Goal: Transaction & Acquisition: Purchase product/service

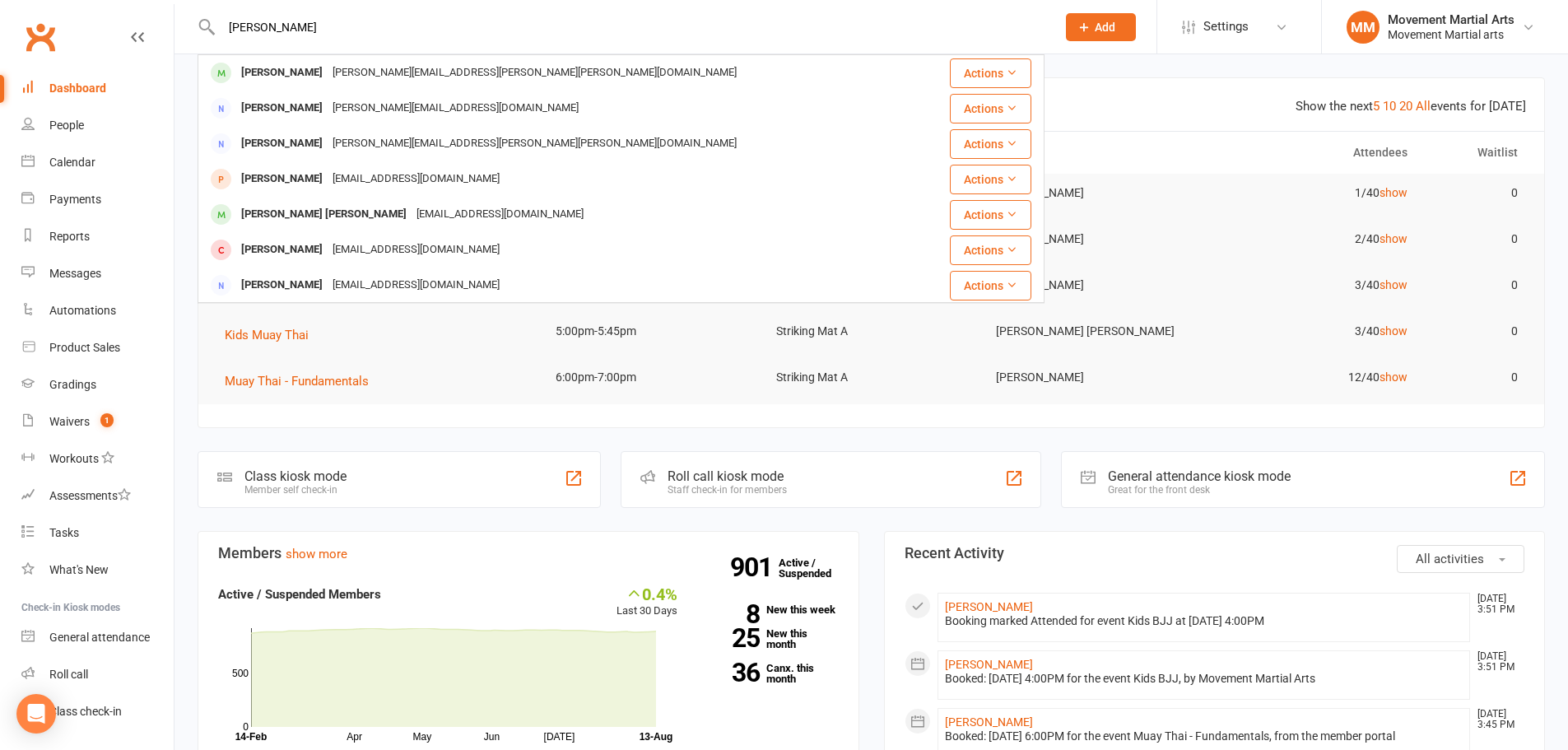
type input "[PERSON_NAME]"
click at [328, 67] on div "Gavin.gary.yang@gmail.com" at bounding box center [535, 73] width 414 height 24
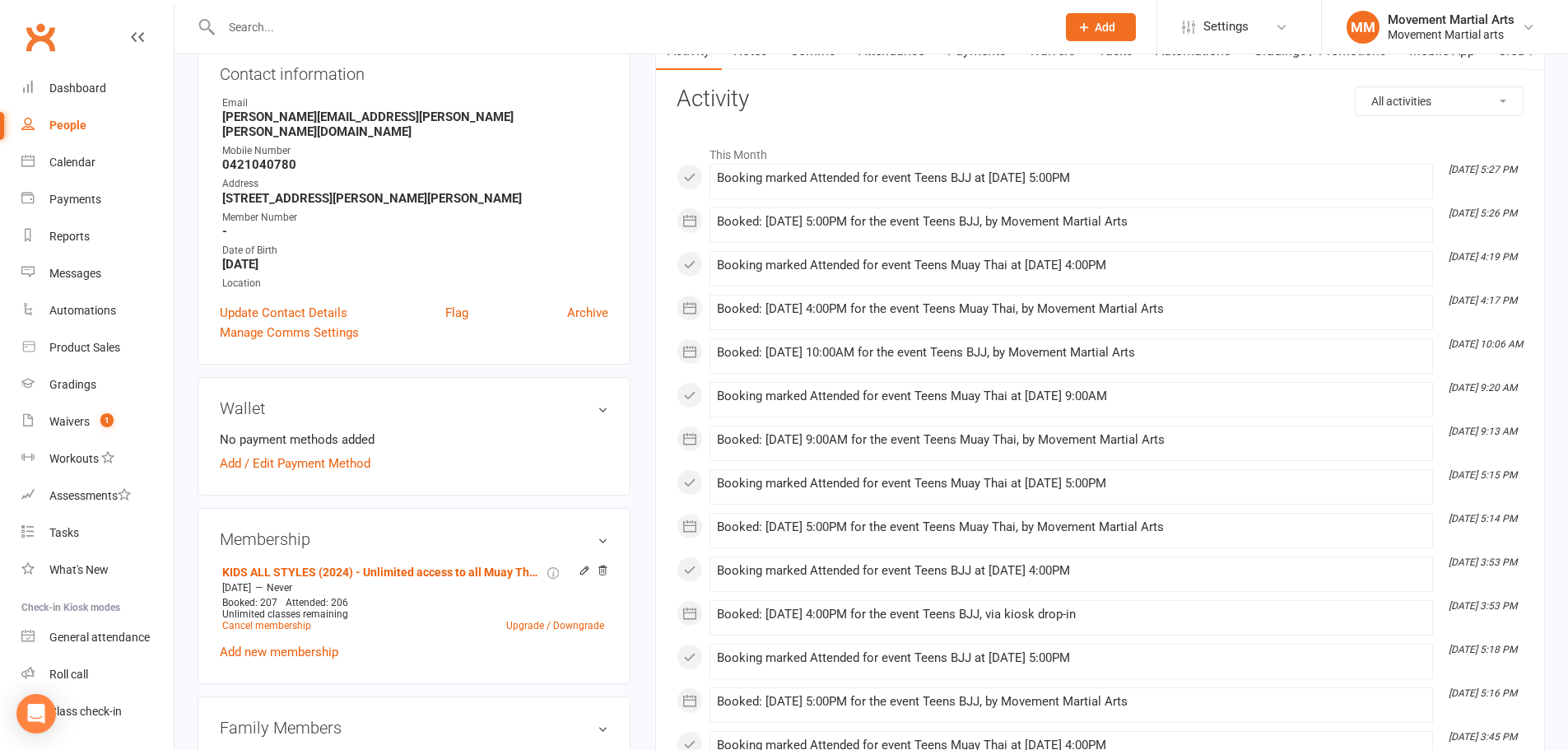
scroll to position [384, 0]
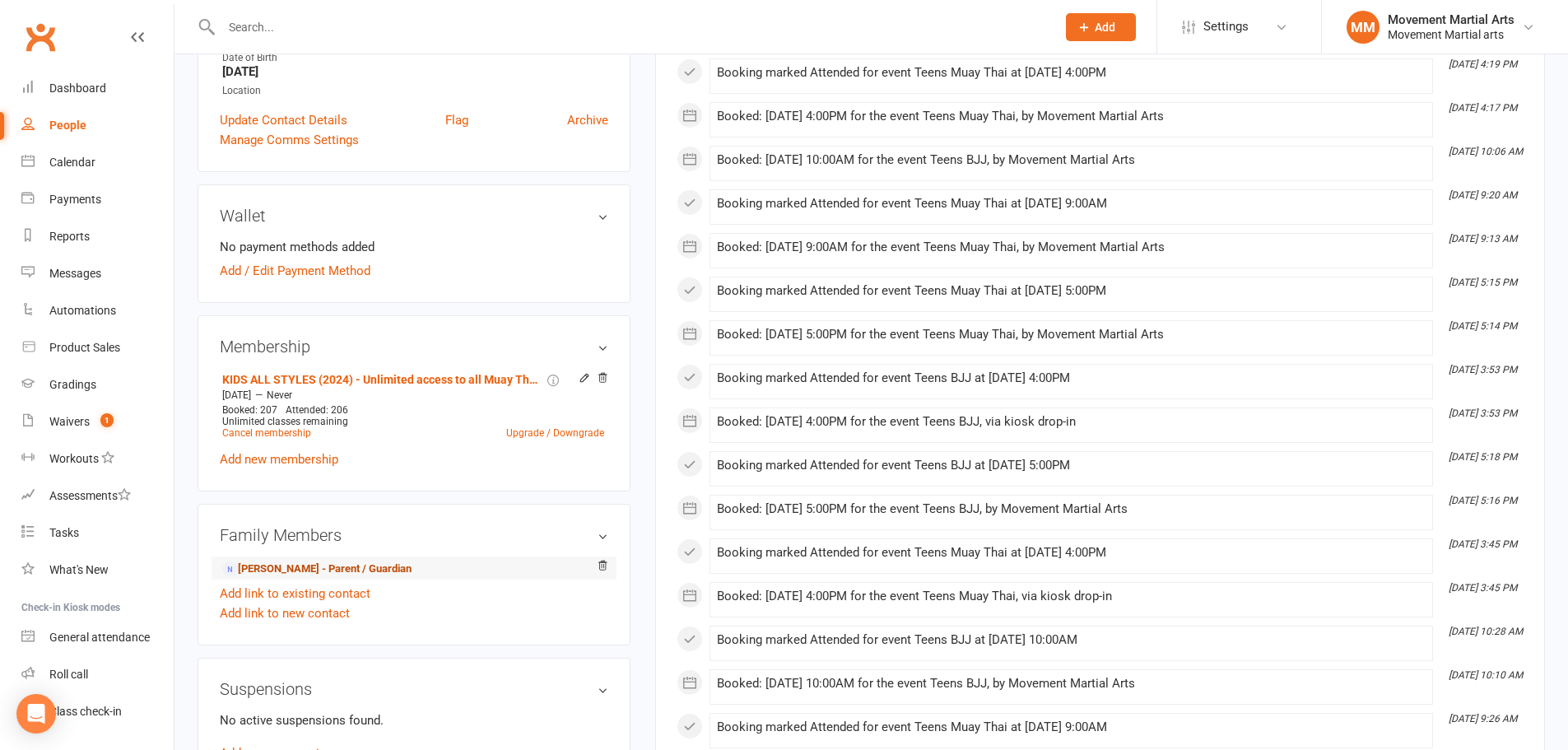
click at [278, 560] on link "Hermawan Njoo - Parent / Guardian" at bounding box center [317, 569] width 190 height 17
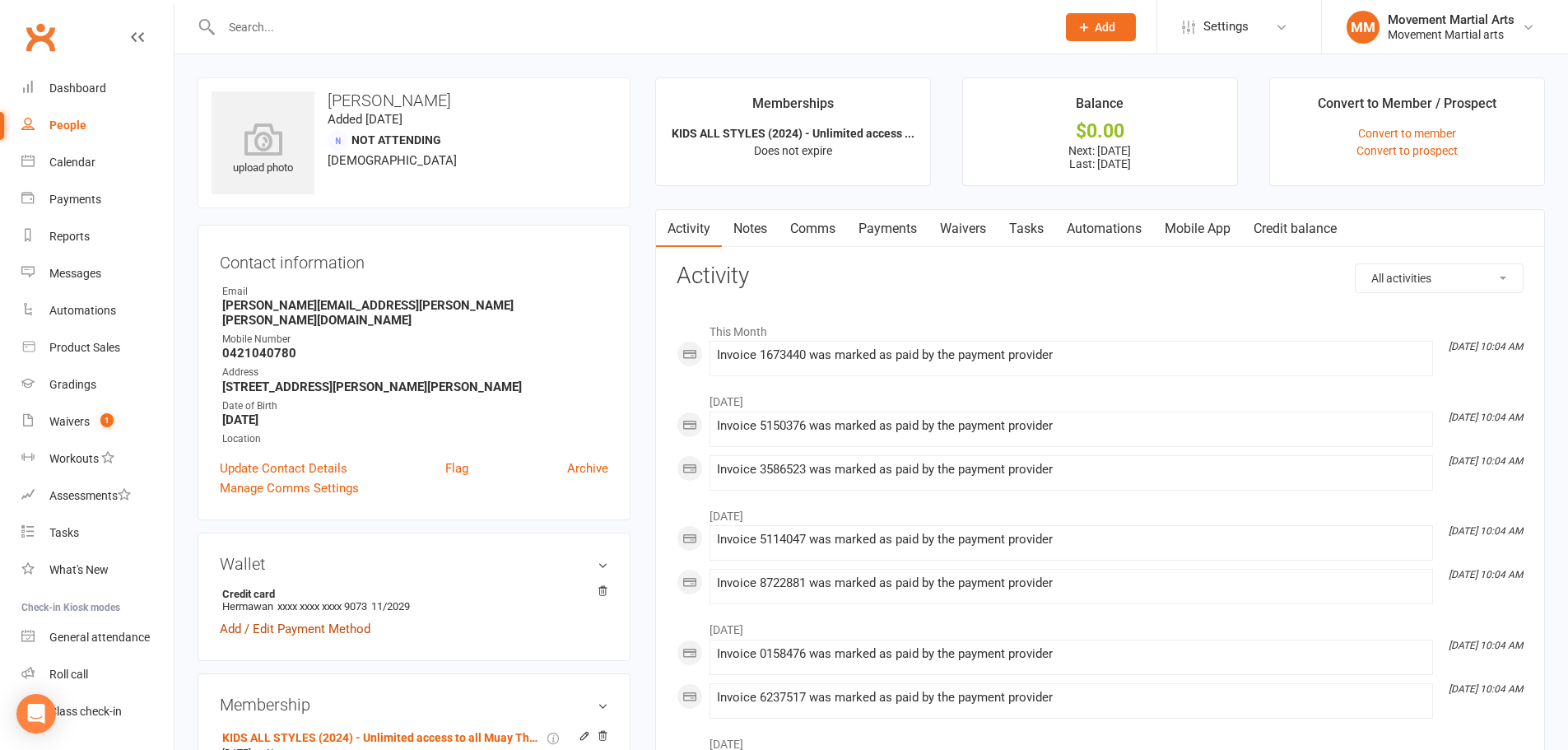
click at [290, 619] on link "Add / Edit Payment Method" at bounding box center [295, 629] width 151 height 20
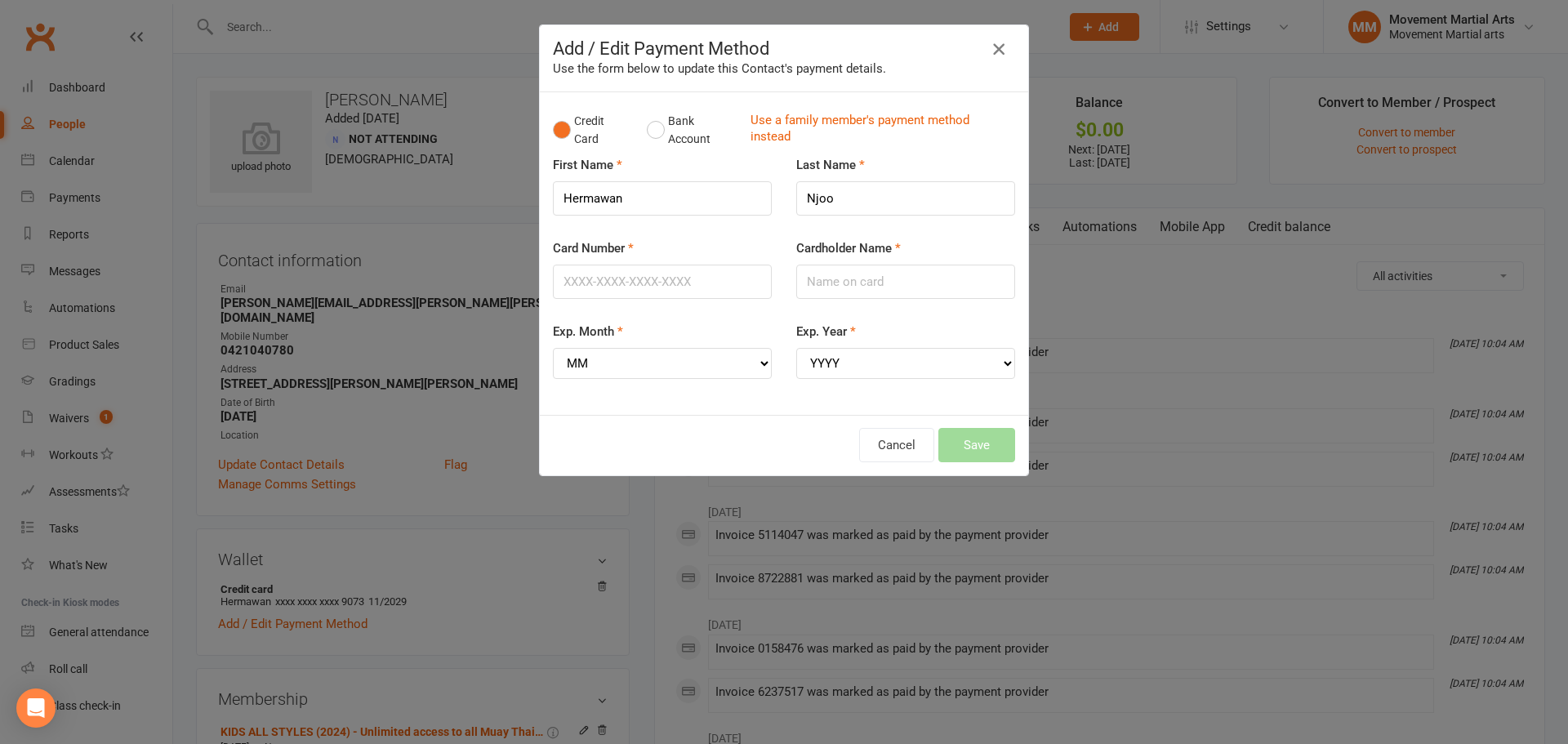
click at [979, 61] on div "Add / Edit Payment Method Use the form below to update this Contact's payment d…" at bounding box center [783, 59] width 488 height 67
click at [885, 450] on button "Cancel" at bounding box center [897, 445] width 75 height 34
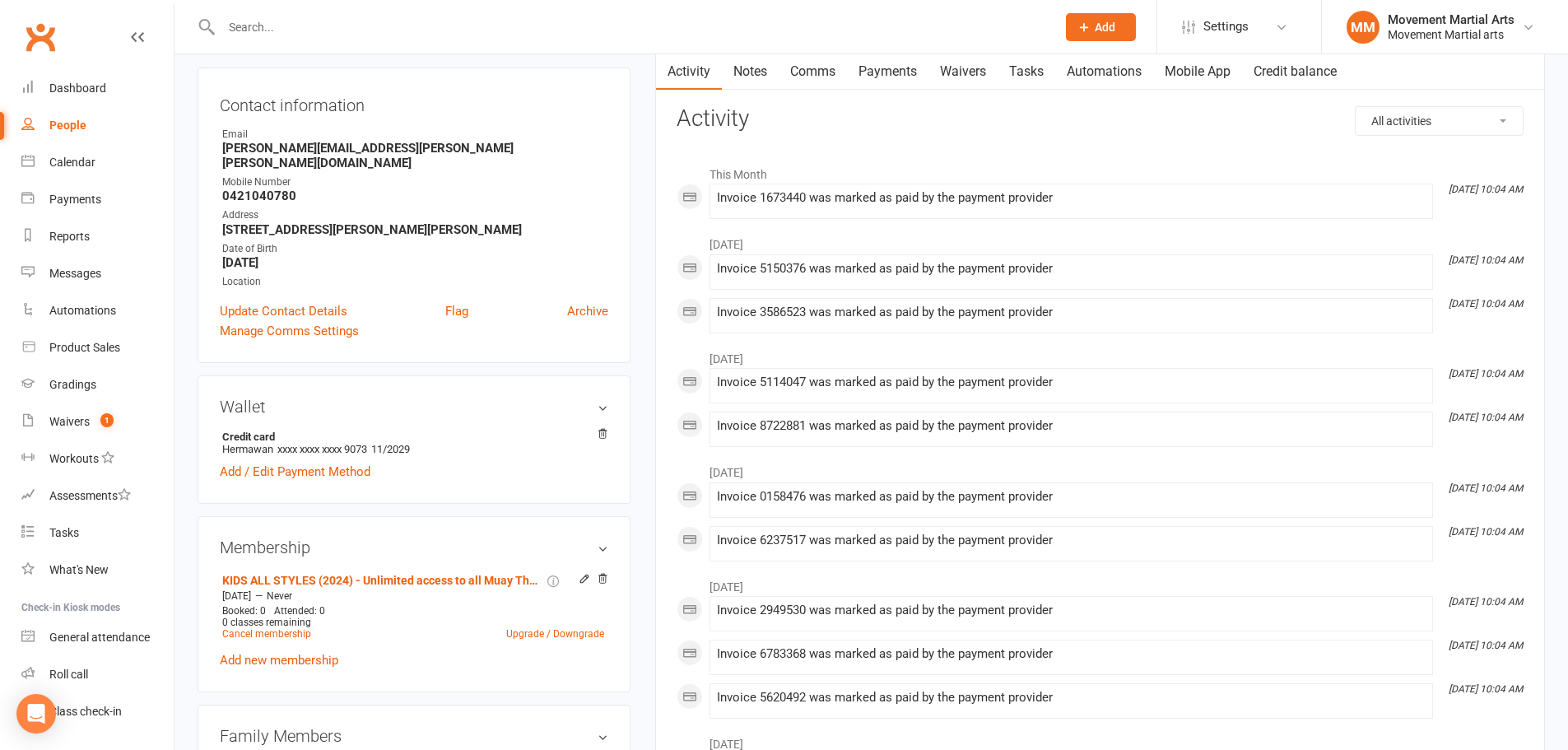
scroll to position [192, 0]
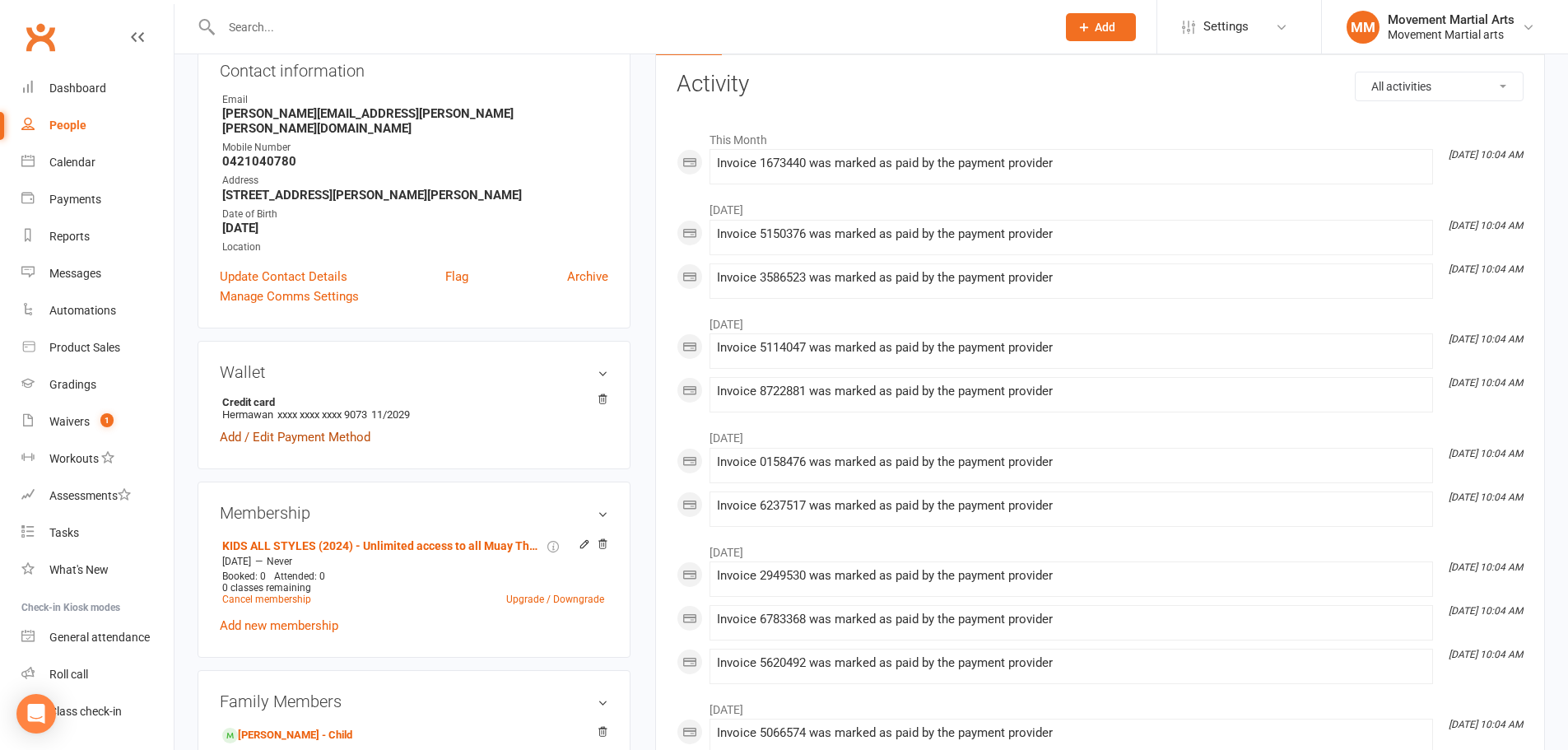
click at [340, 427] on link "Add / Edit Payment Method" at bounding box center [295, 437] width 151 height 20
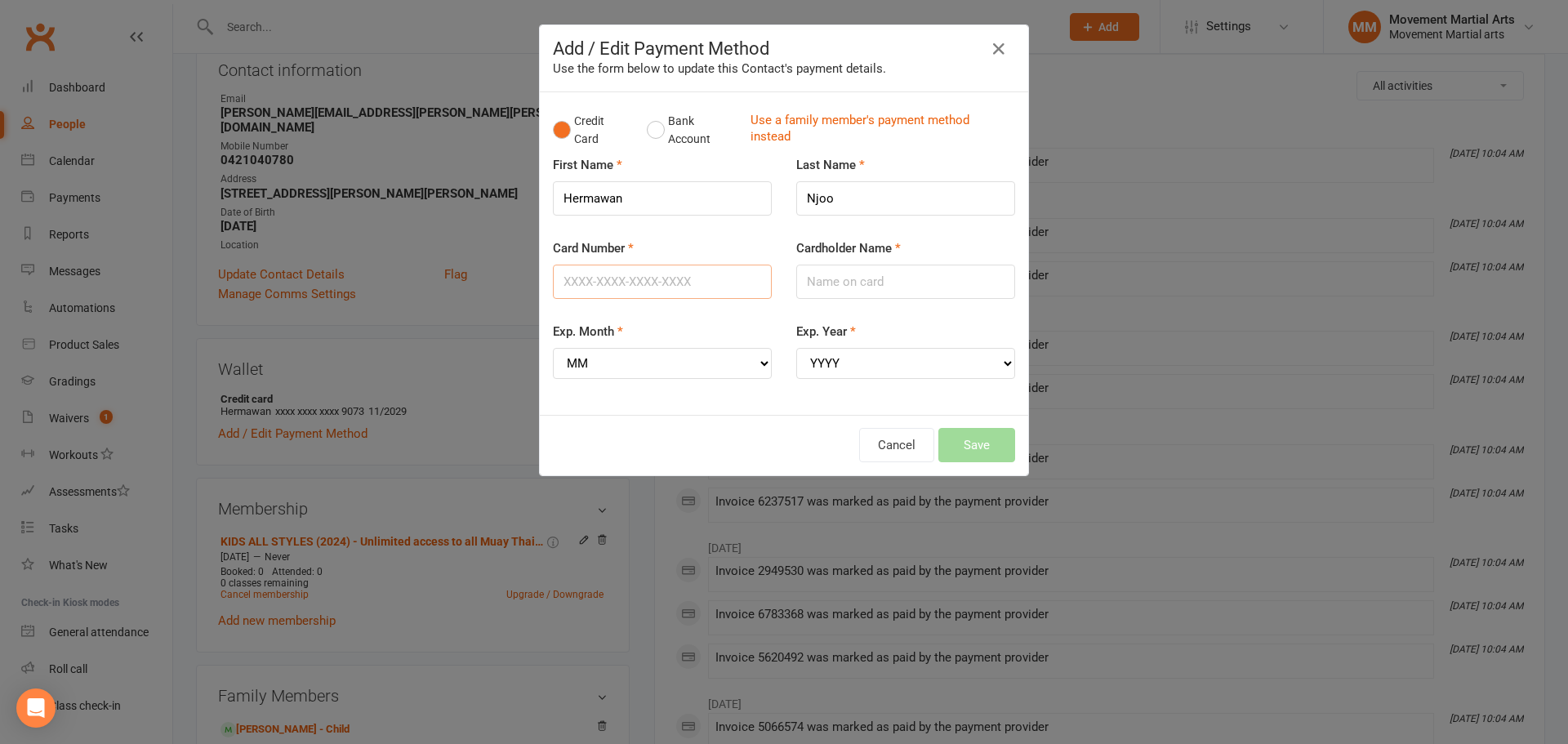
click at [635, 292] on input "Card Number" at bounding box center [662, 282] width 219 height 34
type input "5163103015049582"
type input "Hermawan Njoo"
click at [745, 361] on select "MM 01 02 03 04 05 06 07 08 09 10 11 12" at bounding box center [662, 363] width 219 height 31
select select "09"
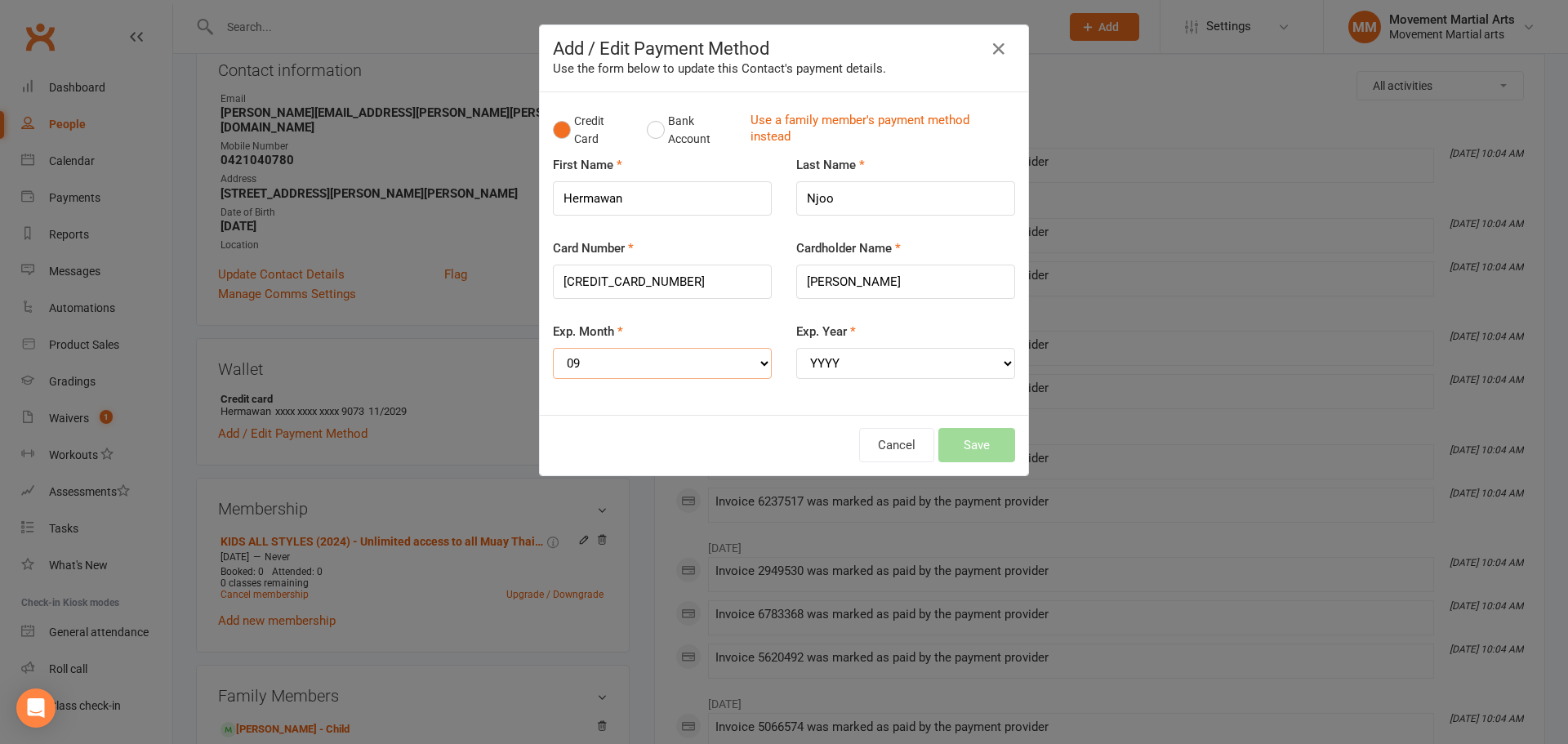
click at [553, 347] on select "MM 01 02 03 04 05 06 07 08 09 10 11 12" at bounding box center [662, 363] width 219 height 31
click at [865, 357] on select "YYYY 2025 2026 2027 2028 2029 2030 2031 2032 2033 2034" at bounding box center [906, 363] width 219 height 31
select select "2029"
click at [796, 347] on select "YYYY 2025 2026 2027 2028 2029 2030 2031 2032 2033 2034" at bounding box center [906, 363] width 219 height 31
click at [980, 449] on button "Save" at bounding box center [977, 445] width 77 height 34
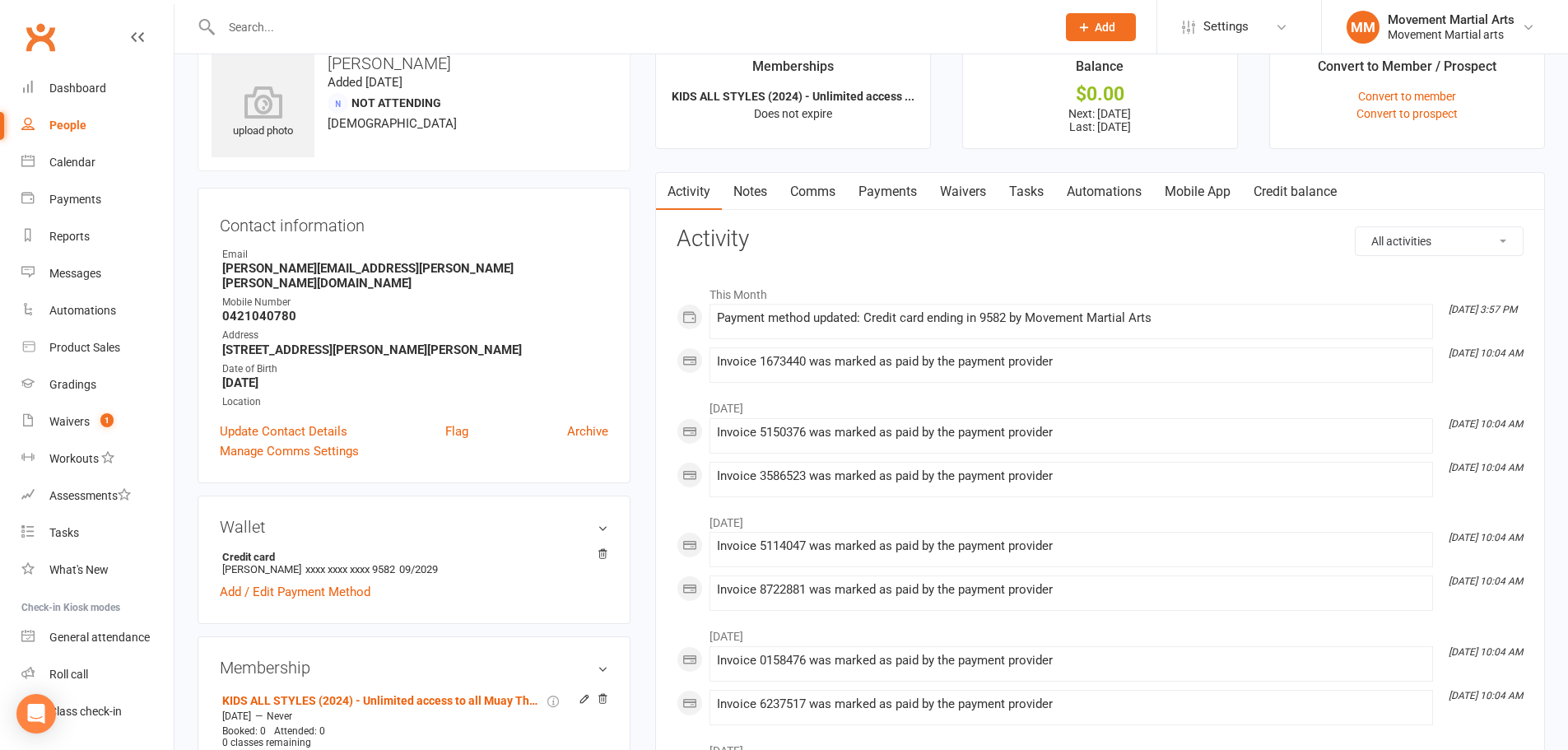
scroll to position [0, 0]
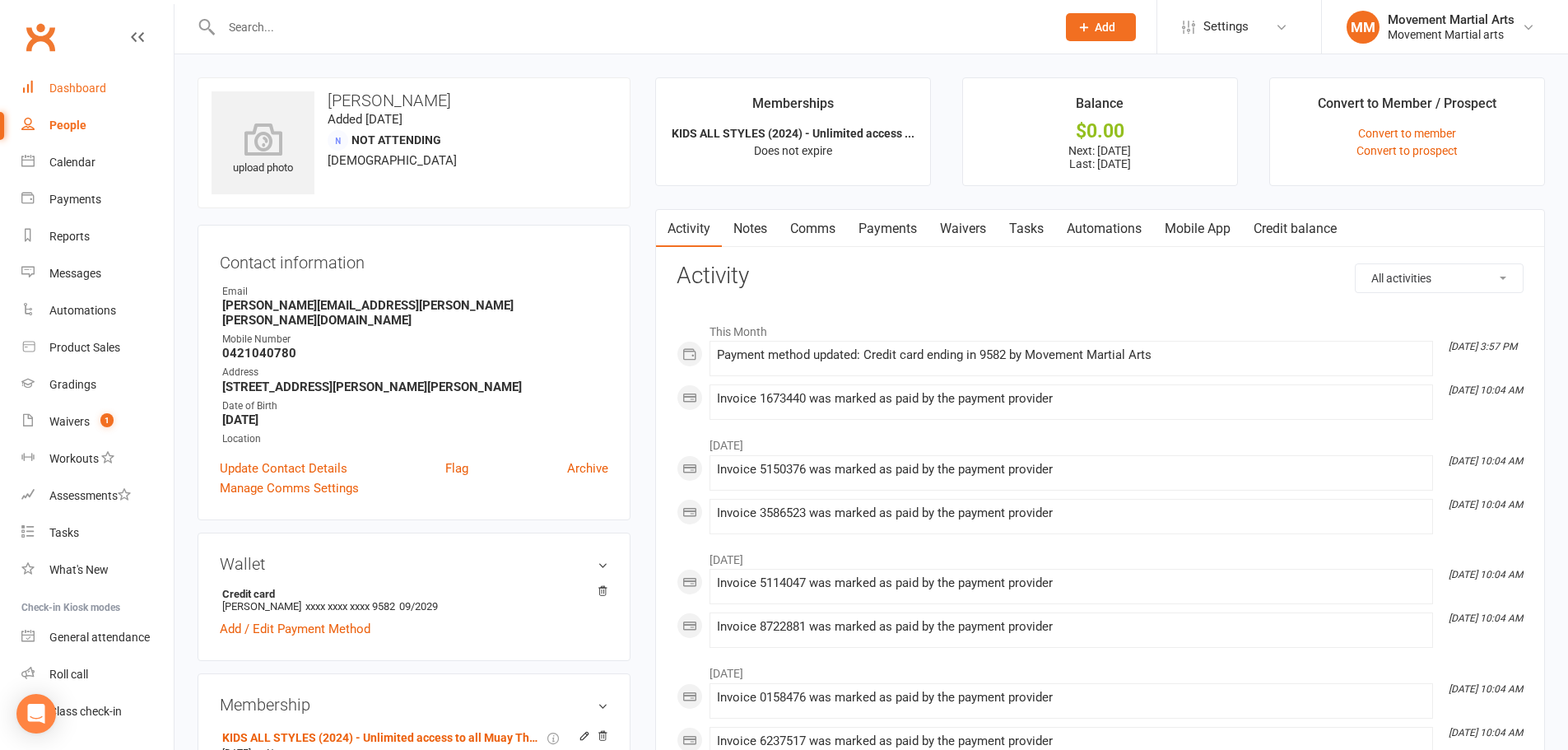
click at [102, 78] on link "Dashboard" at bounding box center [97, 88] width 152 height 37
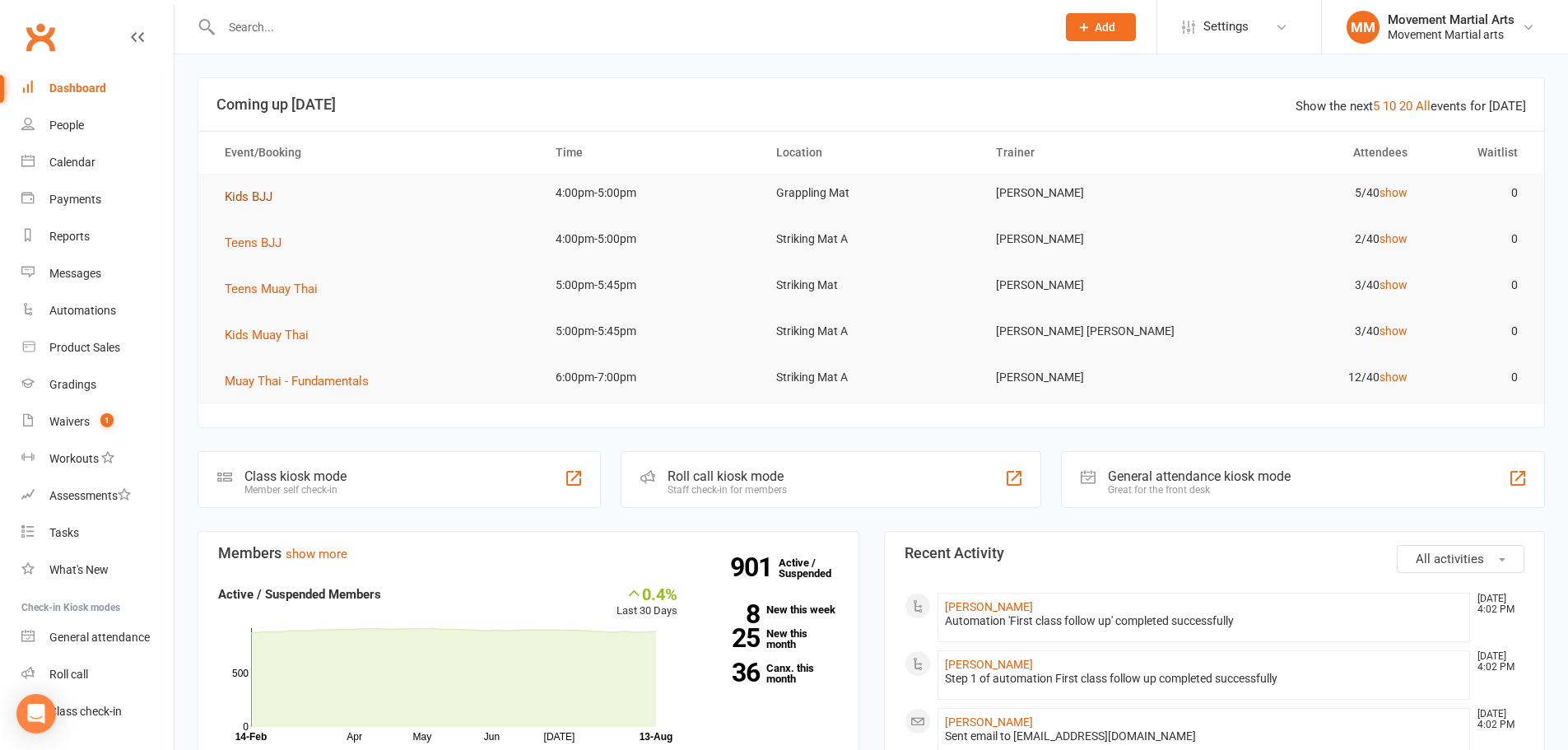
click at [262, 199] on span "Kids BJJ" at bounding box center [249, 197] width 48 height 15
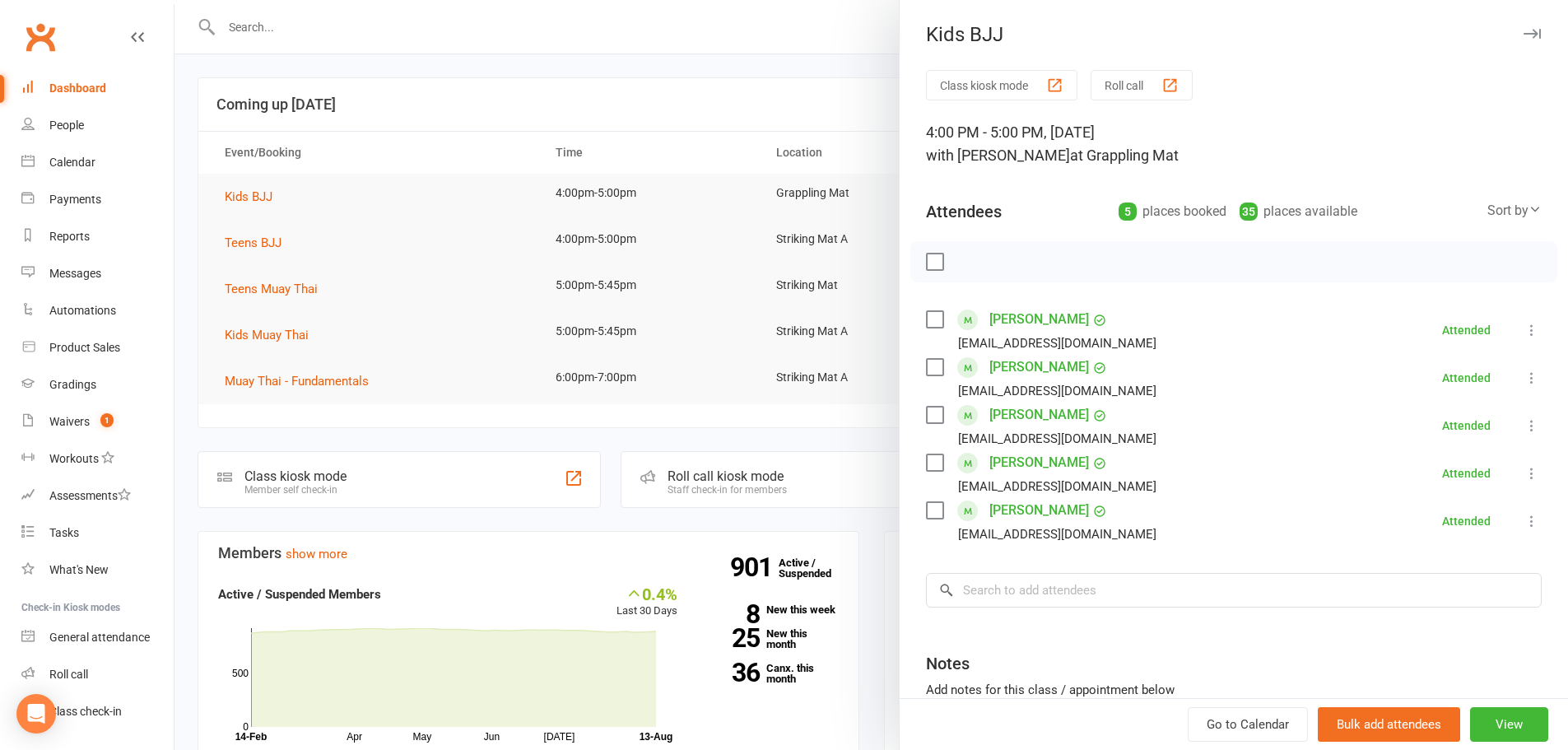
click at [260, 241] on div at bounding box center [871, 375] width 1393 height 750
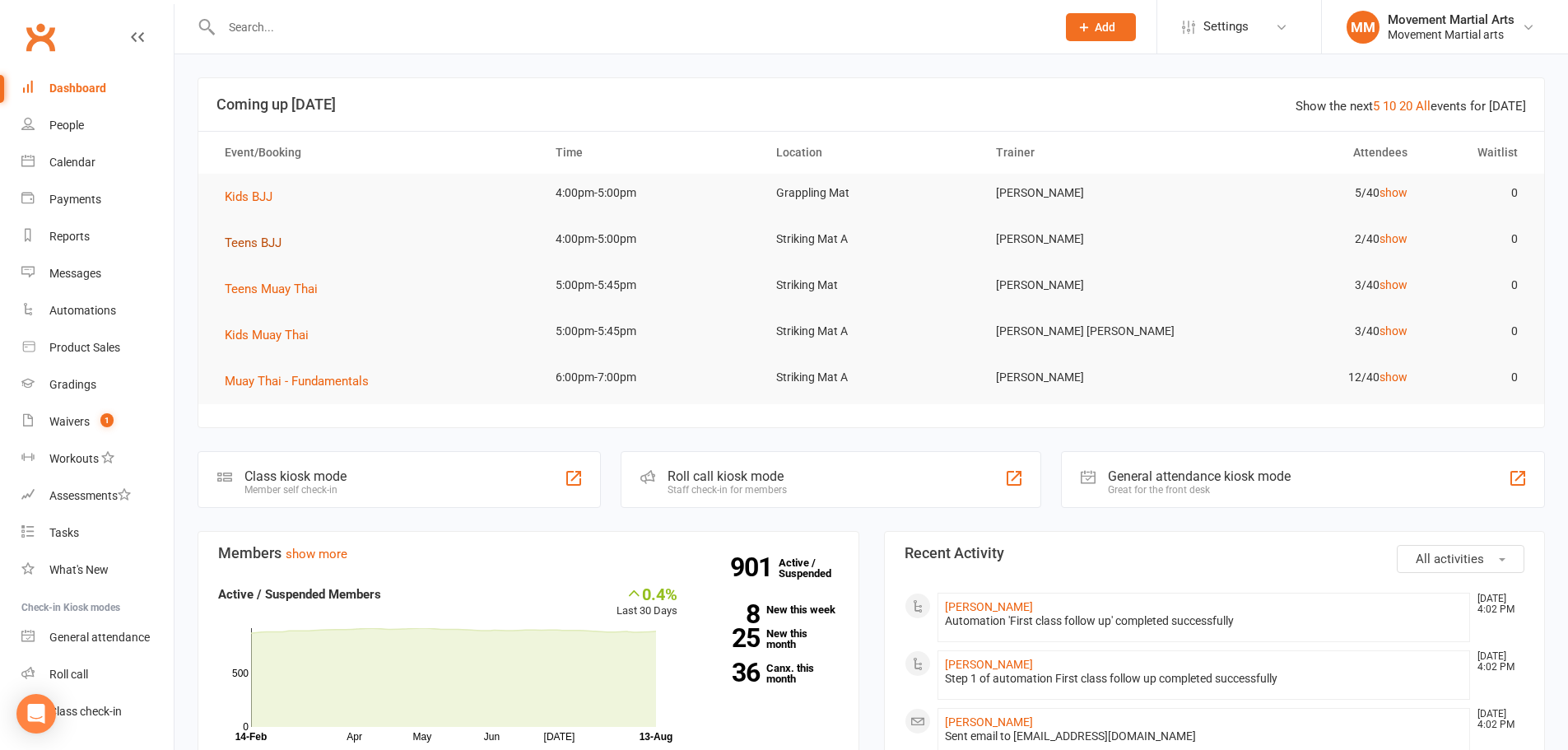
click at [260, 241] on span "Teens BJJ" at bounding box center [253, 243] width 57 height 15
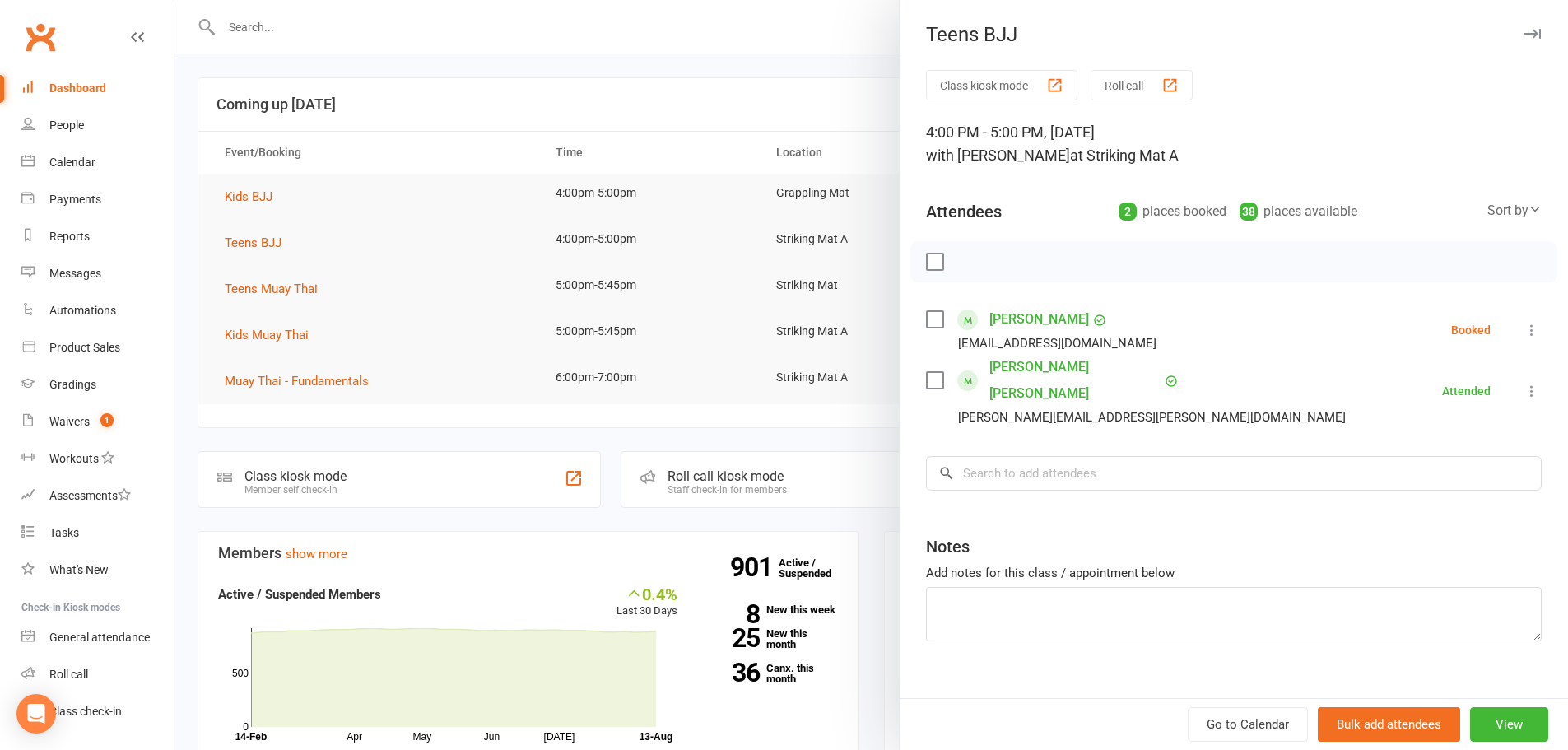
click at [260, 208] on div at bounding box center [871, 375] width 1393 height 750
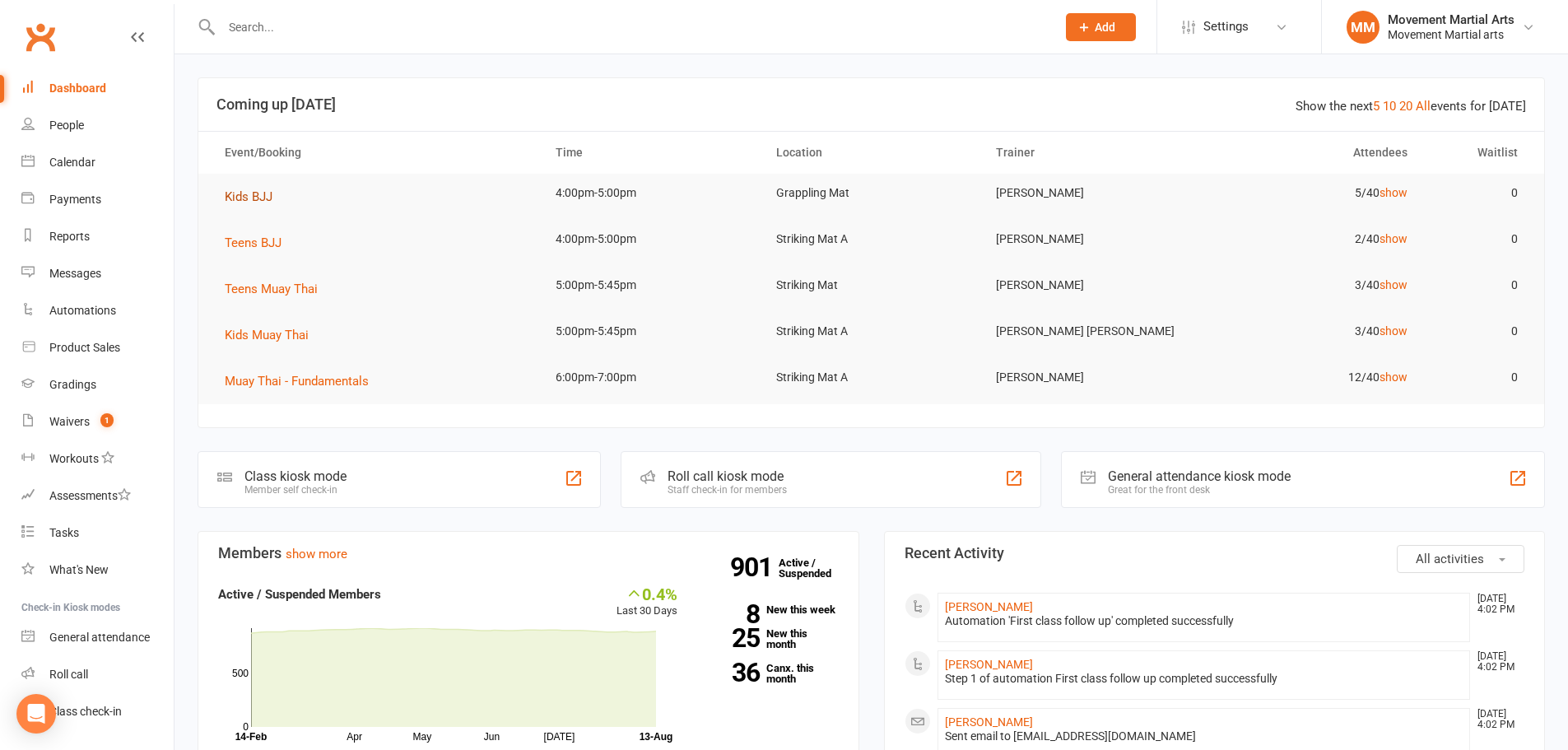
click at [252, 195] on span "Kids BJJ" at bounding box center [249, 197] width 48 height 15
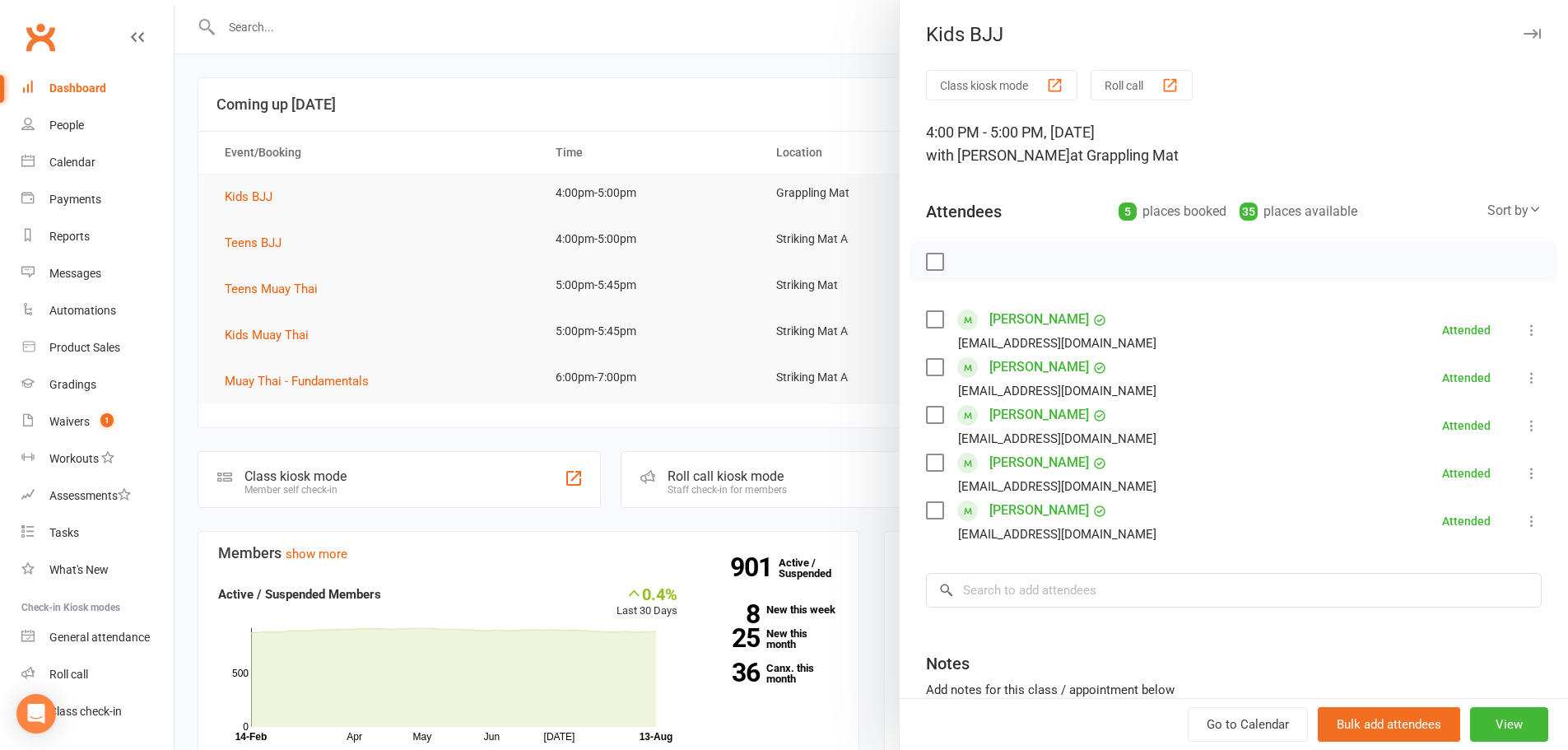
click at [926, 361] on label at bounding box center [934, 367] width 16 height 16
click at [928, 406] on label at bounding box center [934, 415] width 16 height 16
click at [1075, 267] on icon "button" at bounding box center [1074, 262] width 18 height 18
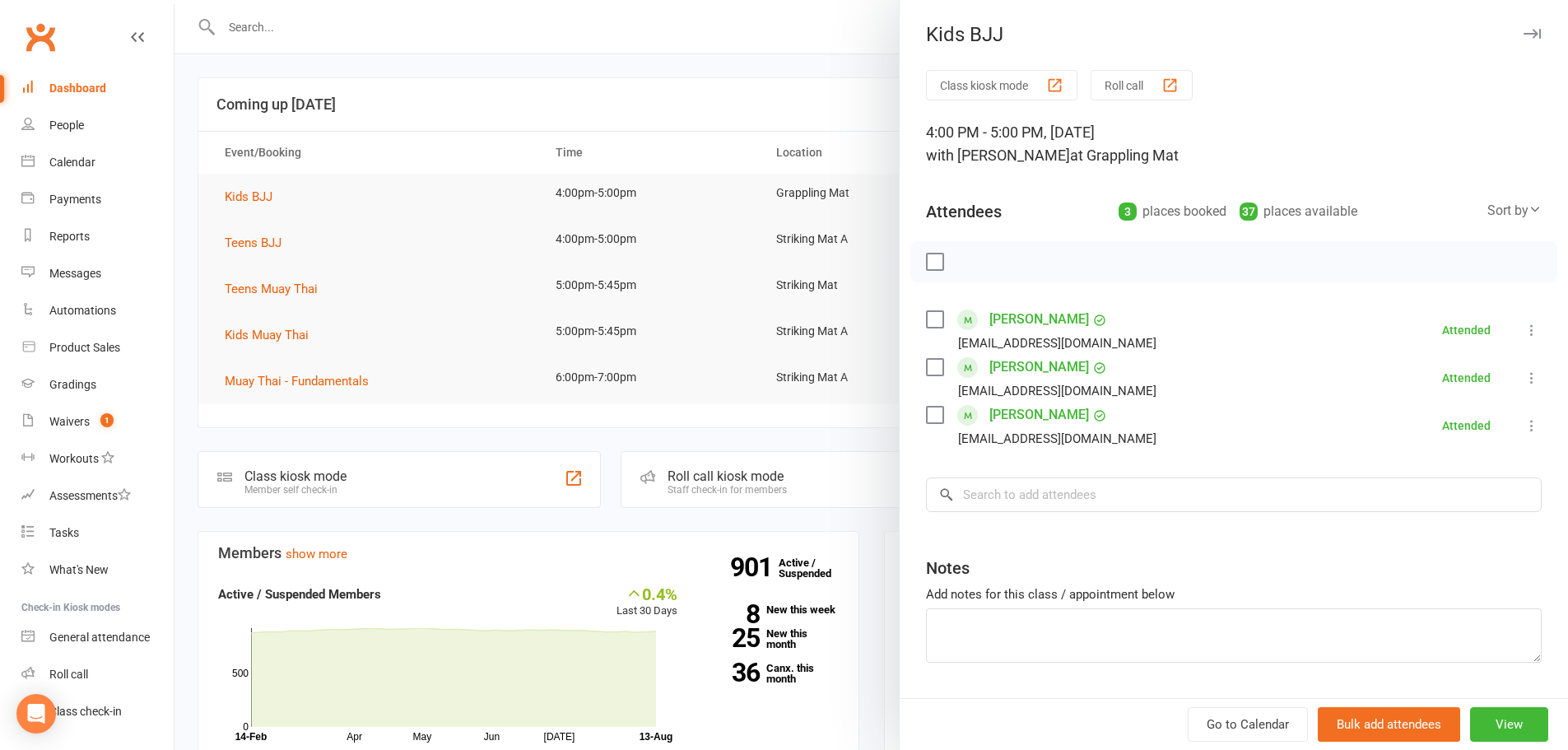
click at [256, 241] on div at bounding box center [871, 375] width 1393 height 750
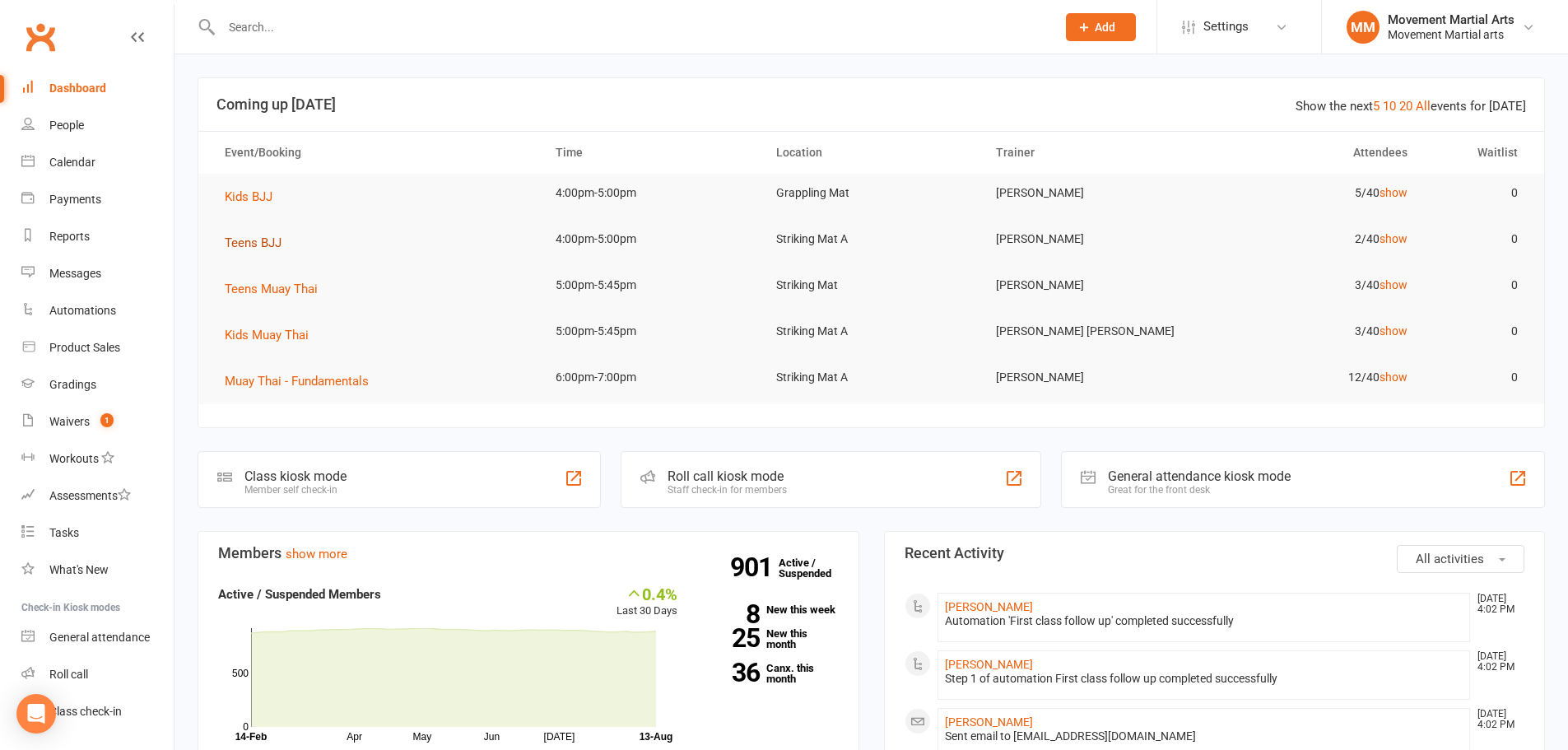
click at [257, 243] on span "Teens BJJ" at bounding box center [253, 243] width 57 height 15
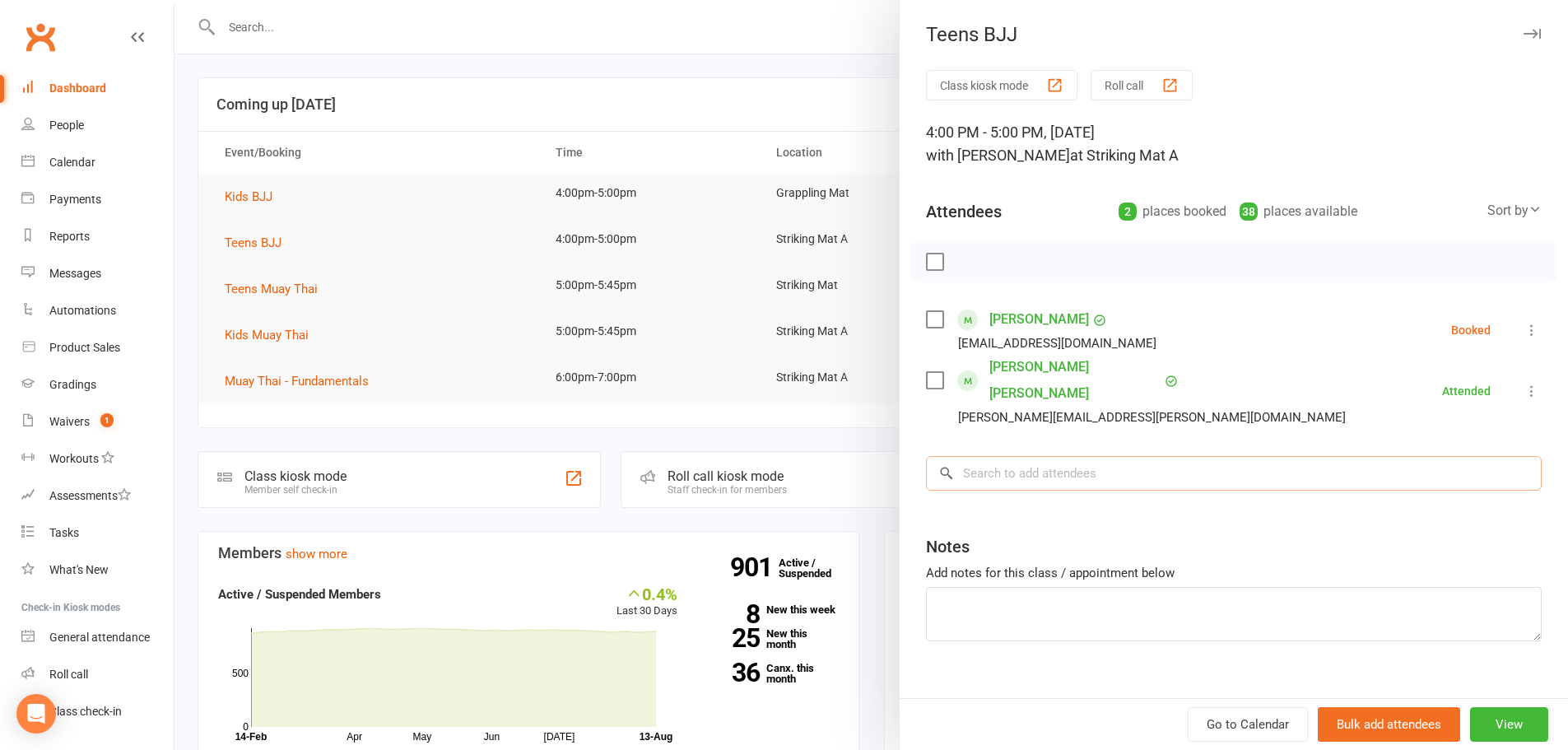
click at [1017, 456] on input "search" at bounding box center [1233, 473] width 615 height 35
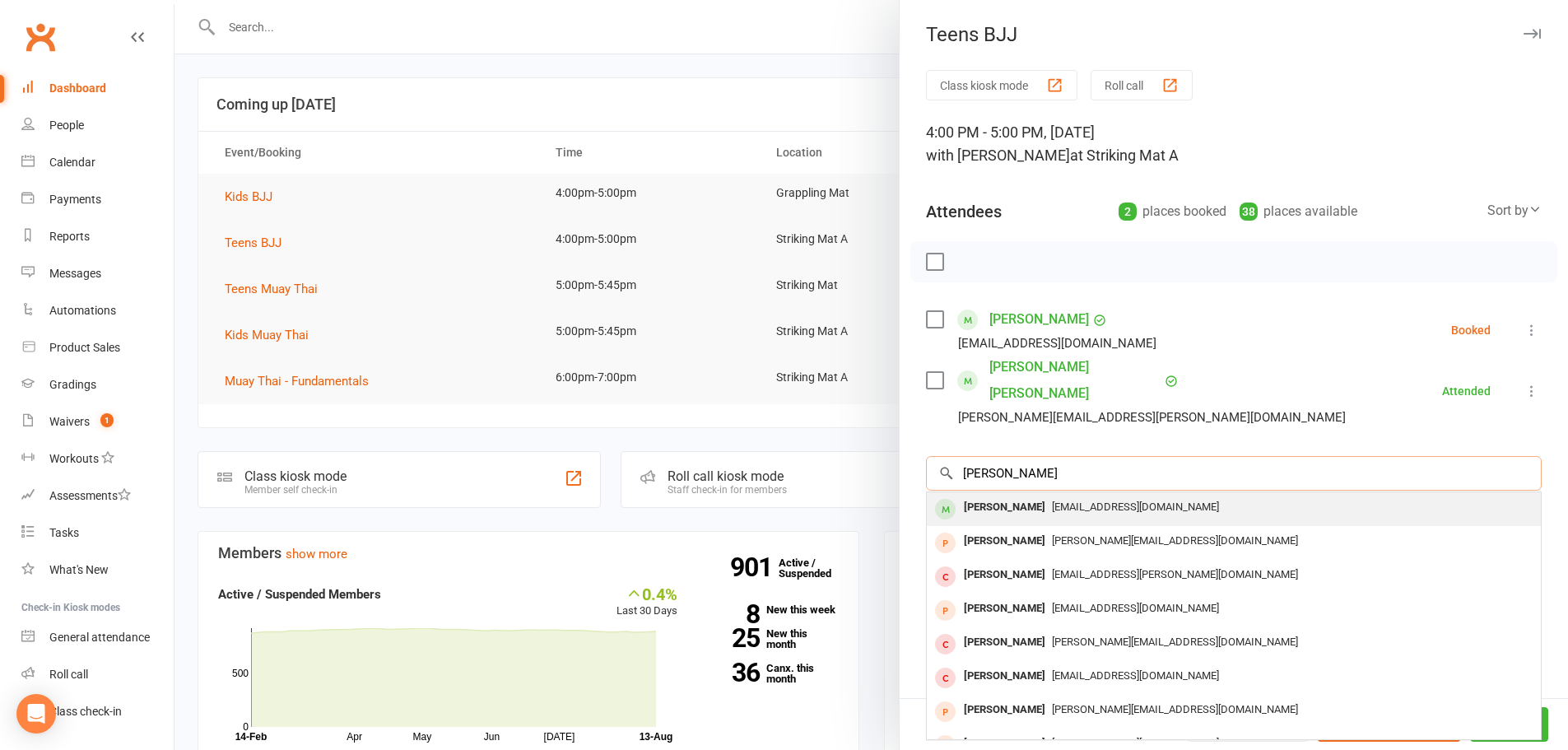
type input "emily eng"
click at [993, 495] on div "Emily Eng" at bounding box center [1004, 507] width 95 height 24
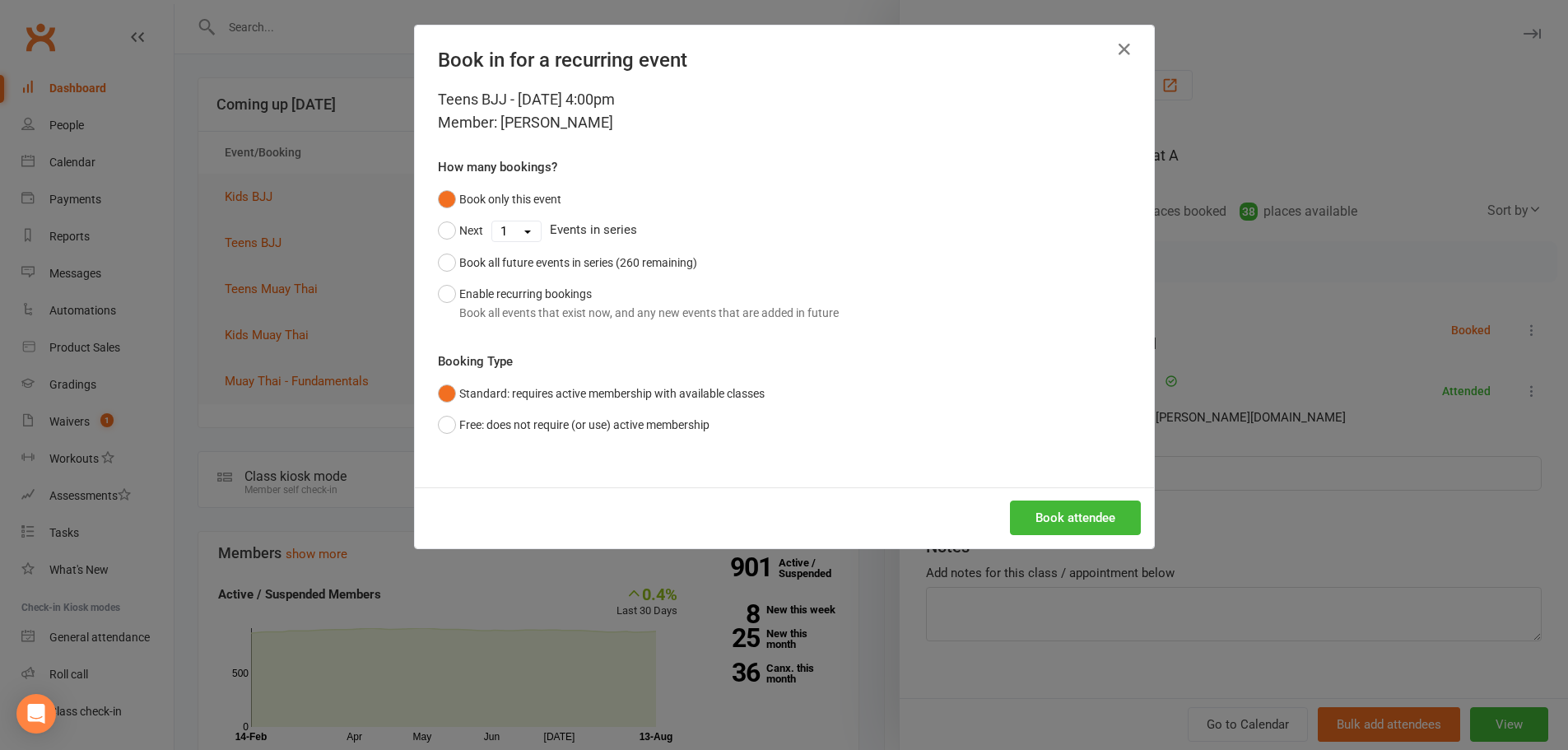
click at [1100, 538] on div "Book attendee" at bounding box center [784, 518] width 739 height 61
click at [1095, 532] on button "Book attendee" at bounding box center [1074, 518] width 131 height 35
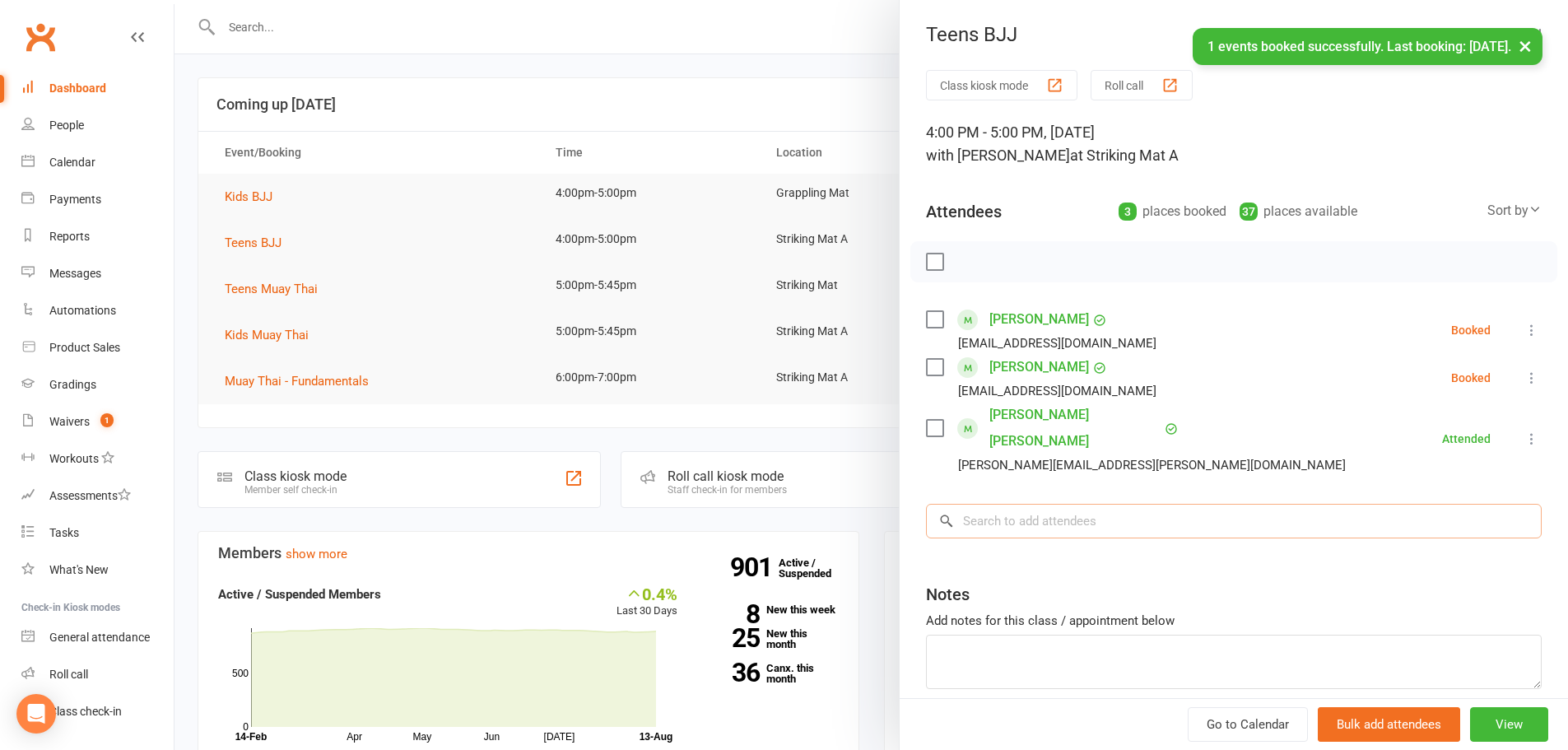
drag, startPoint x: 1075, startPoint y: 484, endPoint x: 1073, endPoint y: 475, distance: 9.2
click at [1073, 504] on input "search" at bounding box center [1233, 521] width 615 height 35
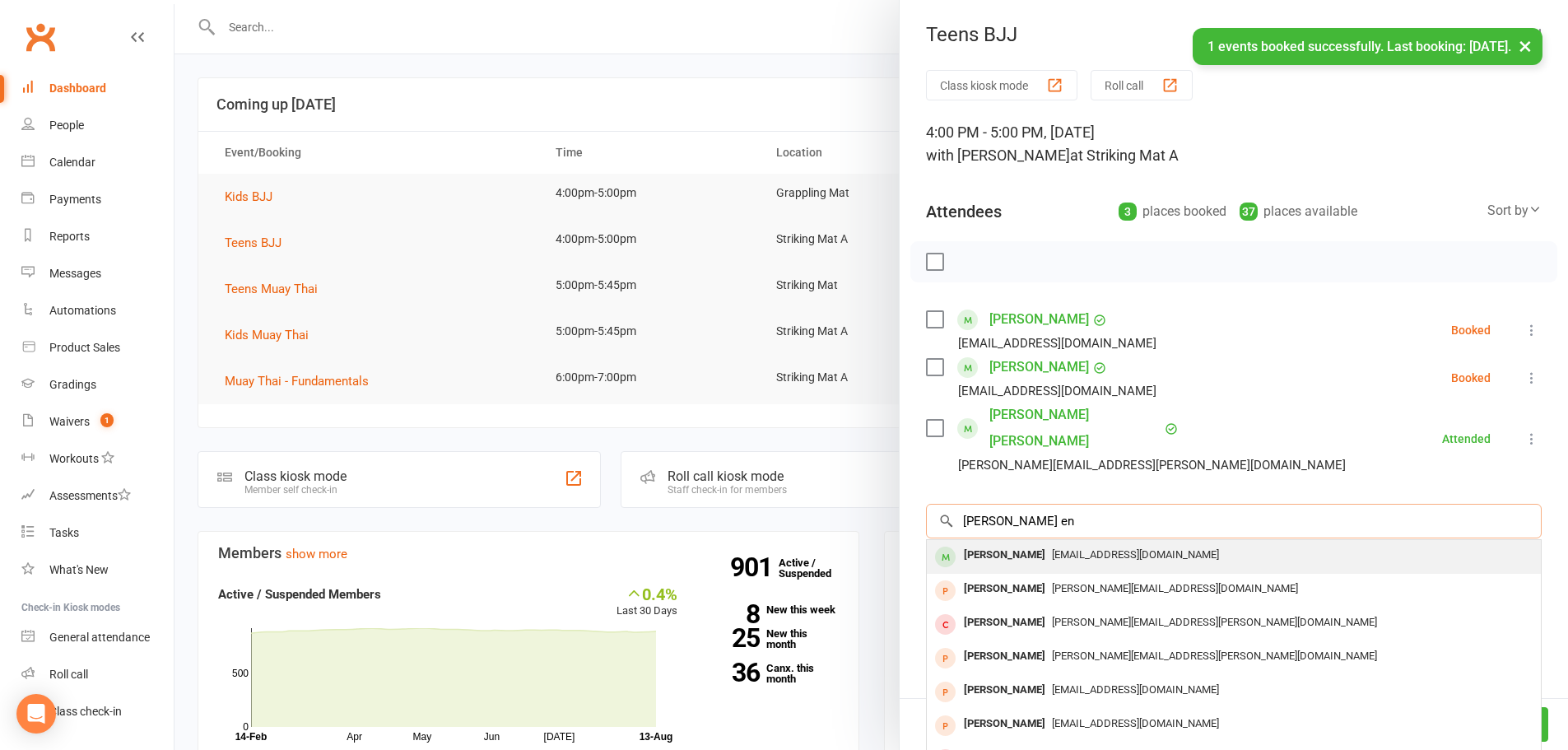
type input "justin en"
click at [1051, 548] on span "Bo_anna@hotmail.com" at bounding box center [1135, 554] width 167 height 12
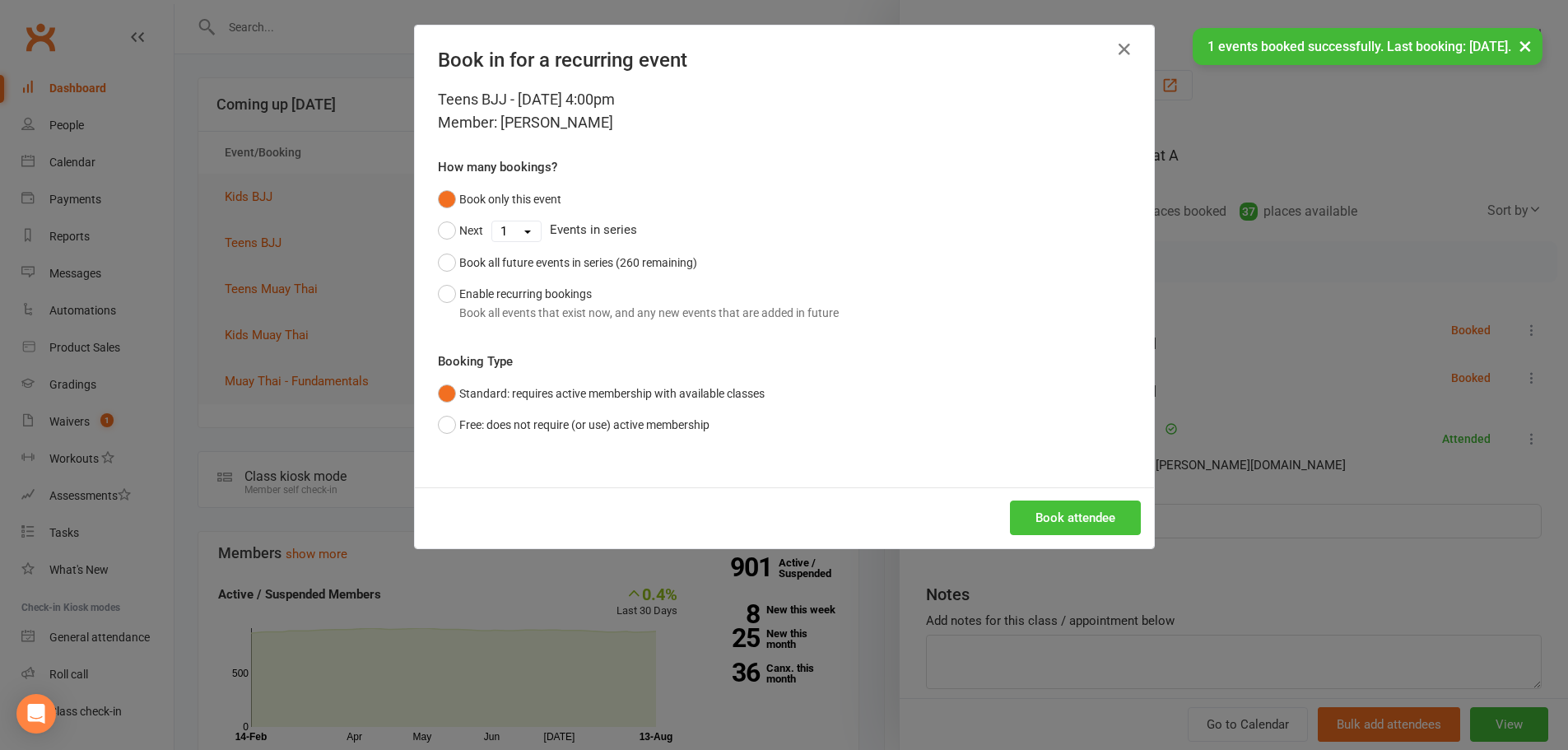
click at [1047, 520] on button "Book attendee" at bounding box center [1074, 518] width 131 height 35
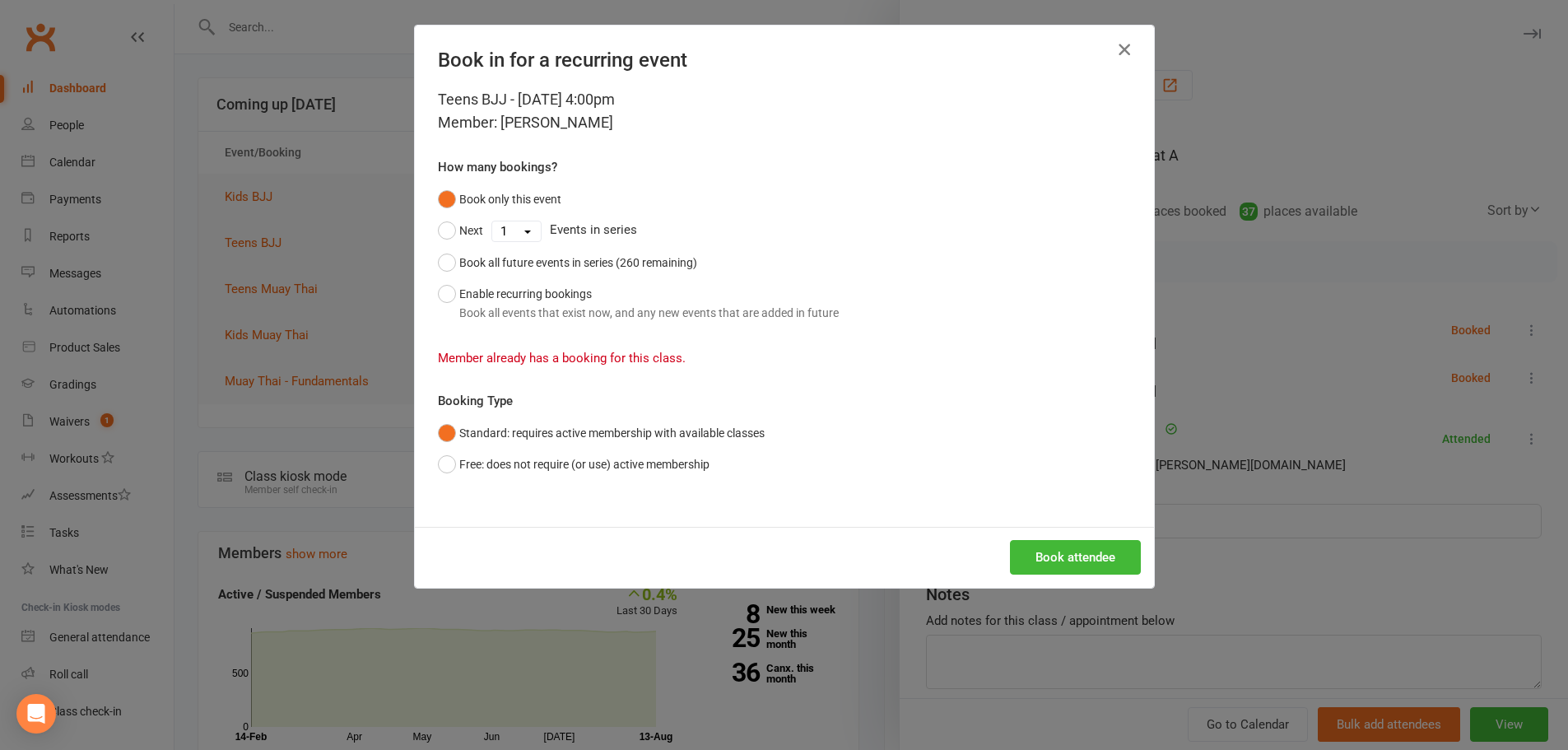
click at [1123, 63] on button "button" at bounding box center [1124, 49] width 26 height 26
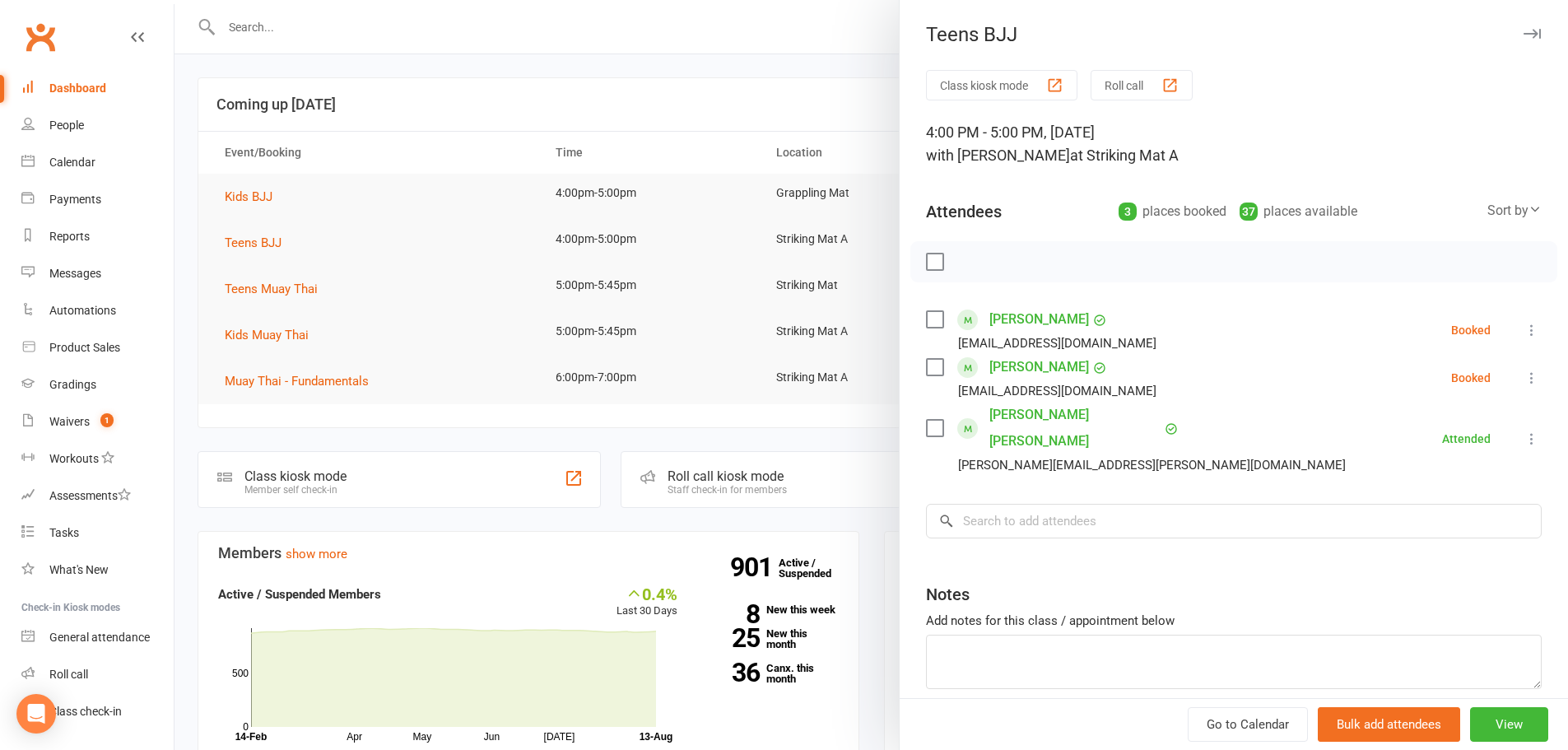
click at [395, 294] on div at bounding box center [871, 375] width 1393 height 750
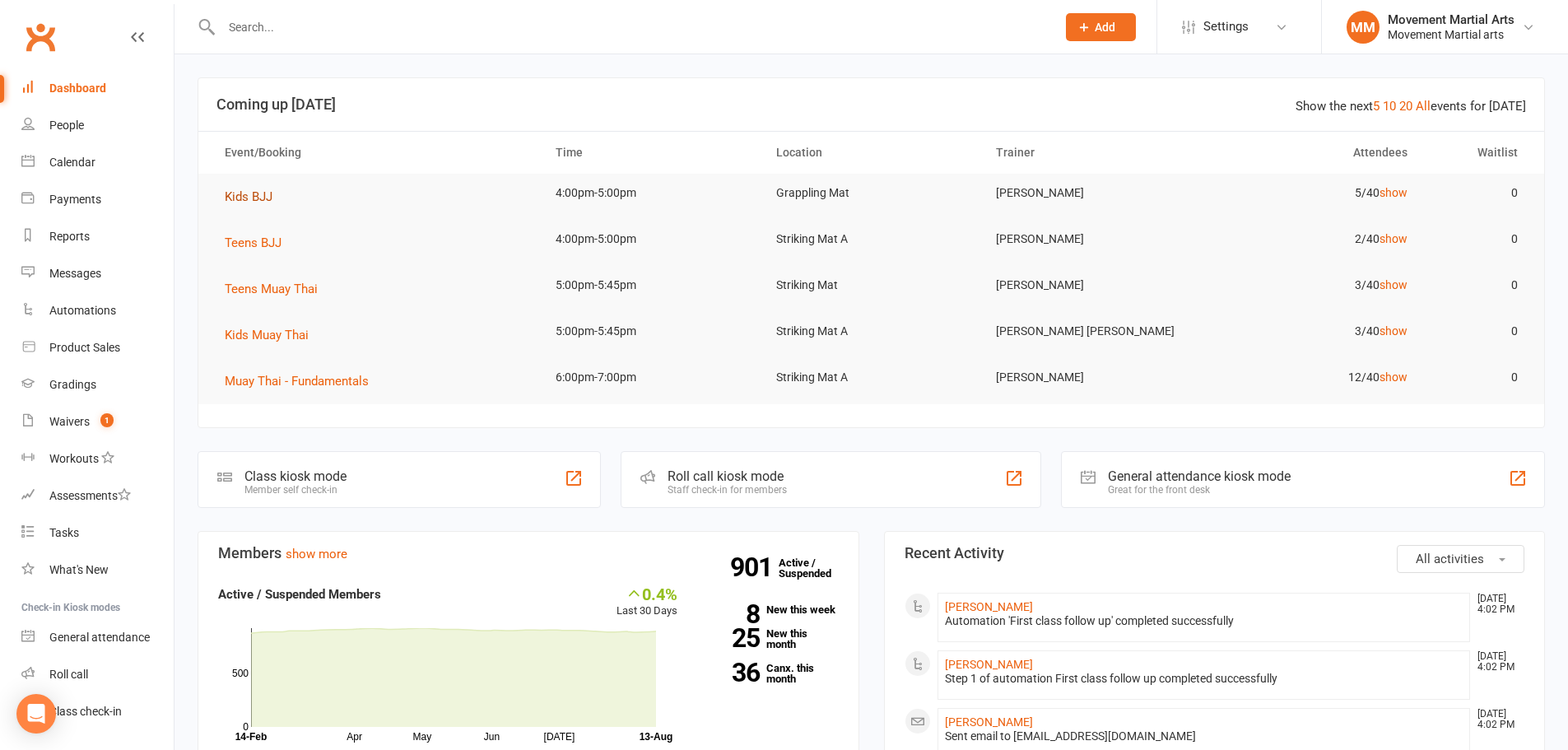
click at [255, 186] on td "Kids BJJ" at bounding box center [375, 197] width 330 height 46
click at [270, 260] on td "Teens BJJ" at bounding box center [375, 243] width 330 height 46
click at [264, 249] on span "Teens BJJ" at bounding box center [253, 243] width 57 height 15
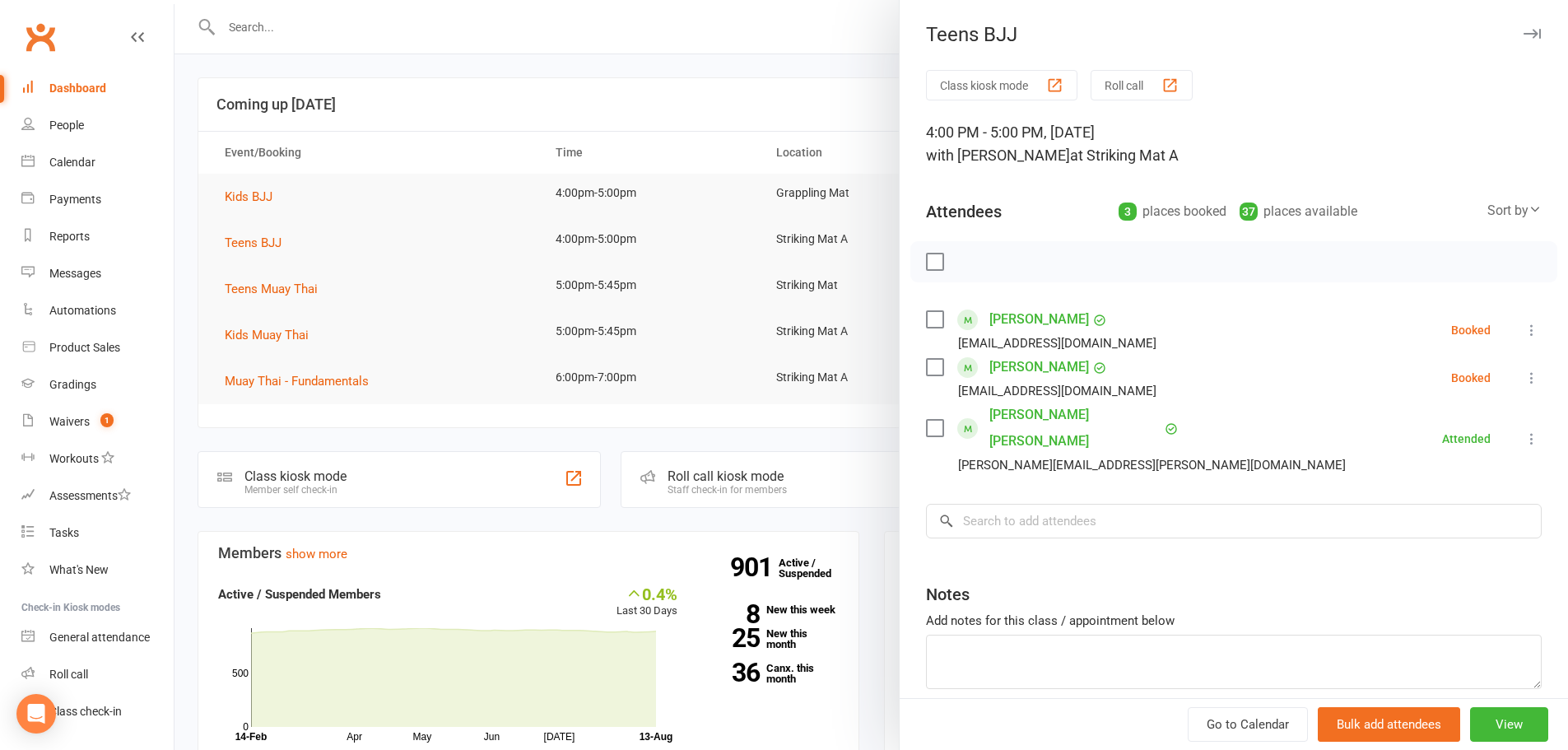
click at [1009, 316] on link "Emily Eng" at bounding box center [1038, 320] width 100 height 26
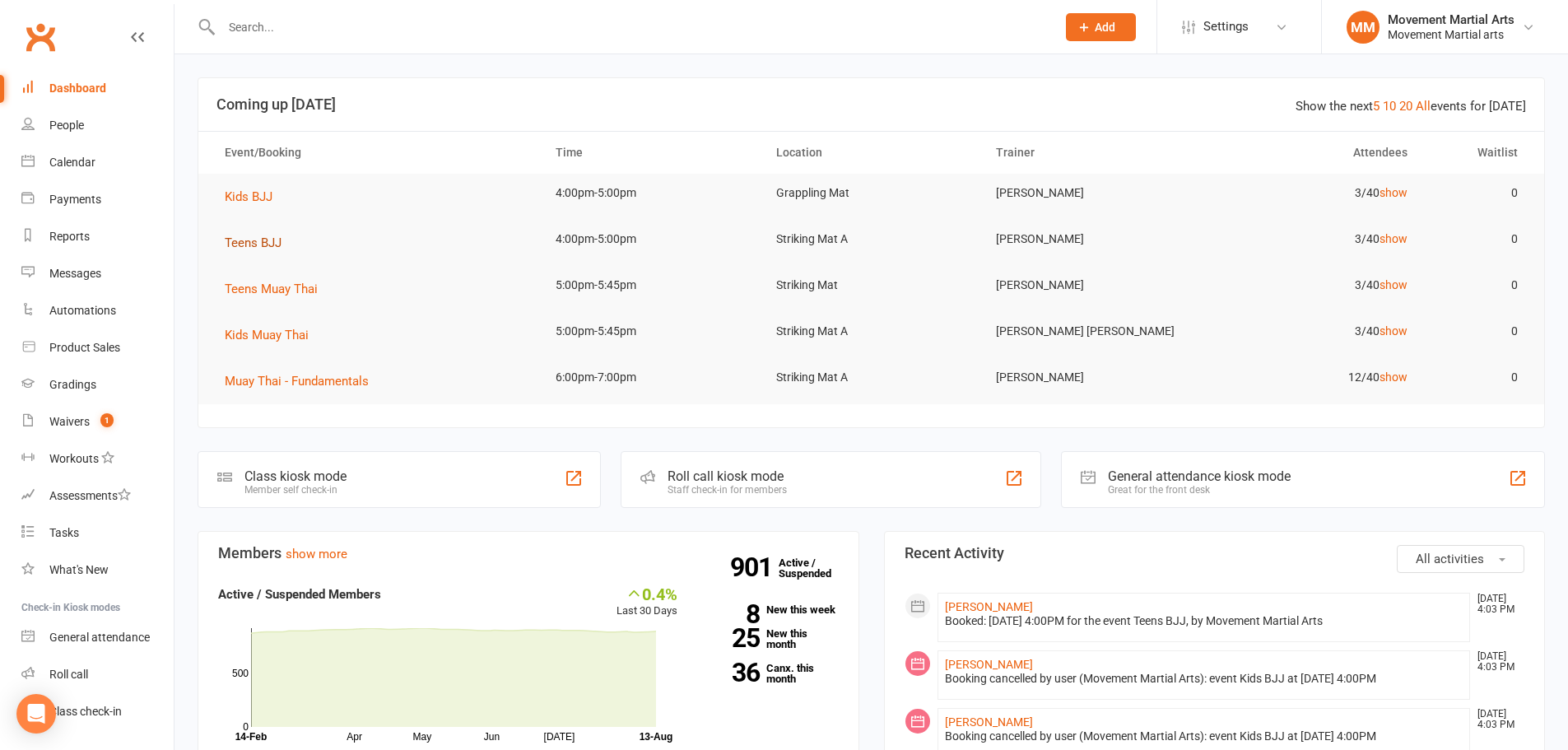
click at [267, 238] on span "Teens BJJ" at bounding box center [253, 243] width 57 height 15
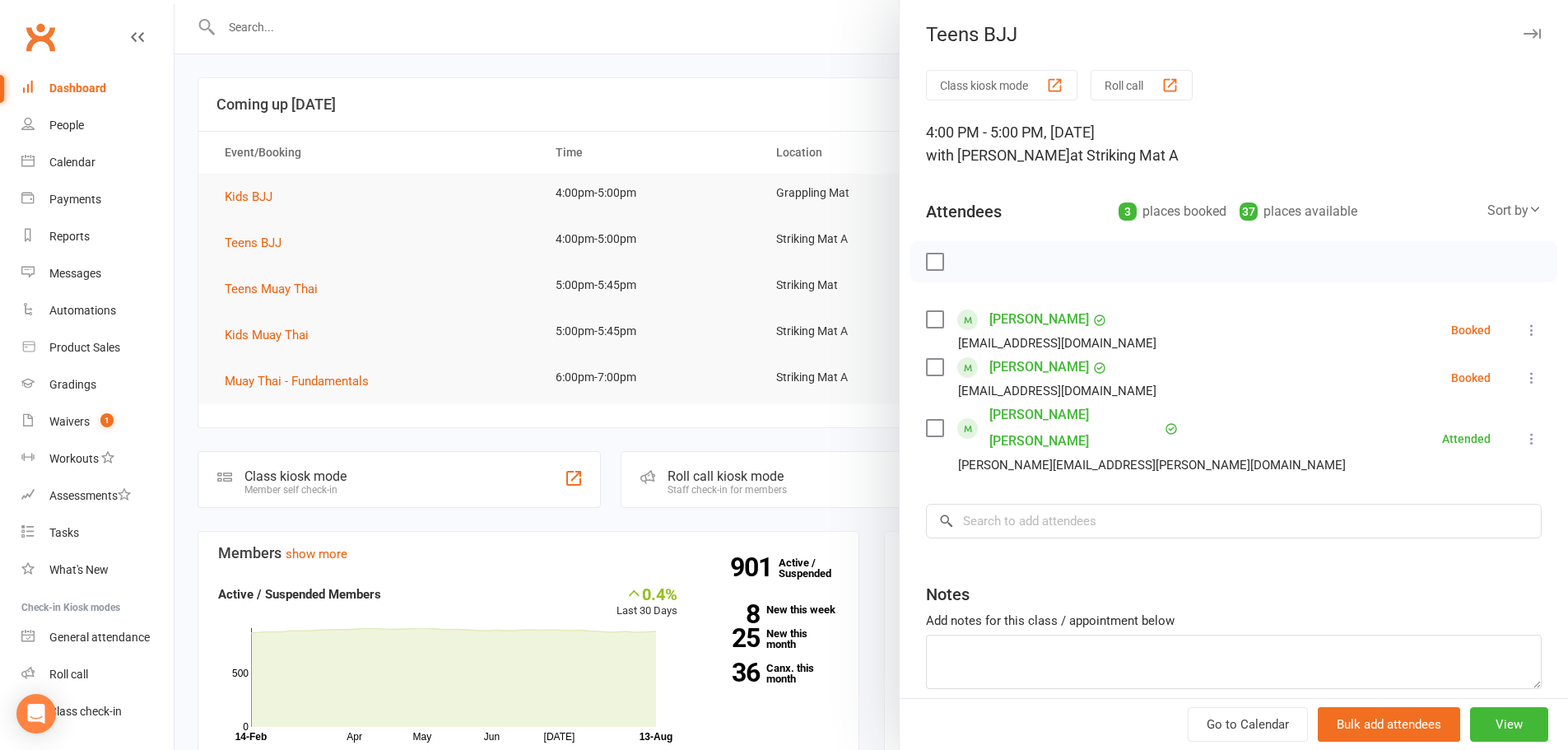
click at [1009, 359] on link "Justin Eng" at bounding box center [1038, 367] width 100 height 26
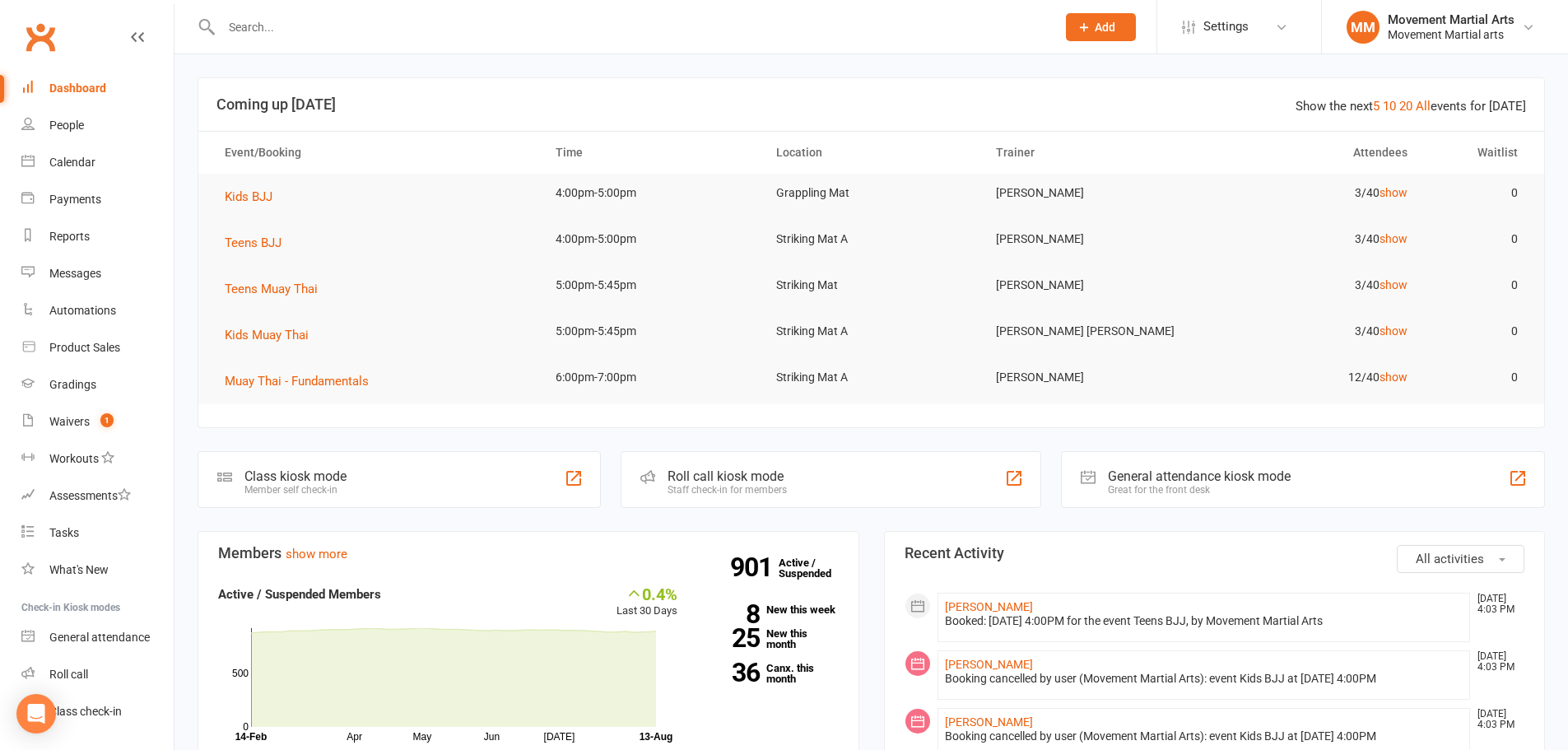
click at [343, 40] on div at bounding box center [621, 26] width 847 height 54
click at [342, 34] on input "text" at bounding box center [630, 27] width 828 height 23
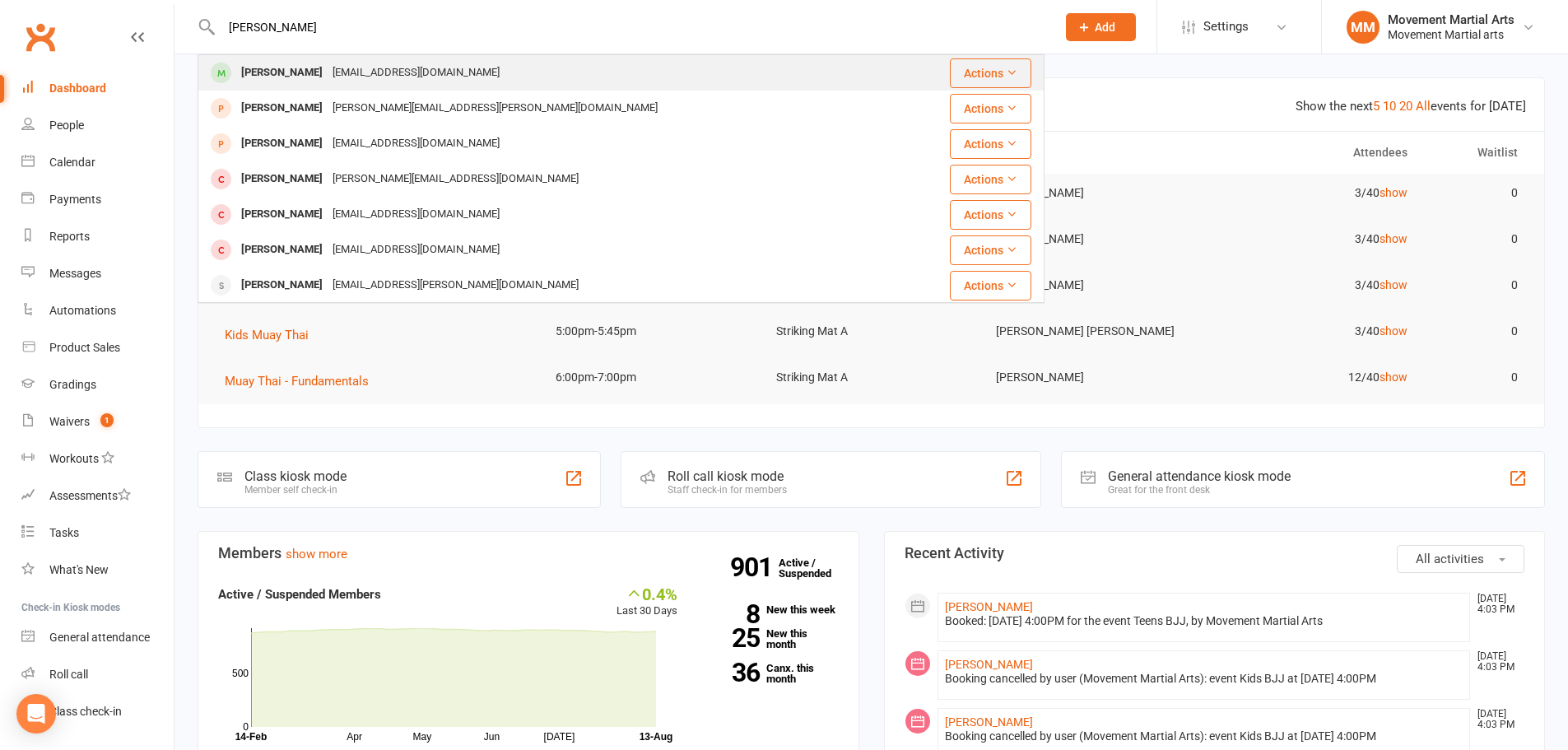
type input "lachlan gosbell"
click at [343, 68] on div "Lachlangosbell@icloud.com" at bounding box center [416, 73] width 177 height 24
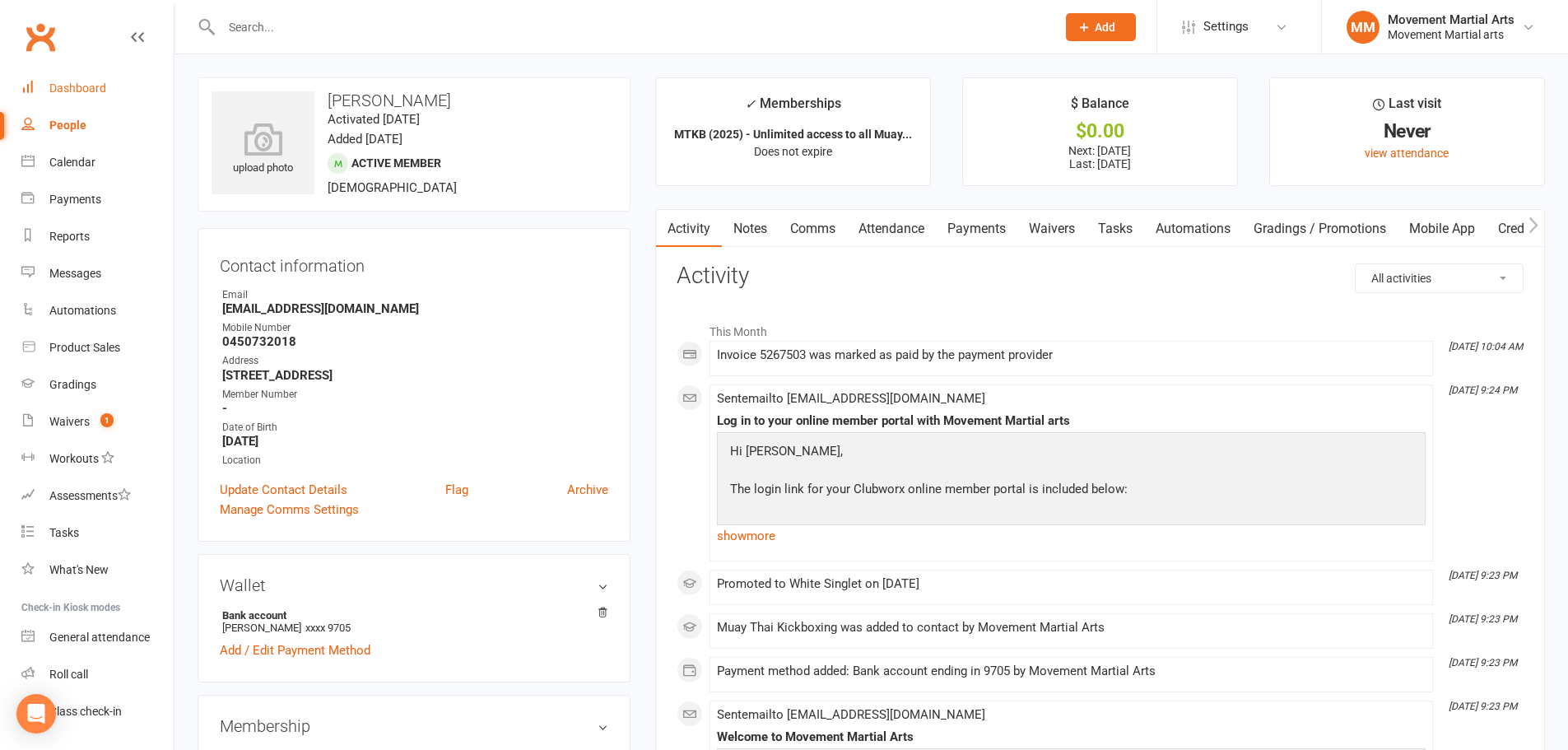
click at [56, 80] on link "Dashboard" at bounding box center [97, 88] width 152 height 37
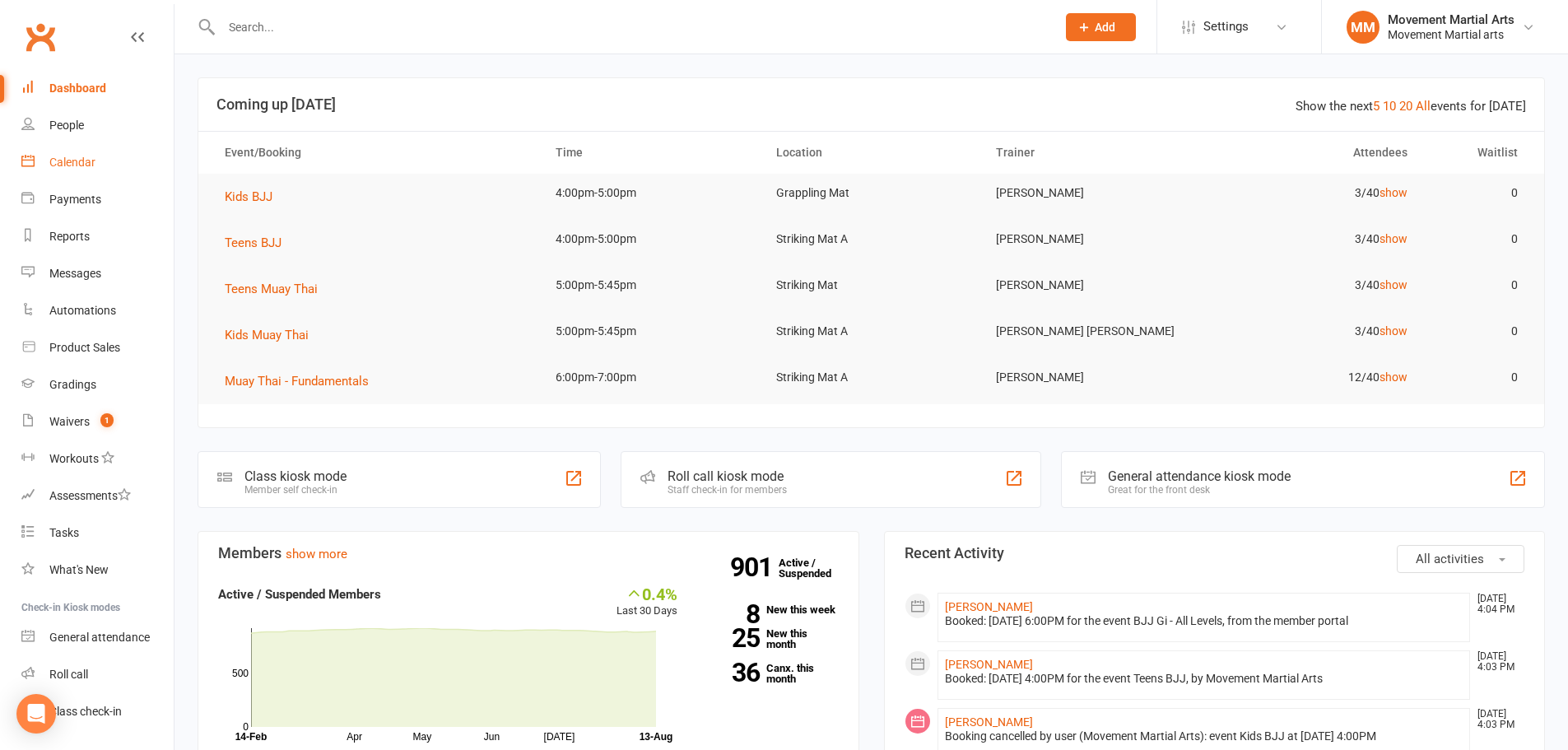
click at [91, 171] on link "Calendar" at bounding box center [97, 162] width 152 height 37
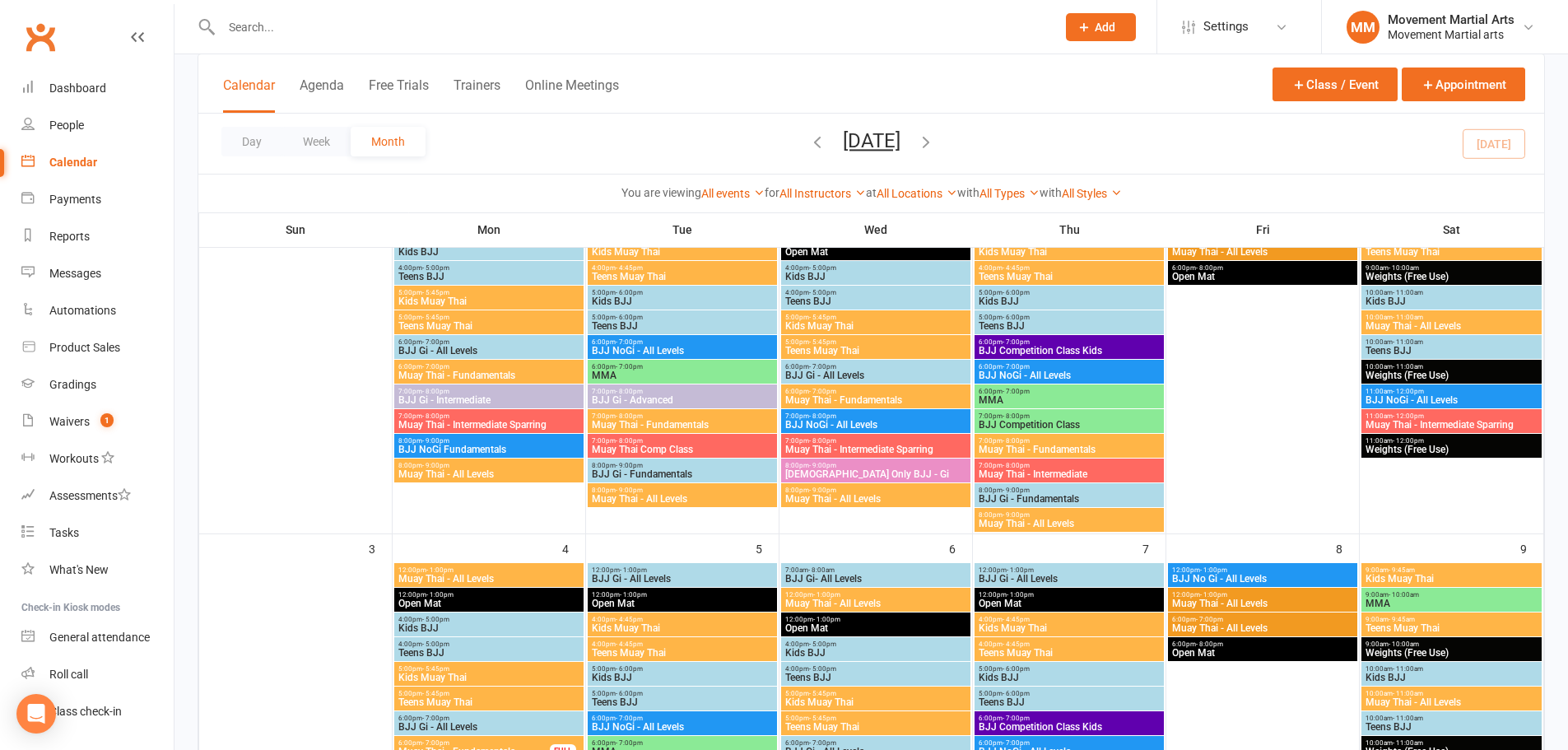
scroll to position [384, 0]
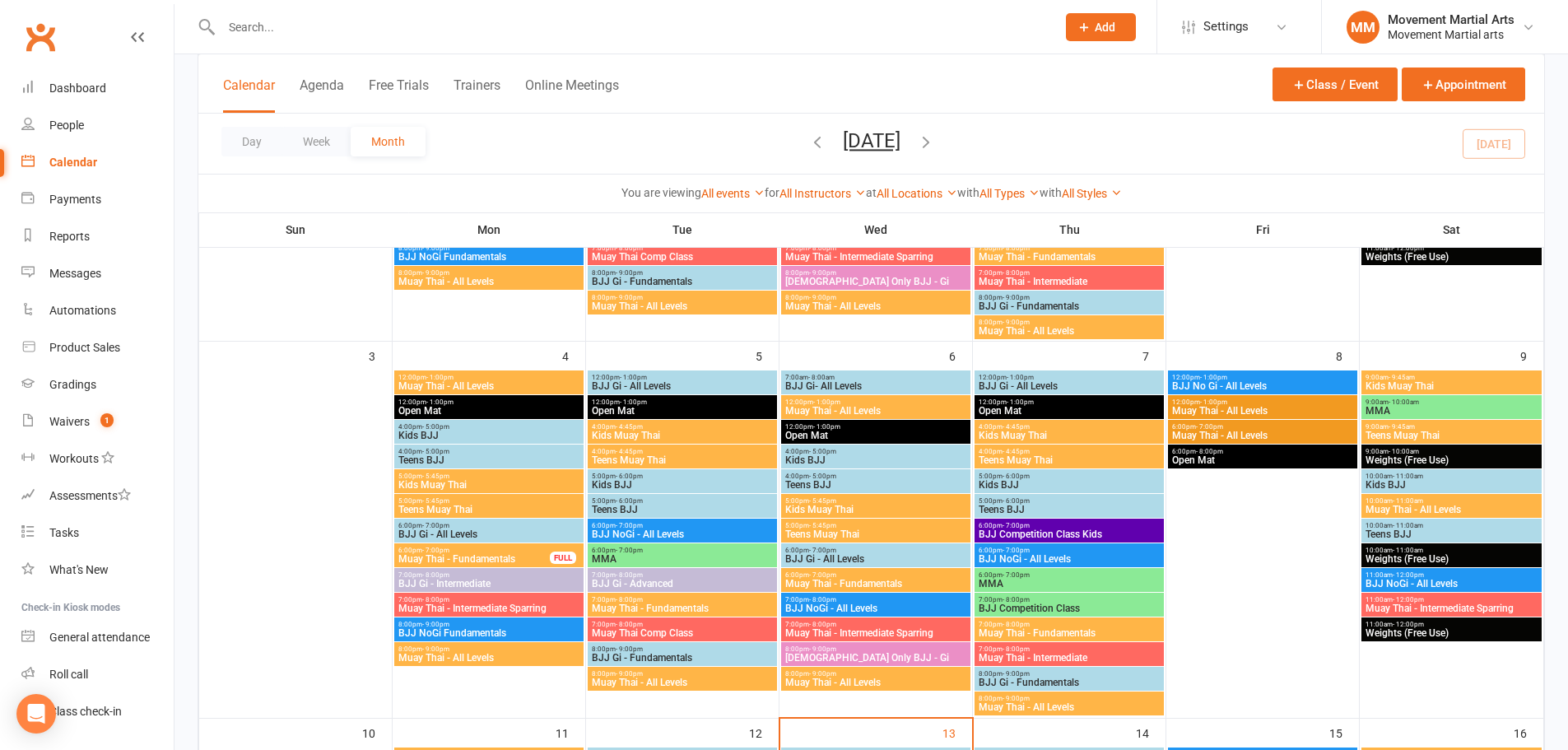
click at [1093, 626] on span "7:00pm - 8:00pm" at bounding box center [1070, 624] width 183 height 7
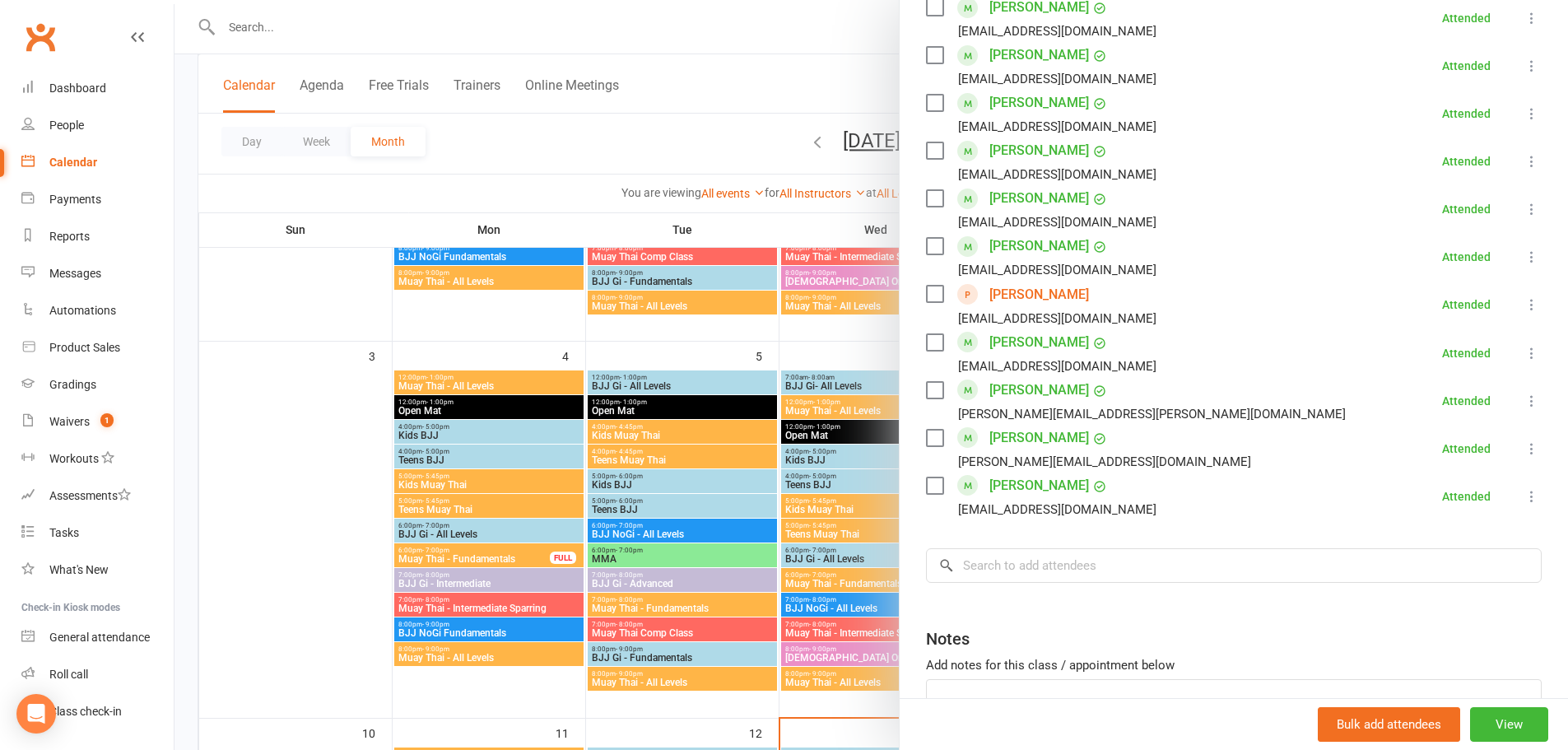
scroll to position [768, 0]
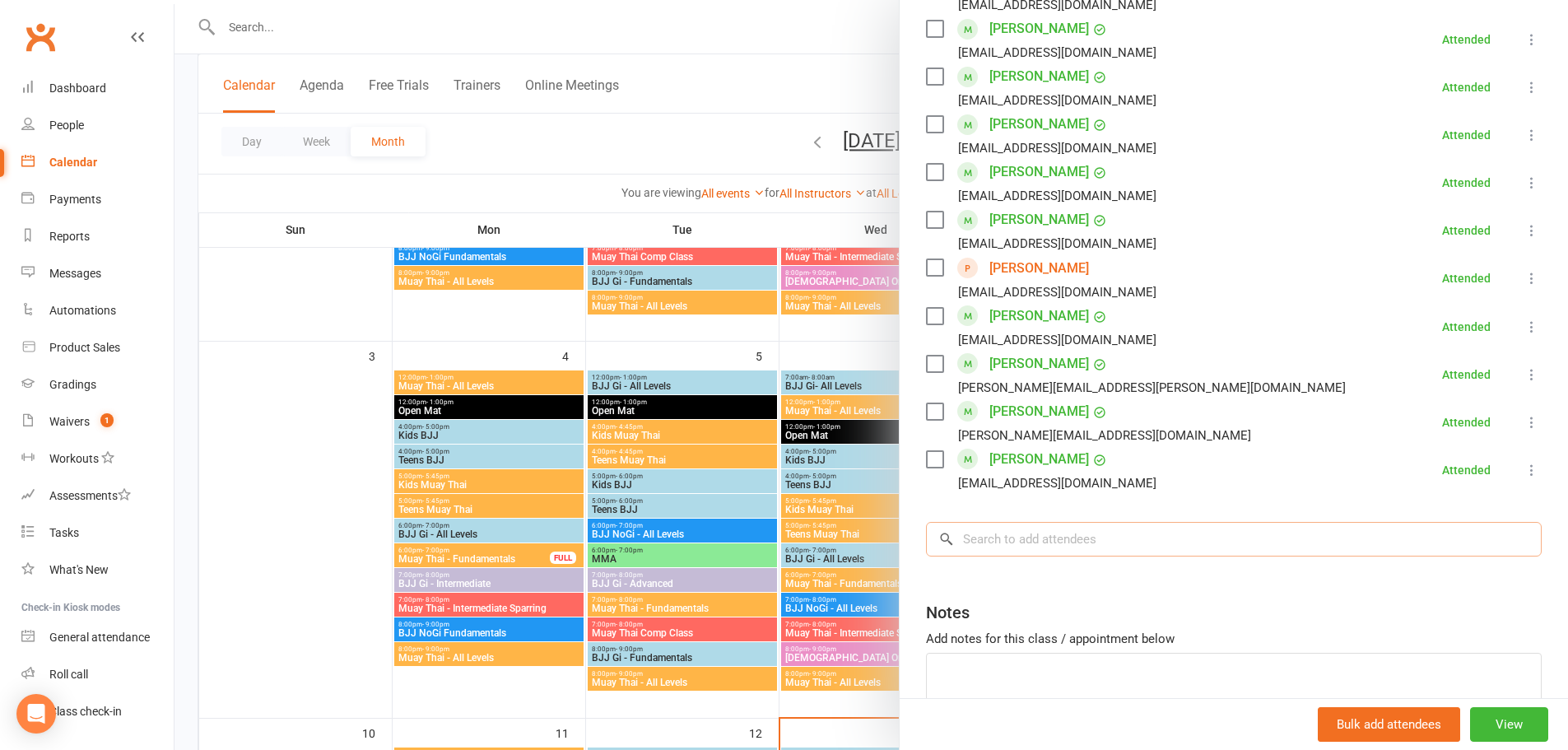
click at [1100, 535] on input "search" at bounding box center [1233, 539] width 615 height 35
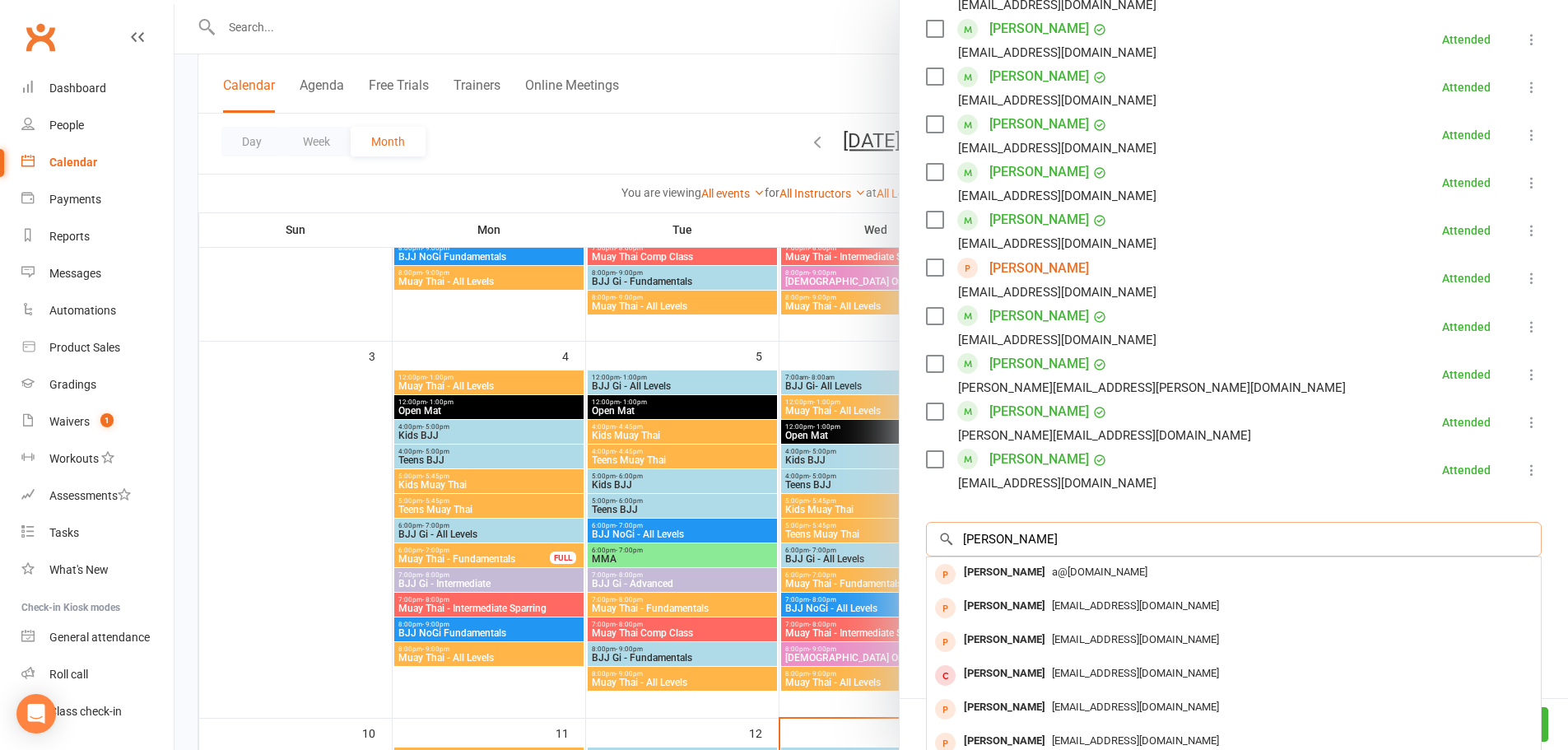
type input "robert"
click at [361, 35] on div at bounding box center [871, 375] width 1393 height 750
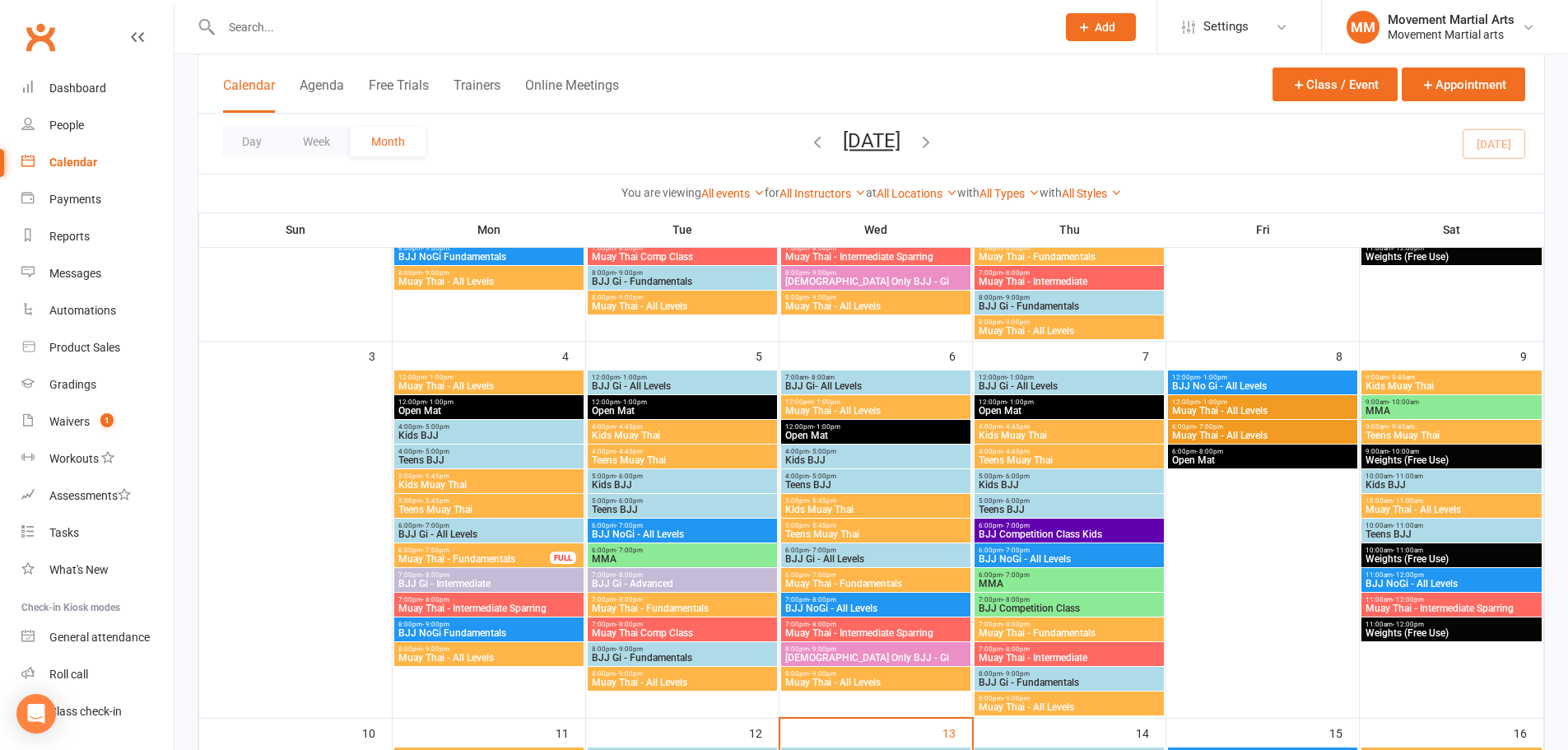
click at [274, 24] on input "text" at bounding box center [630, 27] width 828 height 23
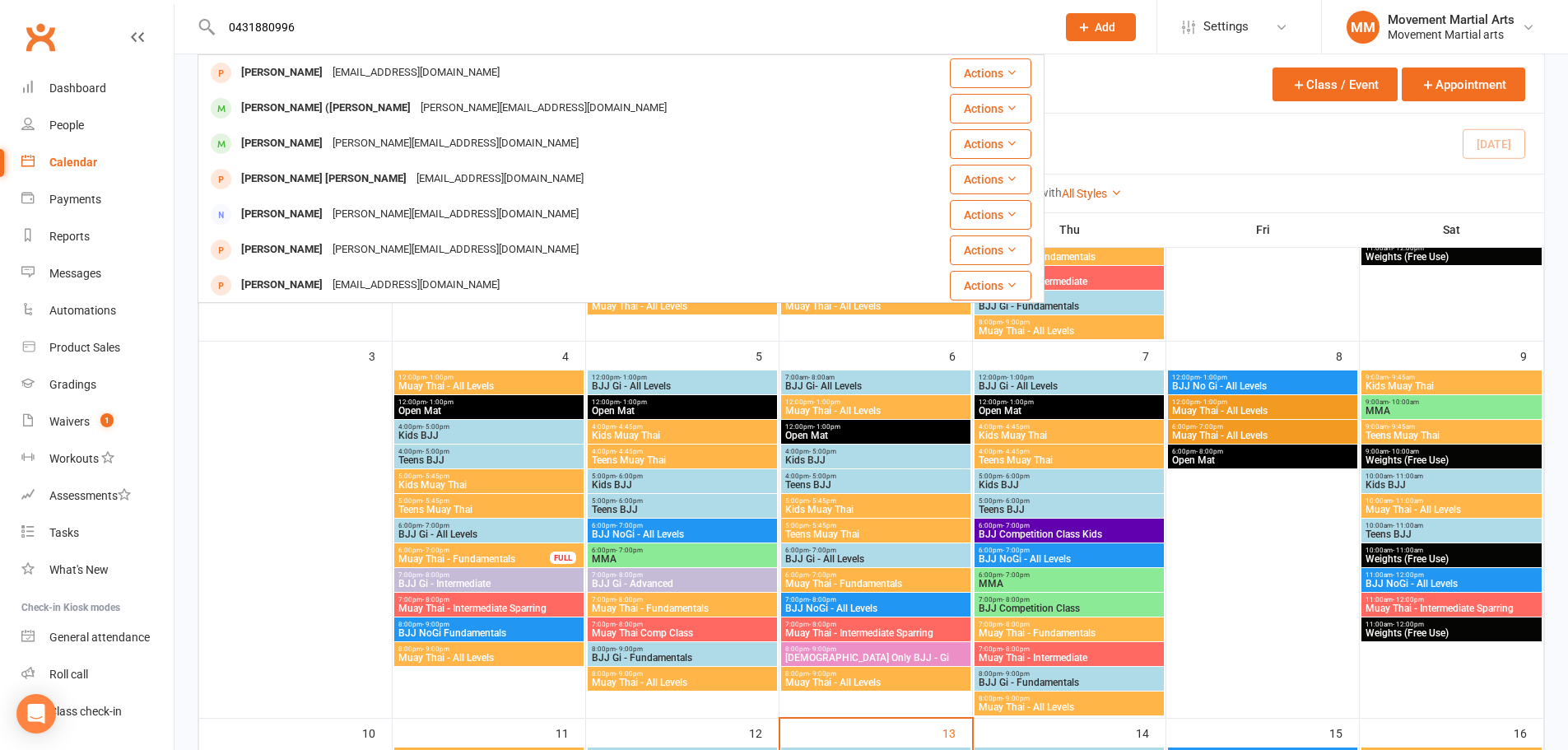
type input "0431880996"
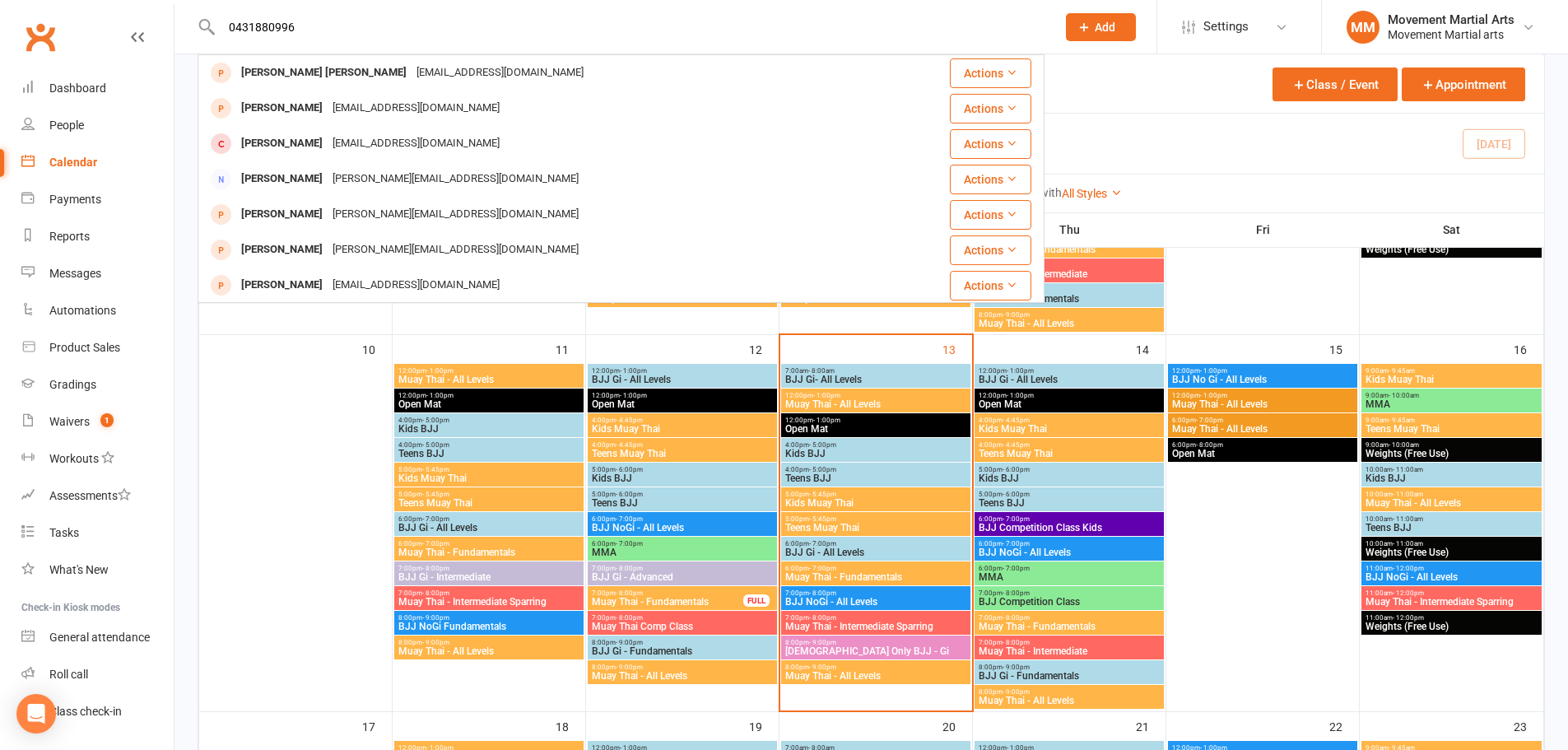
click at [1032, 620] on span "7:00pm - 8:00pm" at bounding box center [1070, 617] width 183 height 7
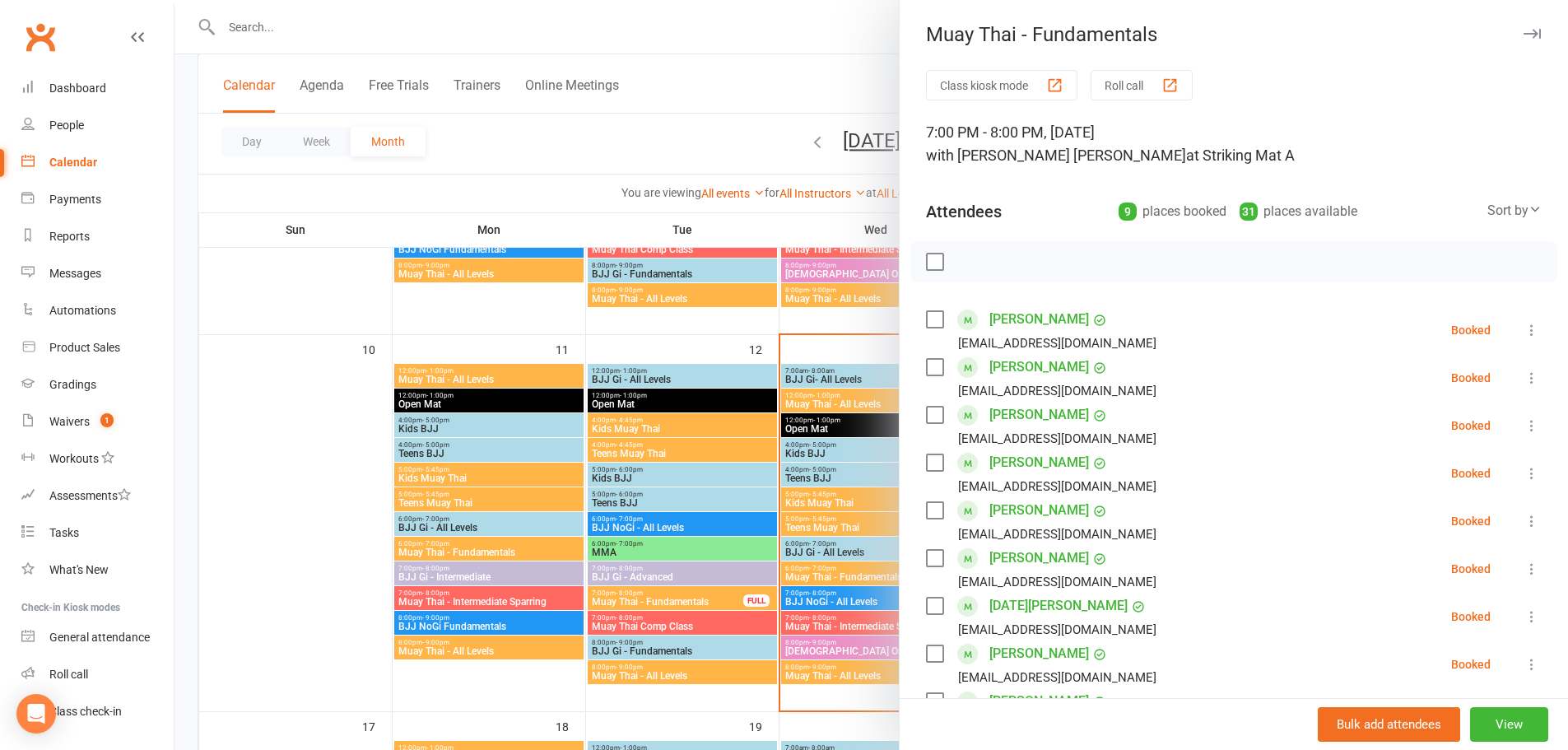
scroll to position [333, 0]
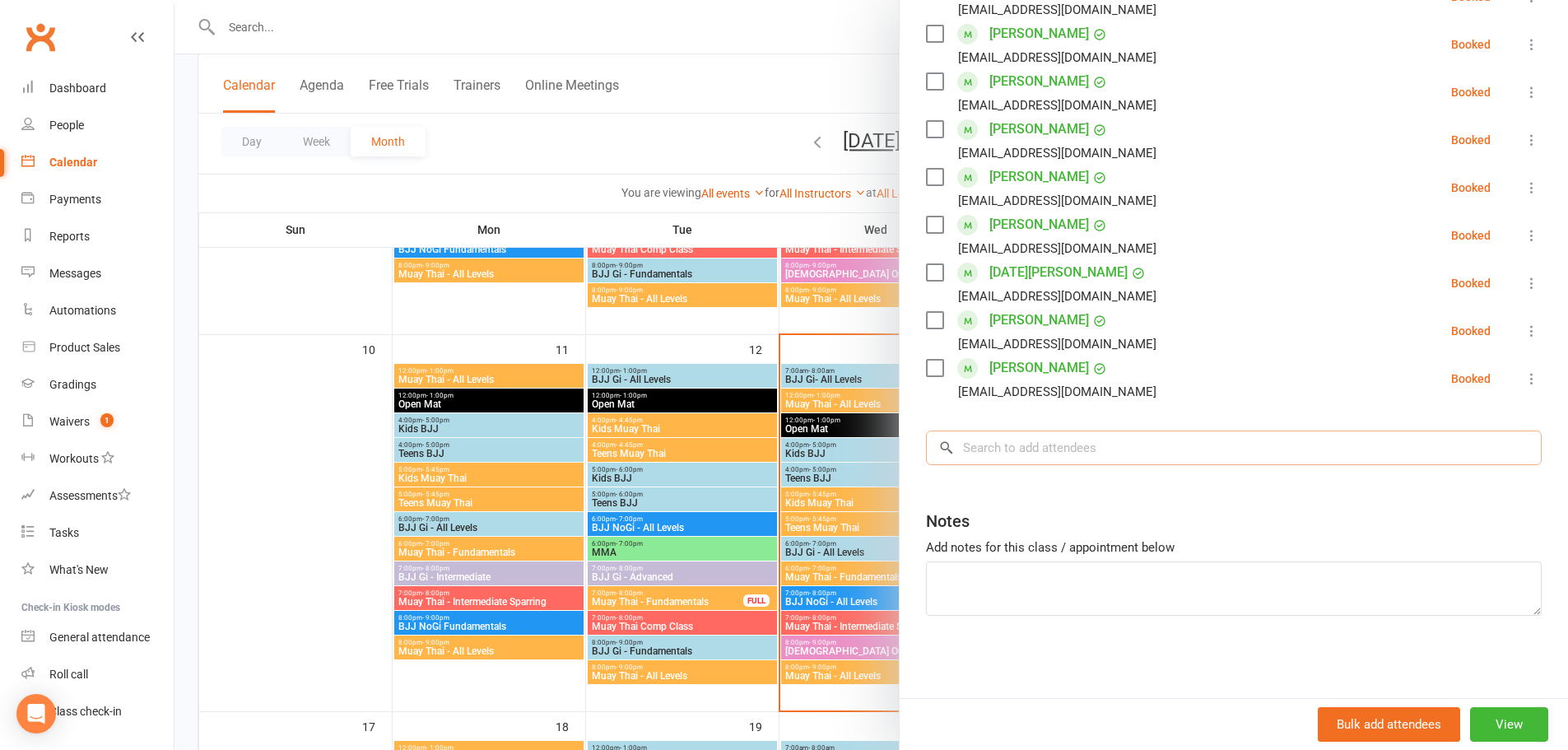
click at [1051, 443] on input "search" at bounding box center [1233, 448] width 615 height 35
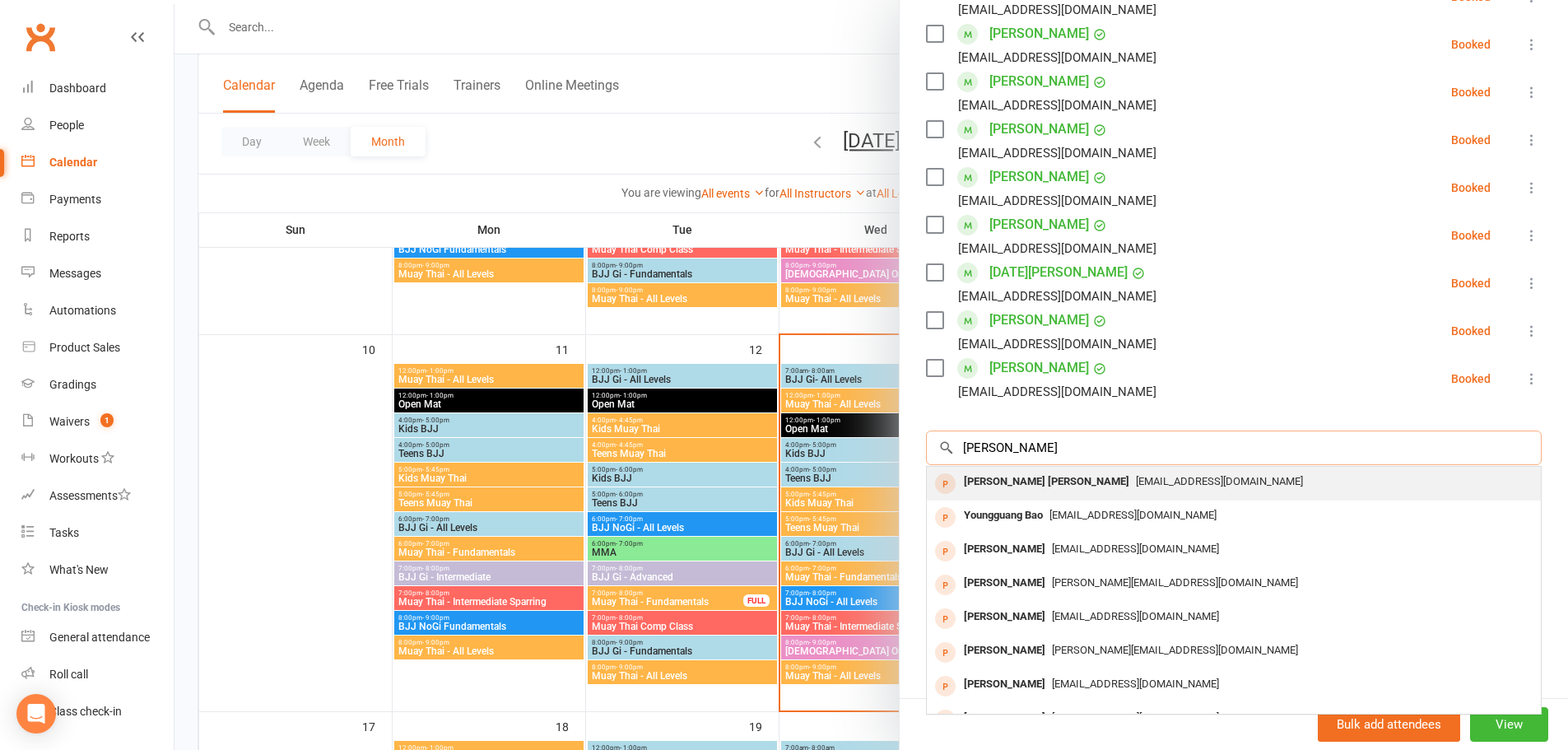
type input "quang bao"
click at [1052, 478] on div "Quang Bao nguyen" at bounding box center [1046, 481] width 179 height 24
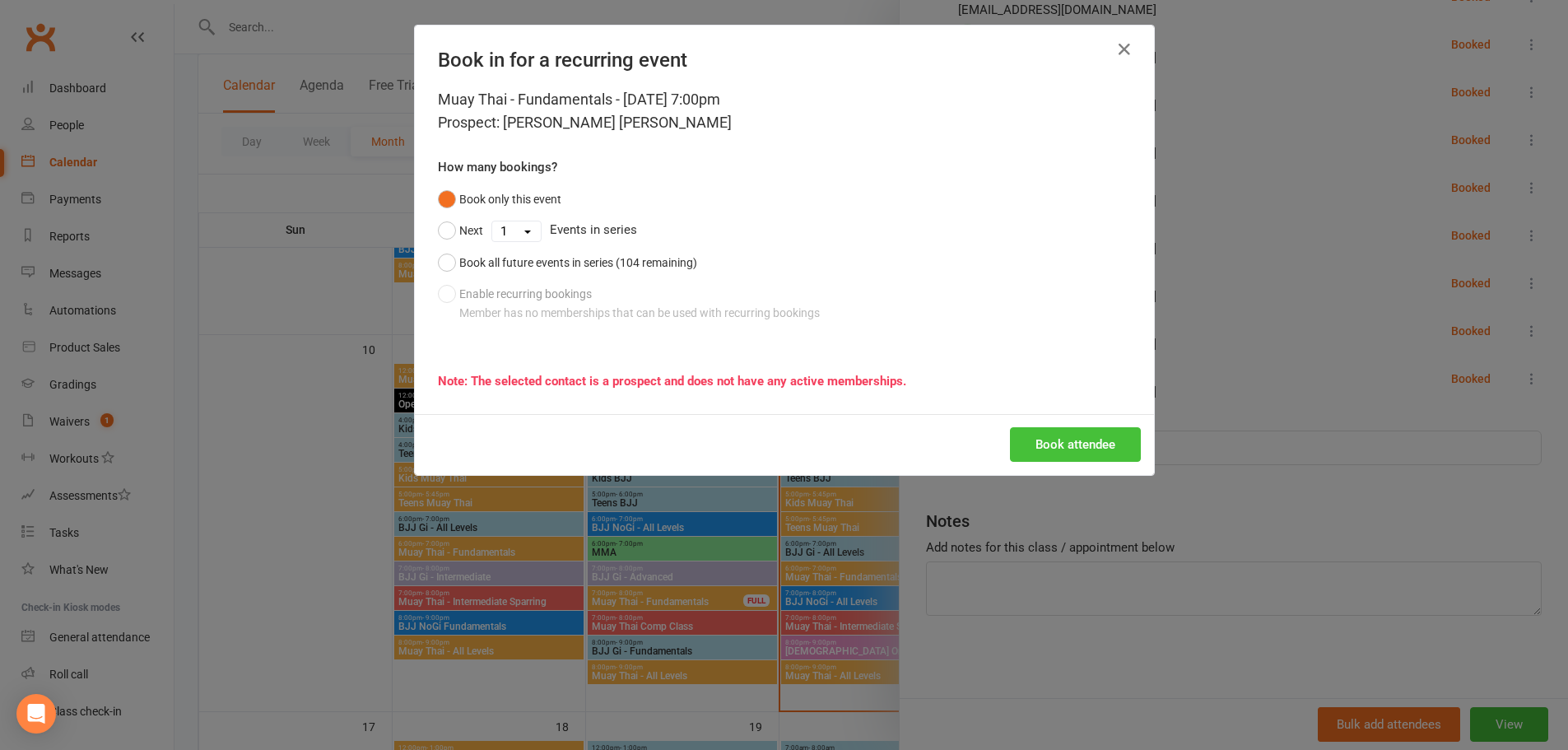
click at [1087, 444] on button "Book attendee" at bounding box center [1074, 444] width 131 height 35
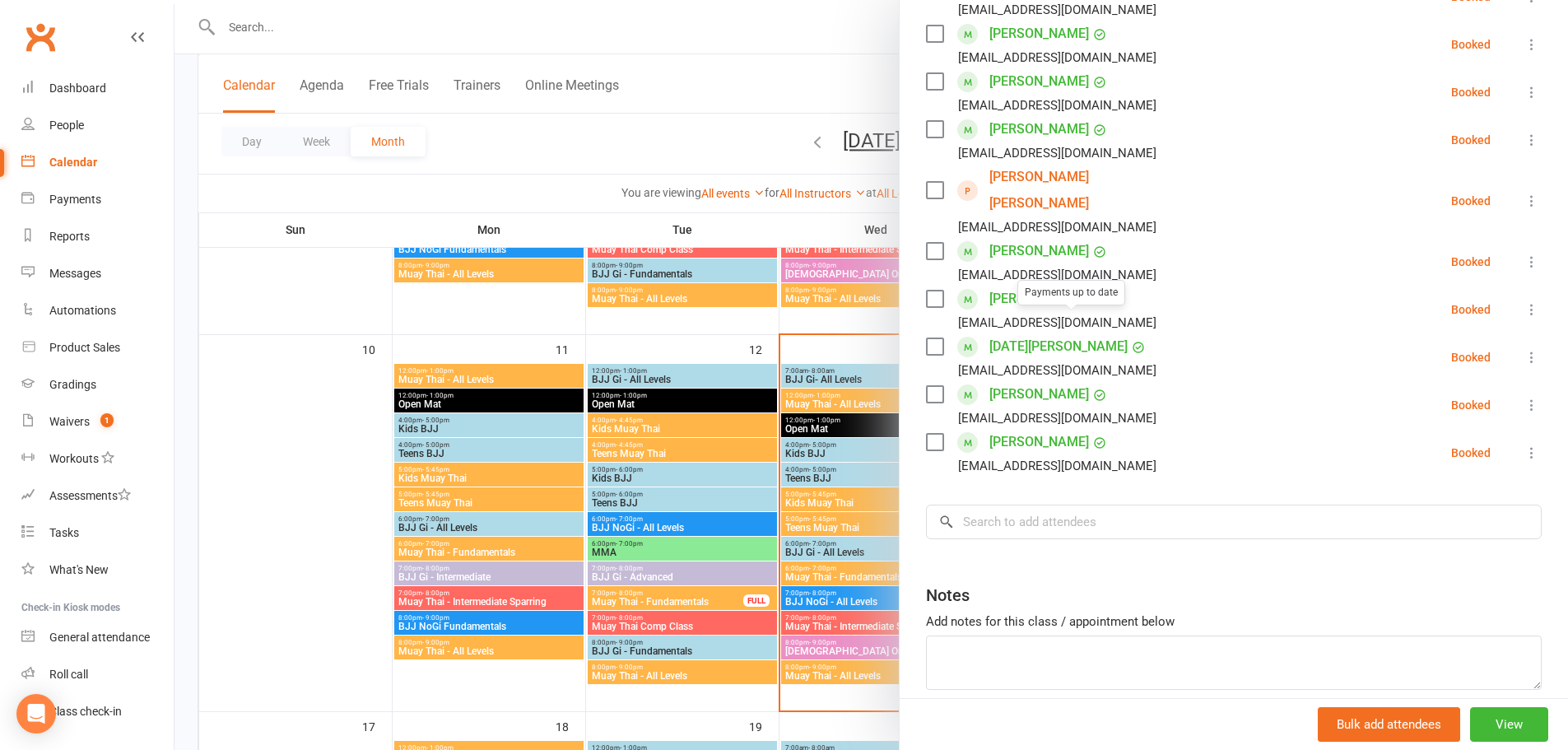
click at [732, 663] on div at bounding box center [871, 375] width 1393 height 750
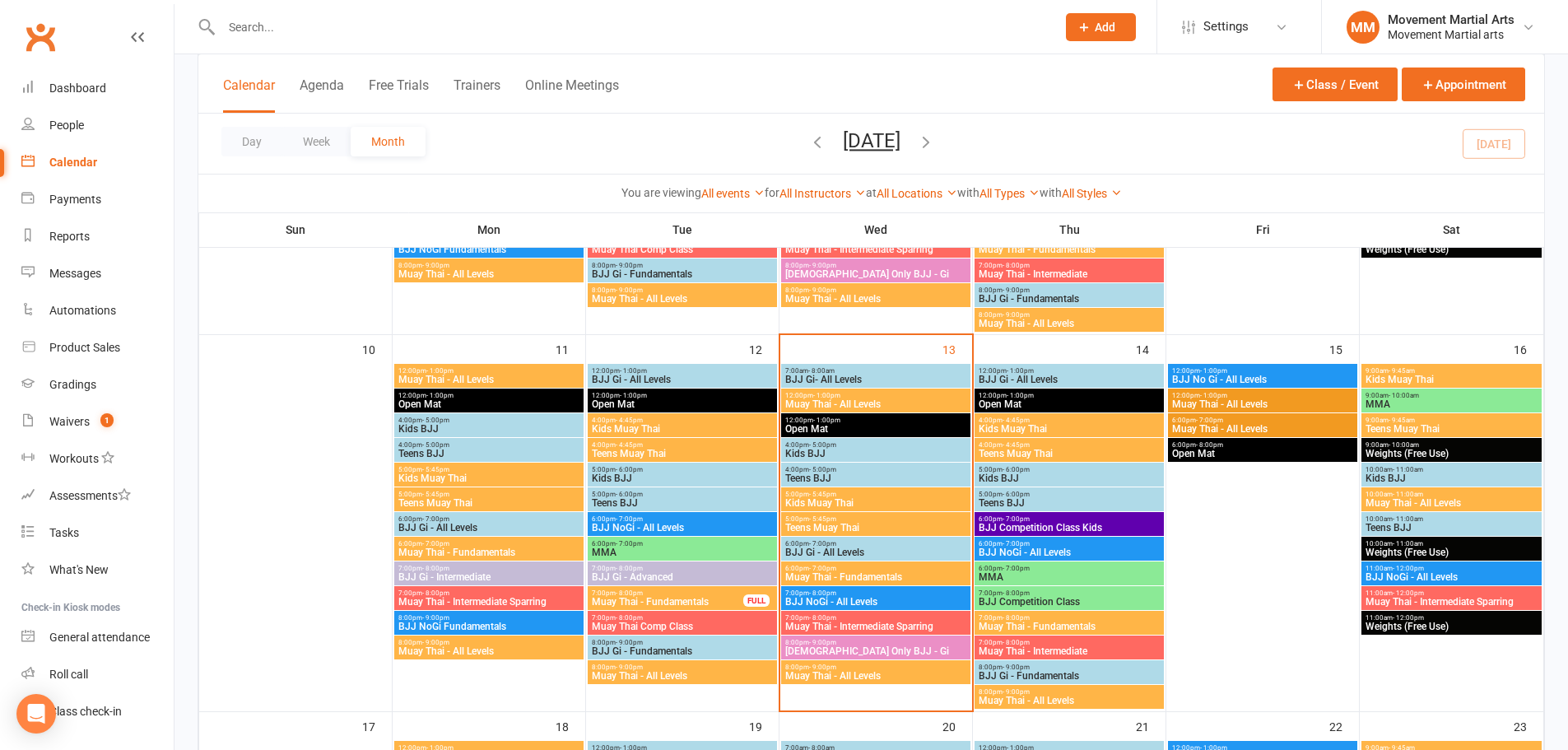
click at [662, 674] on span "Muay Thai - All Levels" at bounding box center [682, 676] width 183 height 10
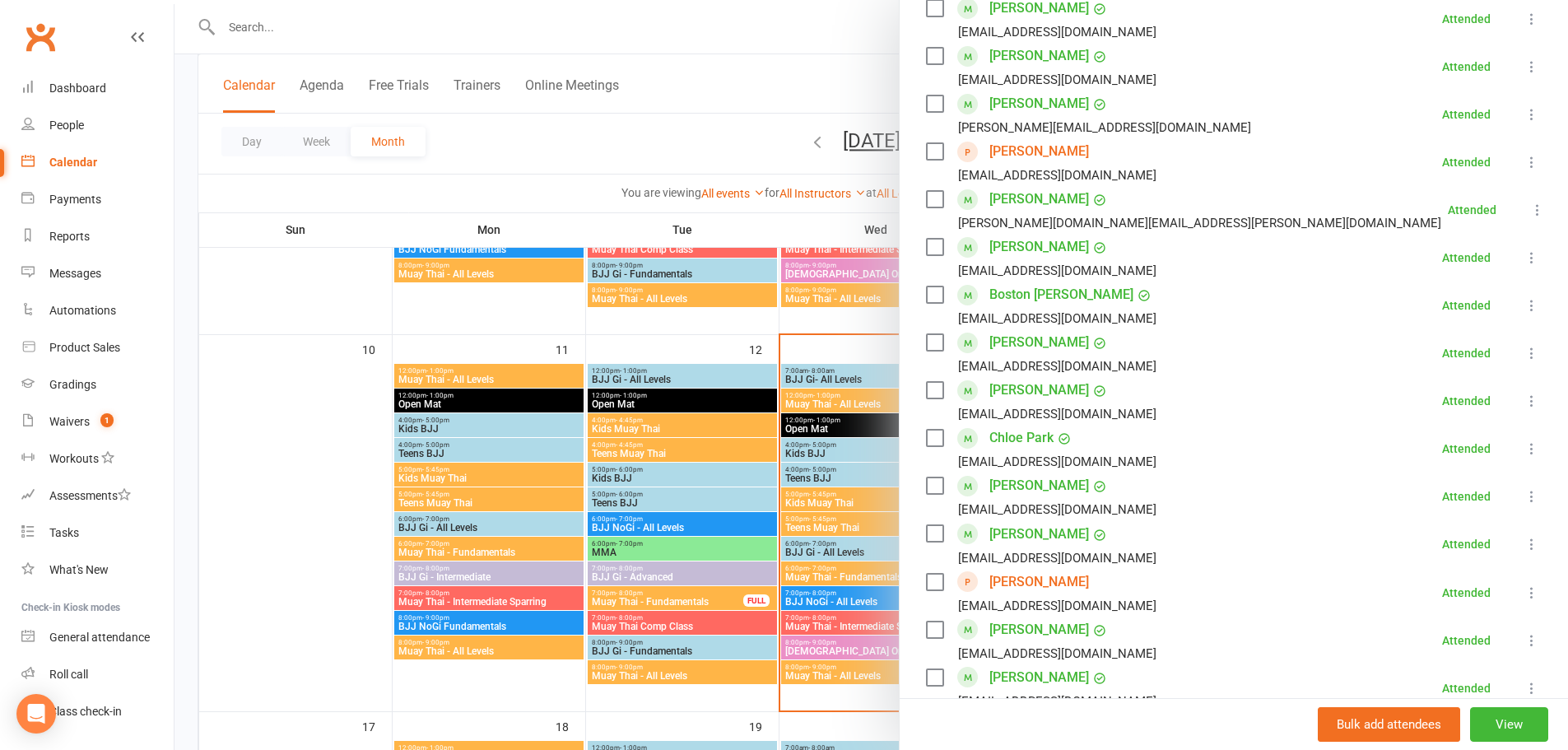
scroll to position [768, 0]
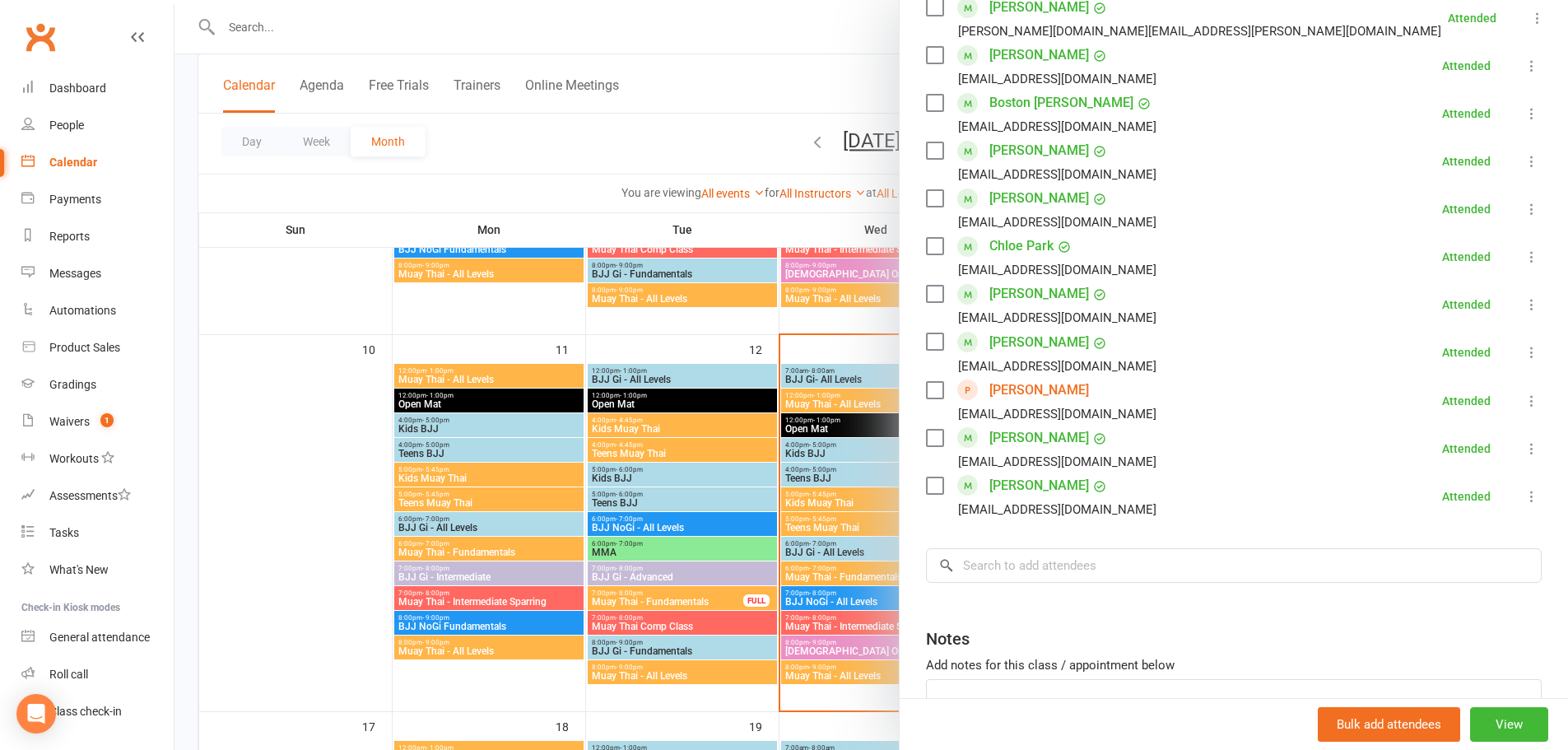
click at [659, 663] on div at bounding box center [871, 375] width 1393 height 750
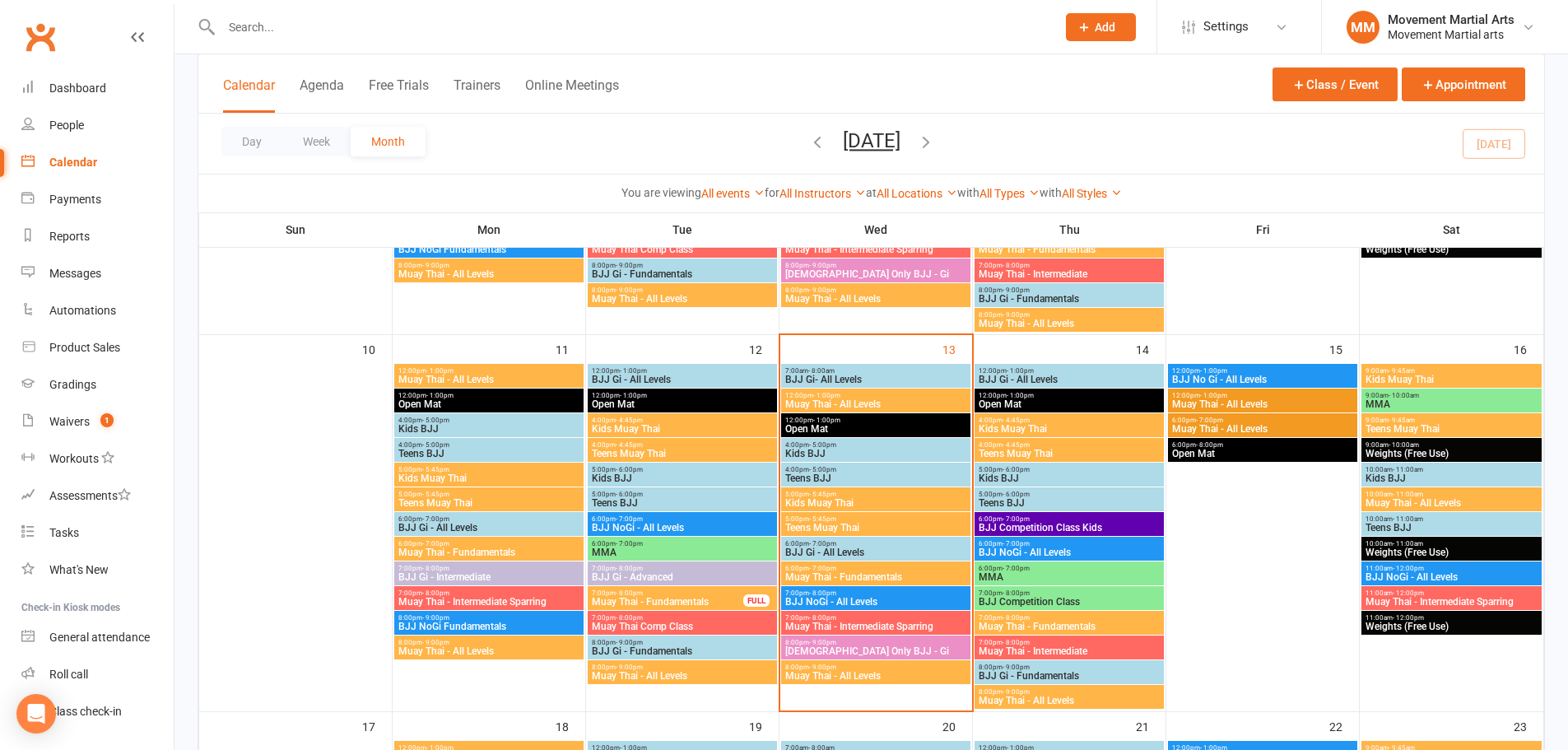
click at [639, 581] on span "BJJ Gi - Advanced" at bounding box center [682, 577] width 183 height 10
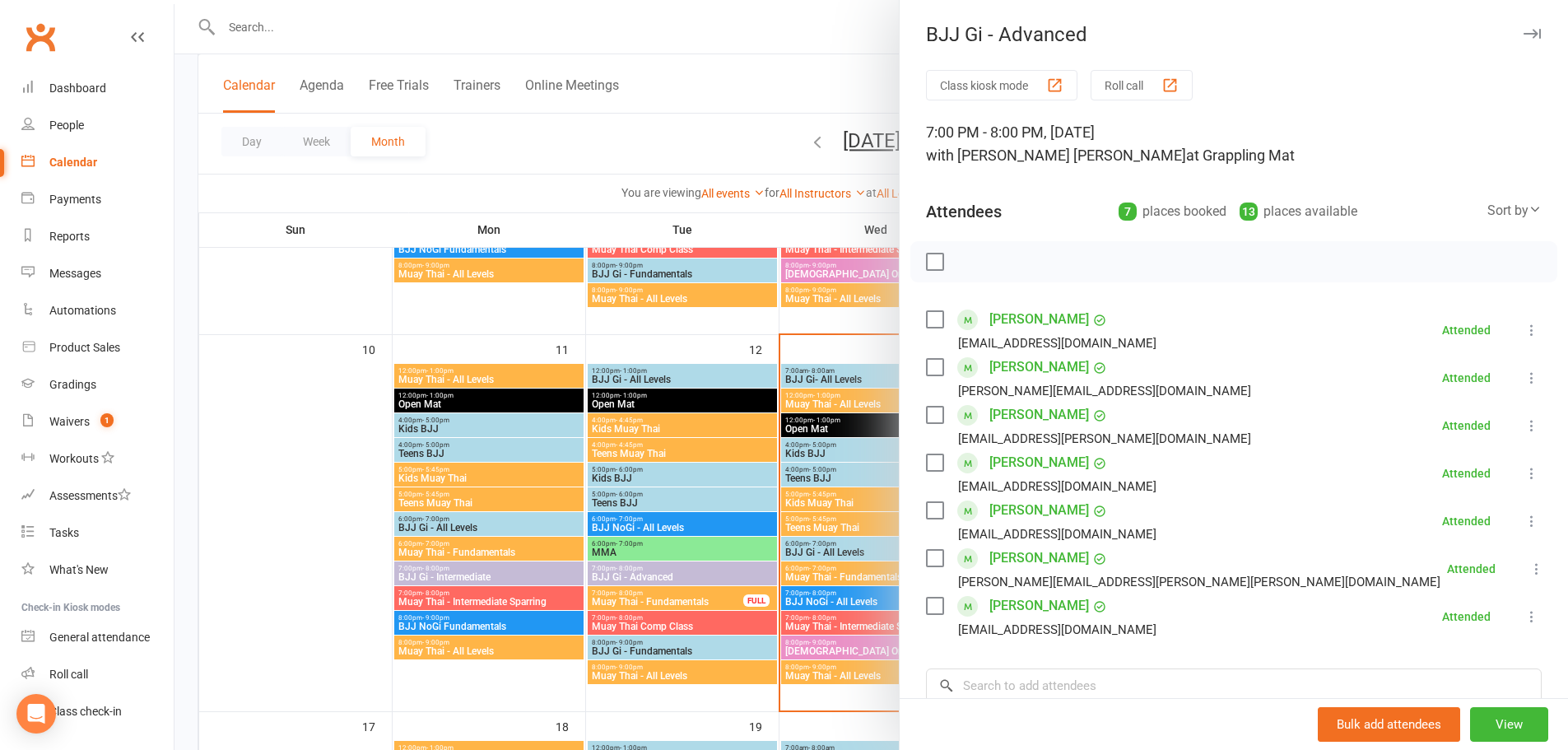
click at [656, 598] on div at bounding box center [871, 375] width 1393 height 750
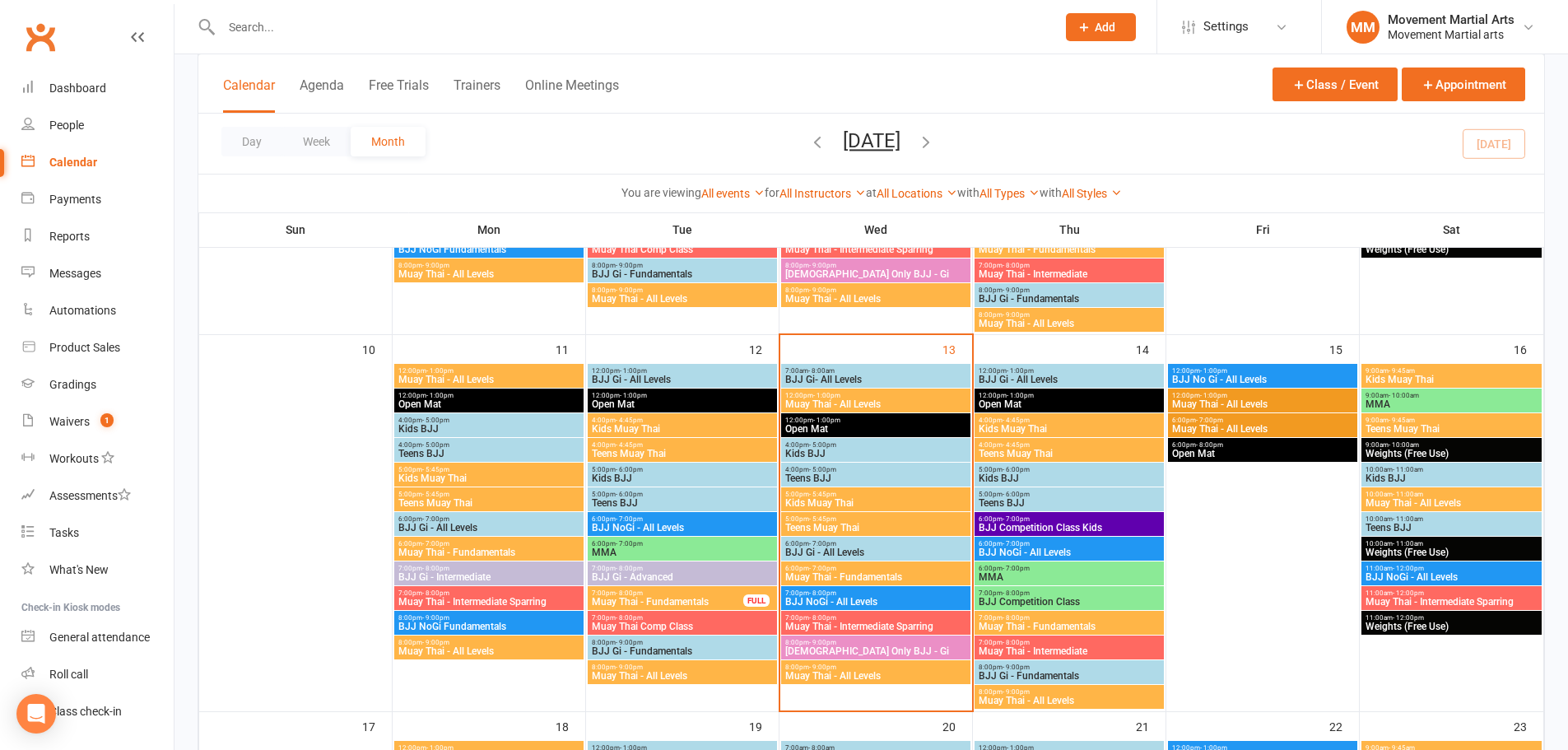
click at [656, 598] on span "Muay Thai - Fundamentals" at bounding box center [667, 602] width 153 height 10
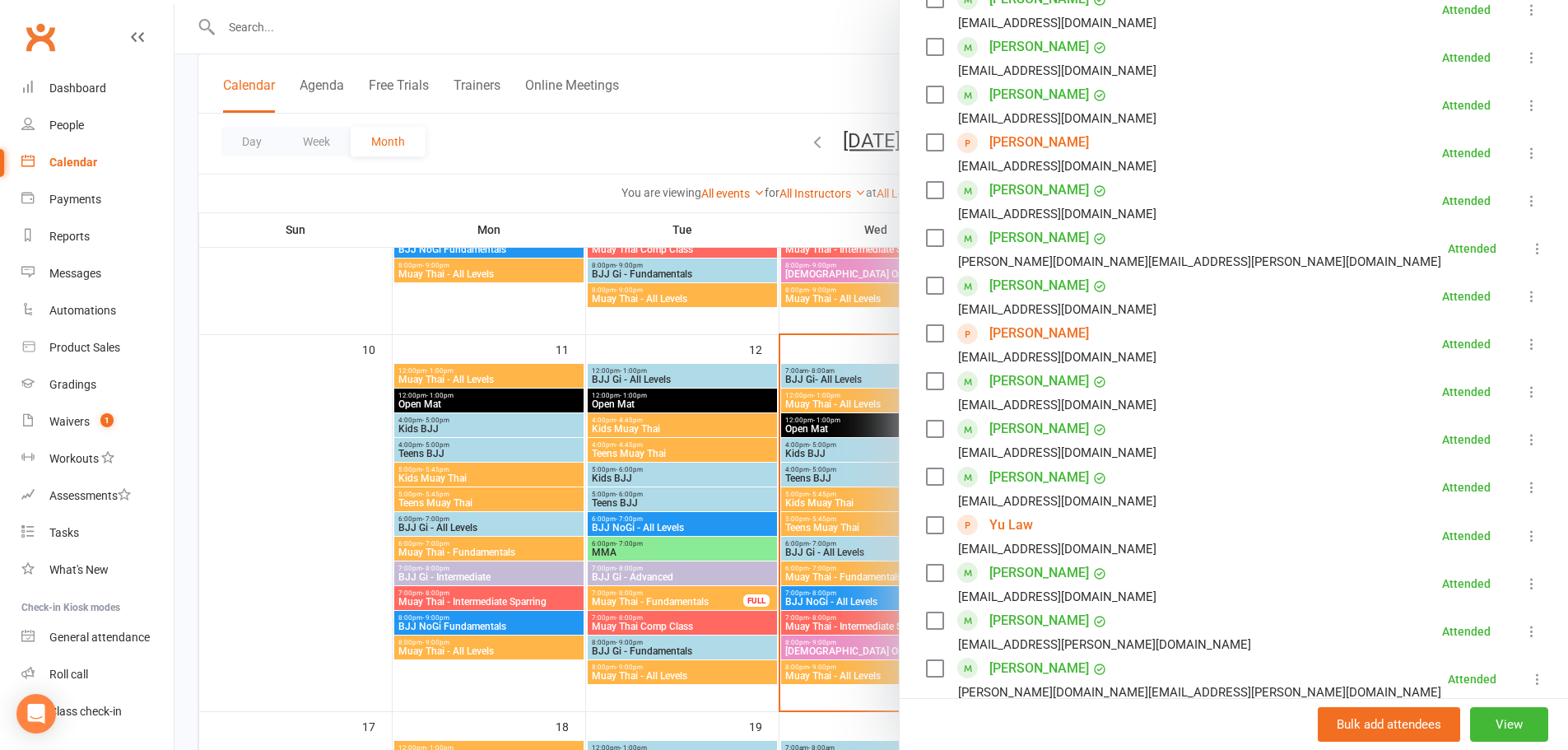
scroll to position [588, 0]
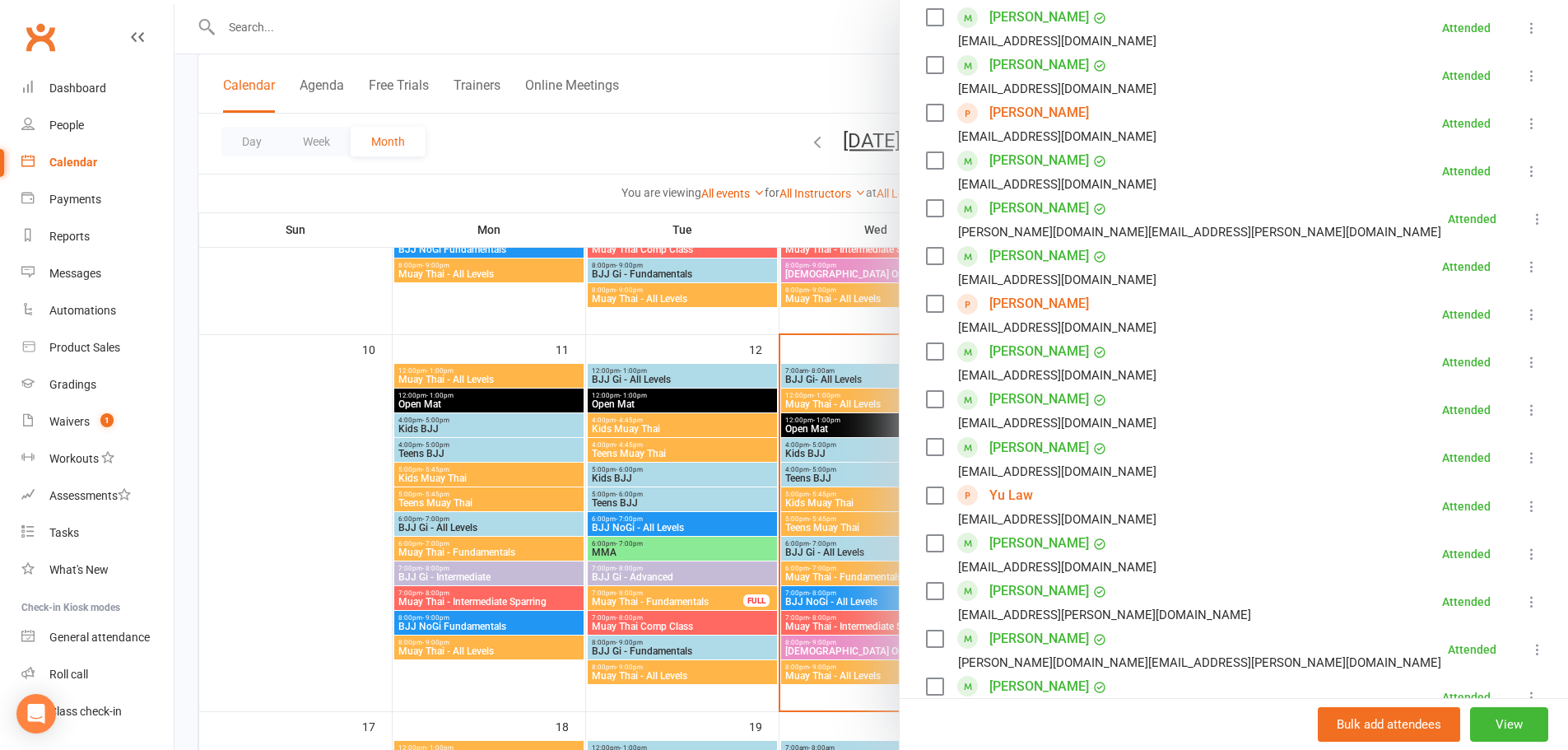
drag, startPoint x: 690, startPoint y: 337, endPoint x: 1116, endPoint y: 599, distance: 500.1
click at [692, 337] on div at bounding box center [871, 375] width 1393 height 750
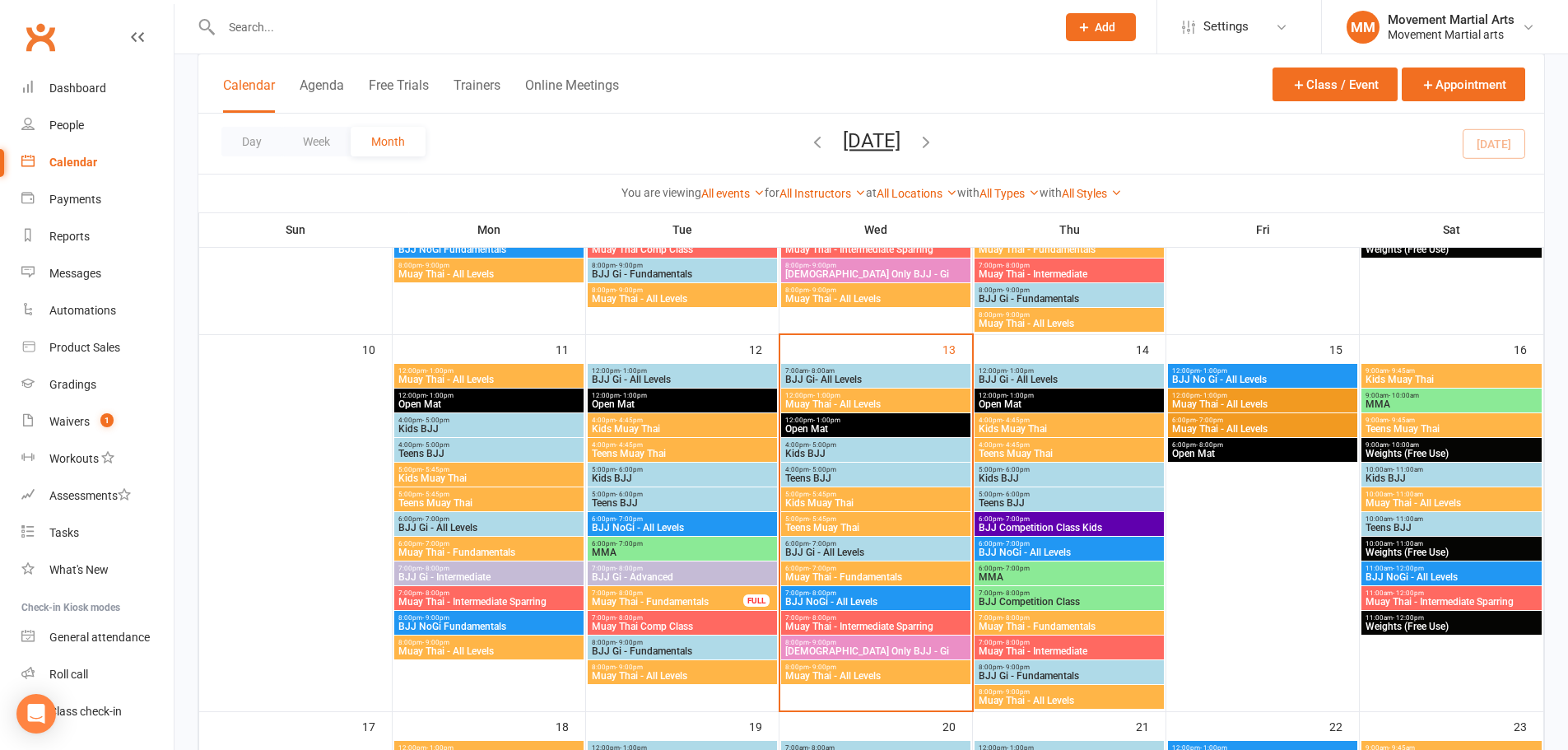
click at [1094, 706] on div "8:00pm - 9:00pm Muay Thai - All Levels" at bounding box center [1070, 696] width 190 height 24
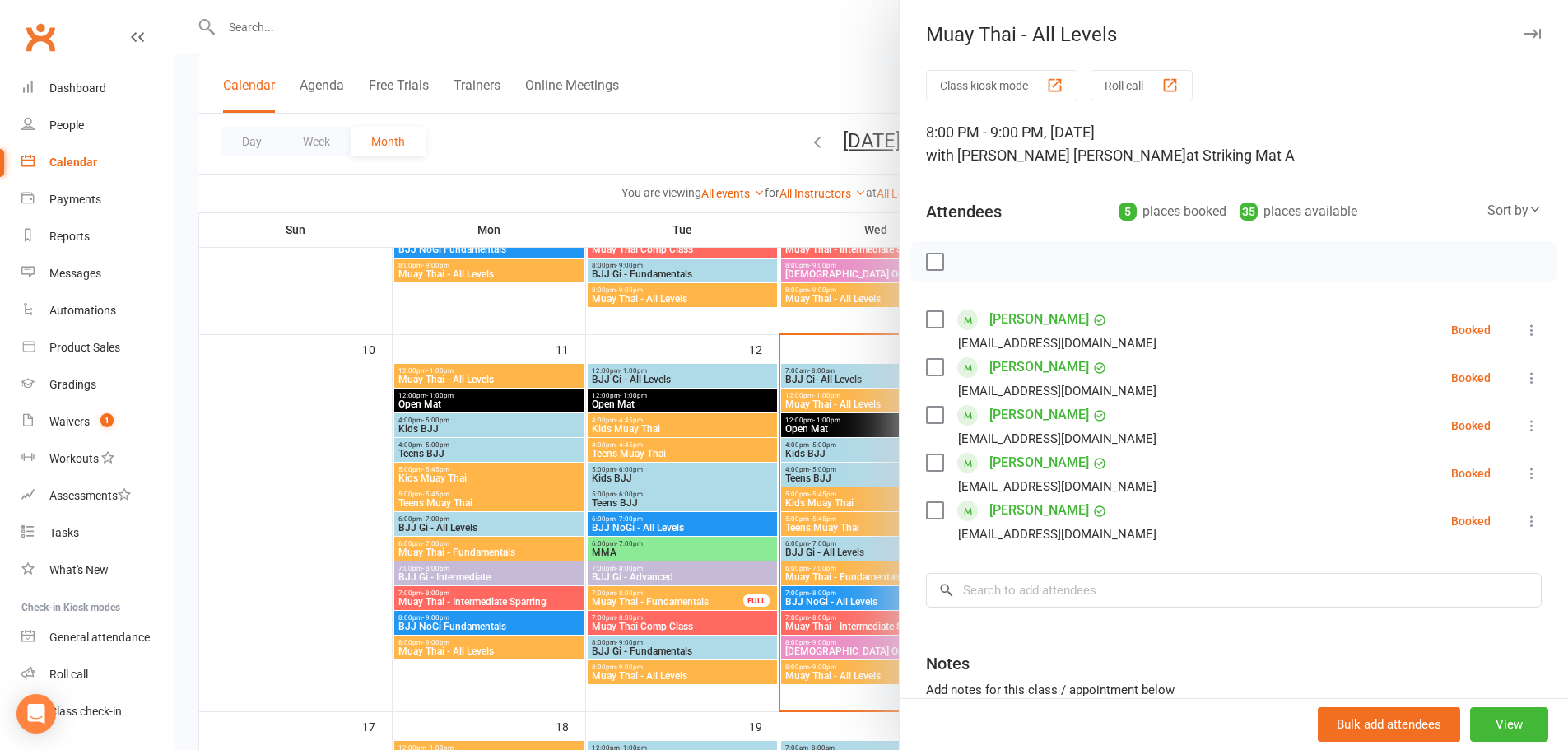
drag, startPoint x: 821, startPoint y: 613, endPoint x: 835, endPoint y: 608, distance: 14.9
click at [822, 612] on div at bounding box center [871, 375] width 1393 height 750
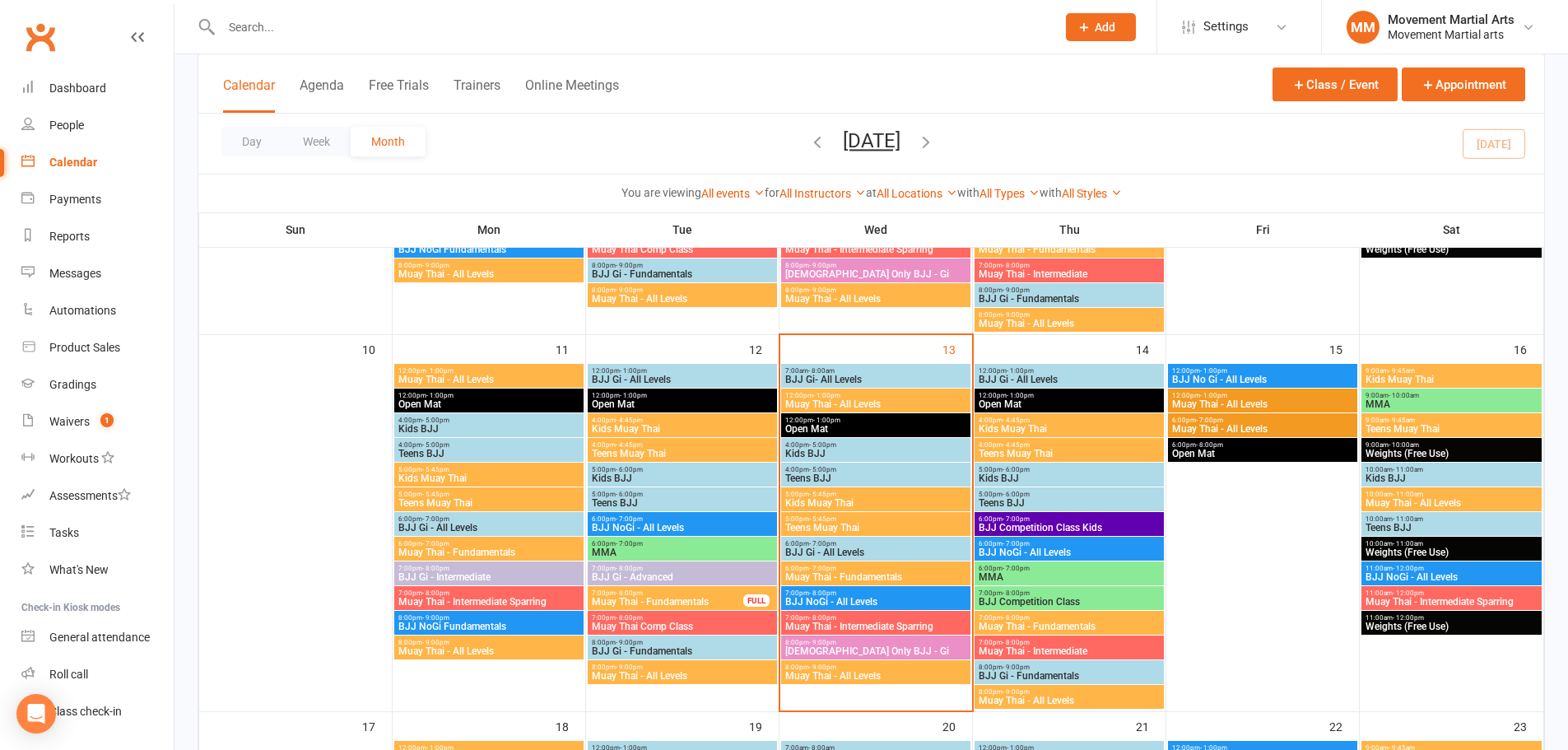
click at [1014, 621] on span "Muay Thai - Fundamentals" at bounding box center [1070, 626] width 183 height 10
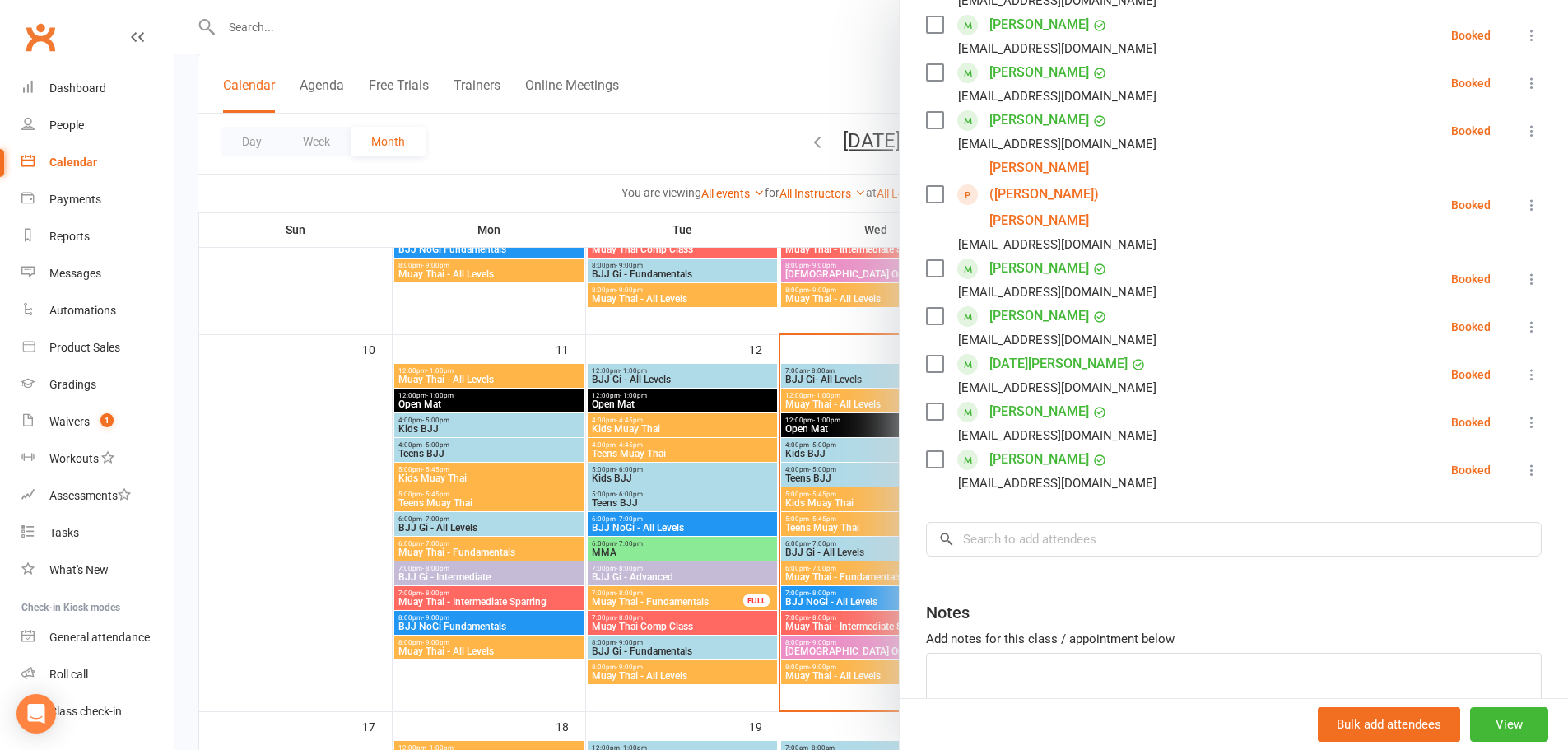
scroll to position [381, 0]
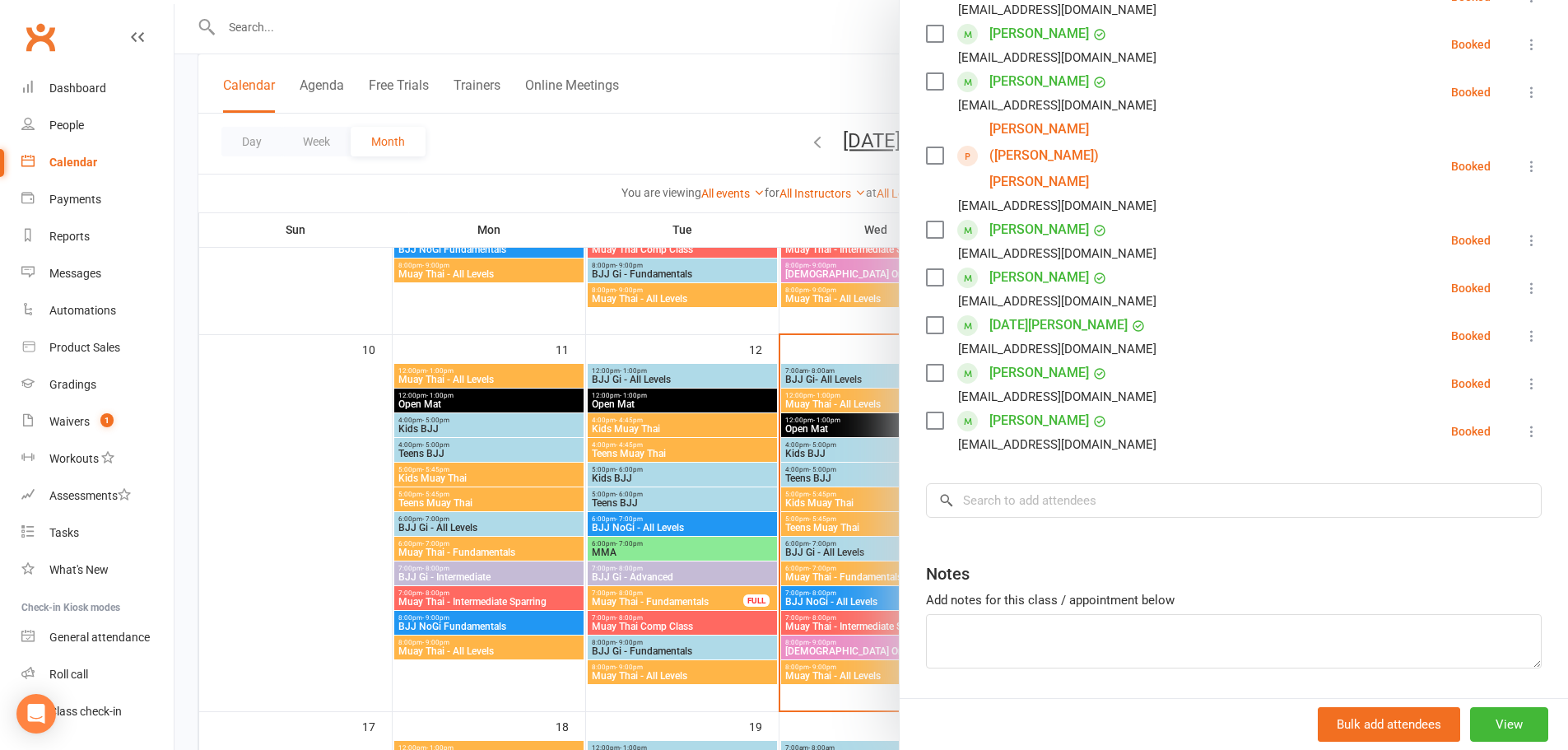
click at [1013, 470] on div "Class kiosk mode Roll call 7:00 PM - 8:00 PM, Thursday, August, 14, 2025 with B…" at bounding box center [1233, 219] width 668 height 1062
click at [90, 81] on link "Dashboard" at bounding box center [97, 88] width 152 height 37
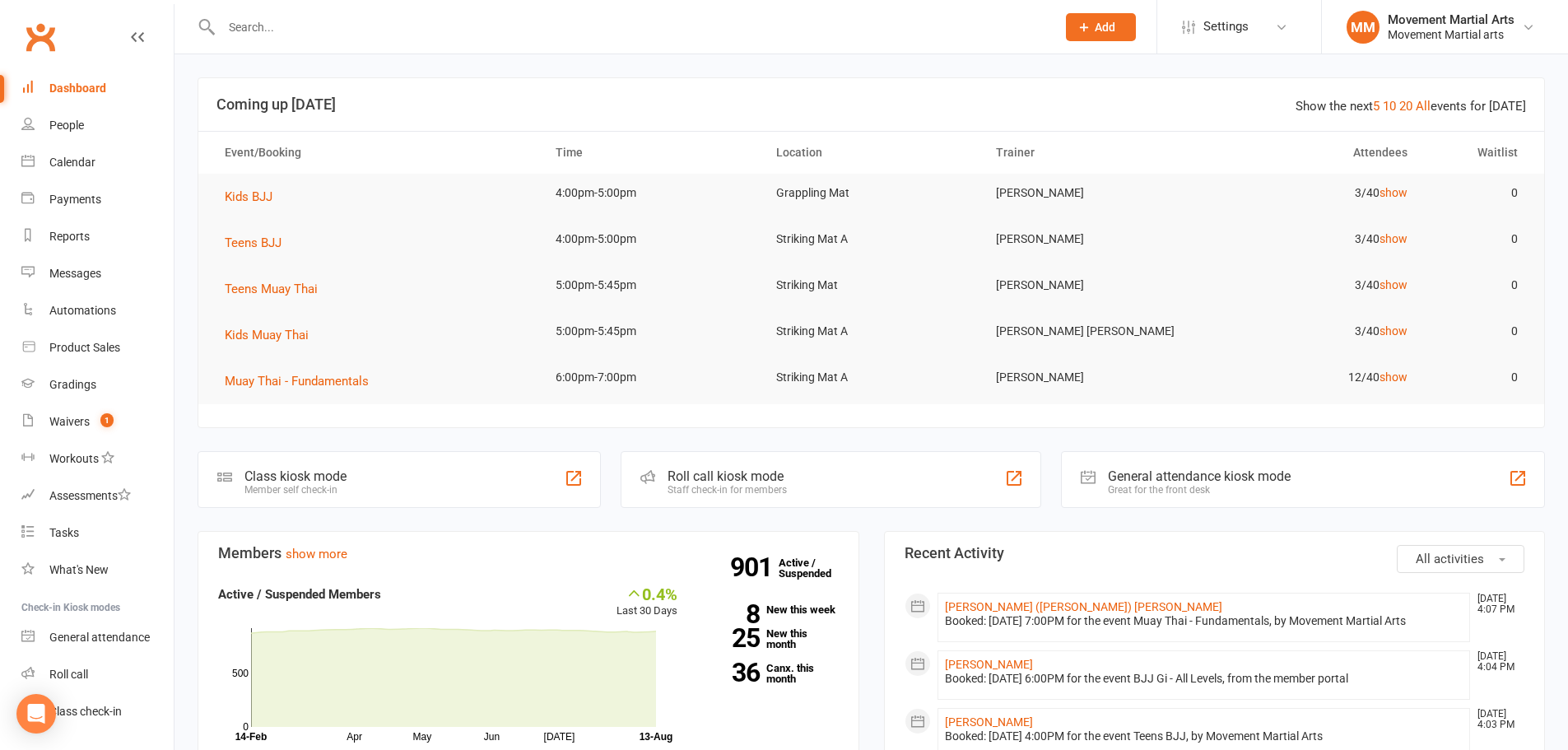
click at [286, 194] on td "Kids BJJ" at bounding box center [375, 197] width 330 height 46
click at [270, 194] on span "Kids BJJ" at bounding box center [249, 197] width 48 height 15
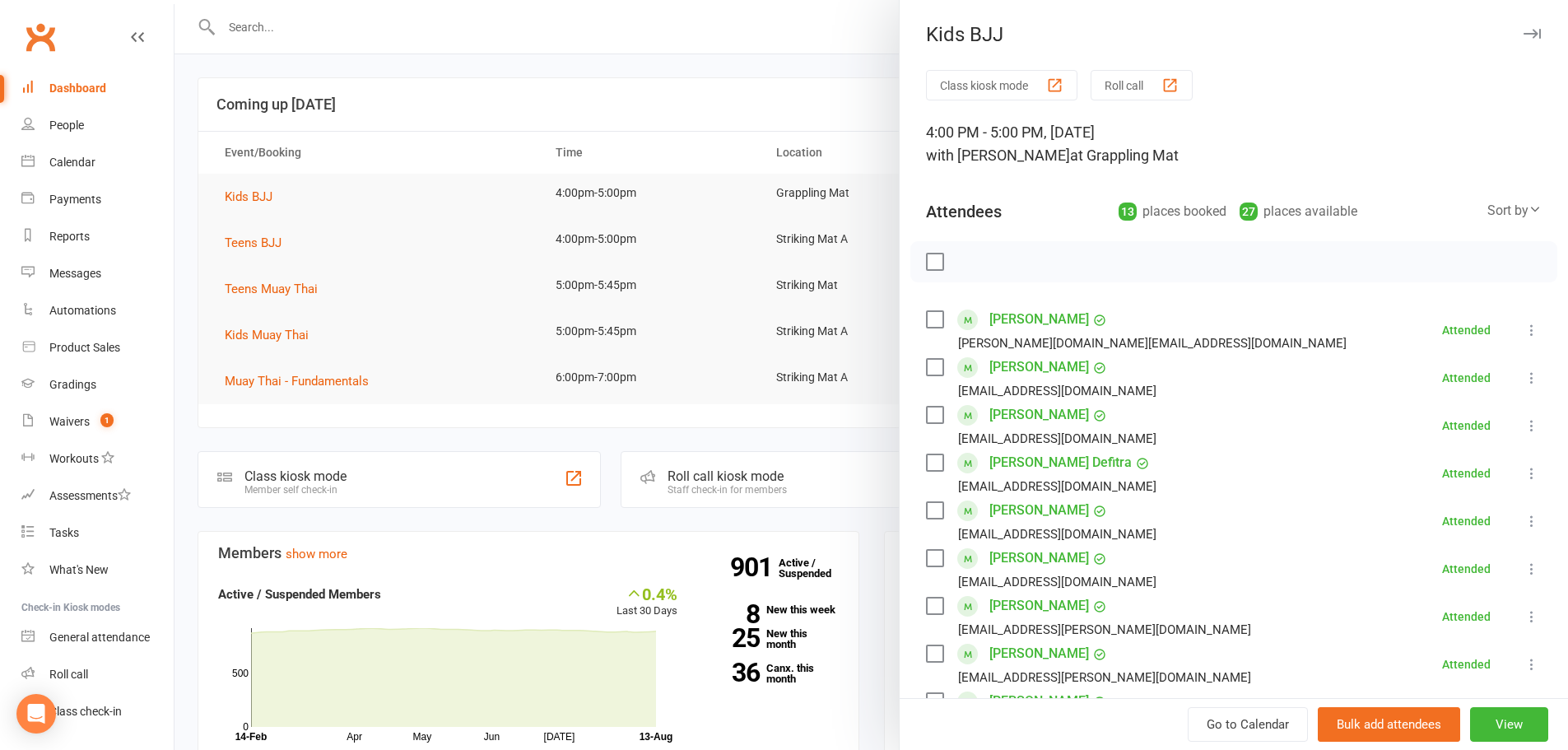
click at [1500, 218] on div "Sort by" at bounding box center [1514, 211] width 54 height 21
click at [1457, 278] on link "First name" at bounding box center [1459, 279] width 163 height 33
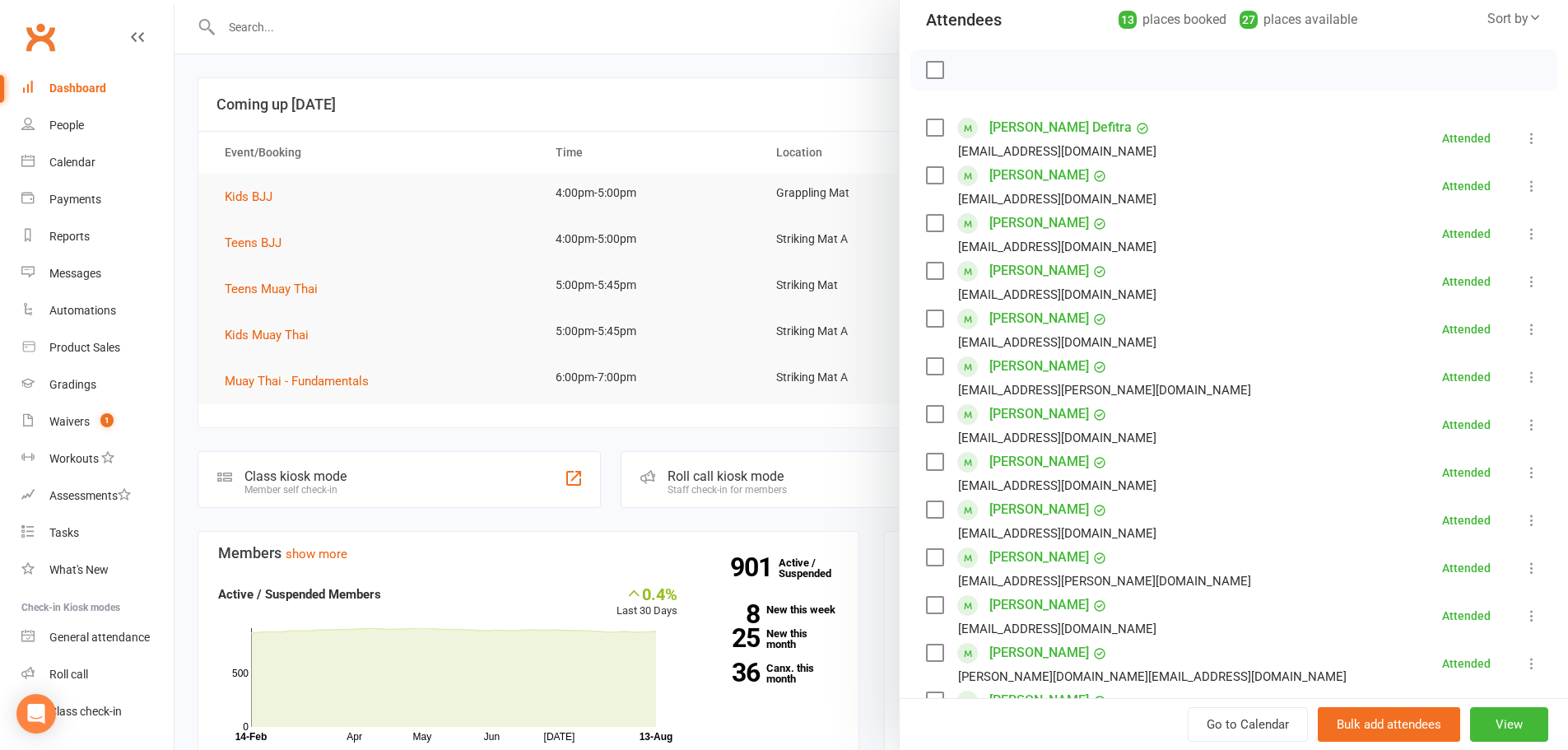
scroll to position [384, 0]
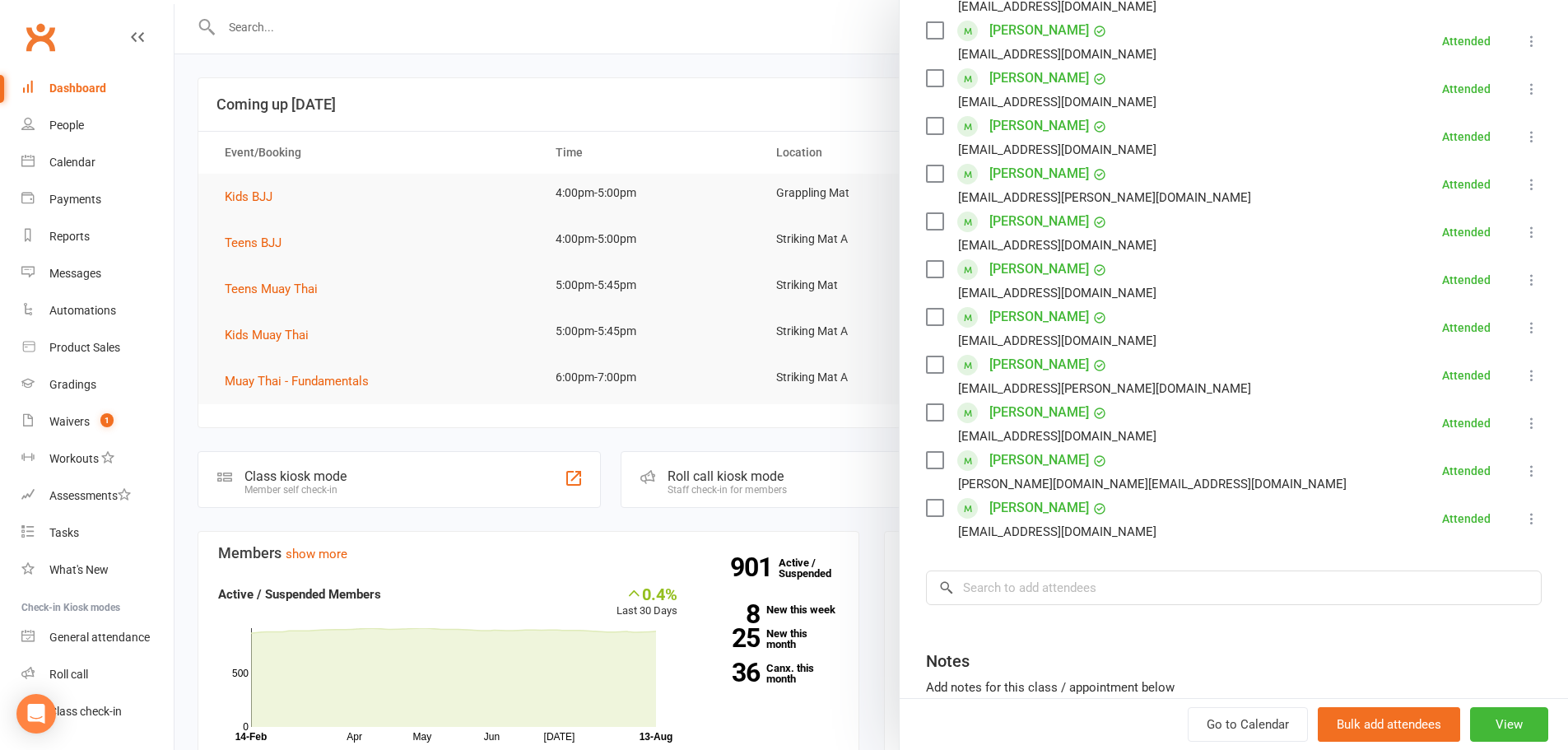
click at [290, 247] on div at bounding box center [871, 375] width 1393 height 750
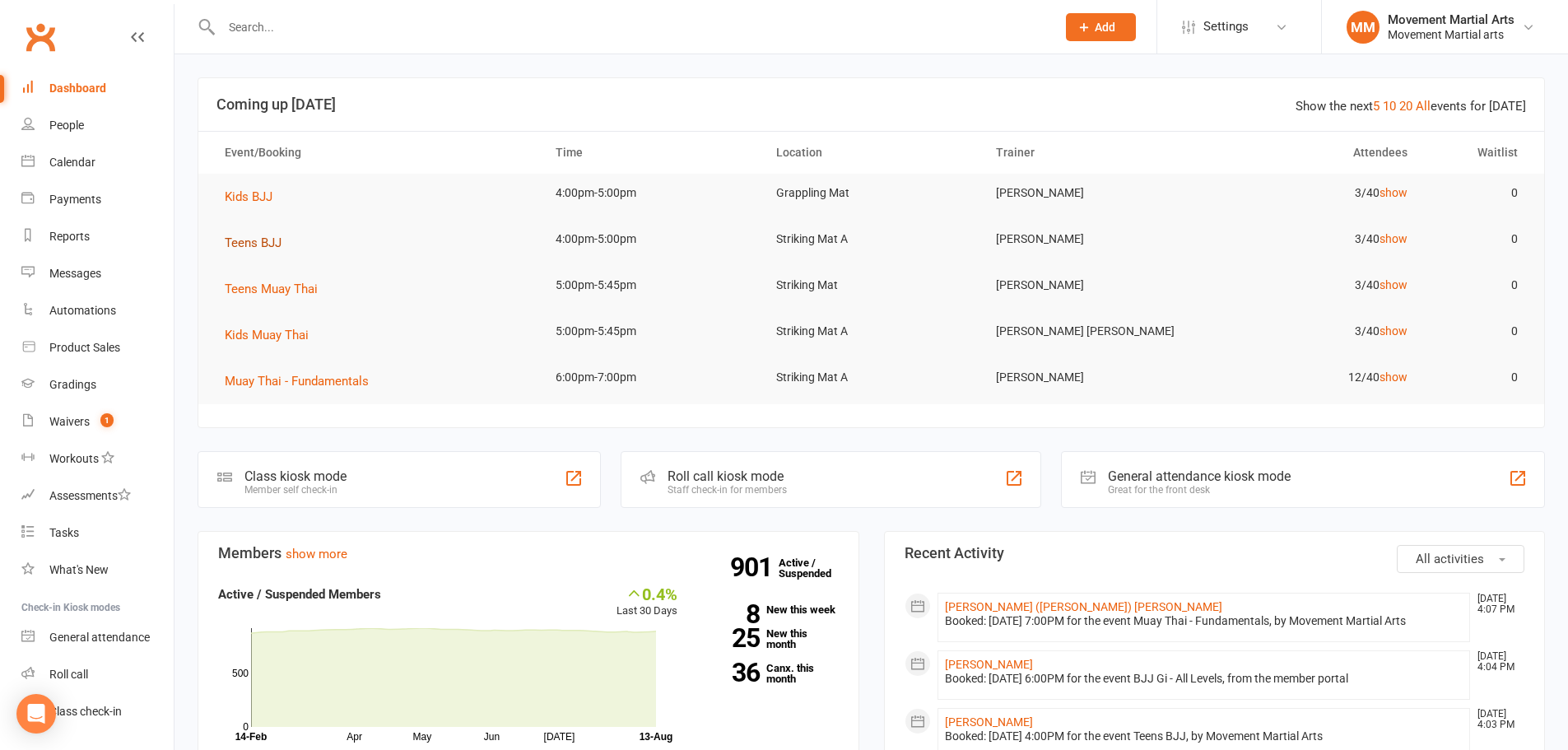
click at [283, 247] on button "Teens BJJ" at bounding box center [259, 243] width 68 height 20
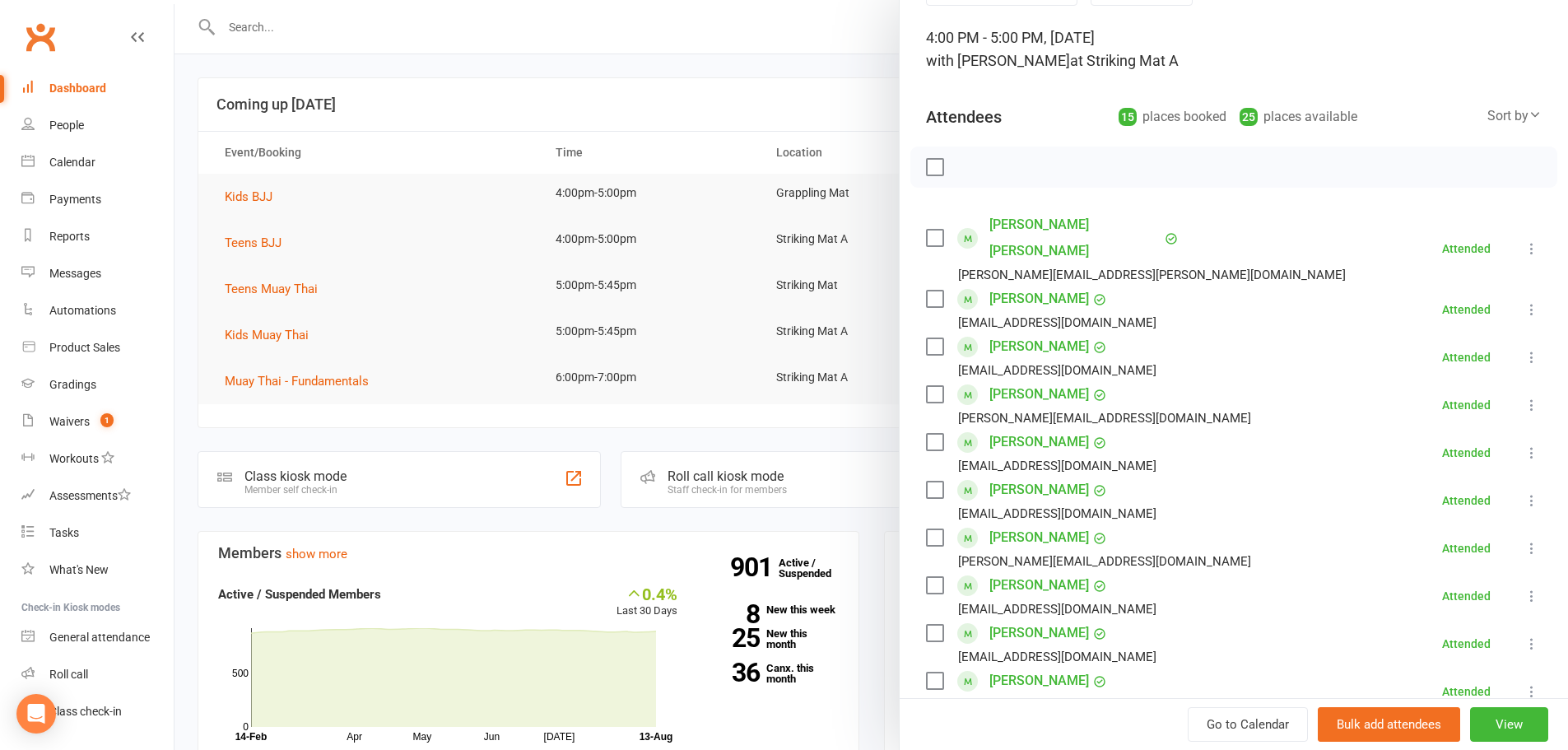
scroll to position [192, 0]
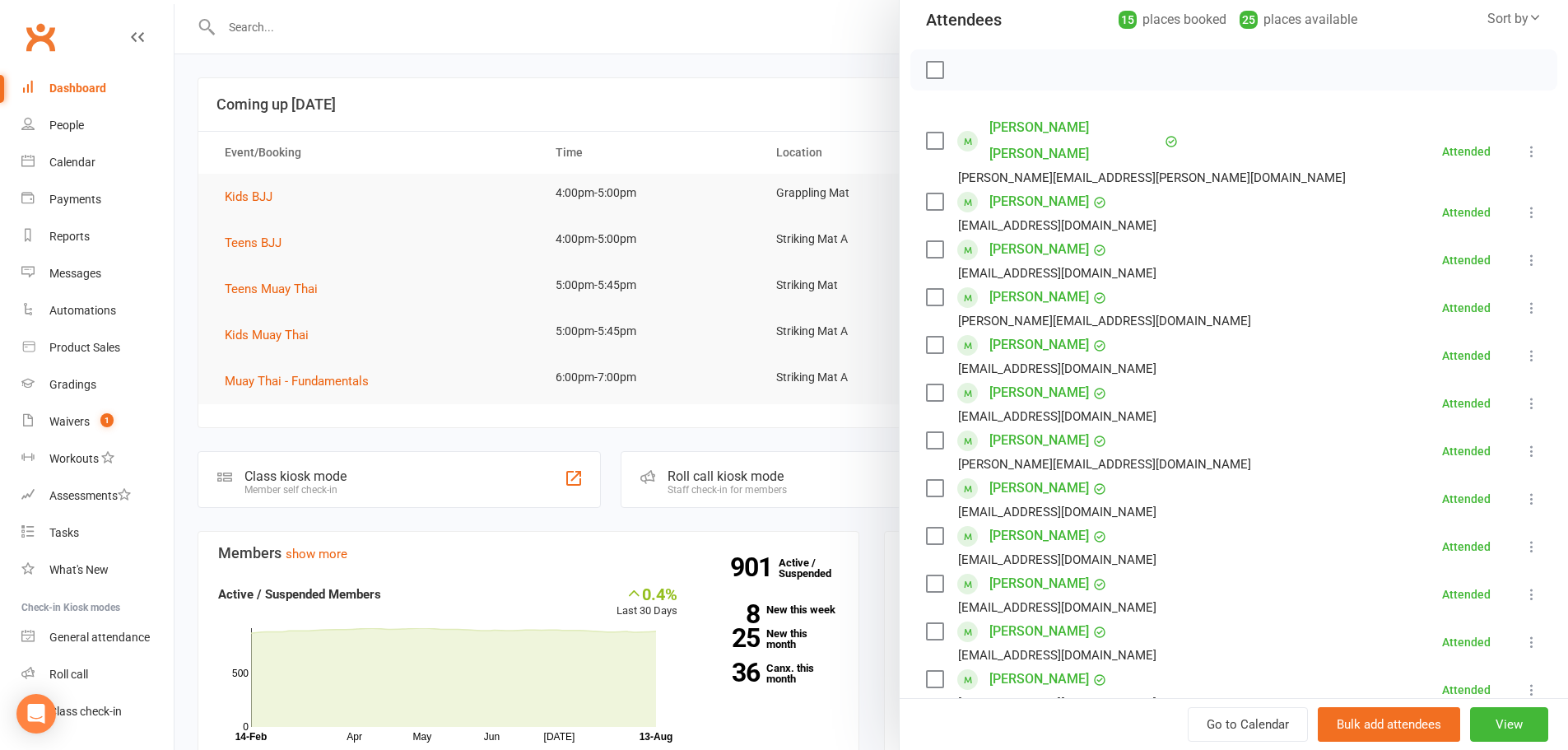
click at [1524, 300] on icon at bounding box center [1532, 308] width 16 height 16
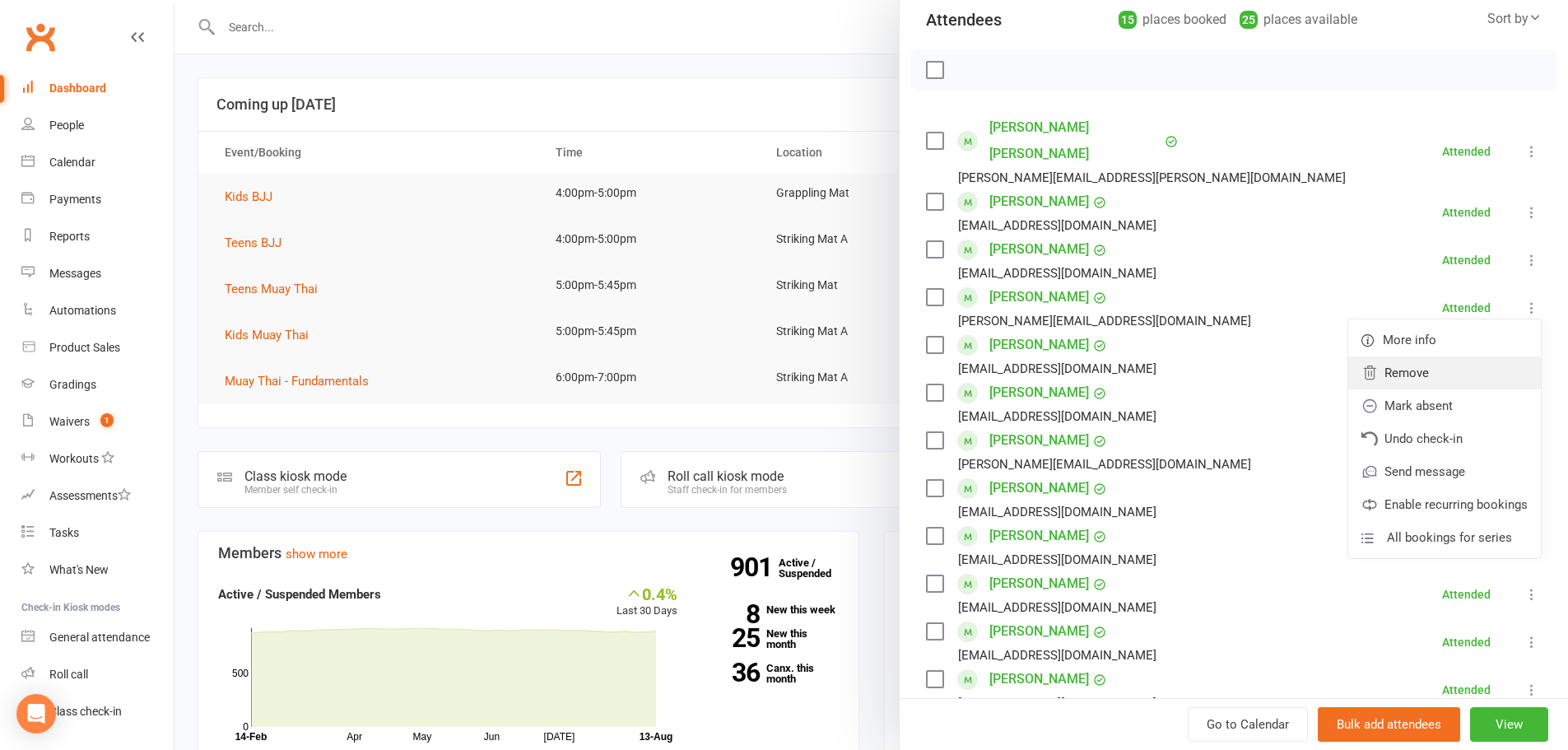
click at [1471, 356] on link "Remove" at bounding box center [1444, 373] width 193 height 33
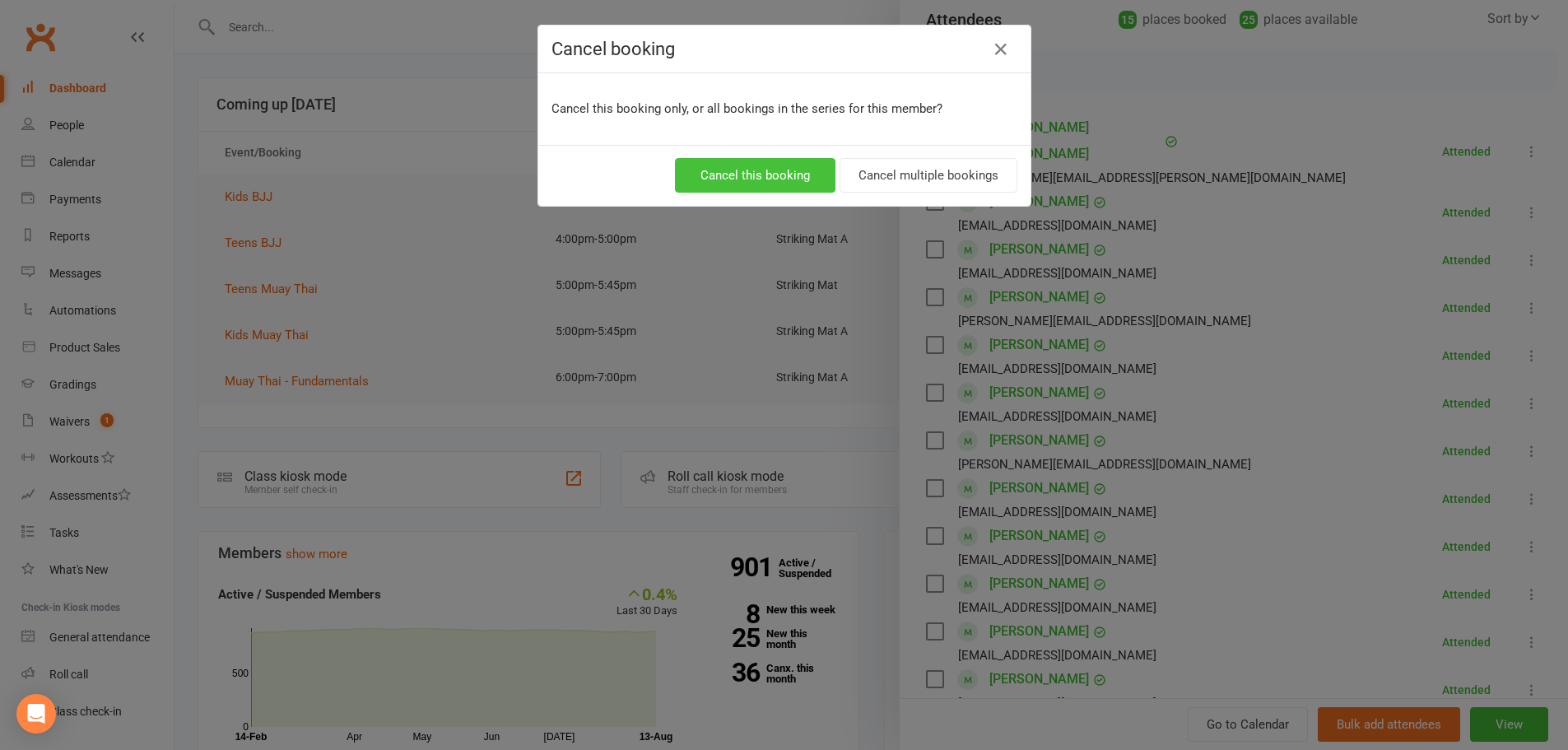
click at [789, 166] on button "Cancel this booking" at bounding box center [755, 176] width 161 height 35
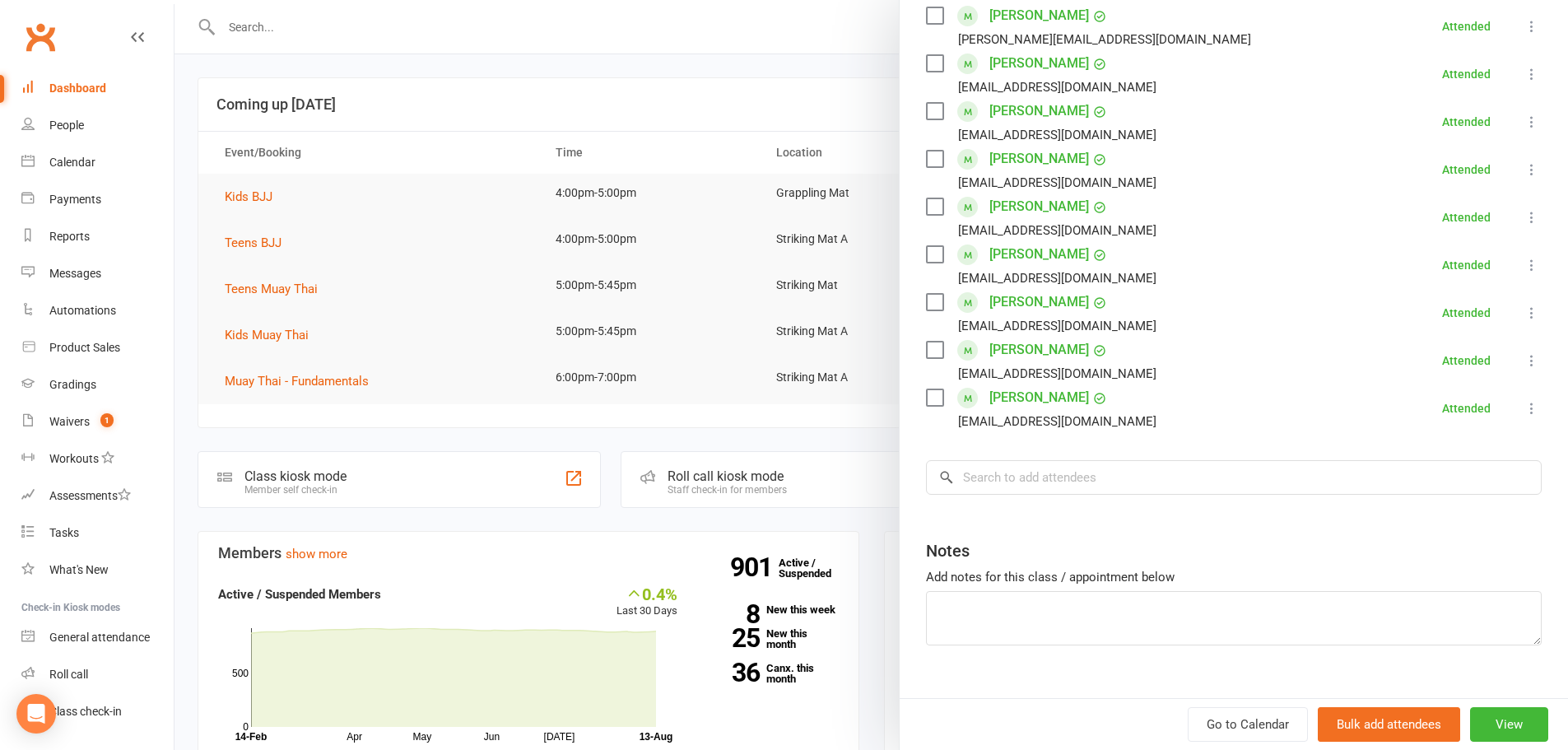
scroll to position [572, 0]
click at [1093, 457] on input "search" at bounding box center [1233, 474] width 615 height 35
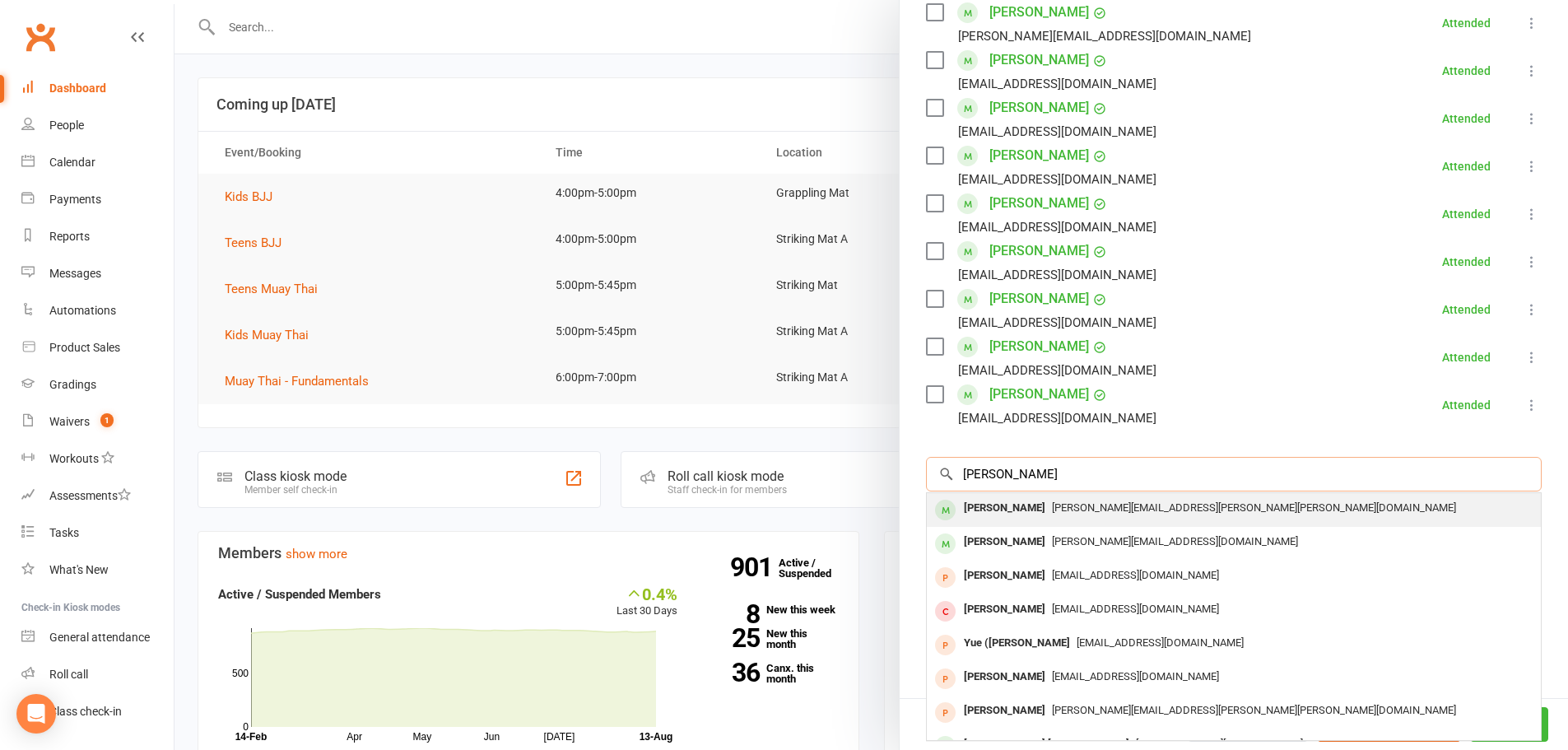
type input "gary y"
click at [1134, 499] on div "Gary Yang Gavin.gary.yang@gmail.com" at bounding box center [1233, 509] width 614 height 34
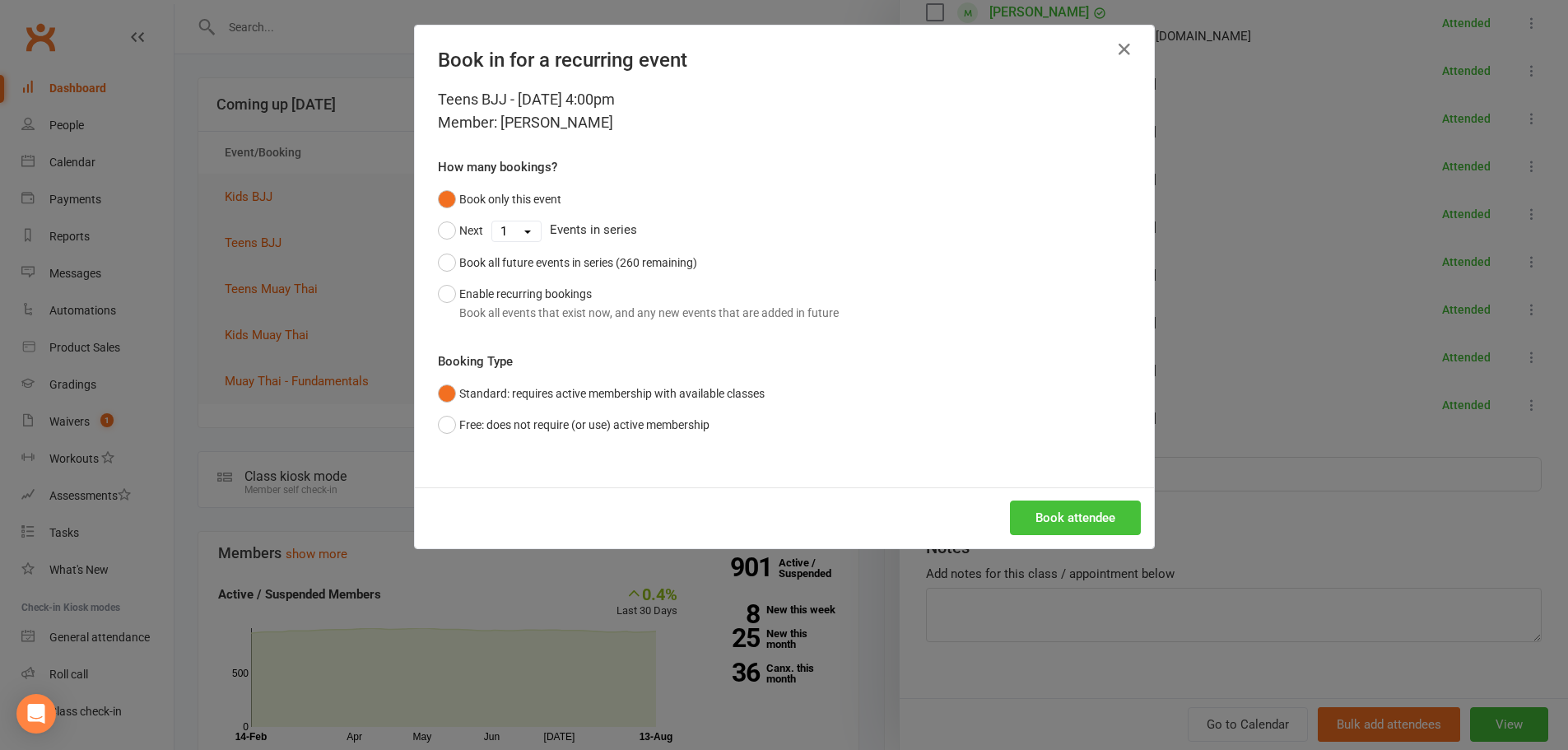
click at [1068, 509] on button "Book attendee" at bounding box center [1074, 518] width 131 height 35
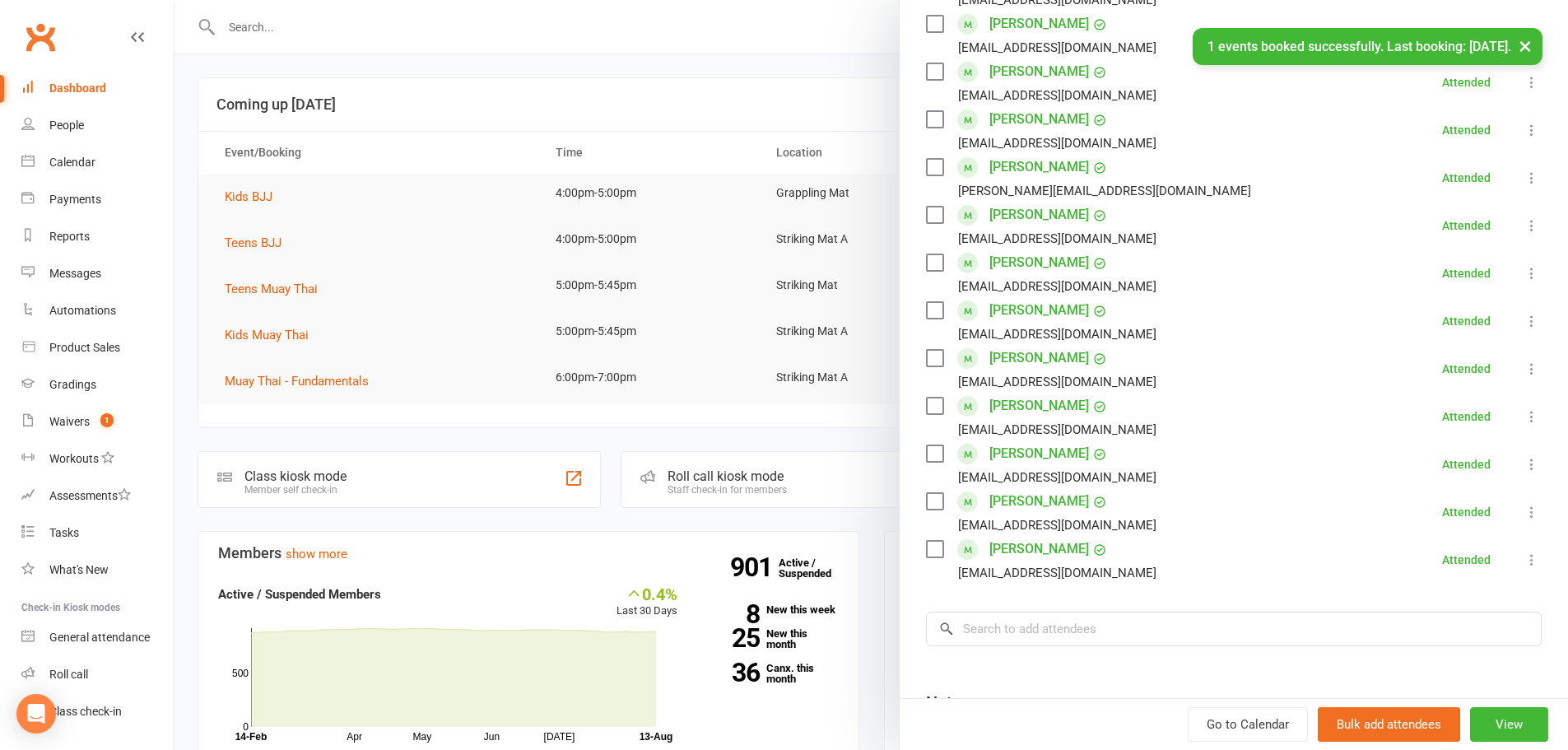
scroll to position [380, 0]
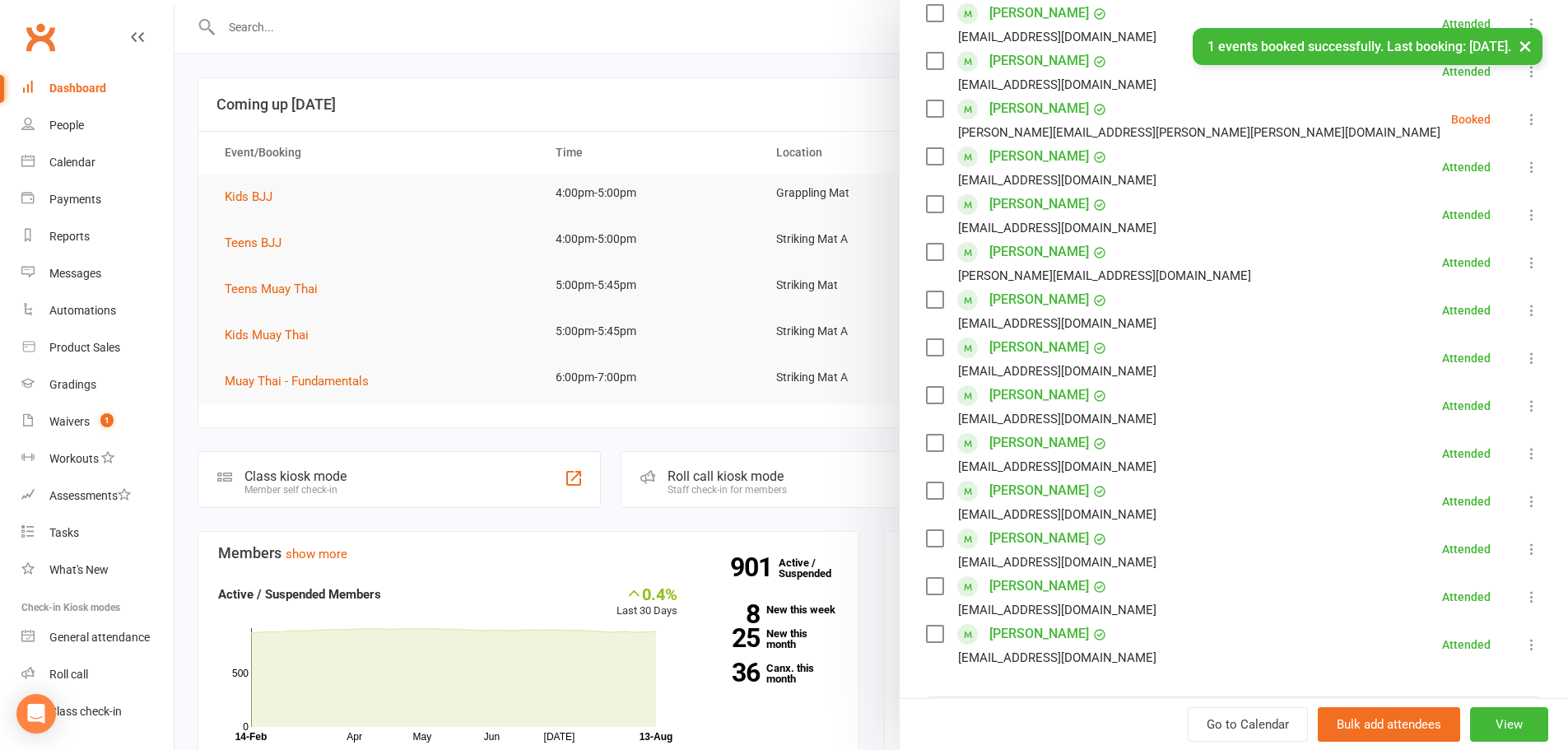
click at [1524, 111] on icon at bounding box center [1532, 120] width 16 height 16
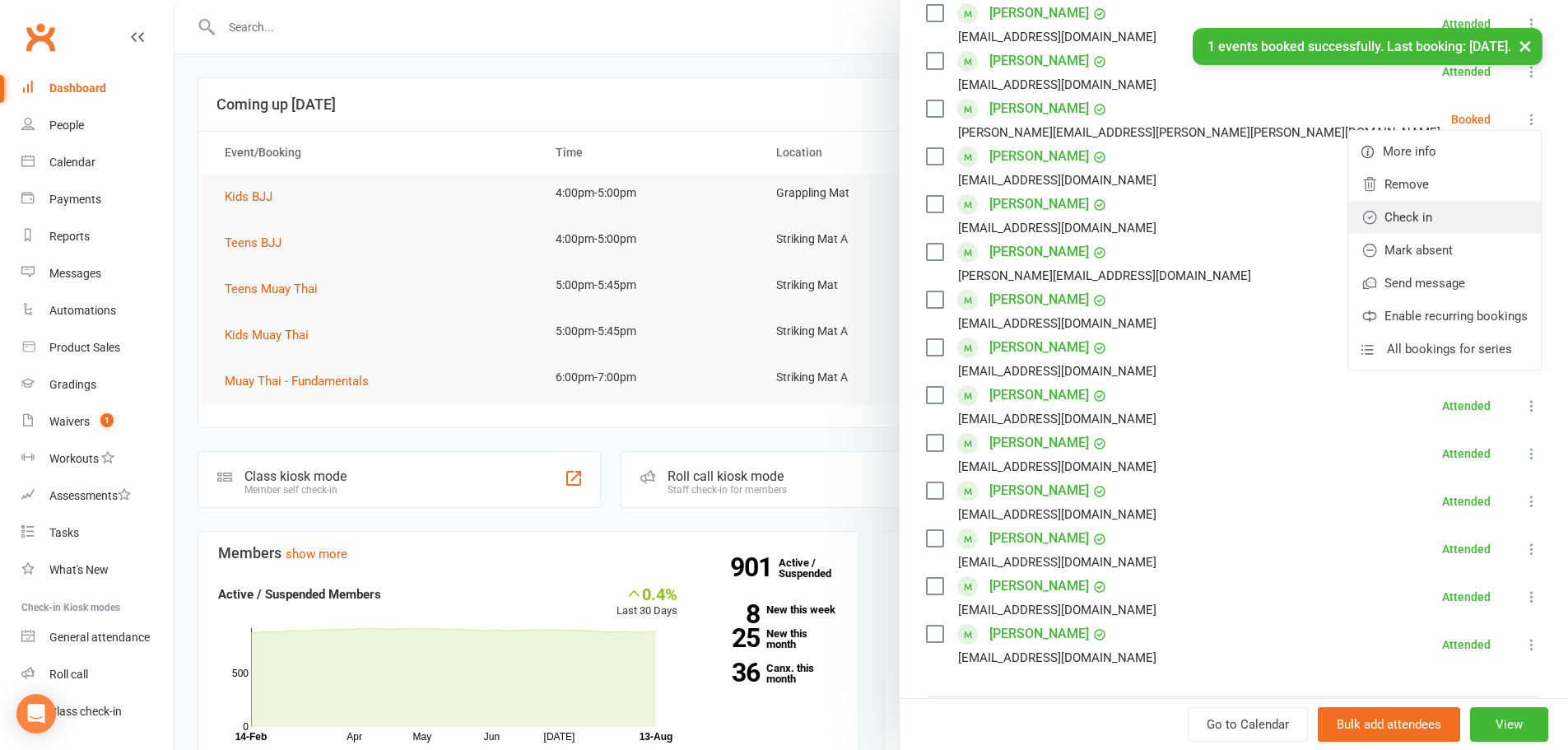
click at [1467, 201] on link "Check in" at bounding box center [1444, 218] width 193 height 33
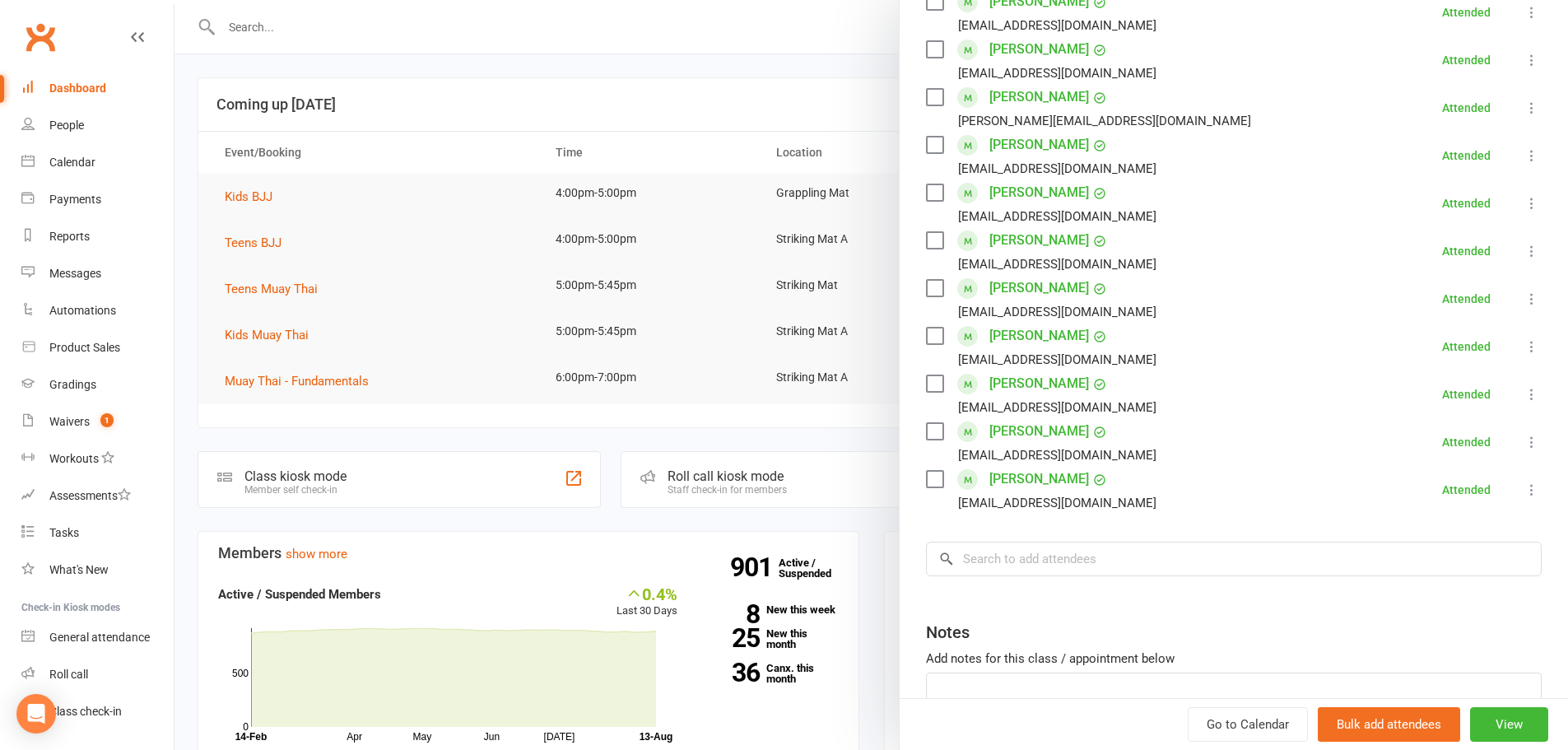
scroll to position [572, 0]
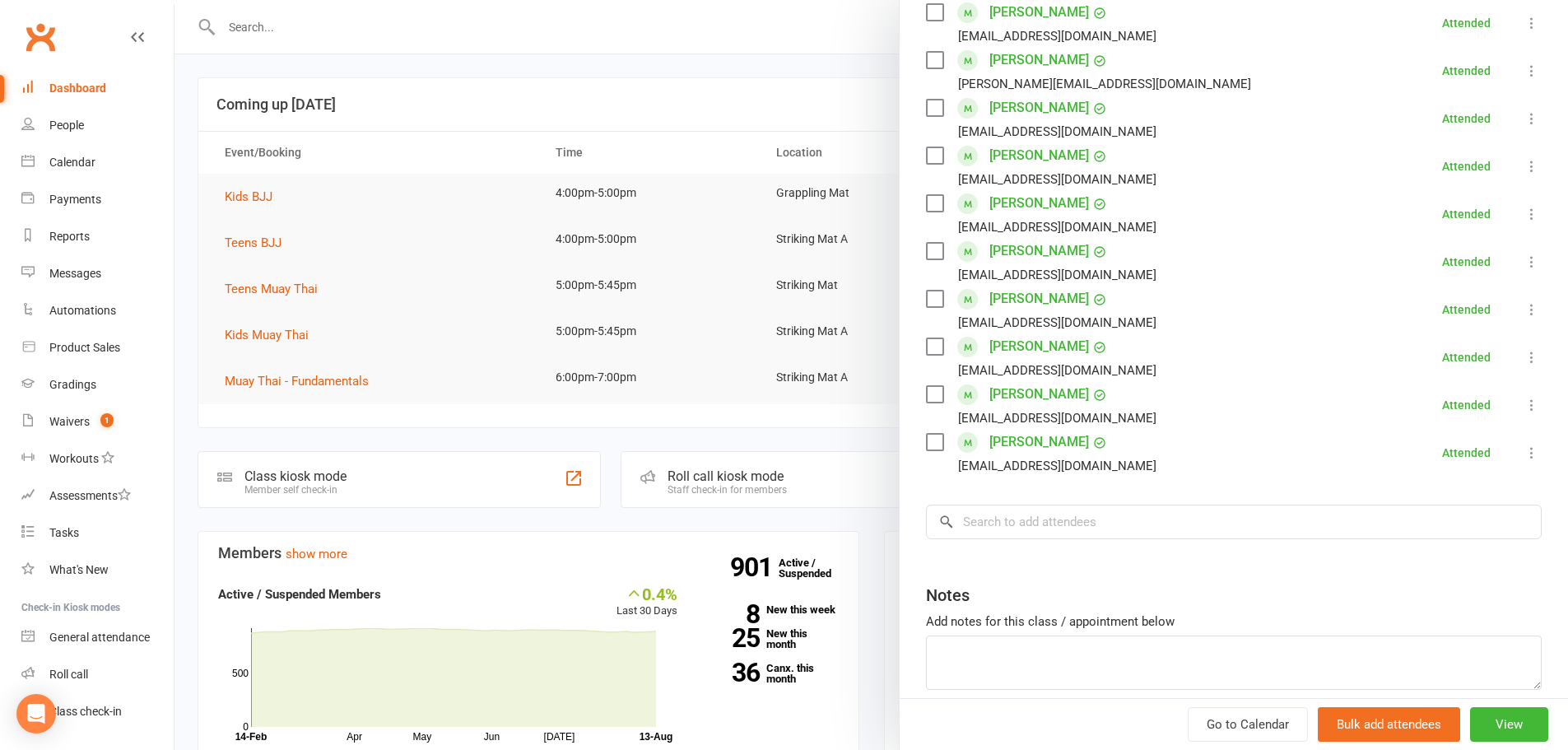
click at [327, 23] on div at bounding box center [871, 375] width 1393 height 750
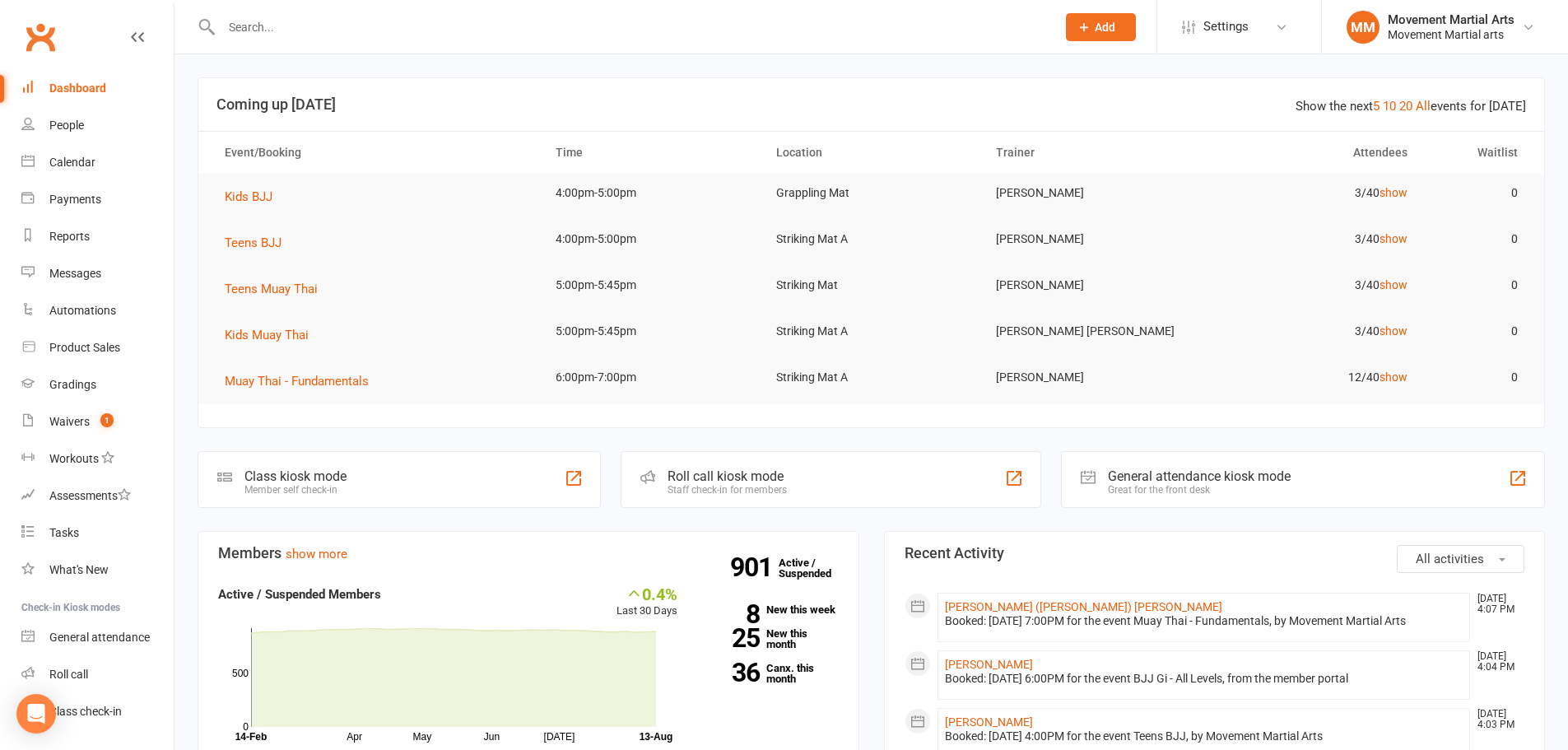
click at [327, 23] on div at bounding box center [871, 375] width 1393 height 750
click at [327, 23] on input "text" at bounding box center [630, 27] width 828 height 23
paste input "0466 616 026"
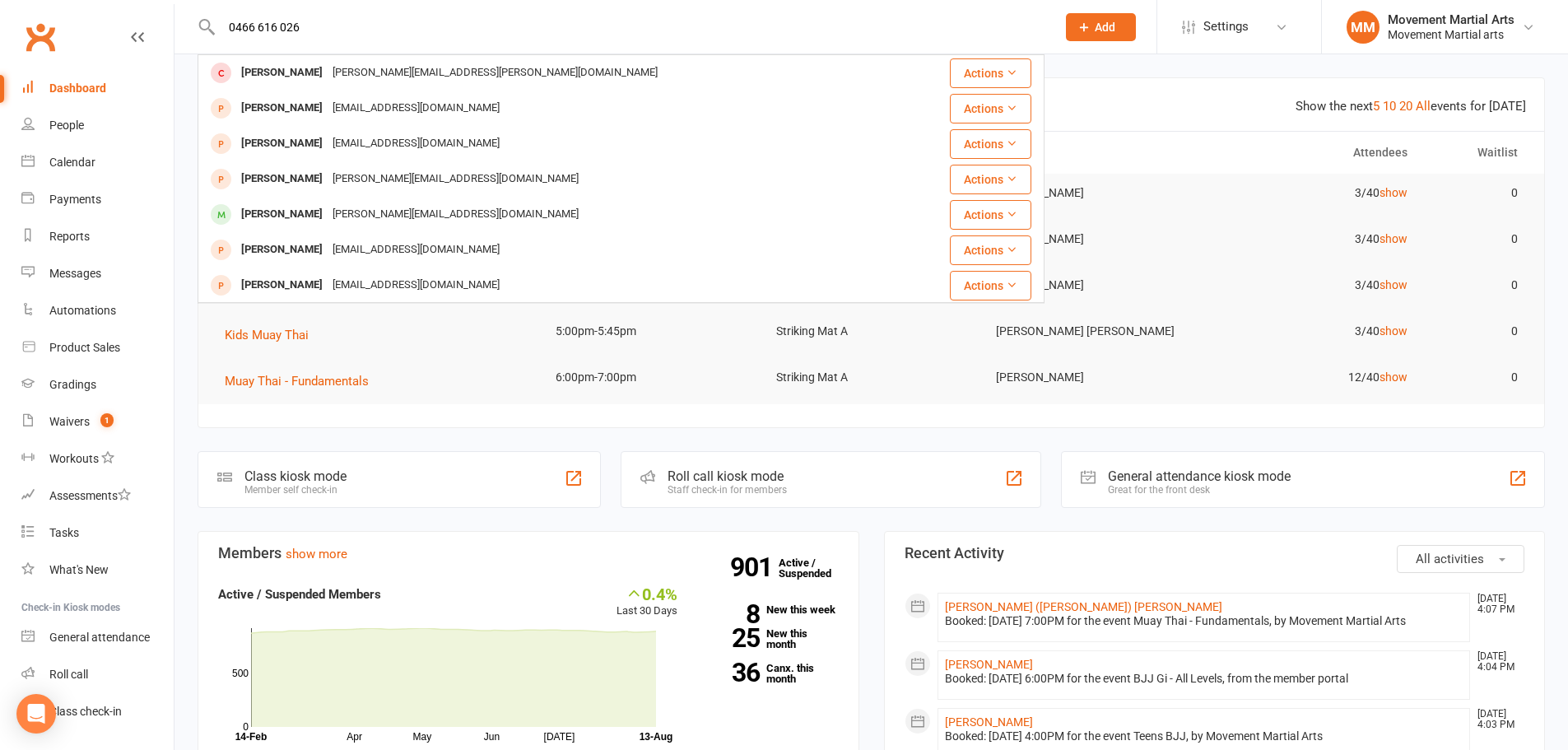
type input "0466 616 026"
click at [111, 86] on link "Dashboard" at bounding box center [97, 88] width 152 height 37
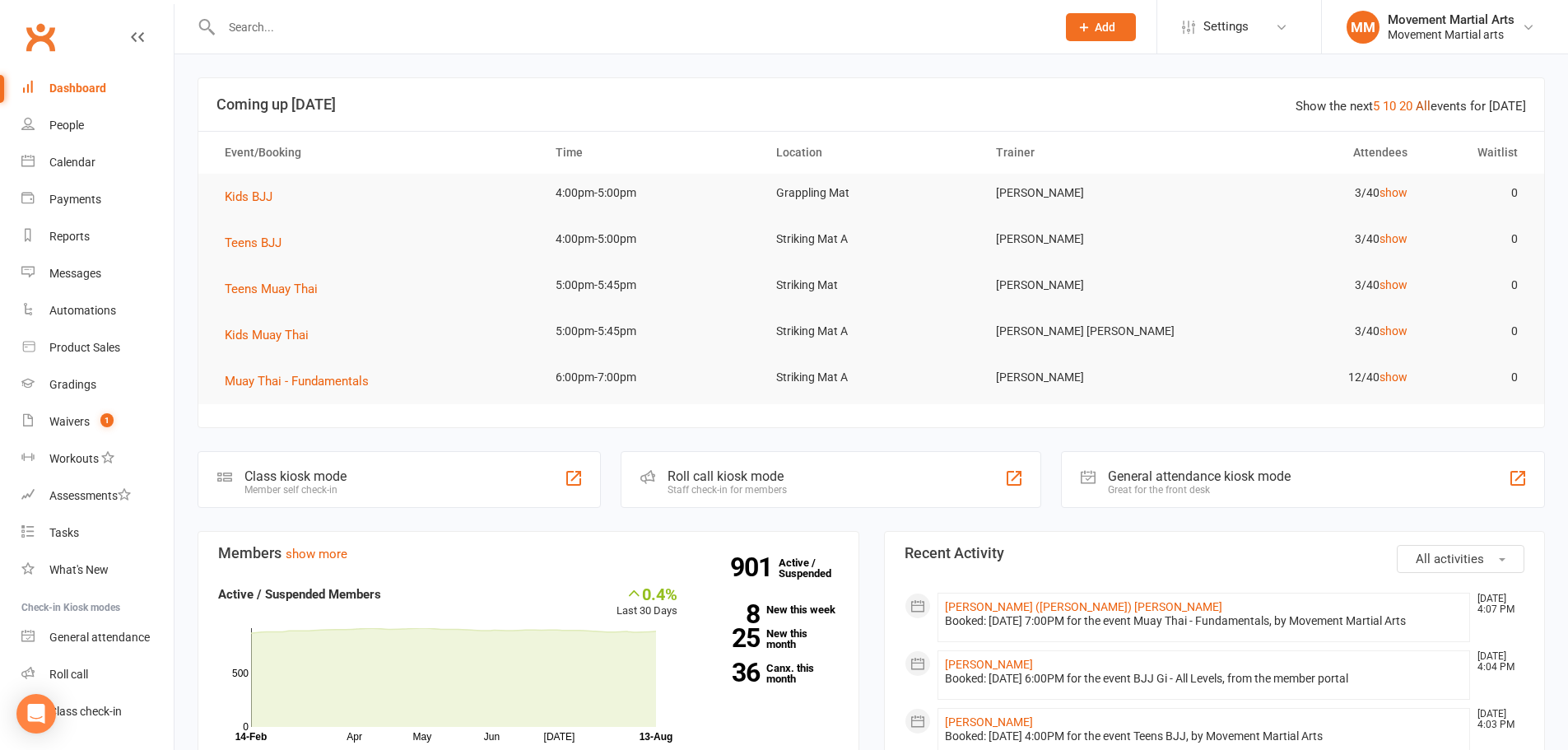
click at [1430, 104] on link "All" at bounding box center [1423, 106] width 15 height 15
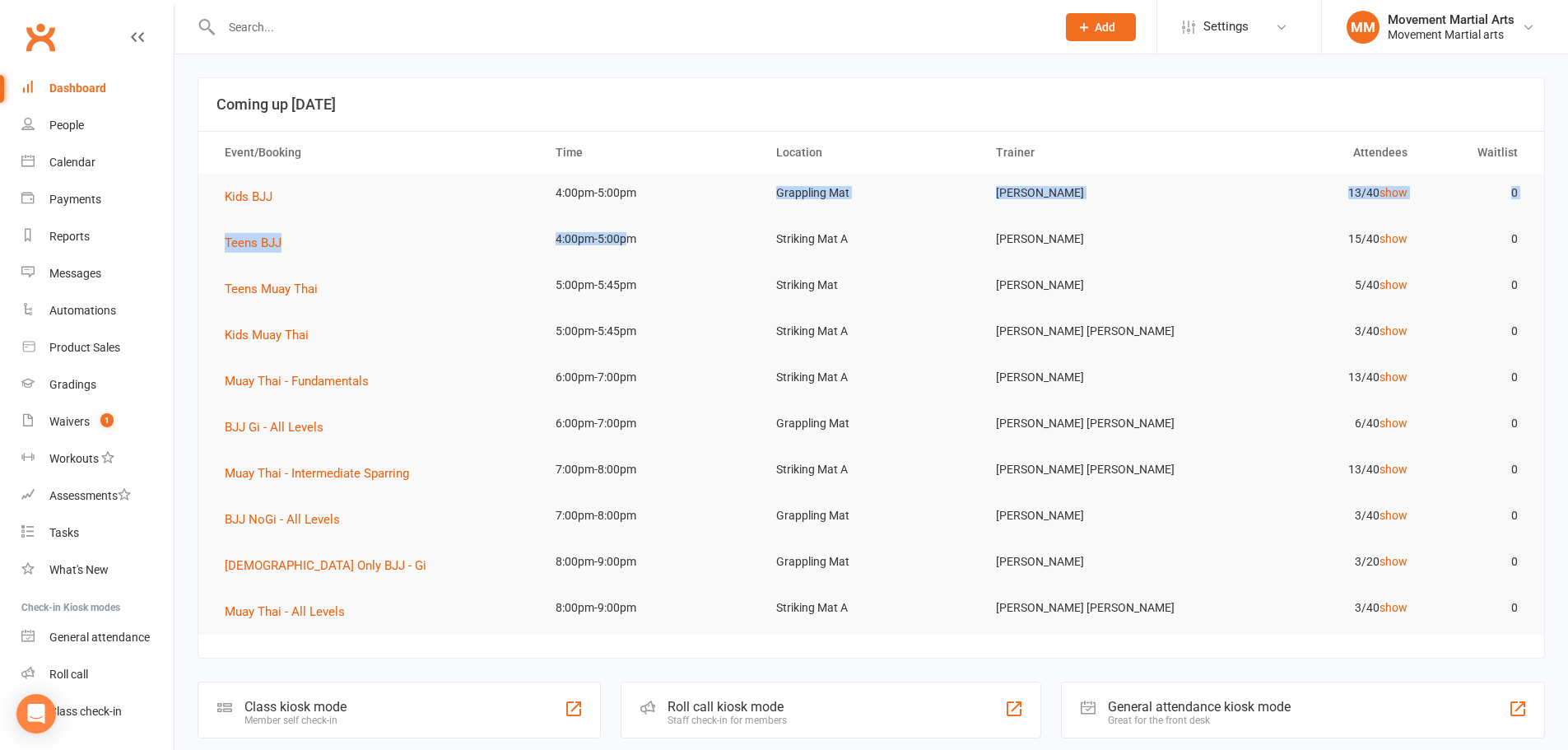
drag, startPoint x: 630, startPoint y: 217, endPoint x: 627, endPoint y: 230, distance: 13.3
click at [627, 230] on table "Event/Booking Time Location Trainer Attendees Waitlist Kids BJJ 4:00pm-5:00pm G…" at bounding box center [871, 382] width 1346 height 504
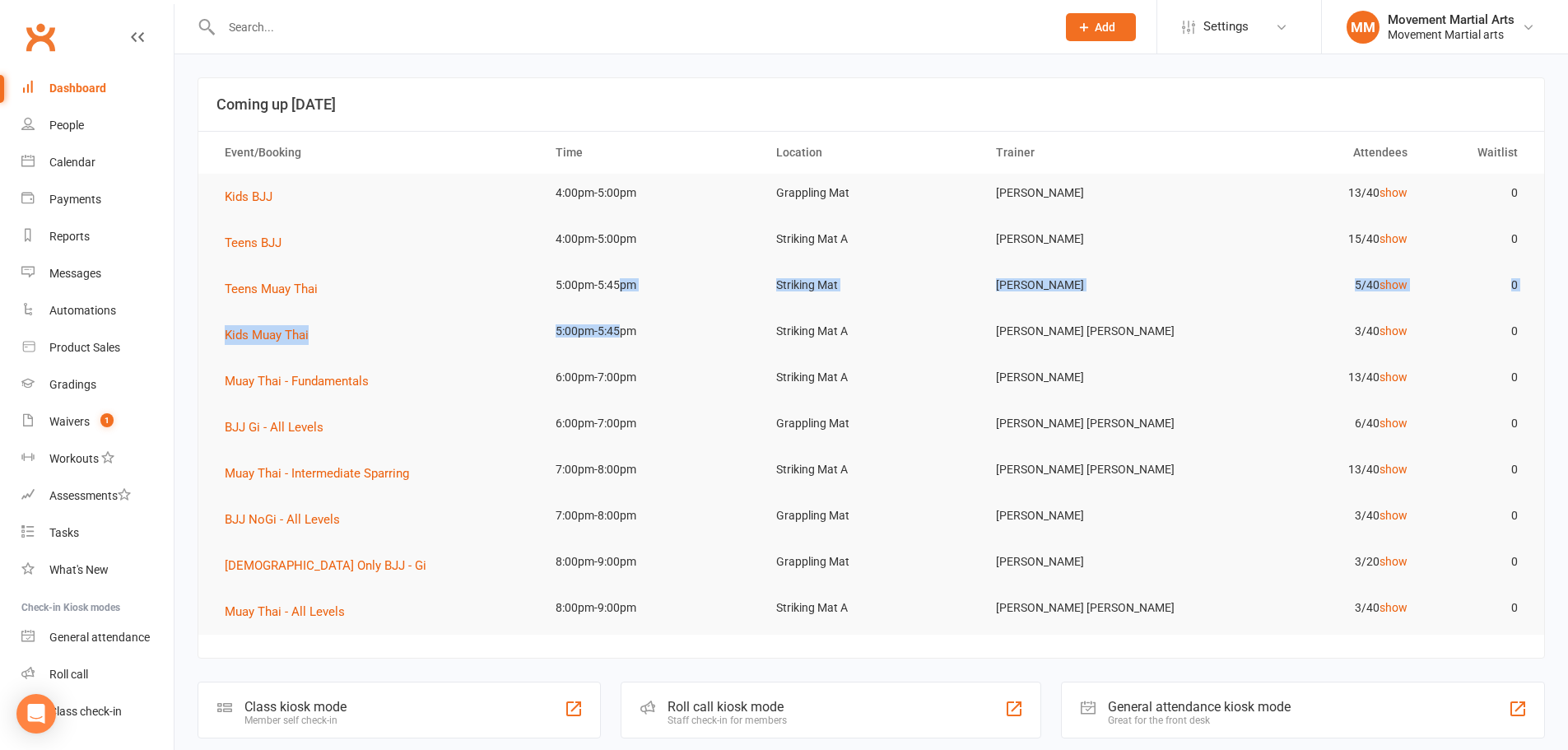
drag, startPoint x: 616, startPoint y: 270, endPoint x: 615, endPoint y: 354, distance: 84.0
click at [618, 337] on table "Event/Booking Time Location Trainer Attendees Waitlist Kids BJJ 4:00pm-5:00pm G…" at bounding box center [871, 382] width 1346 height 504
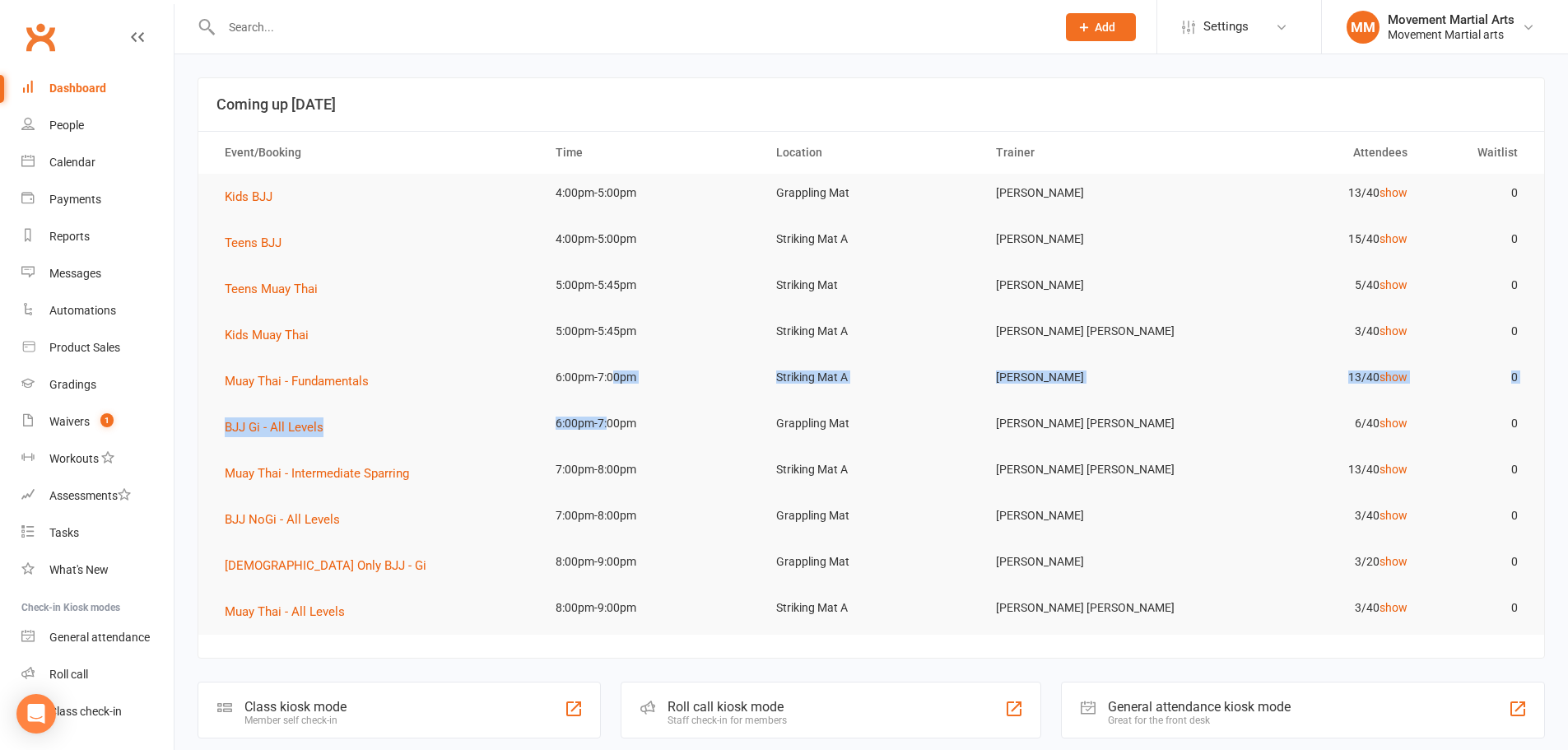
drag, startPoint x: 613, startPoint y: 387, endPoint x: 606, endPoint y: 440, distance: 53.5
click at [606, 440] on table "Event/Booking Time Location Trainer Attendees Waitlist Kids BJJ 4:00pm-5:00pm G…" at bounding box center [871, 382] width 1346 height 504
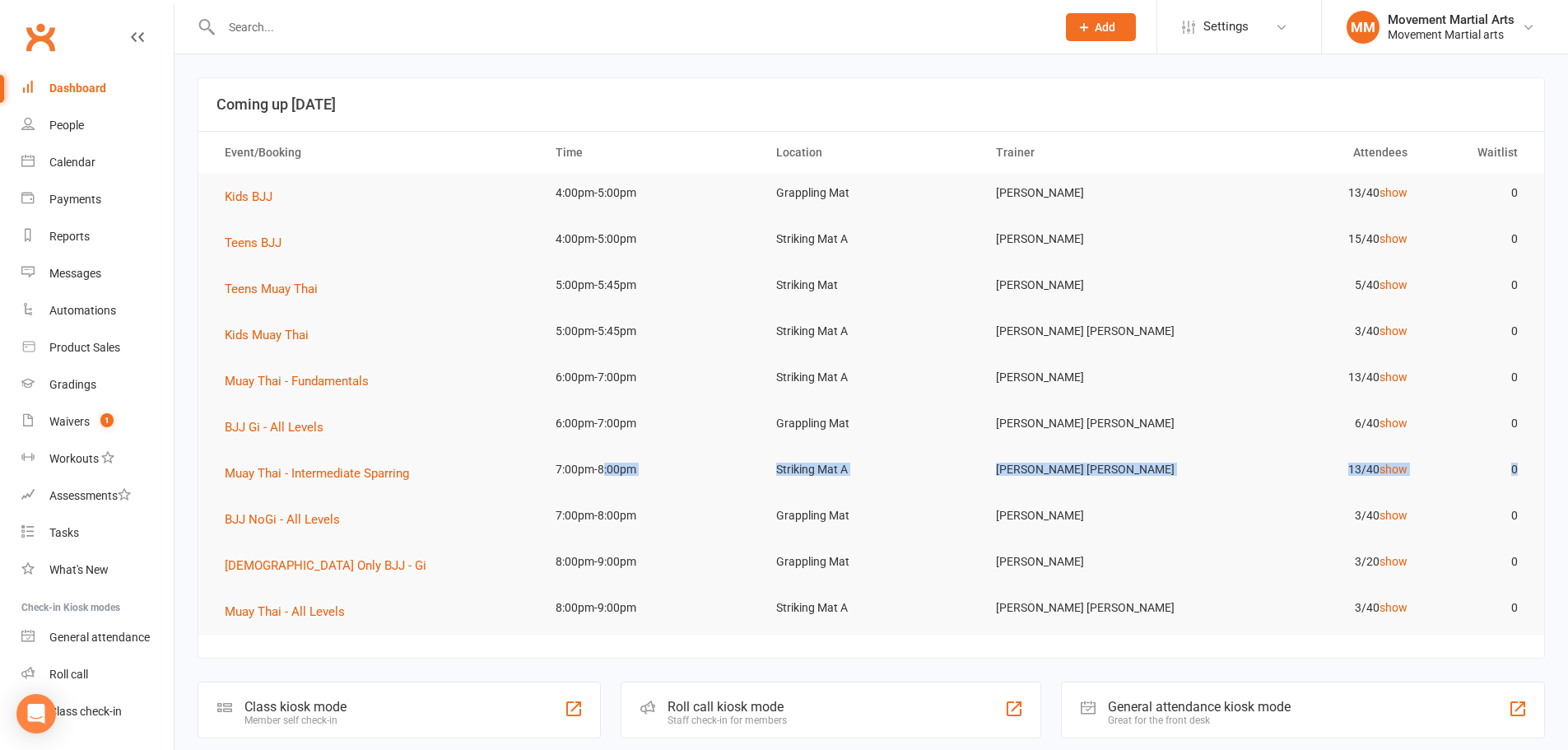
drag, startPoint x: 604, startPoint y: 452, endPoint x: 601, endPoint y: 537, distance: 85.1
click at [601, 537] on table "Event/Booking Time Location Trainer Attendees Waitlist Kids BJJ 4:00pm-5:00pm G…" at bounding box center [871, 382] width 1346 height 504
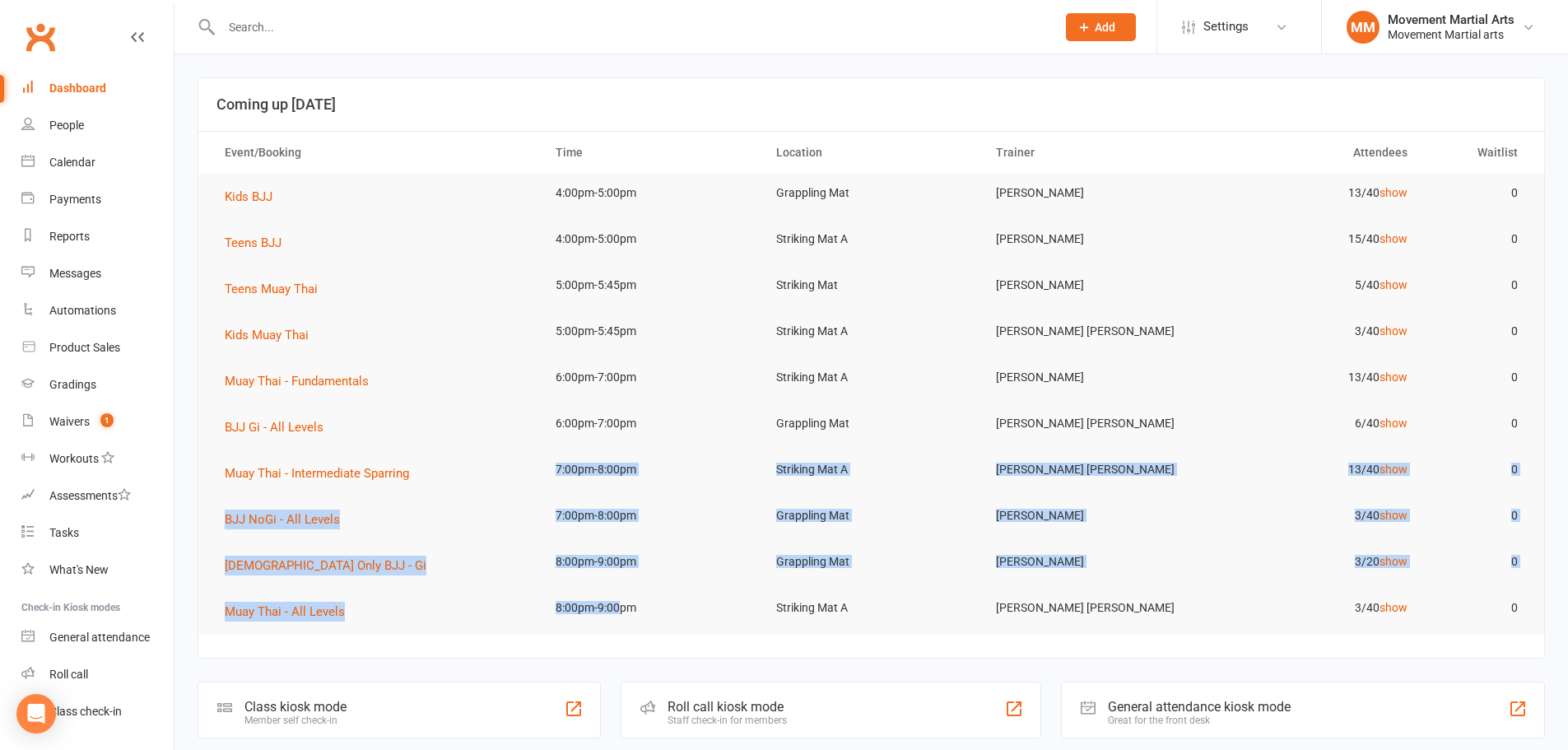
drag, startPoint x: 620, startPoint y: 607, endPoint x: 772, endPoint y: 637, distance: 154.9
click at [767, 615] on tr "Muay Thai - All Levels 8:00pm-9:00pm Striking Mat A Billy Sam 3/40 show 0" at bounding box center [871, 612] width 1346 height 46
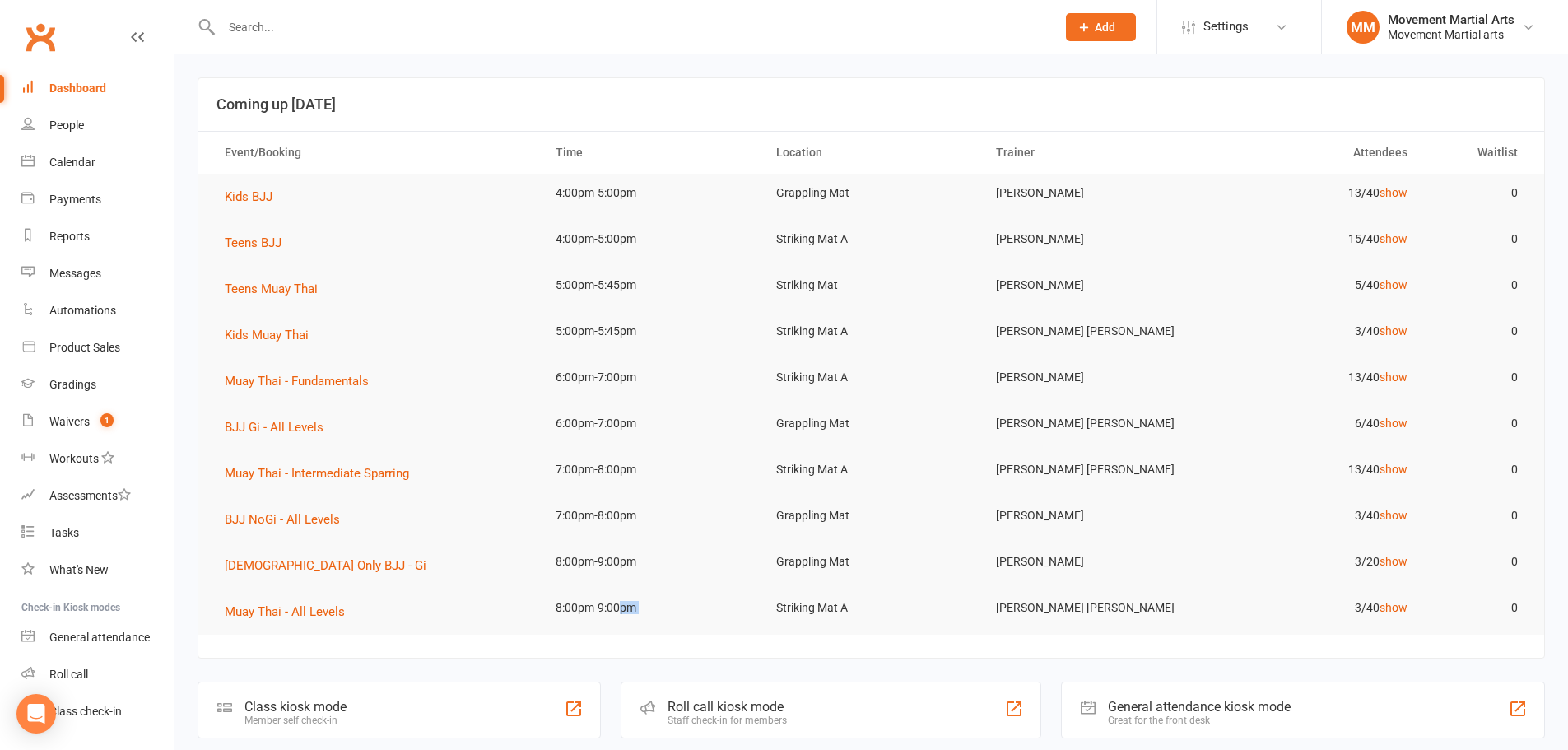
click at [696, 612] on td "8:00pm-9:00pm" at bounding box center [651, 607] width 221 height 39
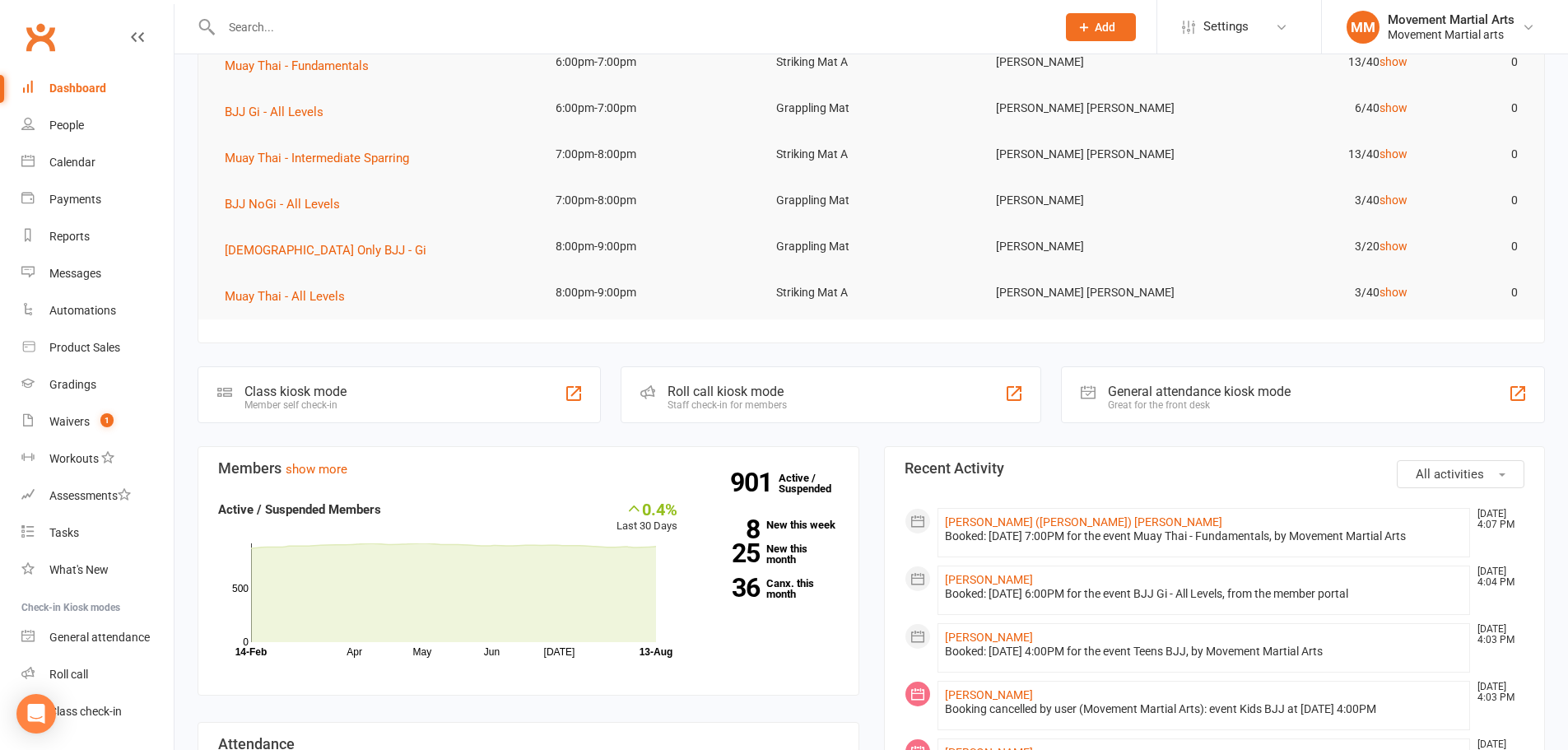
scroll to position [0, 0]
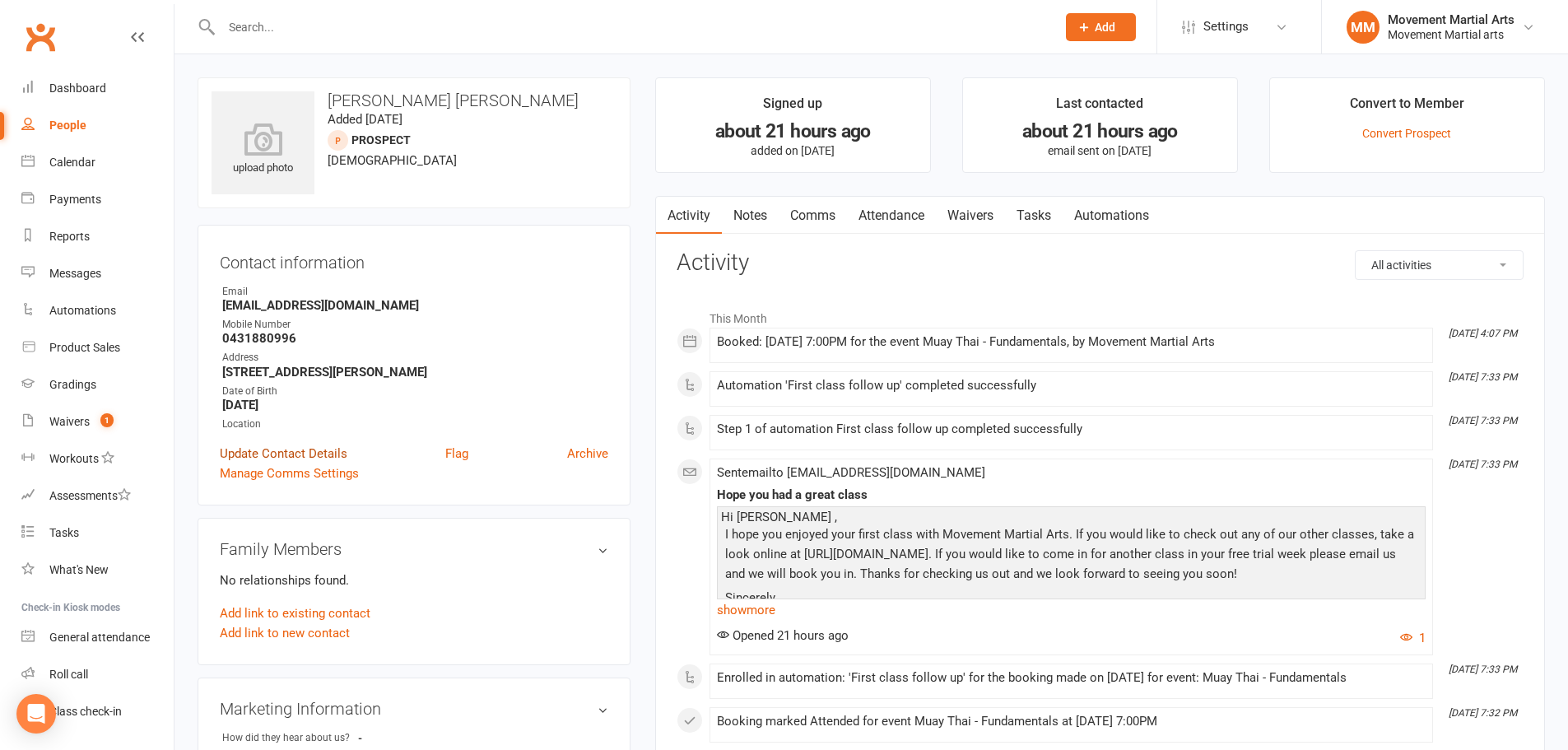
click at [329, 458] on link "Update Contact Details" at bounding box center [283, 453] width 128 height 20
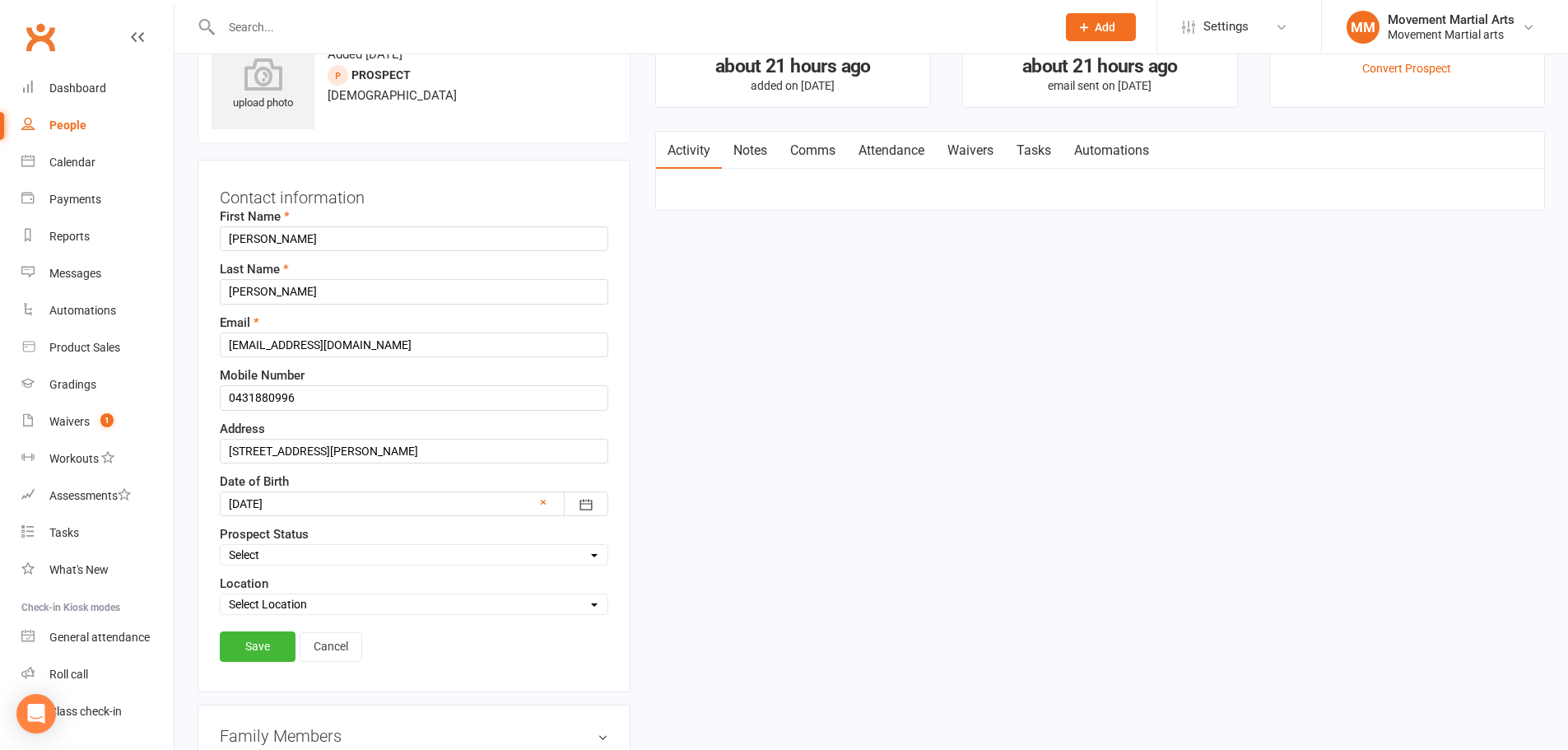
scroll to position [77, 0]
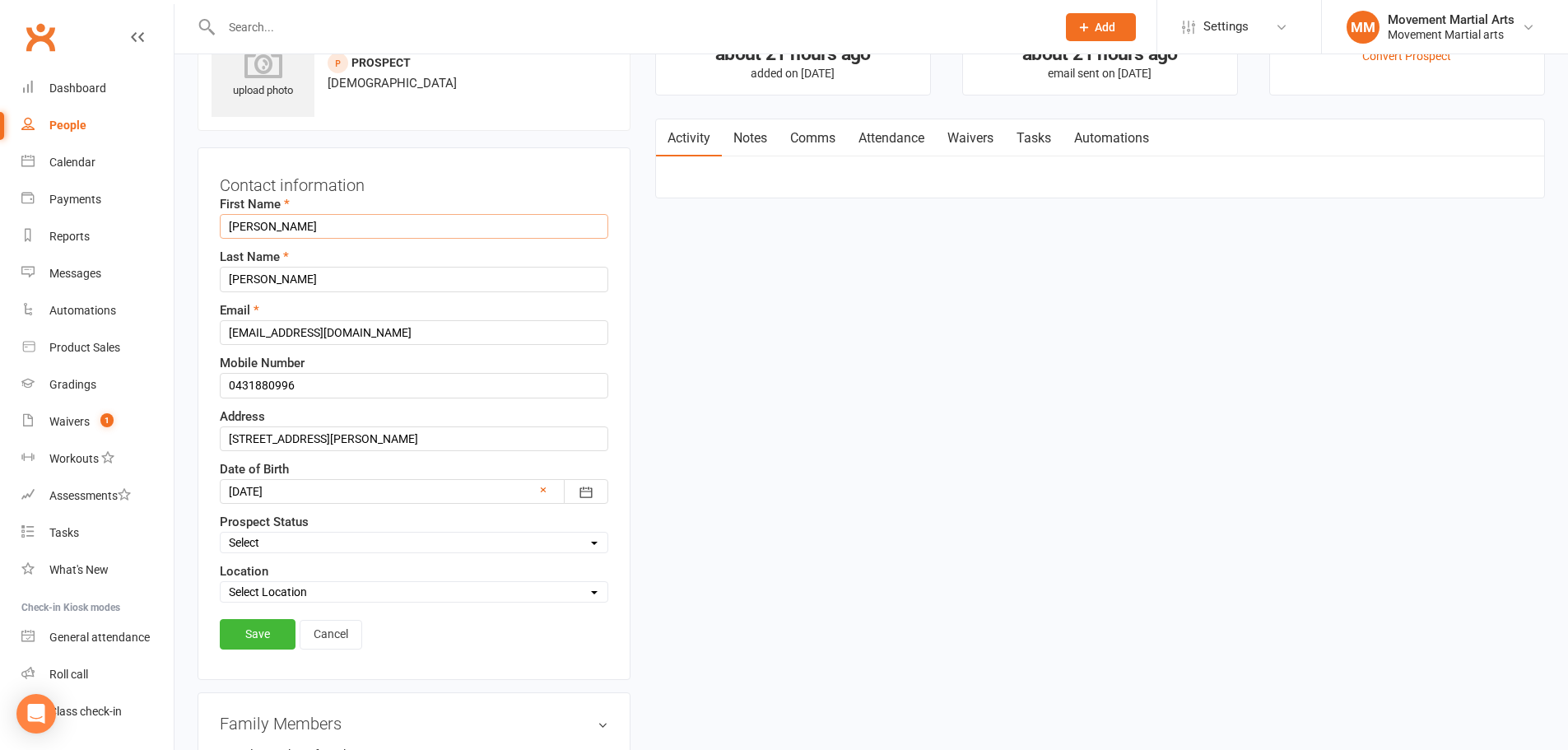
click at [333, 218] on input "Quang Bao" at bounding box center [414, 227] width 388 height 25
type input "Quang Bao (Robert)"
click at [235, 281] on input "nguyen" at bounding box center [414, 279] width 388 height 25
type input "Nguyen"
click at [261, 643] on link "Save" at bounding box center [258, 634] width 76 height 30
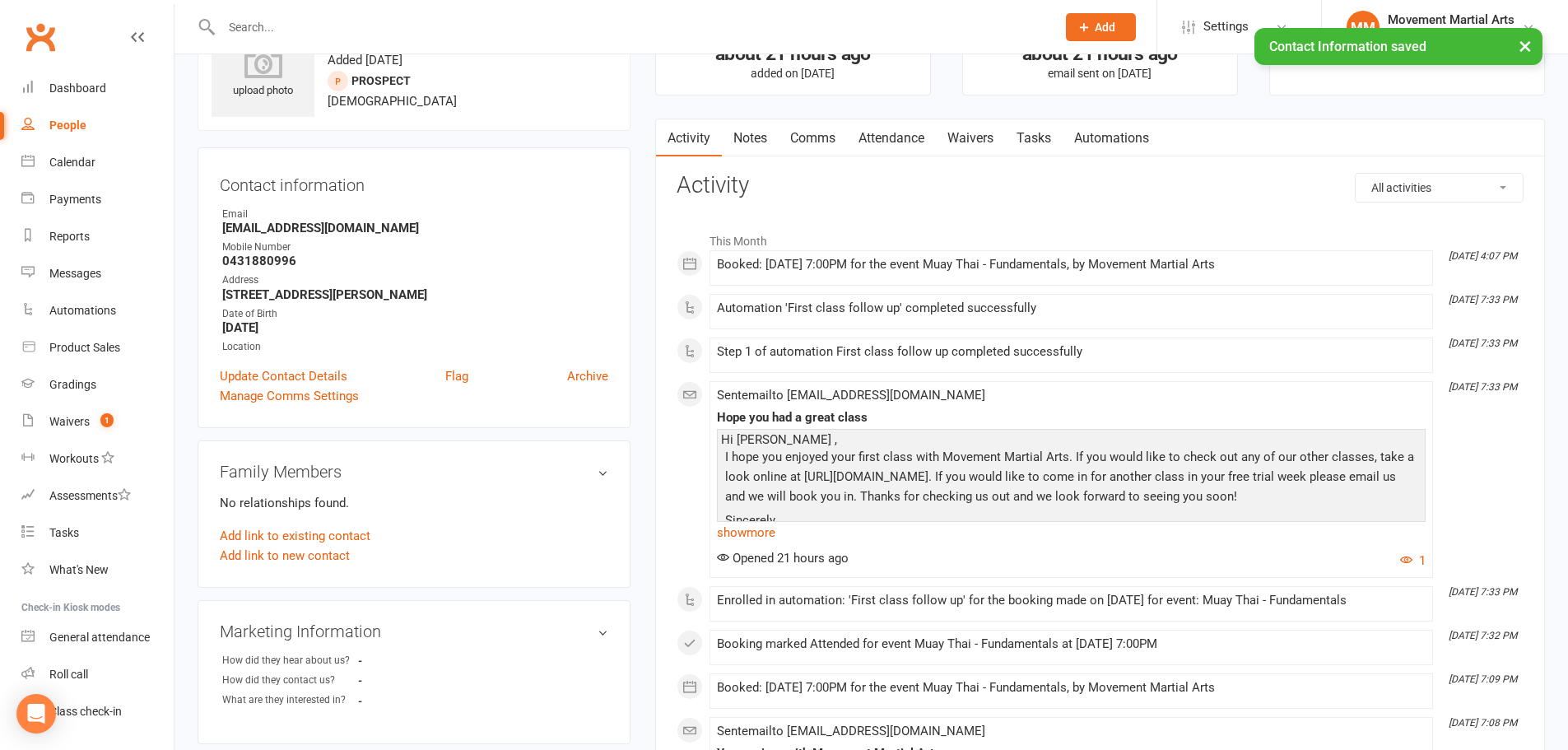
scroll to position [0, 0]
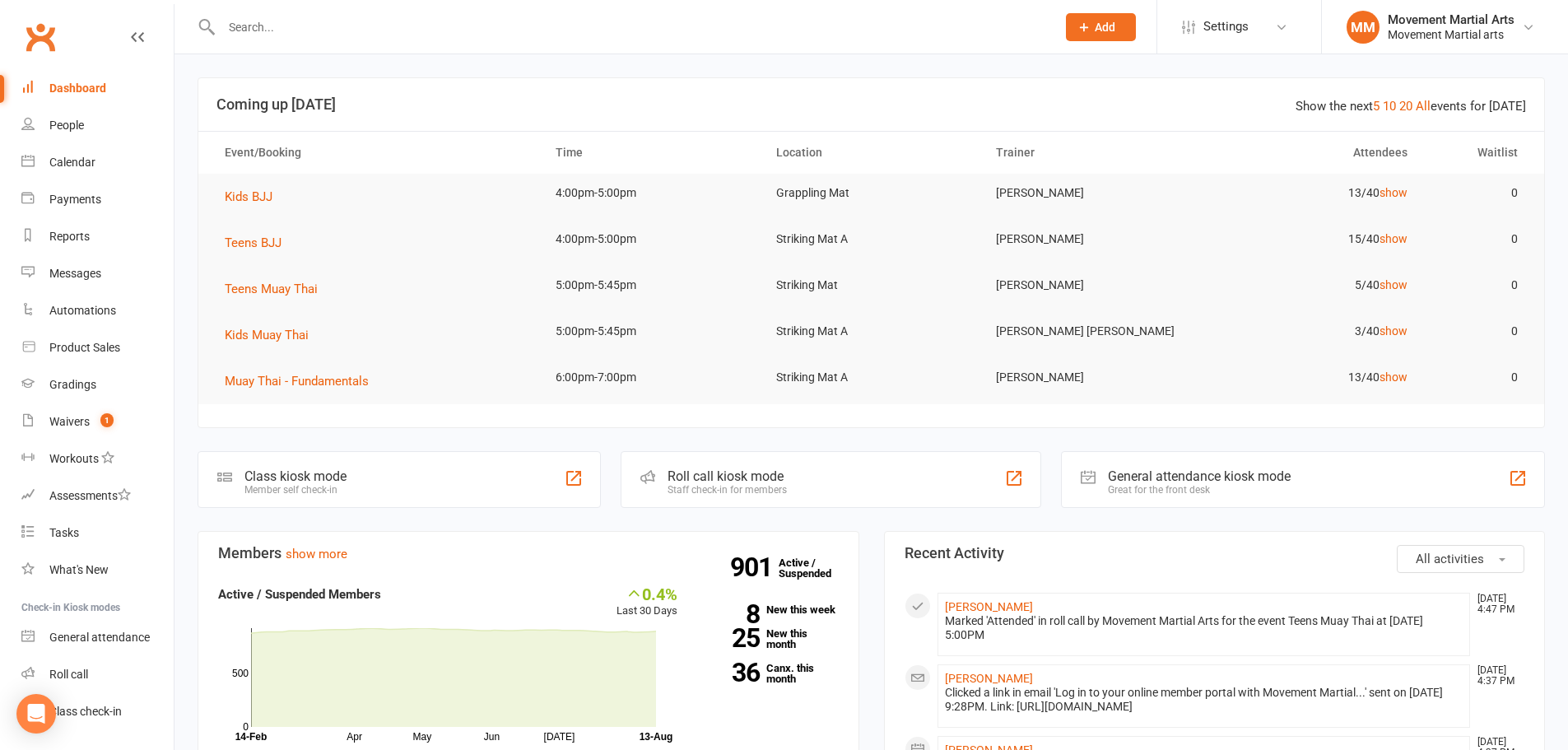
click at [322, 23] on input "text" at bounding box center [630, 27] width 828 height 23
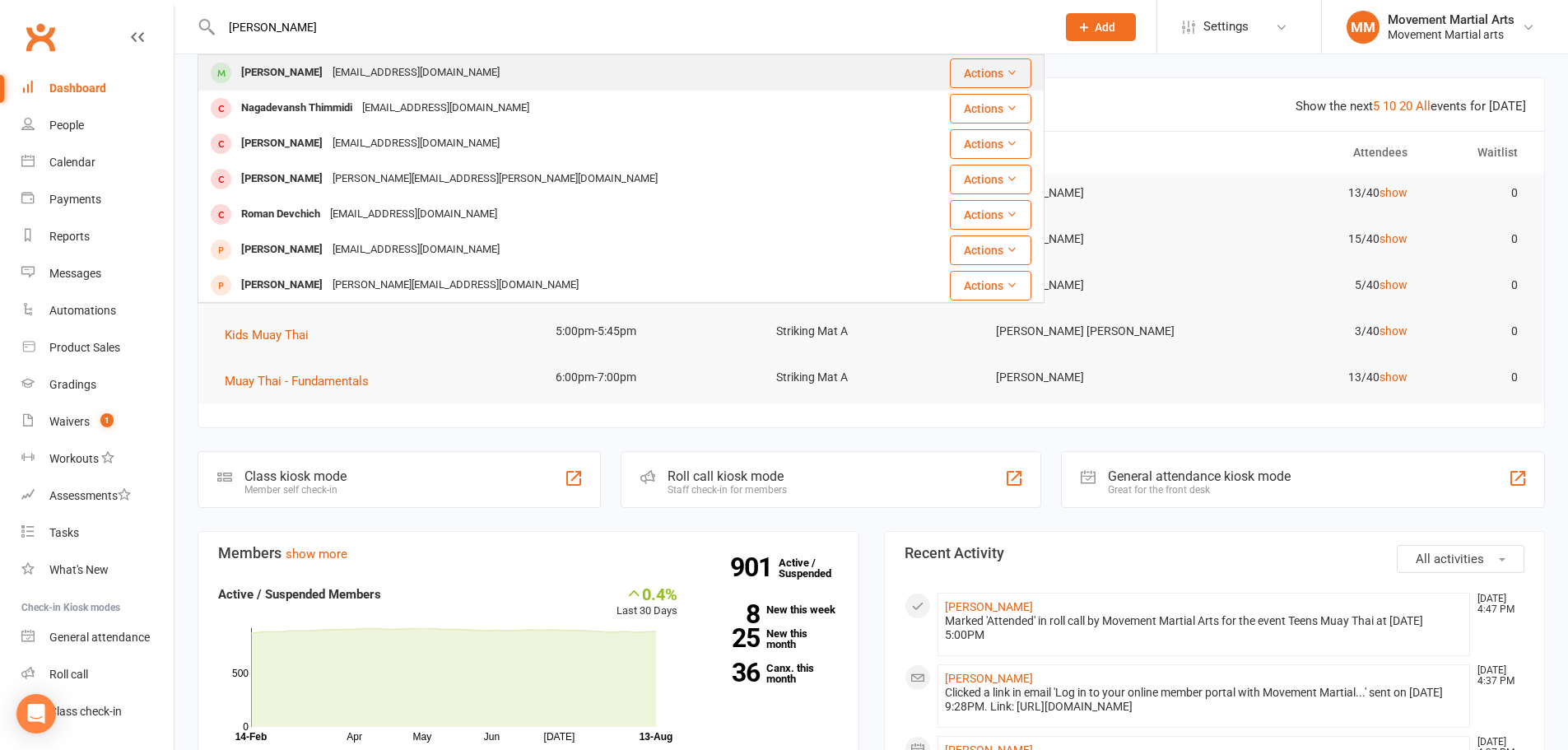
type input "devansh"
click at [325, 63] on div "Devansh Thimmidi" at bounding box center [282, 73] width 91 height 24
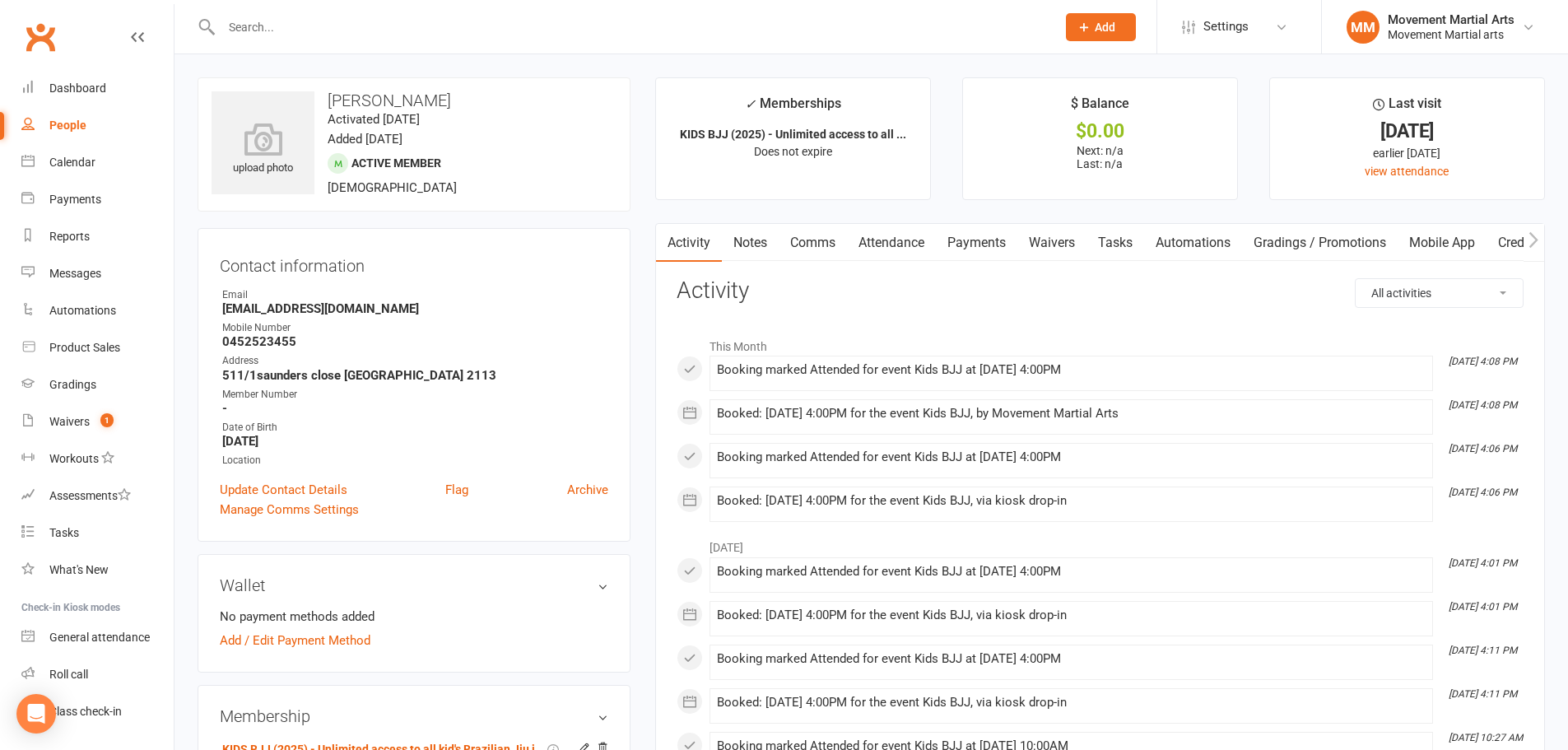
scroll to position [192, 0]
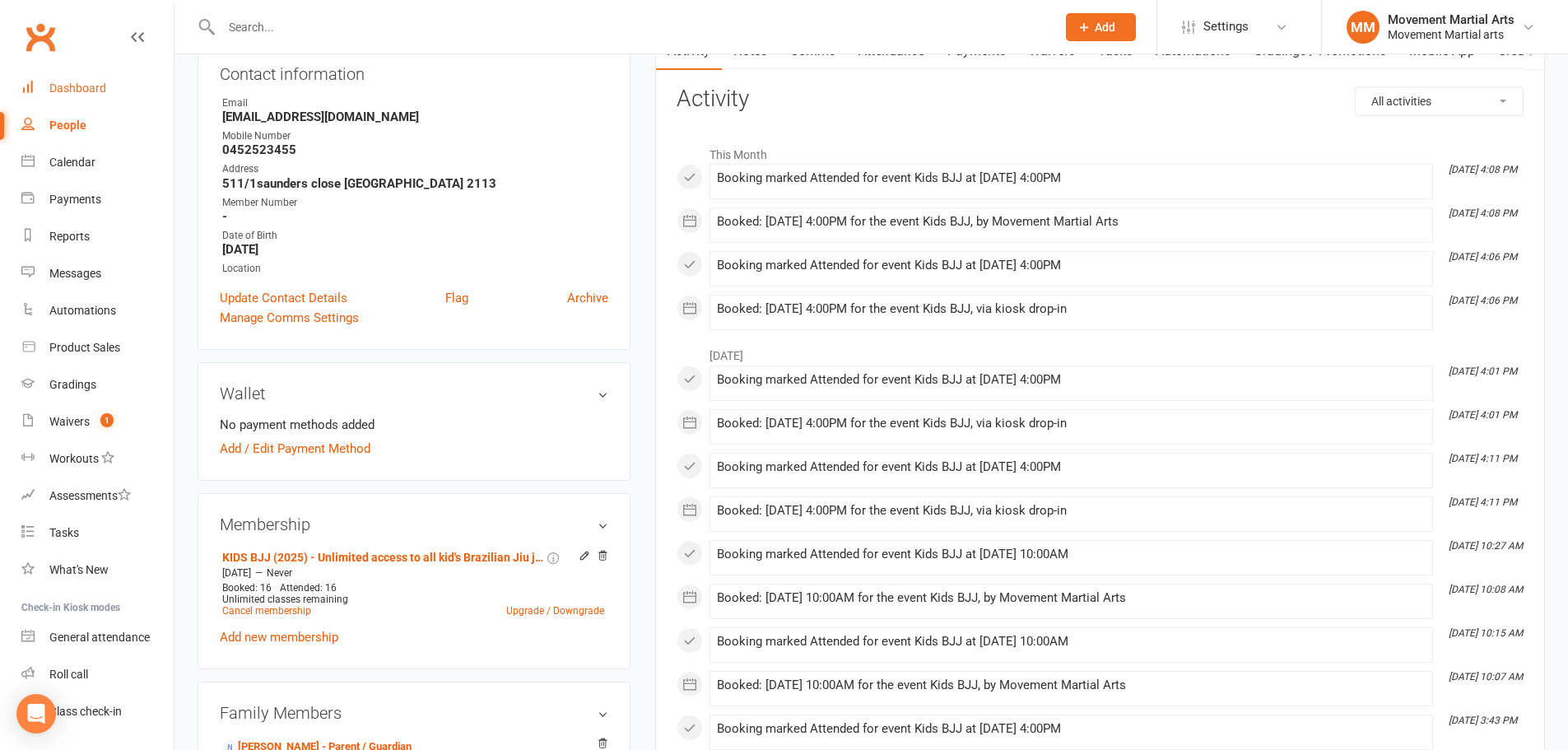
click at [82, 76] on link "Dashboard" at bounding box center [97, 88] width 152 height 37
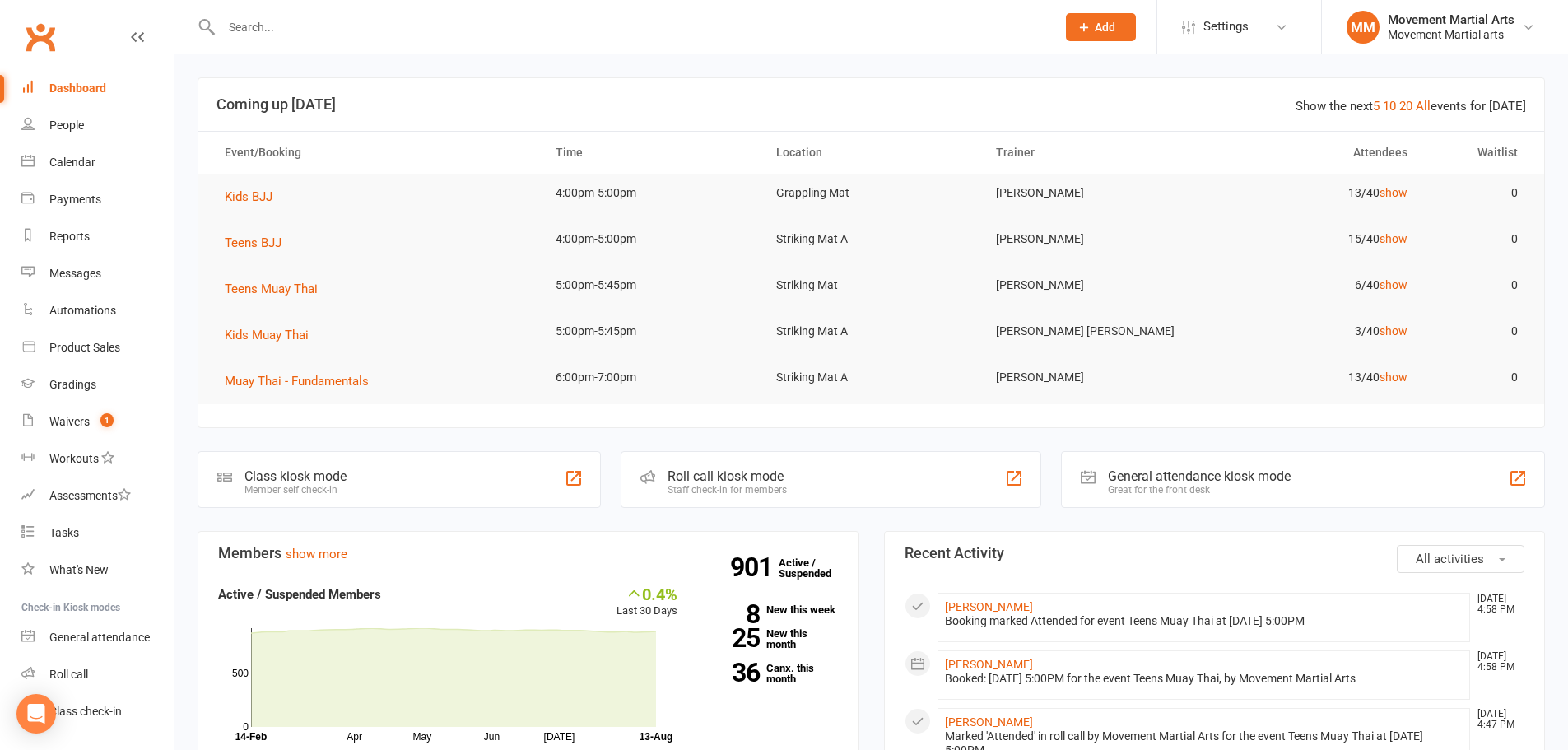
click at [235, 21] on input "text" at bounding box center [630, 27] width 828 height 23
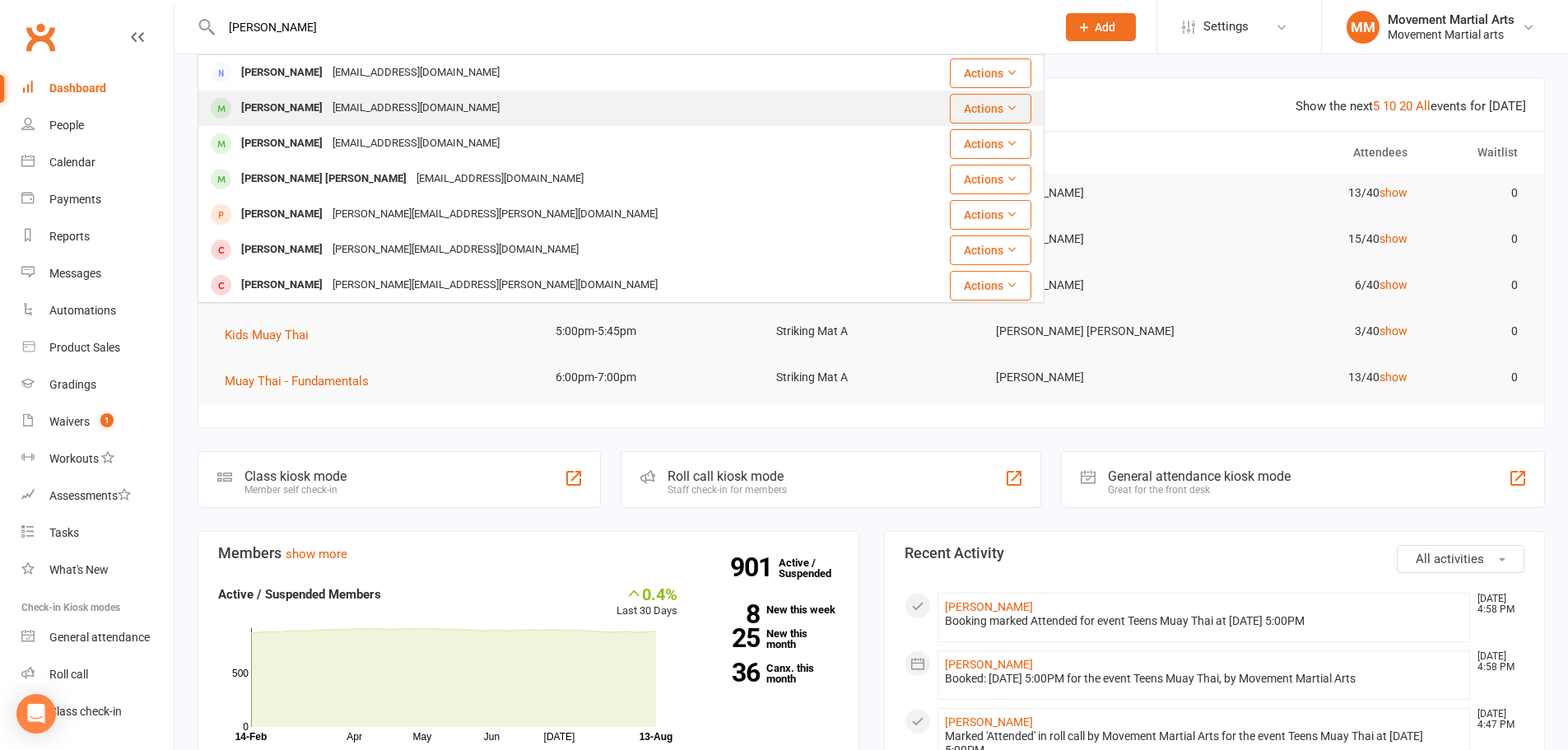
type input "[PERSON_NAME]"
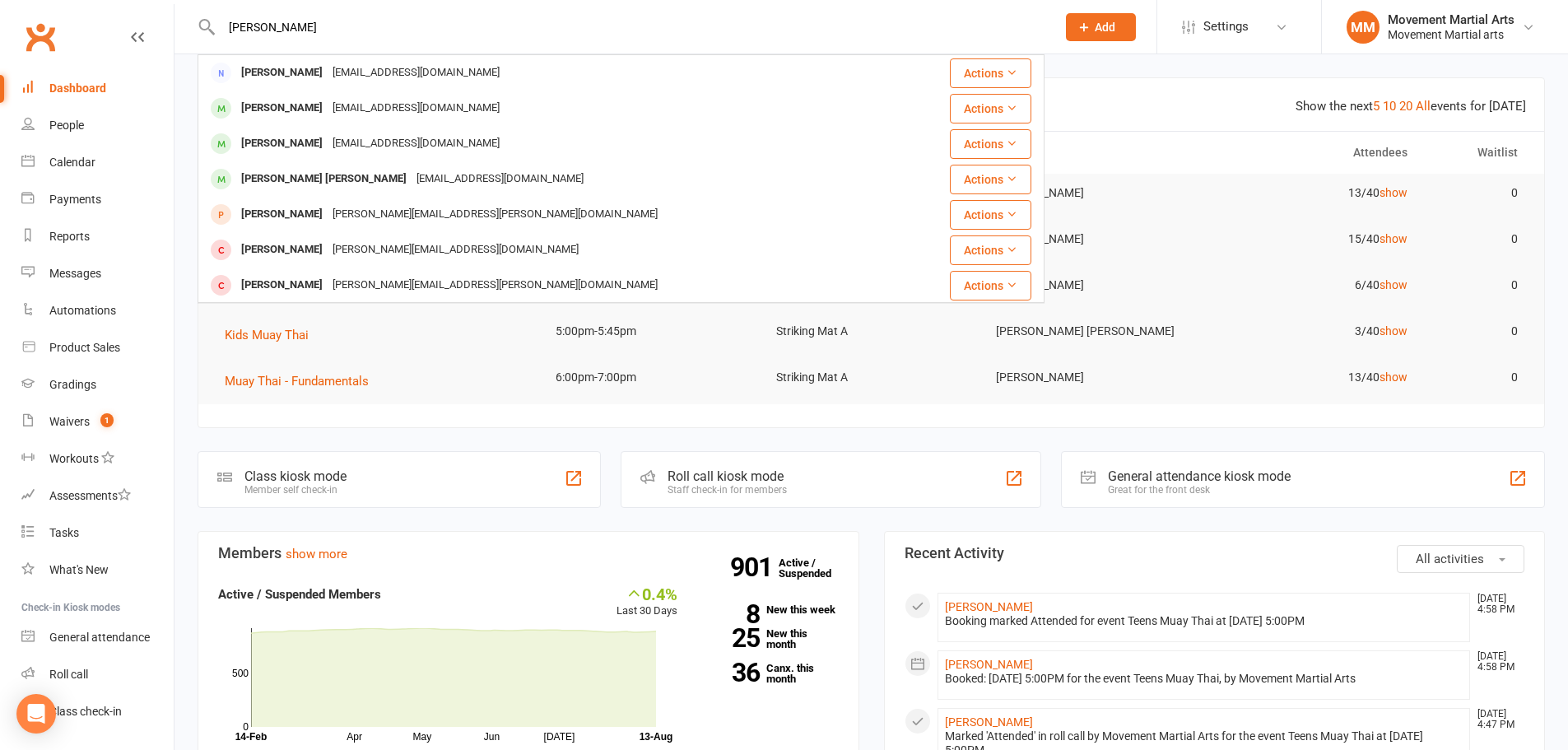
drag, startPoint x: 322, startPoint y: 118, endPoint x: 264, endPoint y: 107, distance: 59.0
click at [265, 107] on div "[PERSON_NAME]" at bounding box center [282, 108] width 91 height 24
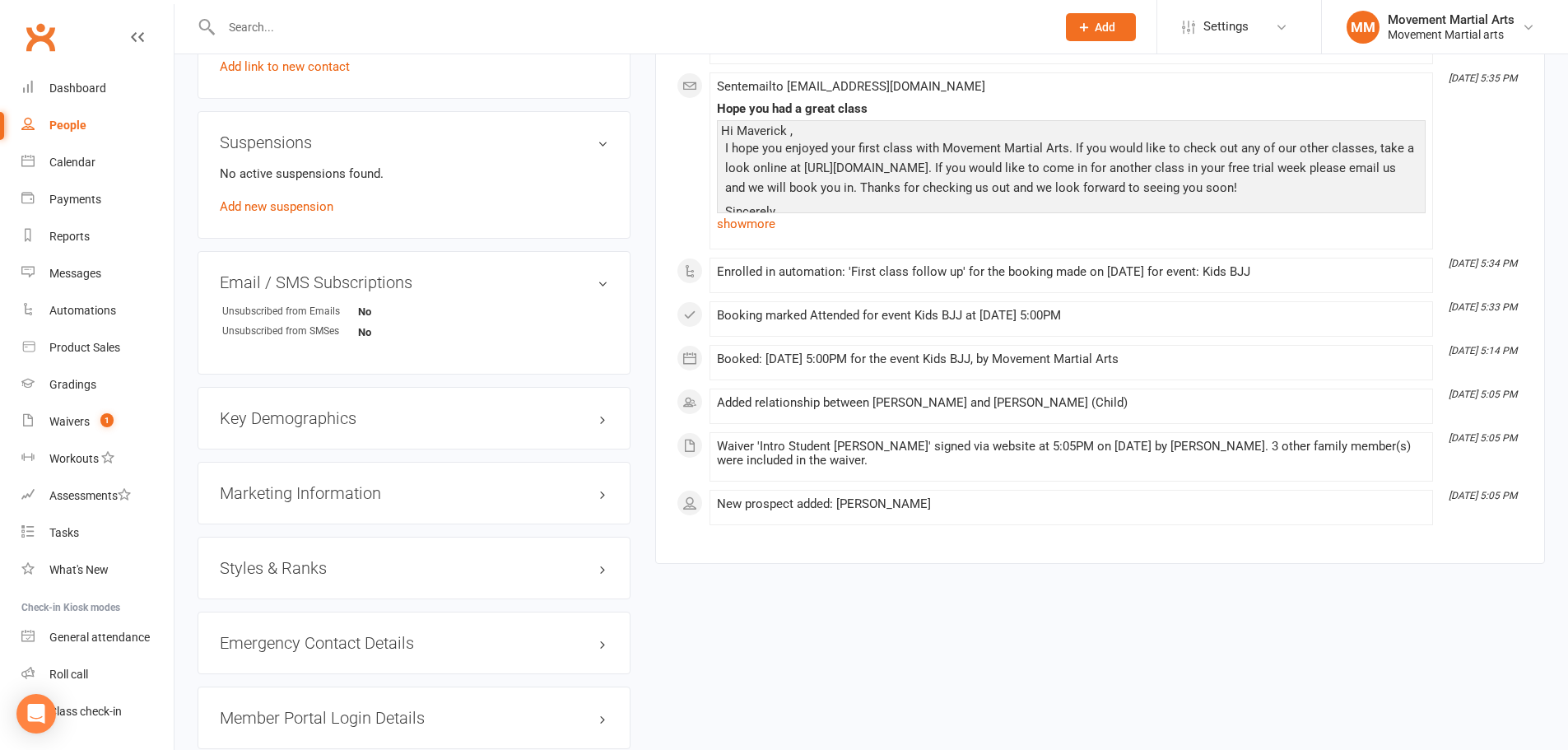
scroll to position [576, 0]
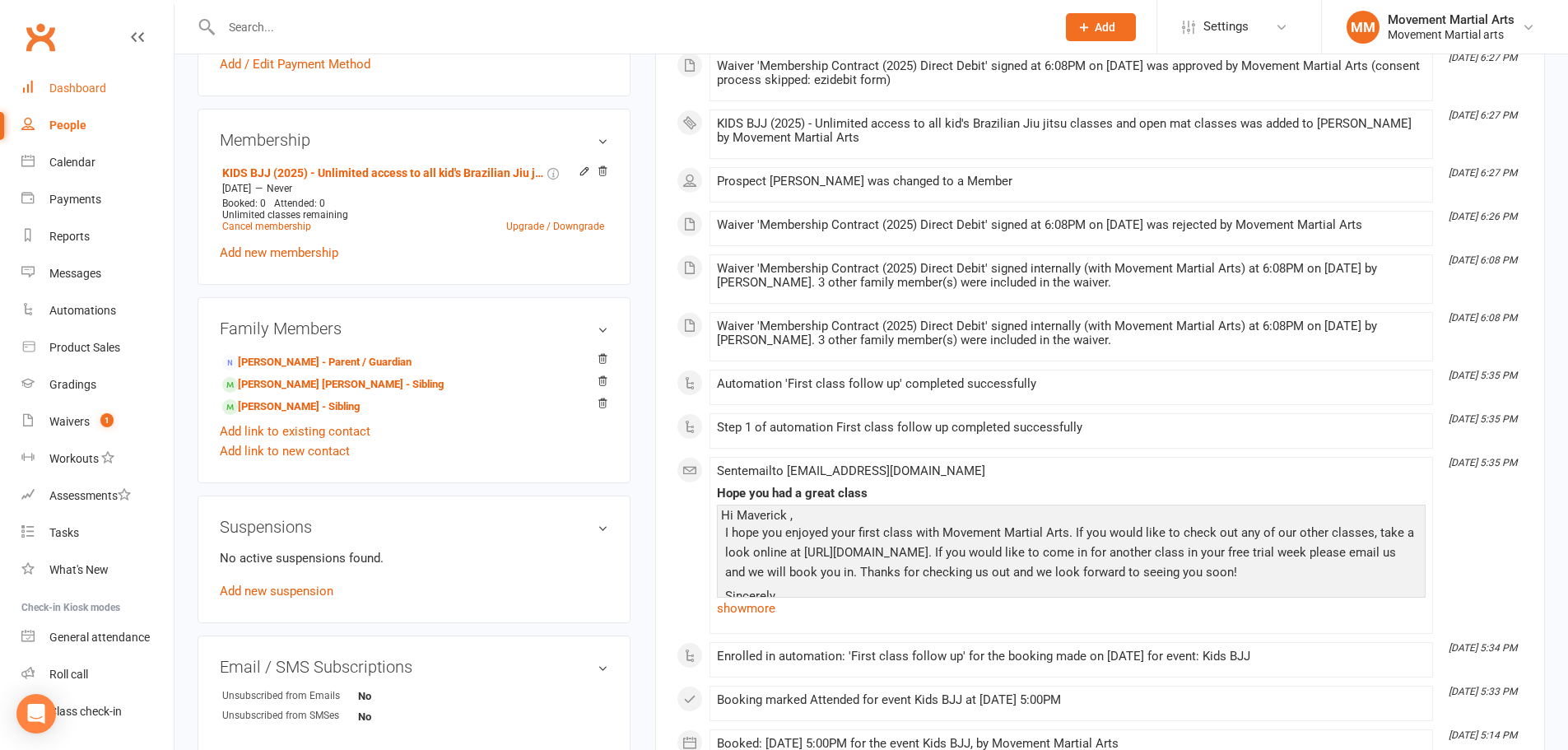
click at [115, 85] on link "Dashboard" at bounding box center [97, 88] width 152 height 37
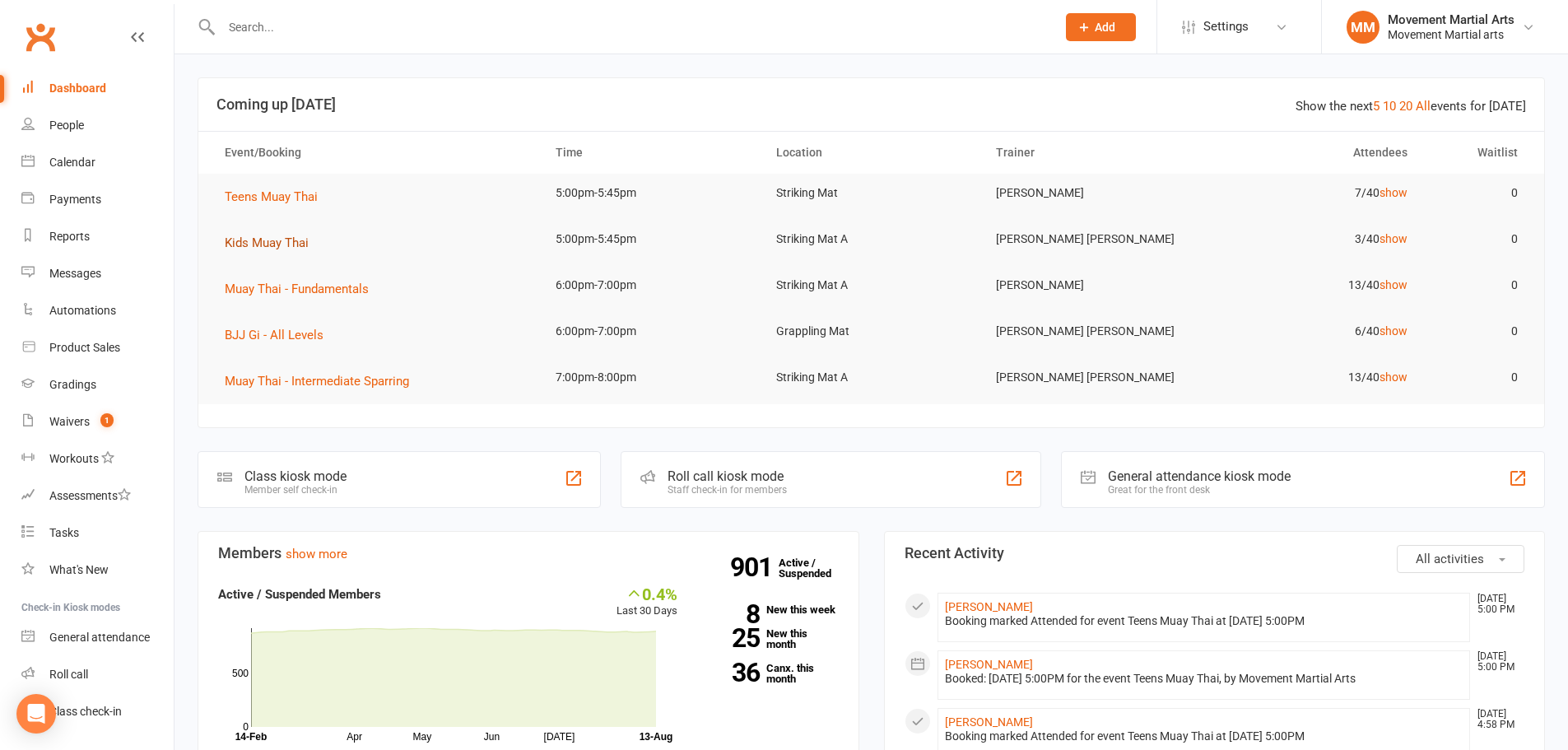
click at [292, 242] on span "Kids Muay Thai" at bounding box center [267, 243] width 84 height 15
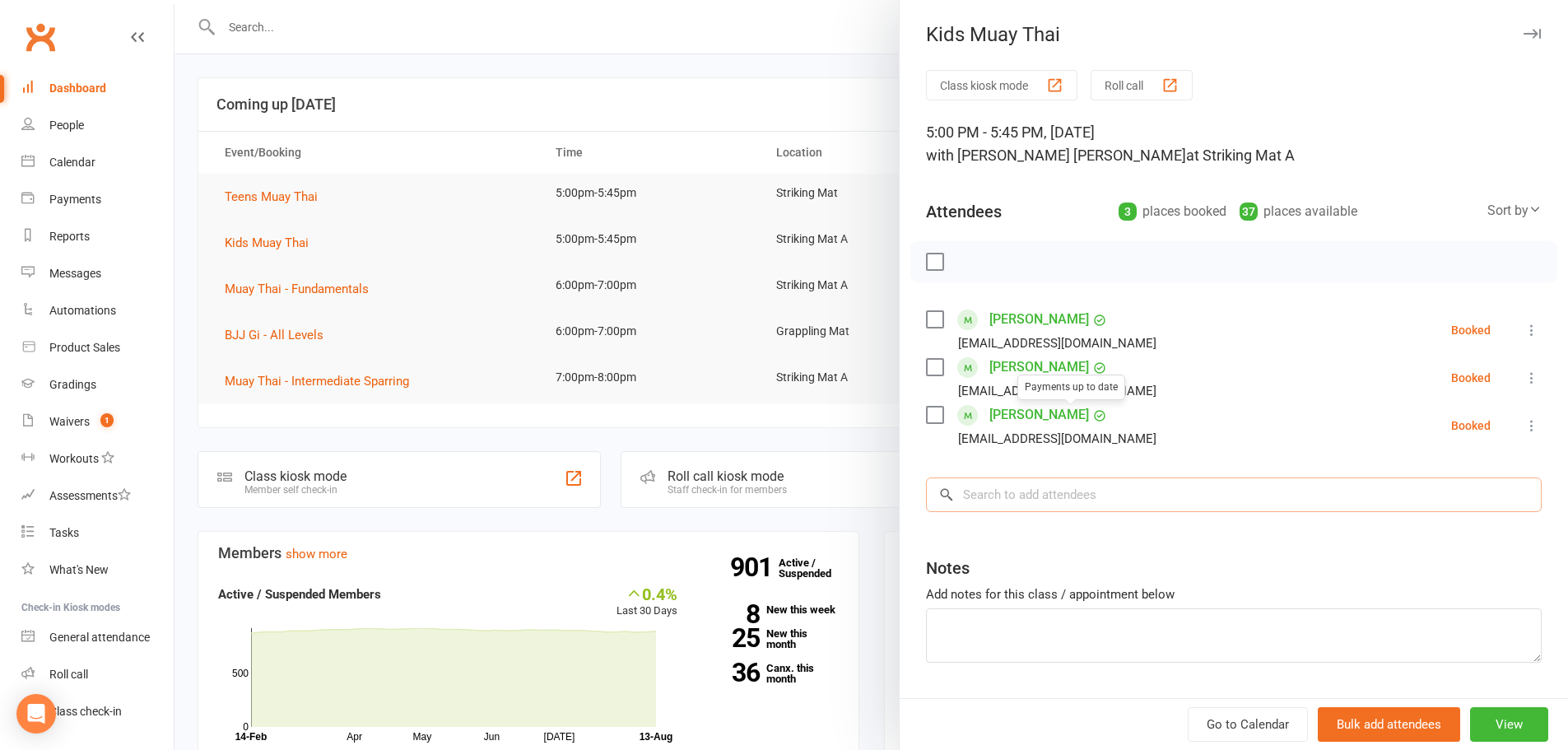
click at [1059, 486] on input "search" at bounding box center [1233, 495] width 615 height 35
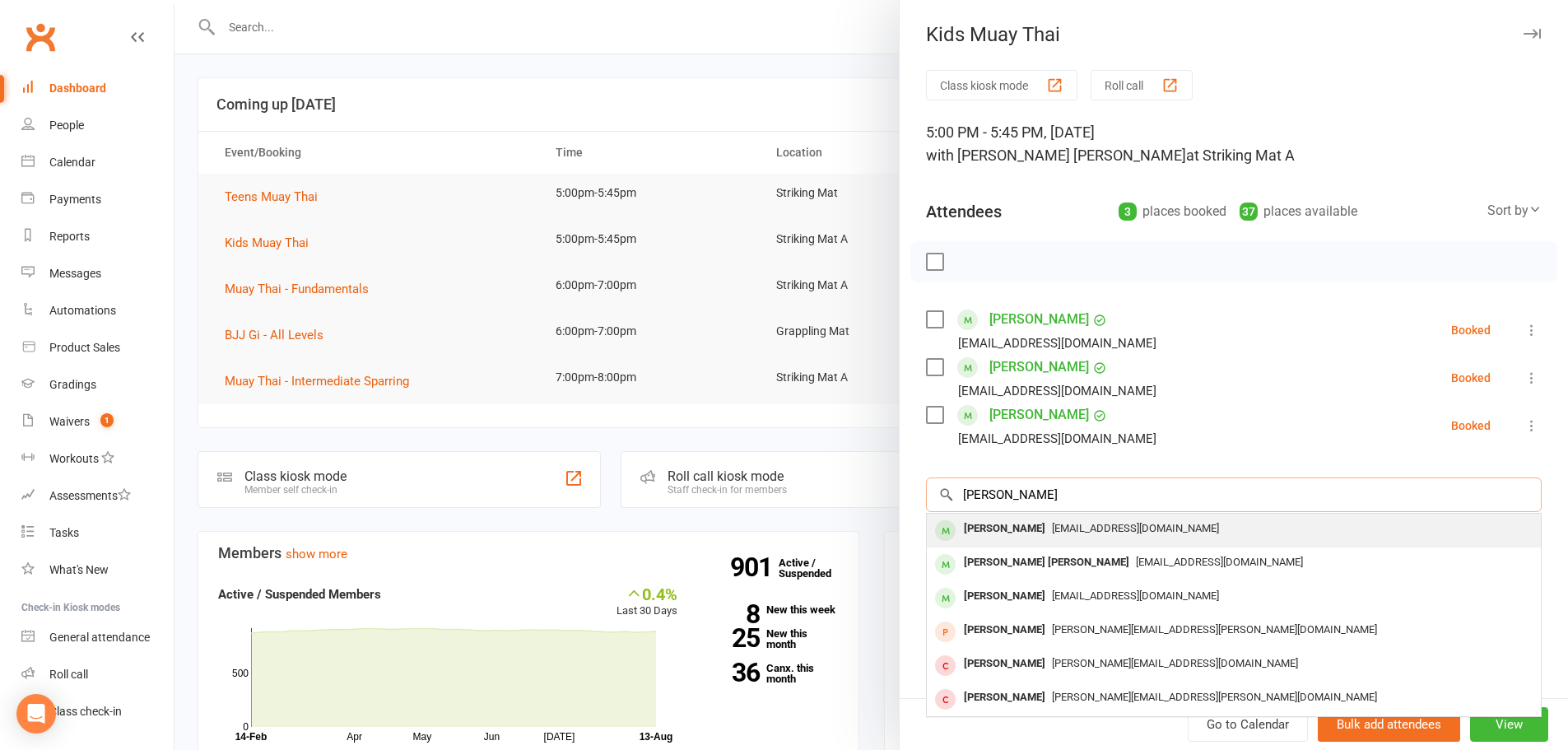
type input "kavanagh"
click at [1112, 513] on div "Maverick Kavanagh Mattkav1@hotmail.com" at bounding box center [1233, 530] width 614 height 34
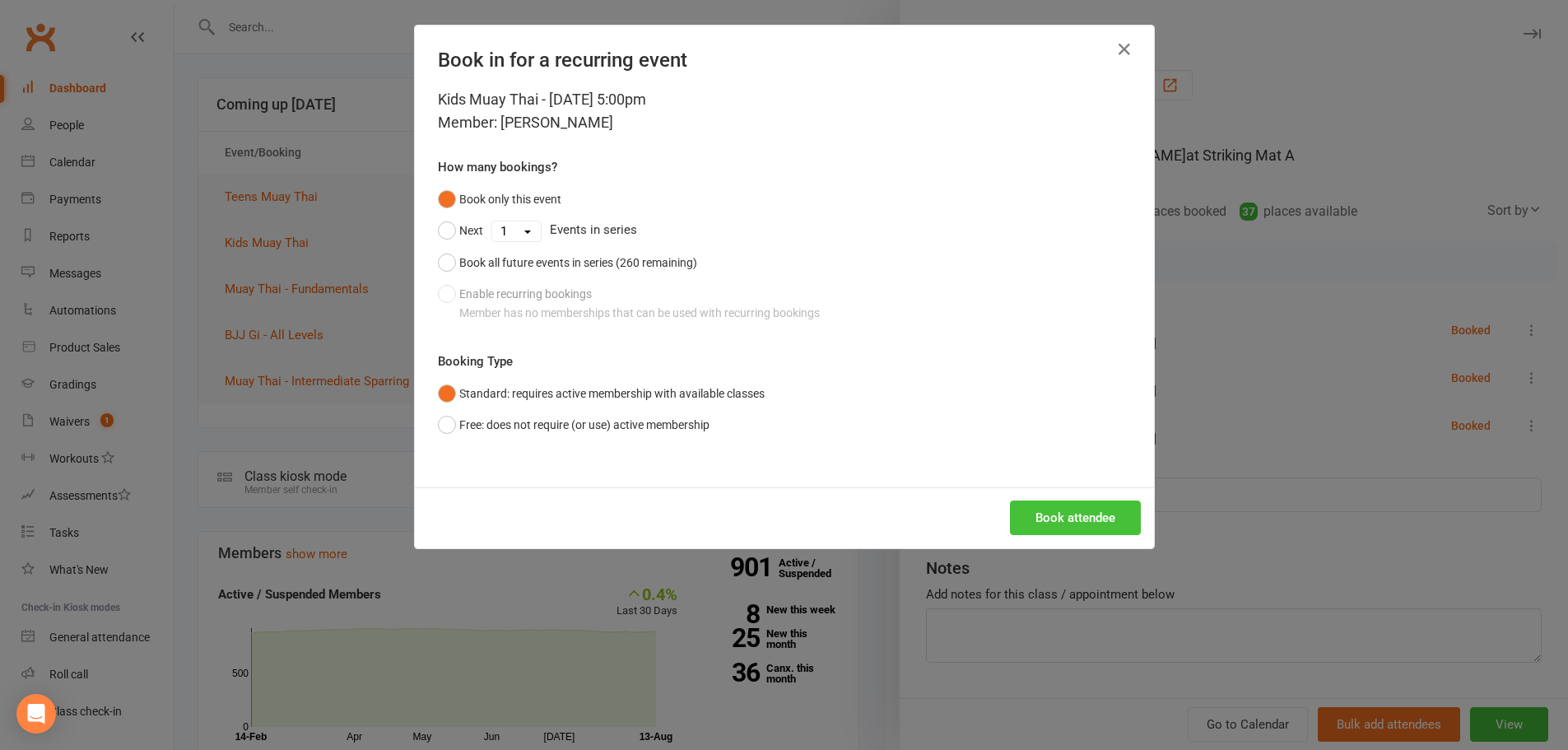
drag, startPoint x: 1083, startPoint y: 496, endPoint x: 1083, endPoint y: 509, distance: 13.0
click at [1083, 499] on div "Book attendee" at bounding box center [784, 518] width 739 height 61
click at [1083, 509] on button "Book attendee" at bounding box center [1074, 518] width 131 height 35
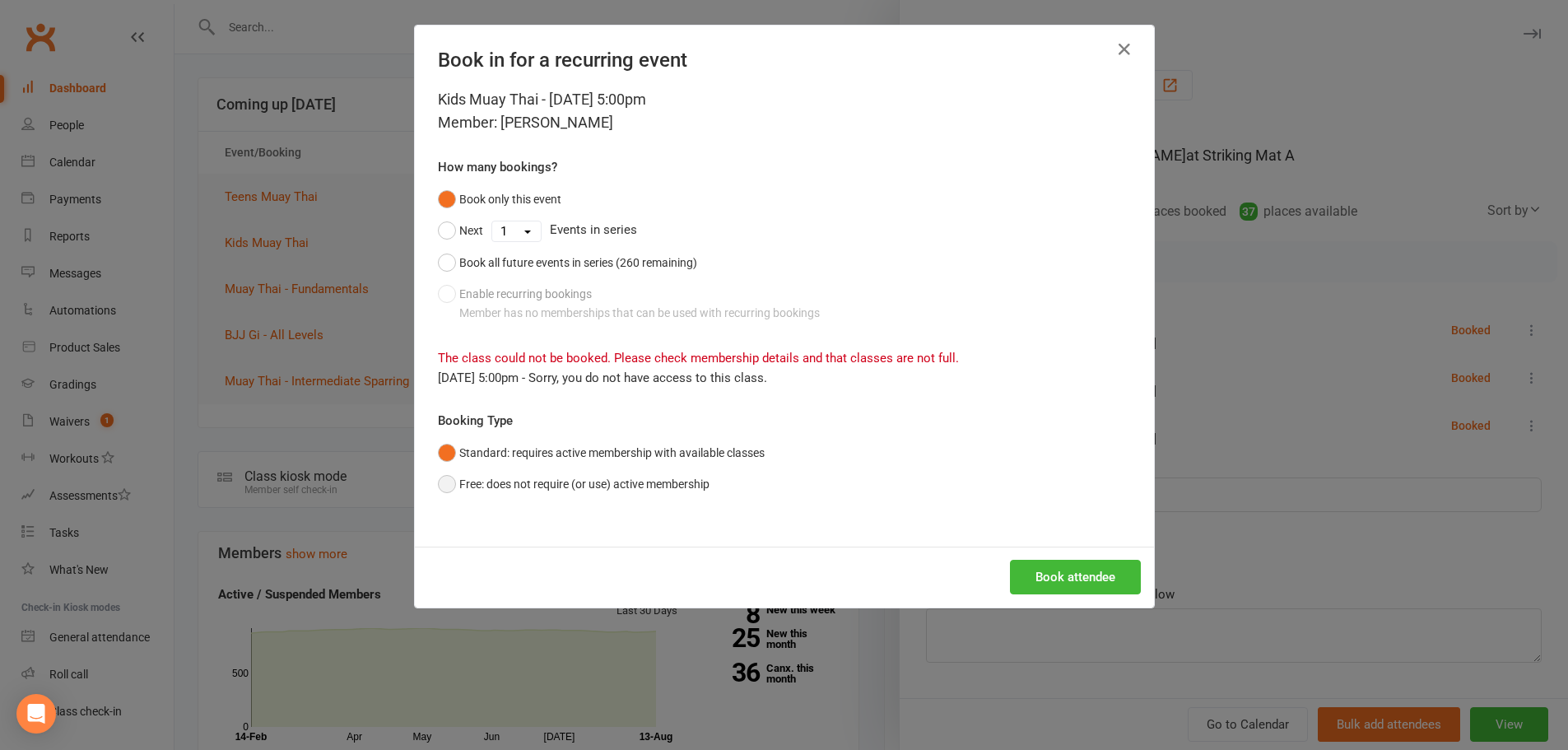
click at [492, 496] on button "Free: does not require (or use) active membership" at bounding box center [573, 484] width 272 height 31
click at [1104, 577] on button "Book attendee" at bounding box center [1074, 577] width 131 height 35
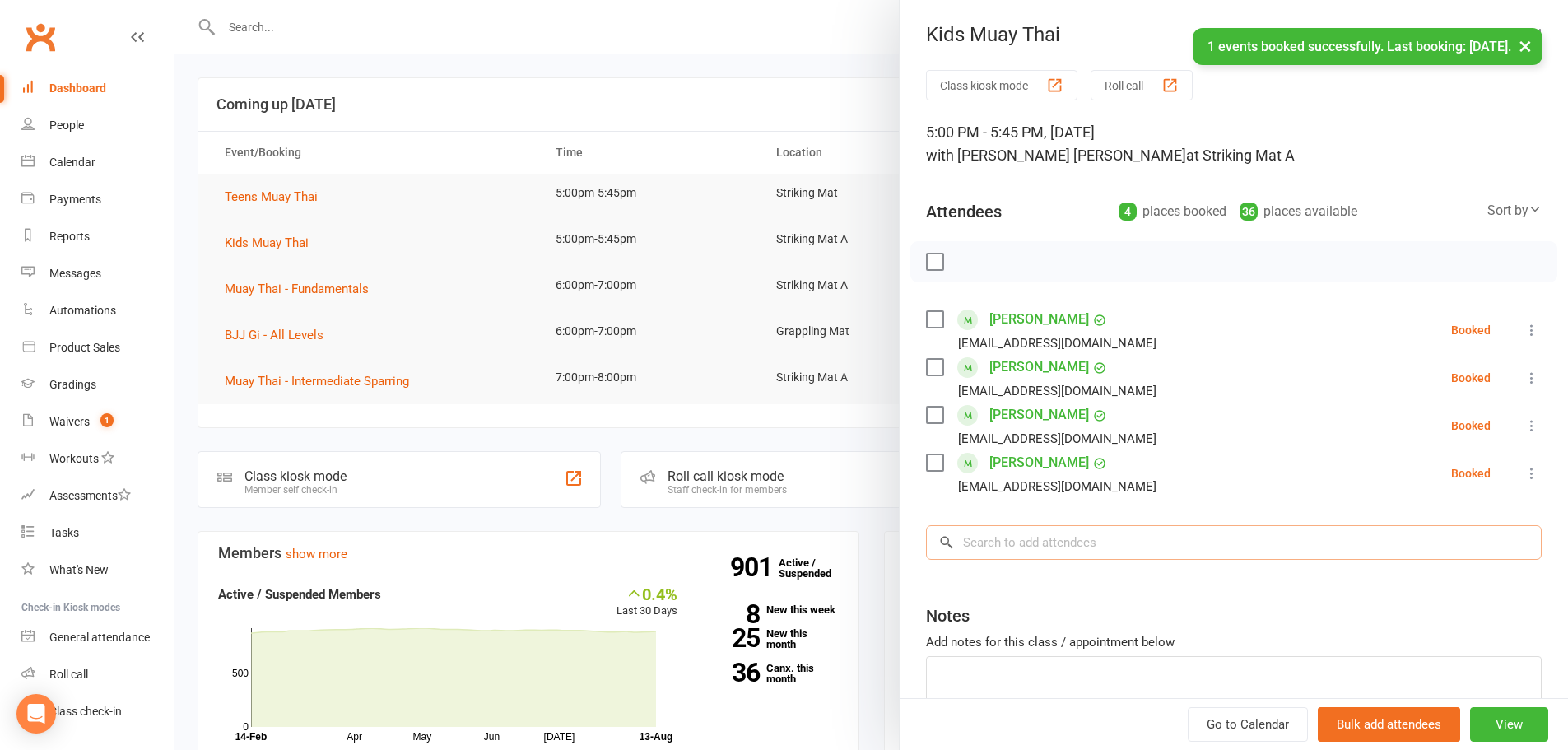
click at [1058, 535] on input "search" at bounding box center [1233, 542] width 615 height 35
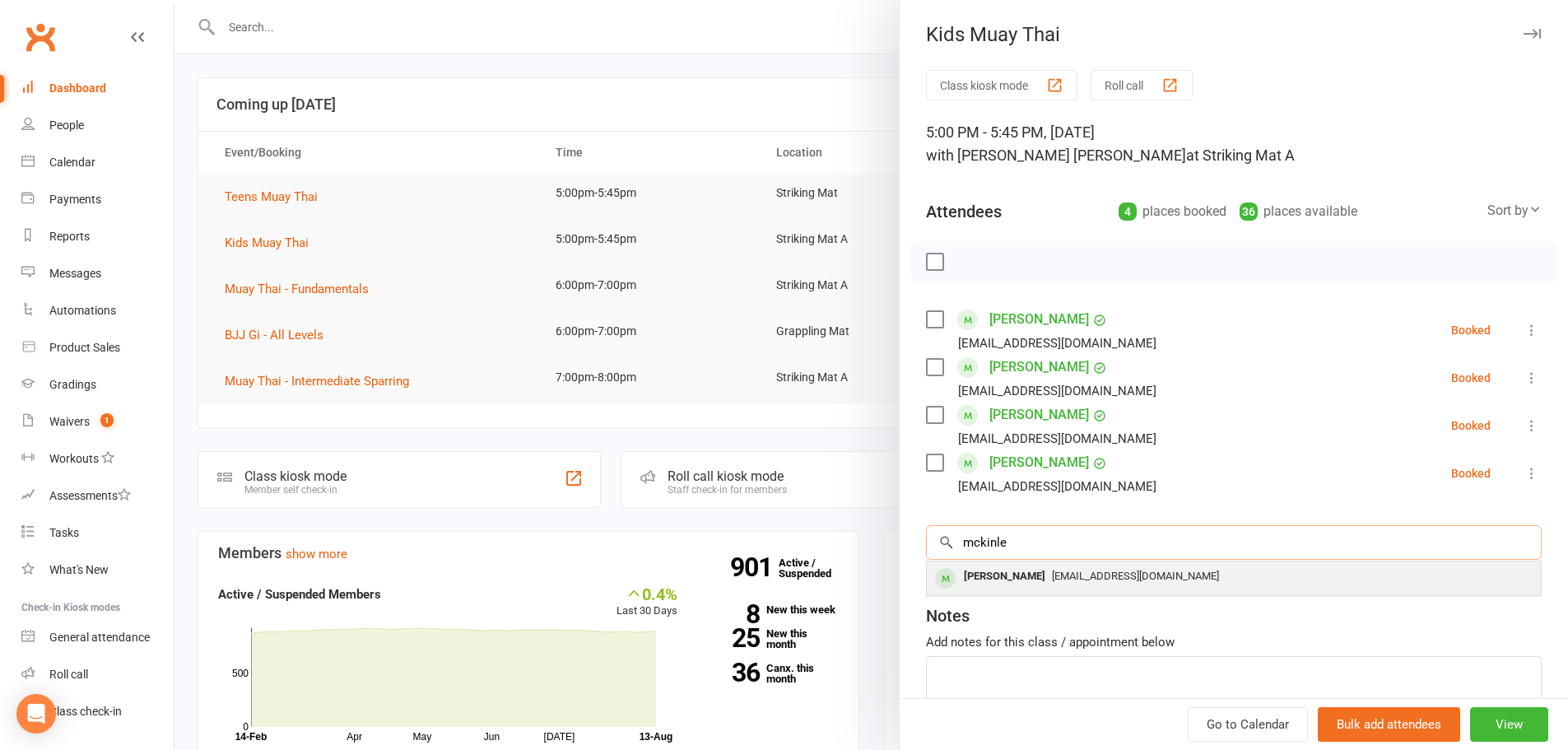
type input "mckinle"
click at [1087, 570] on span "Mattkav1@hotmail.com" at bounding box center [1135, 575] width 167 height 12
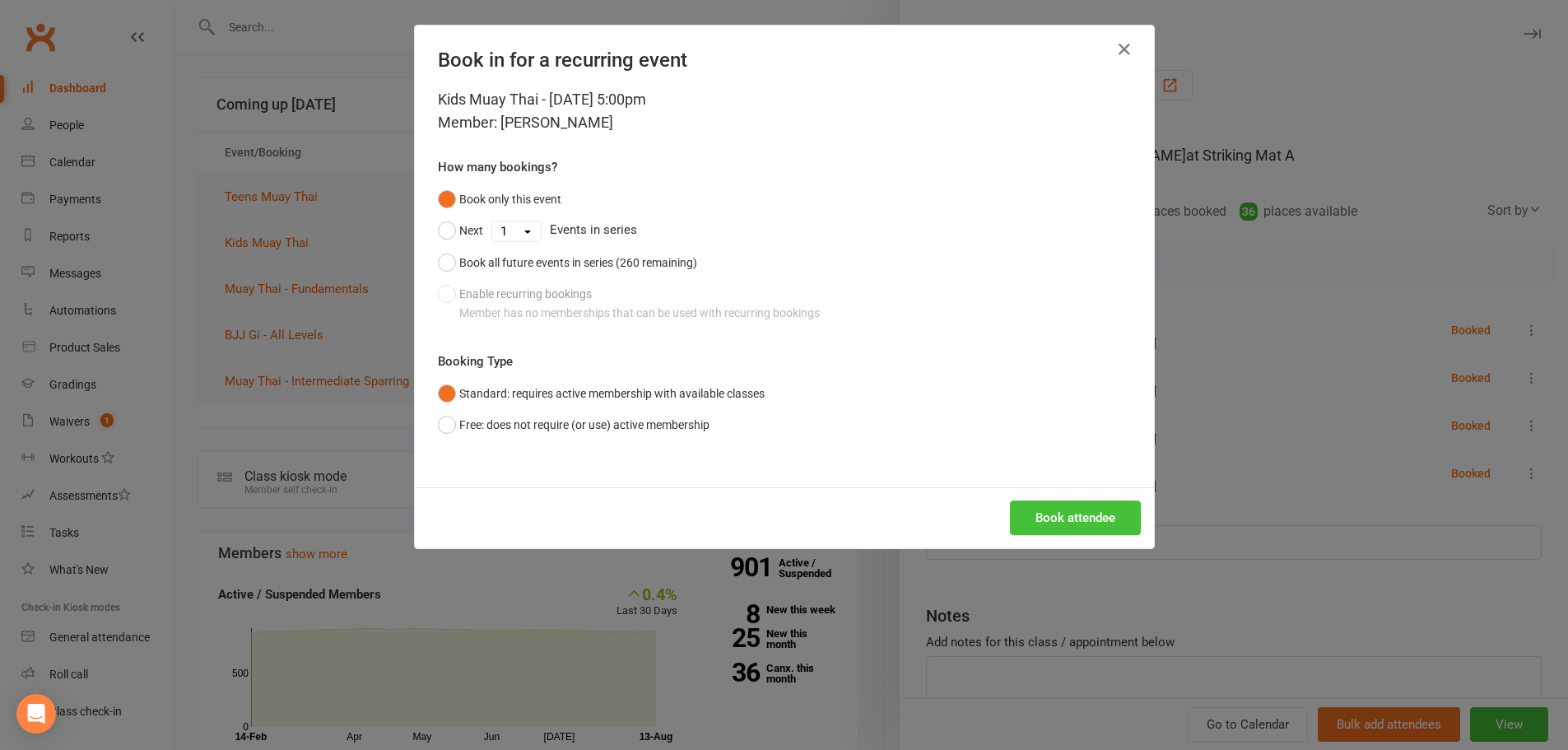
click at [1062, 530] on button "Book attendee" at bounding box center [1074, 518] width 131 height 35
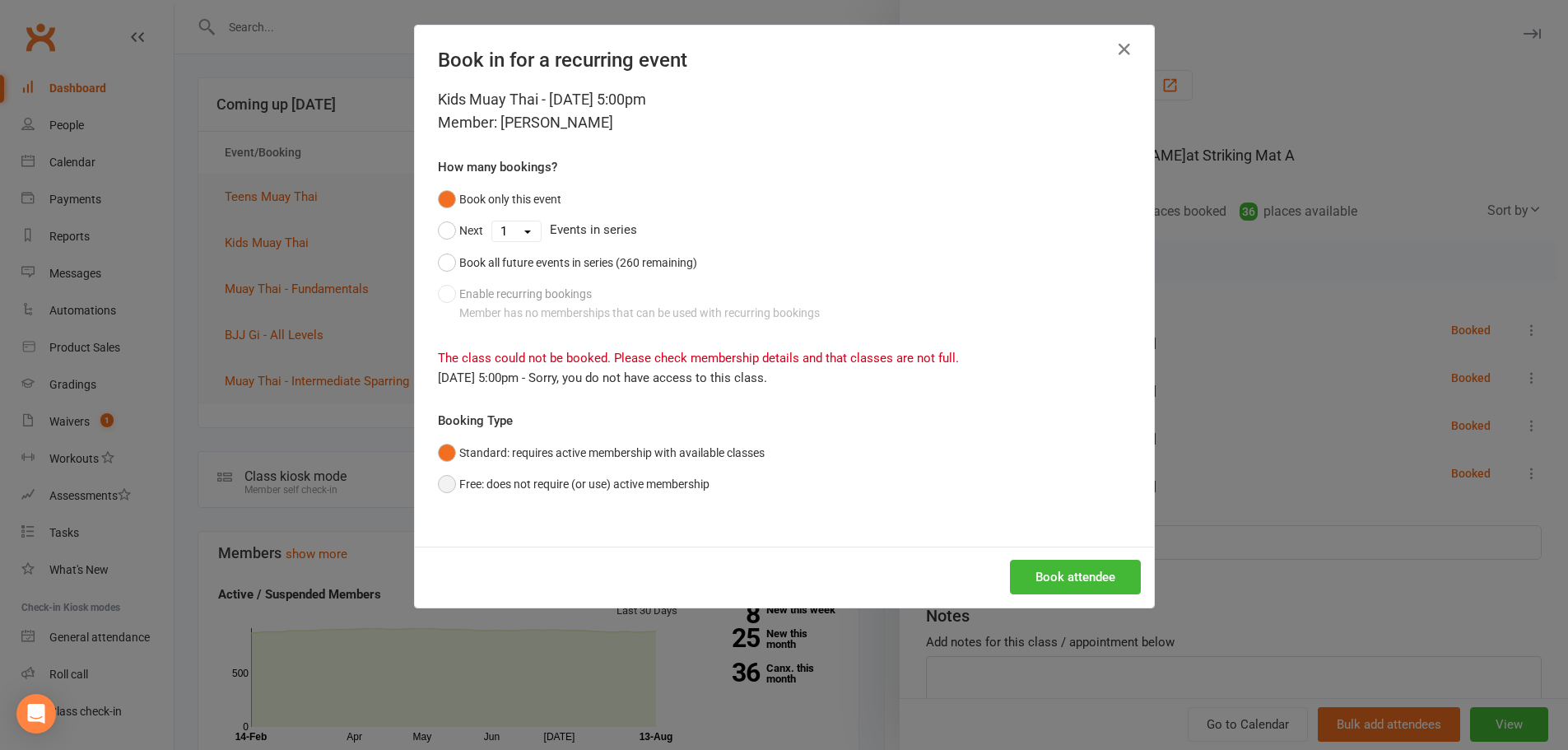
click at [659, 484] on button "Free: does not require (or use) active membership" at bounding box center [573, 484] width 272 height 31
click at [1066, 595] on div "Book attendee" at bounding box center [784, 577] width 739 height 61
click at [1069, 586] on button "Book attendee" at bounding box center [1074, 577] width 131 height 35
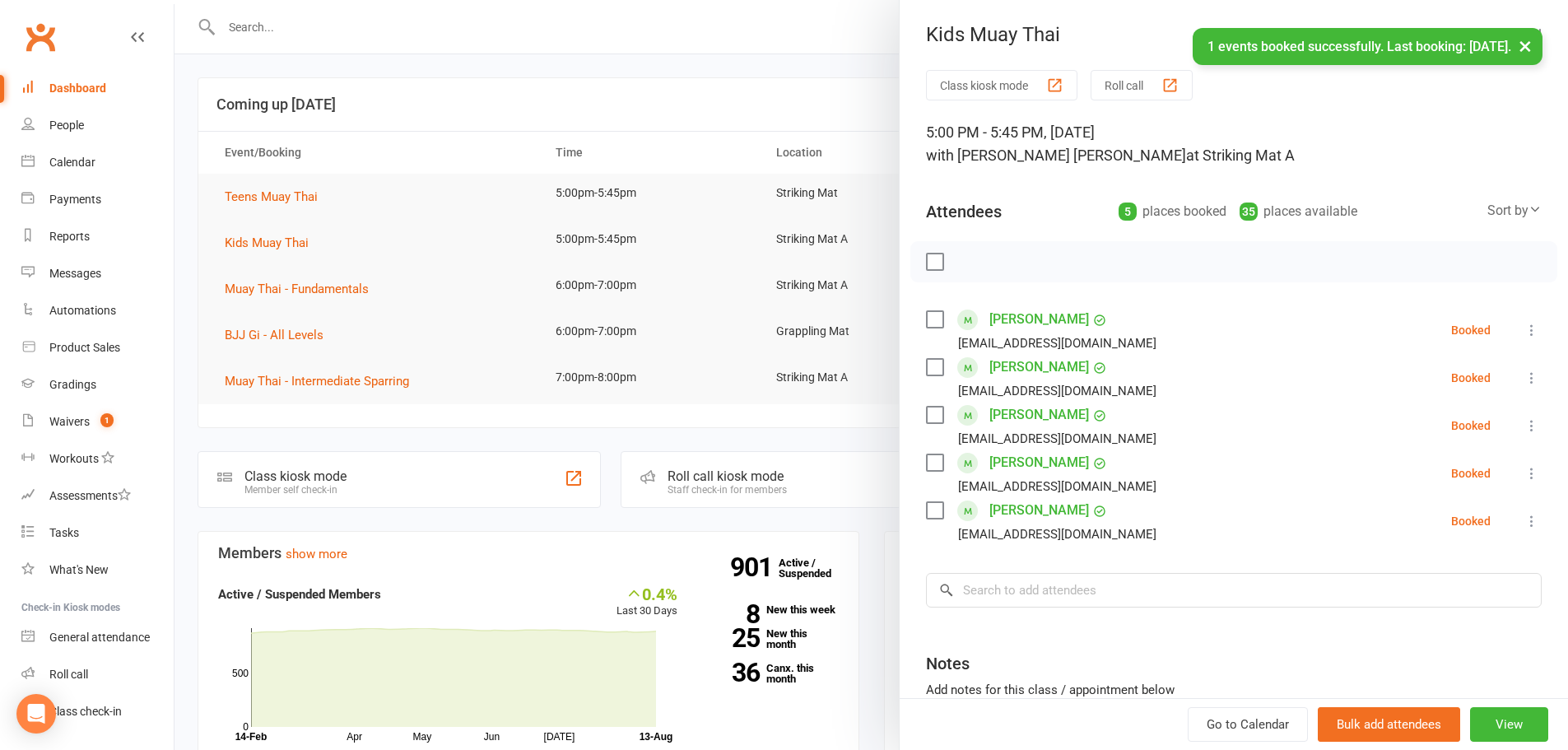
click at [1060, 555] on div "Class kiosk mode Roll call 5:00 PM - 5:45 PM, Wednesday, August, 13, 2025 with …" at bounding box center [1233, 455] width 668 height 771
click at [1060, 574] on input "search" at bounding box center [1233, 590] width 615 height 35
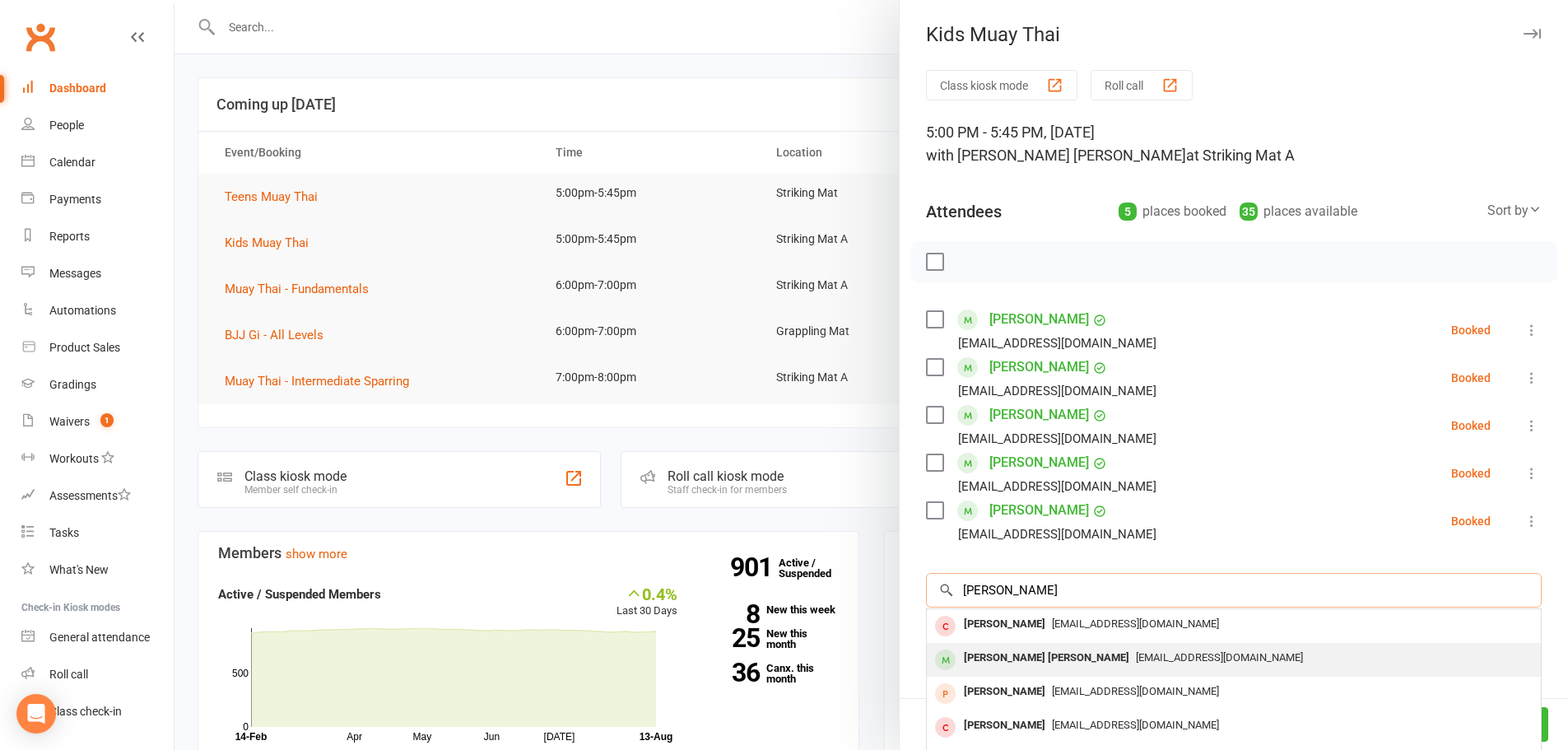
type input "sullivan"
click at [1050, 662] on div "Sullivan Kavanagh" at bounding box center [1046, 658] width 179 height 24
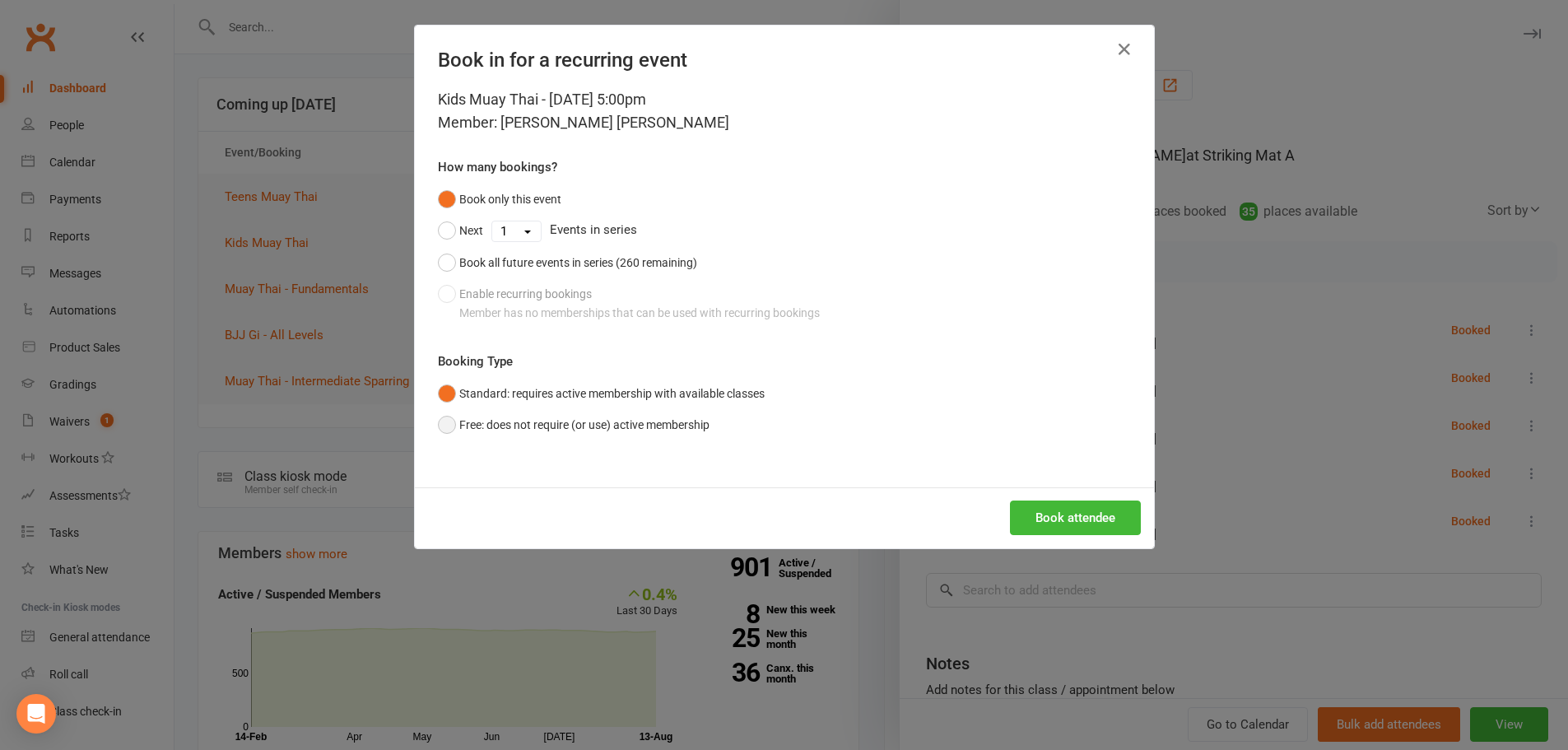
click at [621, 436] on button "Free: does not require (or use) active membership" at bounding box center [573, 424] width 272 height 31
click at [1042, 519] on button "Book attendee" at bounding box center [1074, 518] width 131 height 35
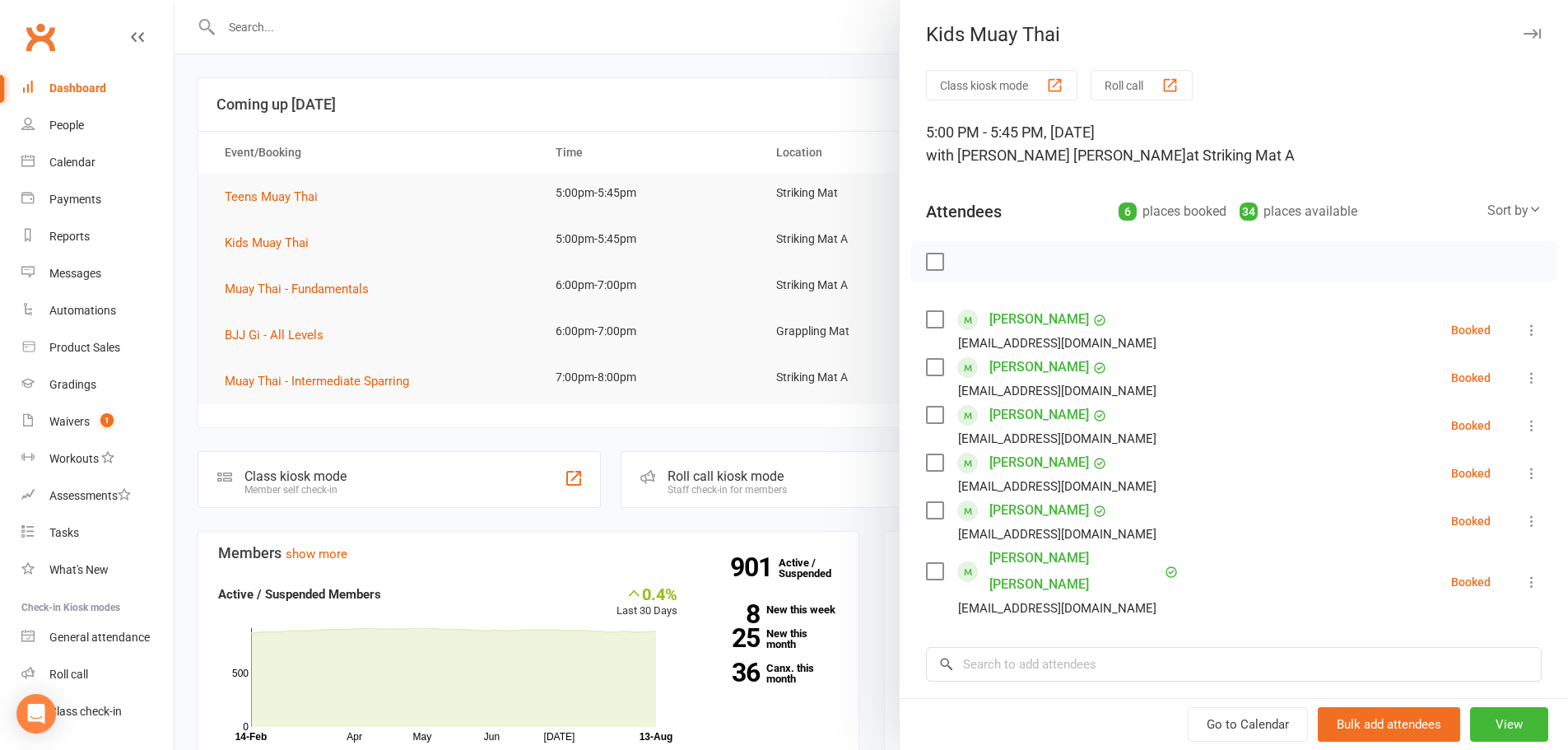
click at [520, 132] on div at bounding box center [871, 375] width 1393 height 750
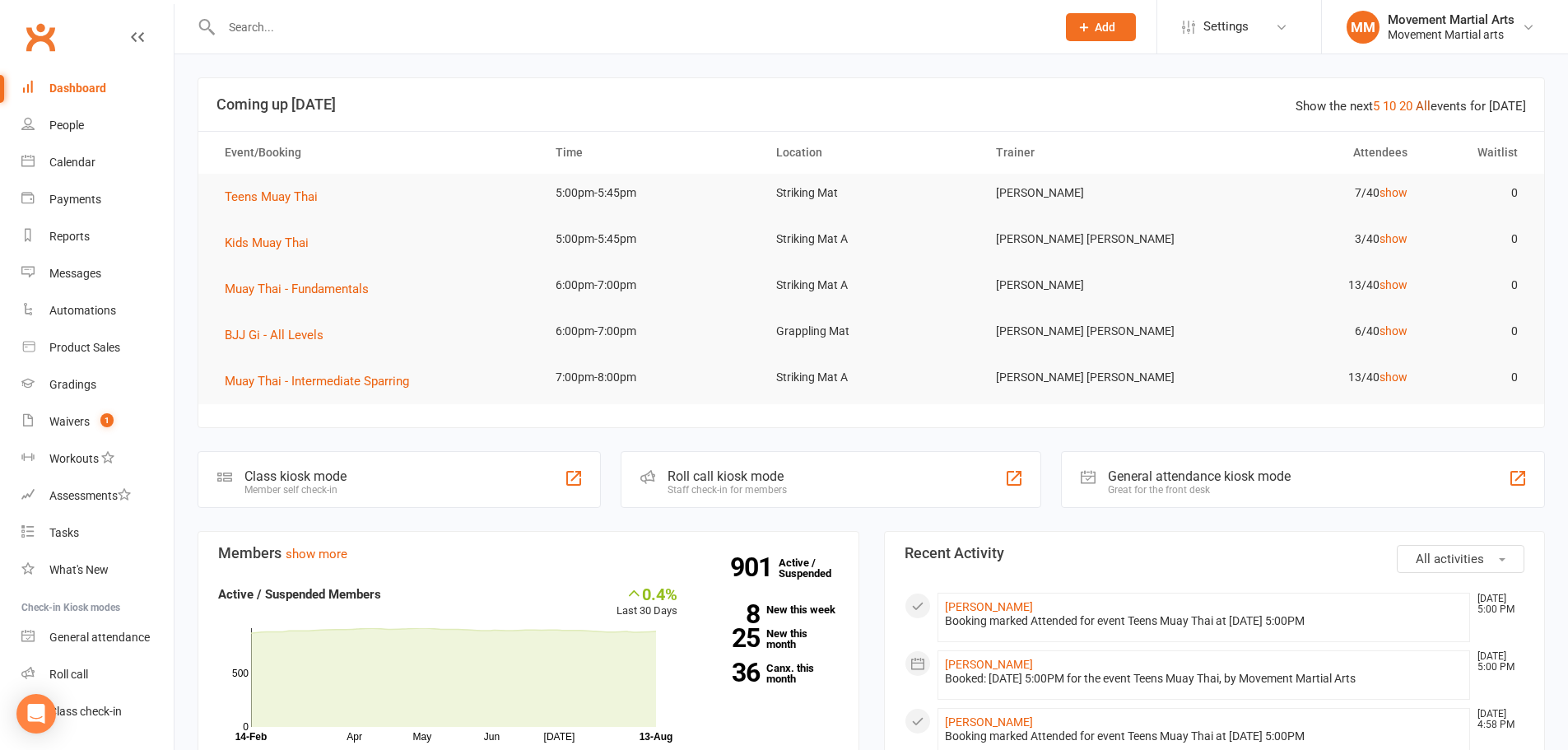
click at [1426, 110] on link "All" at bounding box center [1423, 106] width 15 height 15
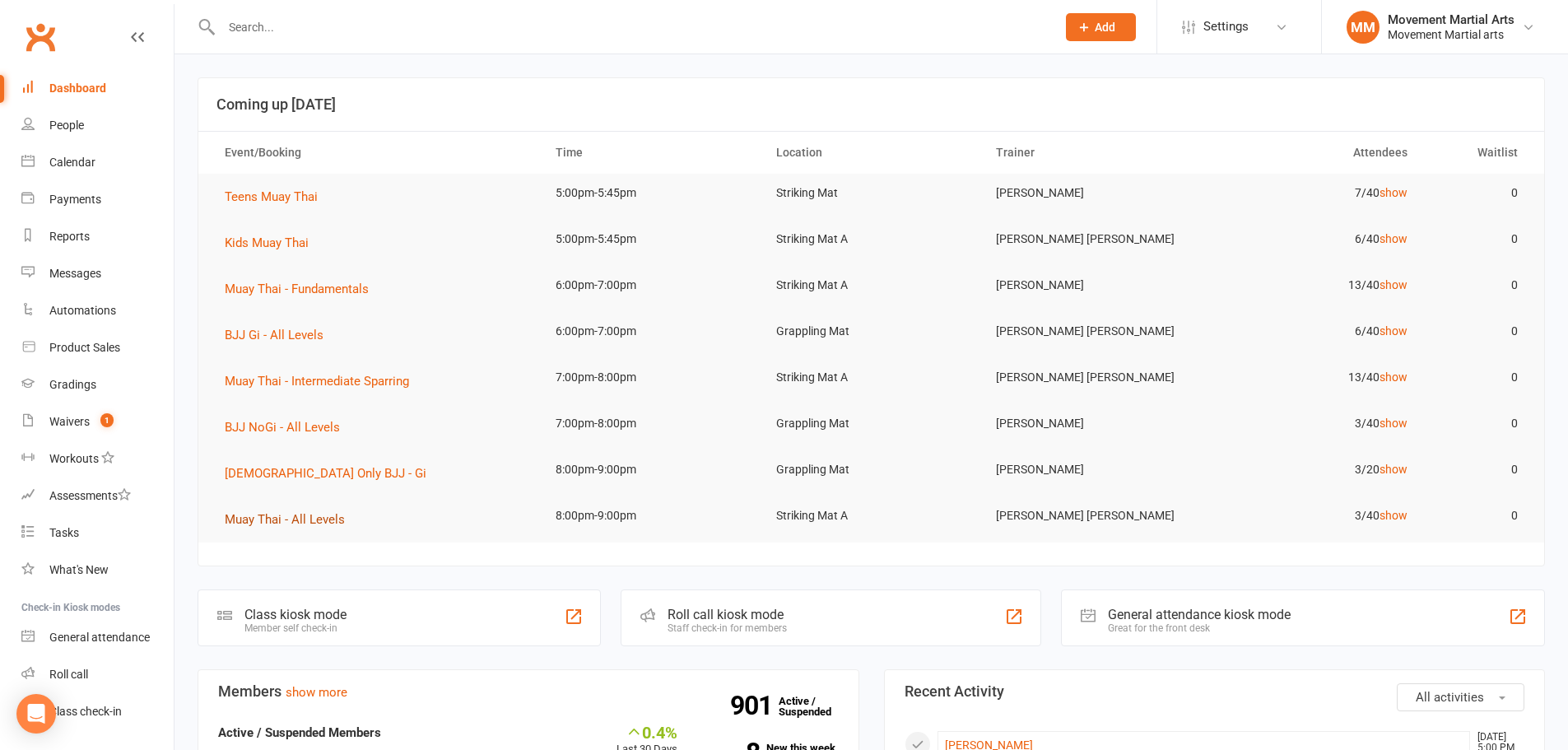
click at [348, 515] on button "Muay Thai - All Levels" at bounding box center [291, 519] width 132 height 20
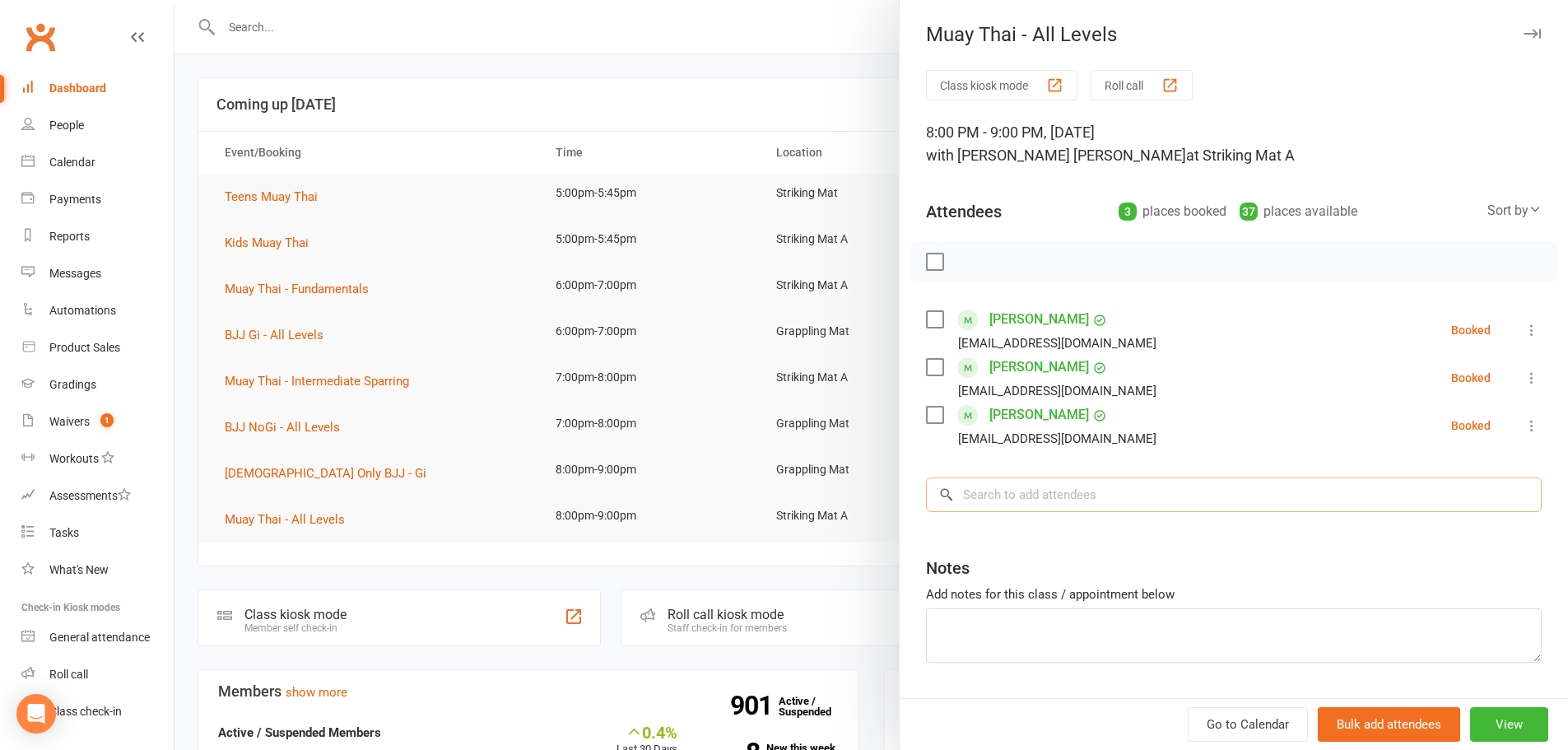
click at [1130, 496] on input "search" at bounding box center [1233, 495] width 615 height 35
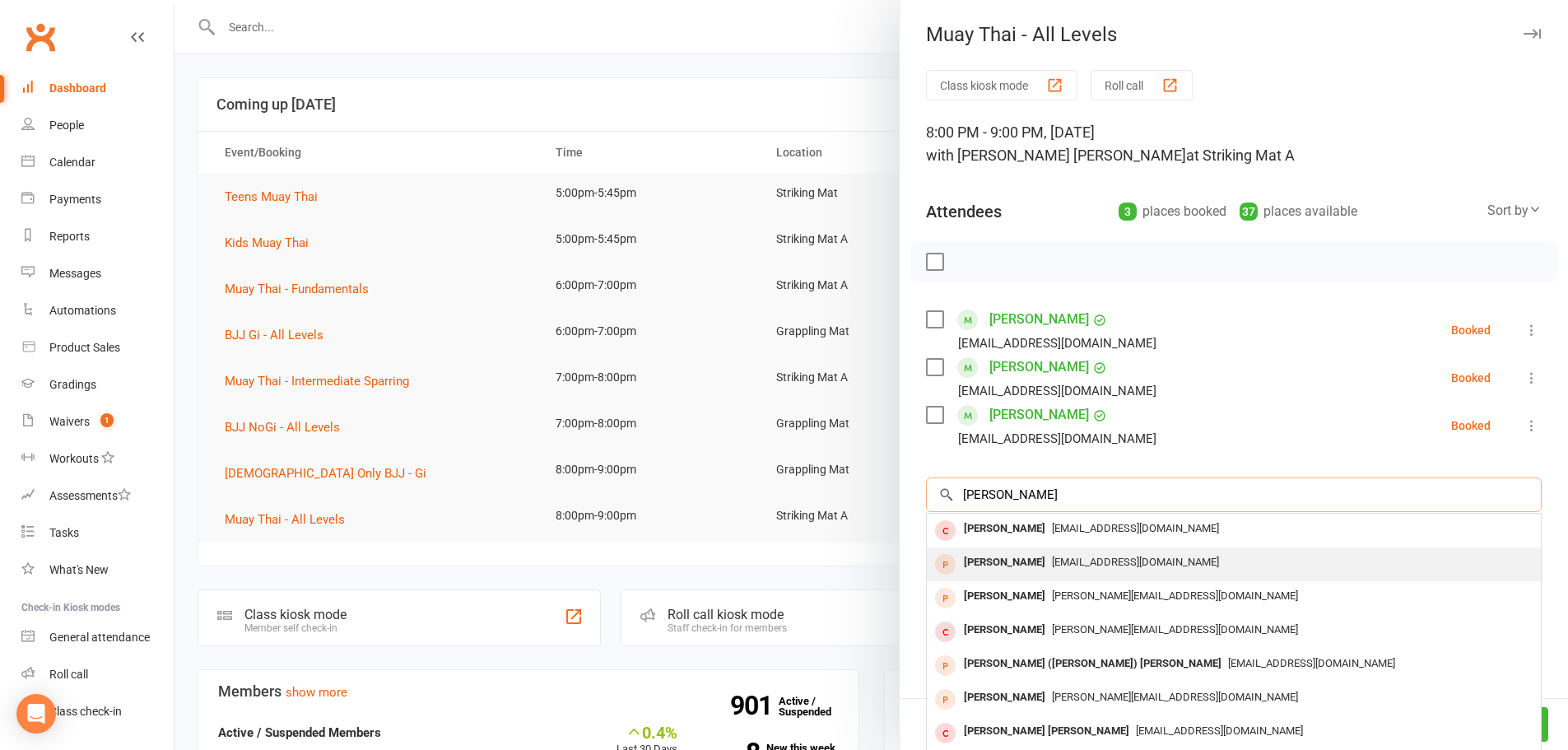
type input "jason chen"
click at [1079, 557] on span "[EMAIL_ADDRESS][DOMAIN_NAME]" at bounding box center [1135, 561] width 167 height 12
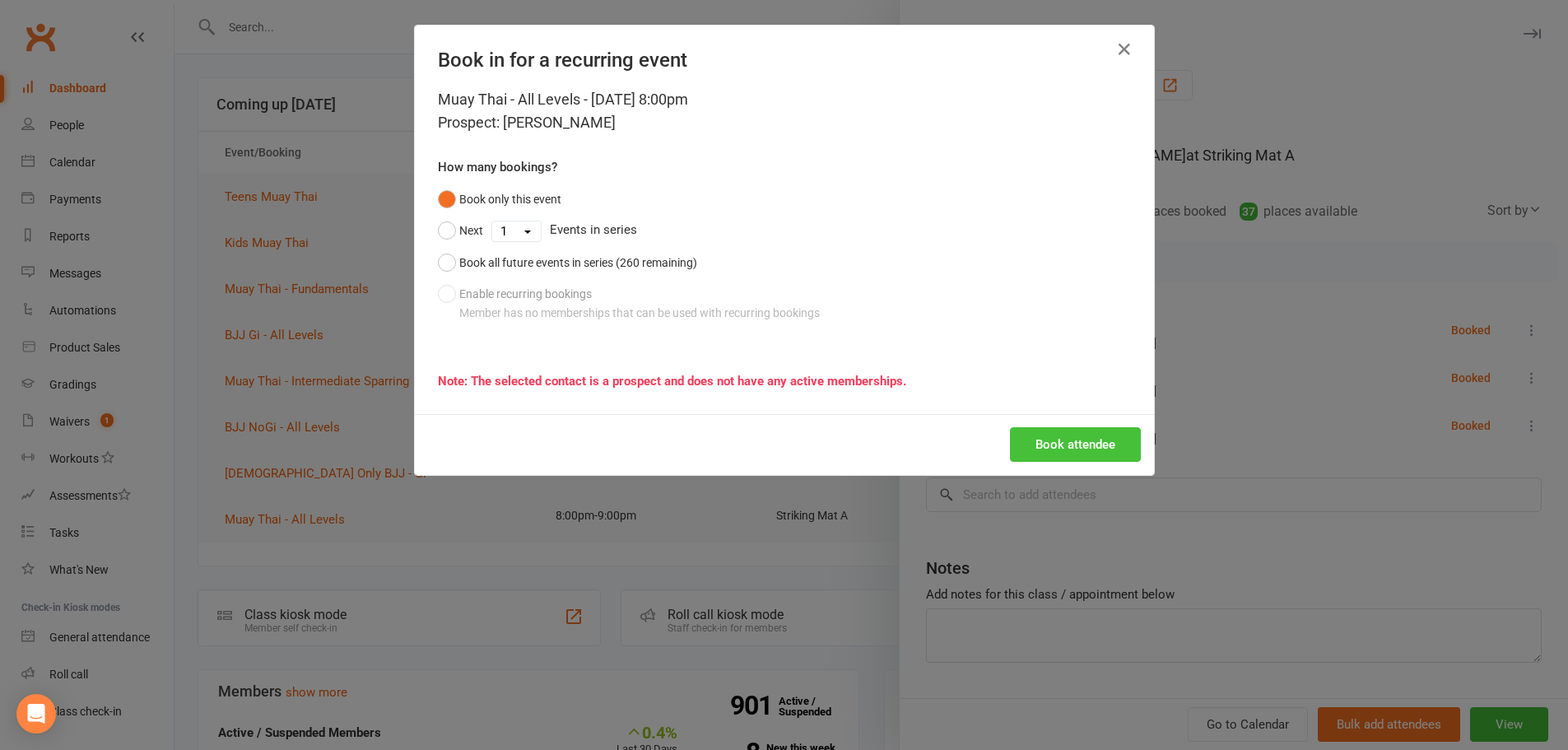
click at [1075, 450] on button "Book attendee" at bounding box center [1074, 444] width 131 height 35
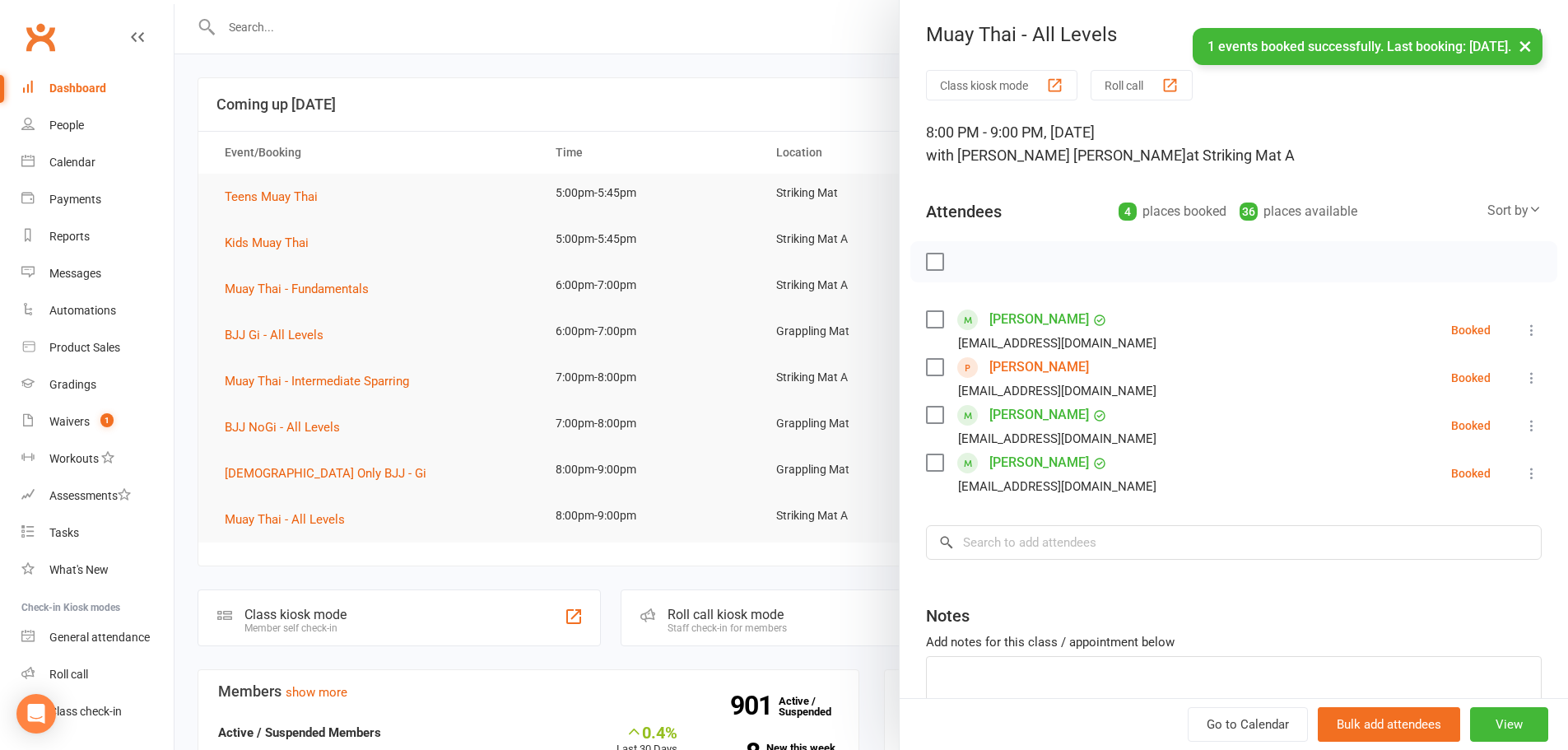
click at [527, 221] on div at bounding box center [871, 375] width 1393 height 750
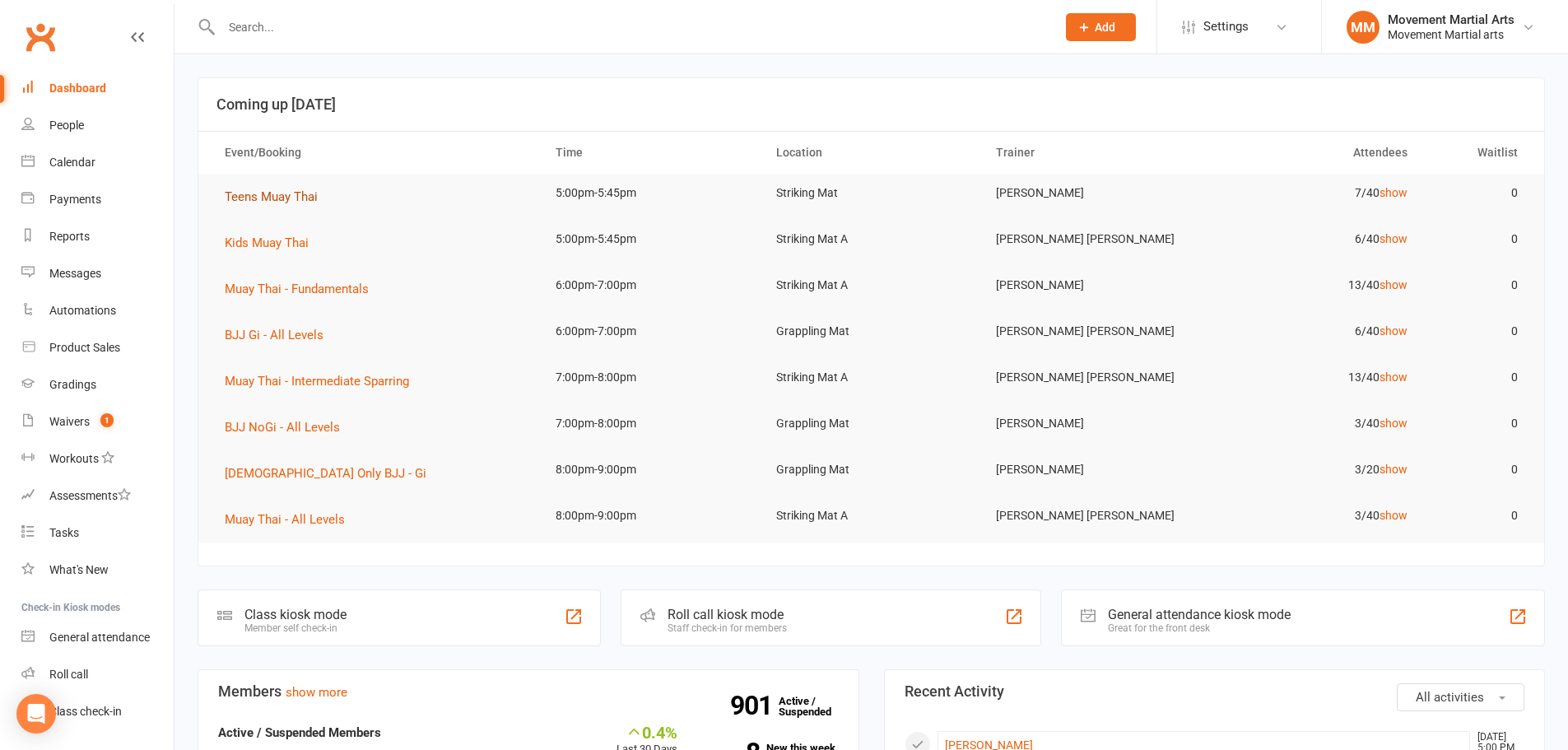
click at [288, 201] on span "Teens Muay Thai" at bounding box center [271, 197] width 93 height 15
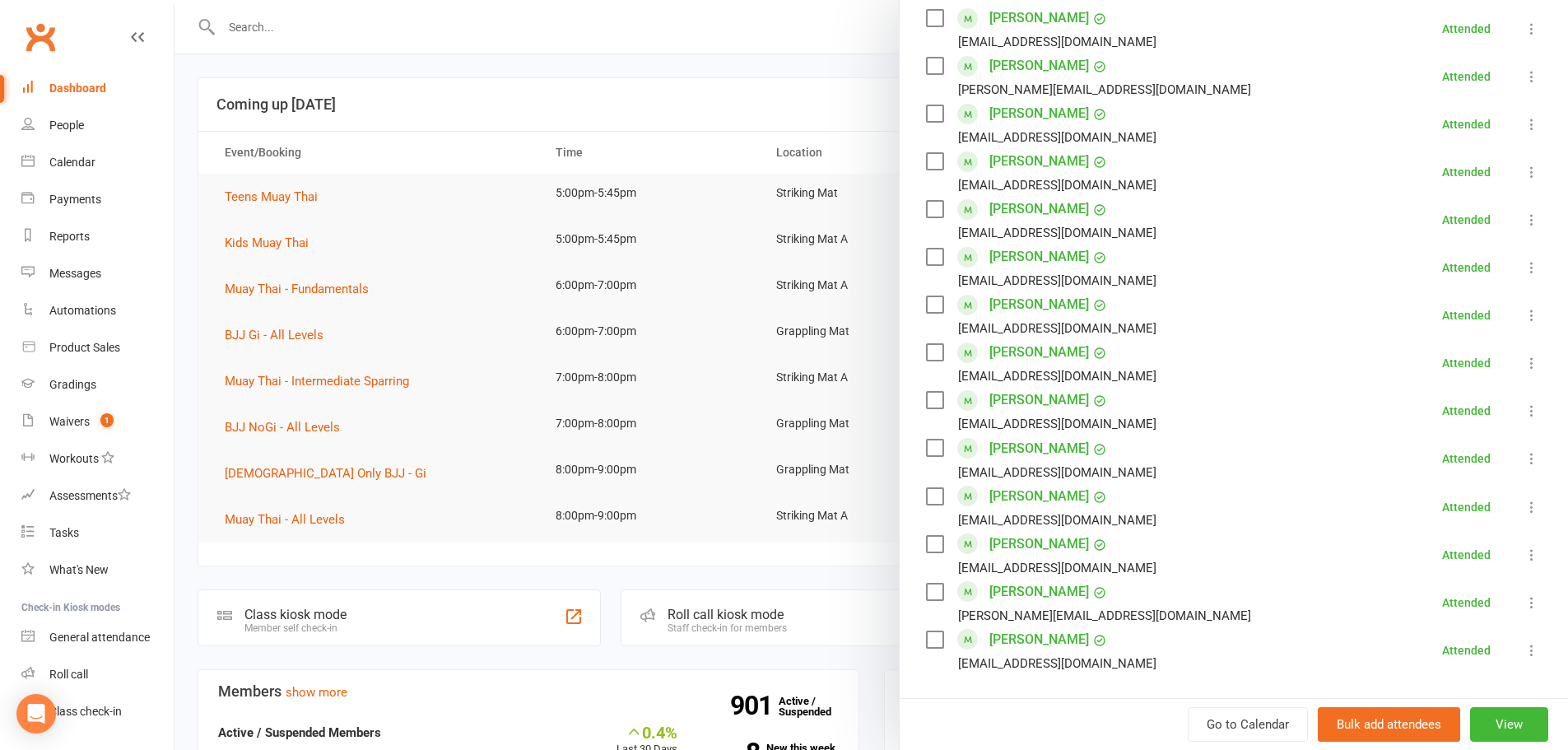
scroll to position [768, 0]
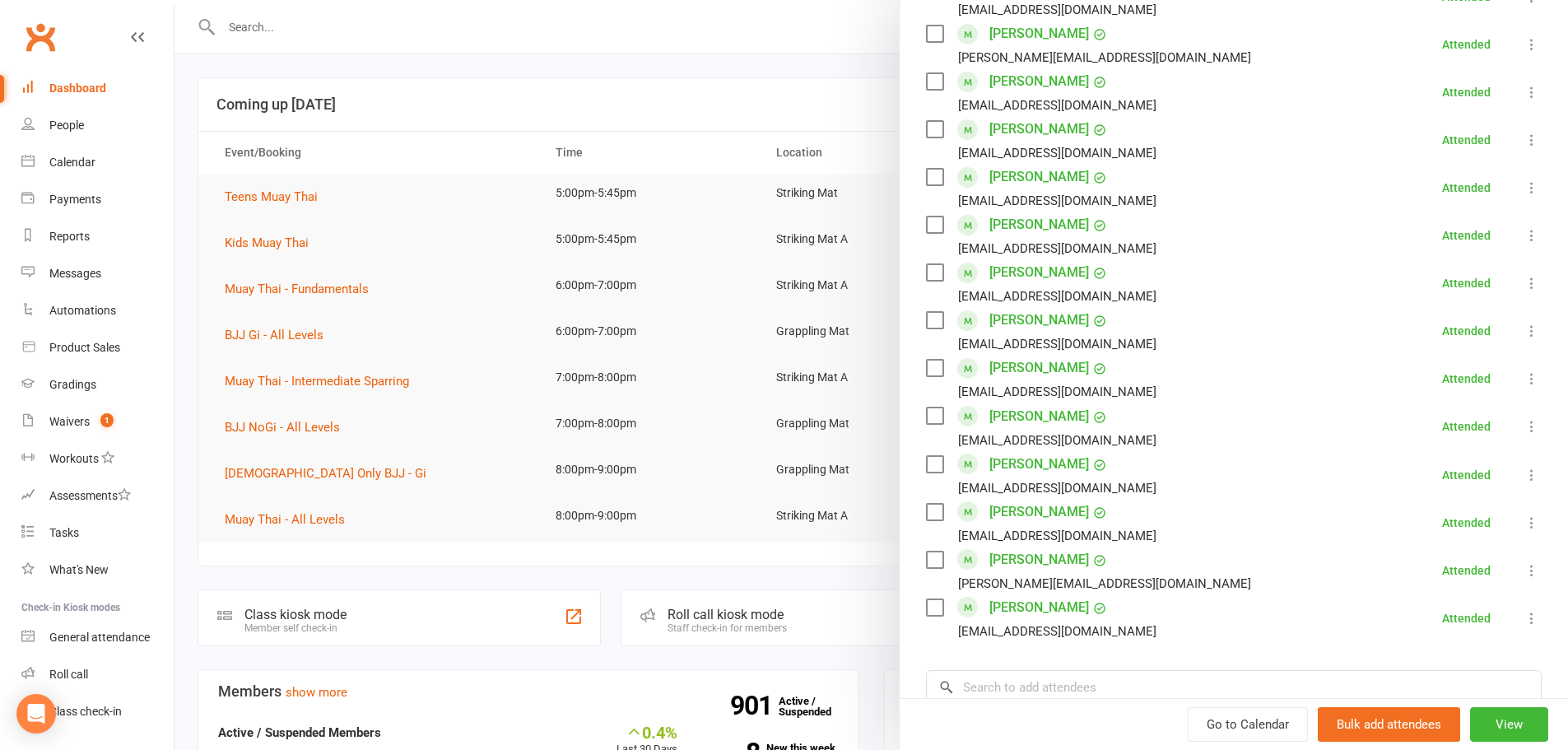
drag, startPoint x: 311, startPoint y: 224, endPoint x: 293, endPoint y: 240, distance: 24.1
click at [310, 224] on div at bounding box center [871, 375] width 1393 height 750
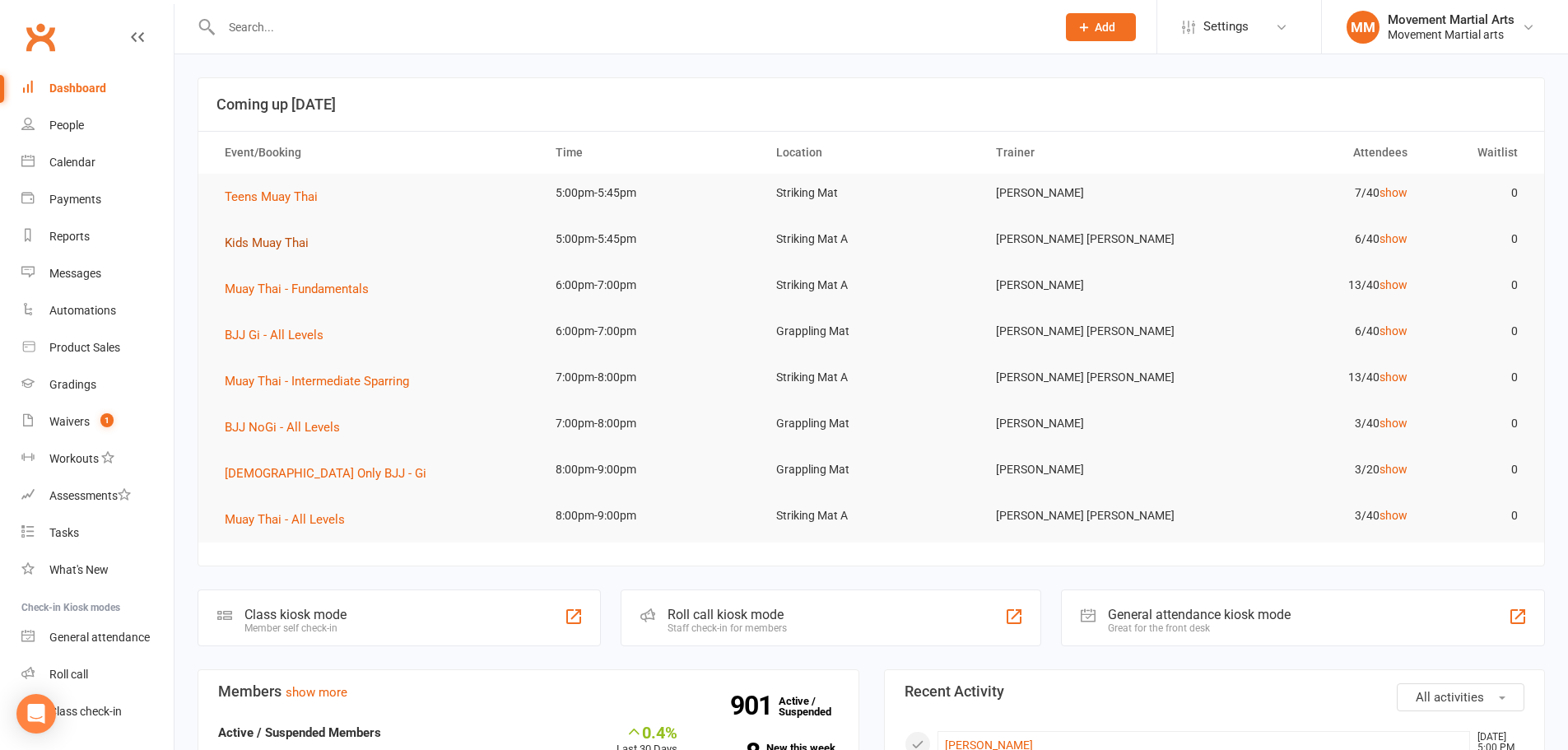
click at [293, 240] on span "Kids Muay Thai" at bounding box center [267, 243] width 84 height 15
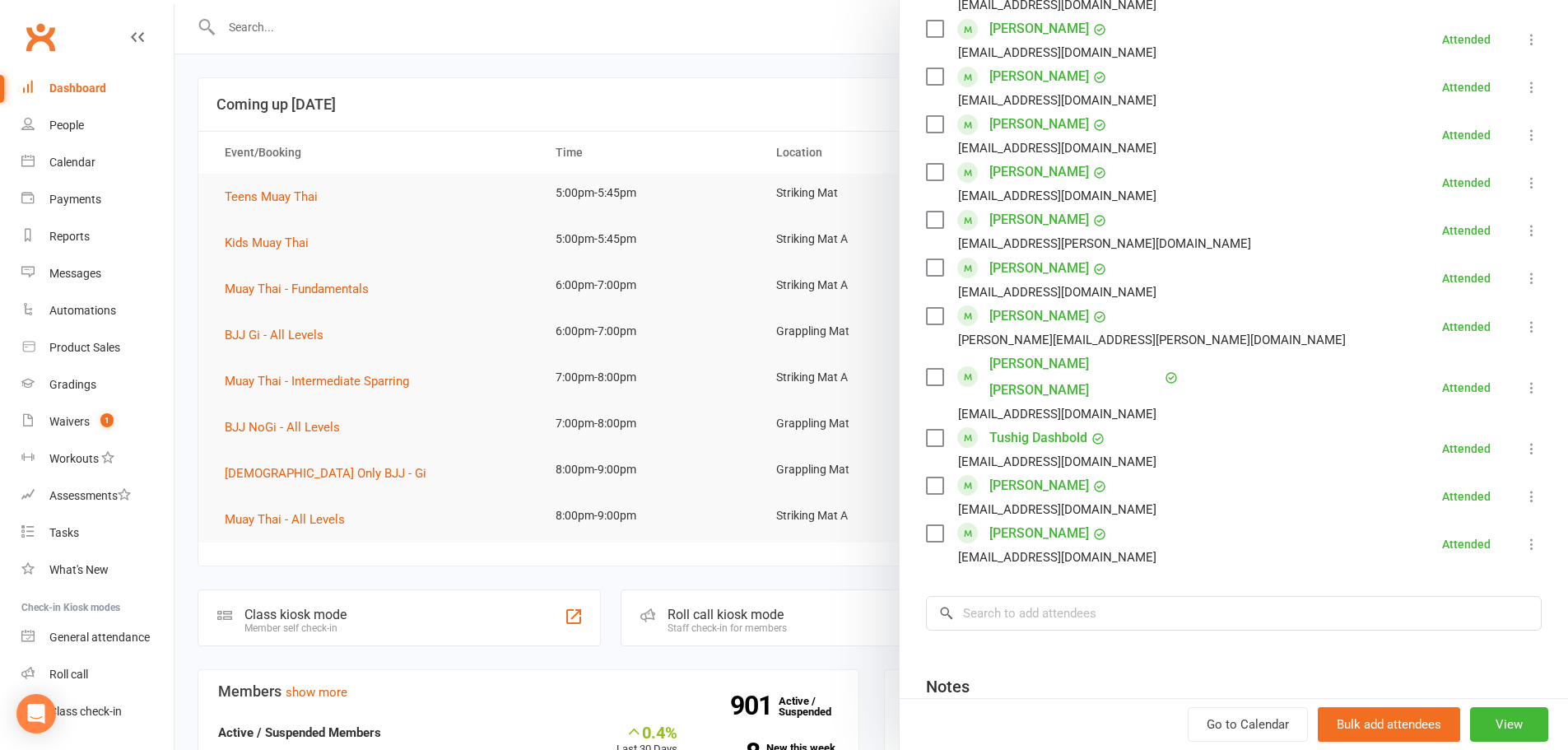
click at [316, 27] on div at bounding box center [871, 375] width 1393 height 750
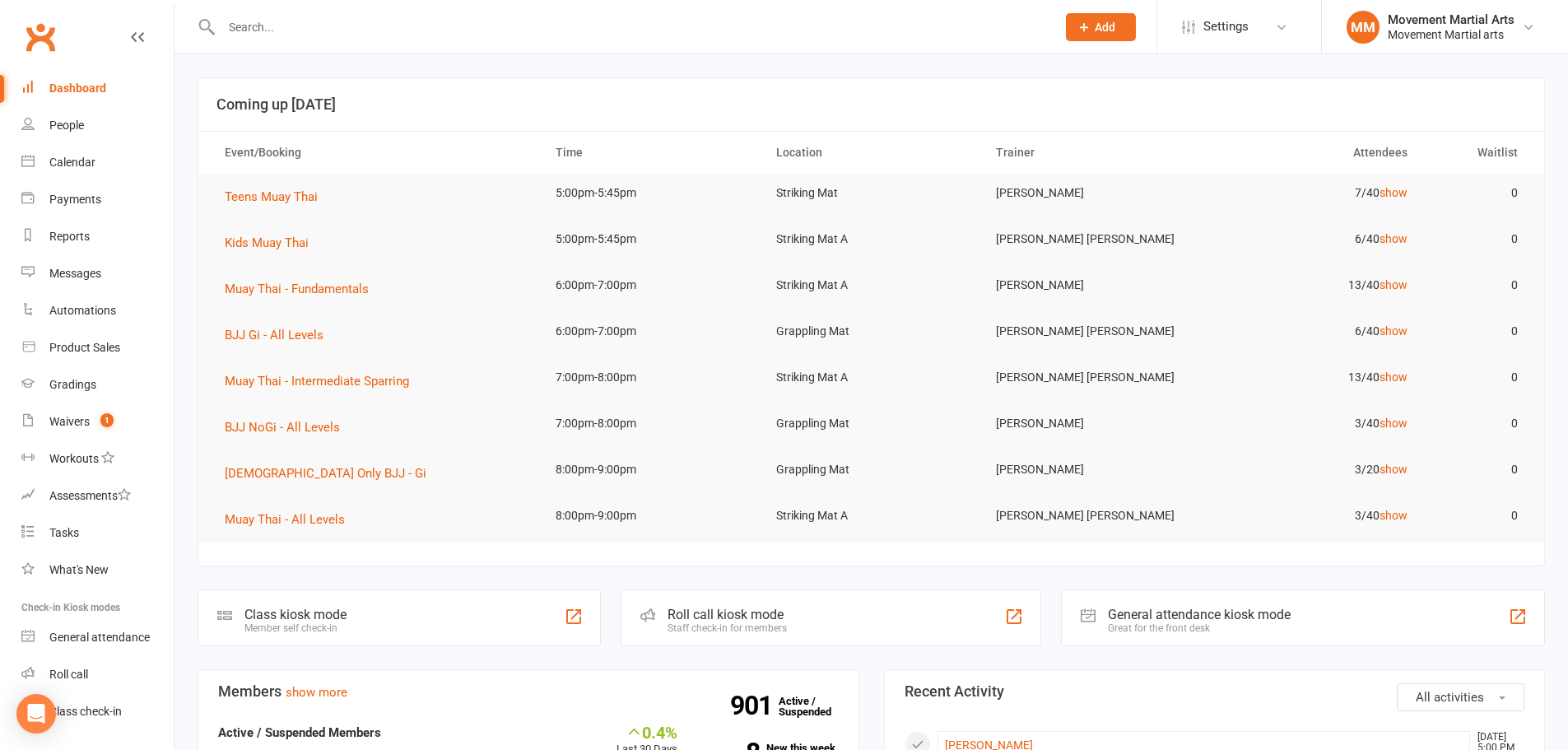
click at [316, 27] on input "text" at bounding box center [630, 27] width 828 height 23
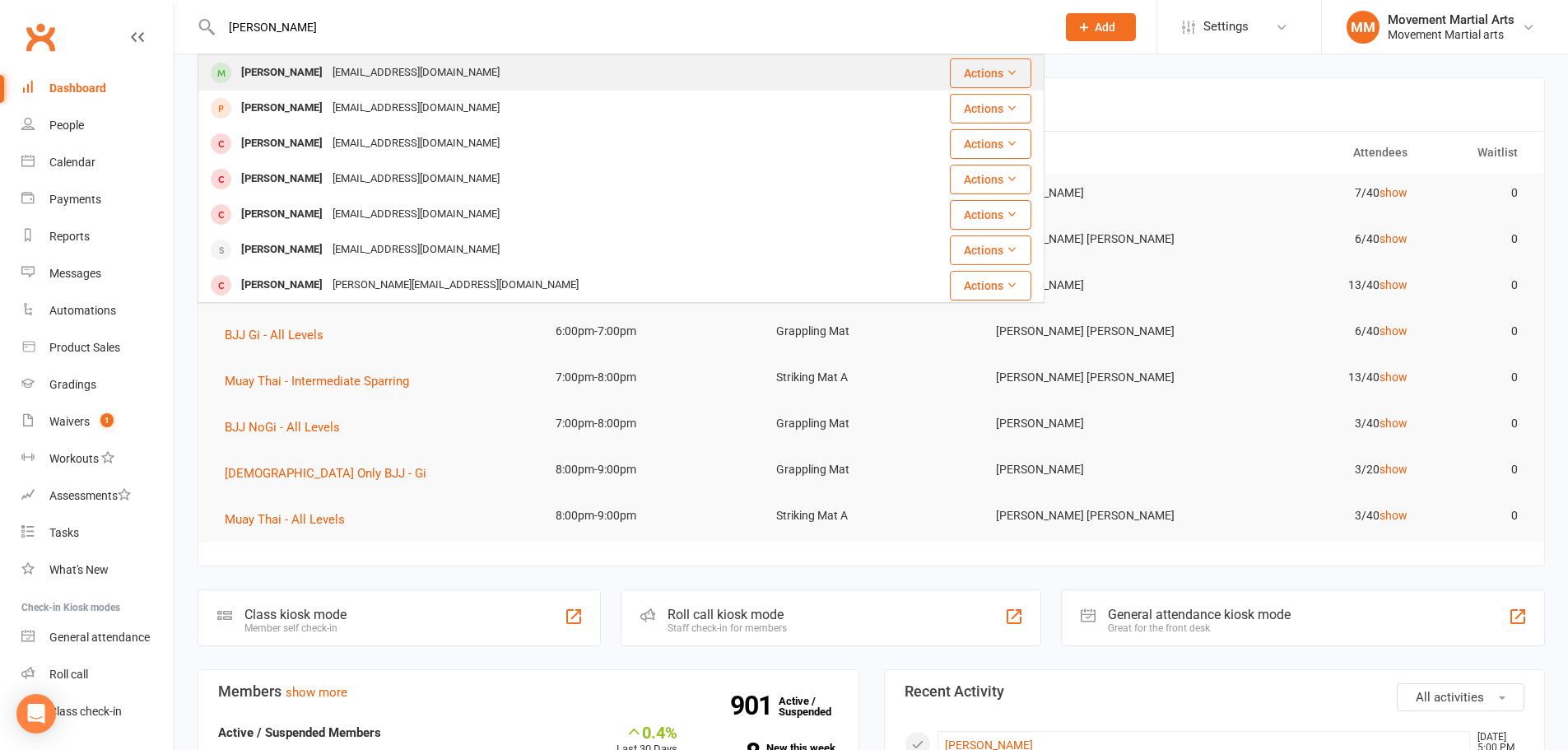
type input "alexander sun"
click at [344, 67] on div "Takeno@hotmail.com" at bounding box center [416, 73] width 177 height 24
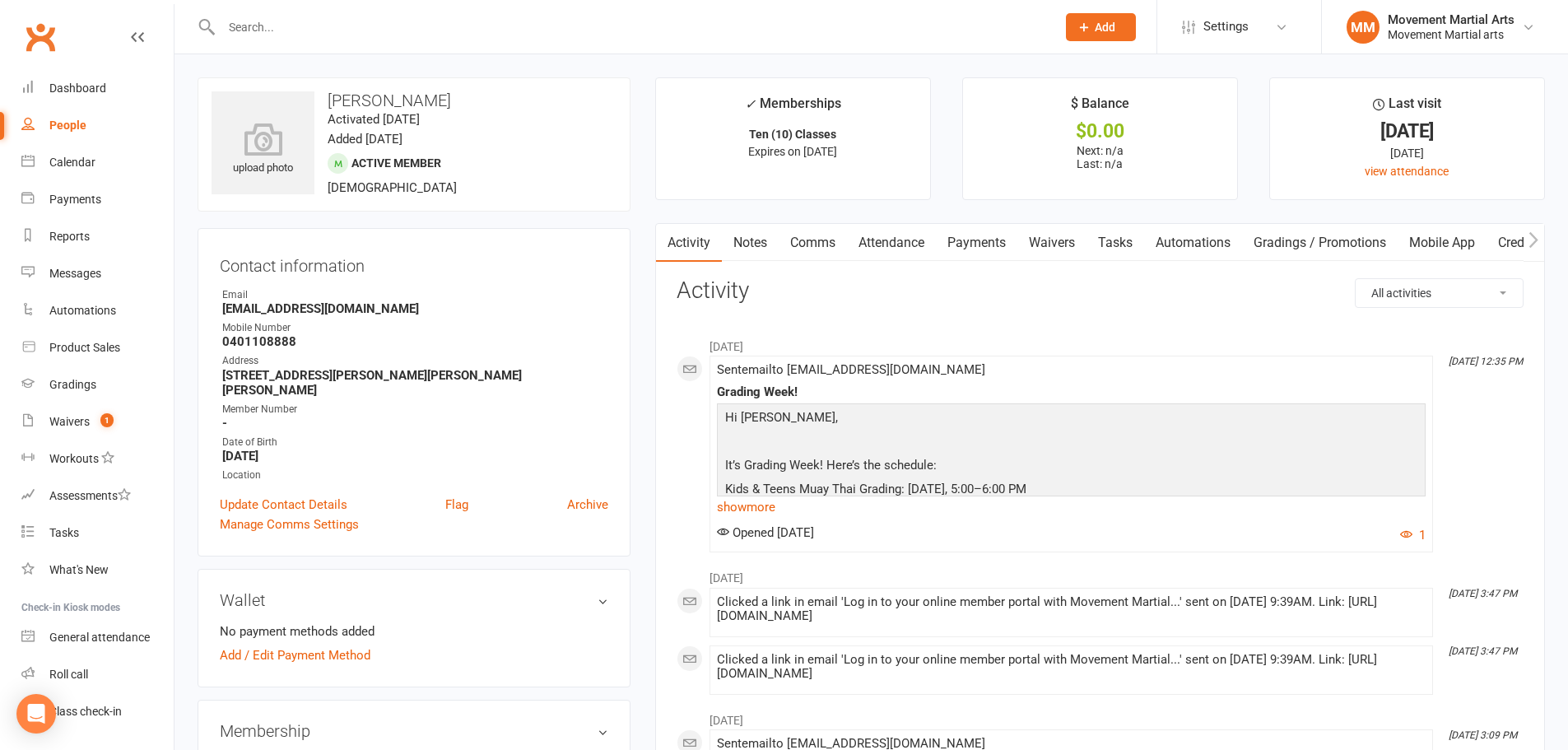
click at [316, 24] on input "text" at bounding box center [630, 27] width 828 height 23
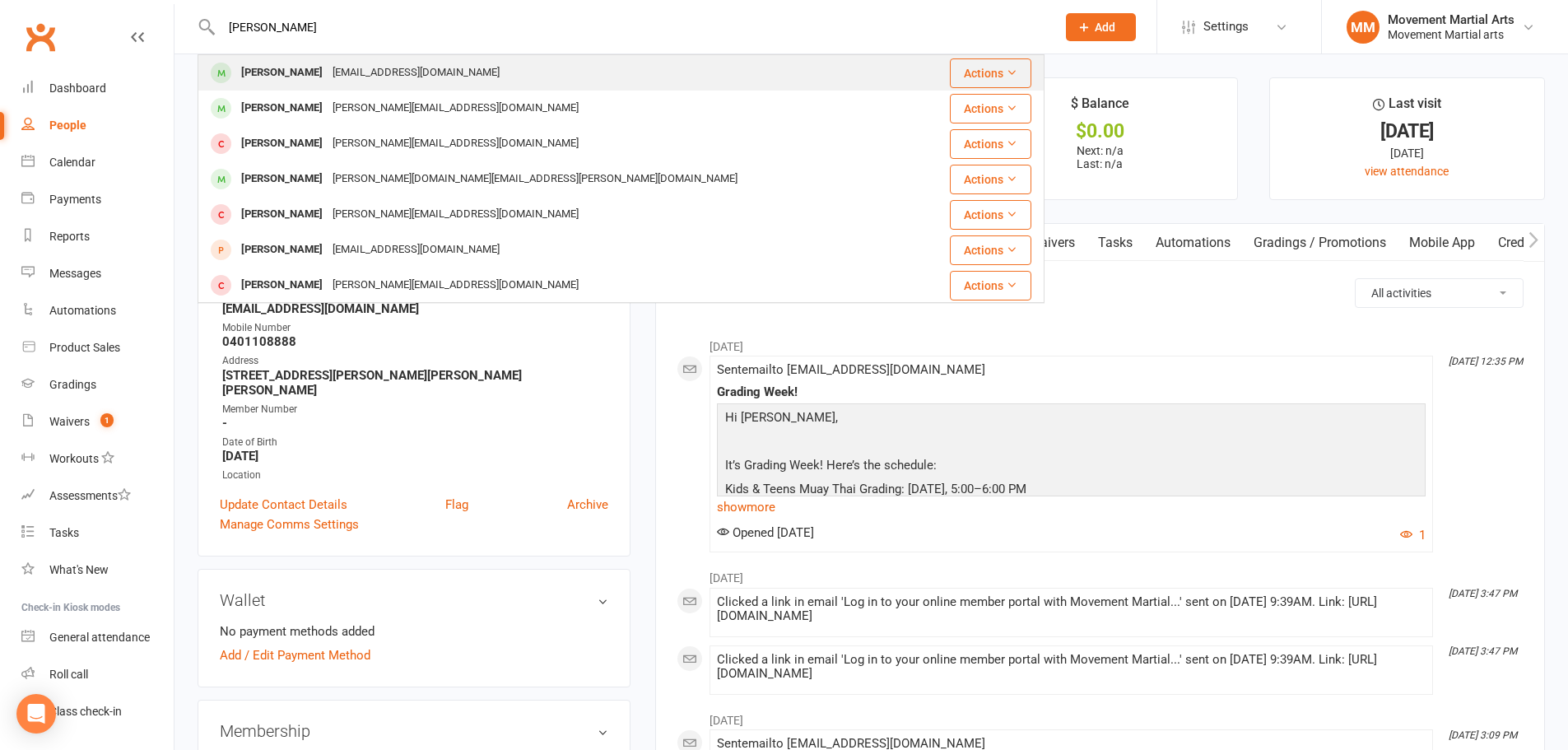
type input "alan kan"
click at [364, 77] on div "Kanbluesea619@126.com" at bounding box center [416, 73] width 177 height 24
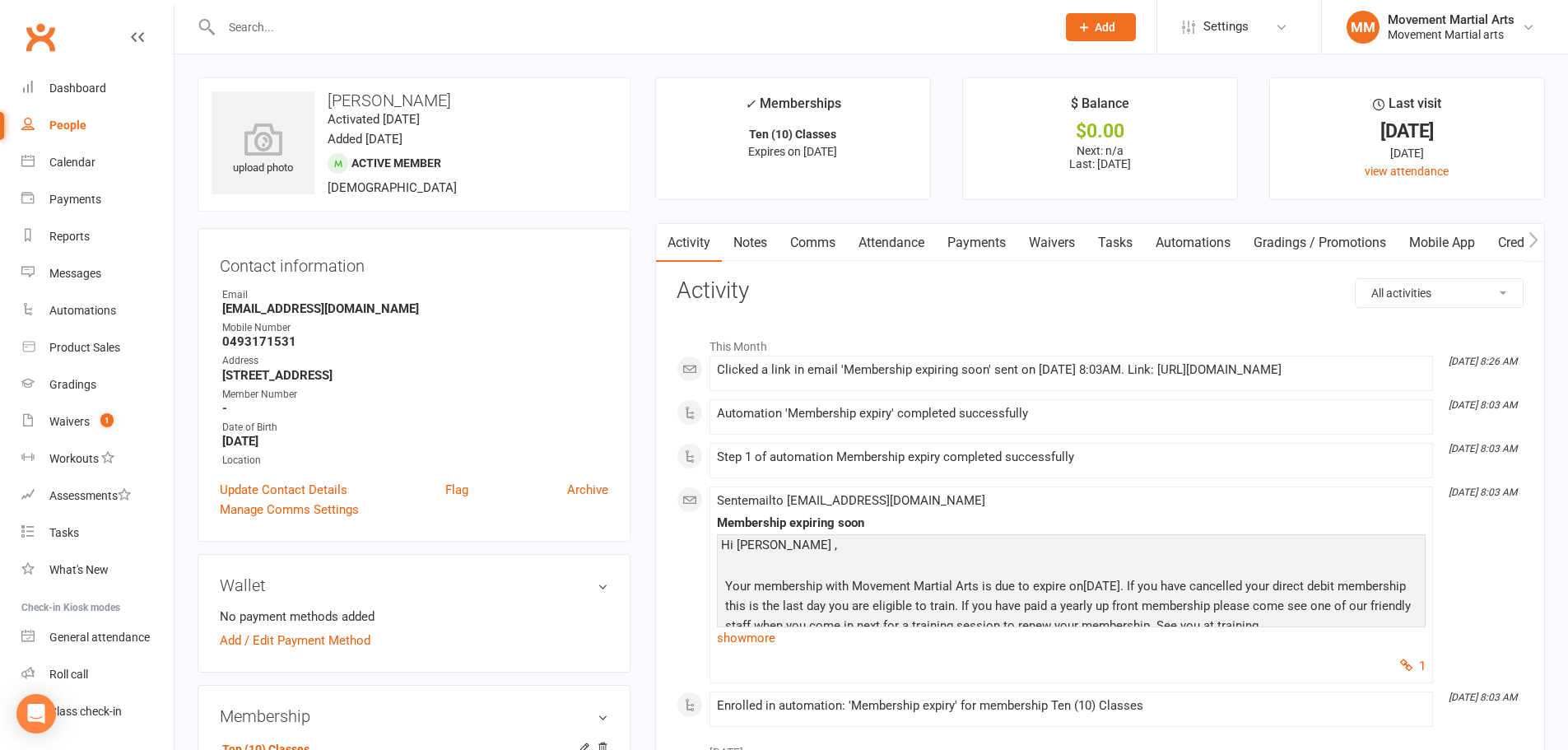
click at [257, 30] on input "text" at bounding box center [630, 27] width 828 height 23
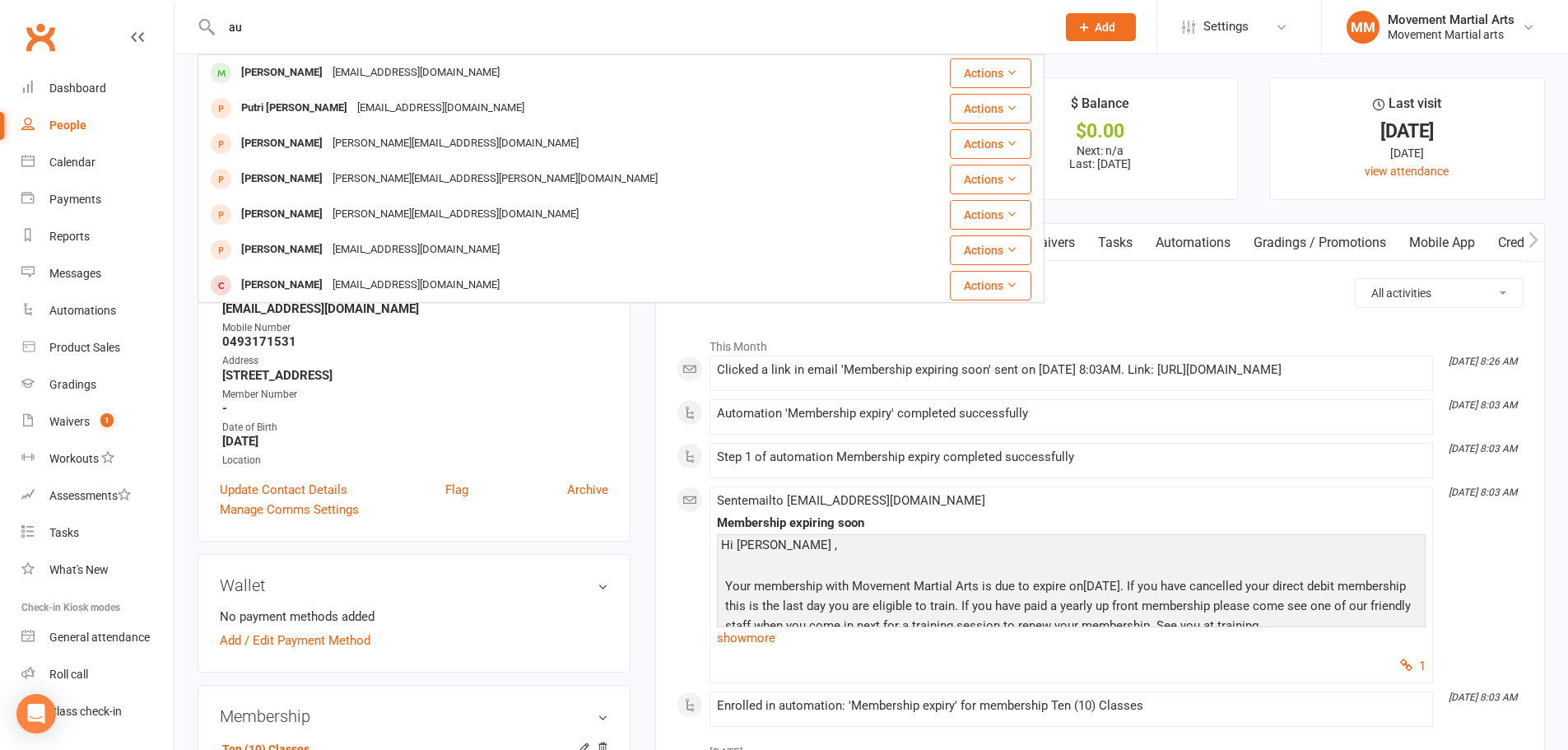
type input "a"
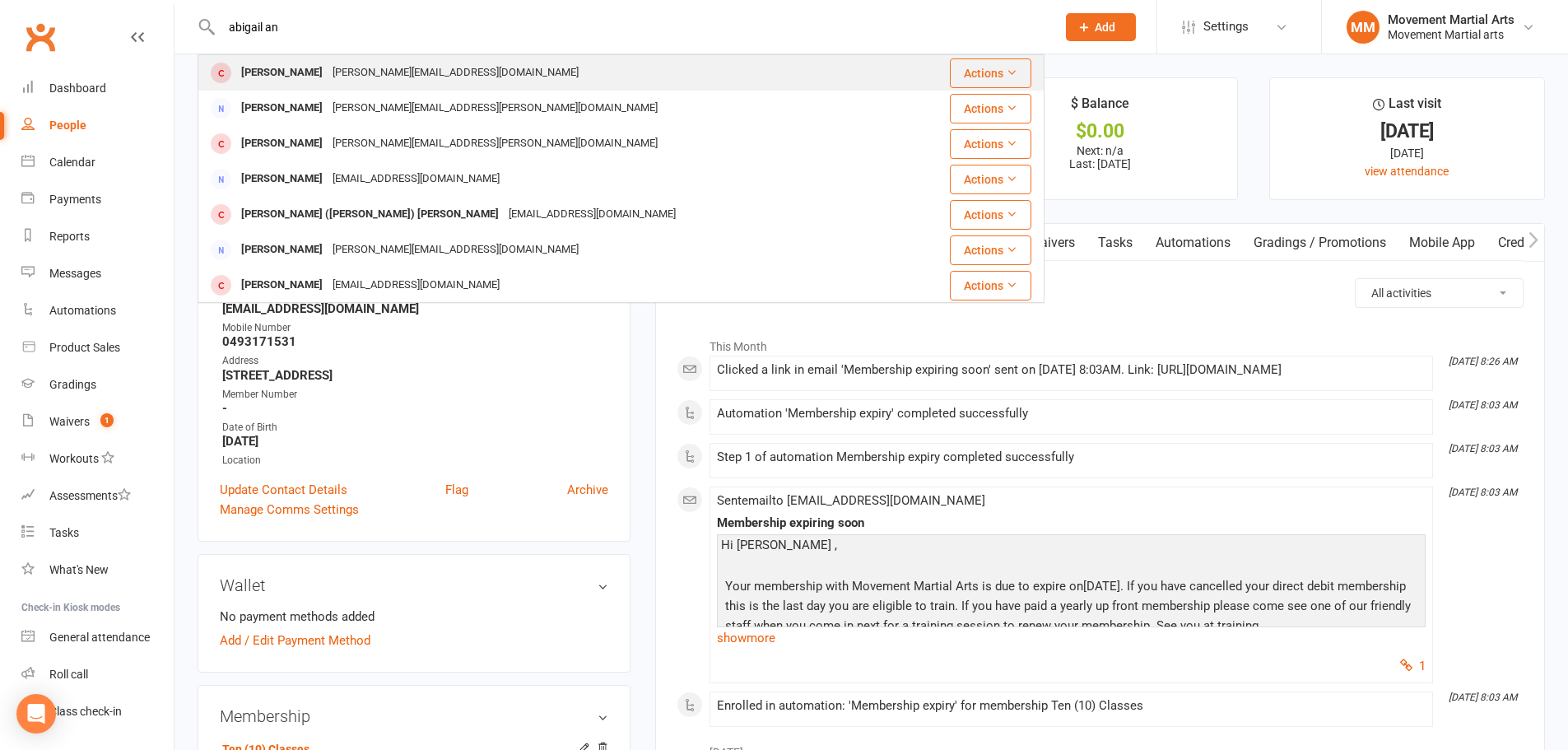
type input "abigail an"
click at [328, 84] on div "Cyrus-an@hotmail.com" at bounding box center [456, 73] width 256 height 24
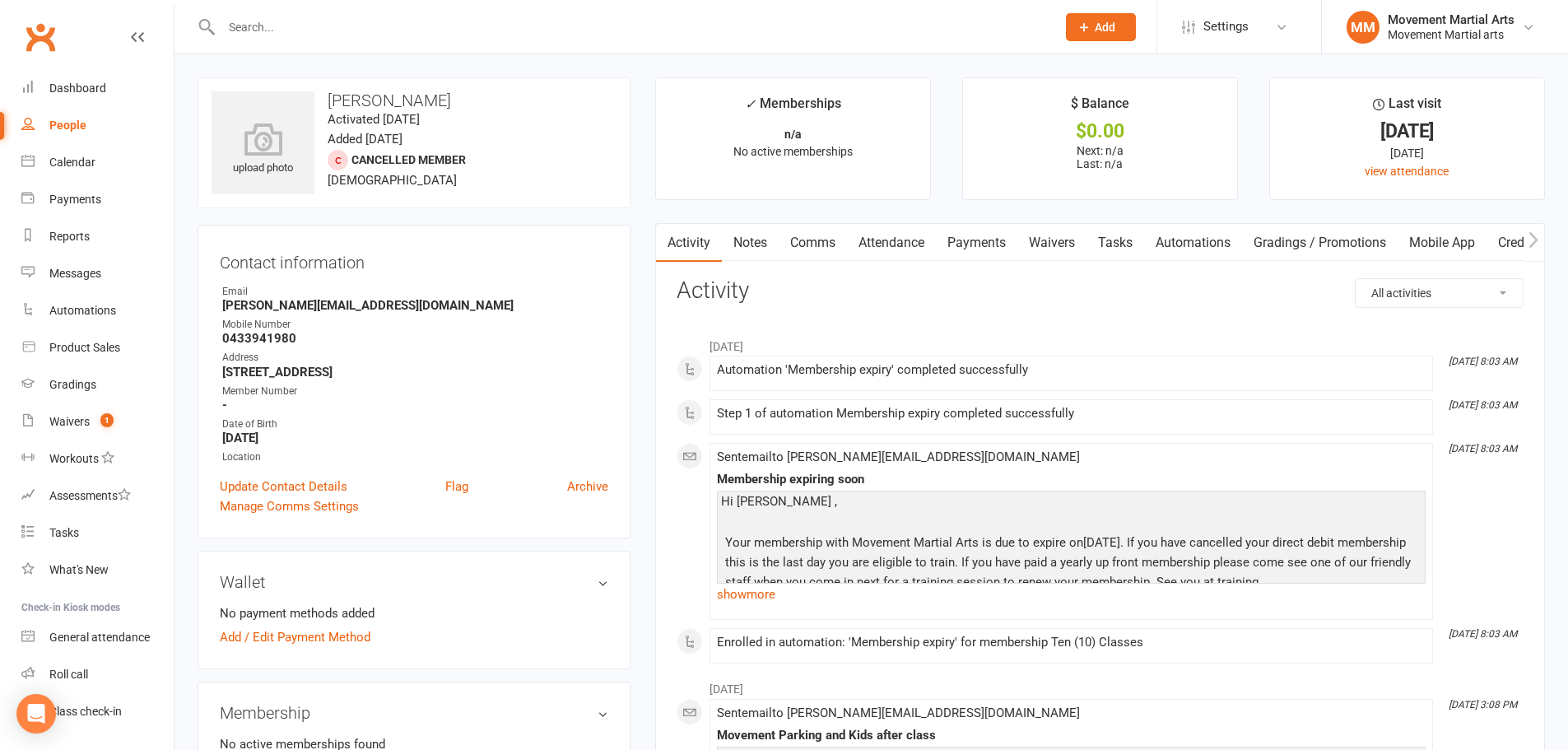
click at [404, 42] on div at bounding box center [621, 26] width 847 height 54
click at [402, 20] on input "text" at bounding box center [630, 27] width 828 height 23
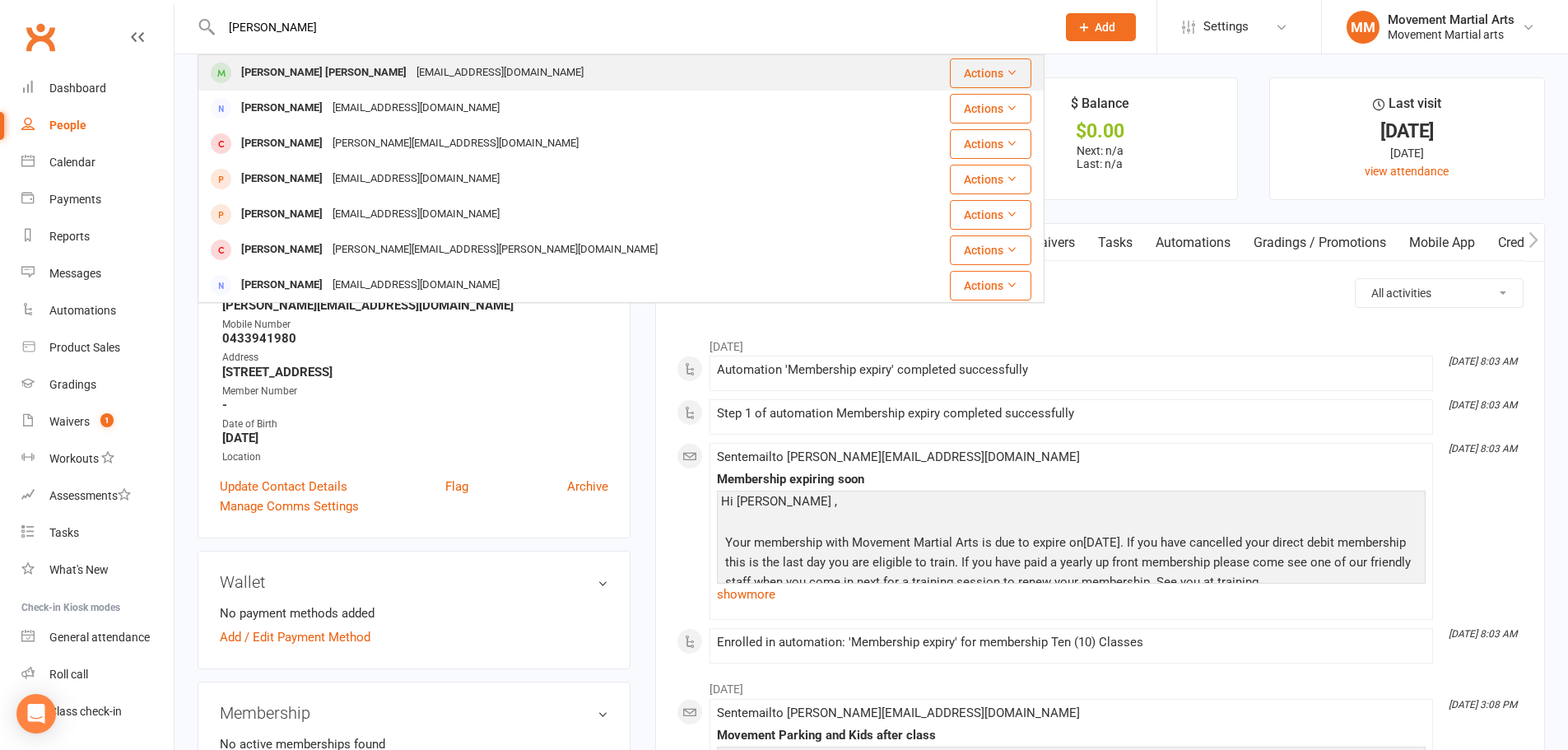
type input "alex chen"
click at [411, 71] on div "edwardwwchen@gmail.com" at bounding box center [499, 73] width 177 height 24
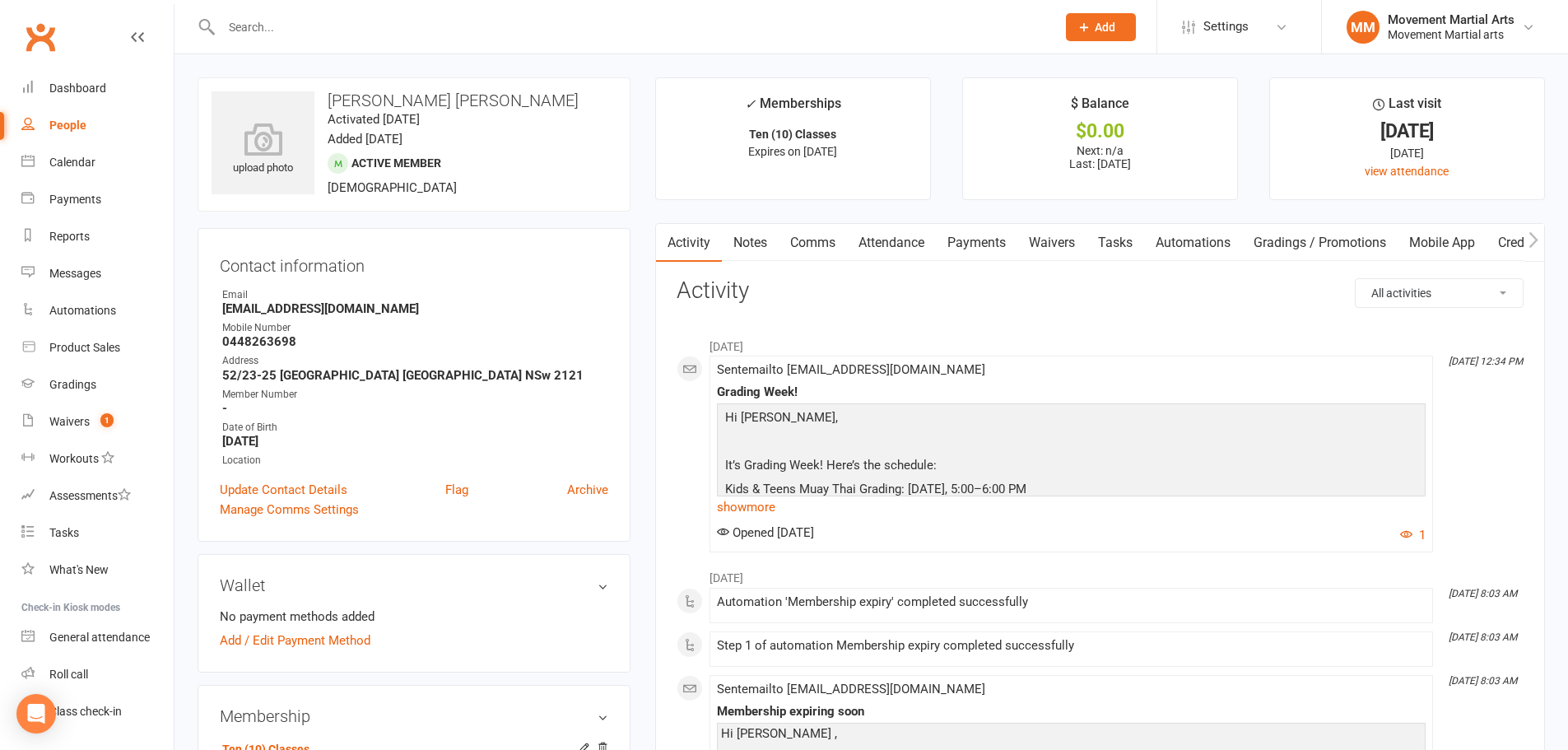
click at [411, 29] on input "text" at bounding box center [630, 27] width 828 height 23
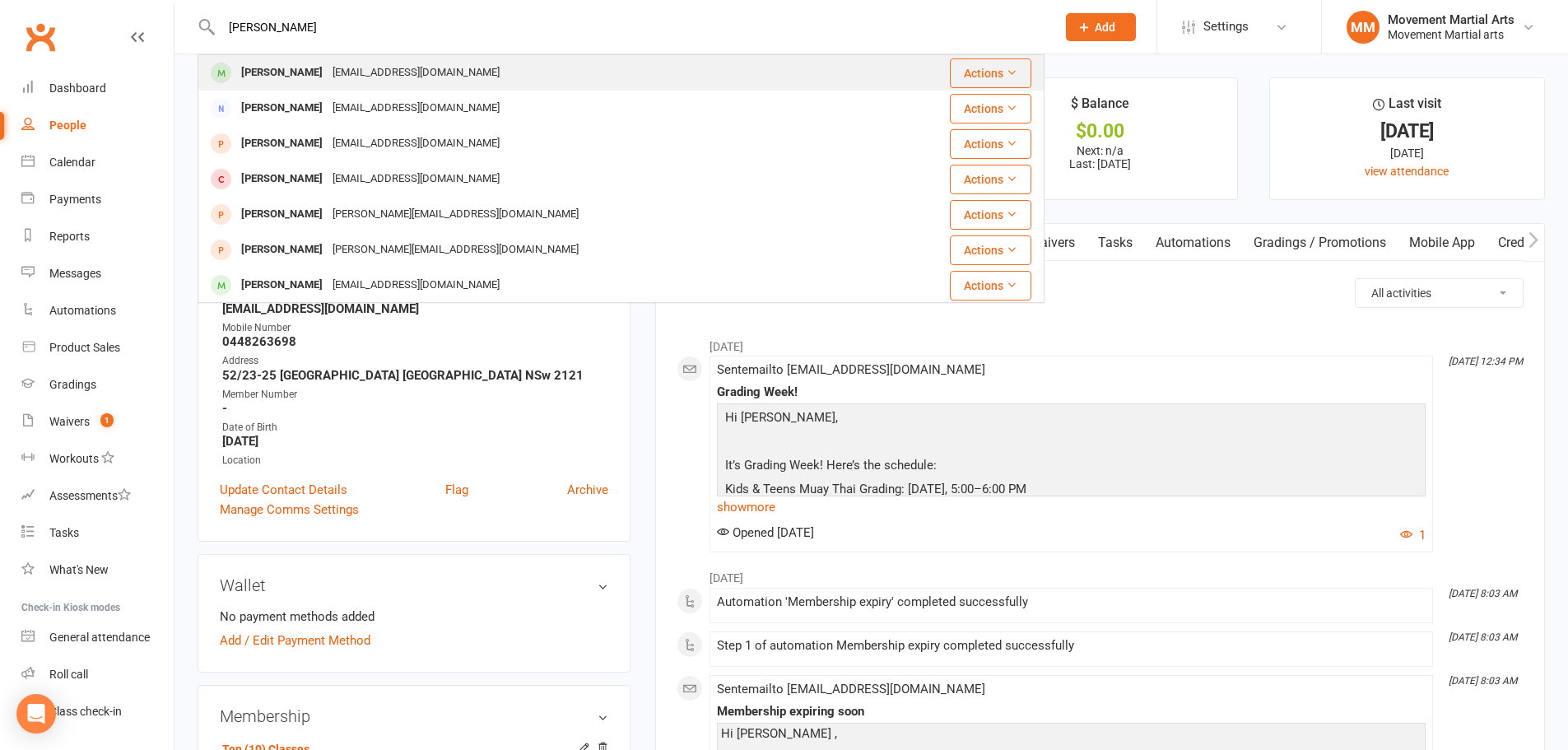
type input "anakin li"
click at [410, 57] on div "Anakin Liang Bobo_y@outloo.com.au" at bounding box center [550, 73] width 702 height 34
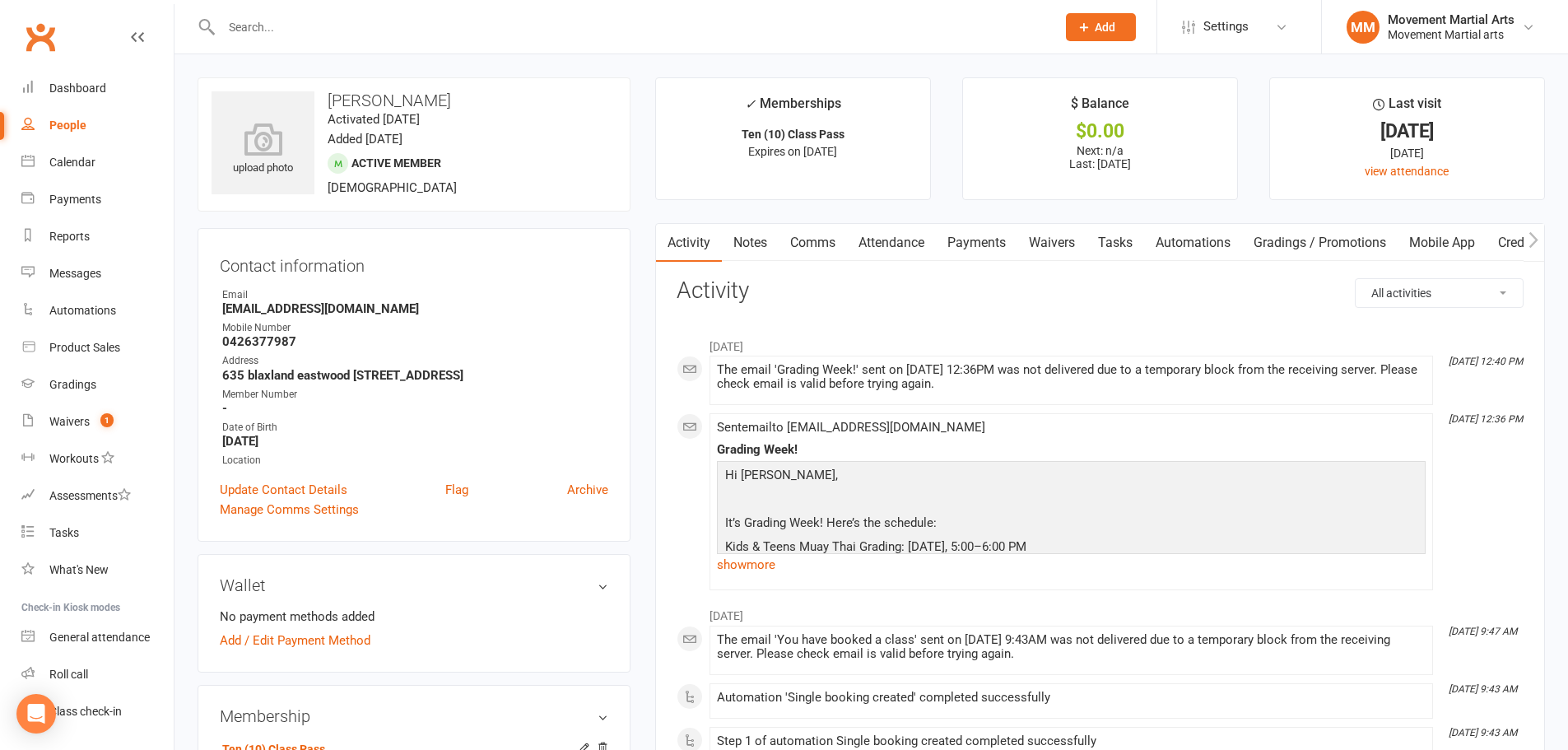
click at [365, 21] on input "text" at bounding box center [630, 27] width 828 height 23
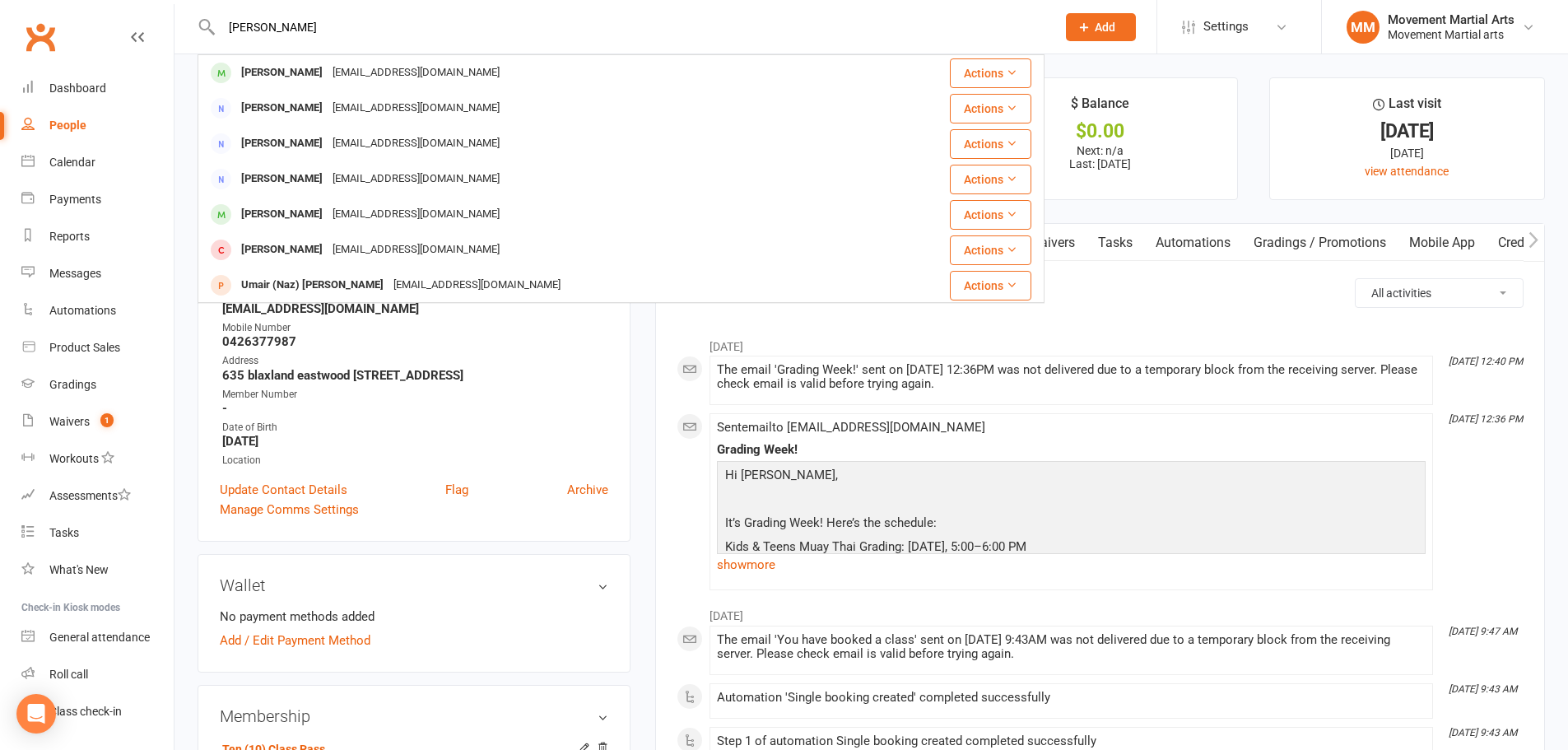
drag, startPoint x: 365, startPoint y: 22, endPoint x: 218, endPoint y: 22, distance: 147.0
click at [218, 22] on input "ahad umair" at bounding box center [630, 27] width 828 height 23
type input "a"
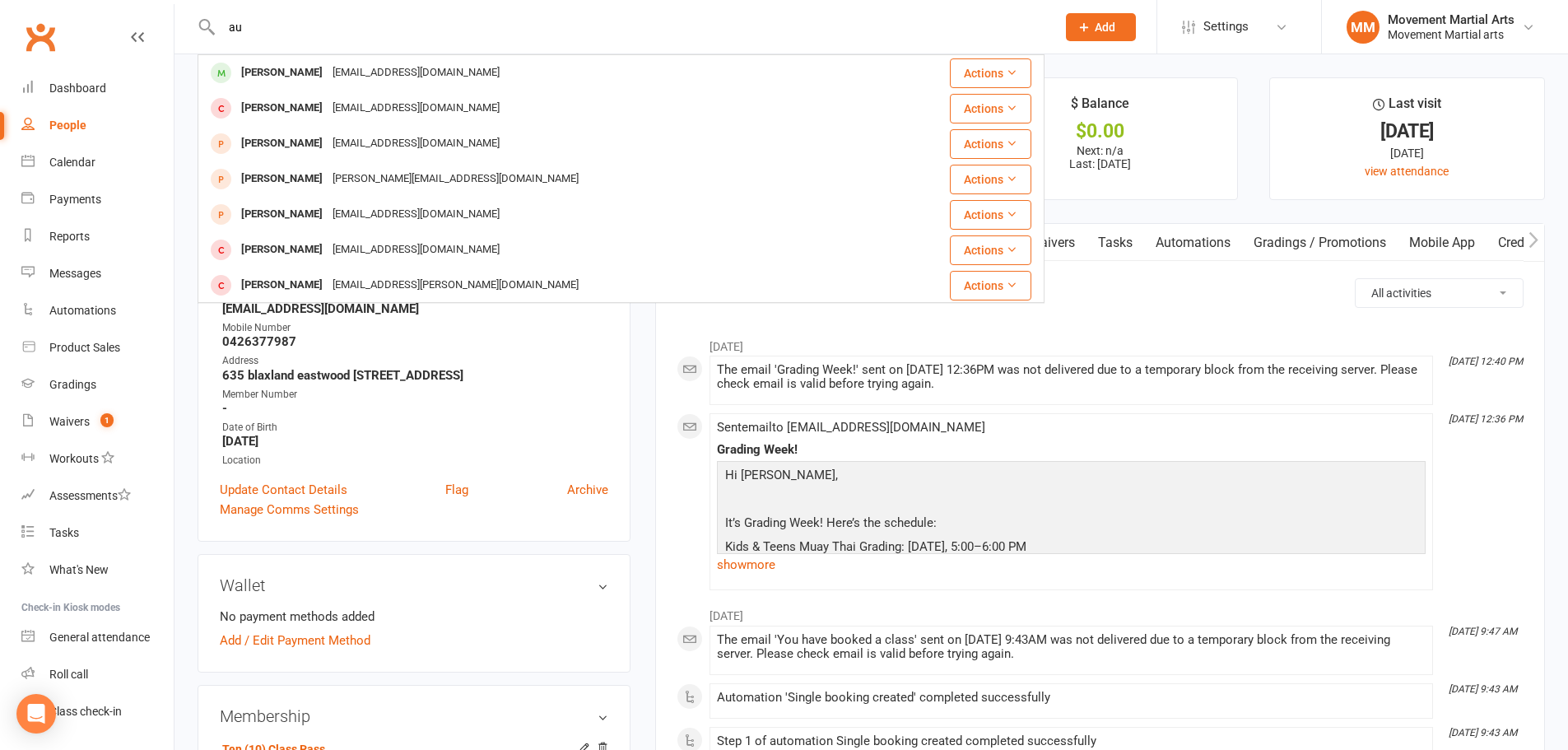
type input "a"
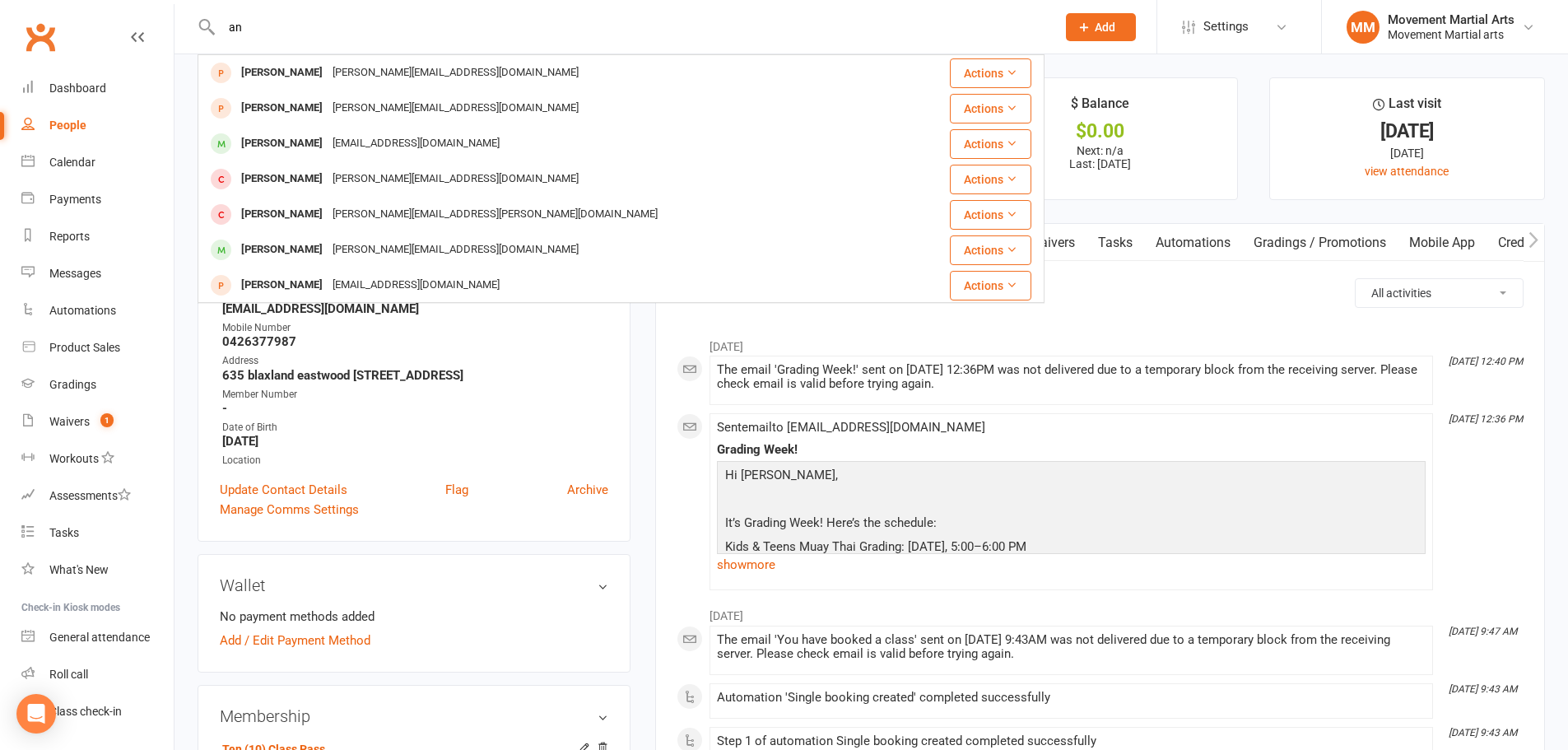
type input "a"
type input "b"
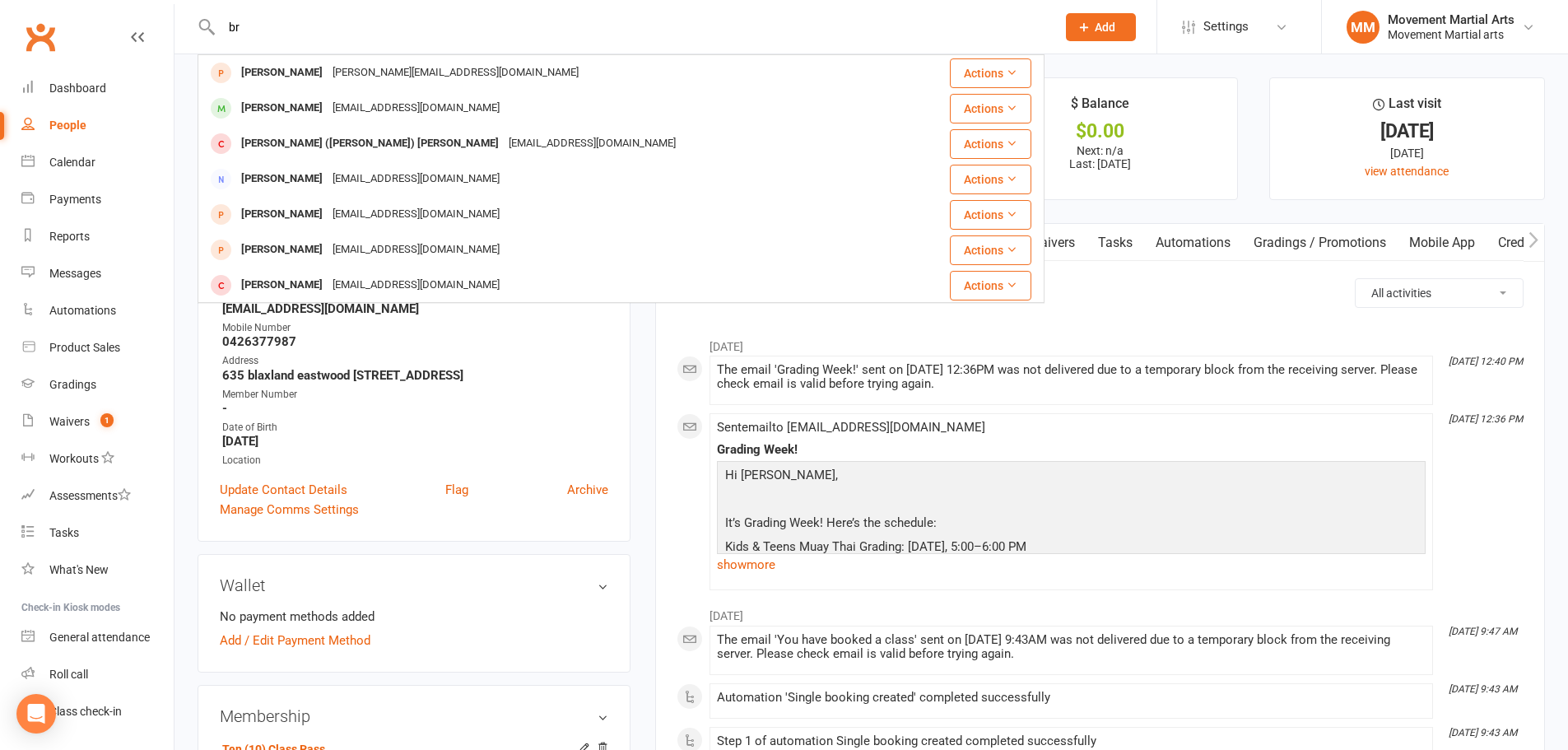
type input "b"
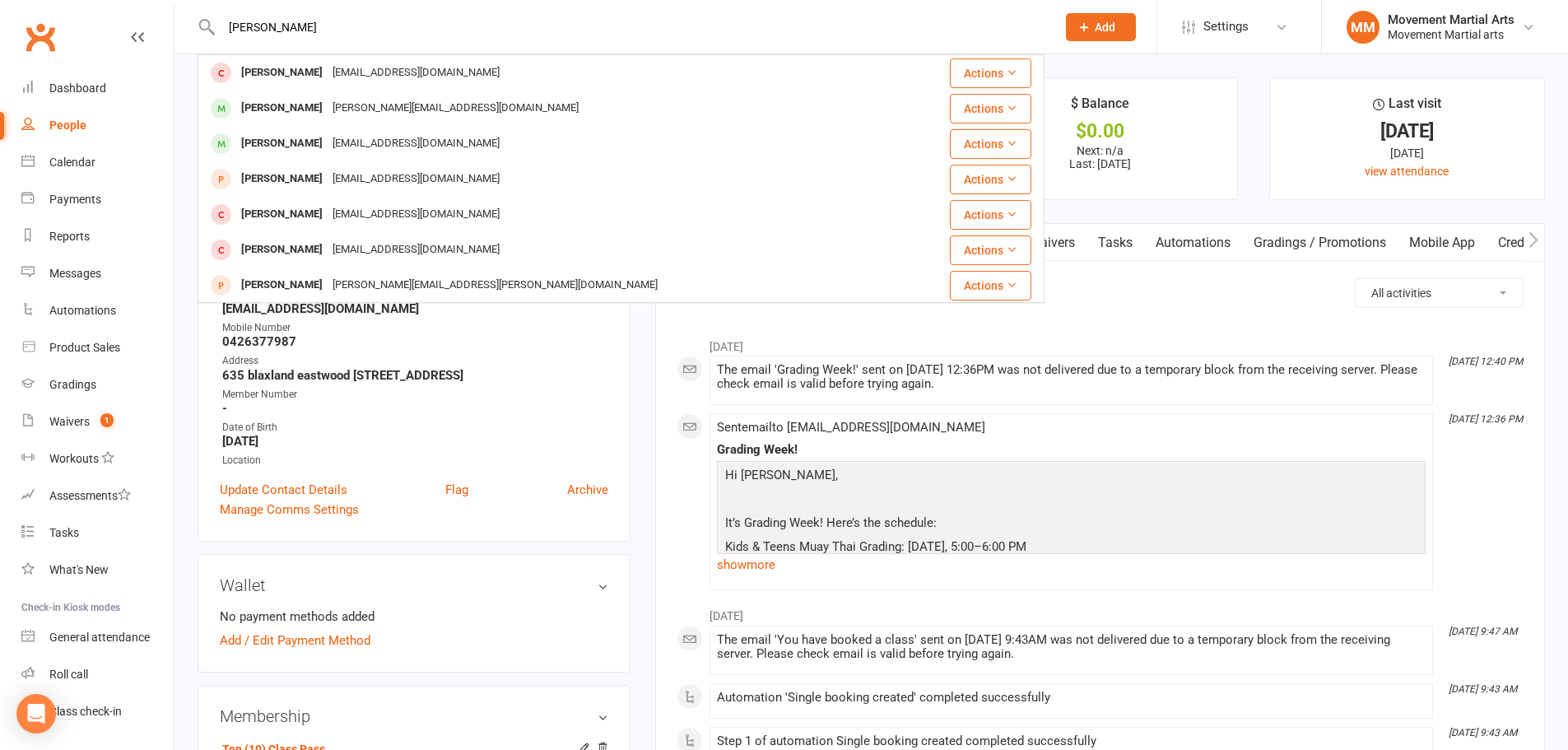
type input "benjamin p"
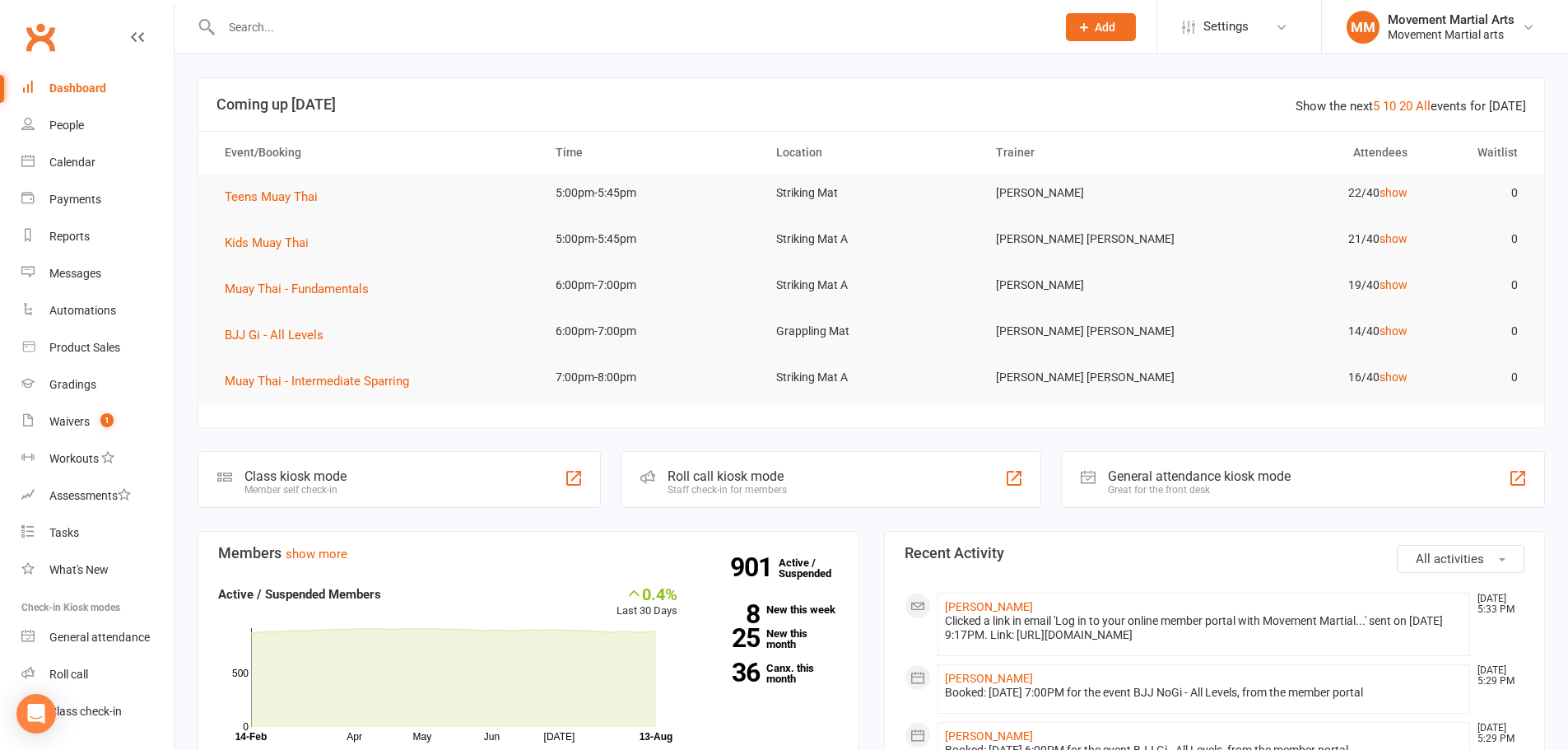
click at [370, 33] on input "text" at bounding box center [630, 27] width 828 height 23
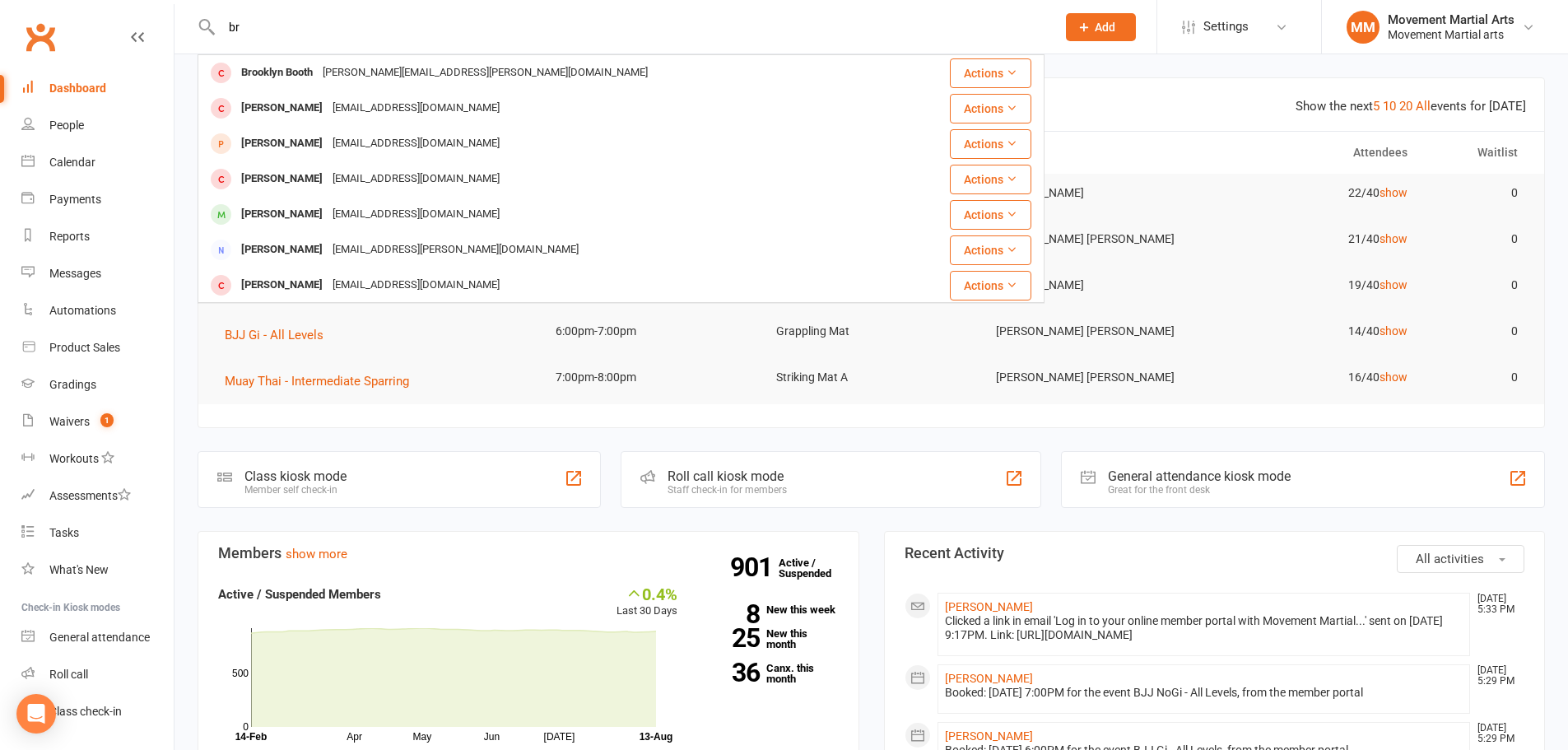
type input "b"
type input "c"
type input "[PERSON_NAME]"
drag, startPoint x: 339, startPoint y: 30, endPoint x: 232, endPoint y: 13, distance: 108.3
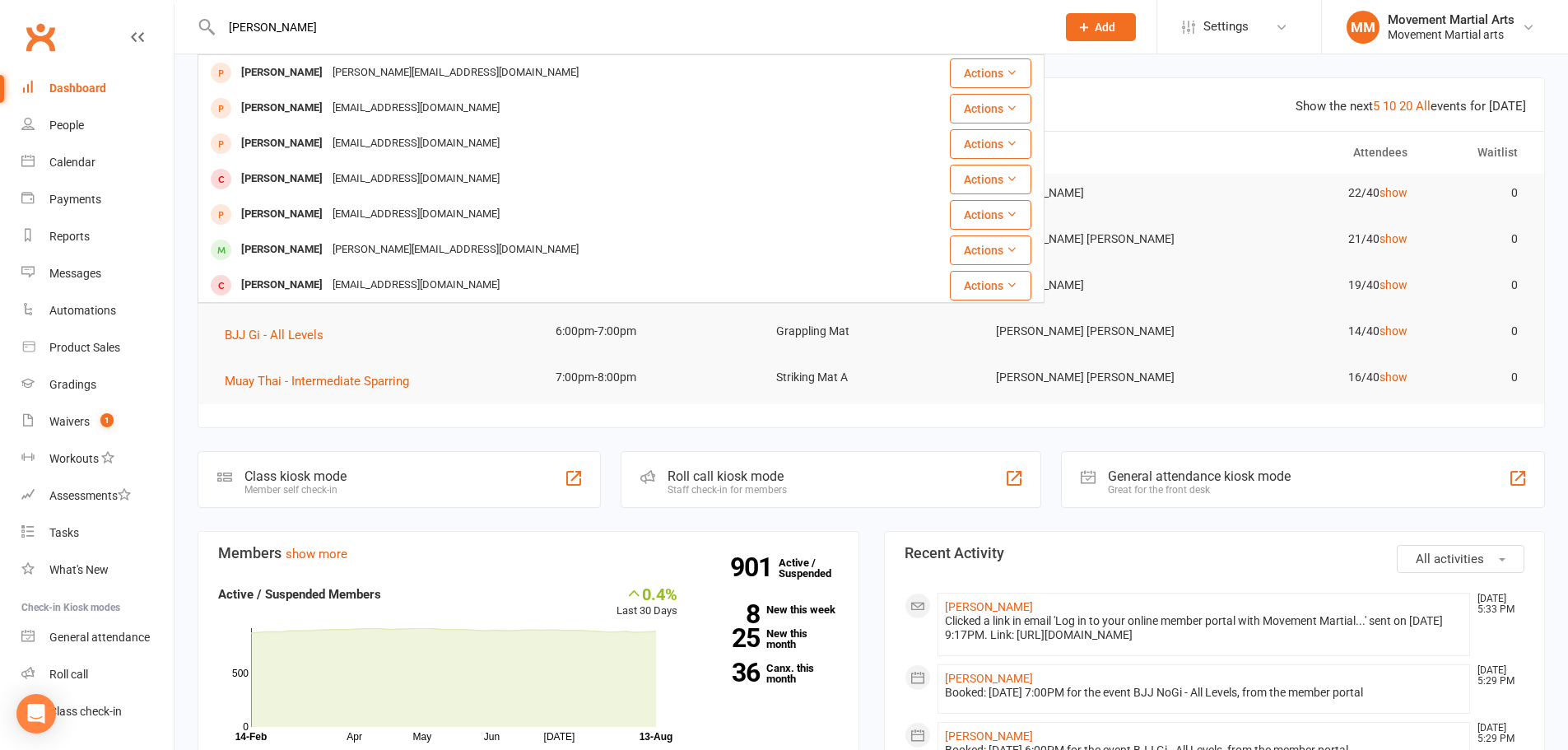
click at [213, 22] on div "cayden [PERSON_NAME] Nguyen [EMAIL_ADDRESS][DOMAIN_NAME] Actions [PERSON_NAME] …" at bounding box center [621, 26] width 847 height 54
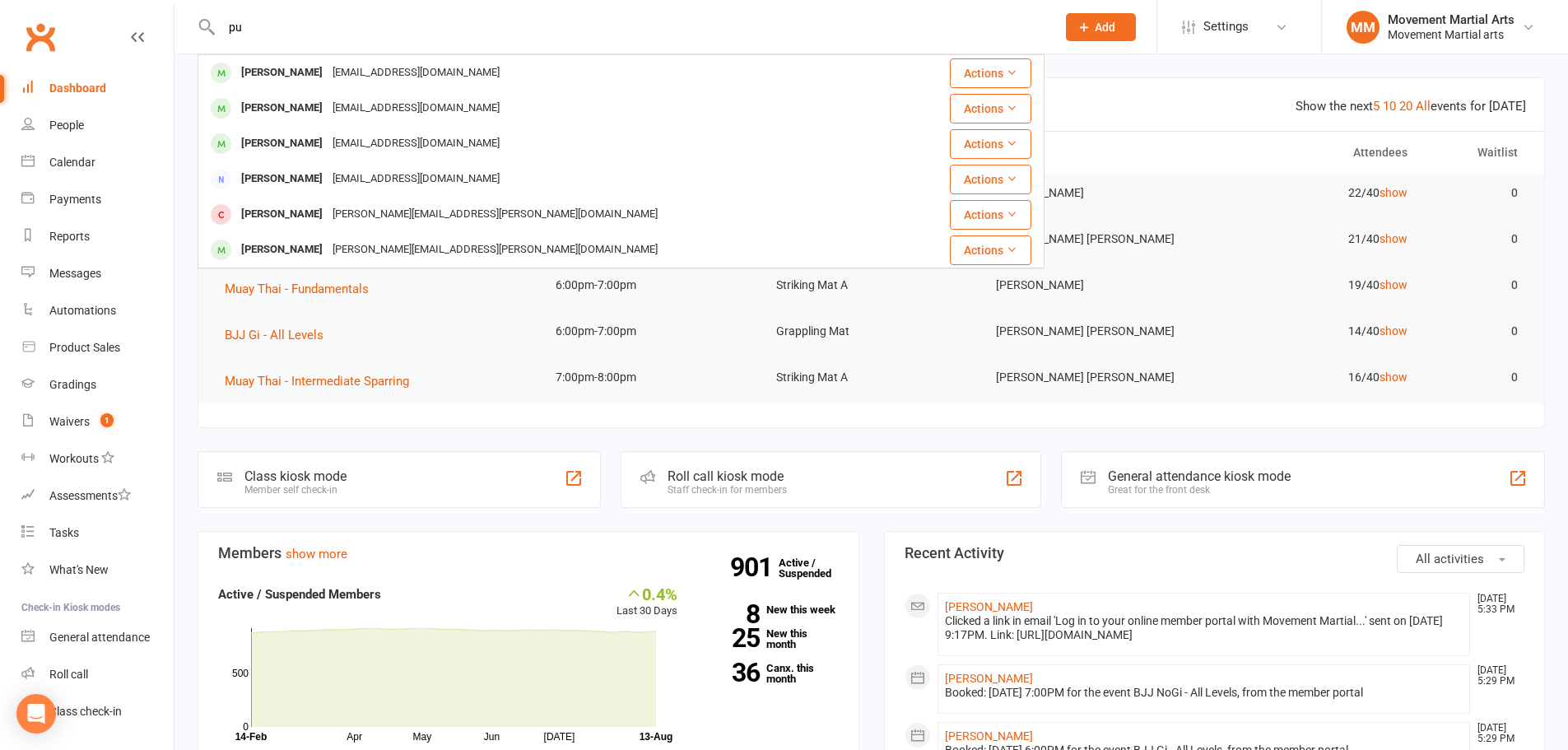
type input "p"
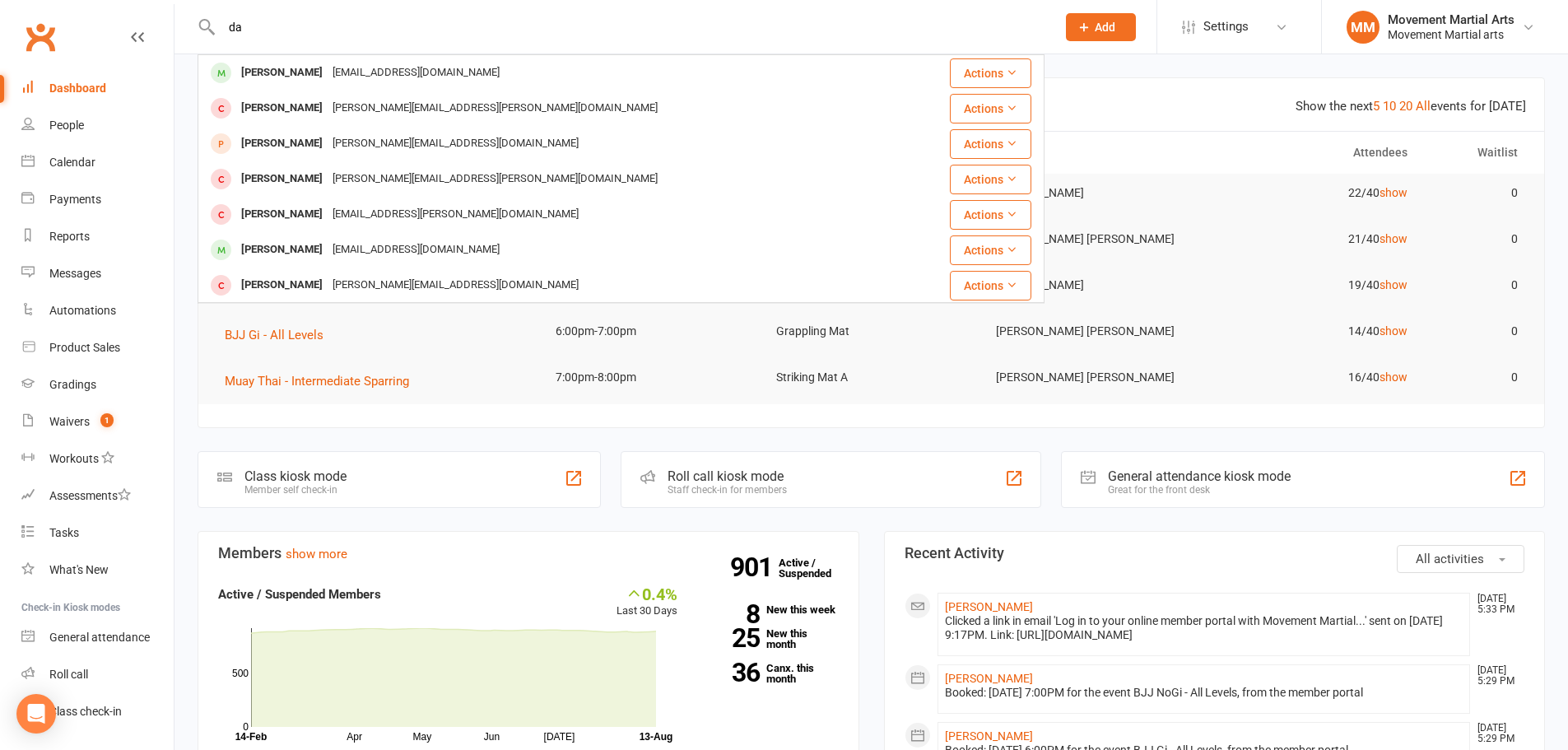
type input "d"
type input "h"
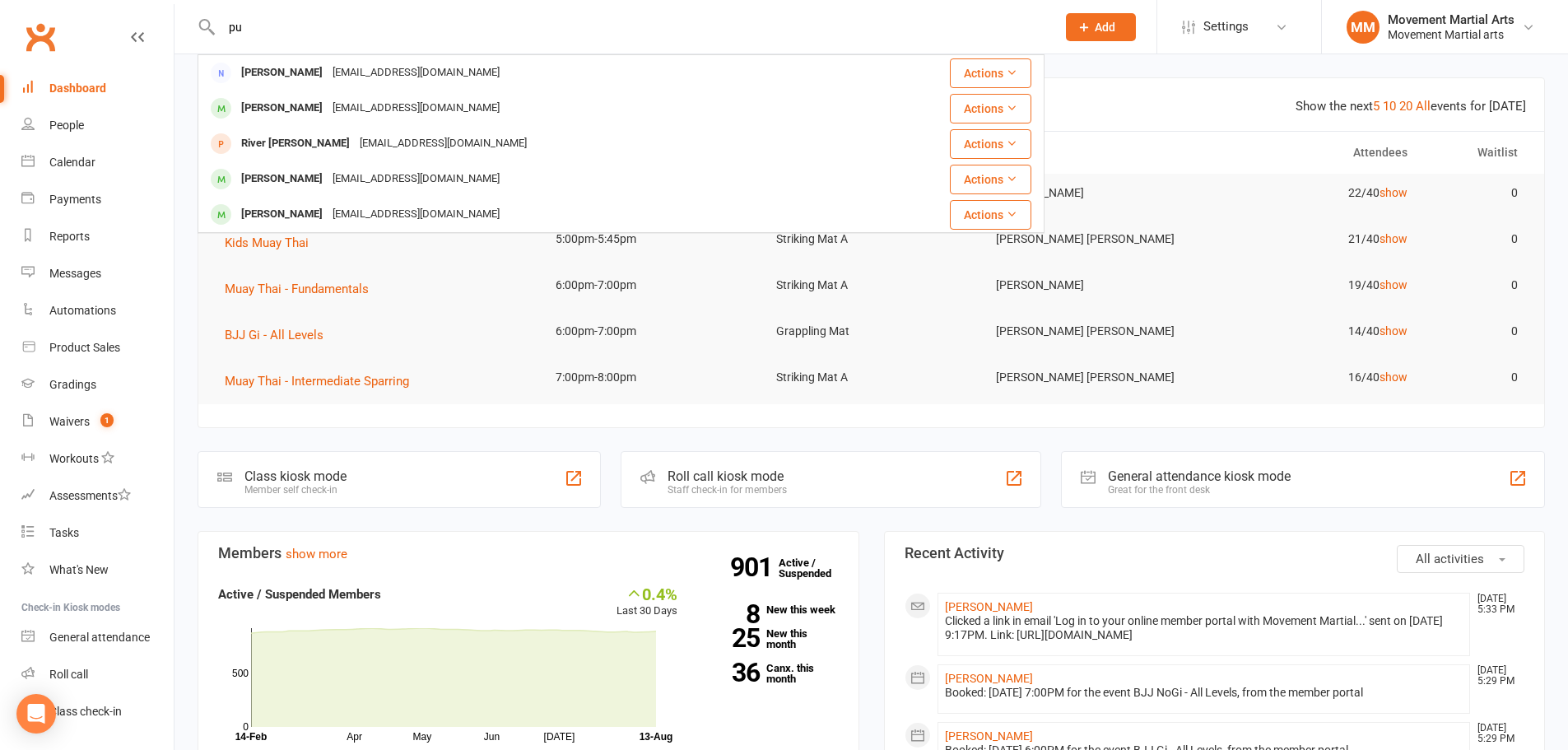
type input "p"
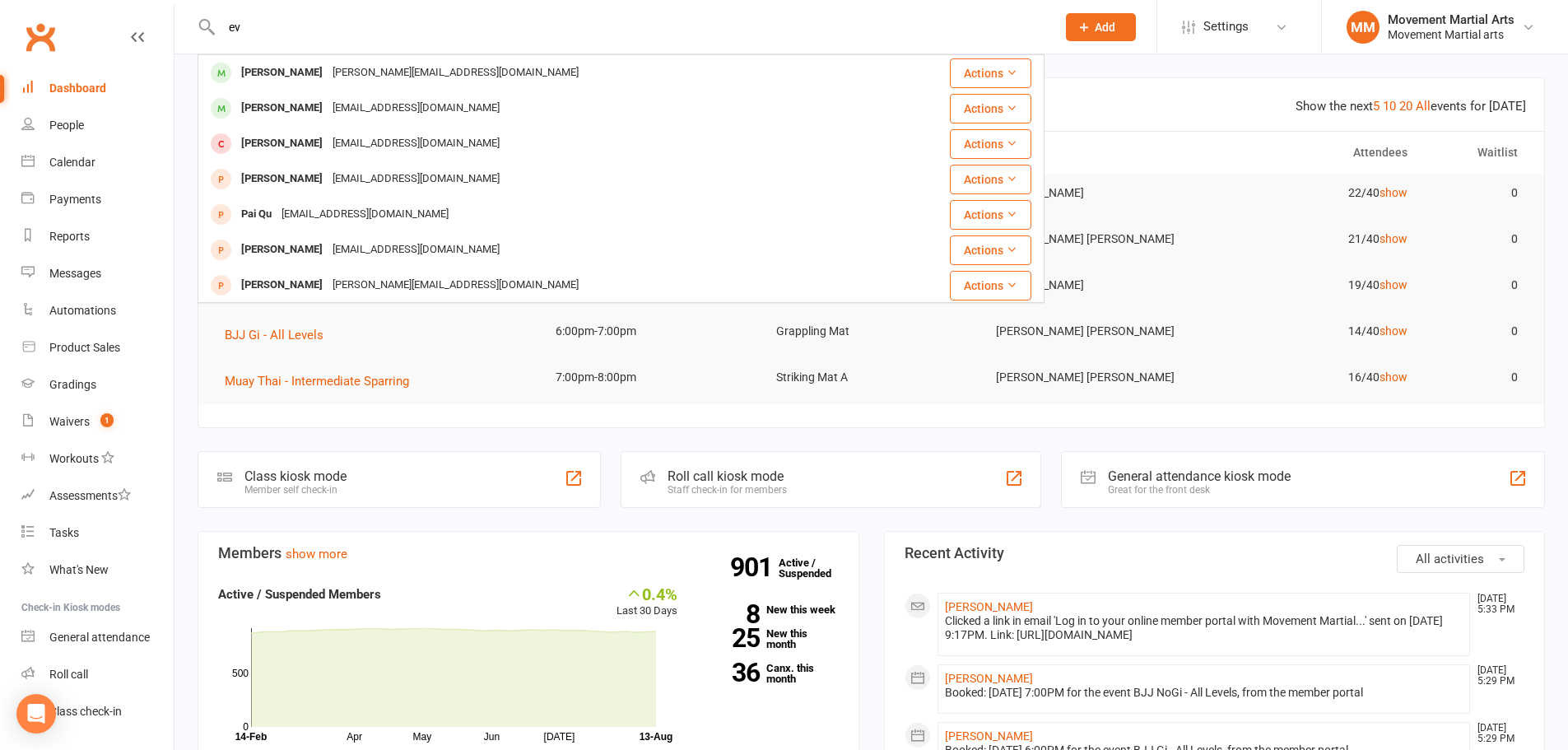
type input "e"
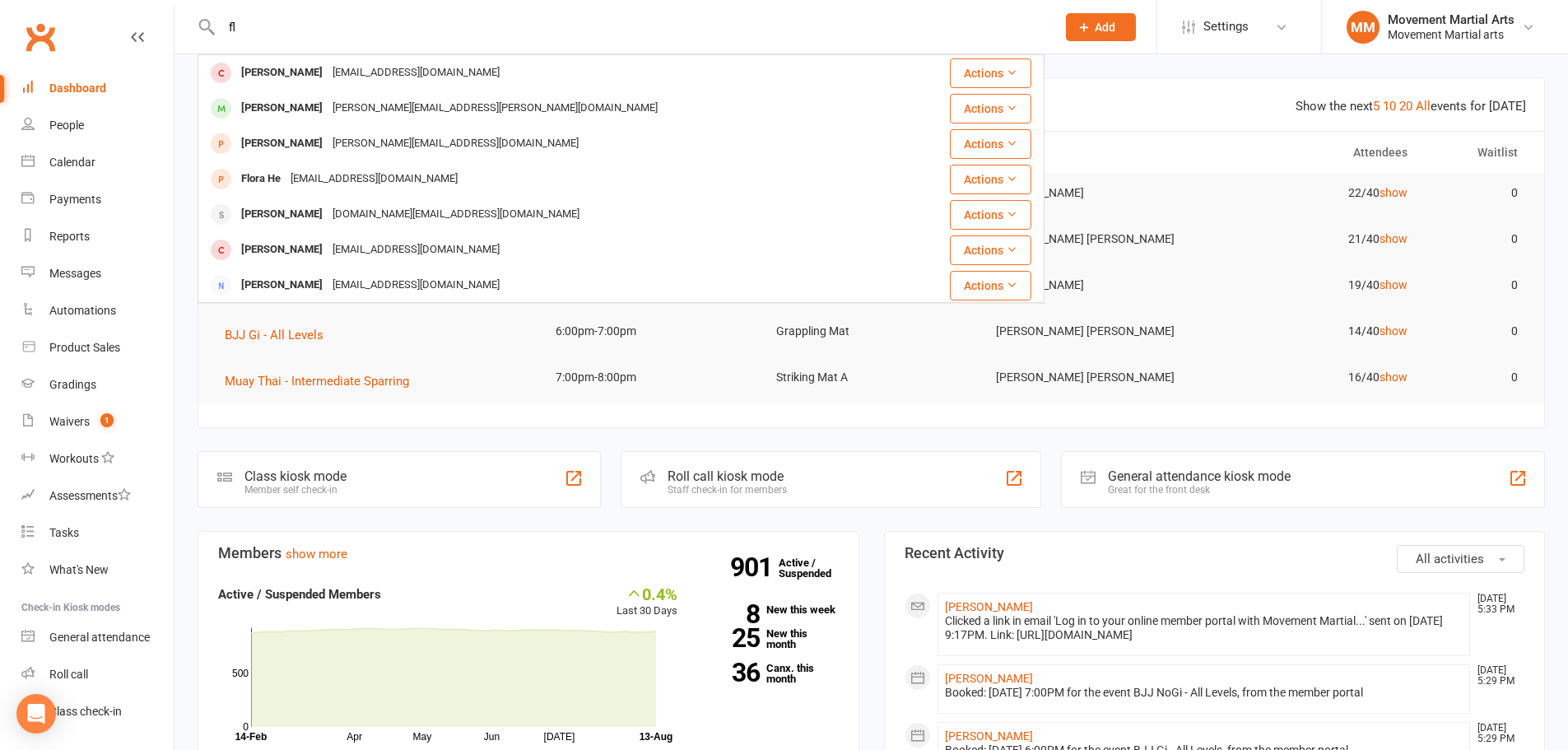
type input "f"
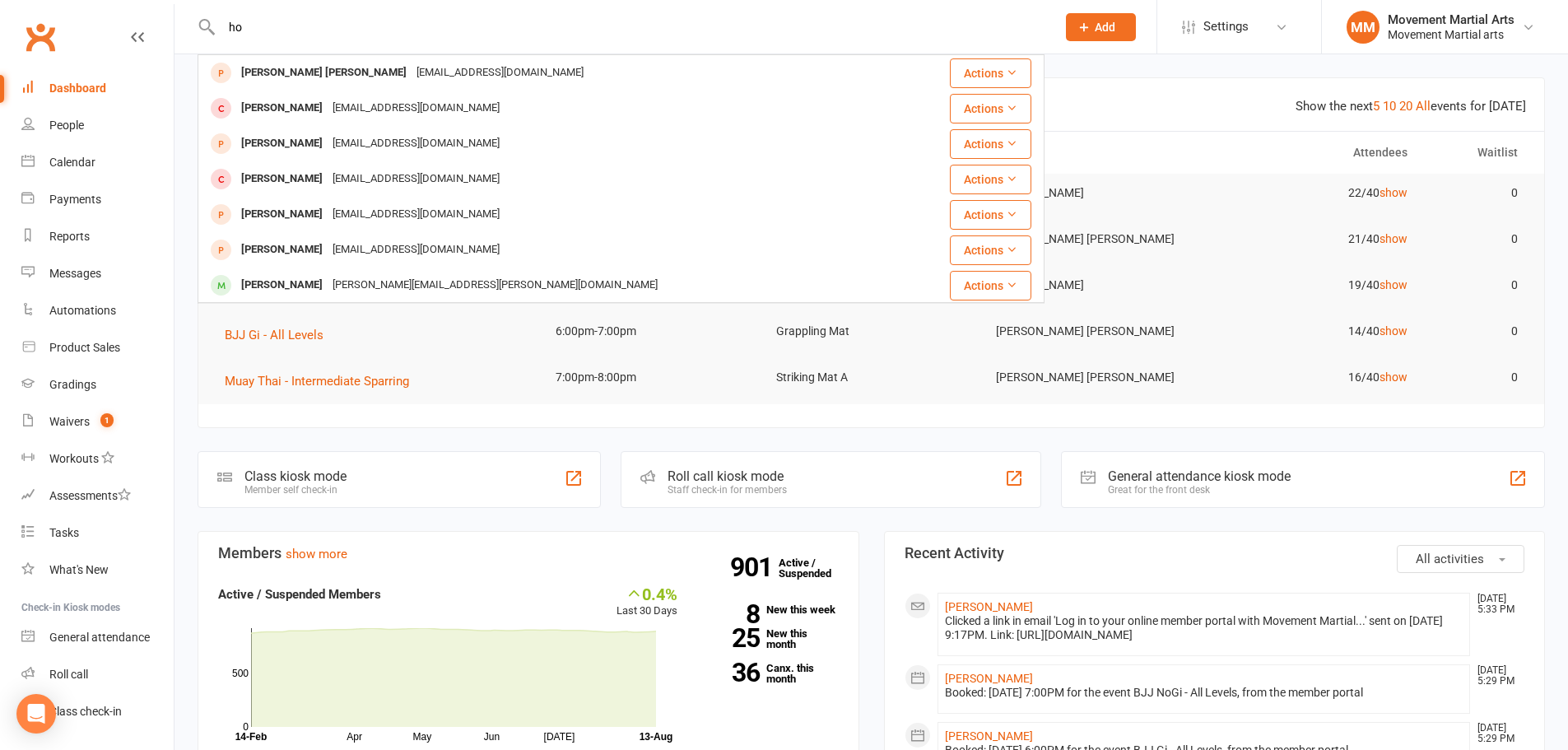
type input "h"
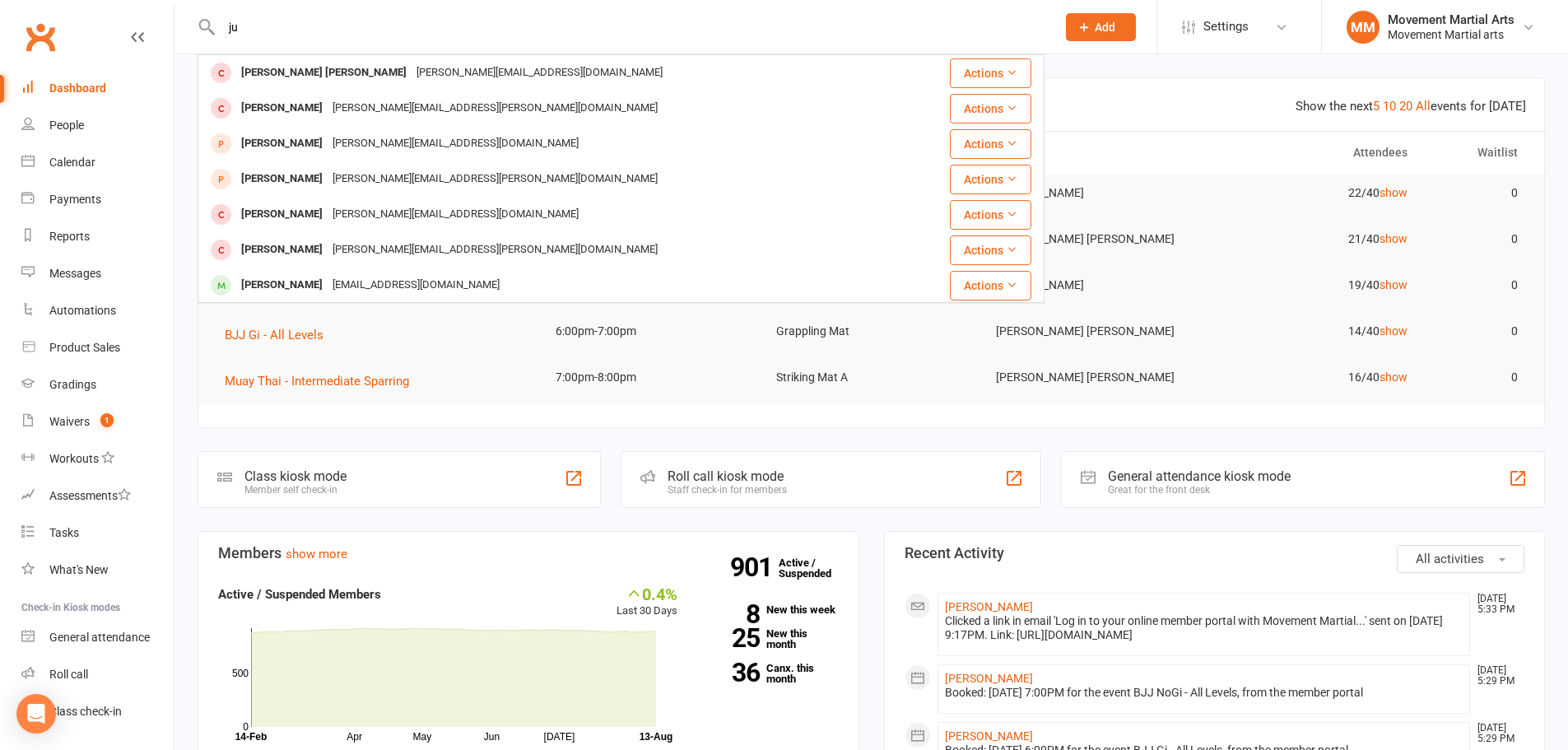
type input "j"
type input "i"
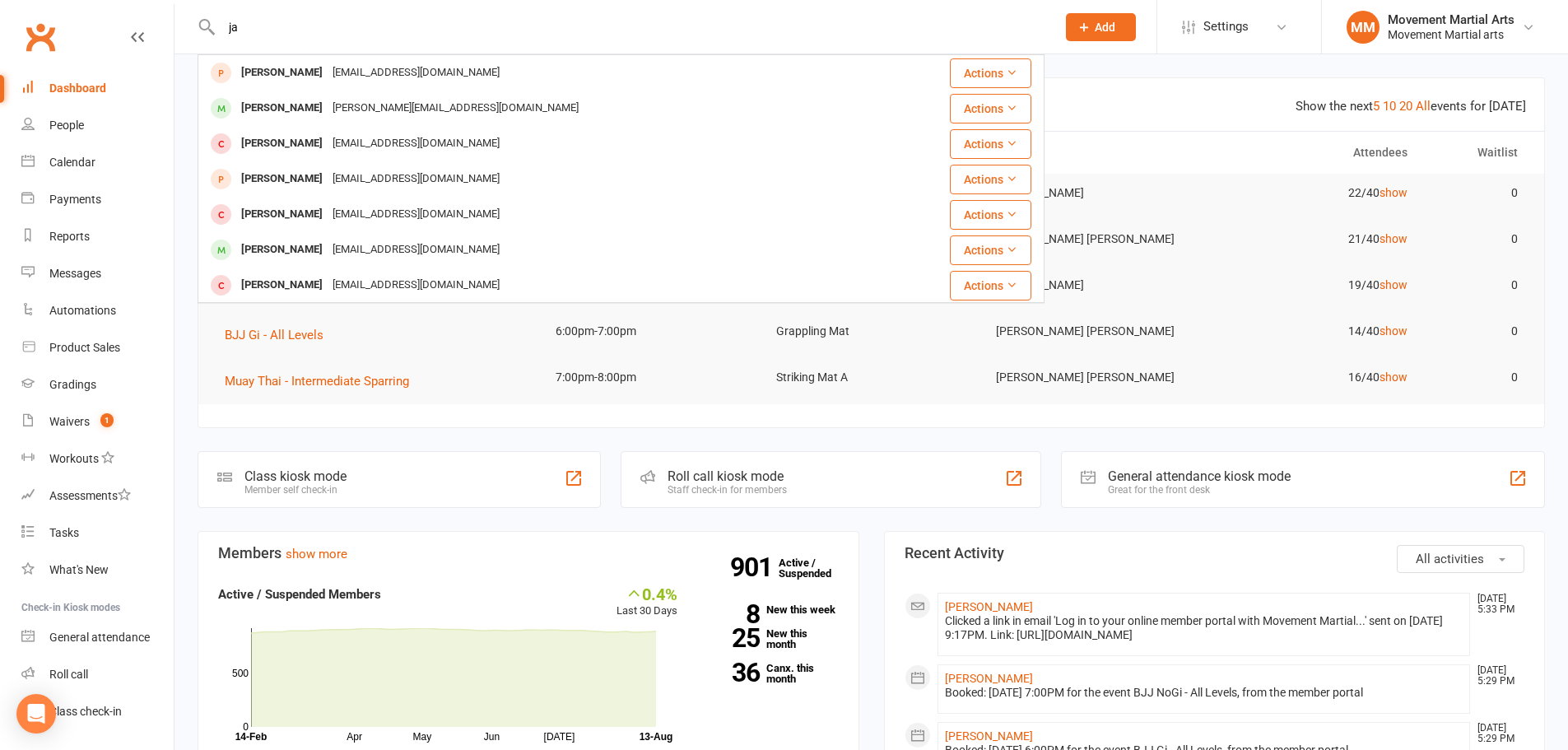
type input "j"
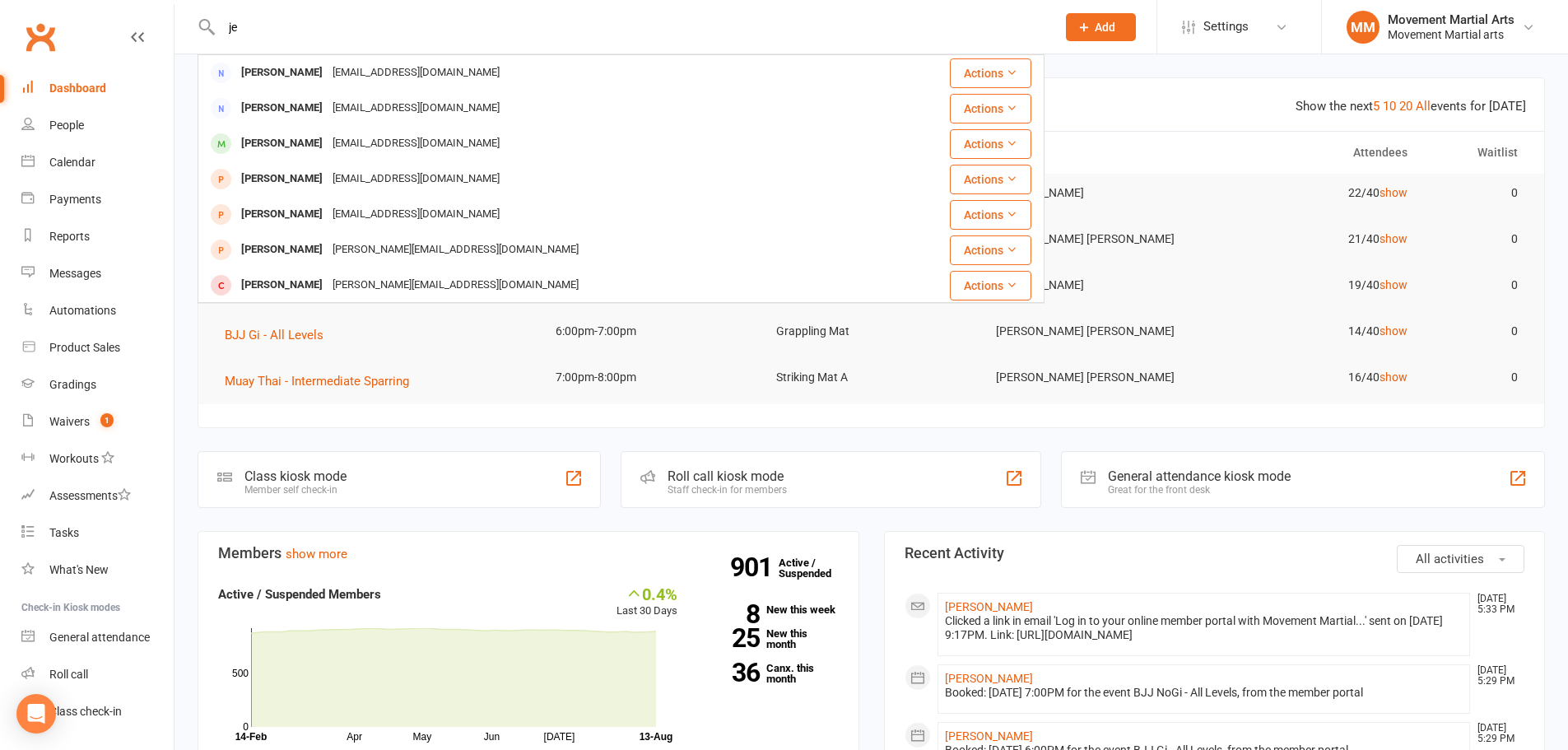
type input "j"
type input "i"
type input "j"
type input "s"
type input "l"
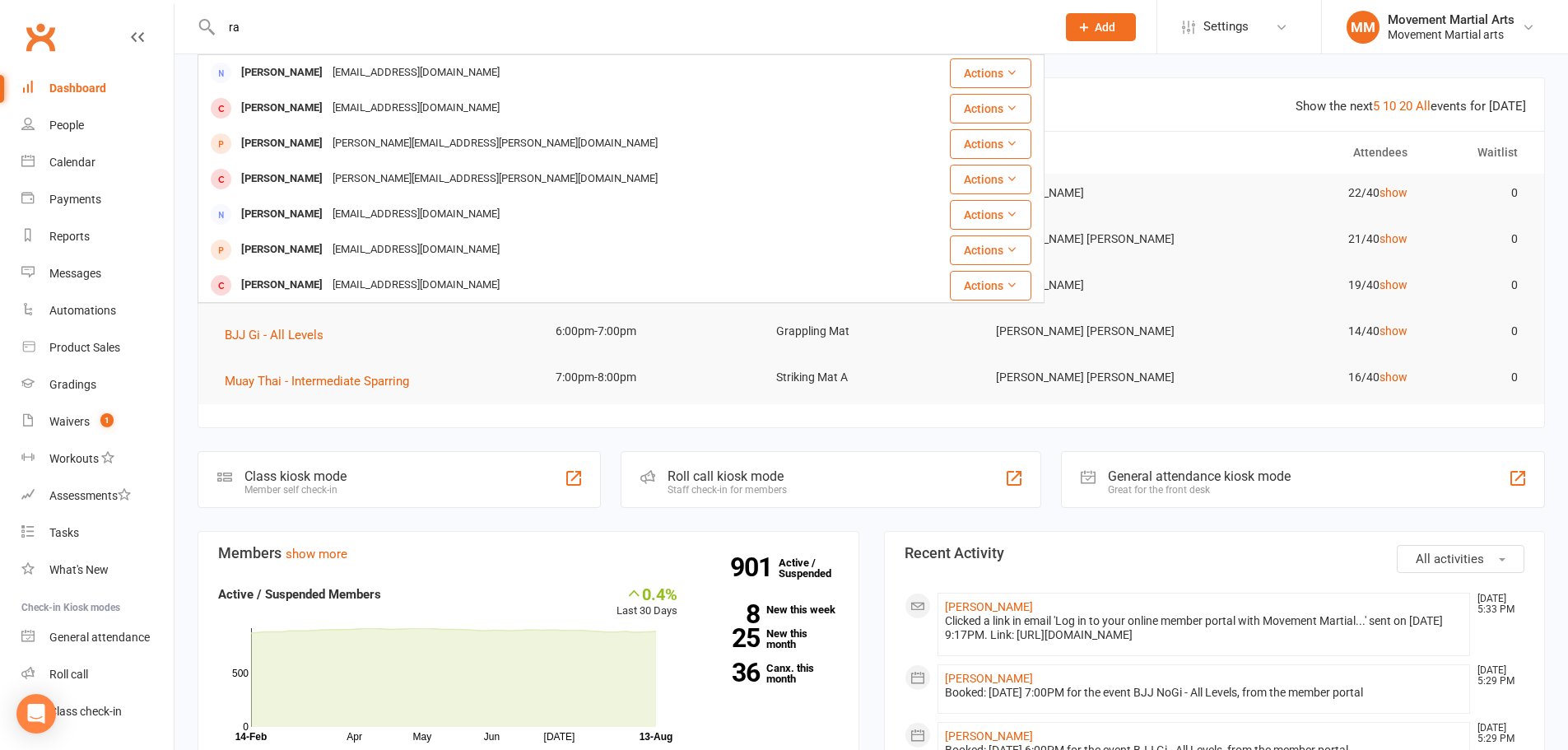
type input "r"
type input "b"
type input "l"
type input "k"
type input "l"
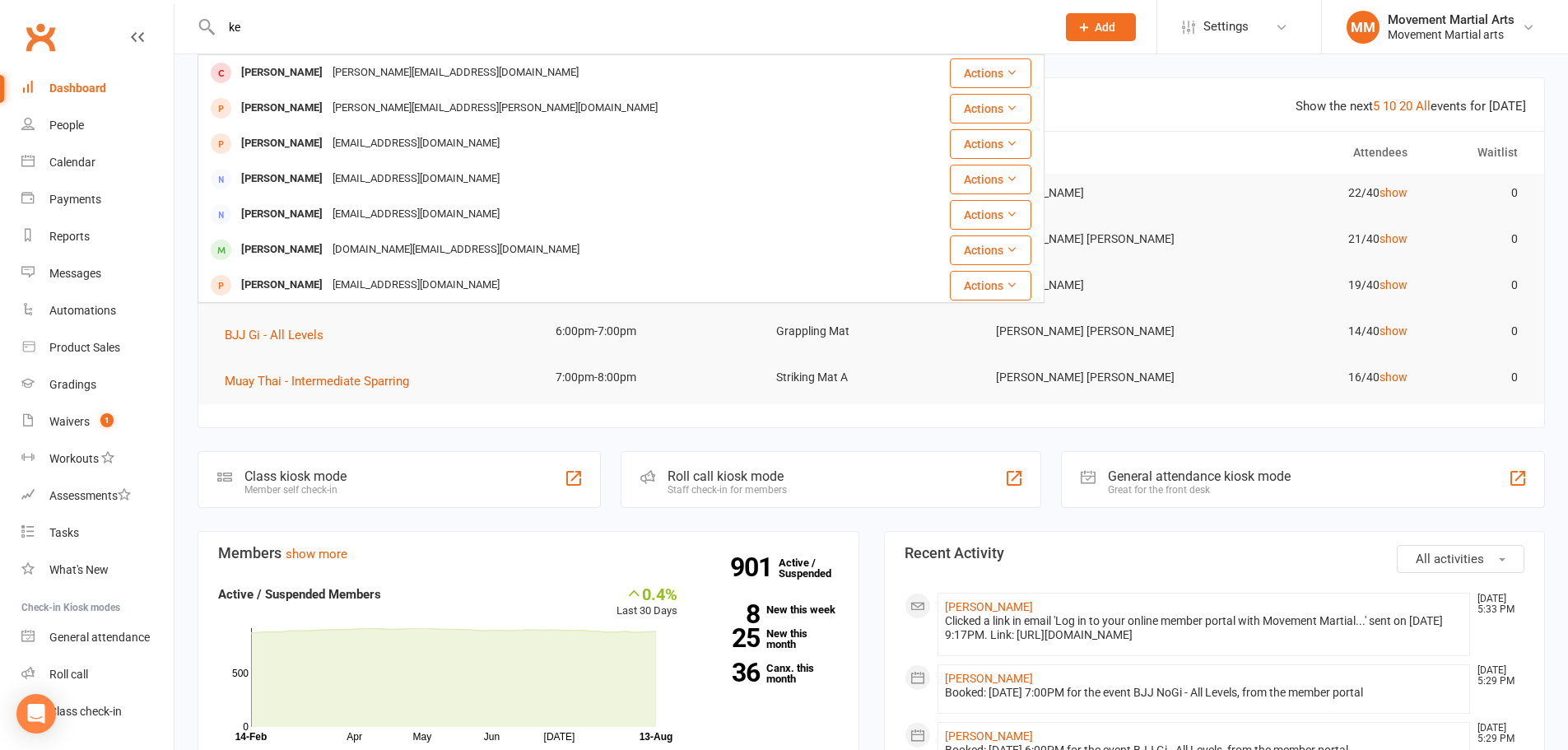
type input "k"
type input "l"
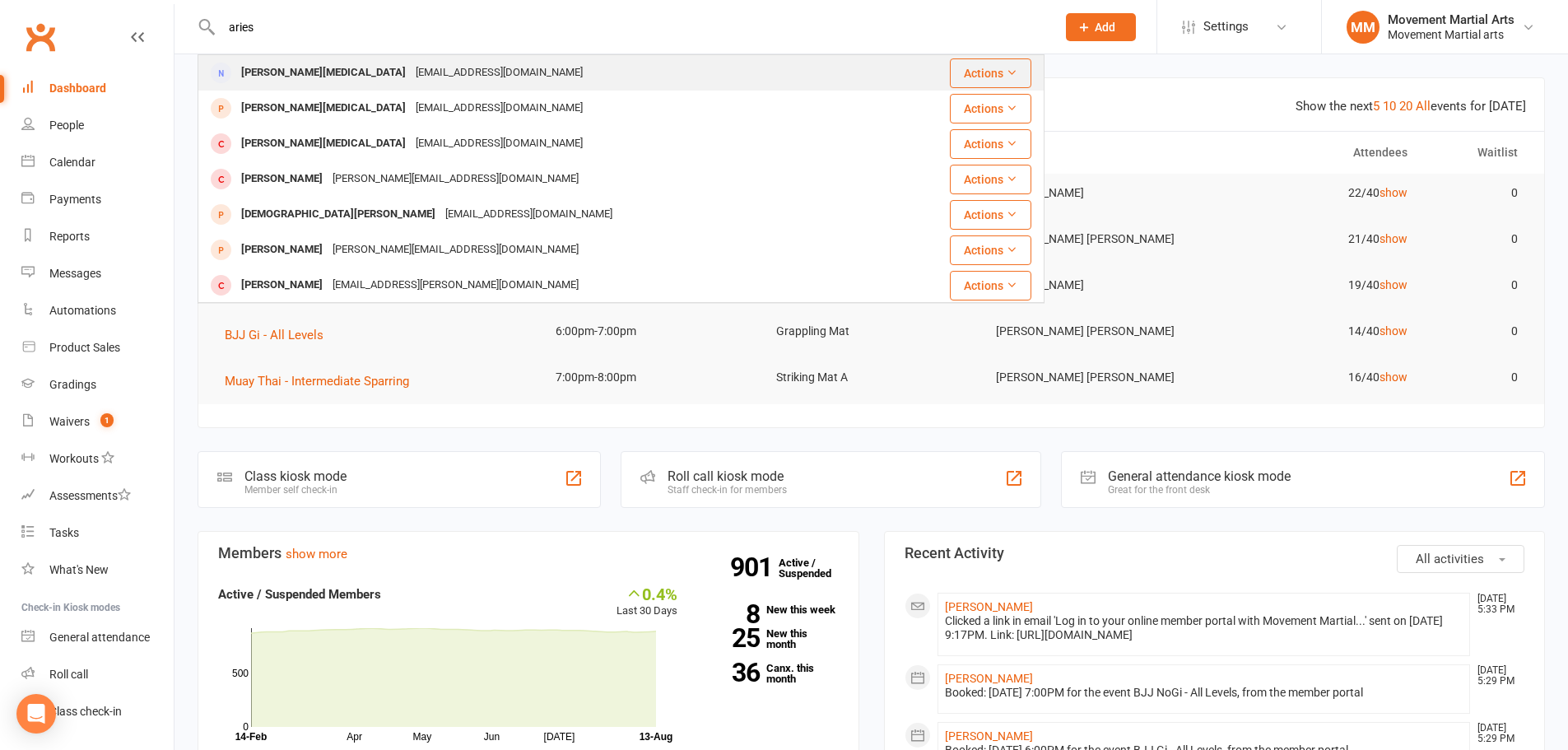
type input "aries"
click at [410, 73] on div "Ariestt@gmail.com" at bounding box center [498, 73] width 177 height 24
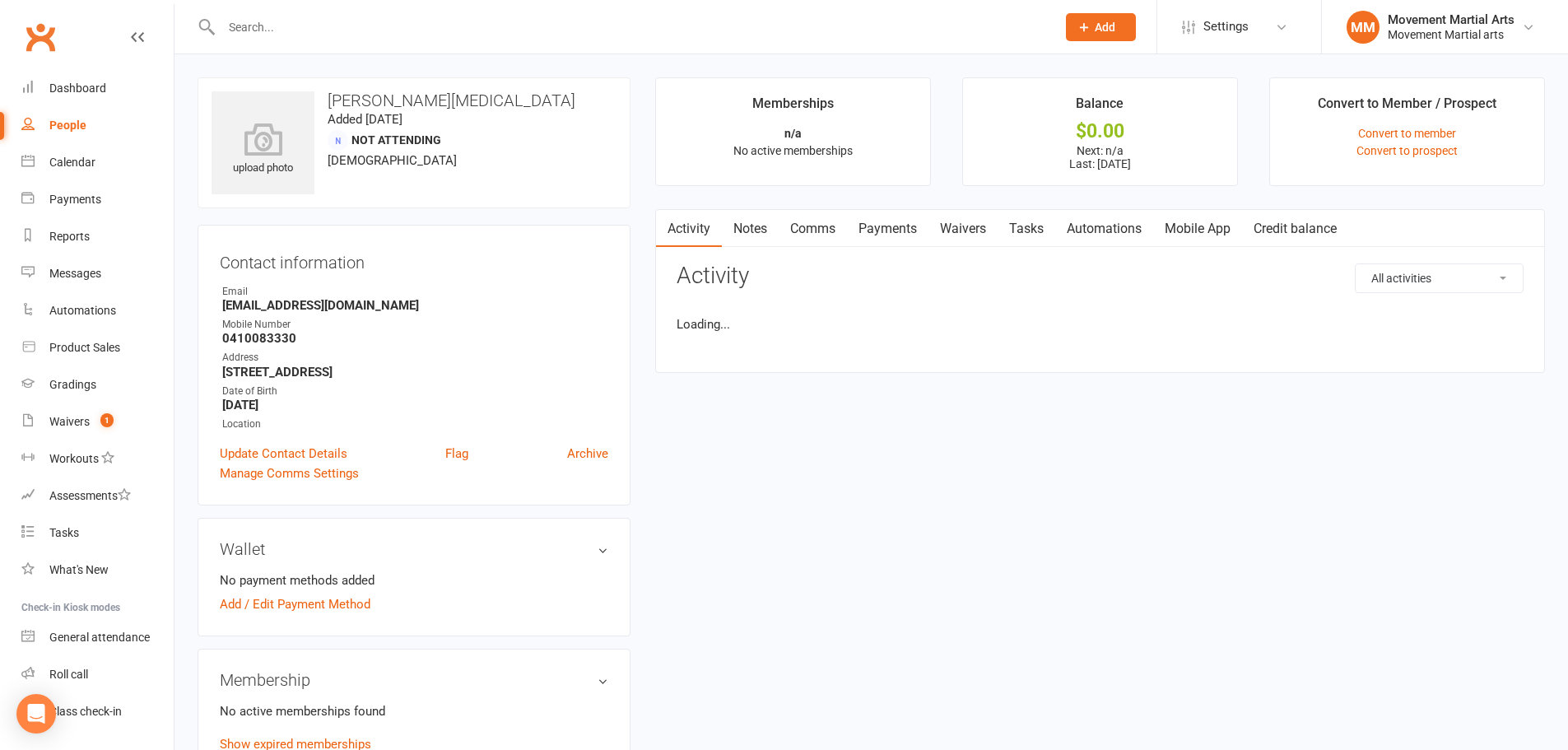
click at [400, 21] on input "text" at bounding box center [630, 27] width 828 height 23
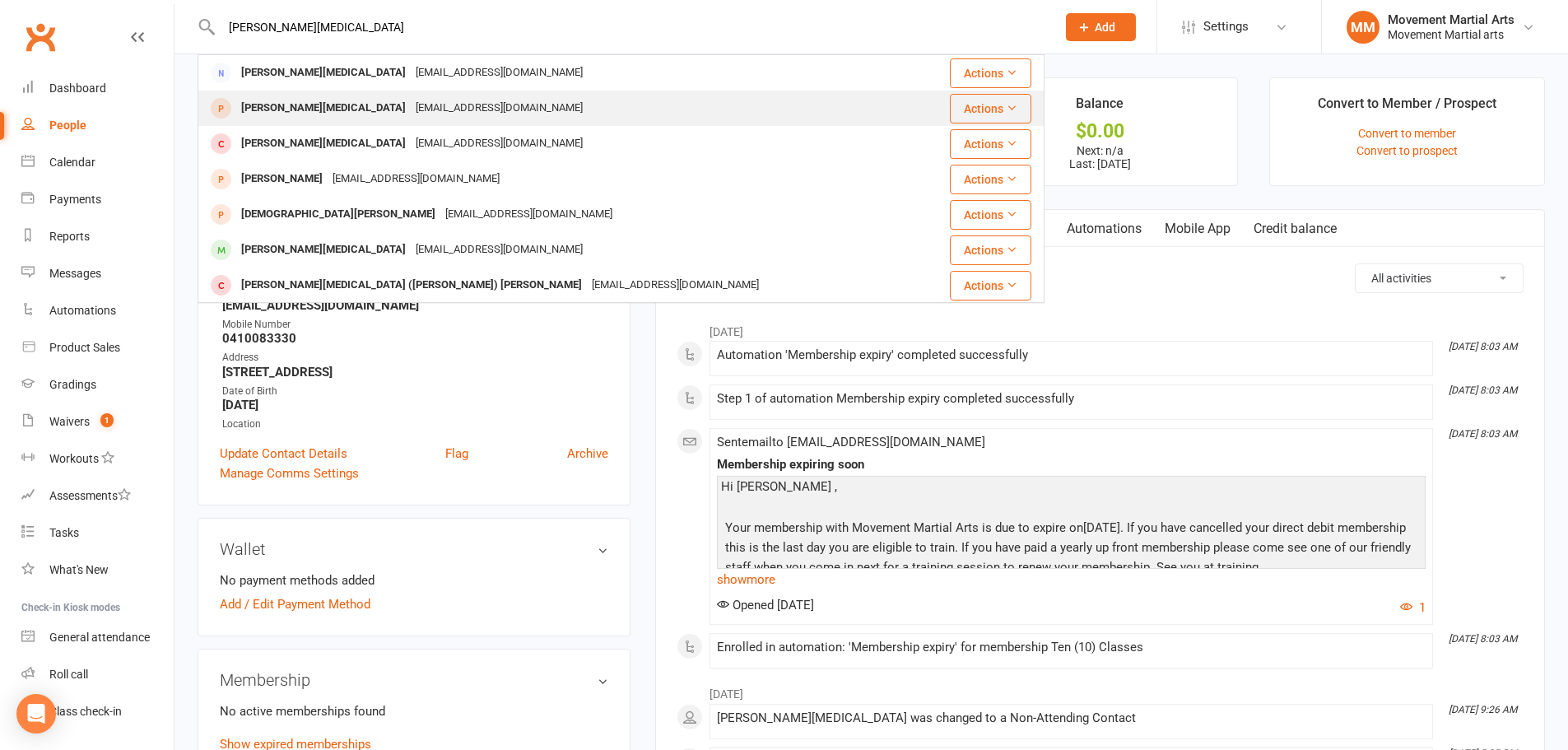
type input "aries tao"
click at [410, 99] on div "[EMAIL_ADDRESS][DOMAIN_NAME]" at bounding box center [498, 108] width 177 height 24
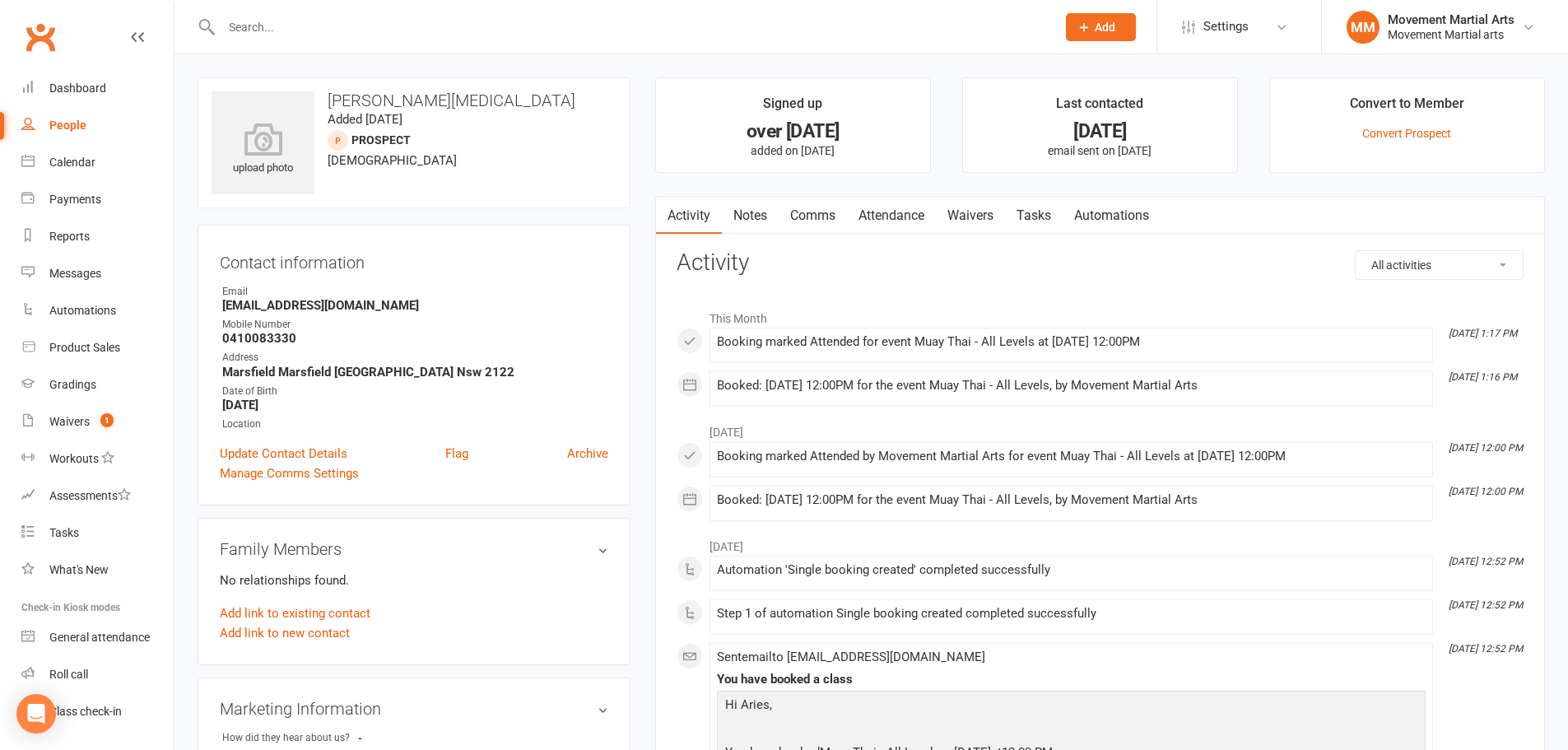
click at [326, 24] on input "text" at bounding box center [630, 27] width 828 height 23
click at [1379, 134] on link "Convert Prospect" at bounding box center [1407, 134] width 89 height 13
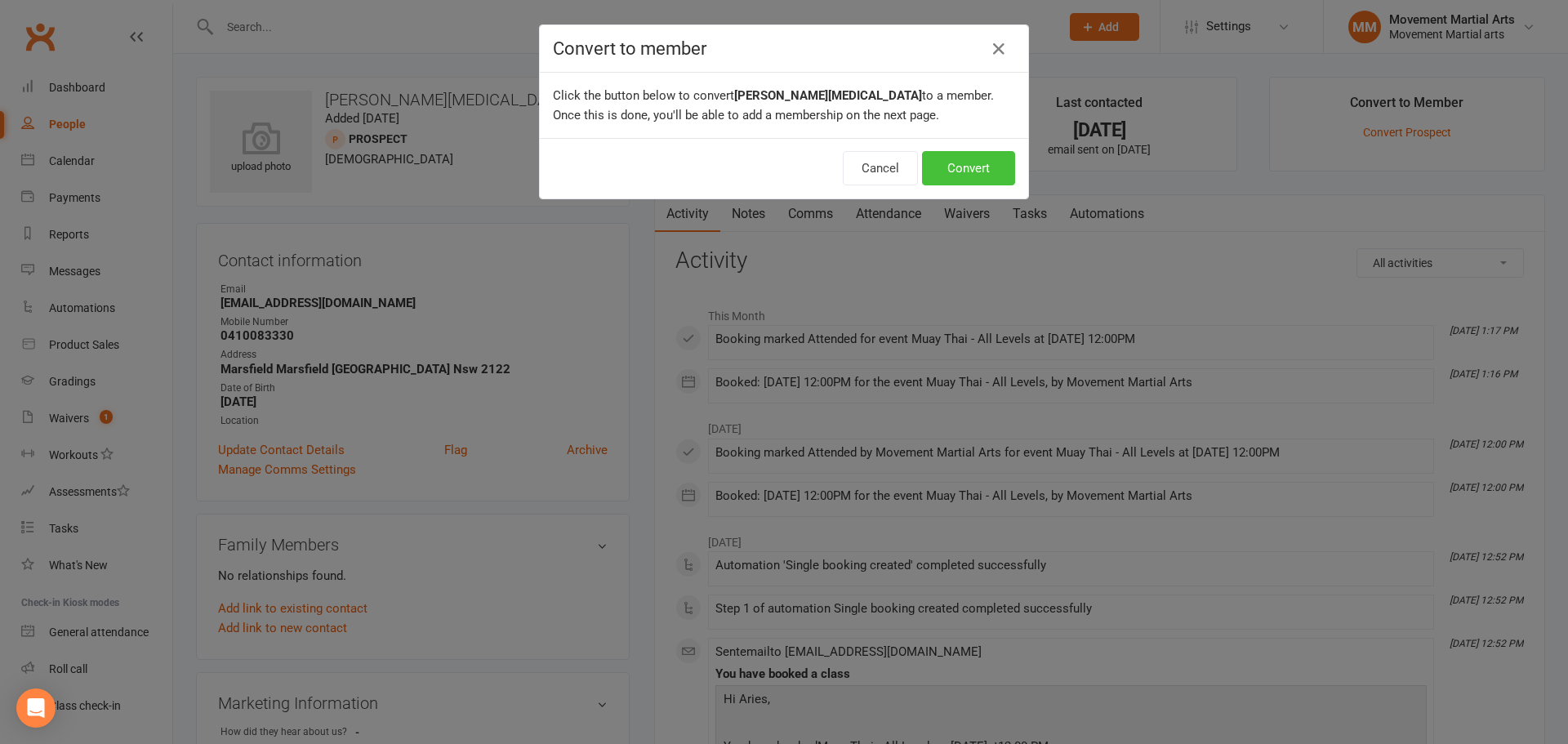
click at [955, 182] on button "Convert" at bounding box center [969, 168] width 93 height 34
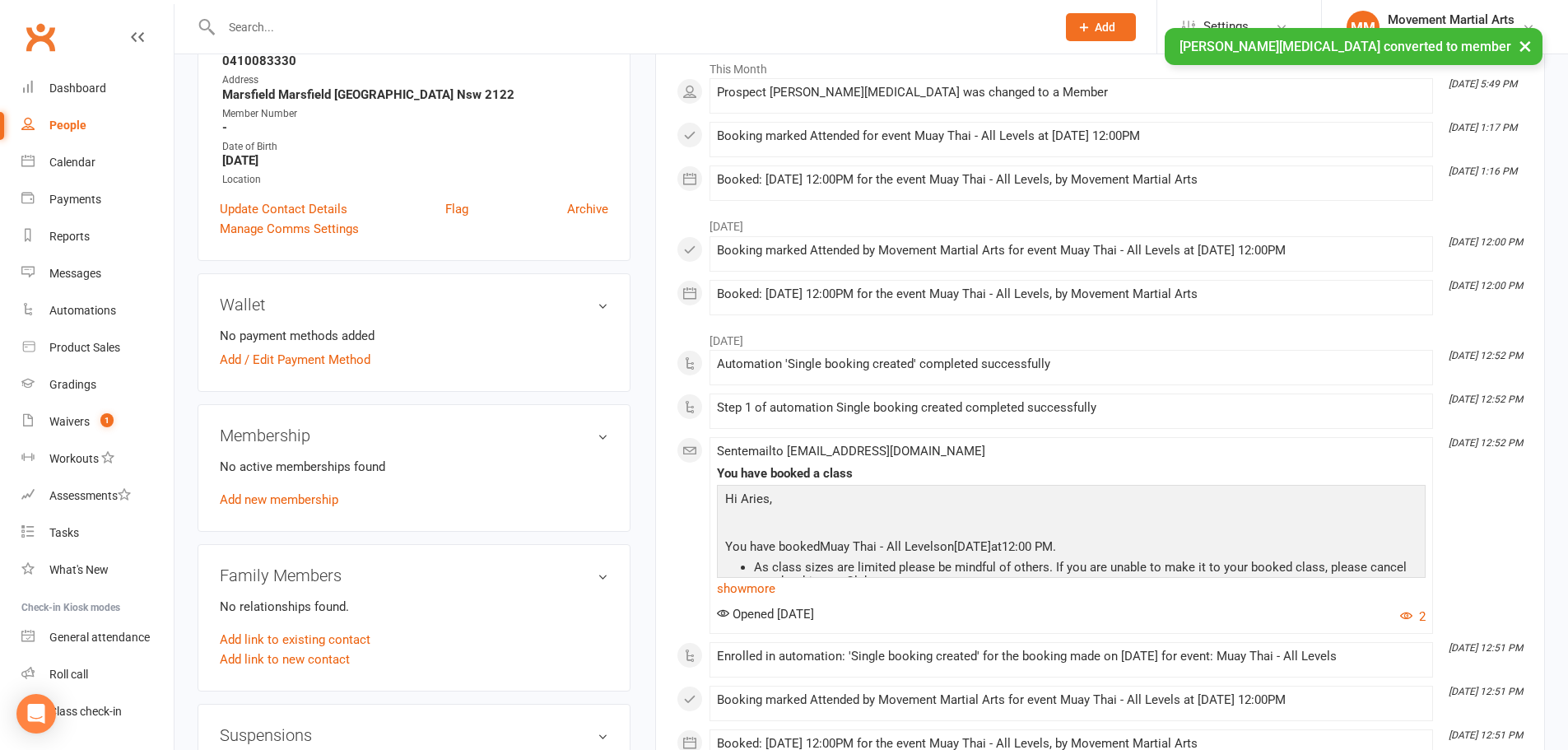
scroll to position [384, 0]
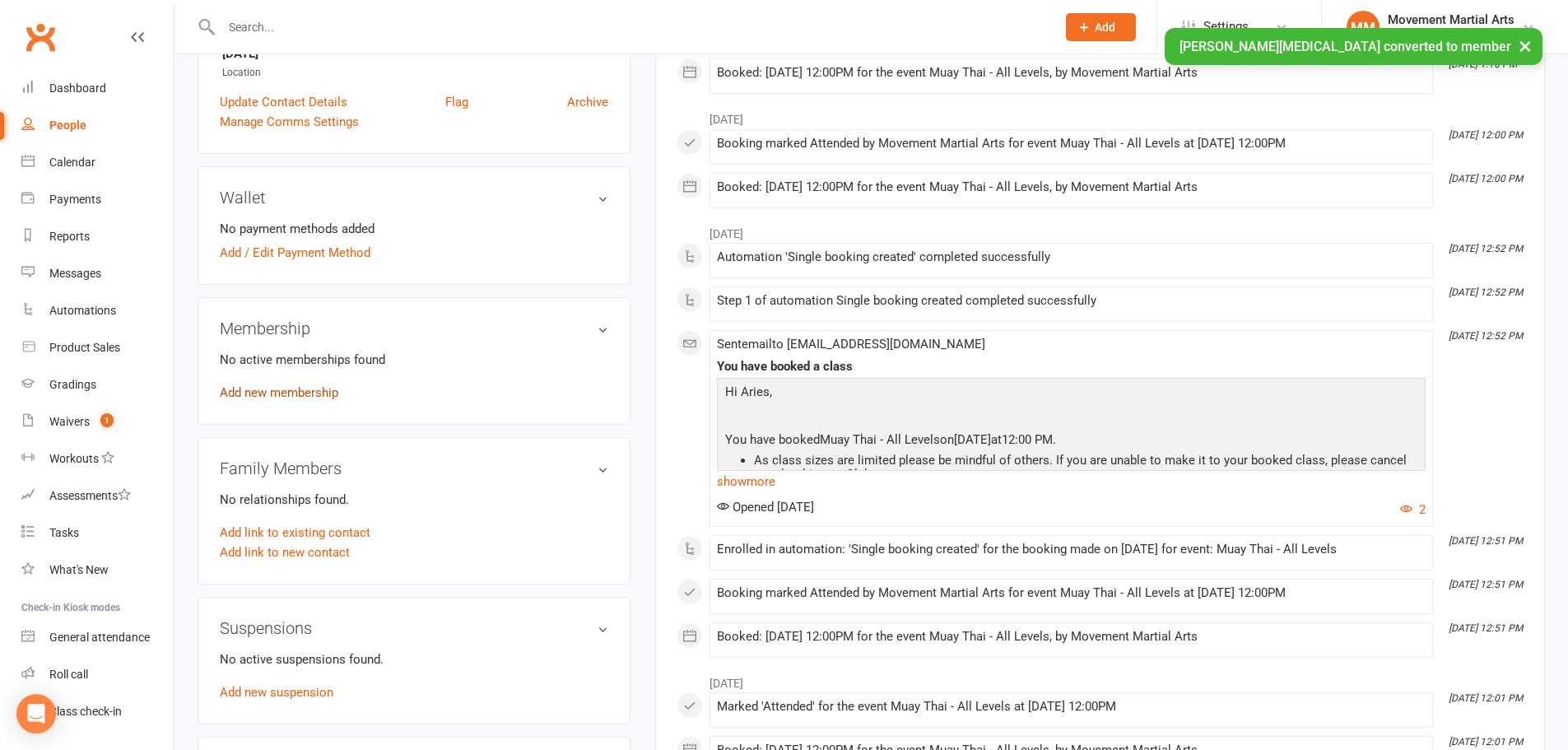
click at [316, 393] on link "Add new membership" at bounding box center [279, 392] width 119 height 15
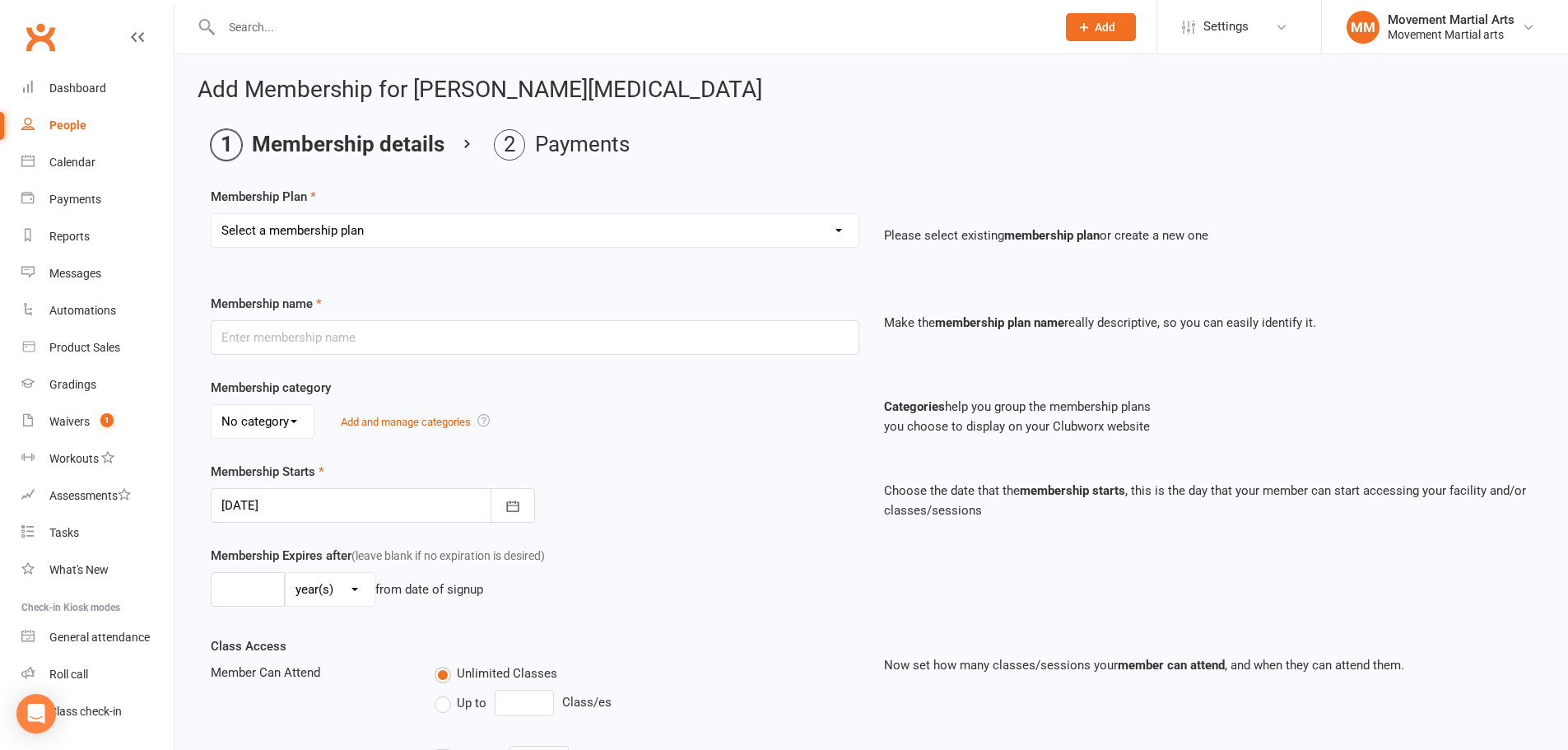
click at [363, 223] on select "Select a membership plan Create new Membership Plan BJJ (2020) - Unlimited acce…" at bounding box center [535, 231] width 647 height 33
select select "108"
click at [212, 214] on select "Select a membership plan Create new Membership Plan BJJ (2020) - Unlimited acce…" at bounding box center [535, 231] width 647 height 33
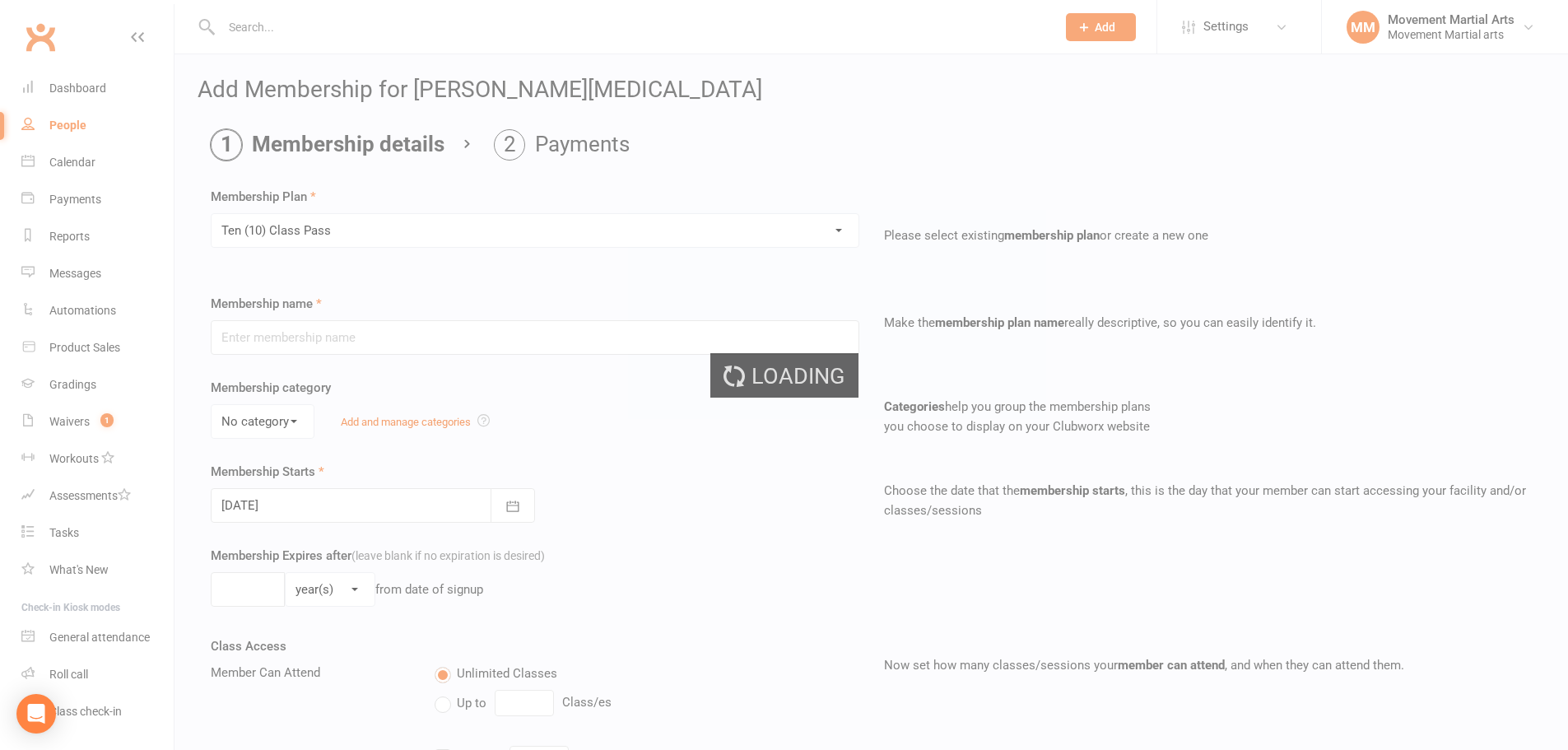
type input "Ten (10) Class Pass"
select select "1"
type input "1"
type input "10"
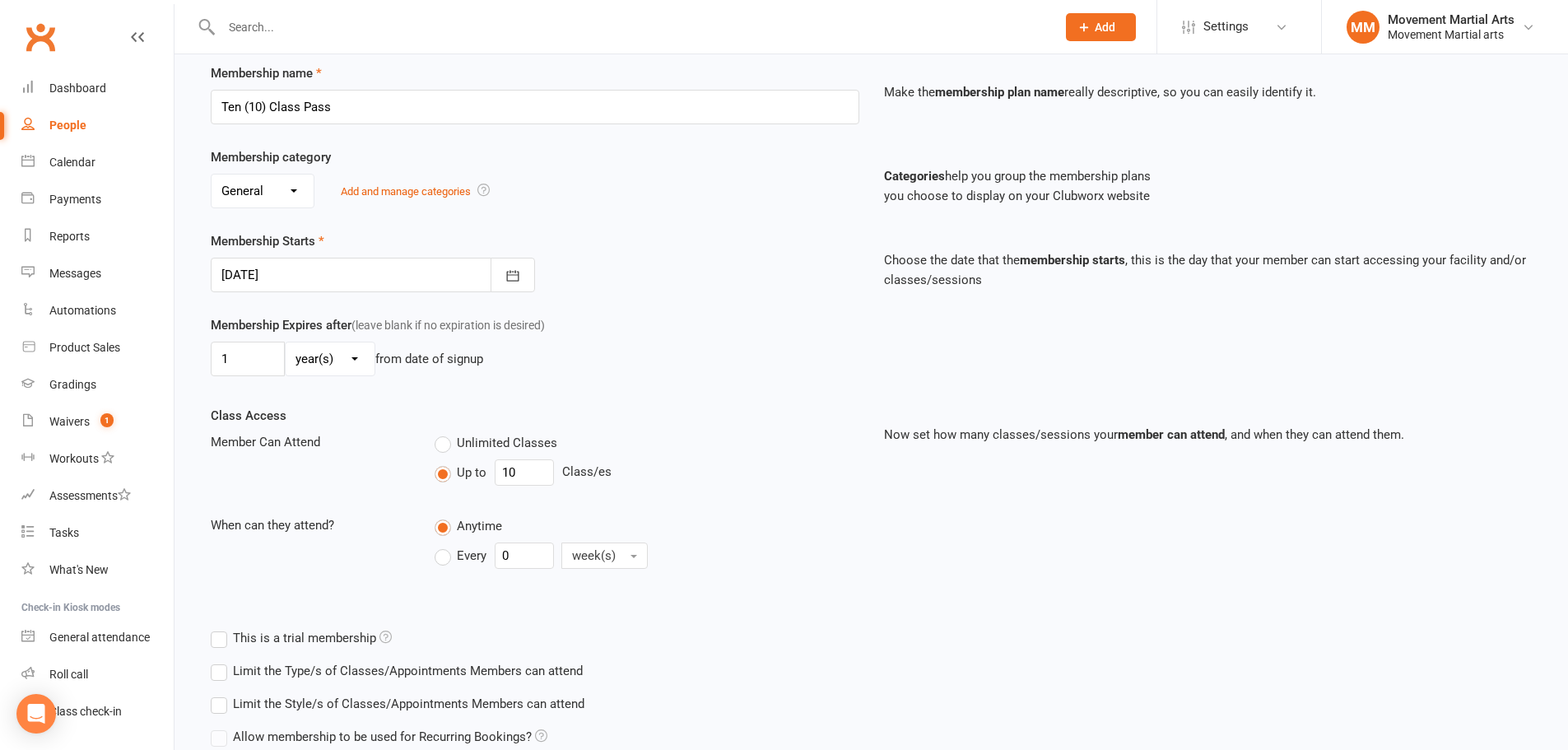
scroll to position [373, 0]
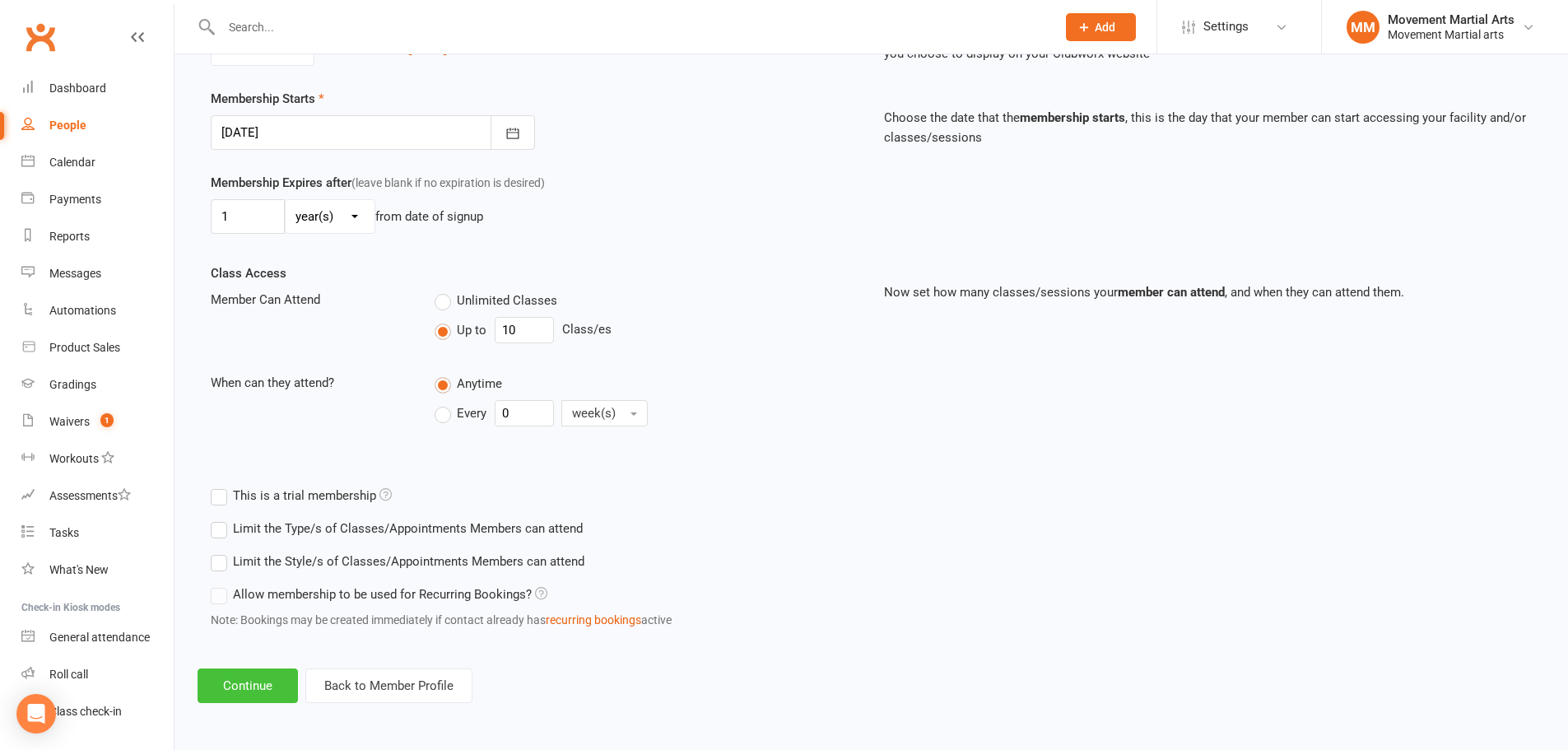
click at [267, 682] on button "Continue" at bounding box center [248, 686] width 101 height 35
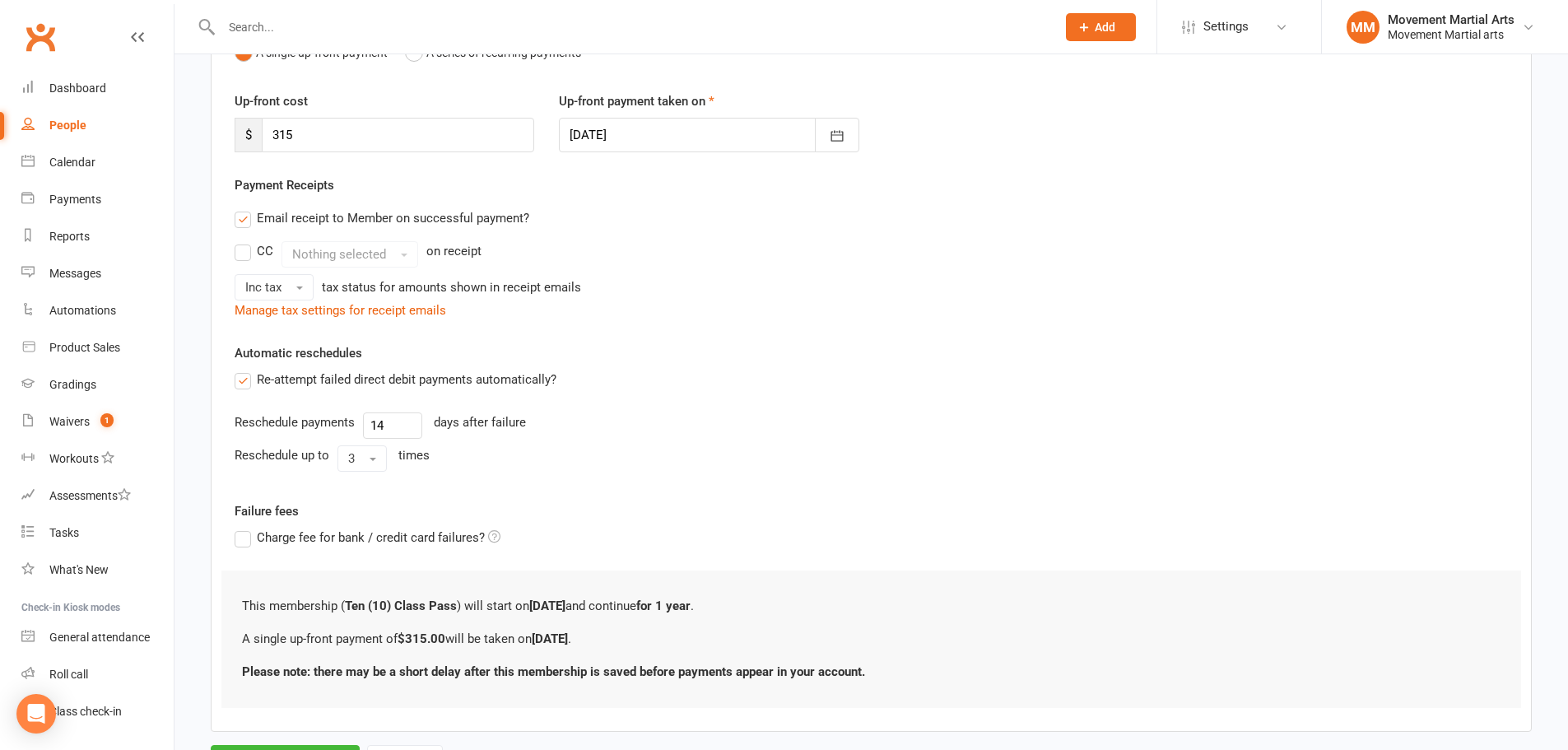
scroll to position [279, 0]
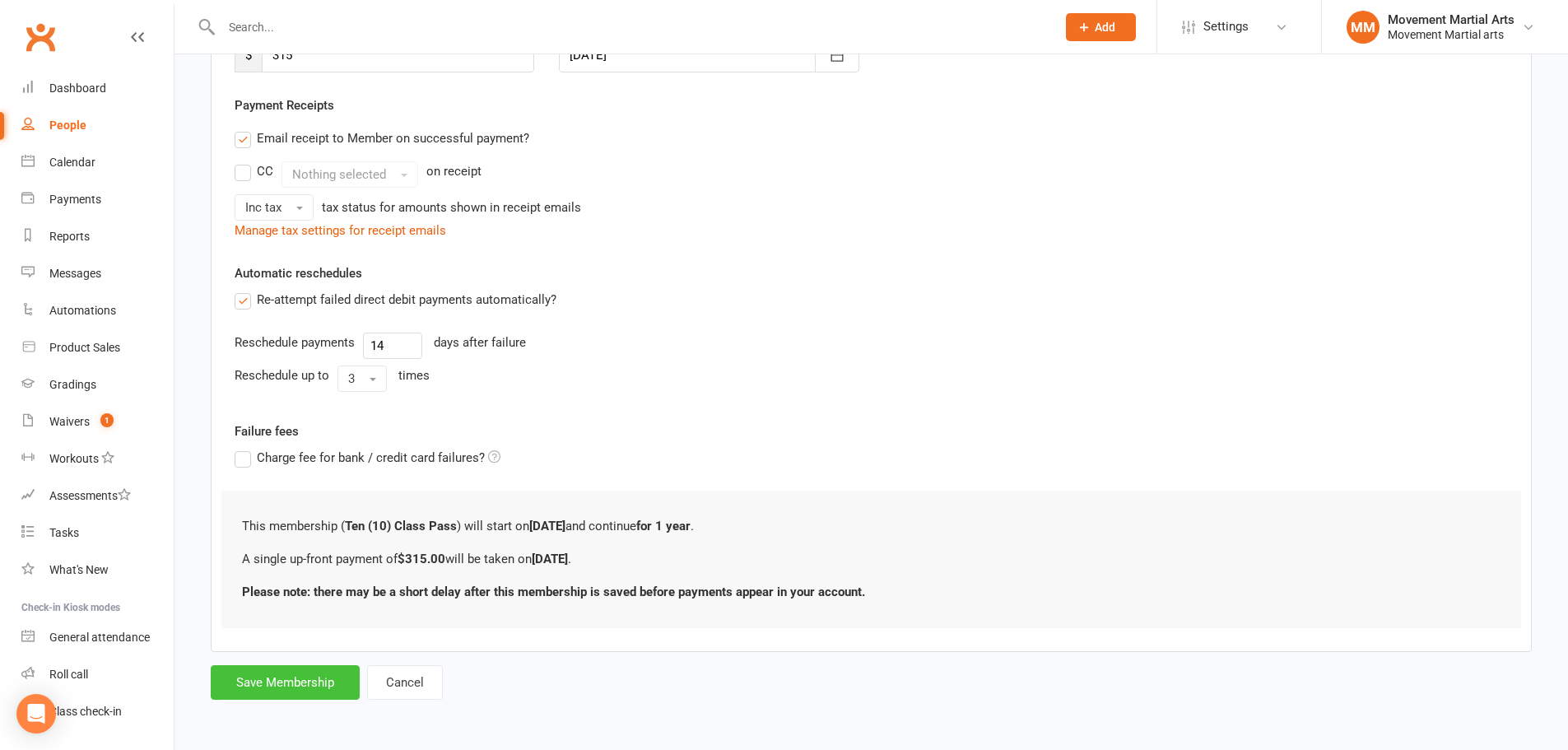
click at [285, 678] on button "Save Membership" at bounding box center [285, 682] width 149 height 35
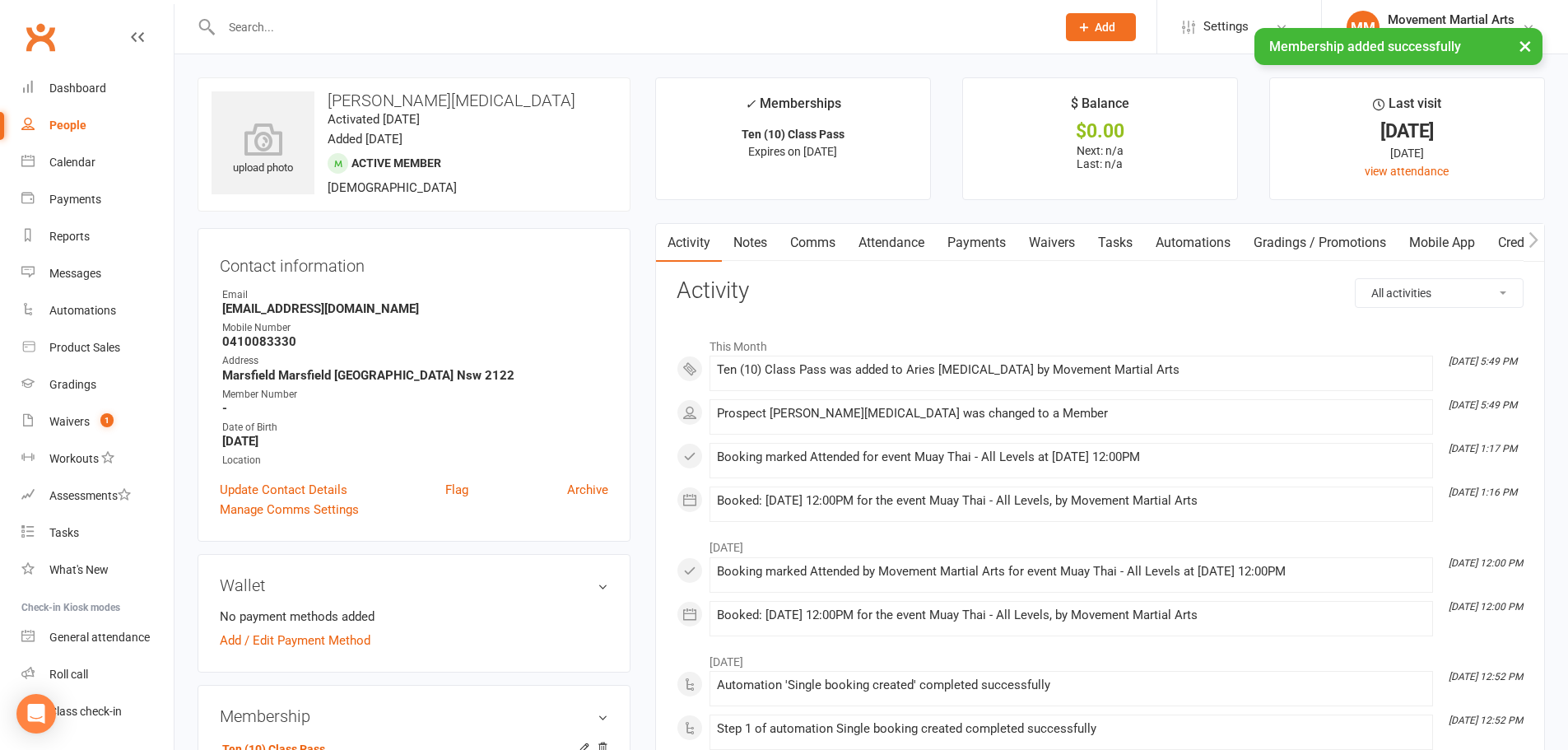
click at [971, 241] on link "Payments" at bounding box center [976, 243] width 82 height 38
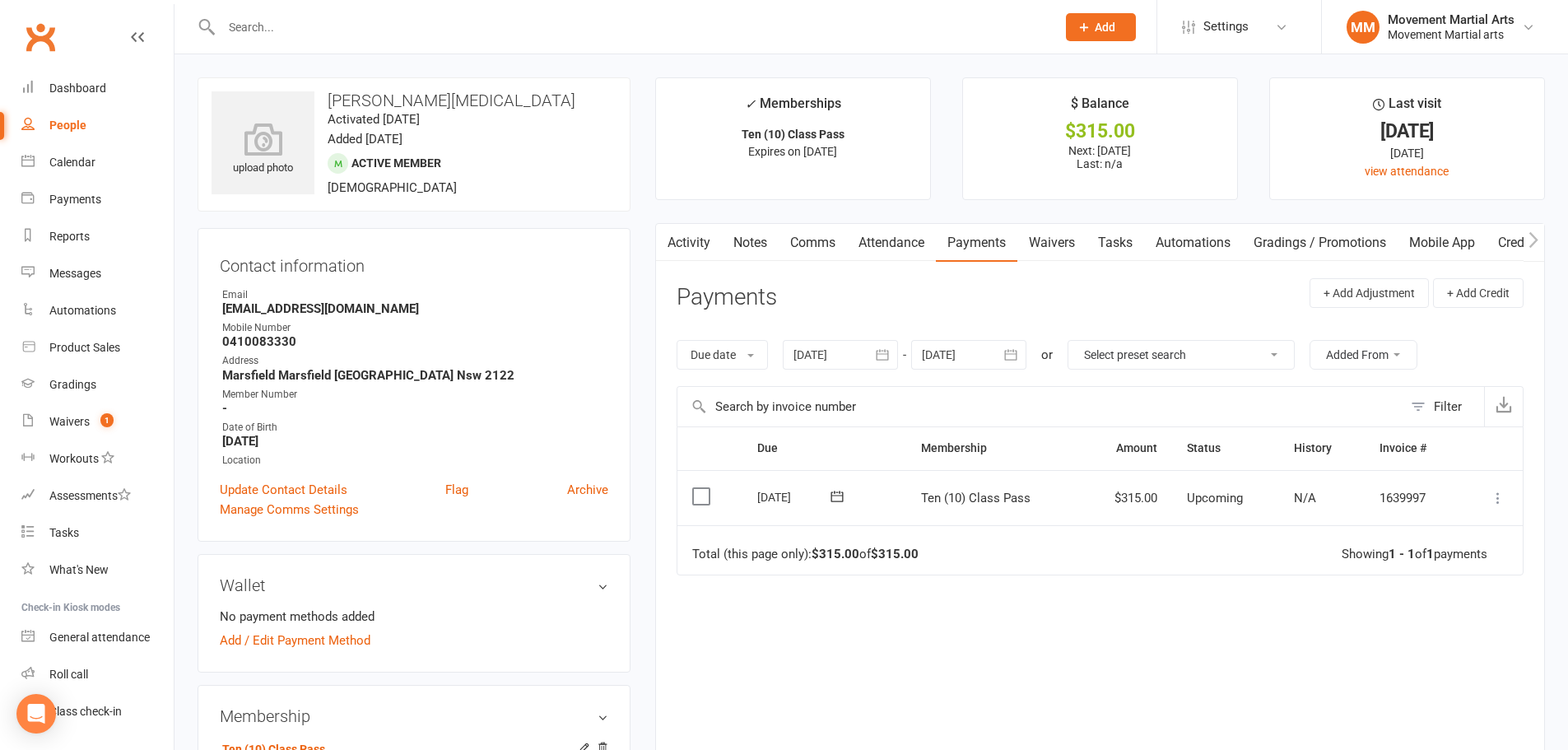
click at [1496, 499] on icon at bounding box center [1498, 498] width 16 height 16
click at [1477, 529] on link "Mark as Paid (Cash)" at bounding box center [1425, 530] width 163 height 33
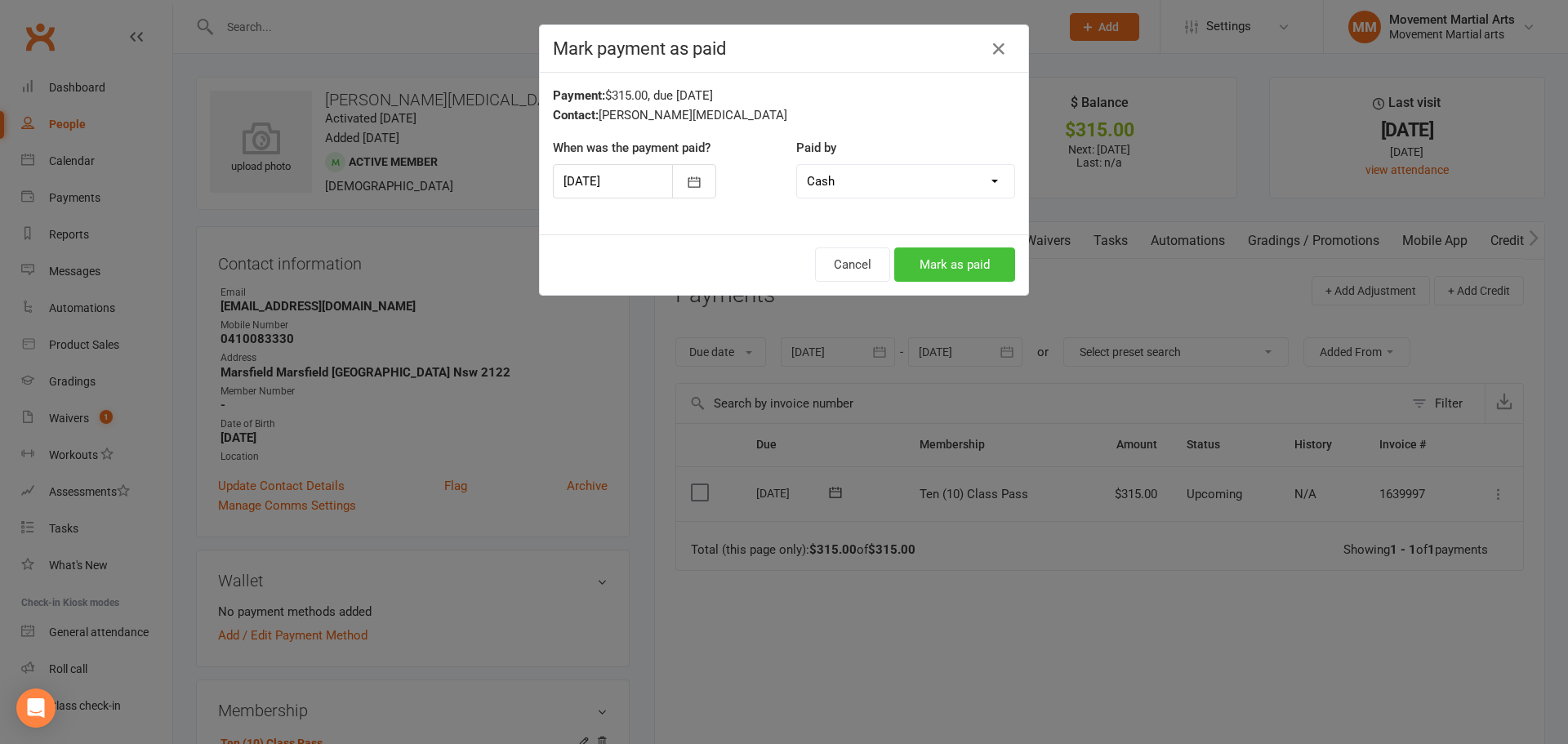
click at [964, 267] on button "Mark as paid" at bounding box center [955, 265] width 121 height 34
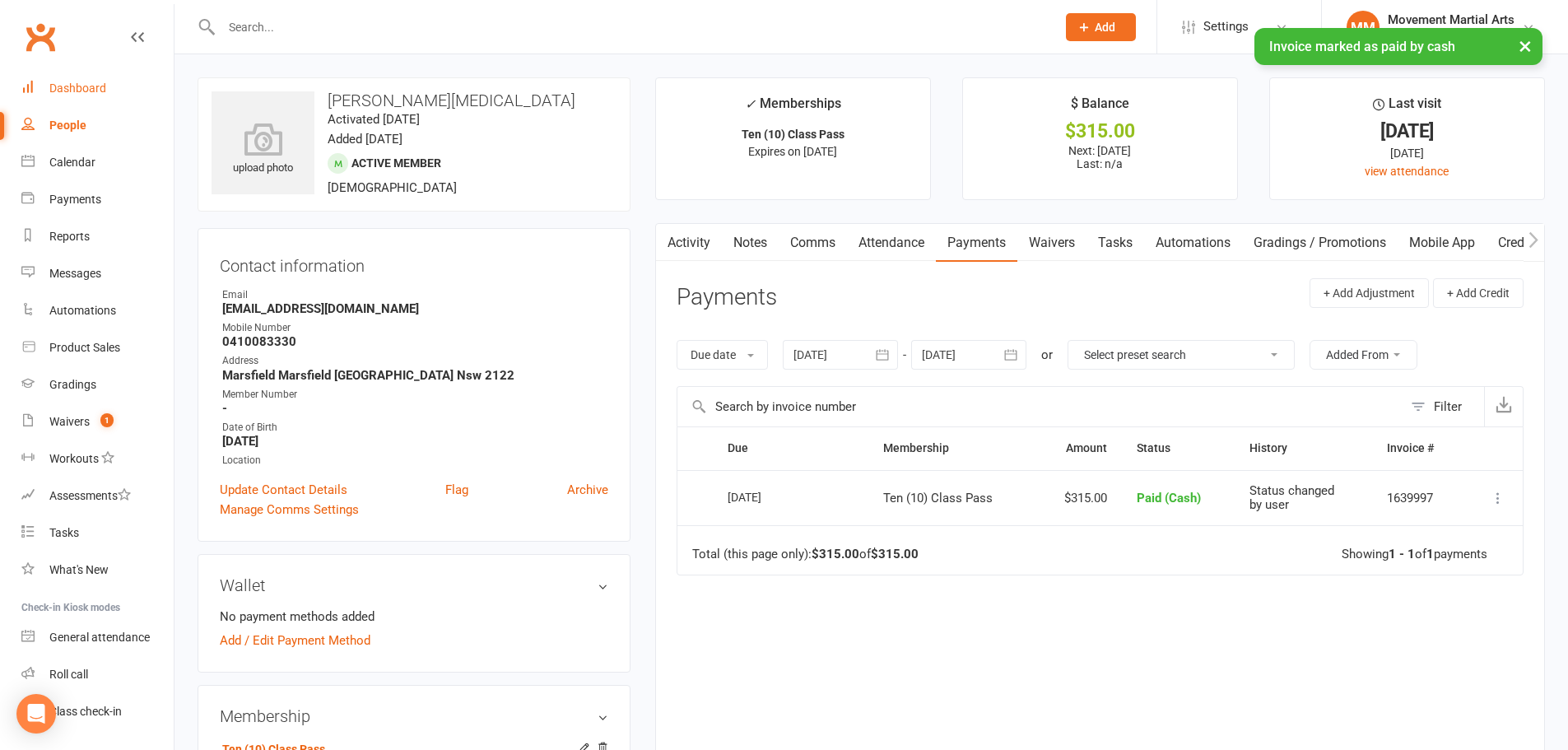
click at [126, 89] on link "Dashboard" at bounding box center [97, 88] width 152 height 37
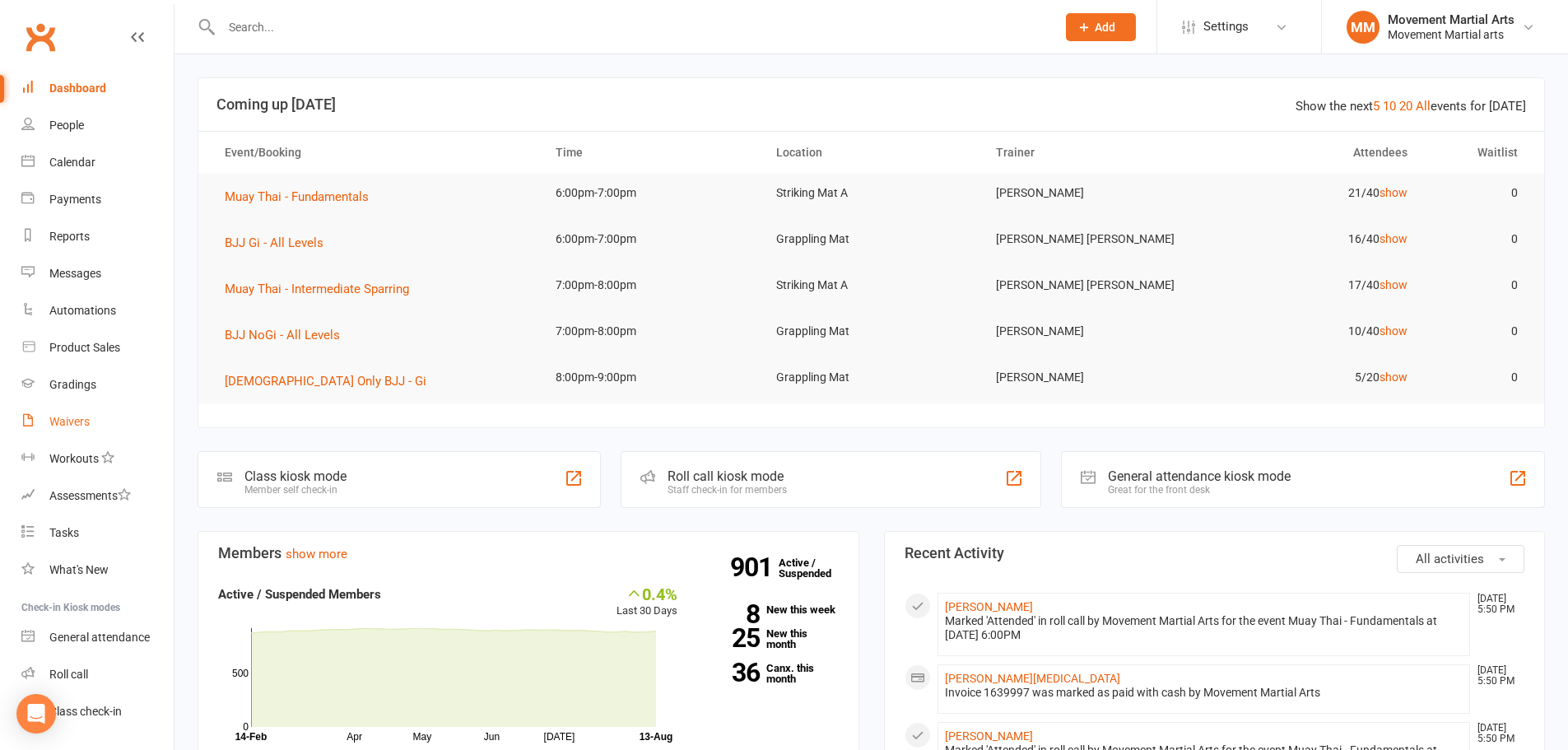
click at [88, 410] on link "Waivers" at bounding box center [97, 421] width 152 height 37
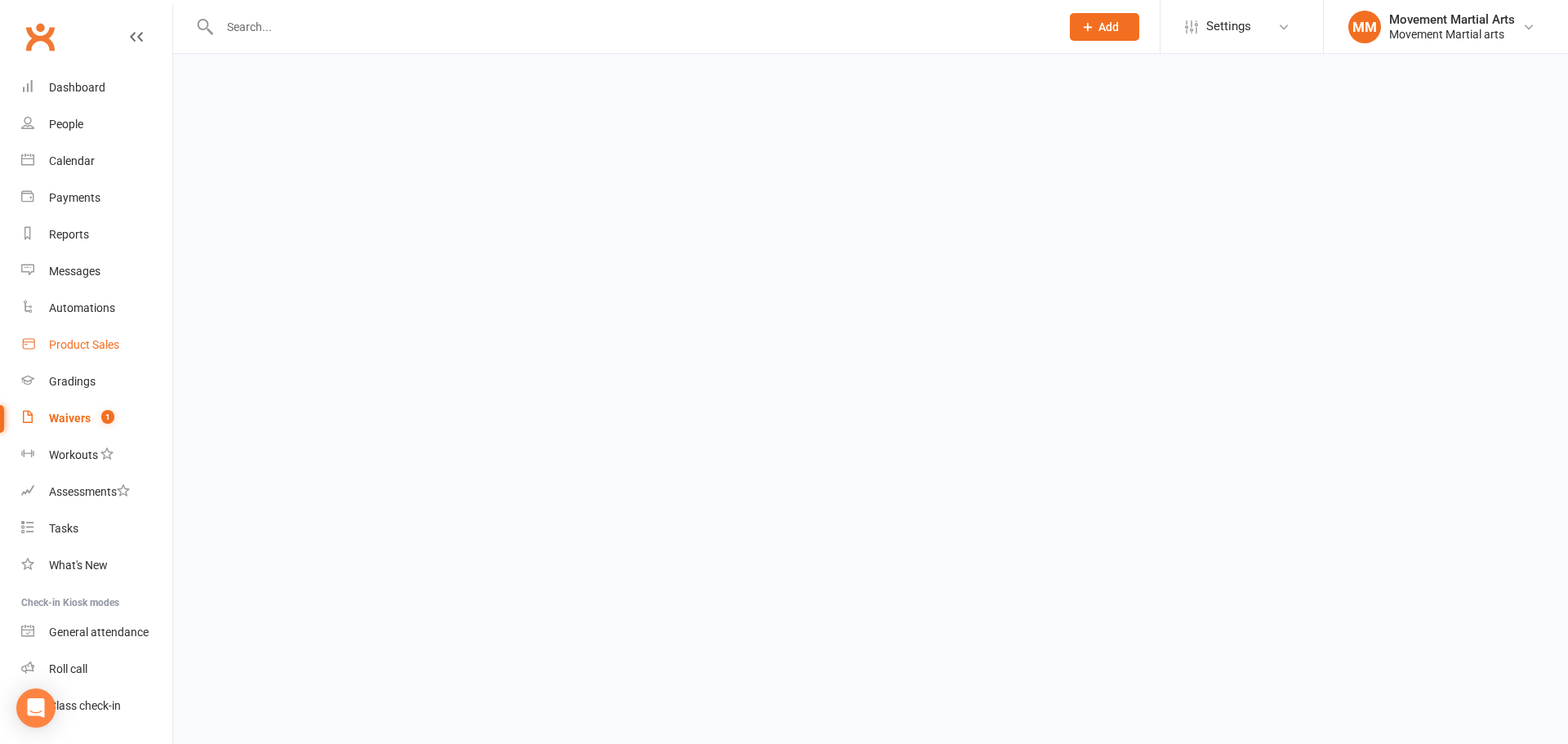
select select "100"
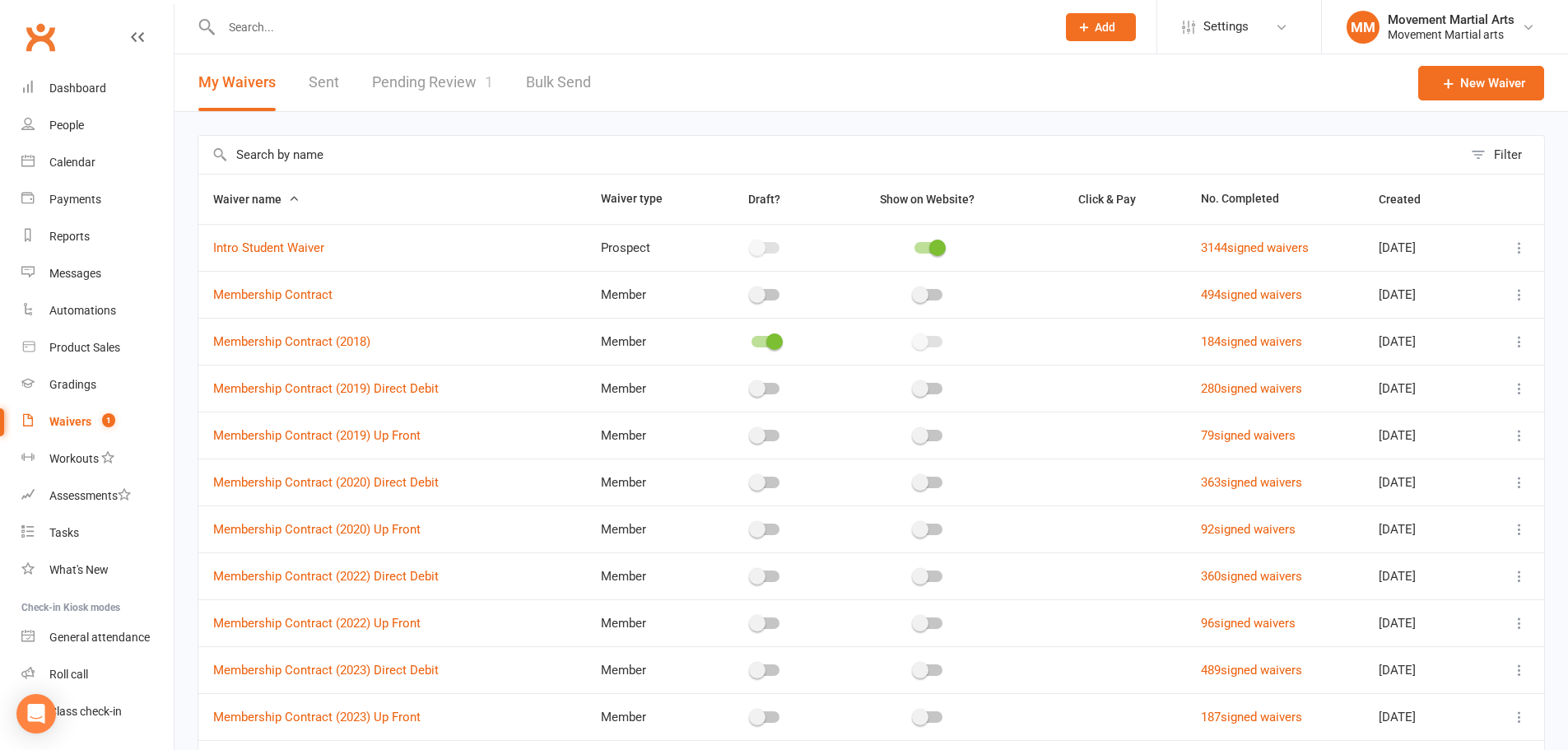
click at [332, 96] on link "Sent" at bounding box center [324, 82] width 30 height 57
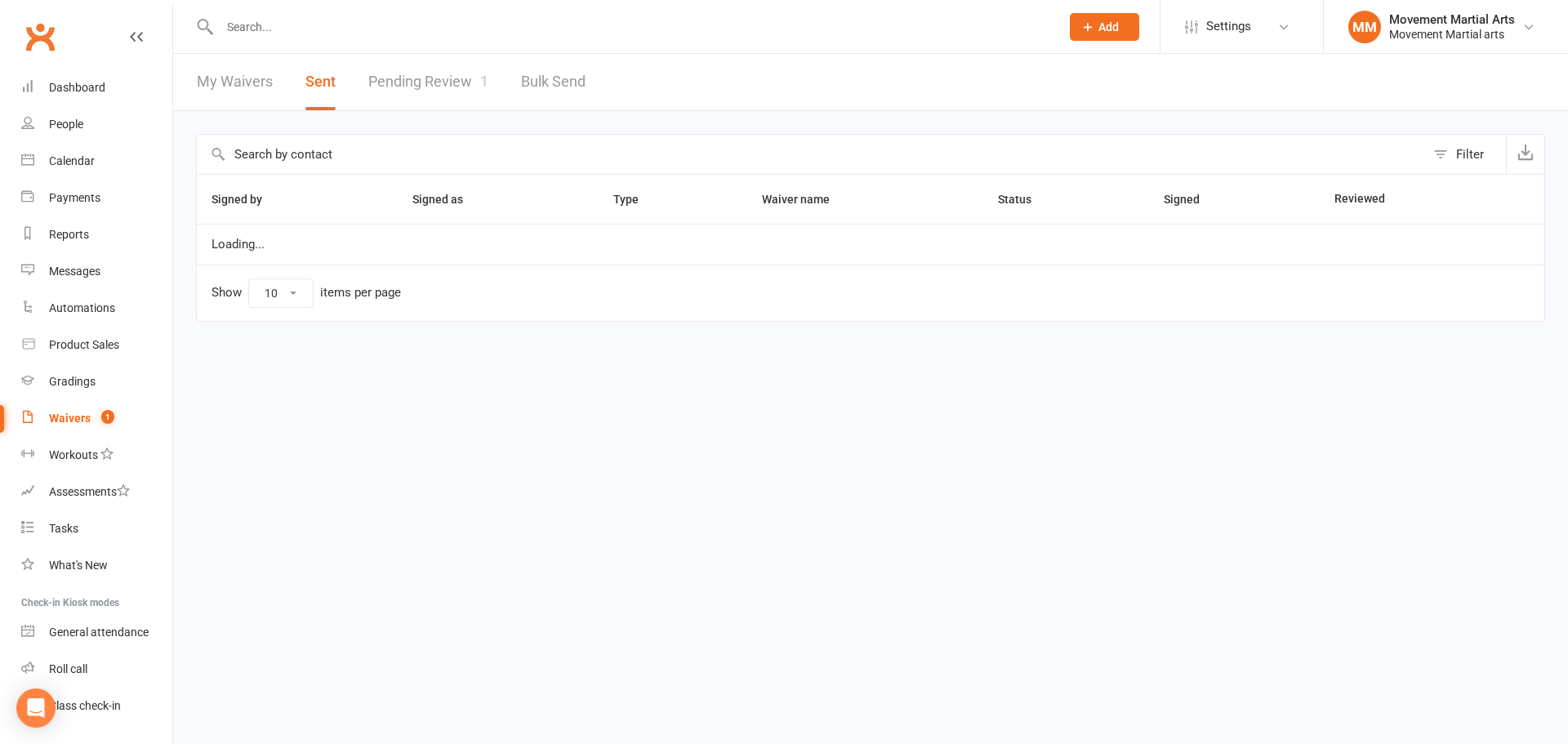
select select "50"
click at [1476, 155] on button "Filter" at bounding box center [1465, 155] width 81 height 39
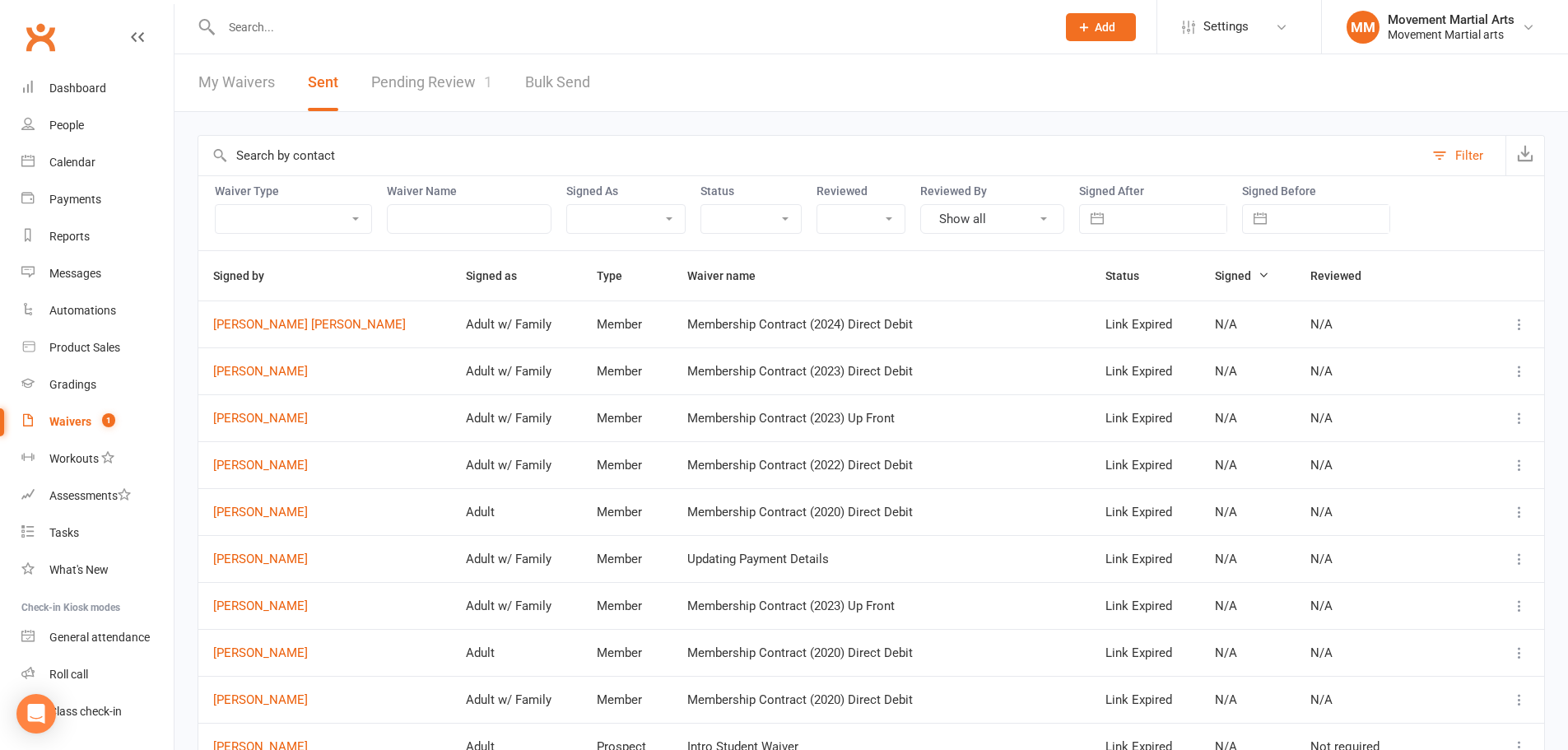
click at [1154, 218] on input "text" at bounding box center [1168, 219] width 115 height 28
select select "6"
select select "2025"
select select "7"
select select "2025"
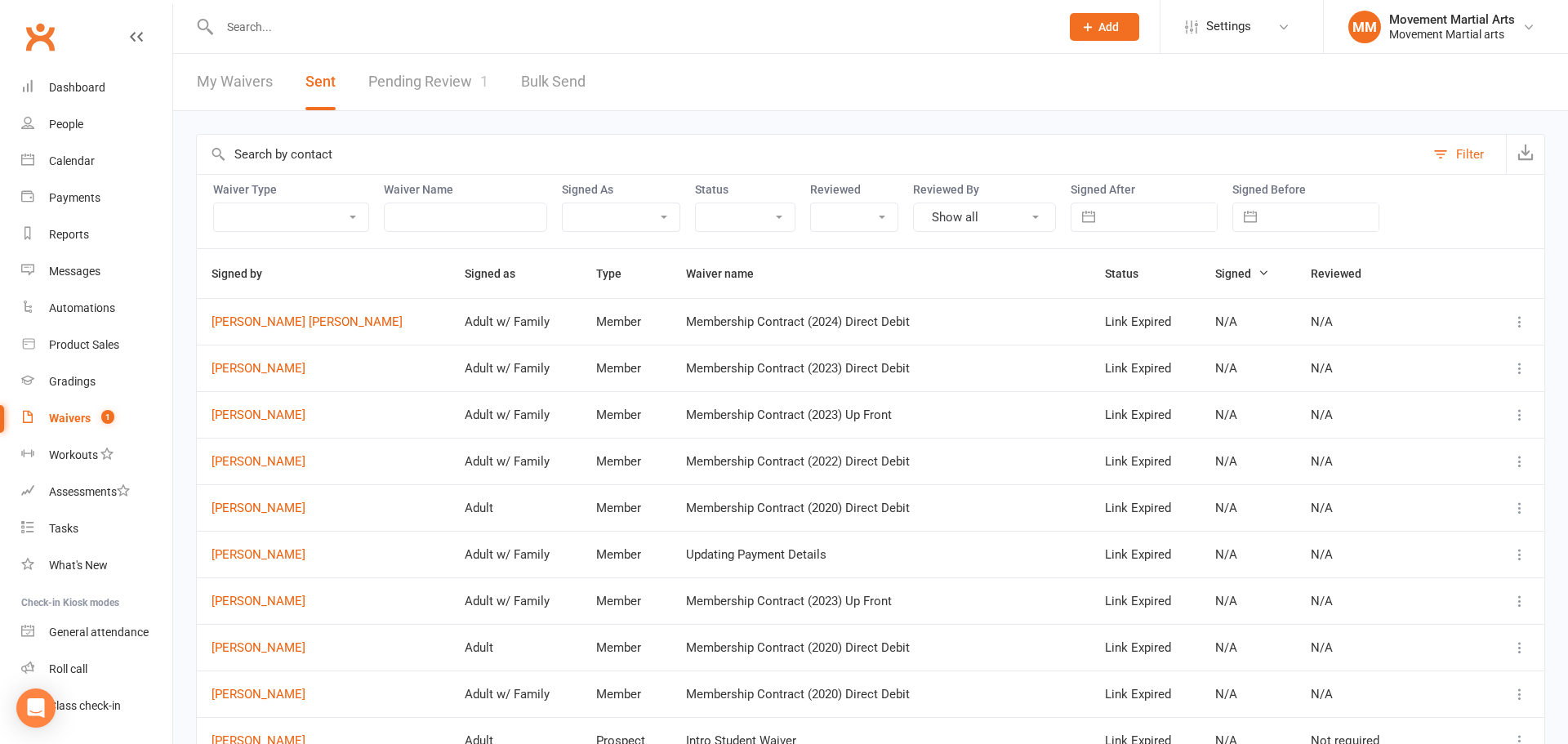
select select "8"
select select "2025"
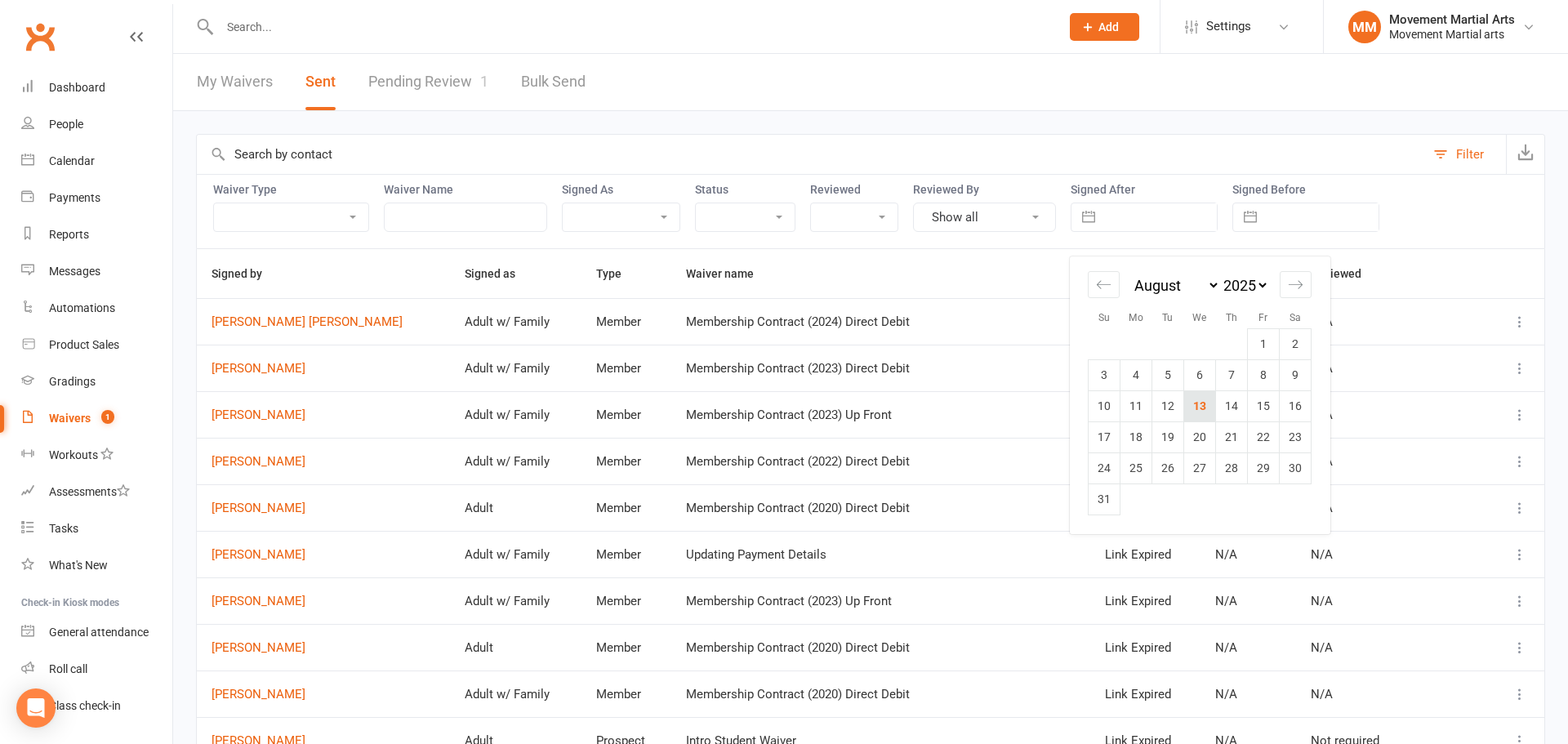
click at [1204, 407] on td "13" at bounding box center [1199, 406] width 32 height 31
type input "13 Aug 2025"
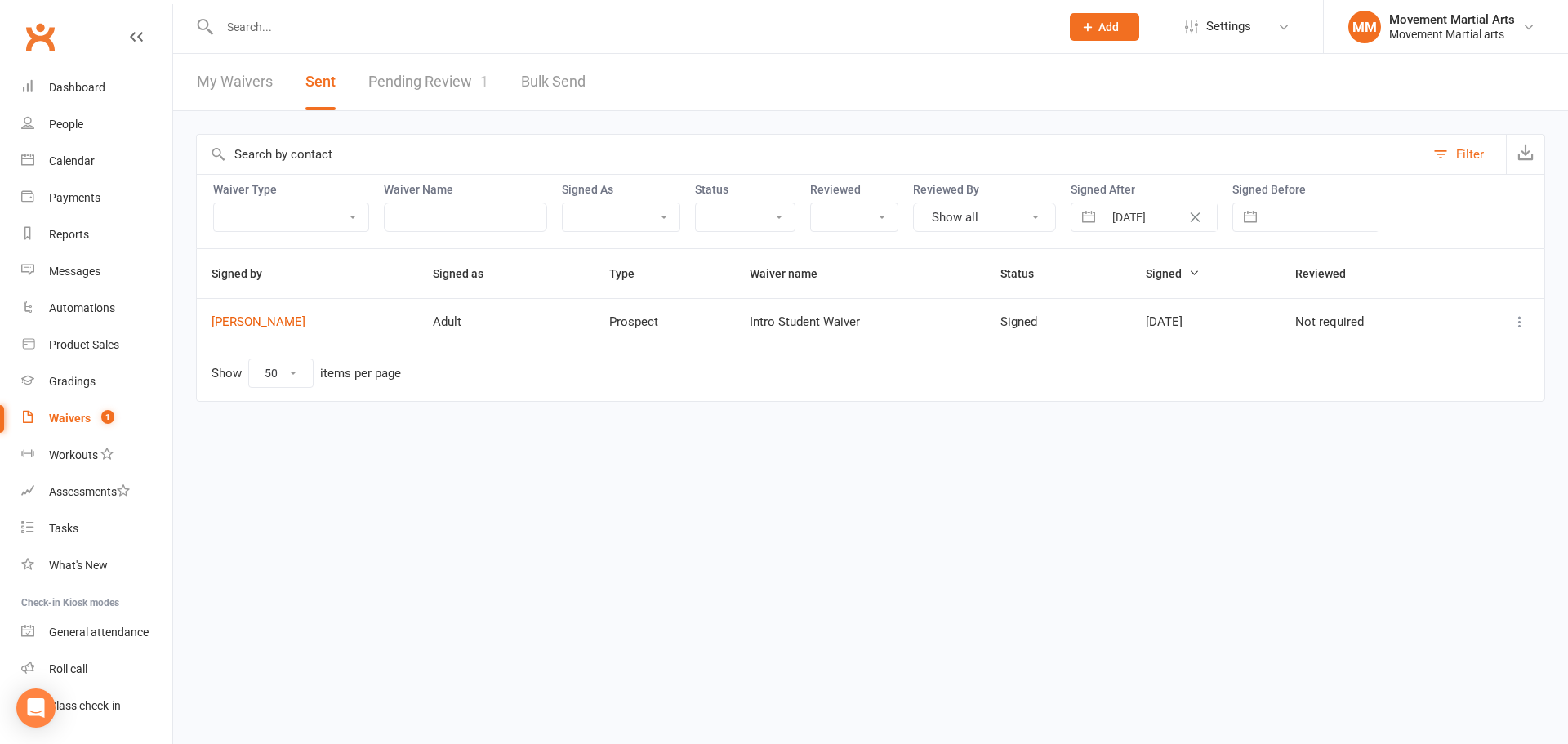
drag, startPoint x: 1036, startPoint y: 448, endPoint x: 1060, endPoint y: 531, distance: 86.4
drag, startPoint x: 1060, startPoint y: 531, endPoint x: 441, endPoint y: 654, distance: 631.1
click at [482, 470] on html "Prospect Member Non-attending contact Class / event Appointment Grading event T…" at bounding box center [784, 235] width 1568 height 470
click at [119, 81] on link "Dashboard" at bounding box center [96, 87] width 151 height 37
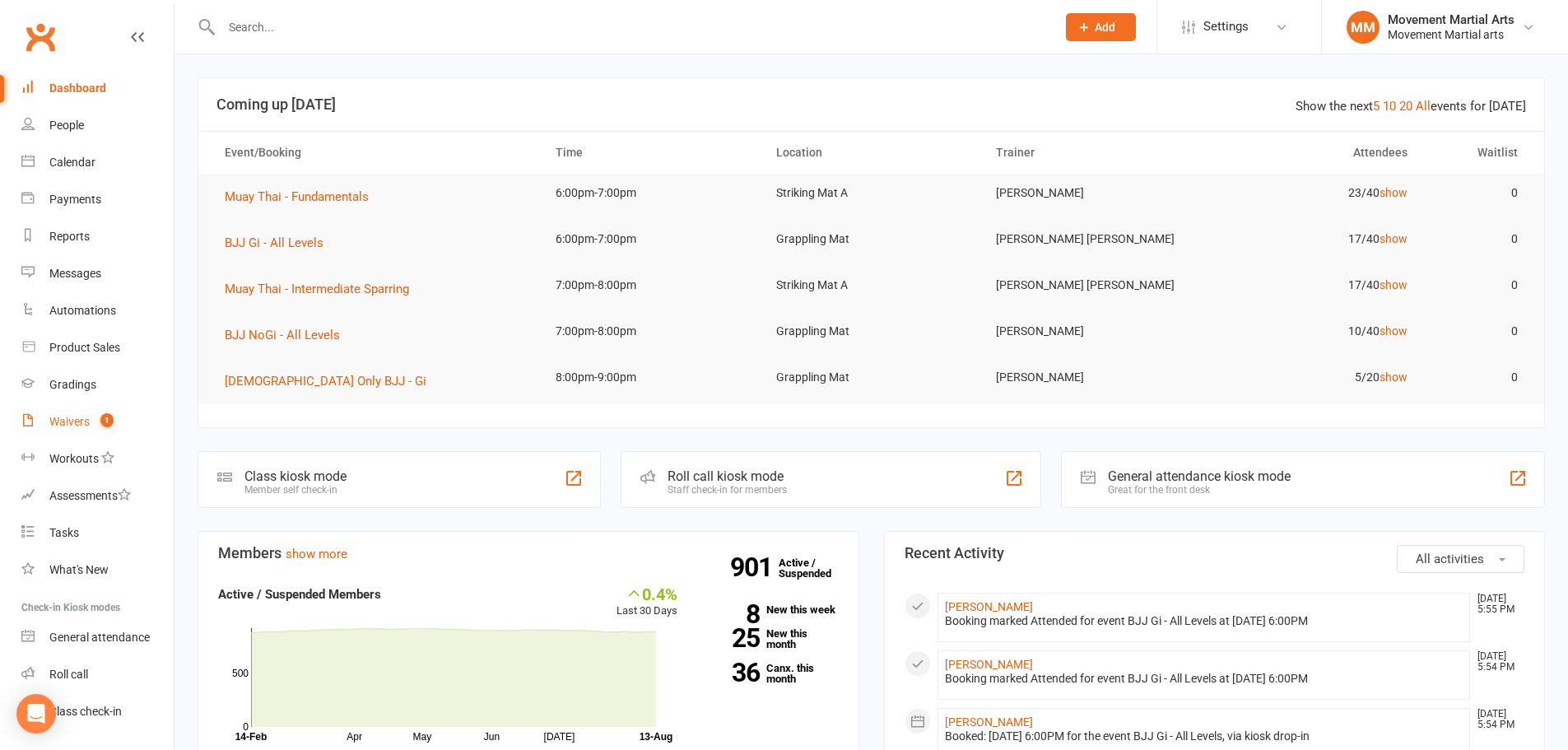
click at [65, 428] on div "Waivers" at bounding box center [69, 421] width 40 height 13
select select "100"
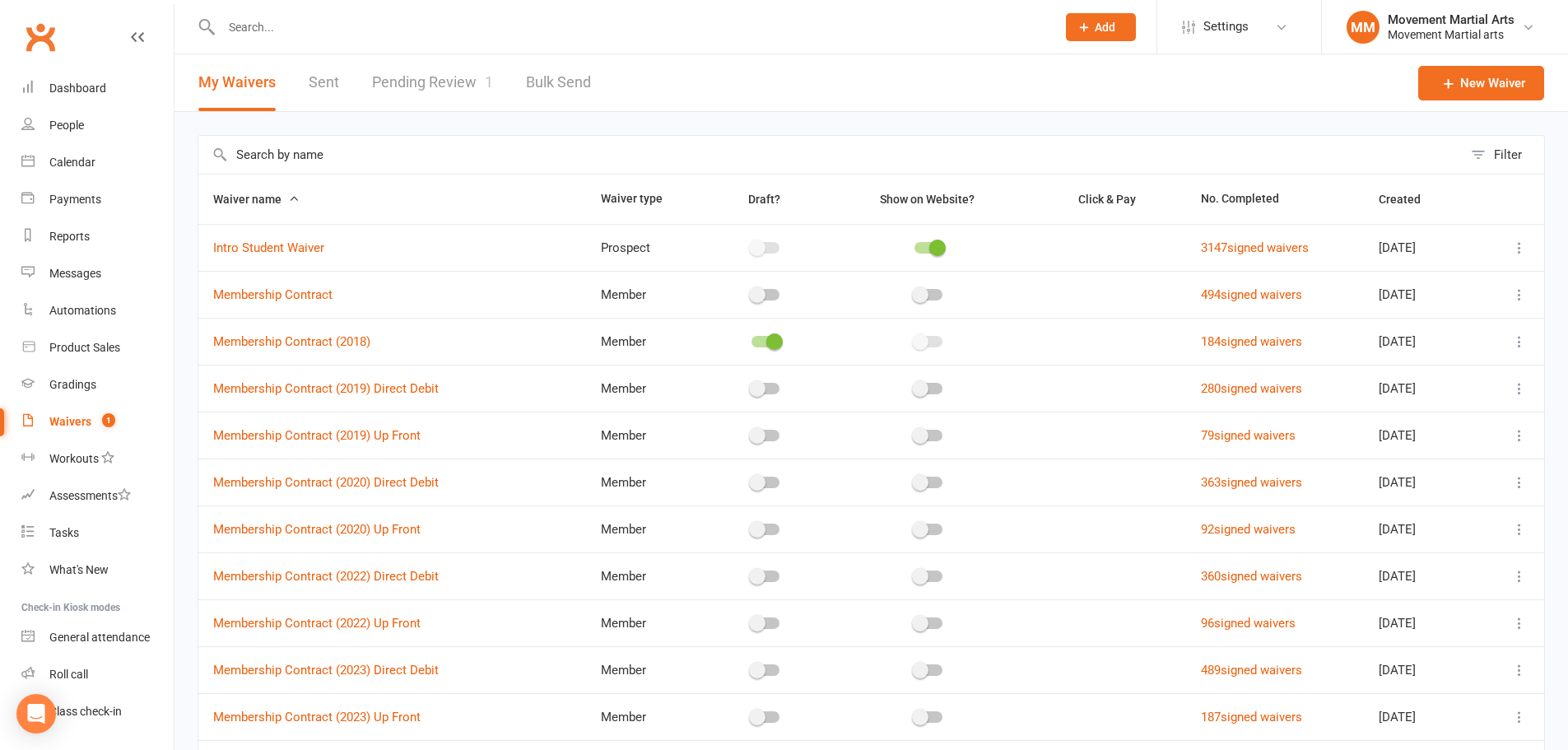
click at [330, 80] on link "Sent" at bounding box center [324, 82] width 30 height 57
select select "50"
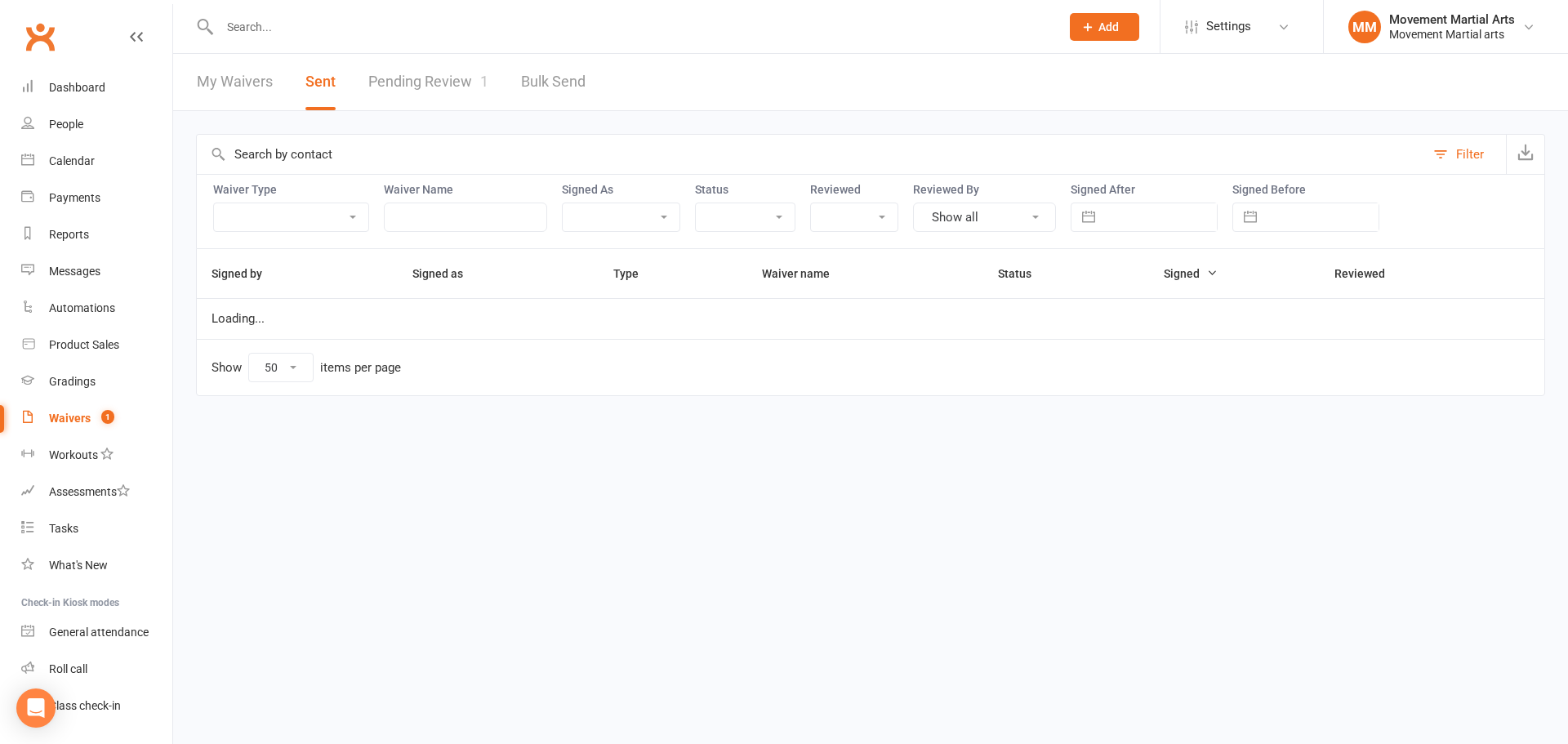
select select "6"
select select "2025"
select select "7"
select select "2025"
select select "8"
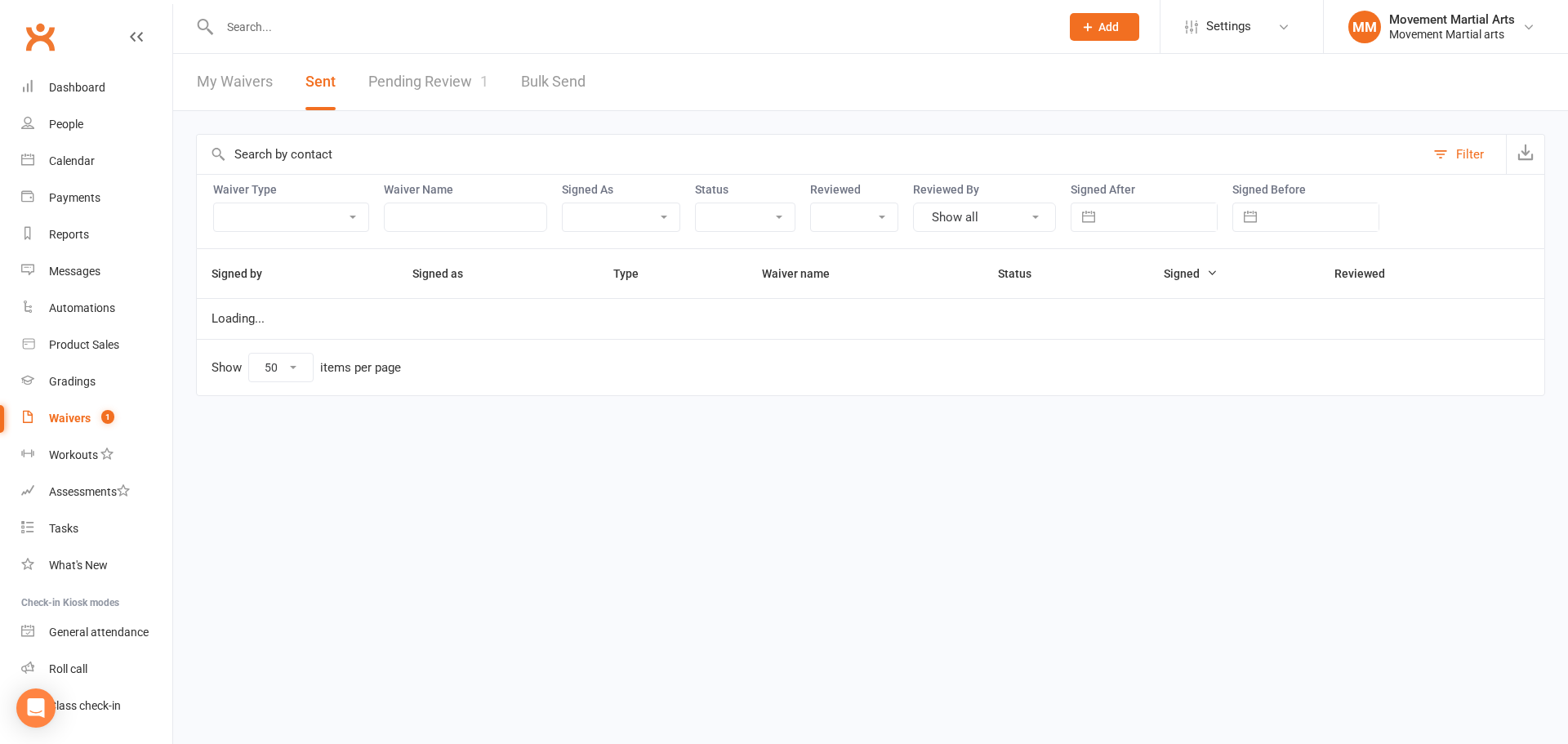
select select "2025"
click at [1115, 223] on input "text" at bounding box center [1159, 217] width 114 height 28
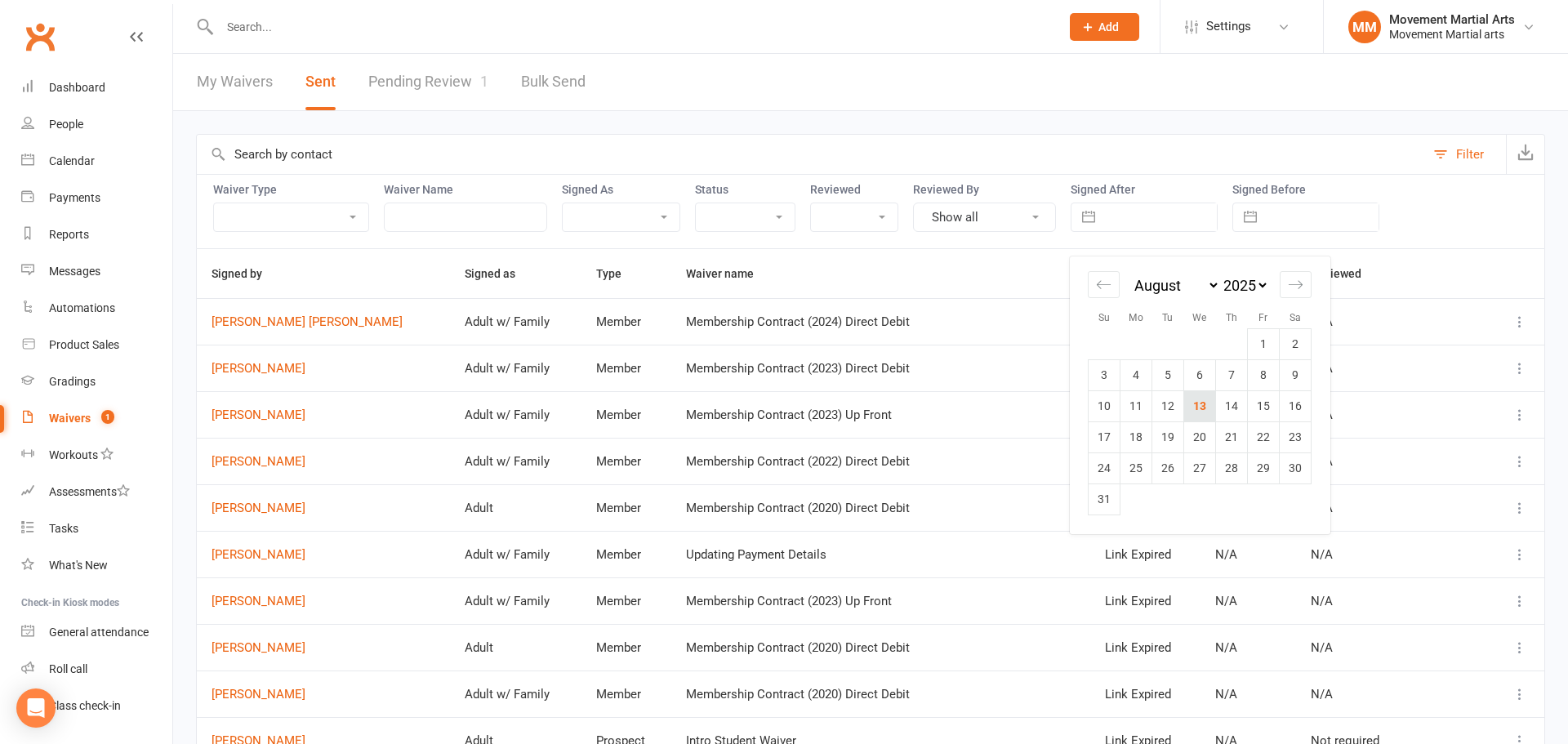
click at [1207, 412] on td "13" at bounding box center [1199, 406] width 32 height 31
type input "13 Aug 2025"
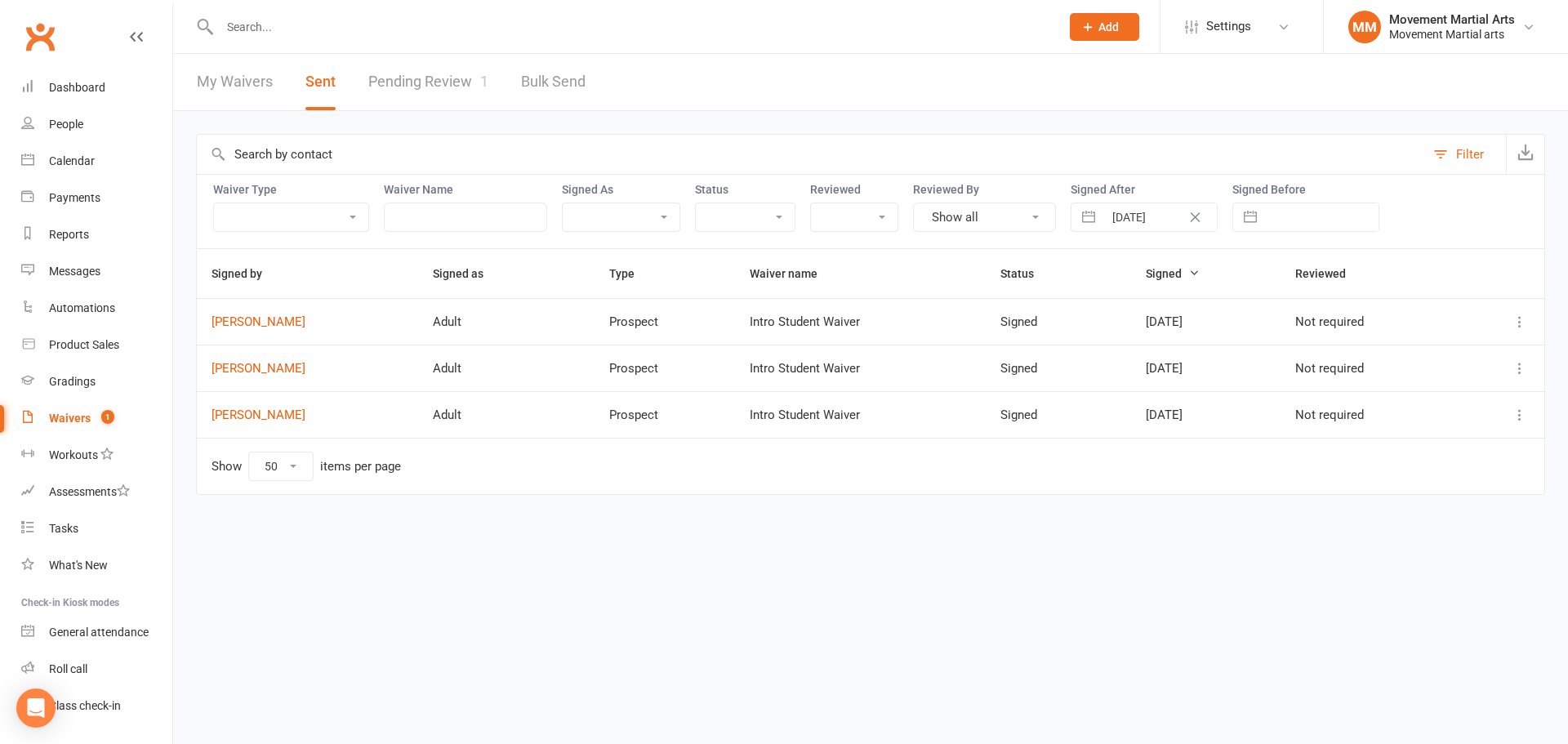
click at [1522, 415] on icon at bounding box center [1520, 415] width 16 height 16
click at [1463, 448] on link "Preview" at bounding box center [1448, 447] width 162 height 33
click at [1520, 374] on icon at bounding box center [1520, 368] width 16 height 16
click at [1501, 390] on link "Preview" at bounding box center [1448, 401] width 162 height 33
click at [1512, 326] on icon at bounding box center [1520, 322] width 16 height 16
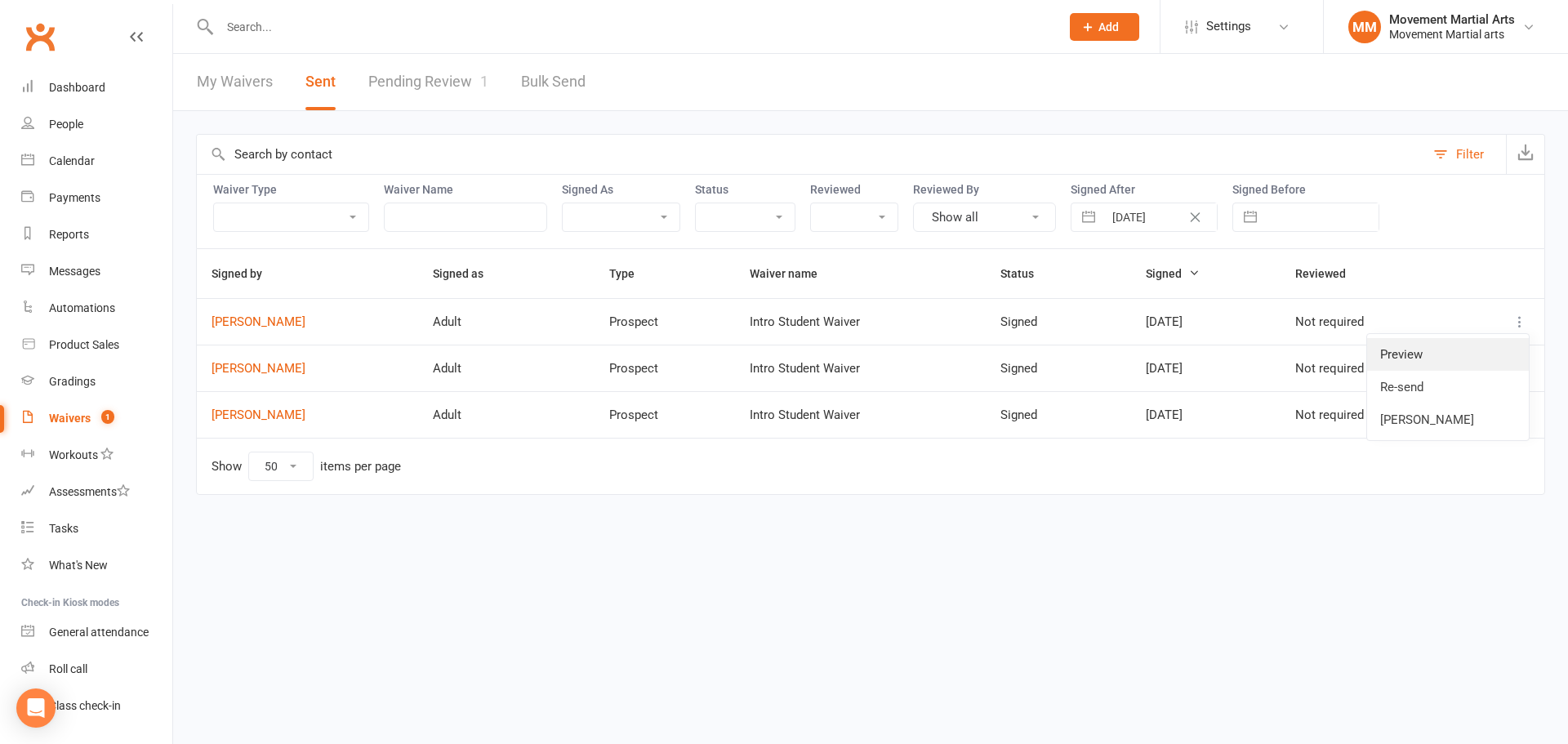
click at [1477, 343] on link "Preview" at bounding box center [1448, 354] width 162 height 33
click at [64, 89] on div "Dashboard" at bounding box center [77, 87] width 56 height 13
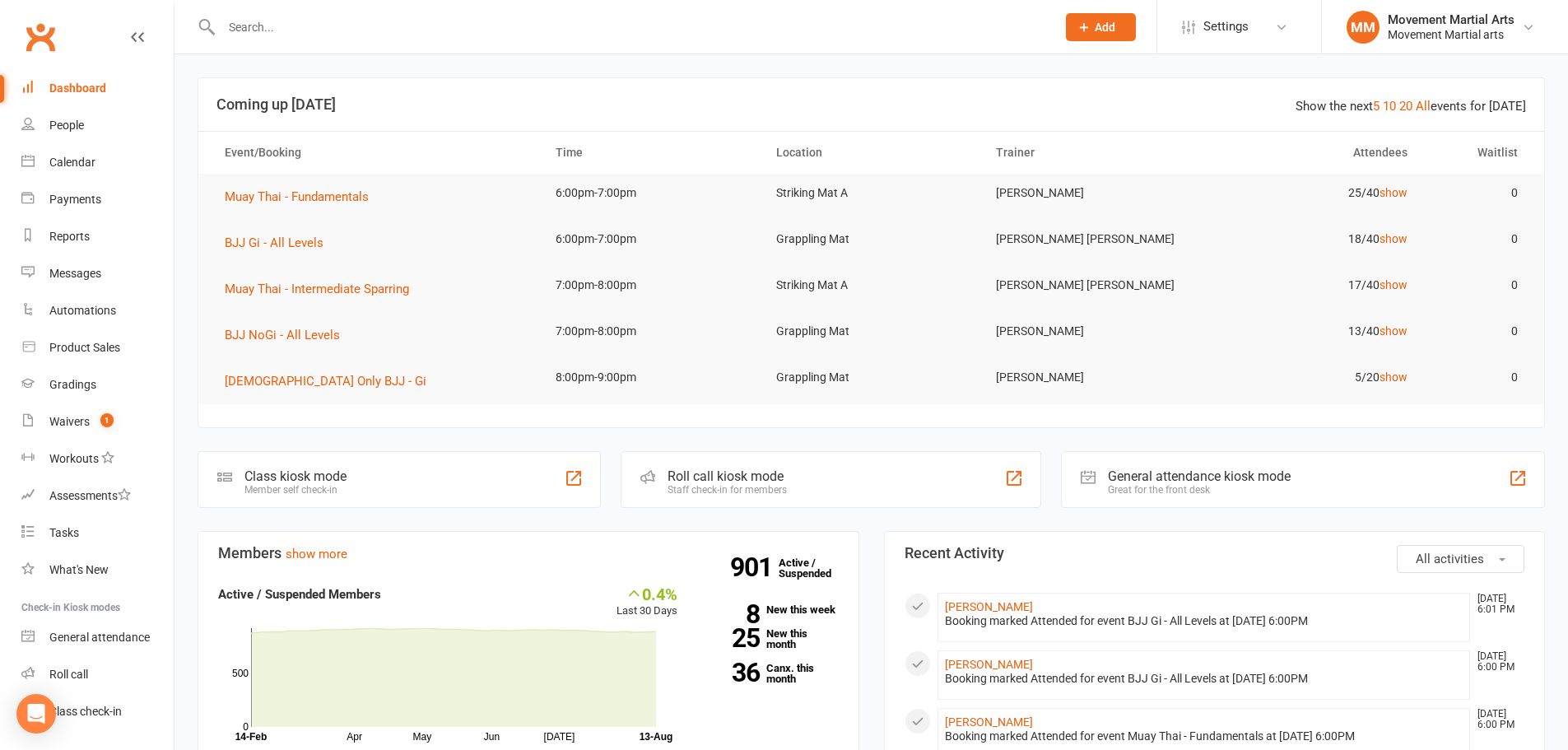
click at [313, 208] on td "Muay Thai - Fundamentals" at bounding box center [375, 197] width 330 height 46
click at [269, 185] on td "Muay Thai - Fundamentals" at bounding box center [375, 197] width 330 height 46
click at [274, 190] on span "Muay Thai - Fundamentals" at bounding box center [297, 197] width 144 height 15
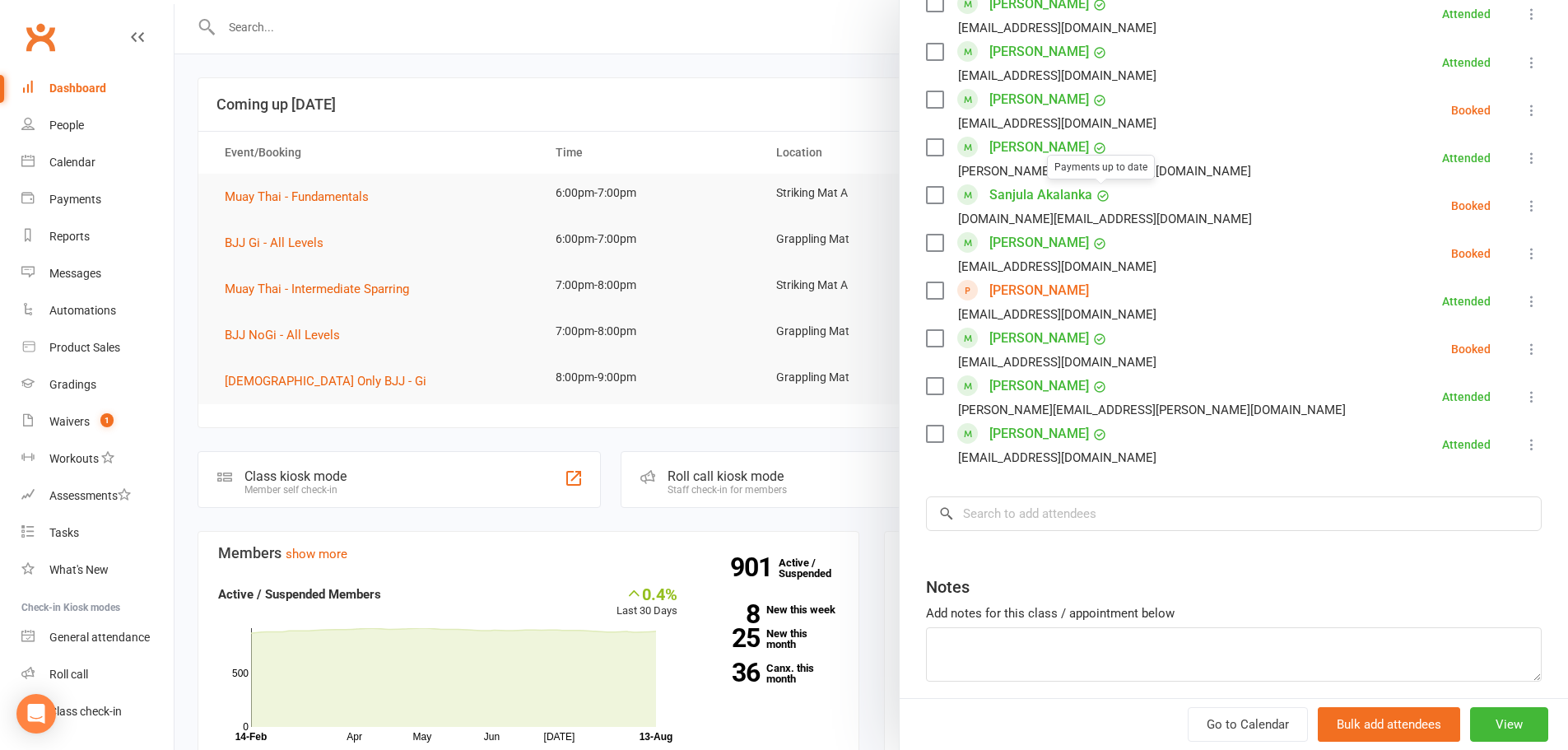
scroll to position [1098, 0]
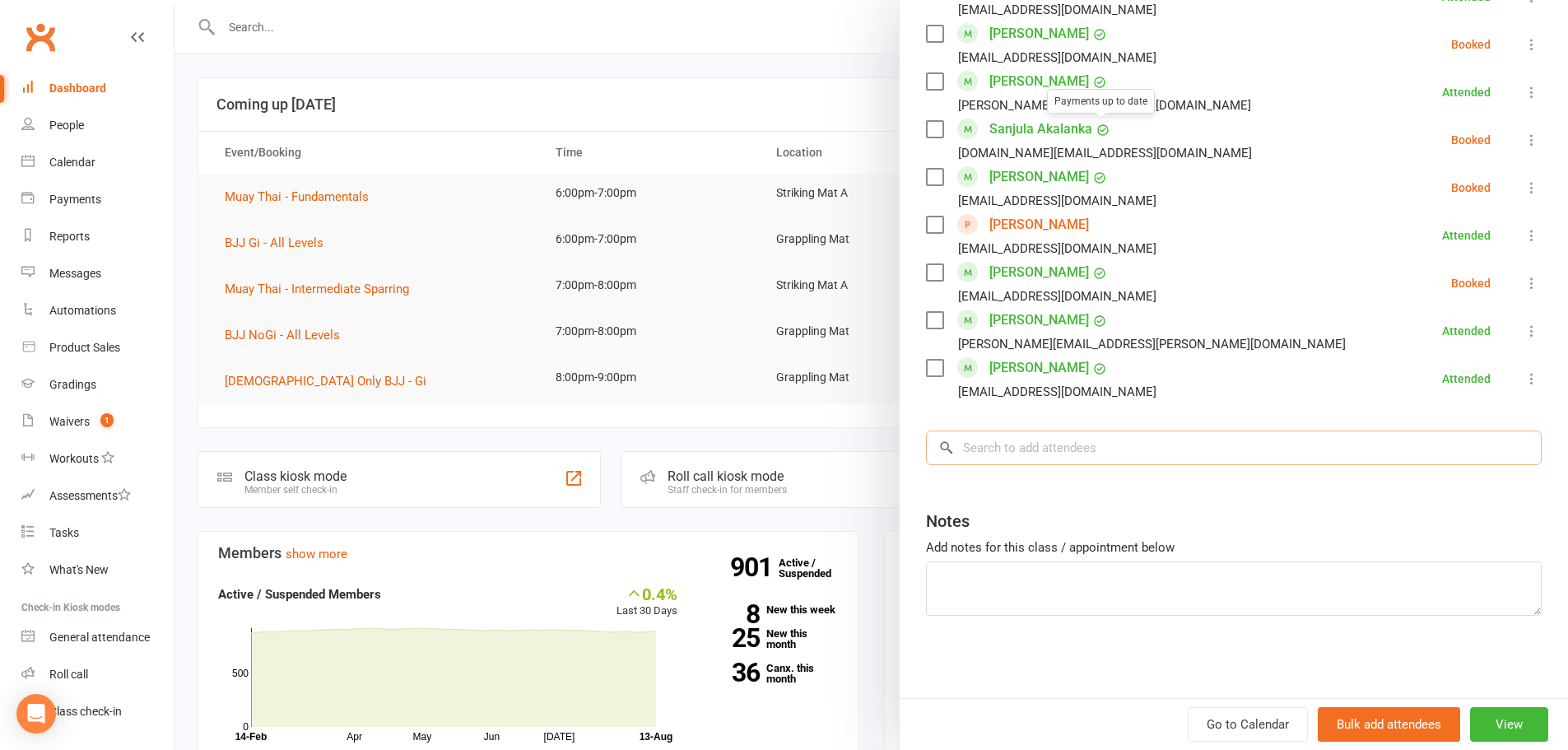
click at [1097, 458] on input "search" at bounding box center [1233, 448] width 615 height 35
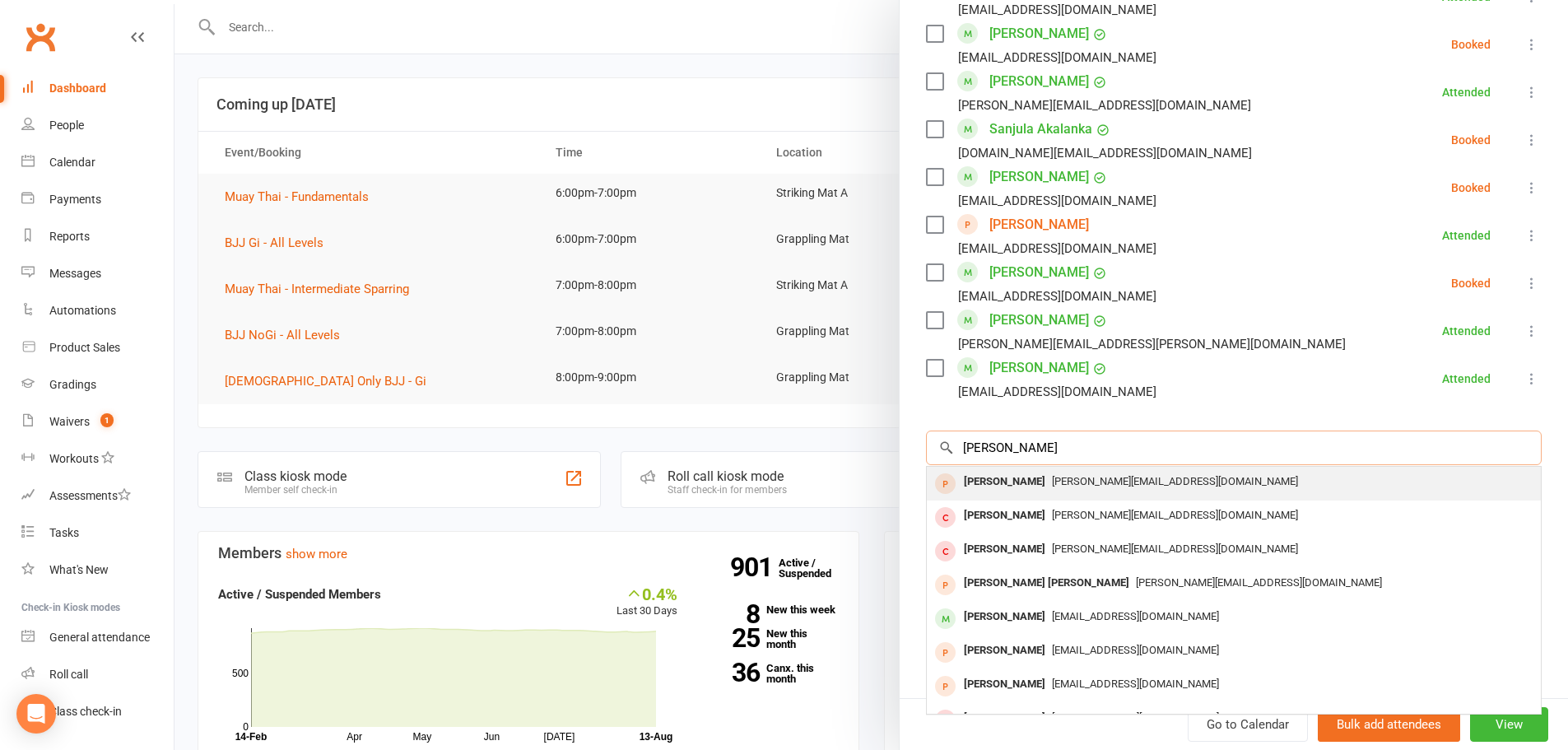
type input "nick hogan"
click at [1112, 489] on div "Nicholas.hogan0@gmail.com" at bounding box center [1233, 481] width 601 height 24
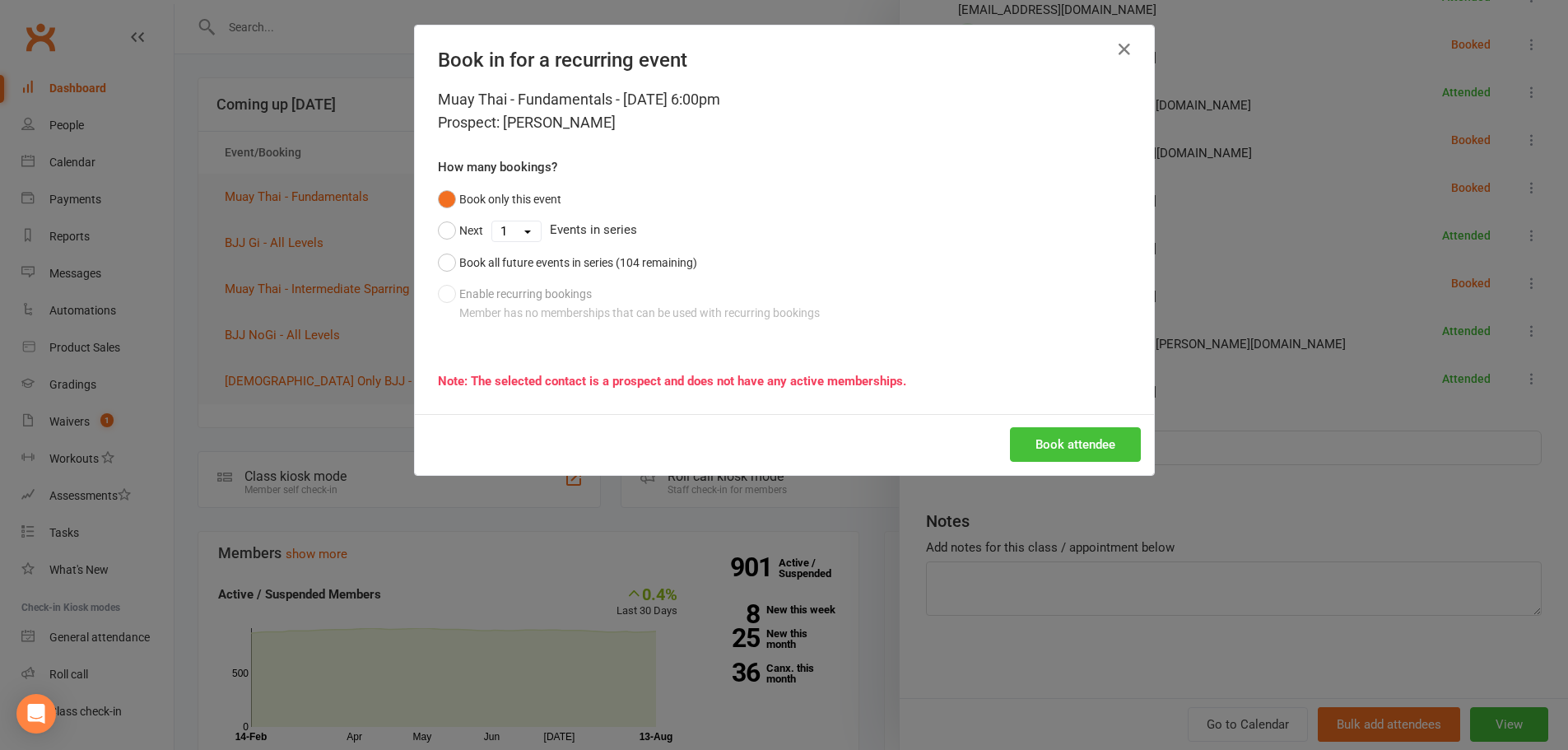
click at [1119, 439] on button "Book attendee" at bounding box center [1074, 444] width 131 height 35
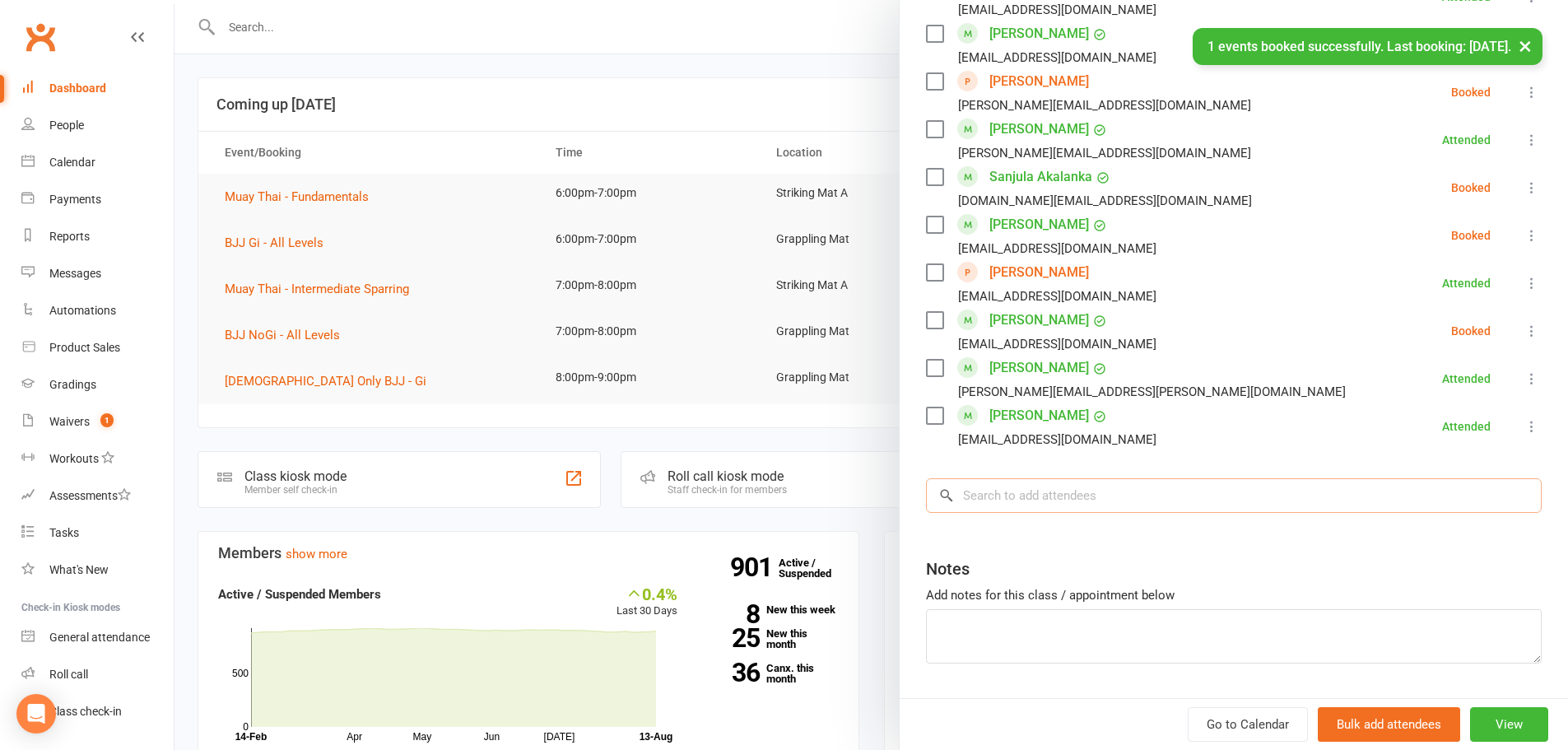
click at [1099, 500] on input "search" at bounding box center [1233, 495] width 615 height 35
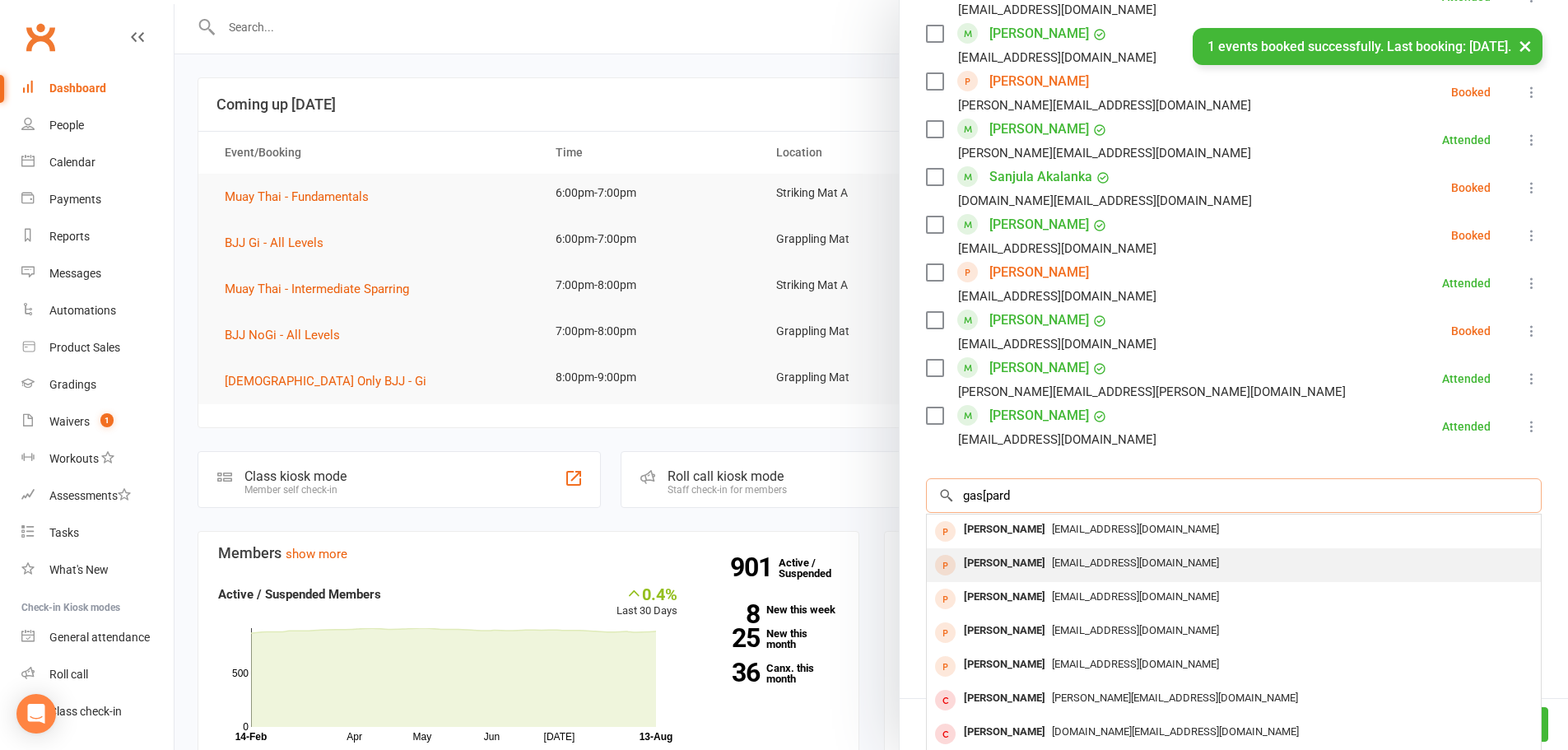
type input "gas[pard"
click at [1086, 560] on span "gdegerando@hotmail.com" at bounding box center [1135, 562] width 167 height 12
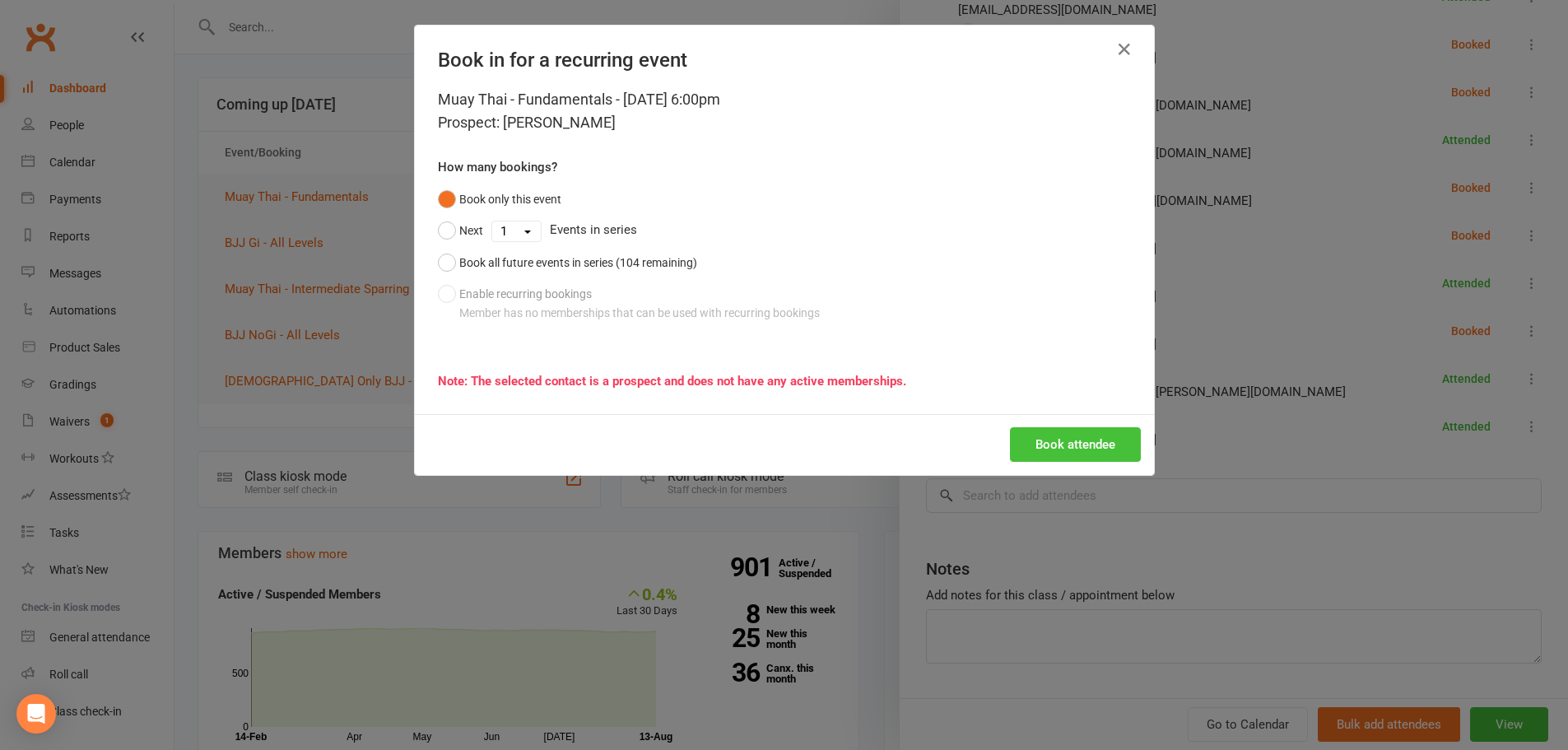
click at [1059, 435] on button "Book attendee" at bounding box center [1074, 444] width 131 height 35
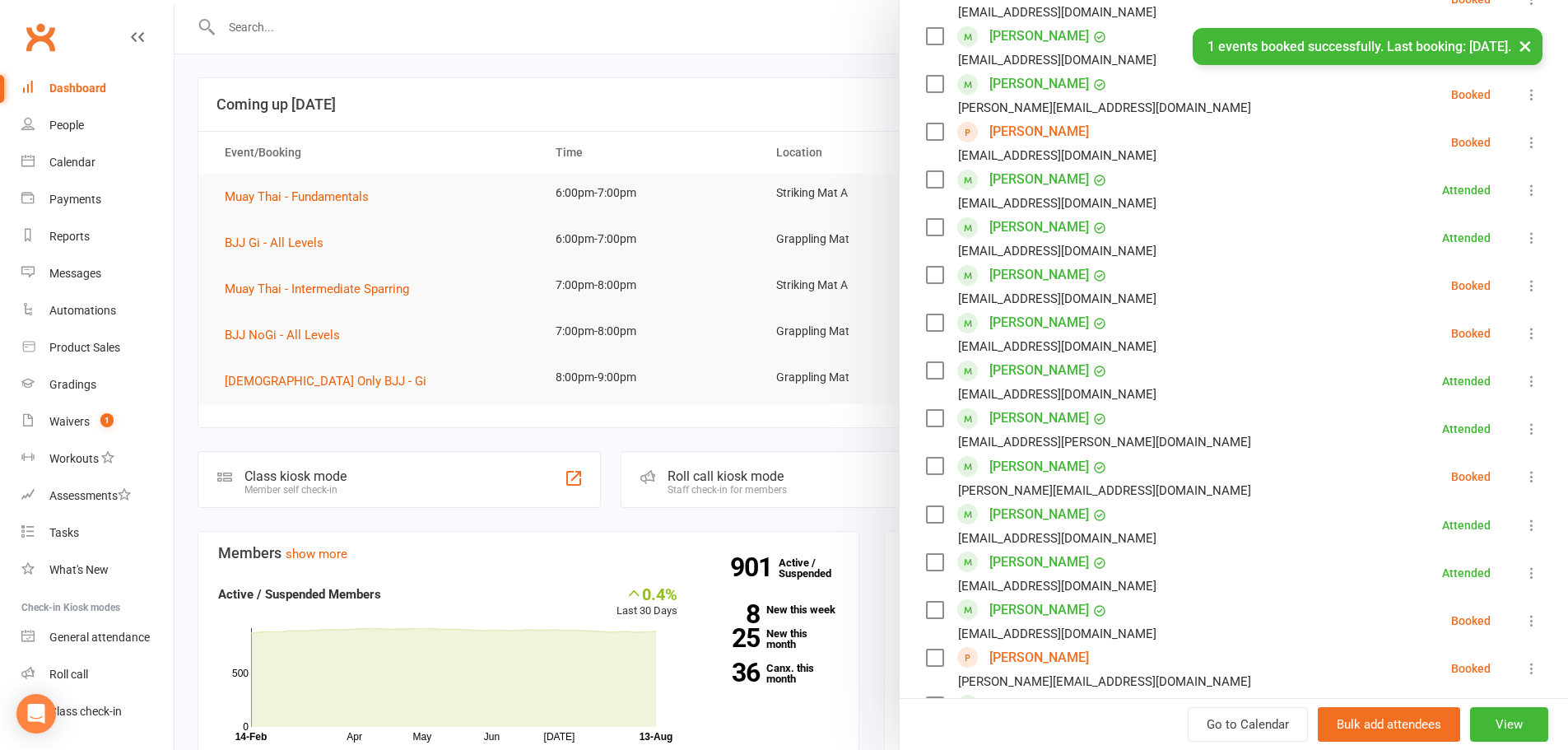
scroll to position [377, 0]
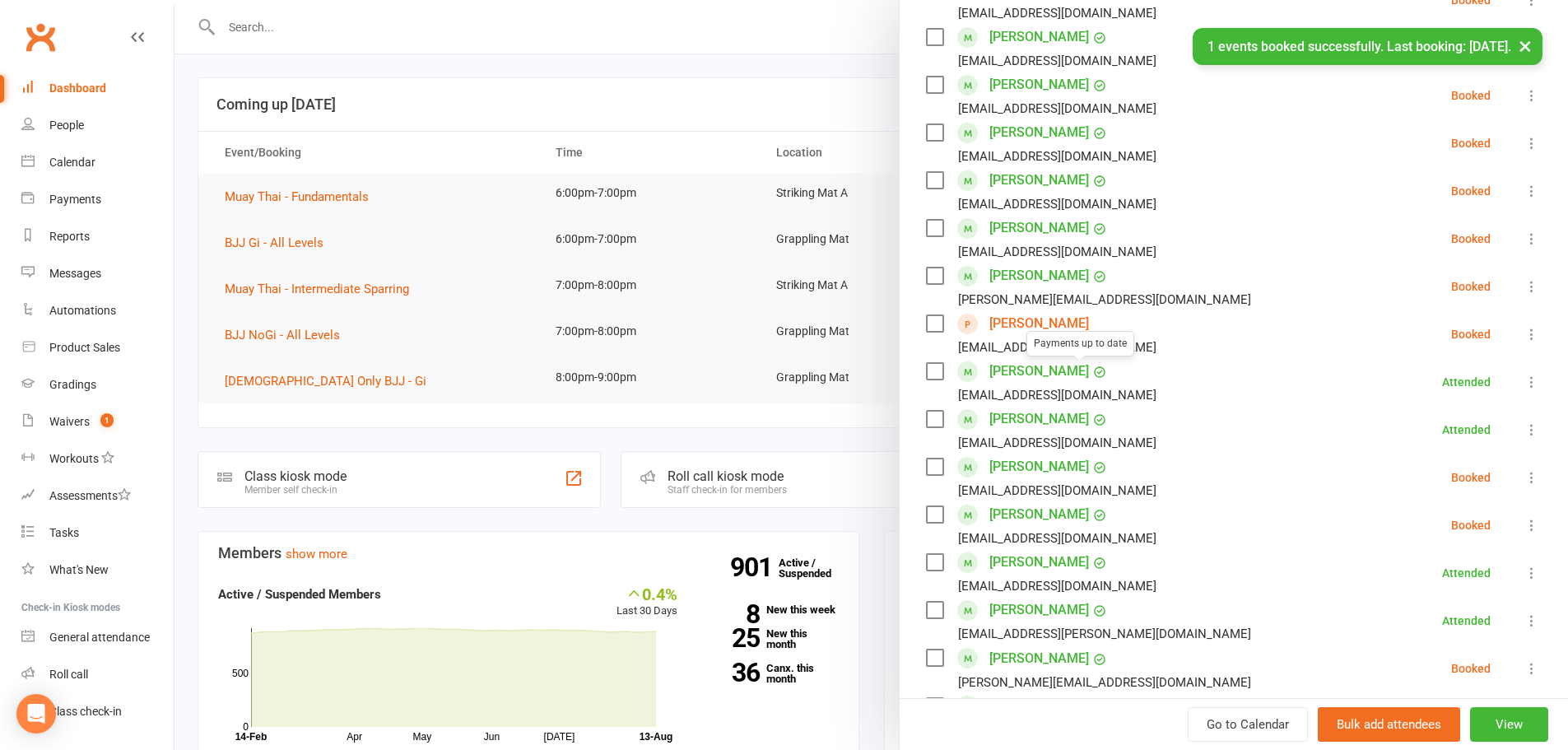
click at [1051, 314] on link "Gaspard de Gerando" at bounding box center [1038, 324] width 100 height 26
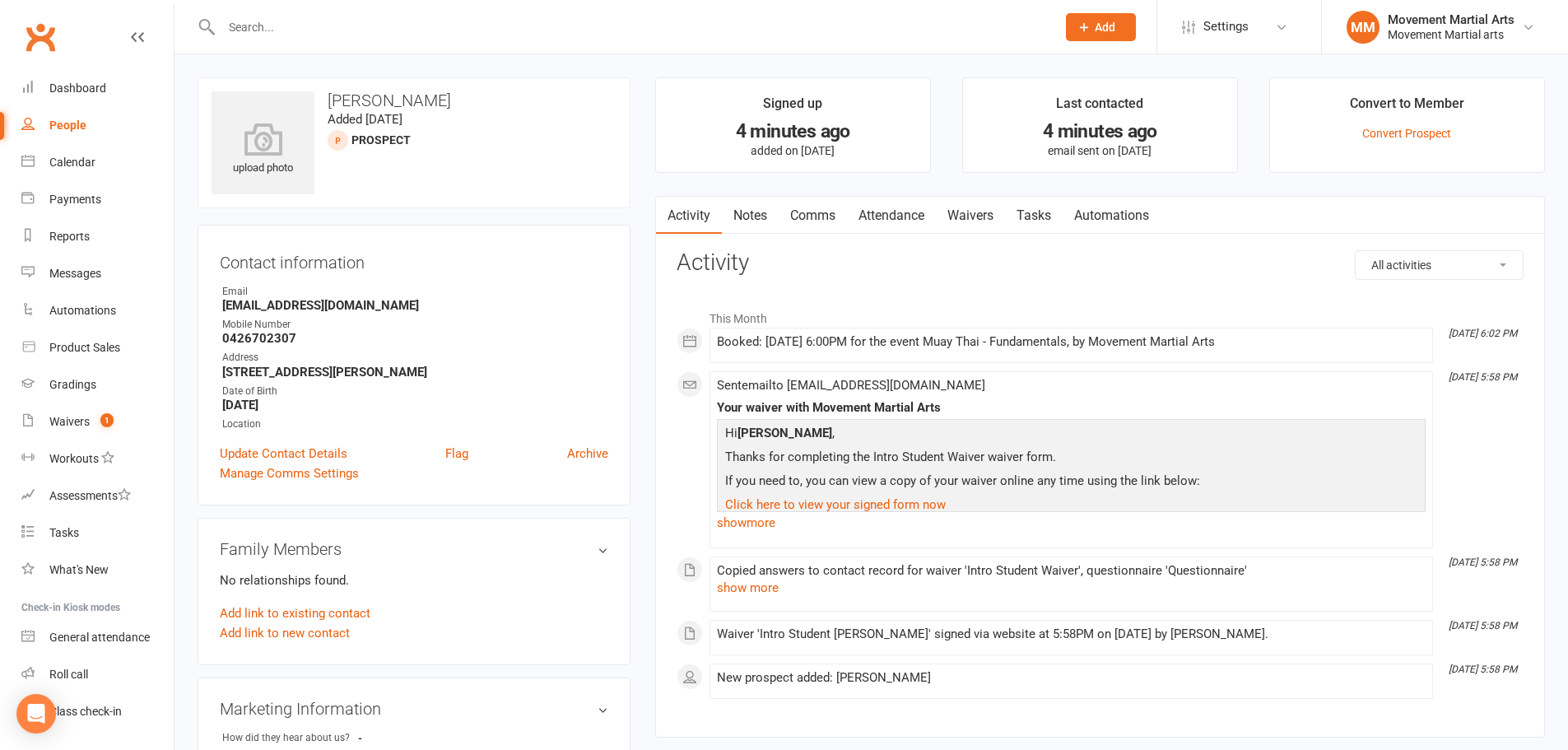
click at [446, 27] on input "text" at bounding box center [630, 27] width 828 height 23
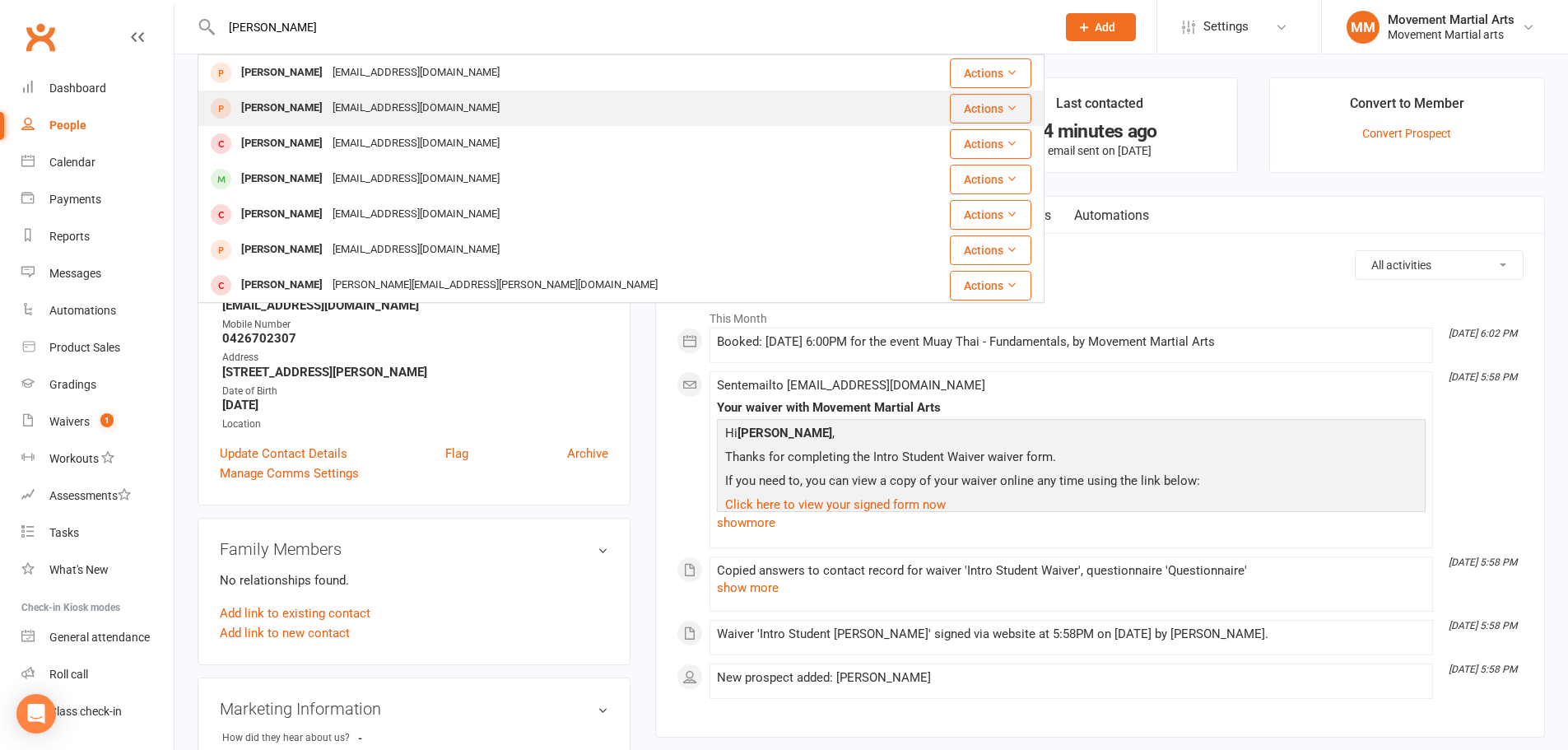
type input "gaspard"
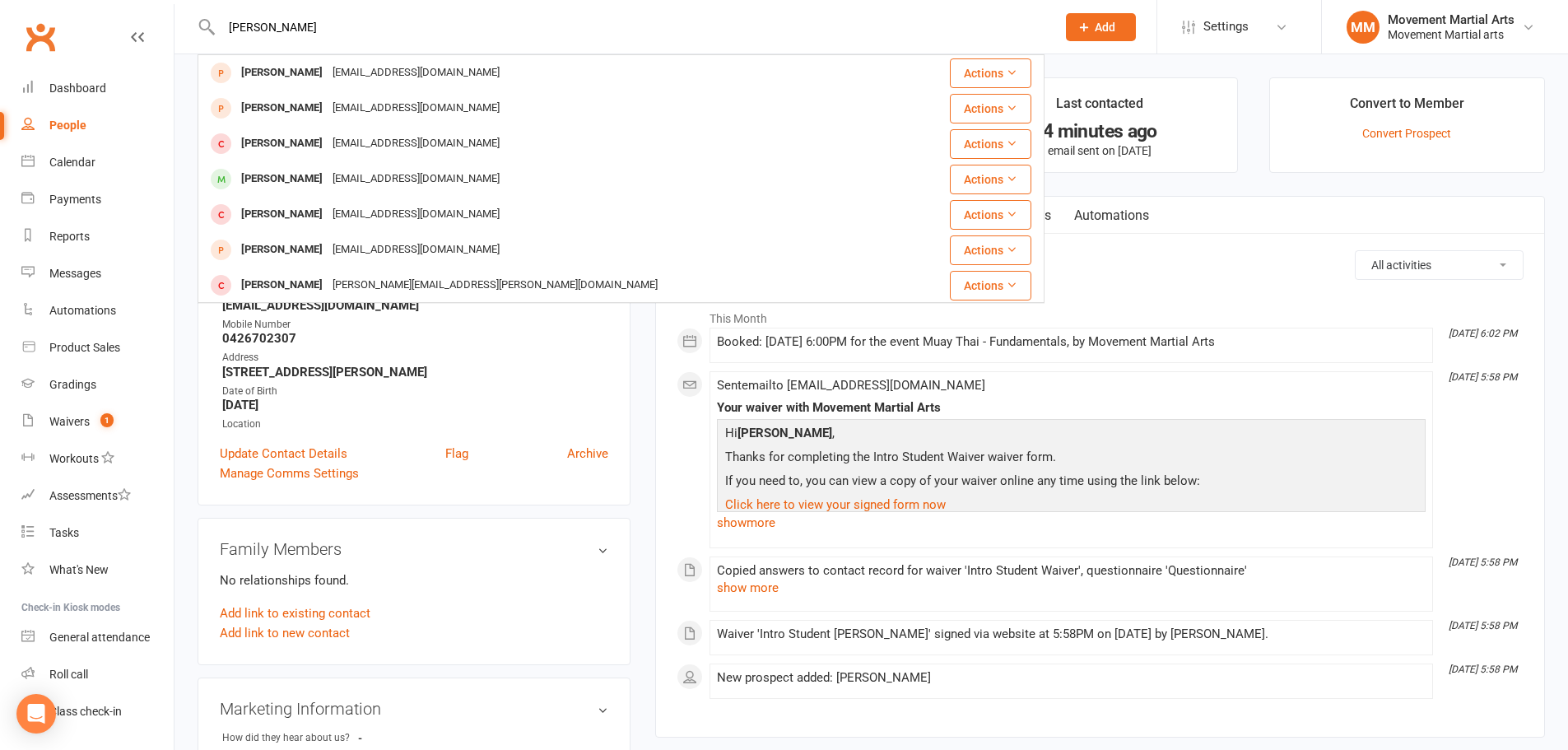
click at [503, 110] on div "Gaspard De Gerando gdegerando@hotmail.com" at bounding box center [550, 108] width 702 height 34
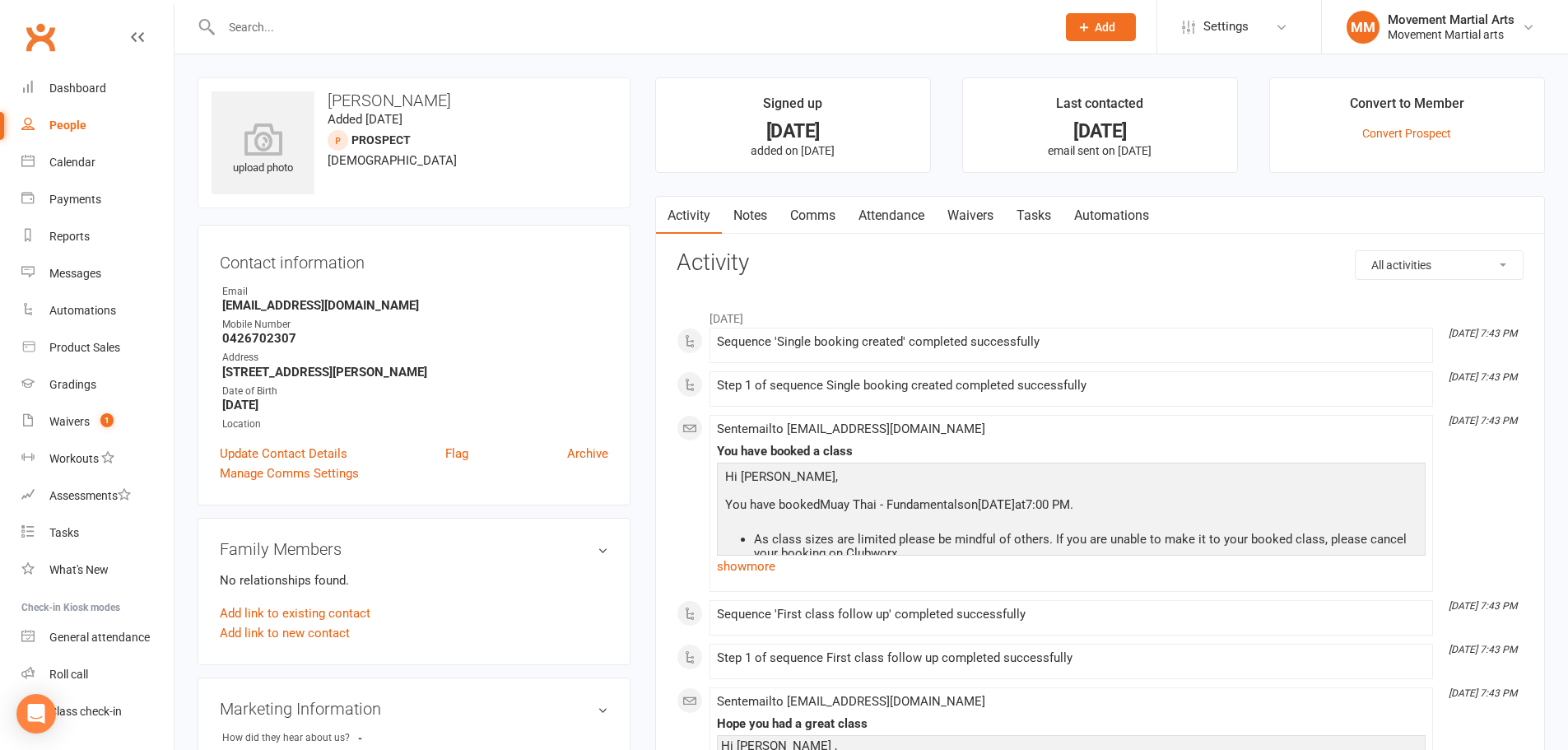
click at [914, 223] on link "Attendance" at bounding box center [892, 216] width 89 height 38
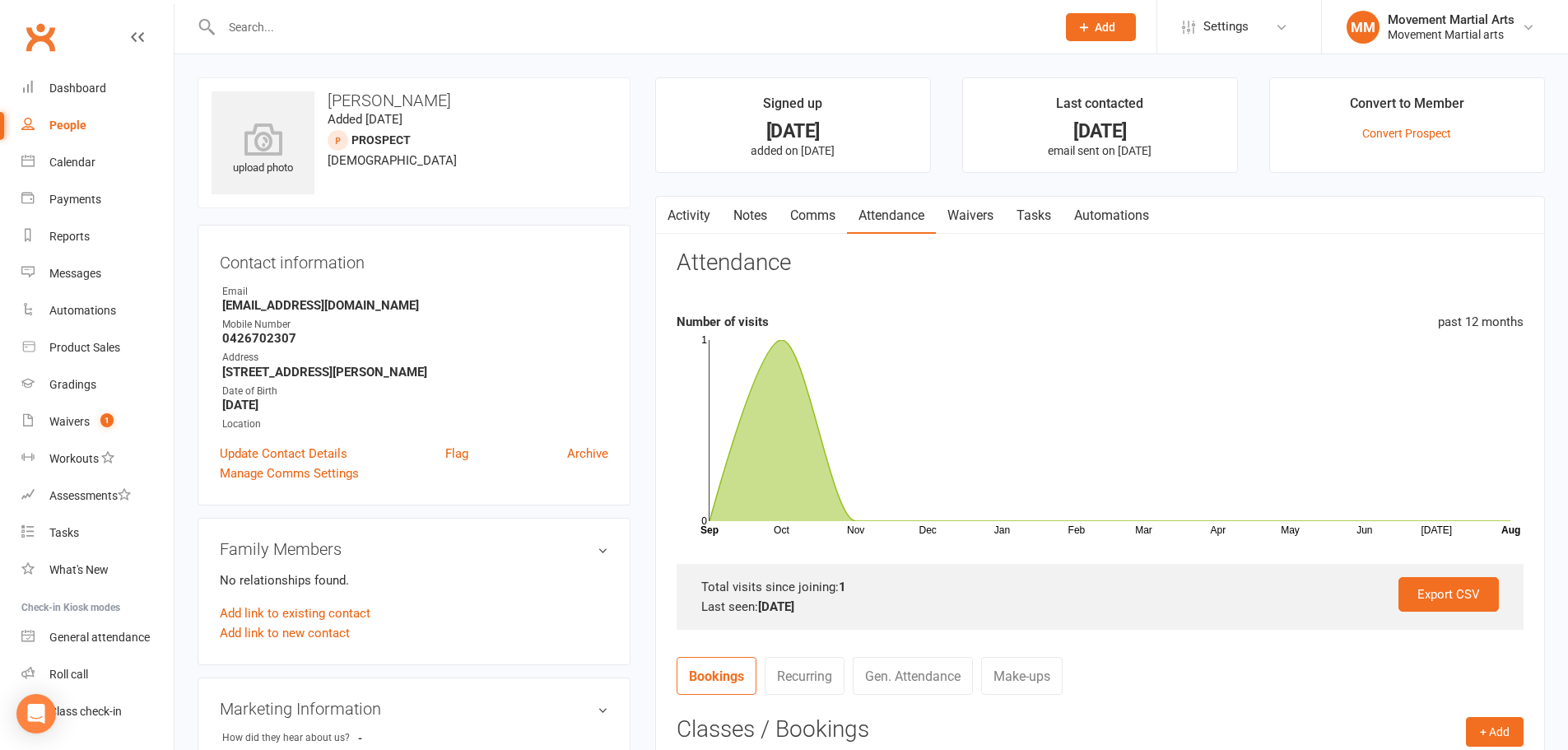
click at [1434, 143] on li "Convert to Member Convert Prospect" at bounding box center [1407, 125] width 276 height 96
click at [1435, 138] on link "Convert Prospect" at bounding box center [1407, 134] width 89 height 13
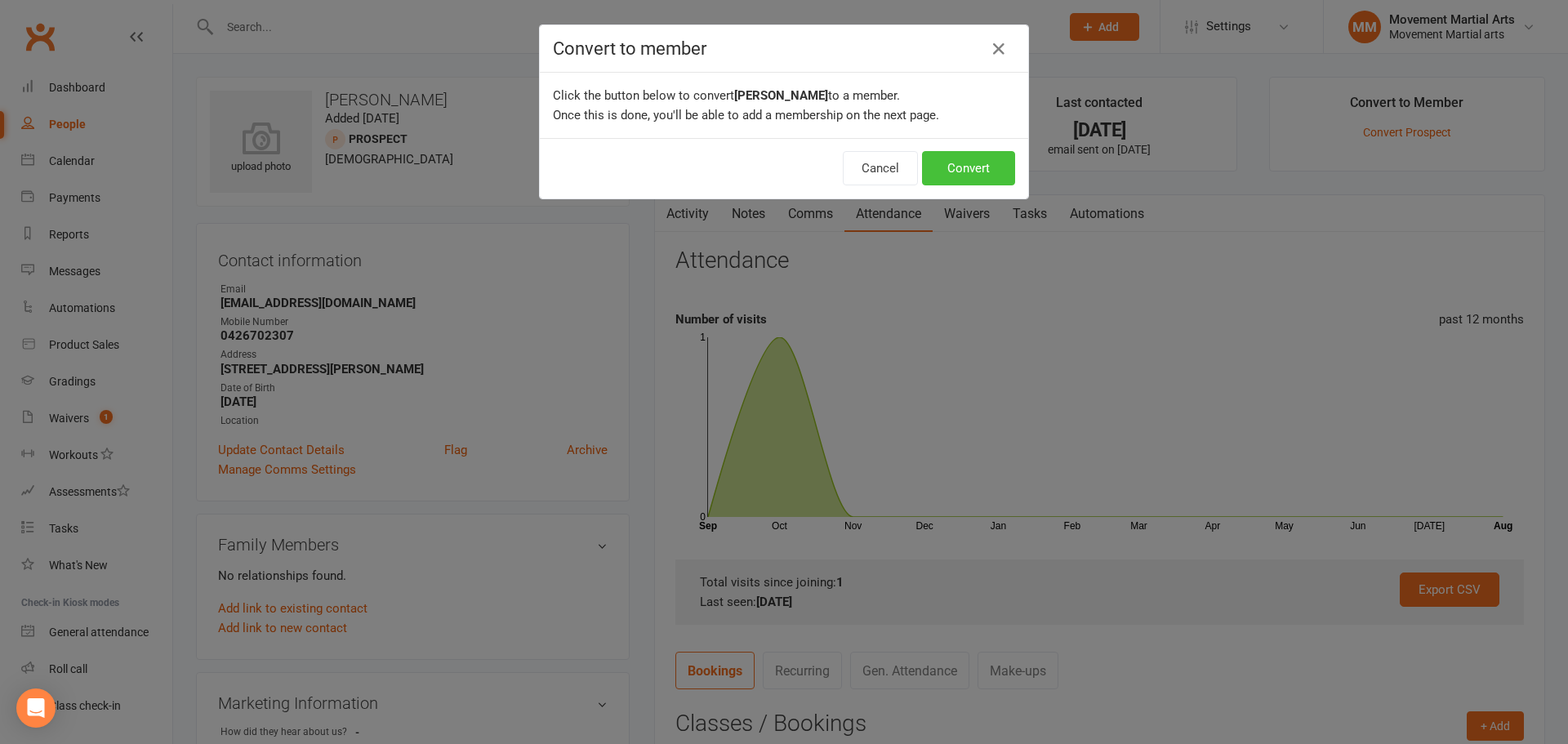
click at [988, 164] on button "Convert" at bounding box center [969, 168] width 93 height 34
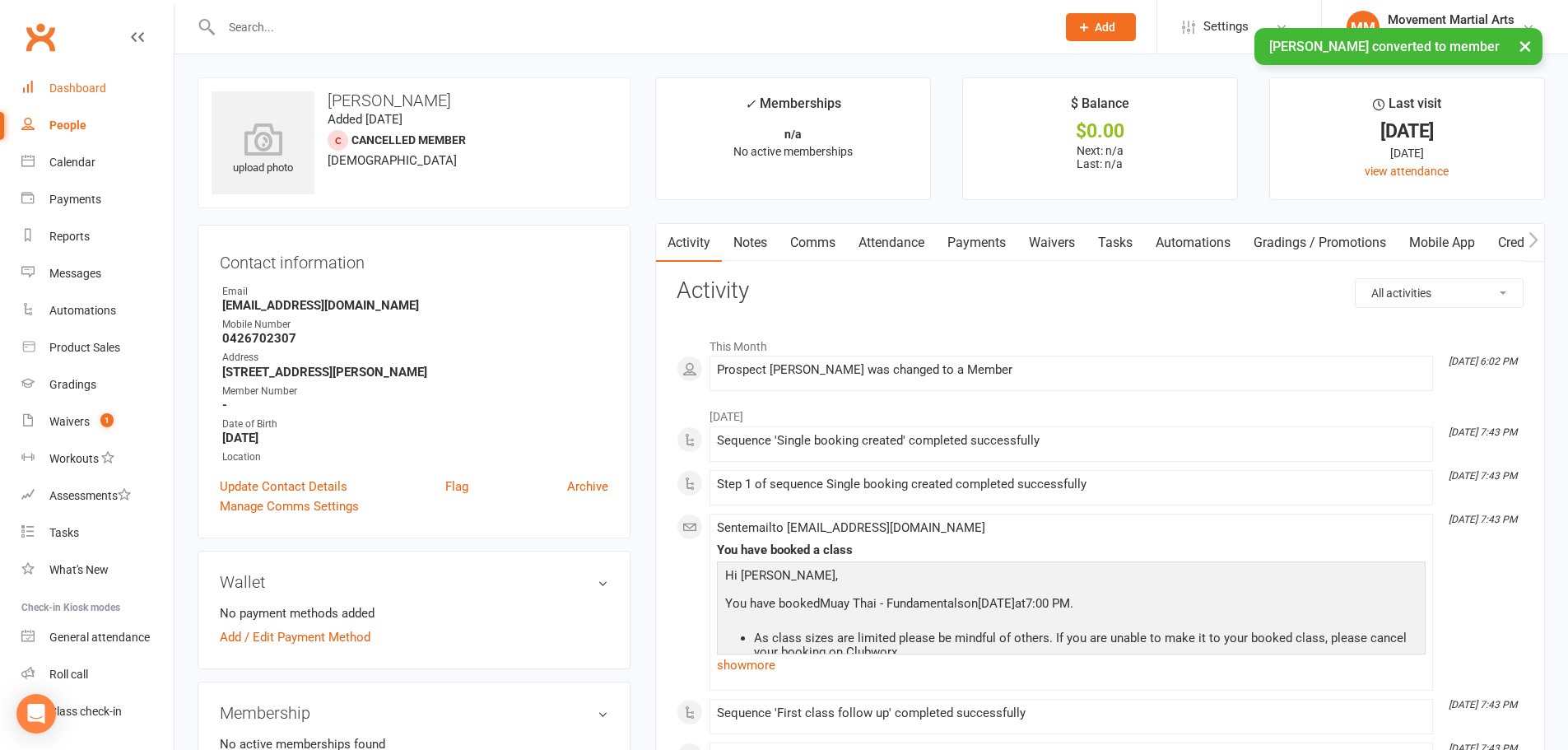
click at [93, 90] on div "Dashboard" at bounding box center [77, 88] width 57 height 13
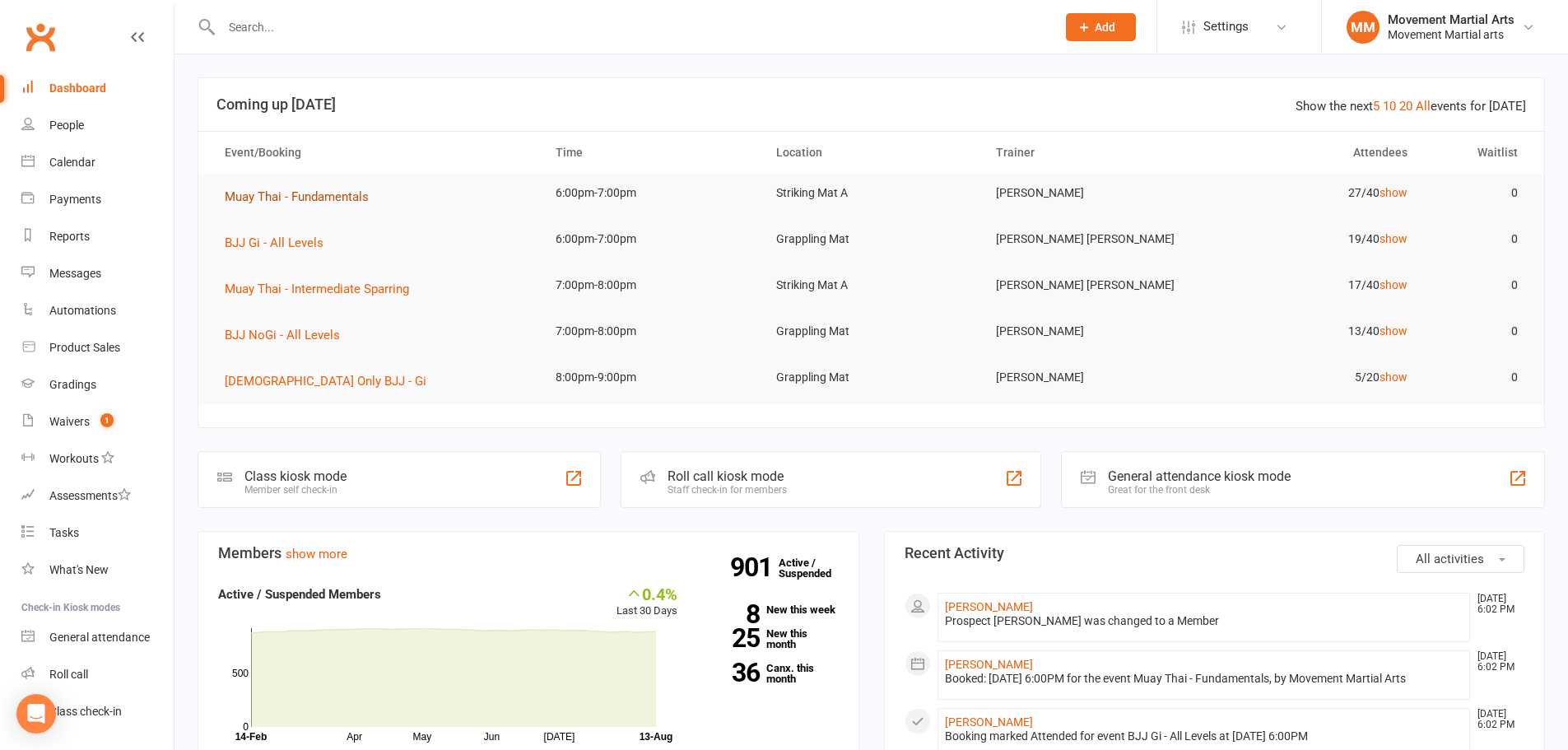
click at [327, 191] on span "Muay Thai - Fundamentals" at bounding box center [297, 197] width 144 height 15
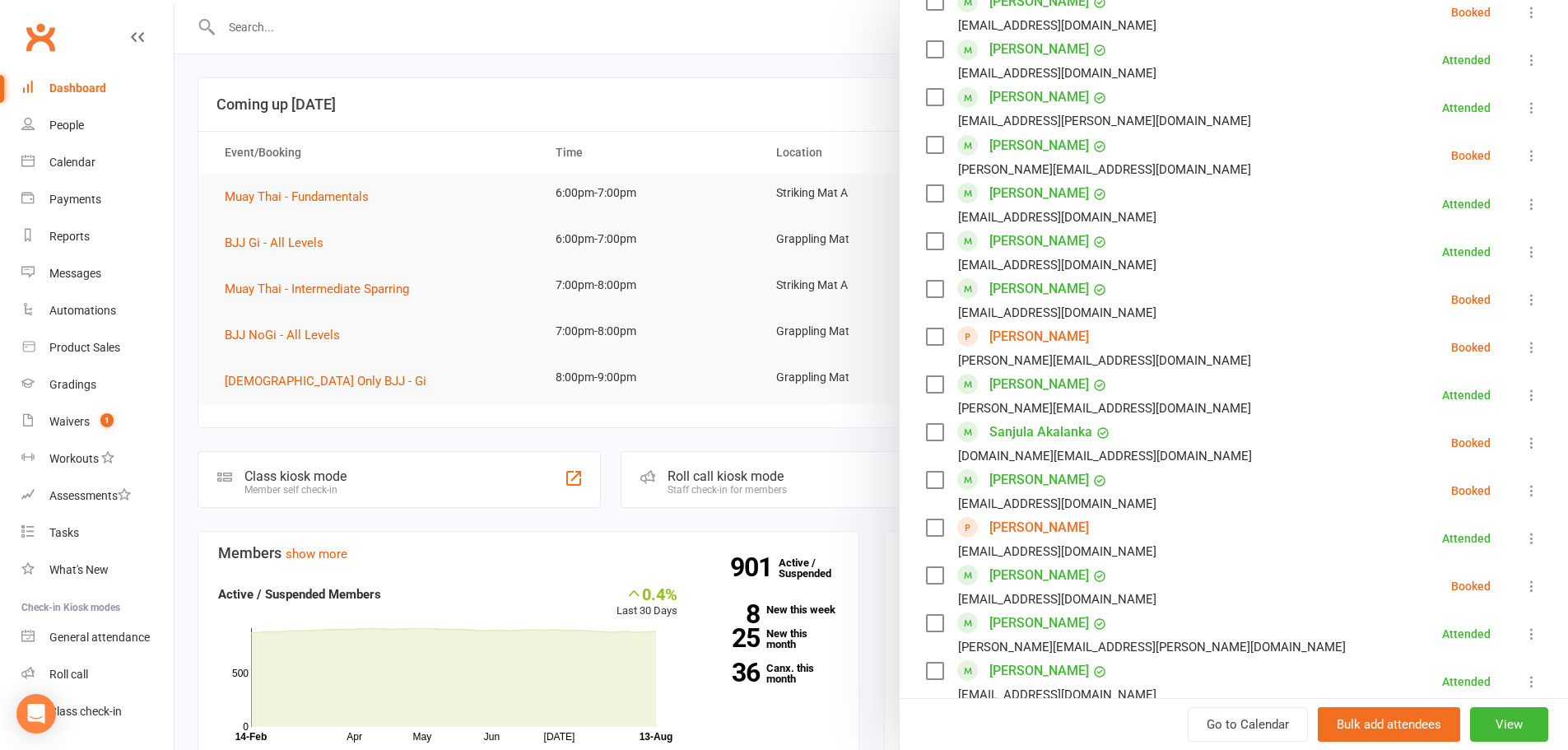
scroll to position [1152, 0]
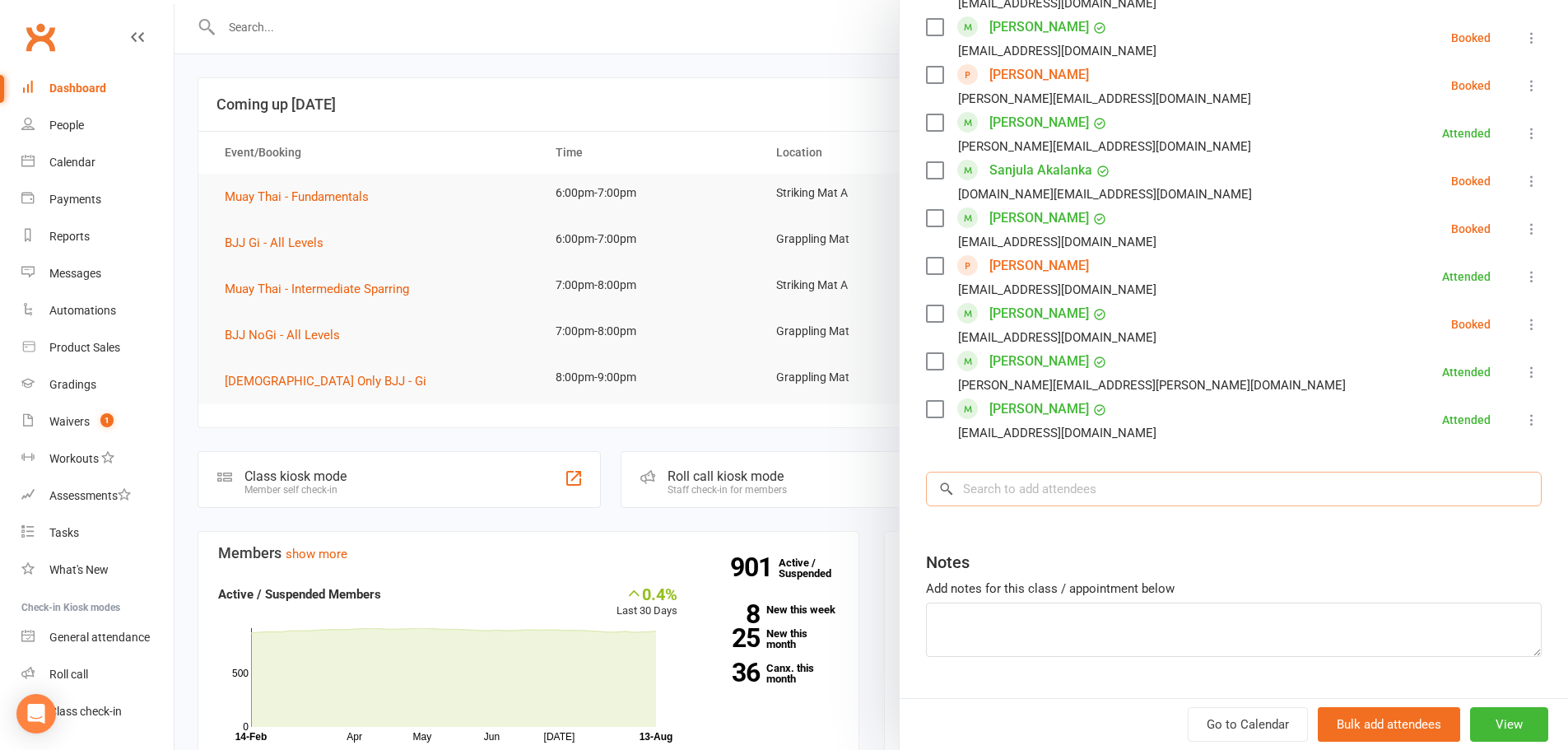
click at [1087, 501] on input "search" at bounding box center [1233, 489] width 615 height 35
type input "s"
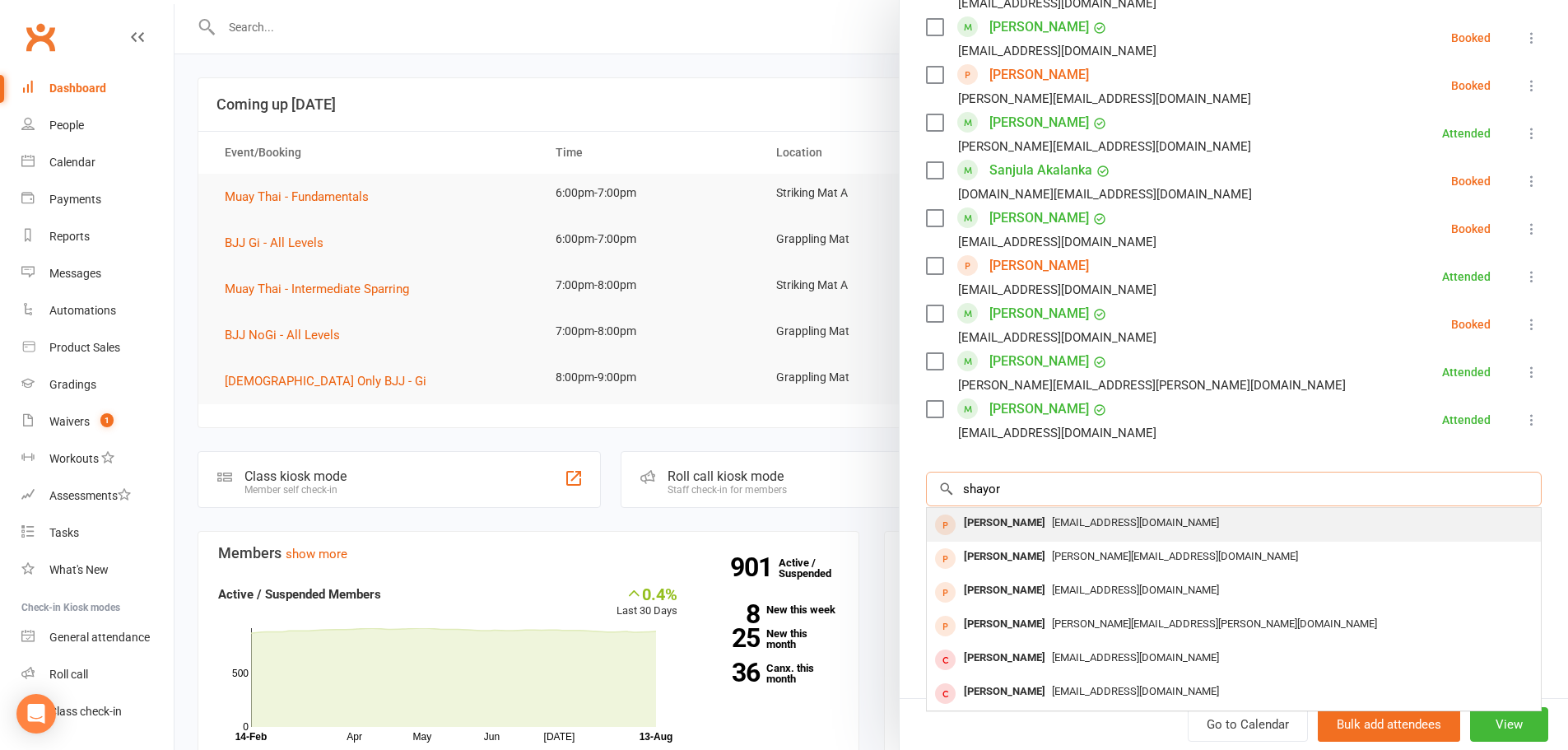
type input "shayor"
click at [1098, 527] on span "Shayor29@gmail.com" at bounding box center [1135, 522] width 167 height 12
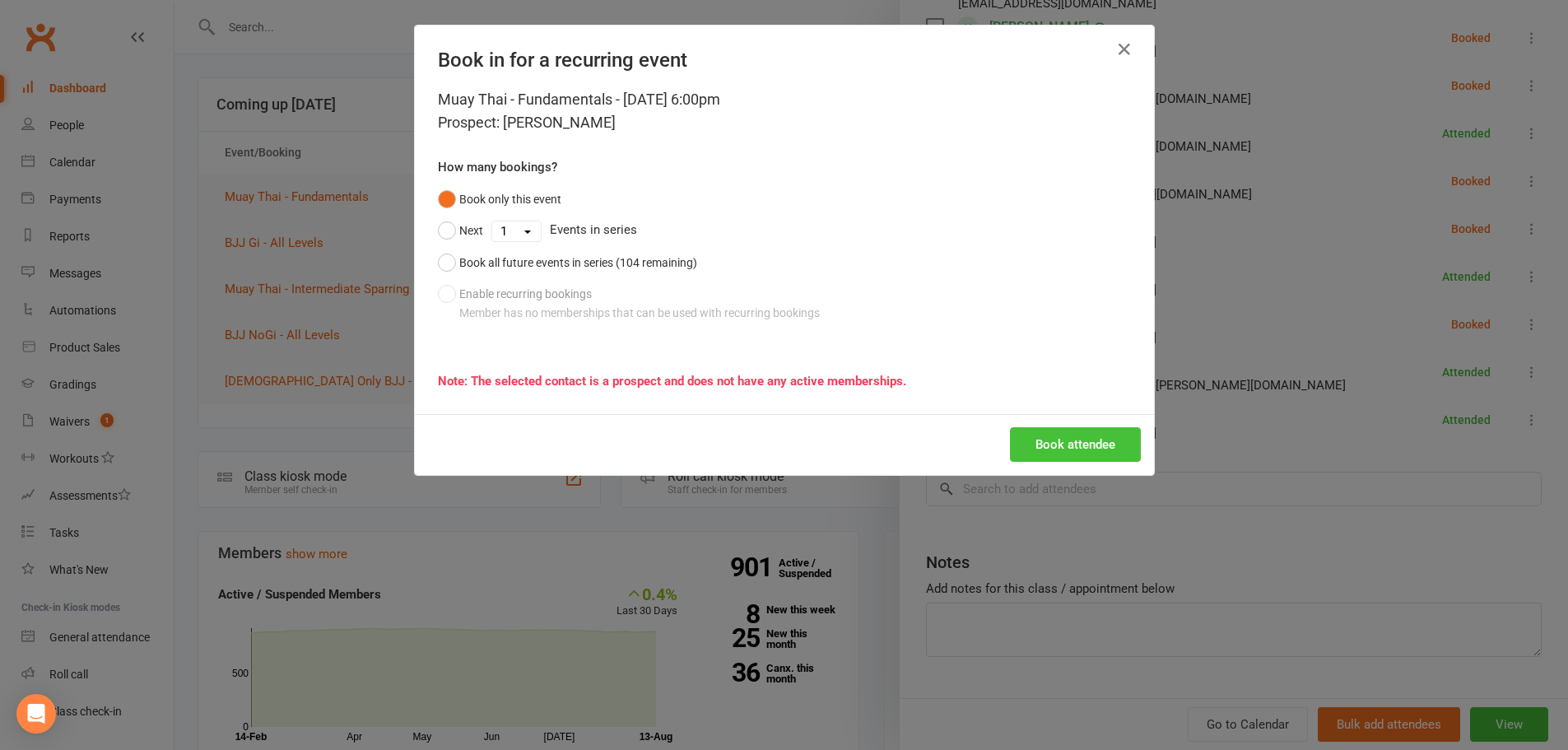
click at [1083, 450] on button "Book attendee" at bounding box center [1074, 444] width 131 height 35
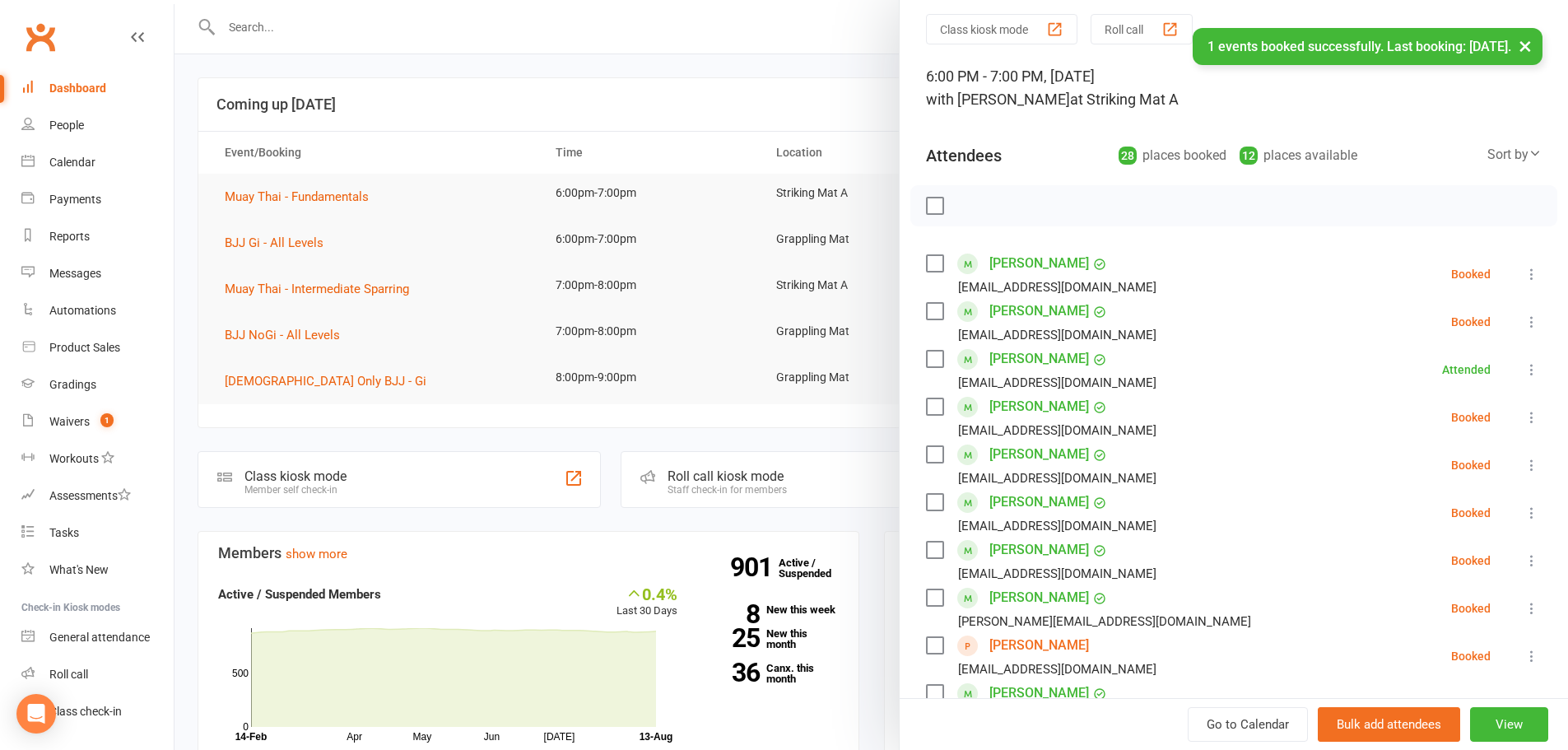
scroll to position [0, 0]
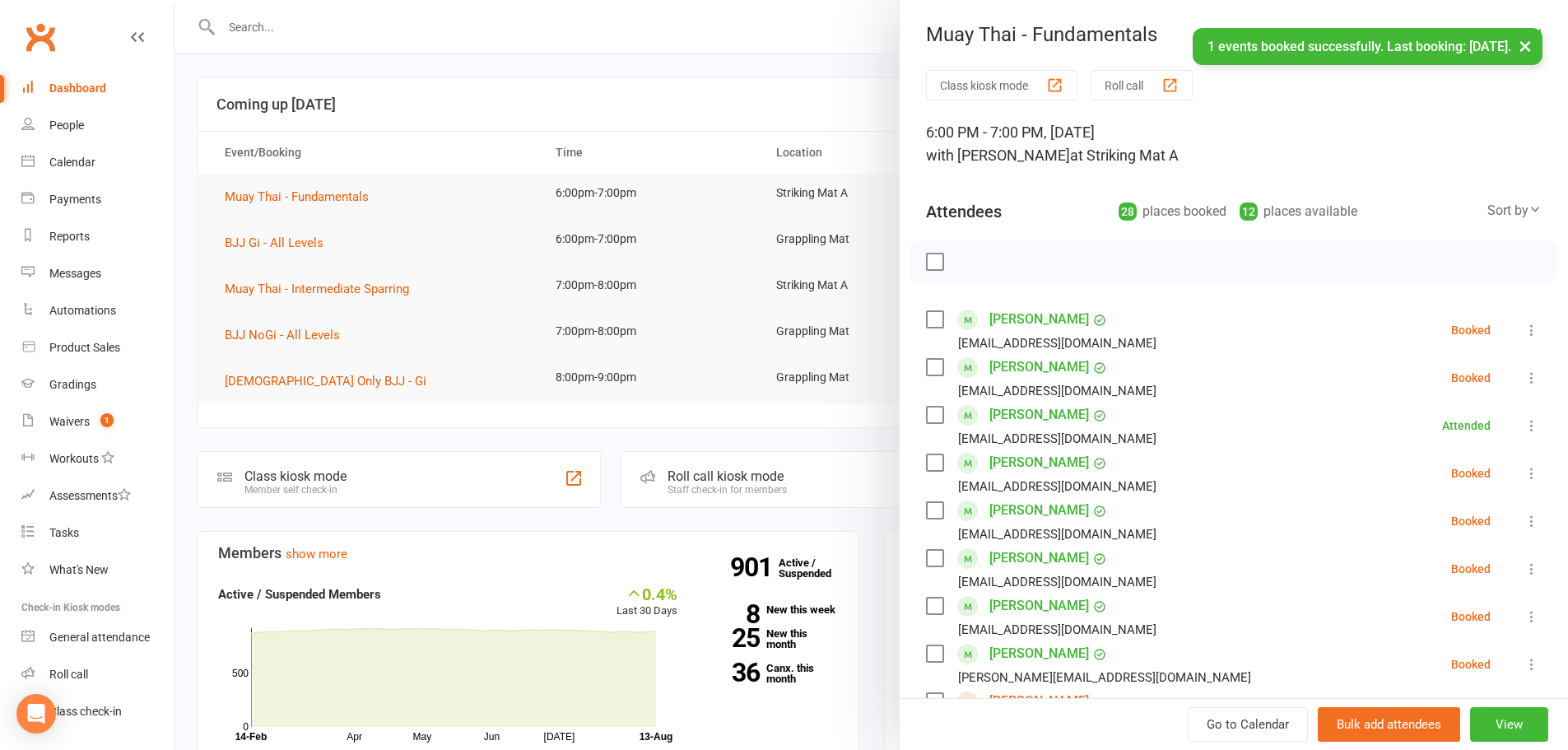
click at [619, 105] on div at bounding box center [871, 375] width 1393 height 750
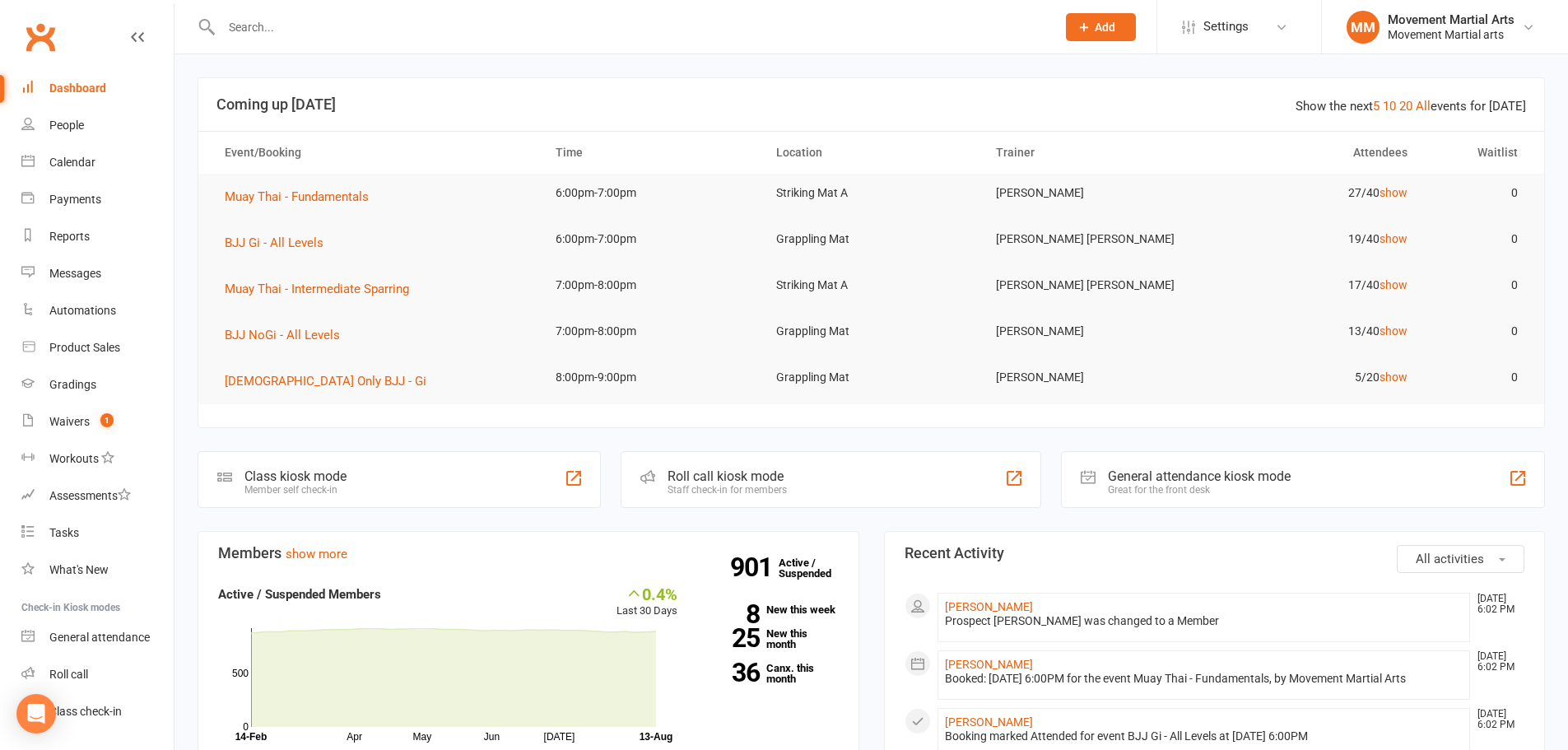
click at [304, 21] on input "text" at bounding box center [630, 27] width 828 height 23
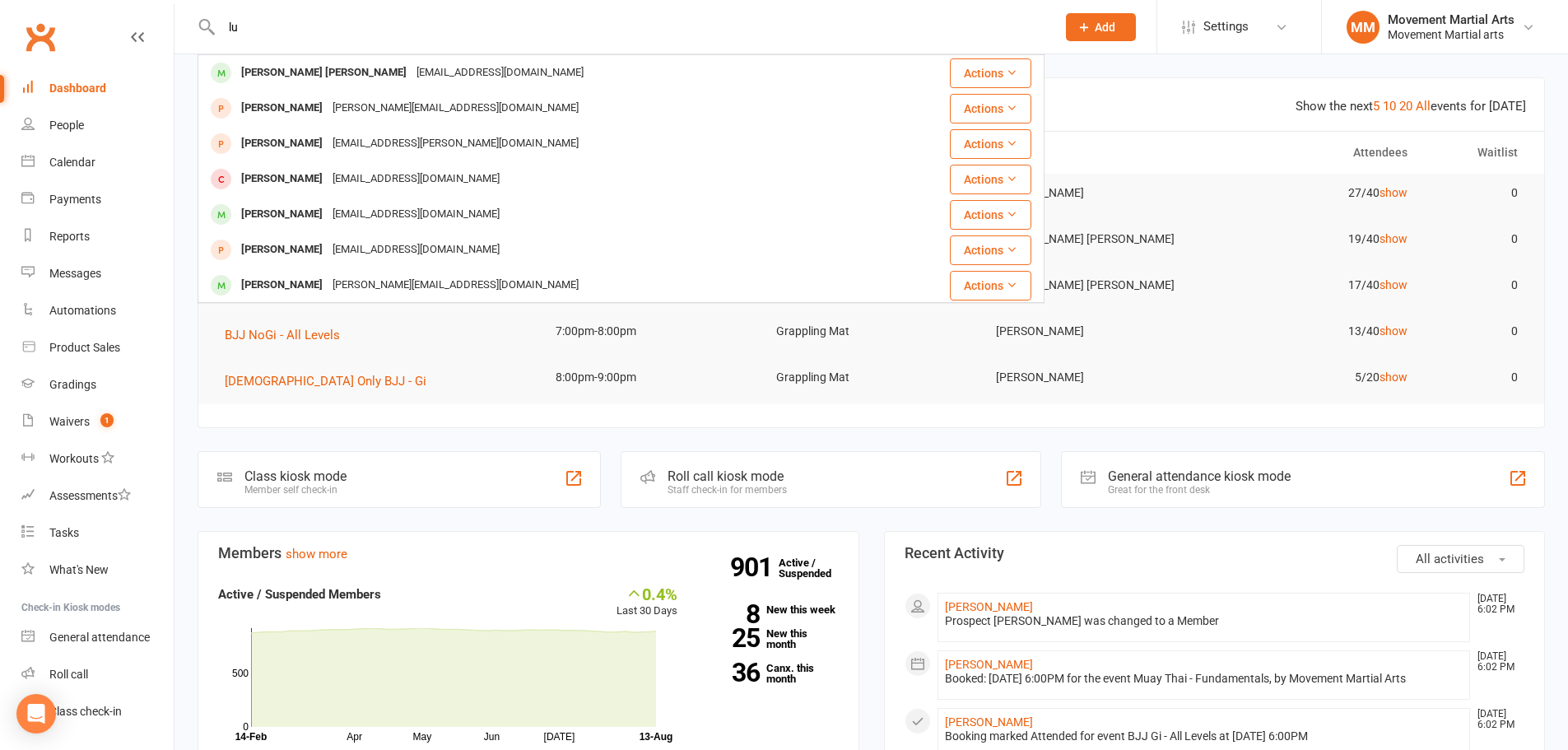
type input "l"
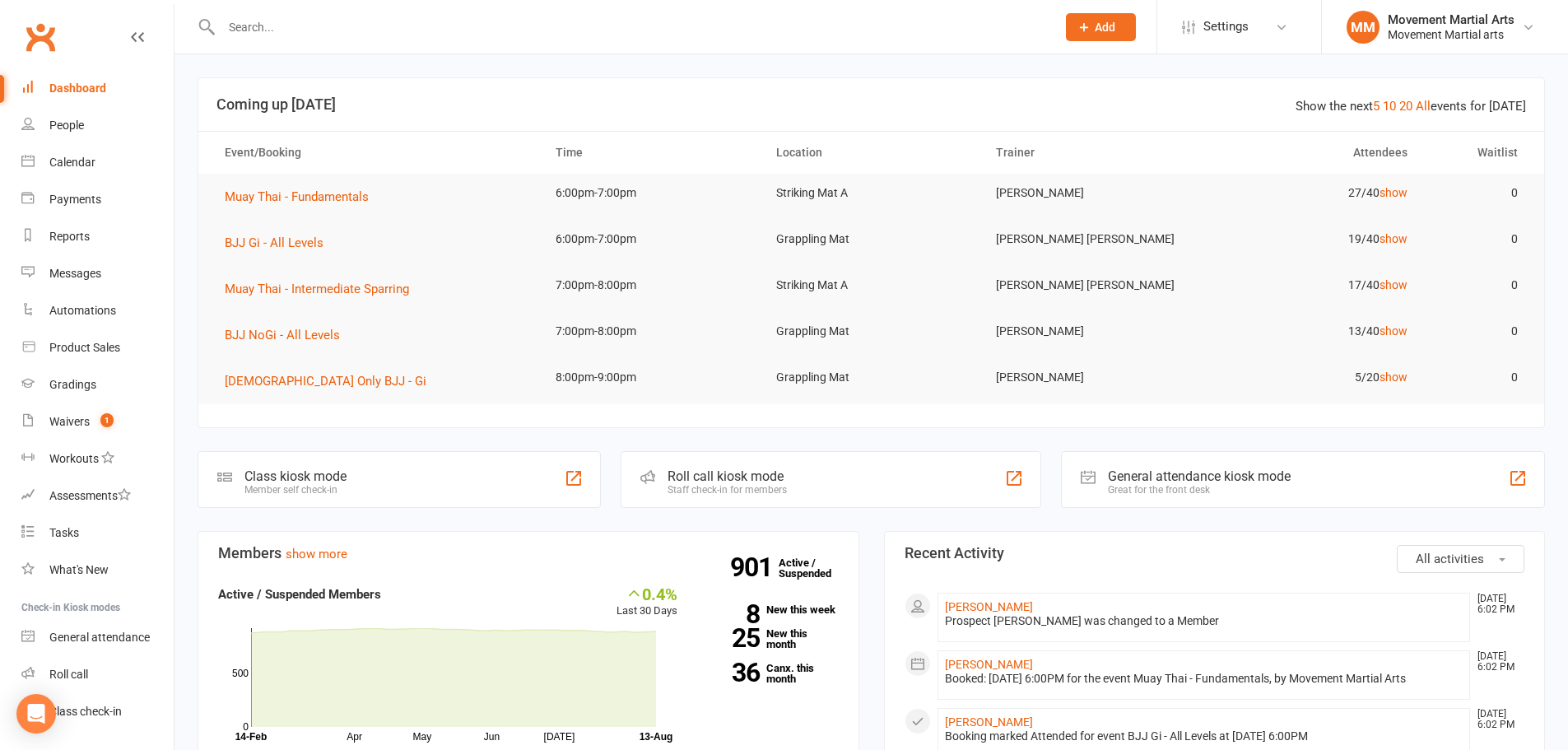
type input "n"
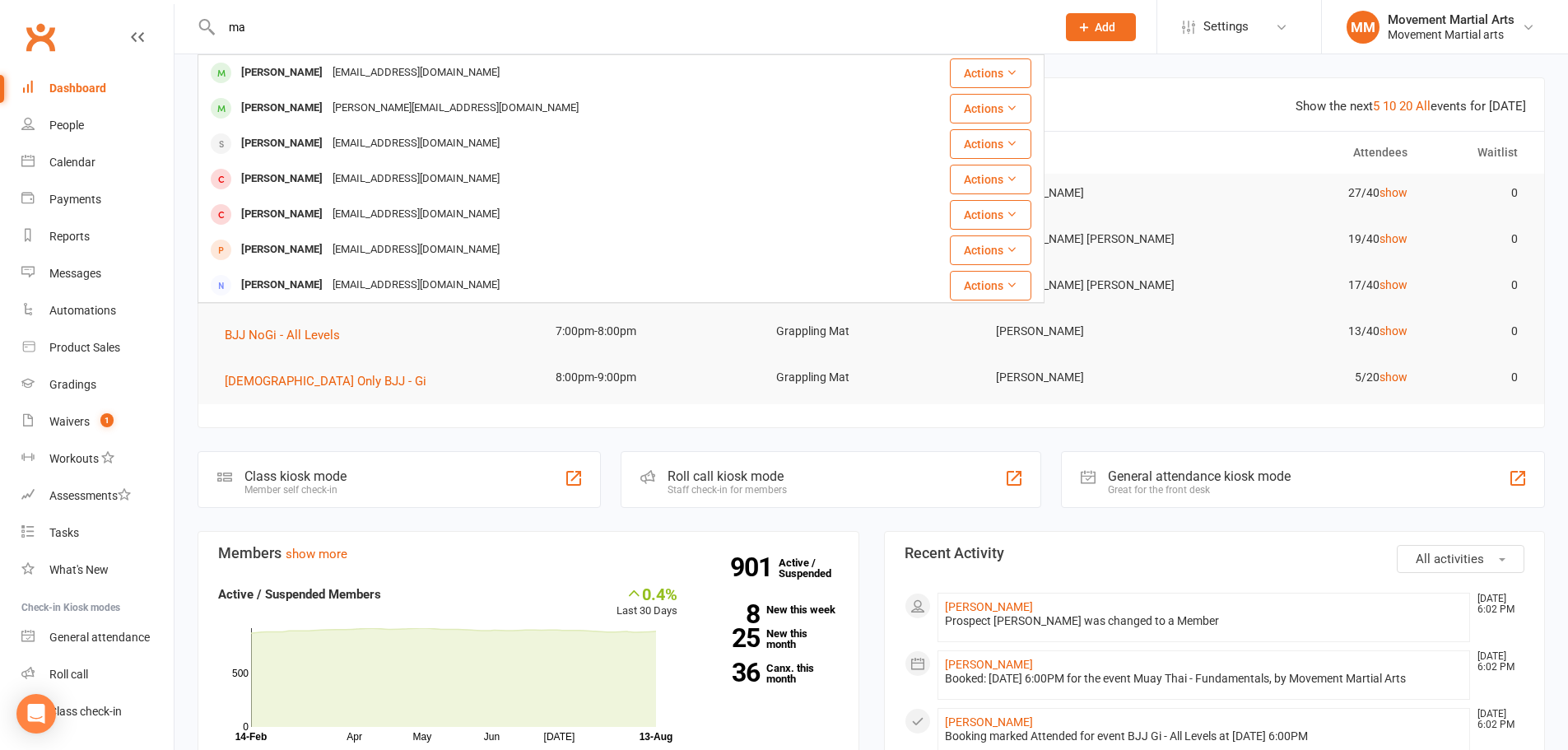
type input "m"
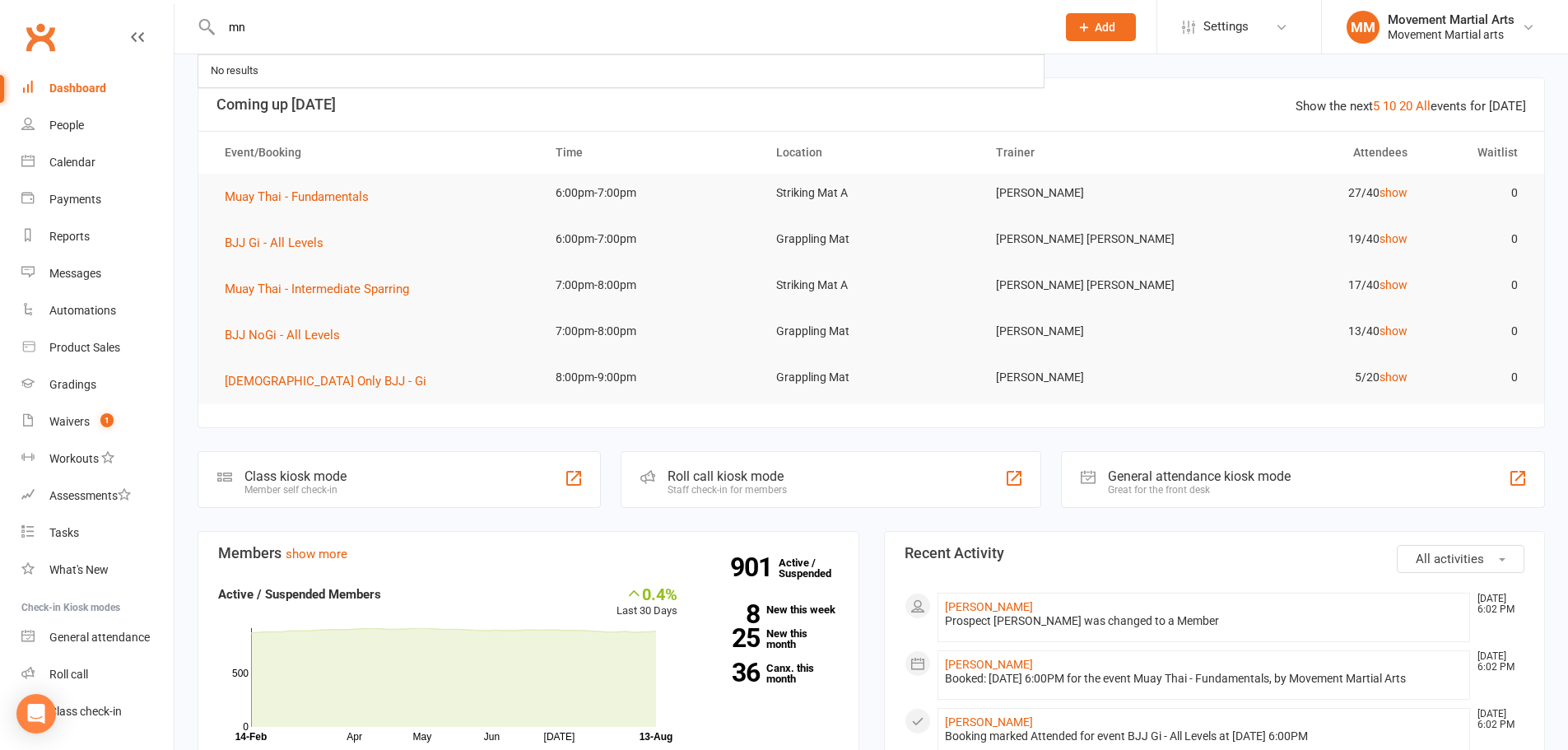
type input "m"
type input "n"
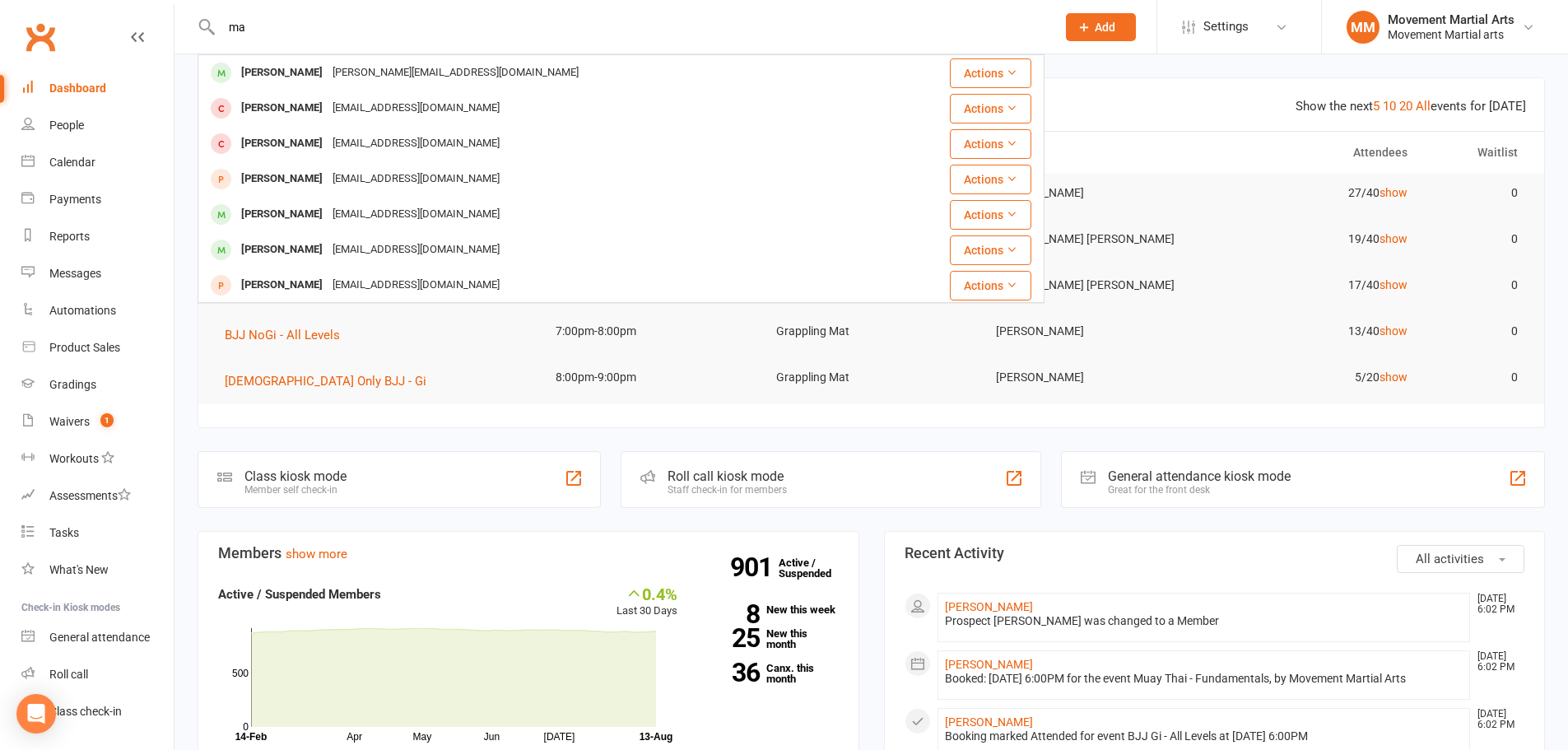
type input "m"
type input "o"
type input "n"
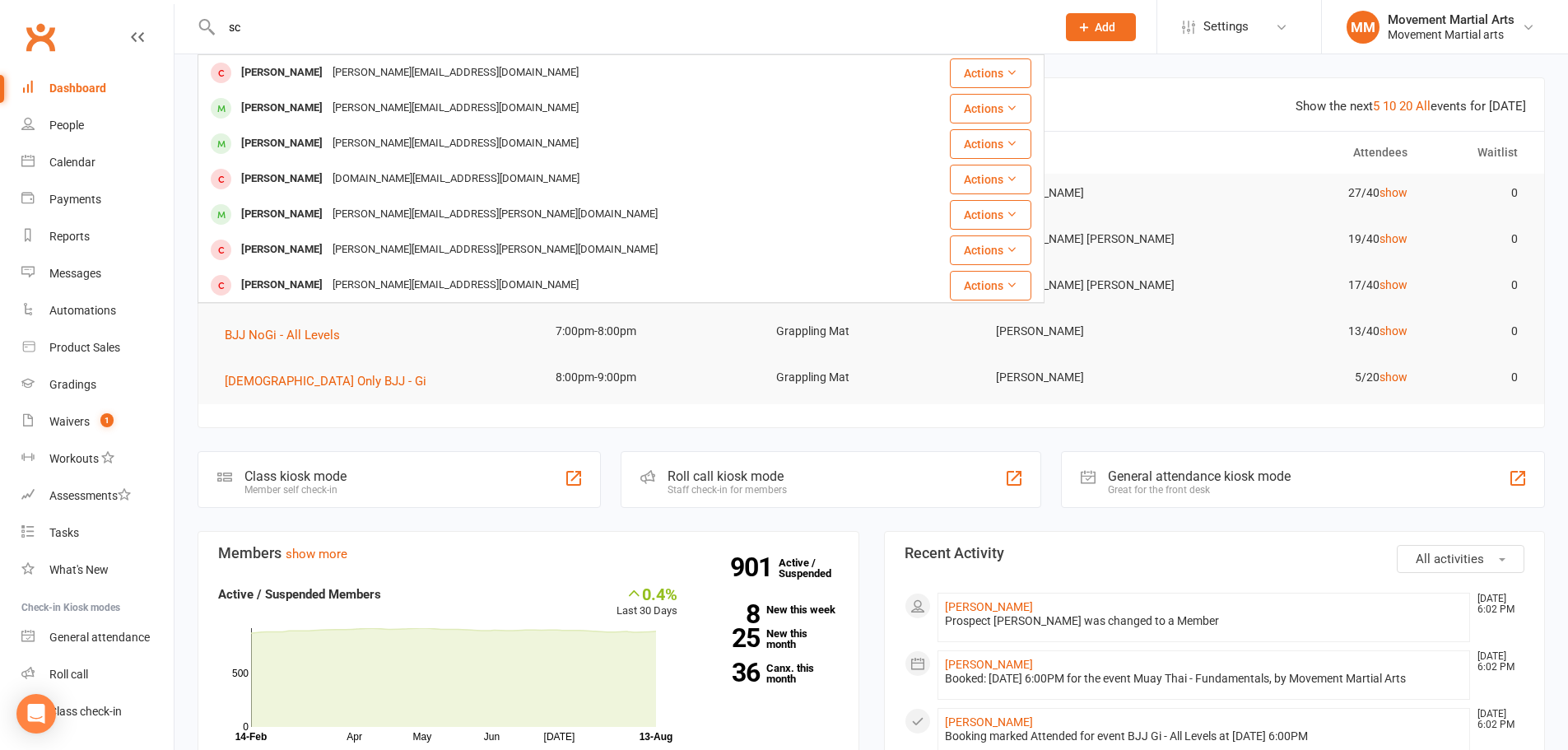
type input "s"
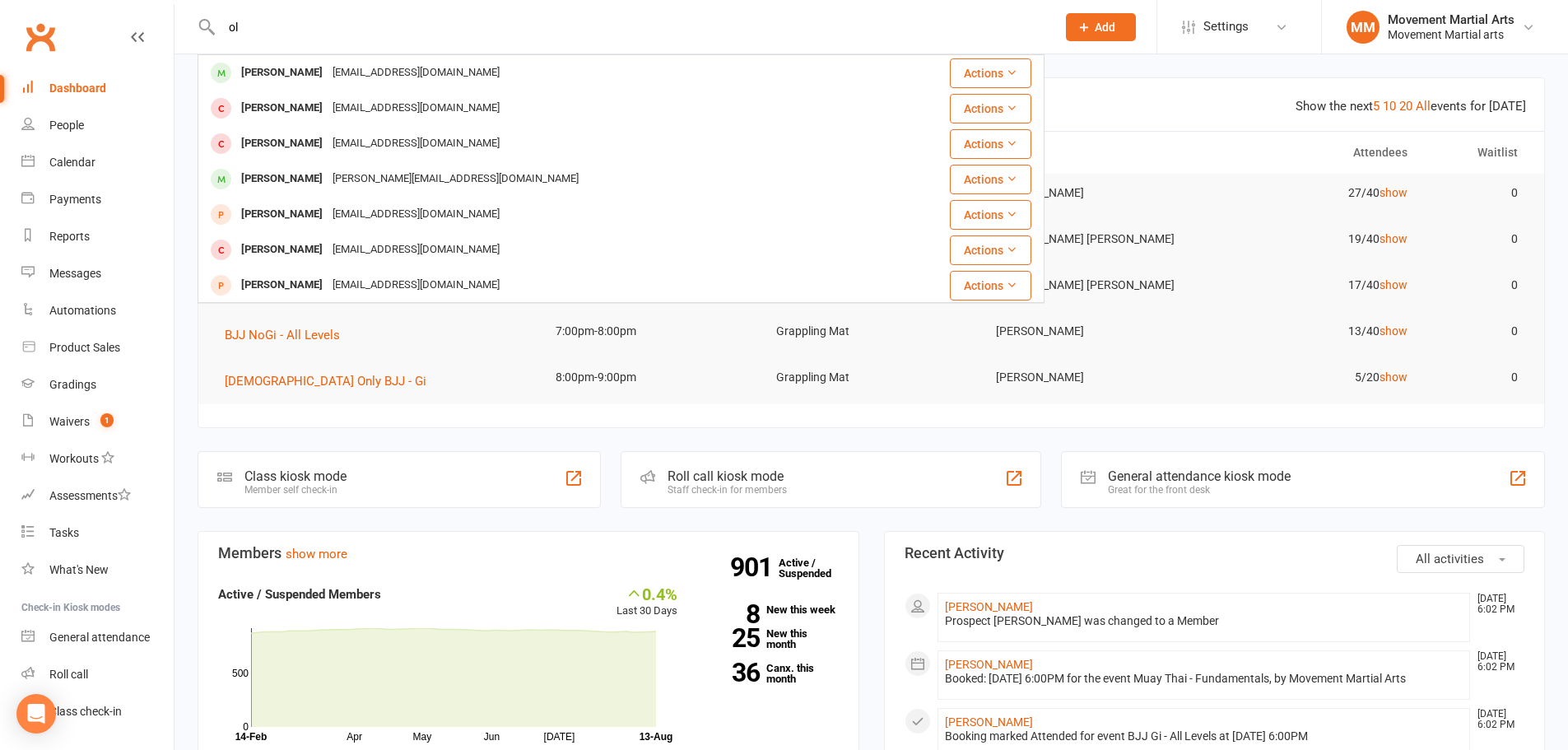
type input "o"
type input "n"
type input "o"
type input "n"
type input "p"
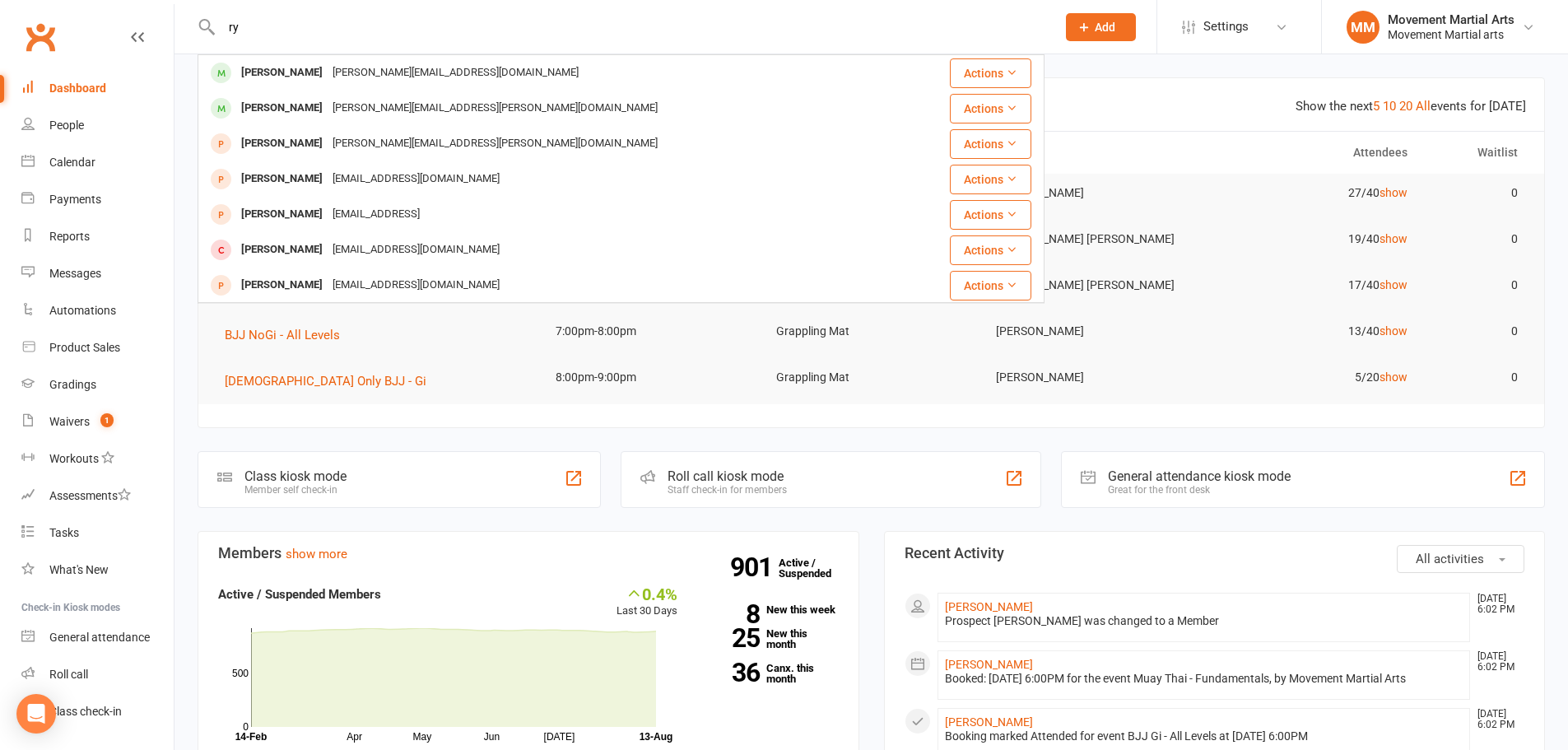
type input "r"
type input "s"
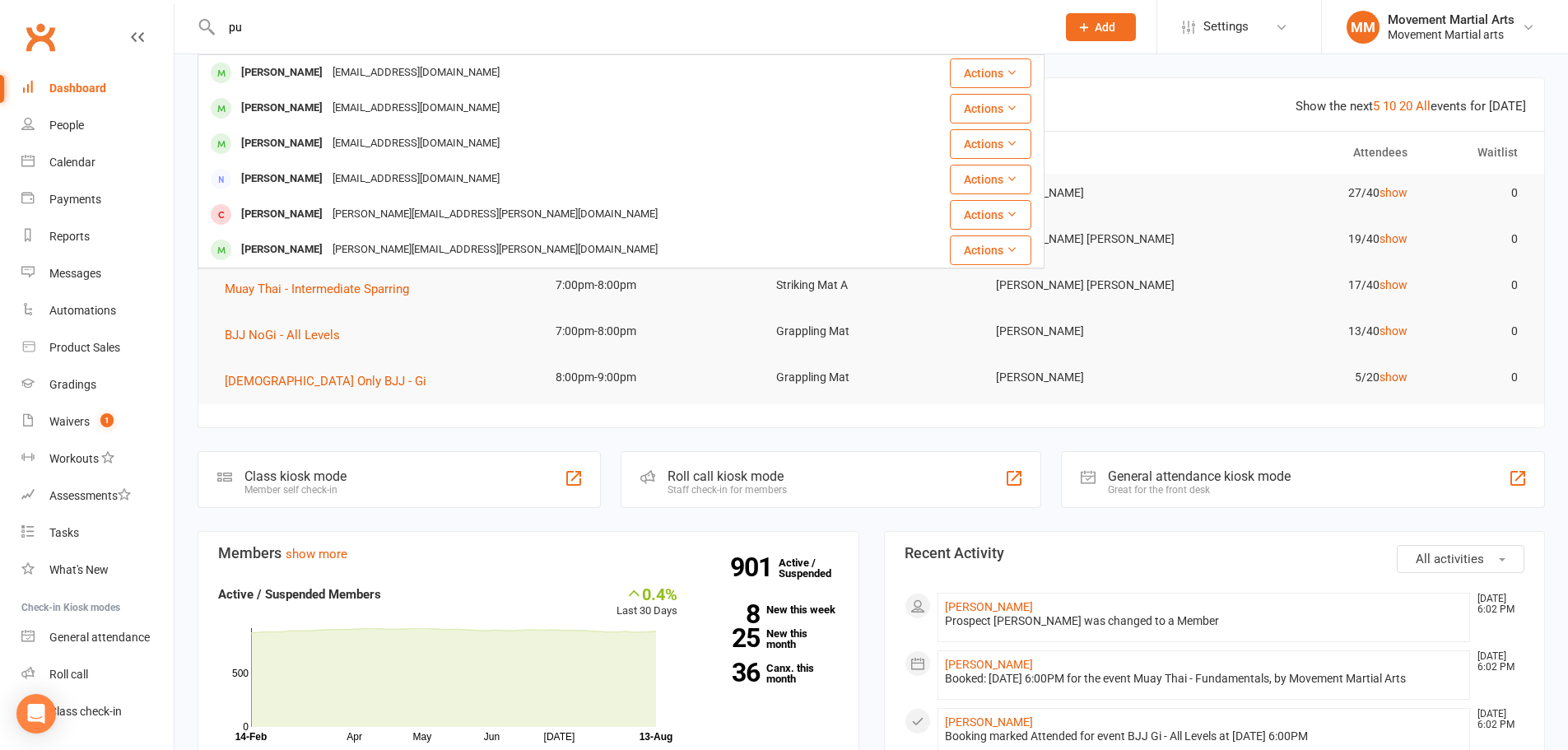
type input "p"
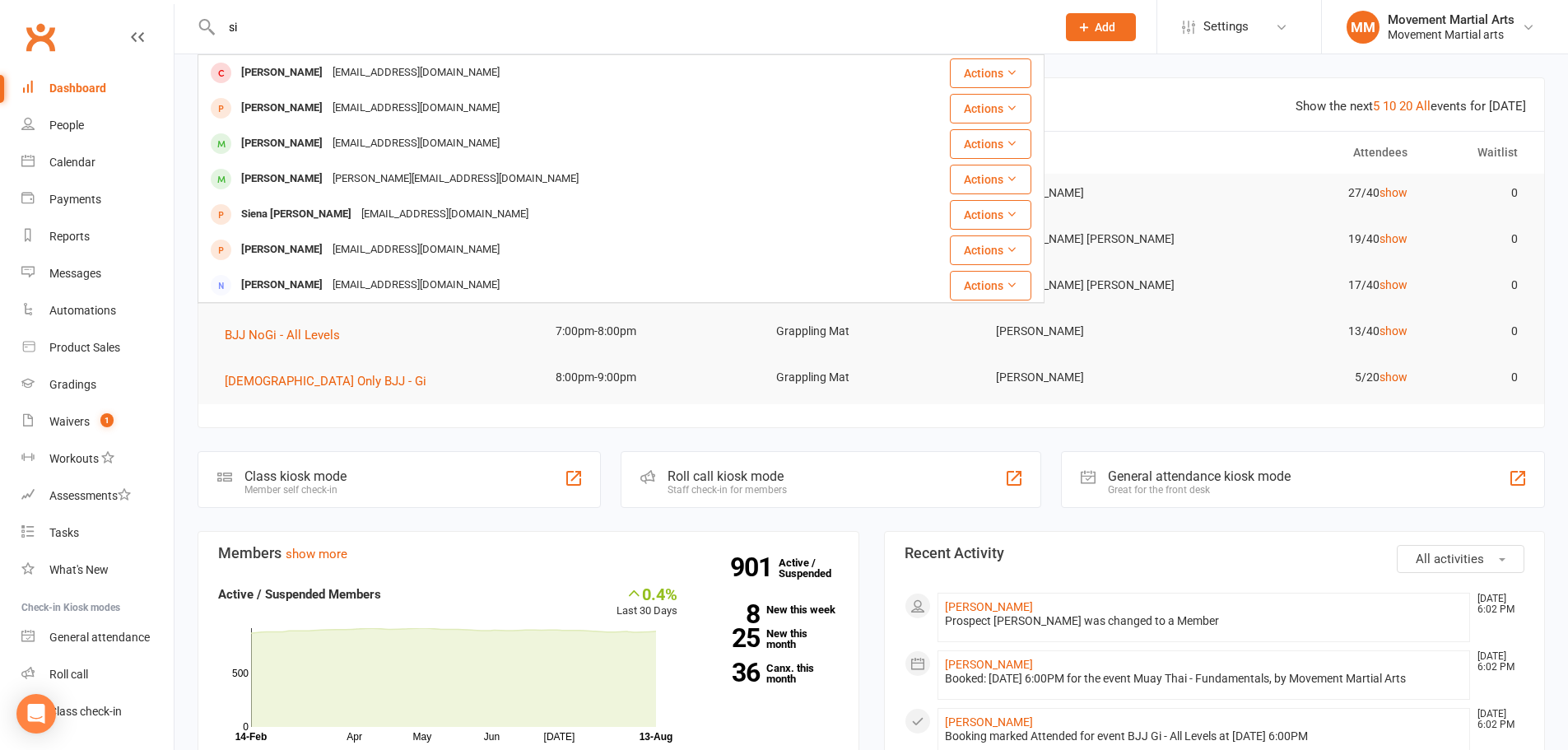
type input "s"
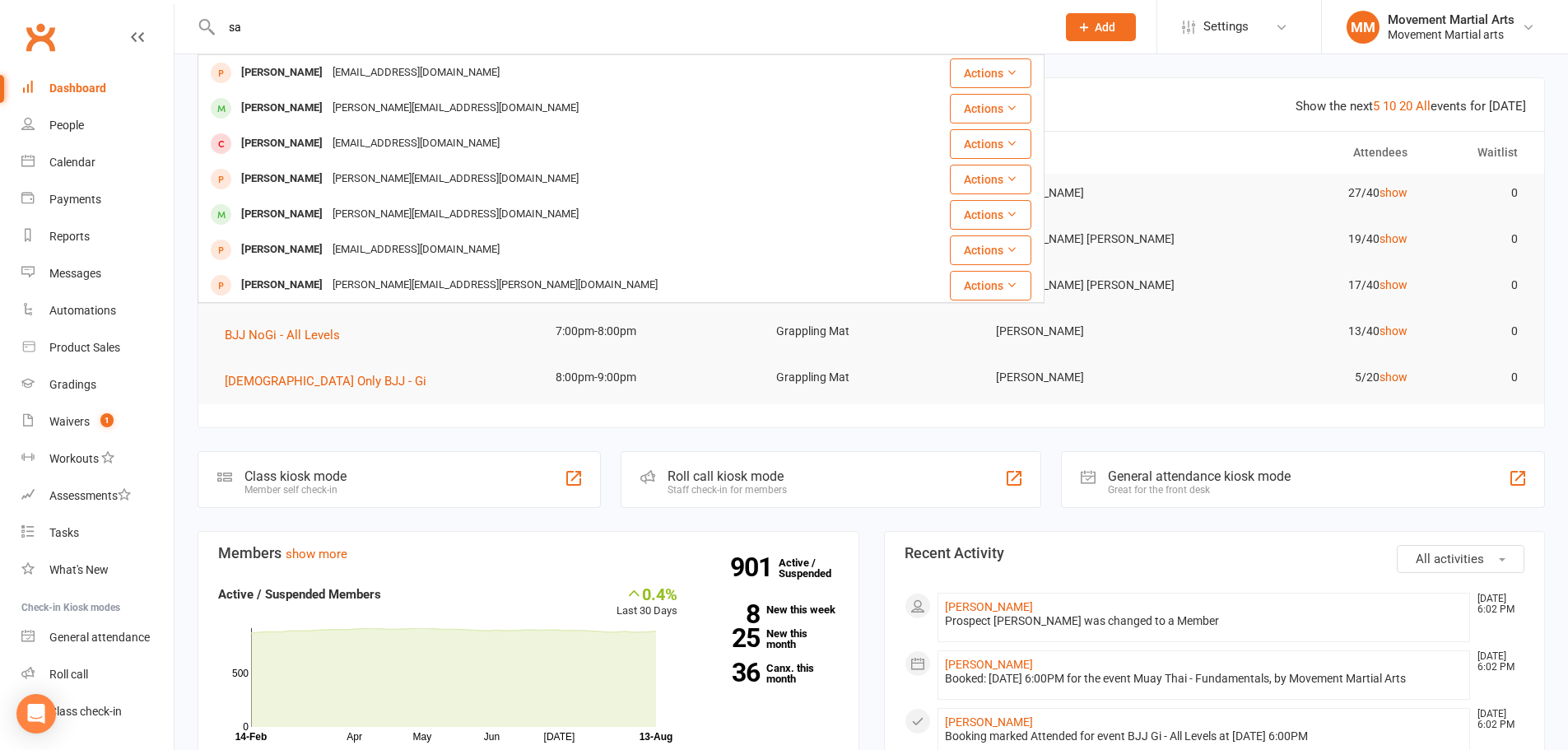
type input "s"
type input "i"
type input "t"
type input "v"
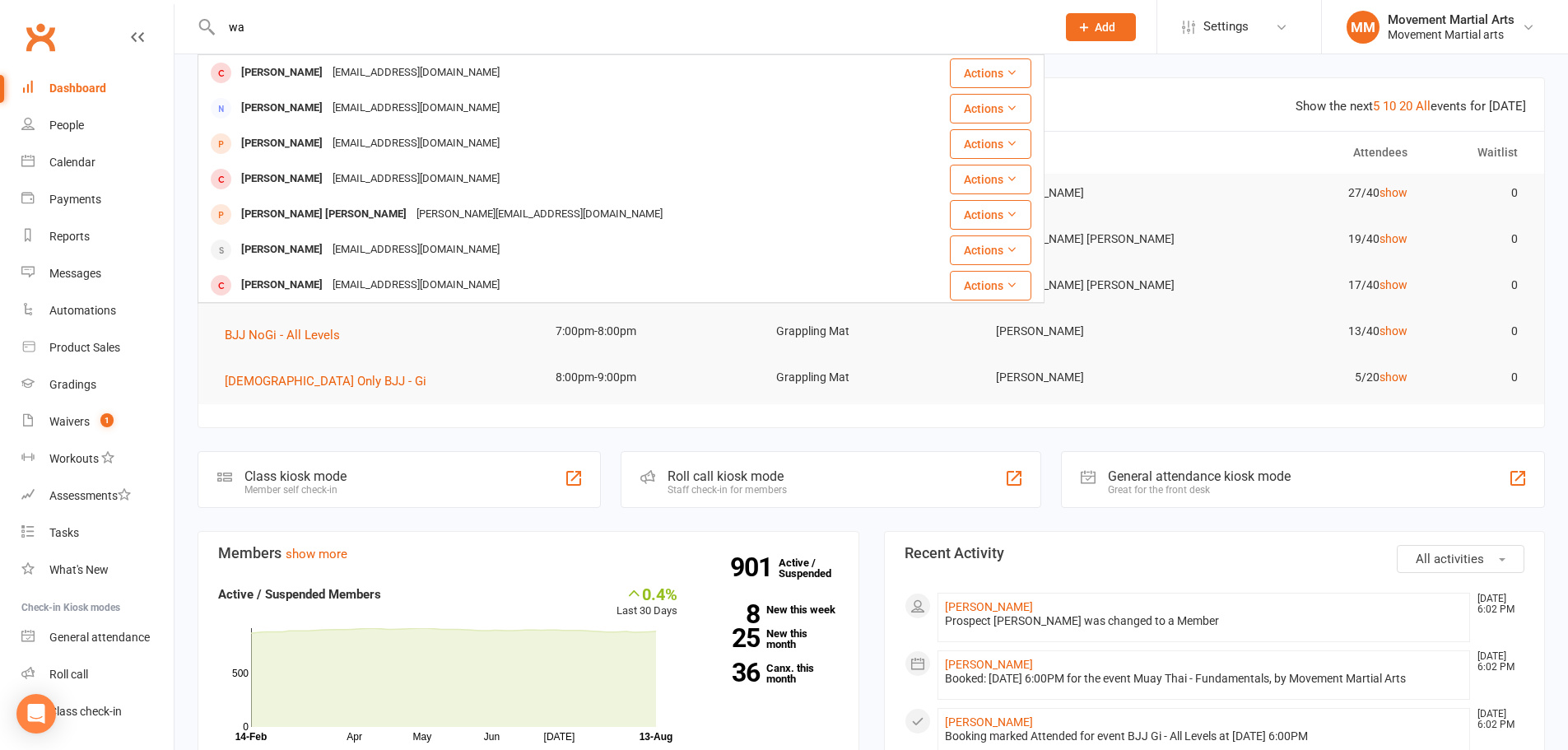
type input "w"
type input "y"
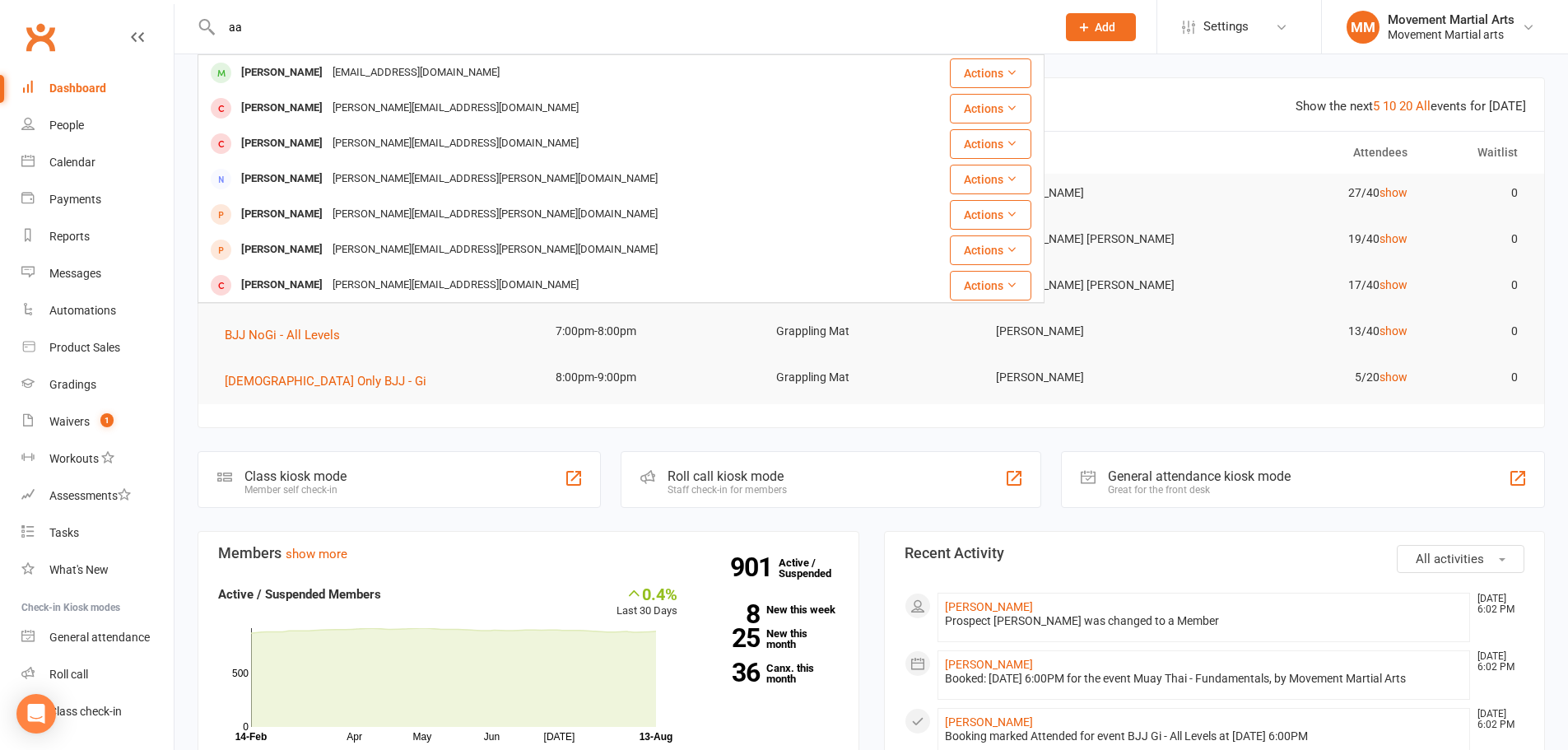
type input "a"
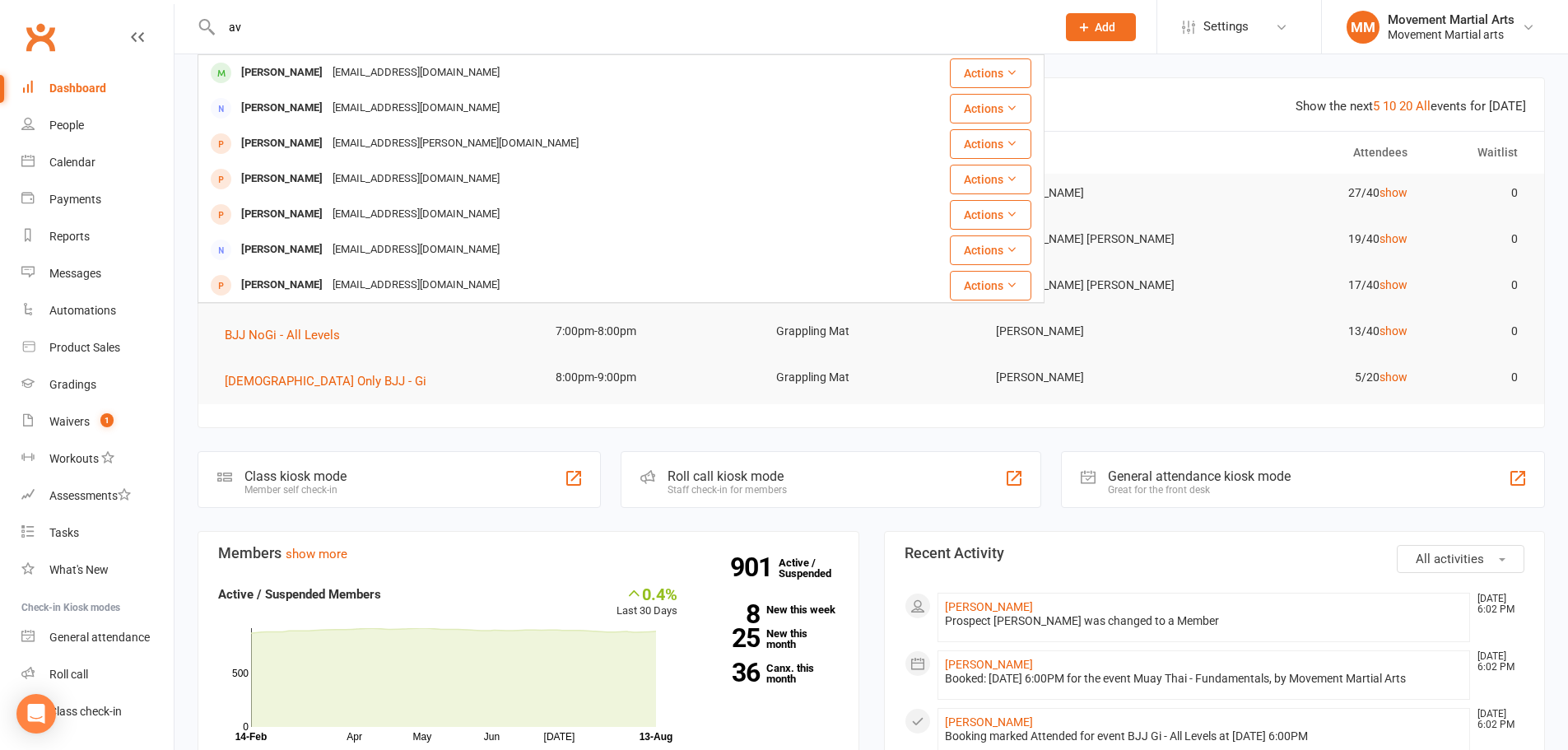
type input "a"
type input "b"
type input "r"
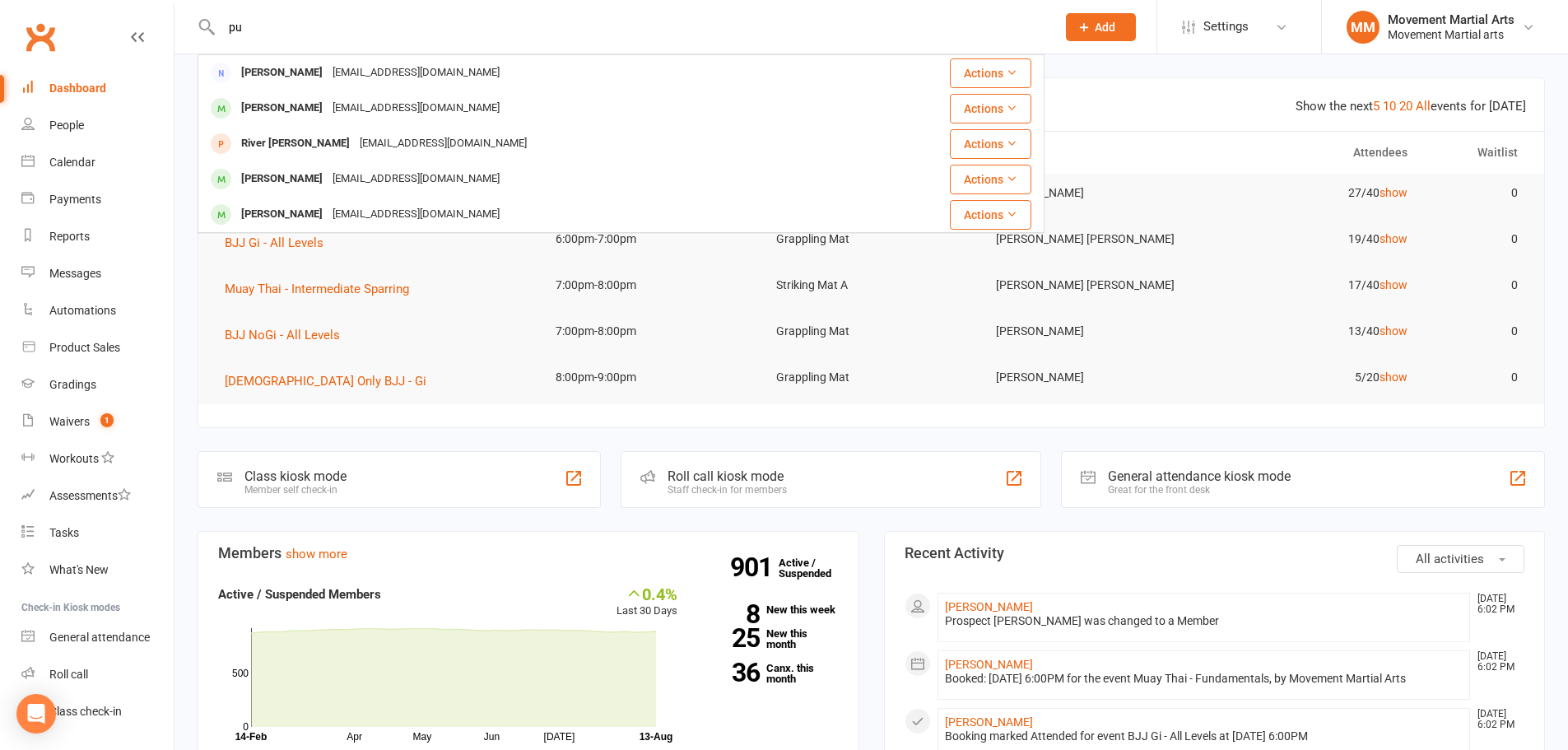
type input "p"
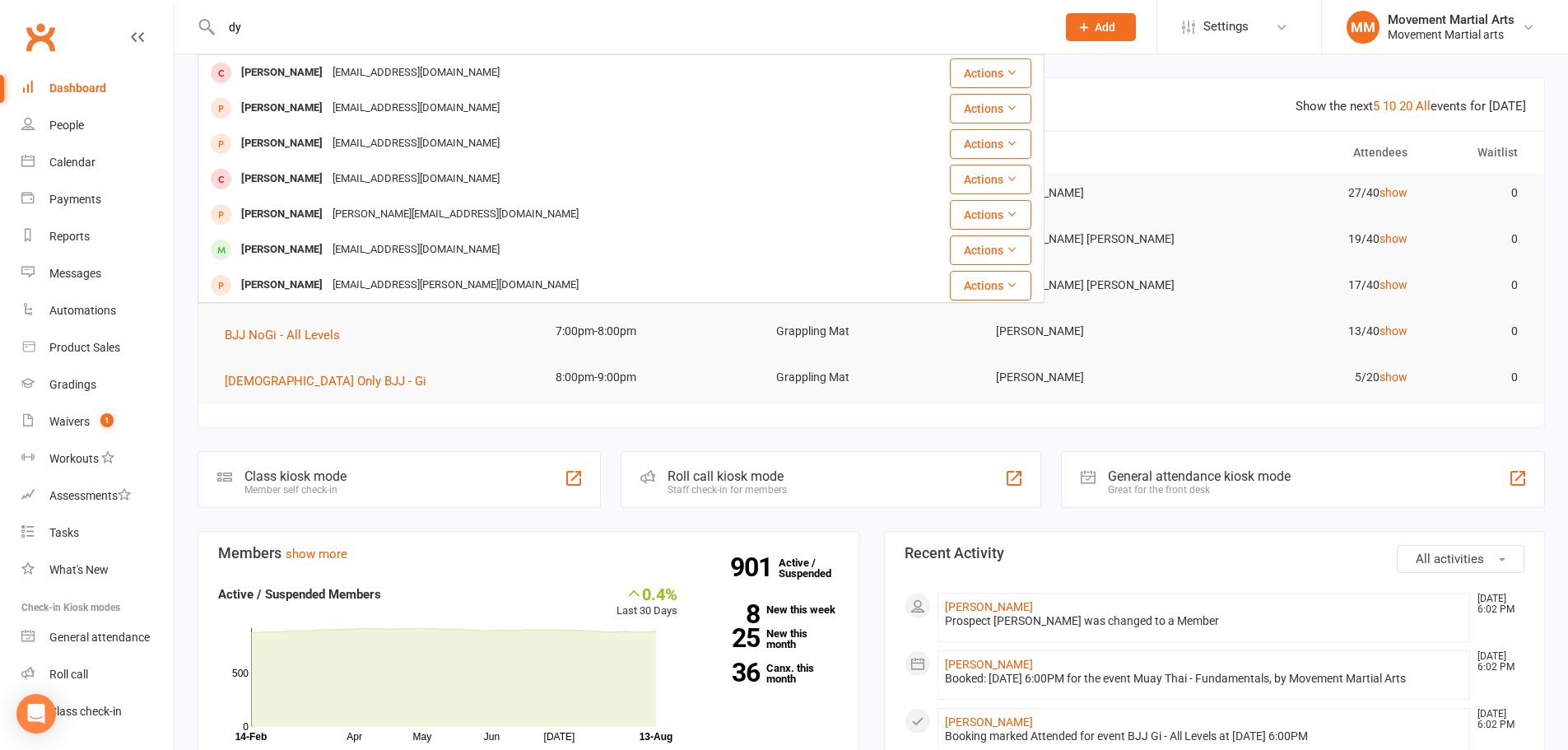
type input "d"
type input "e"
type input "h"
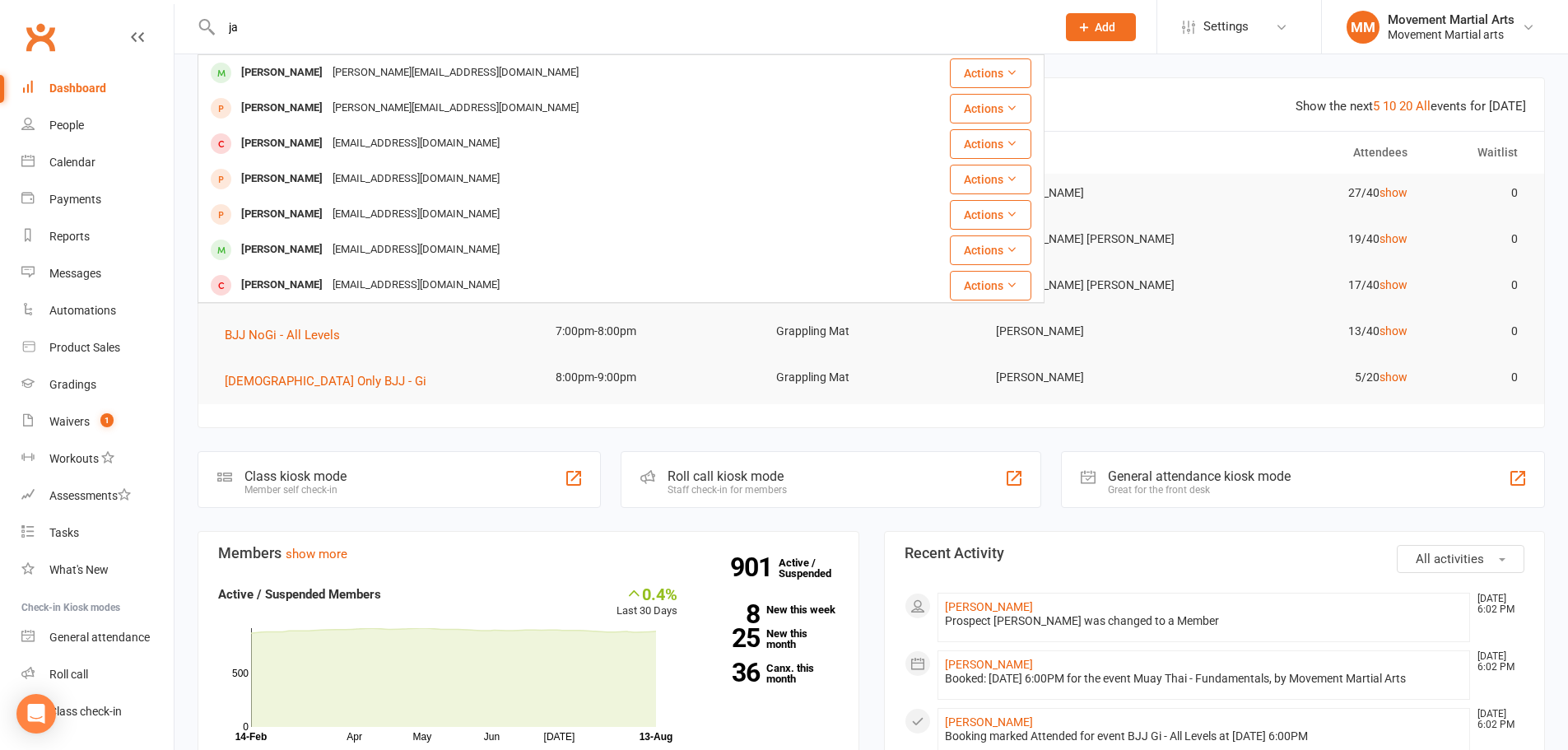
type input "j"
type input "l"
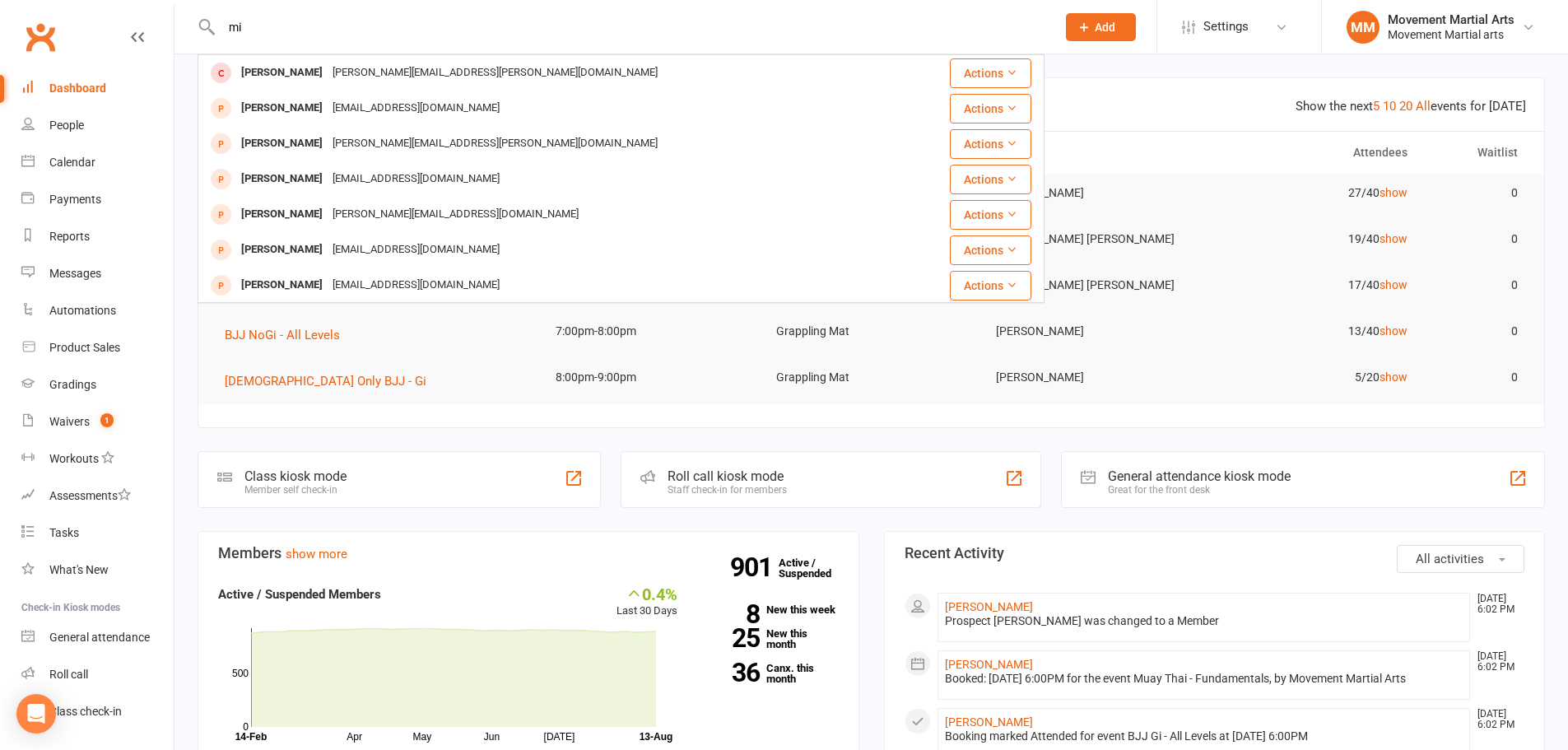
type input "m"
type input "n"
type input "o"
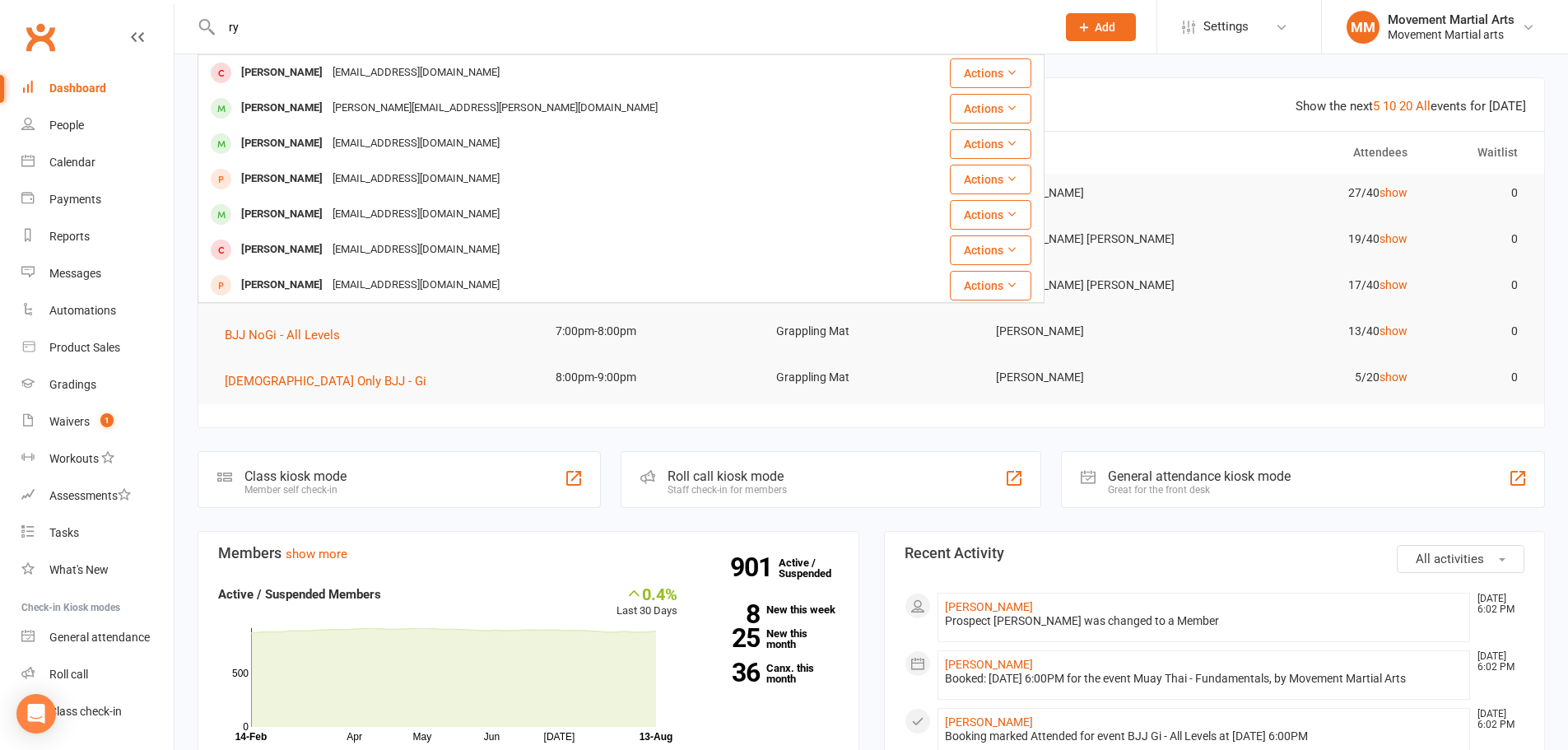
type input "r"
type input "s"
type input "w"
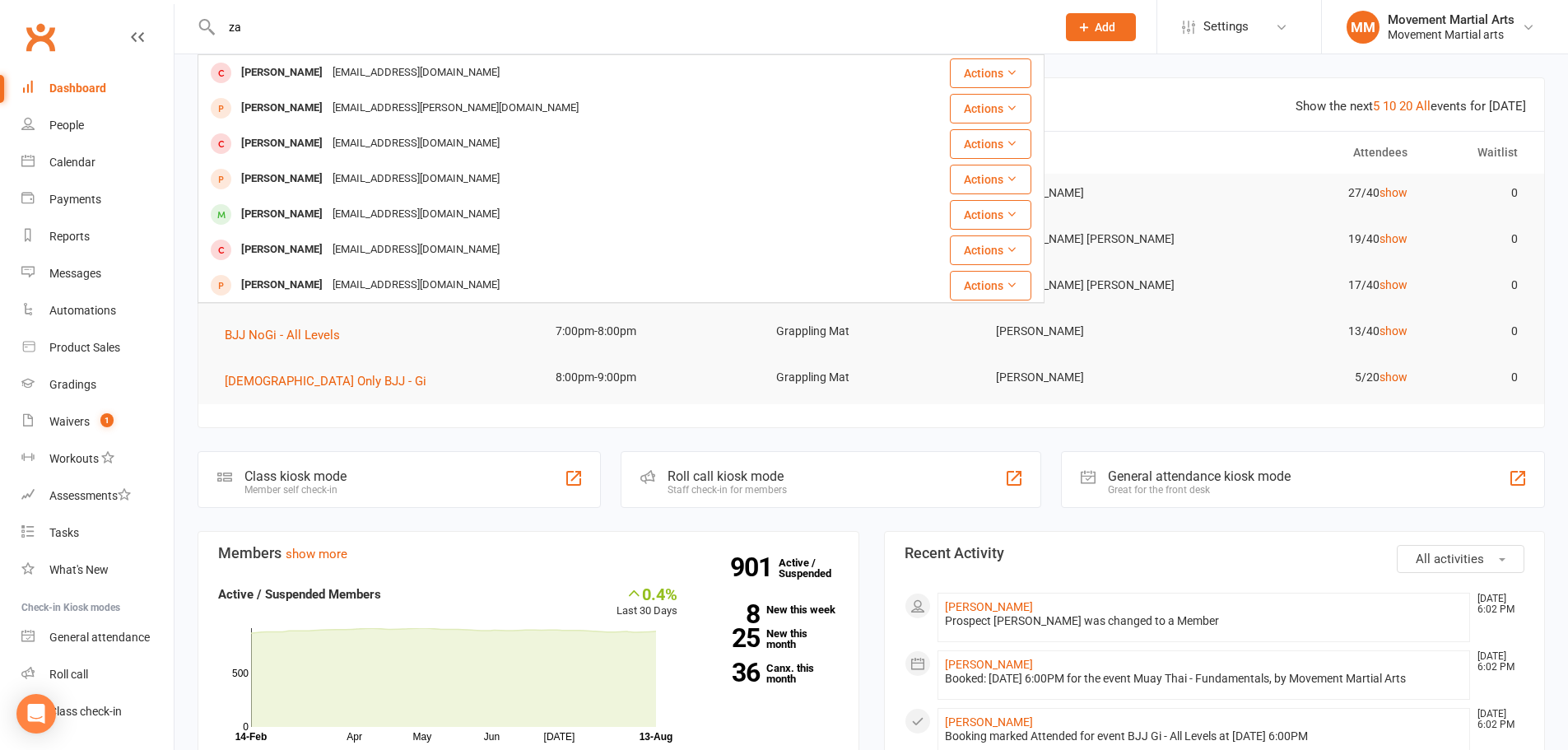
type input "z"
type input "yankai"
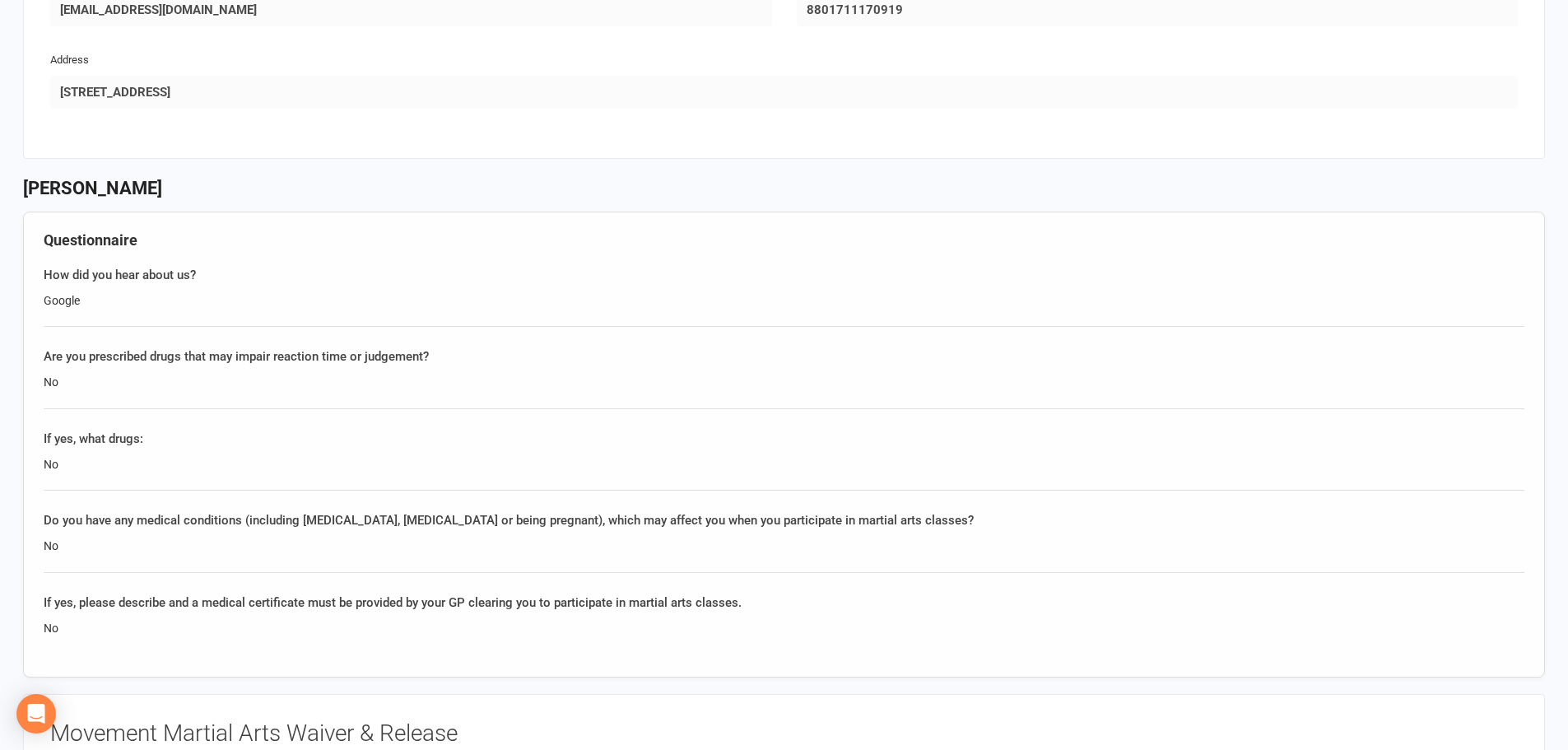
scroll to position [961, 0]
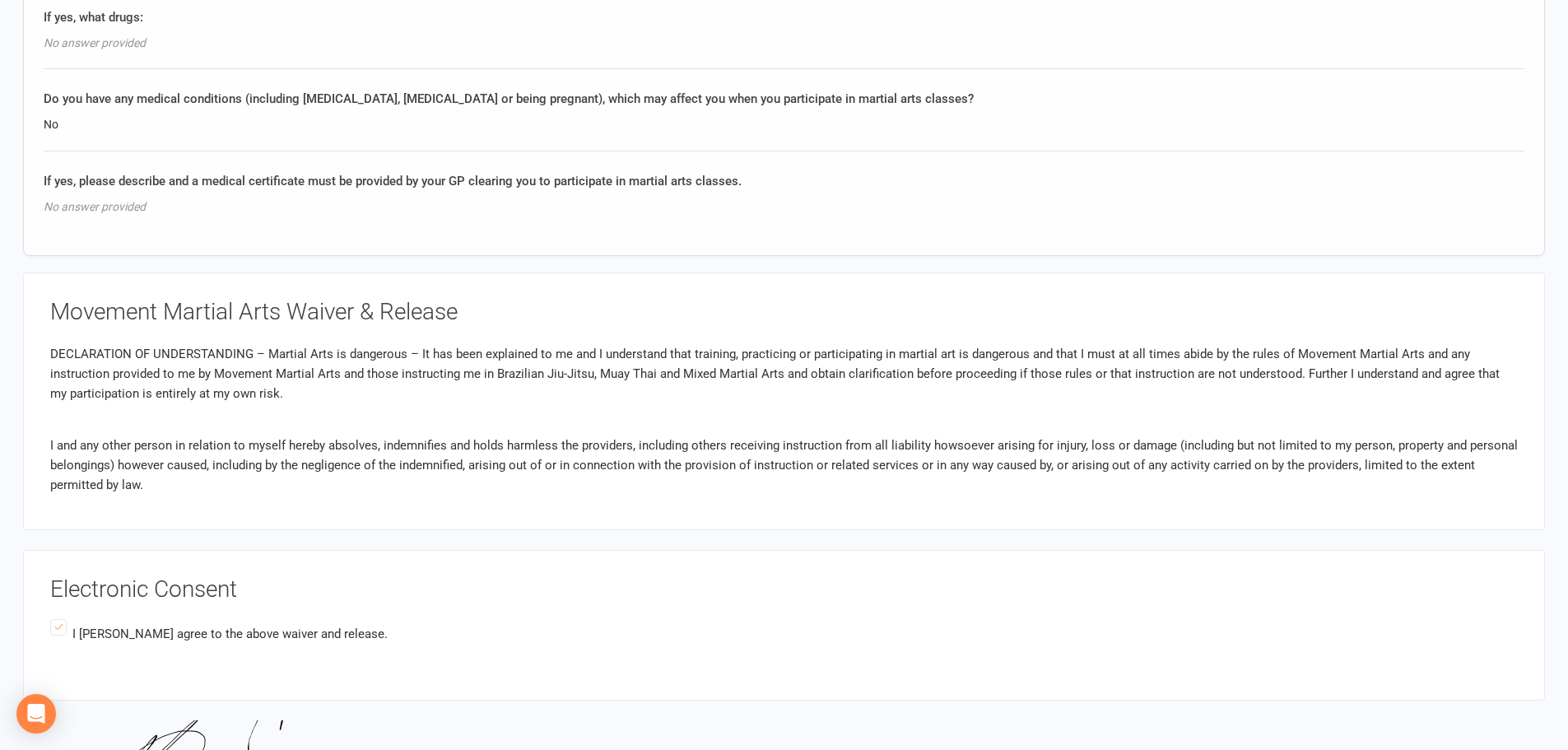
scroll to position [102, 0]
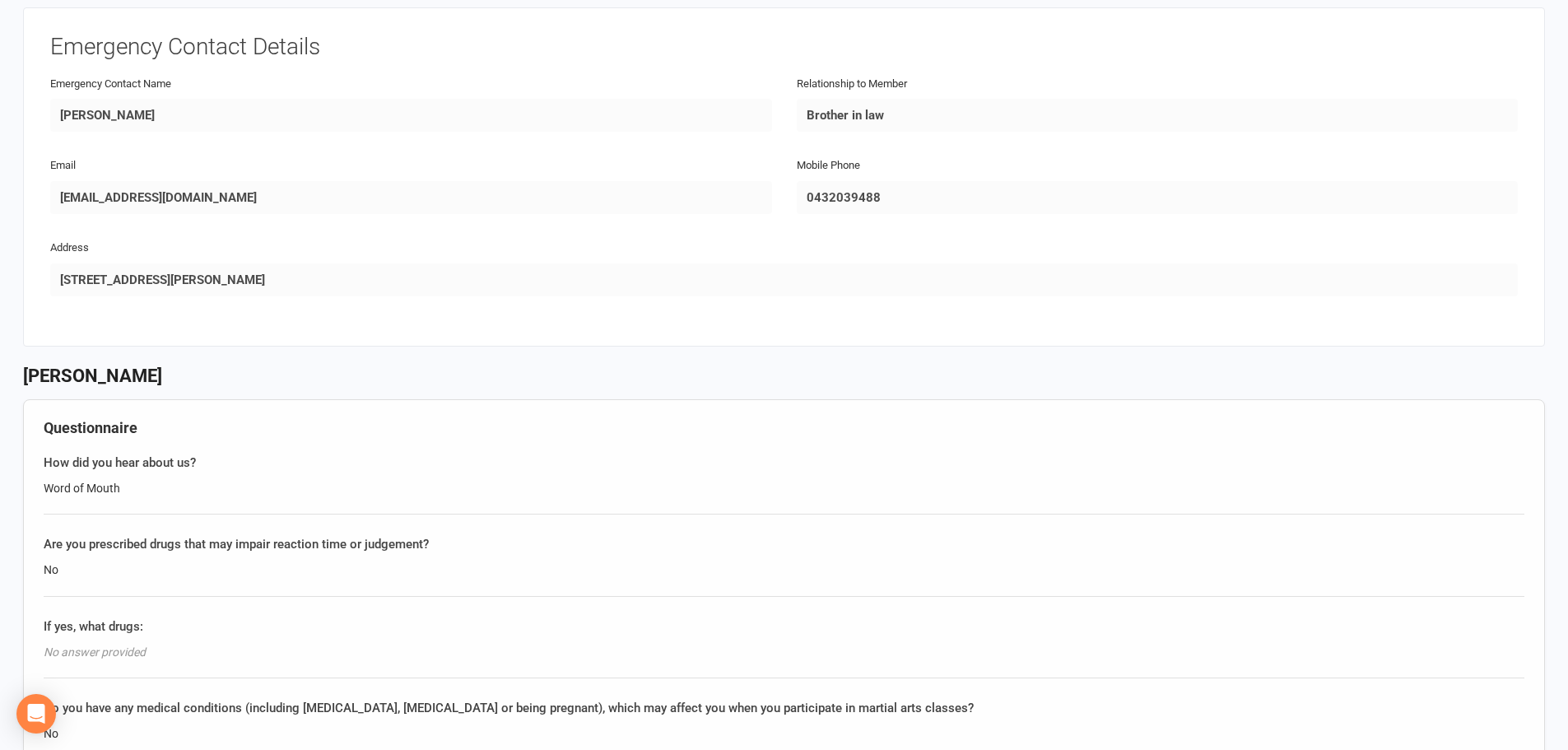
scroll to position [768, 0]
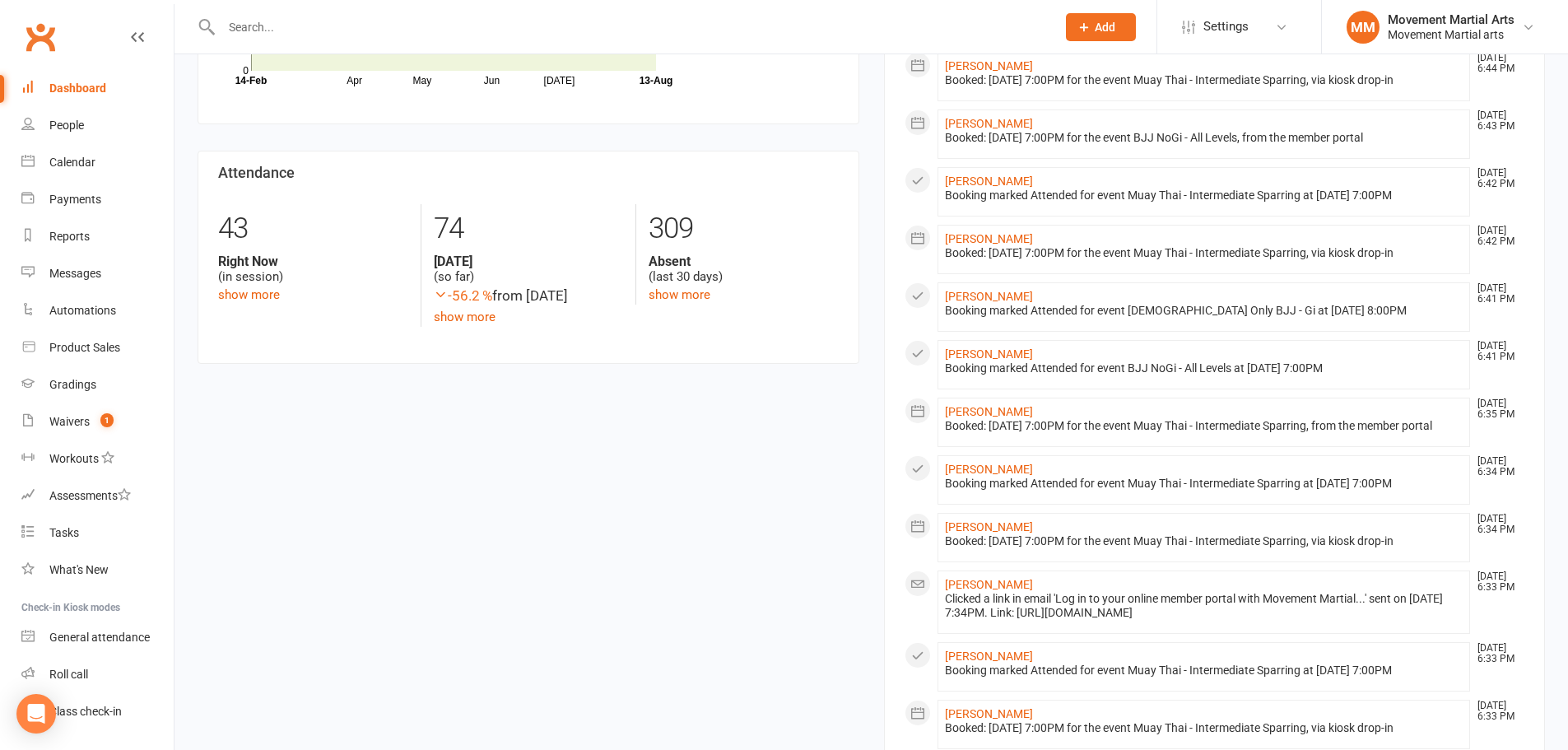
scroll to position [1202, 0]
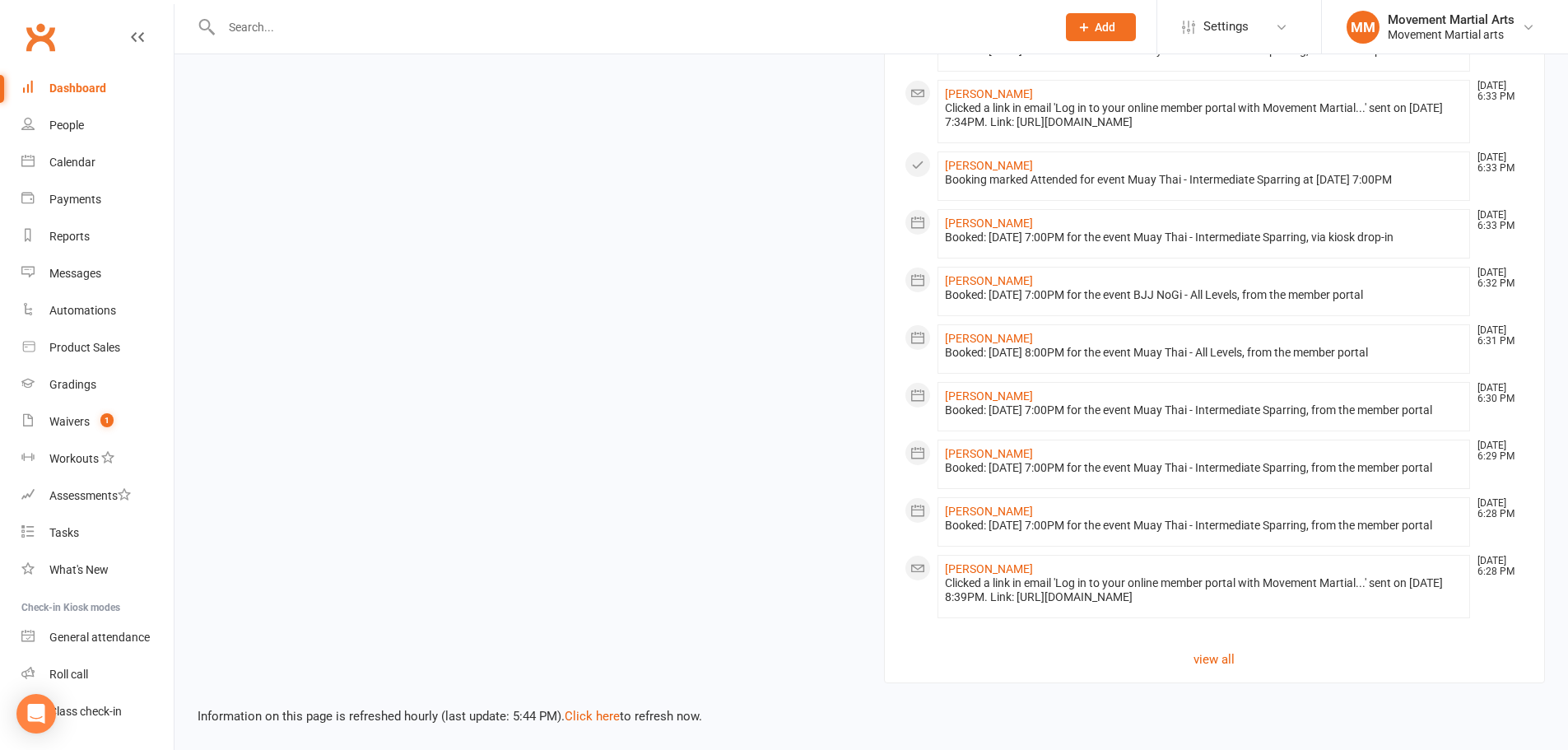
click at [297, 35] on input "text" at bounding box center [630, 27] width 828 height 23
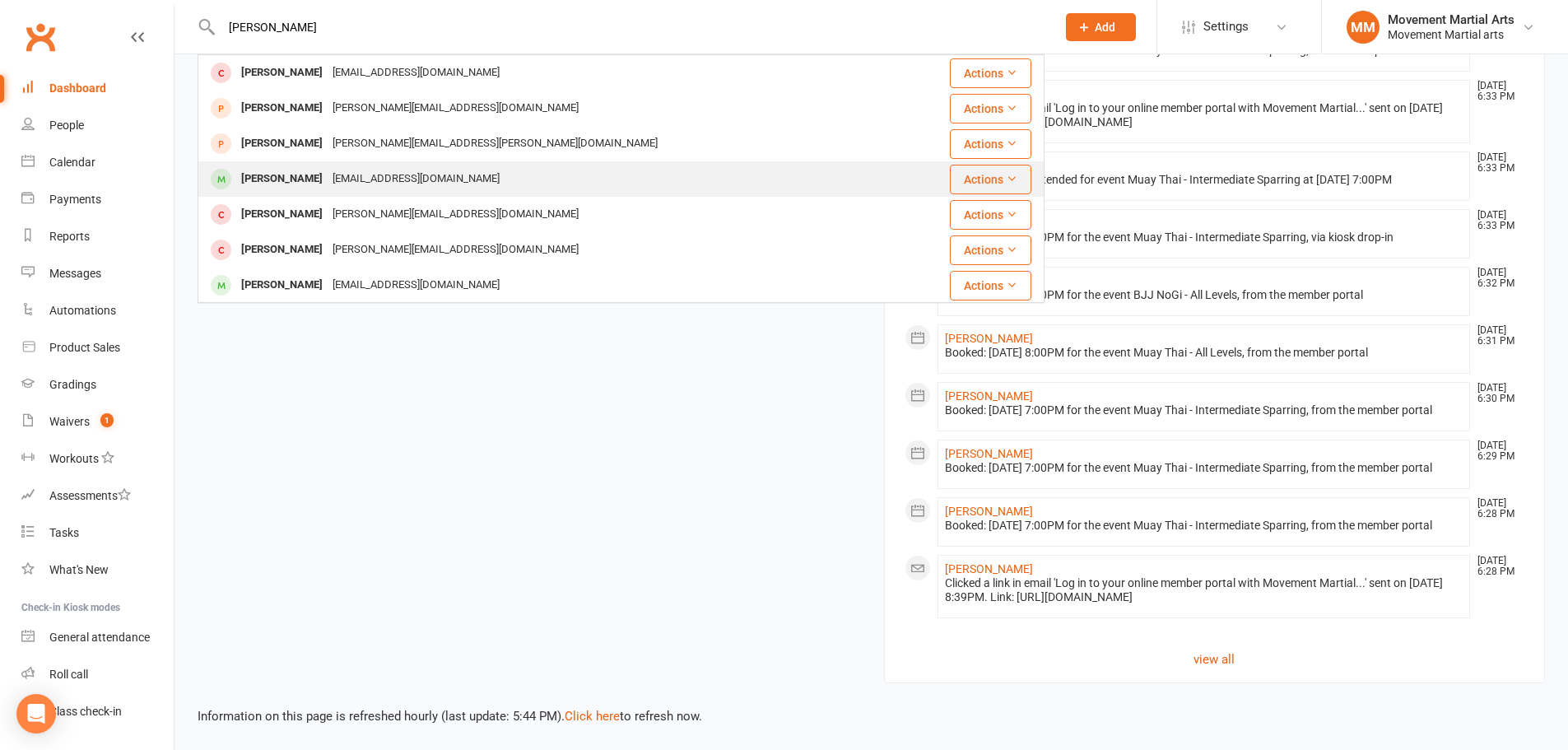
type input "[PERSON_NAME]"
click at [345, 162] on div "[PERSON_NAME] [EMAIL_ADDRESS][DOMAIN_NAME]" at bounding box center [553, 179] width 707 height 34
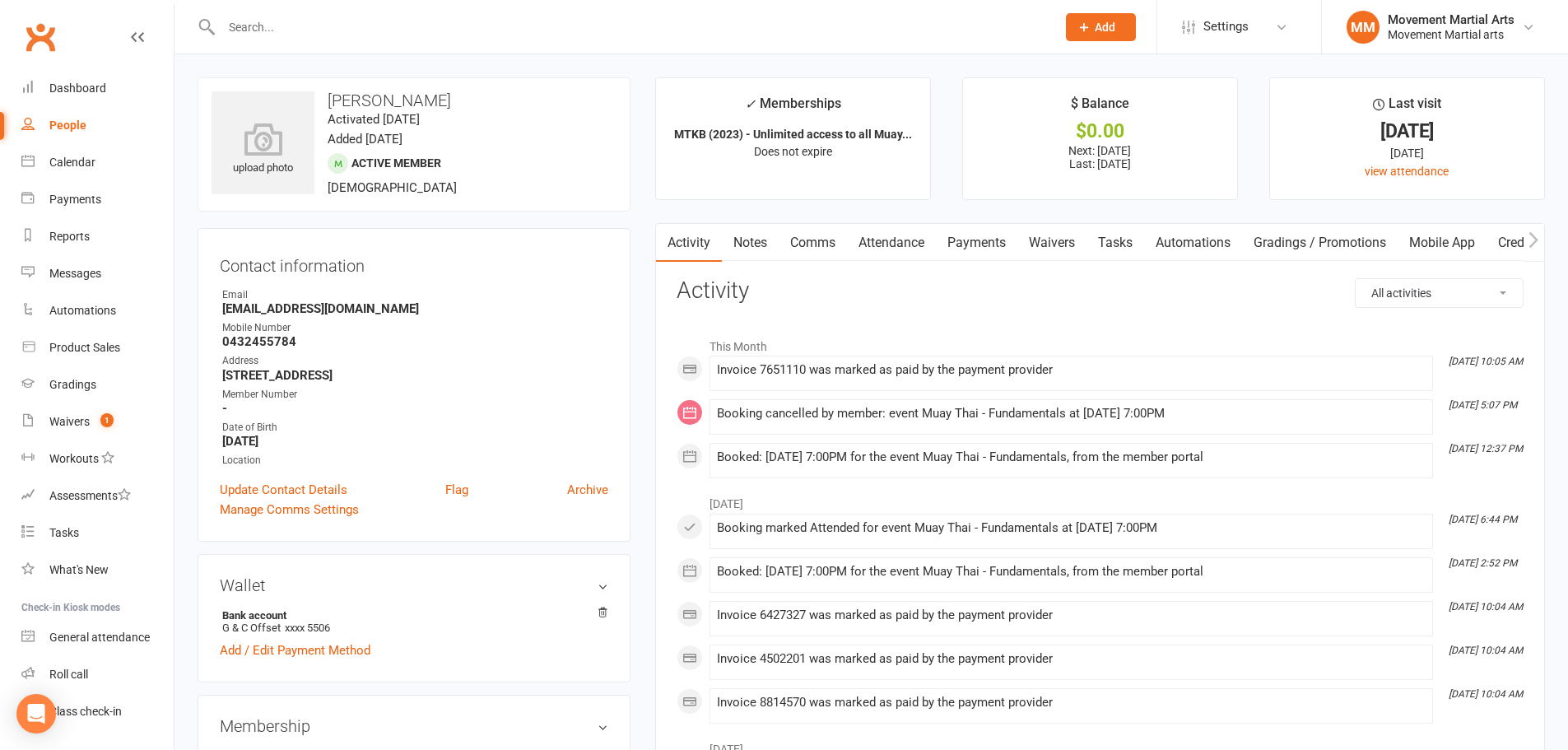
click at [967, 232] on link "Payments" at bounding box center [976, 243] width 82 height 38
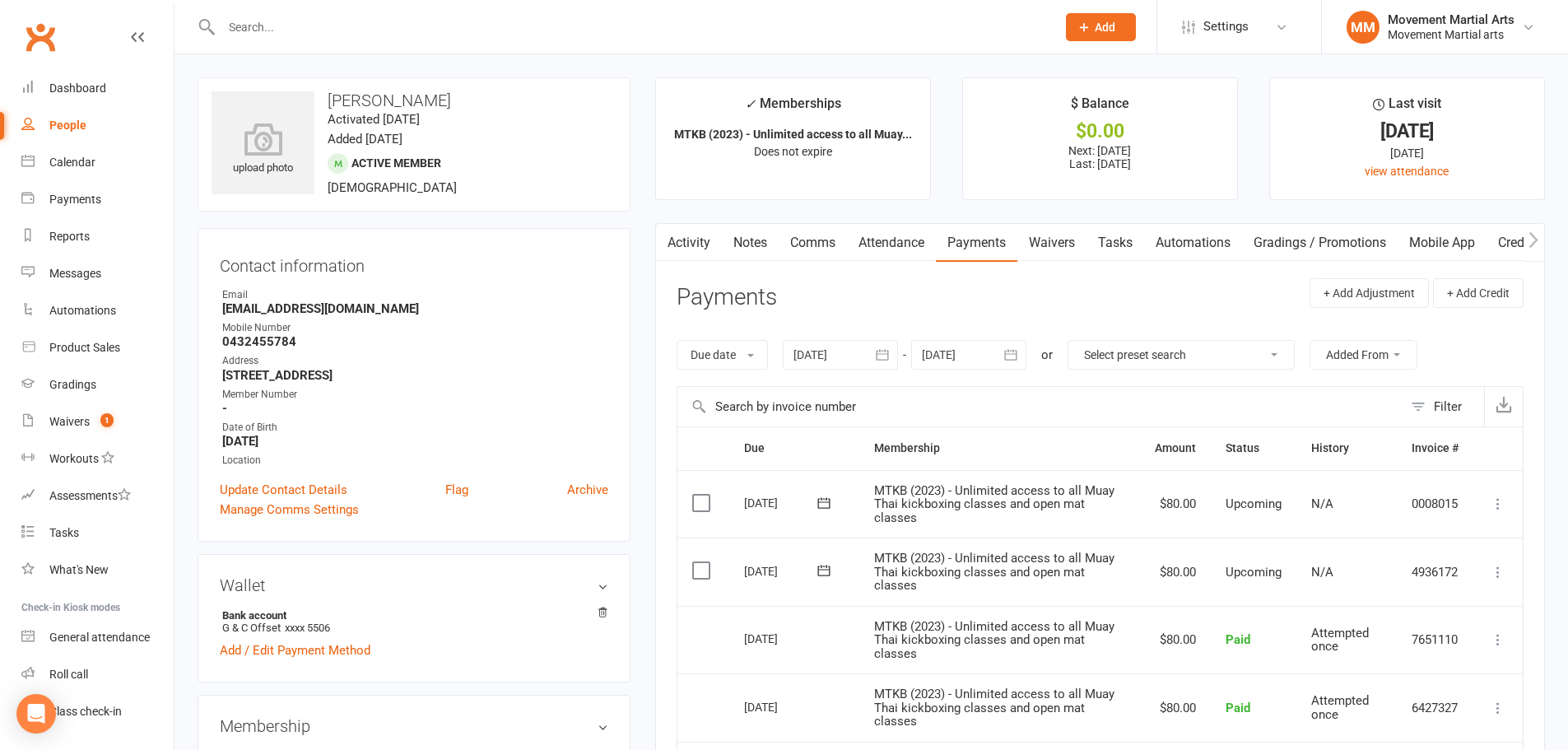
click at [852, 353] on div at bounding box center [840, 354] width 115 height 30
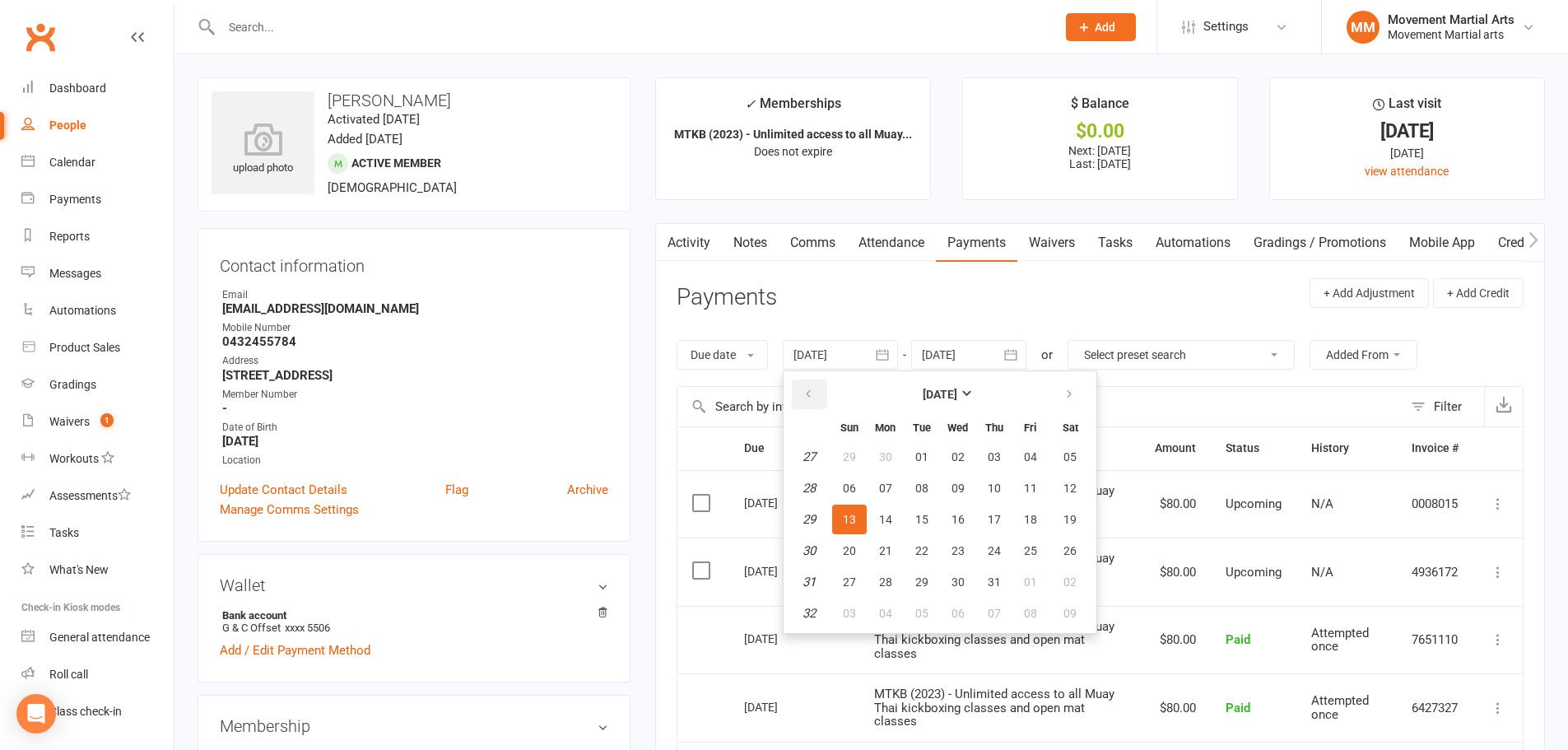
click at [811, 387] on button "button" at bounding box center [809, 394] width 35 height 30
click at [811, 387] on icon "button" at bounding box center [808, 394] width 12 height 13
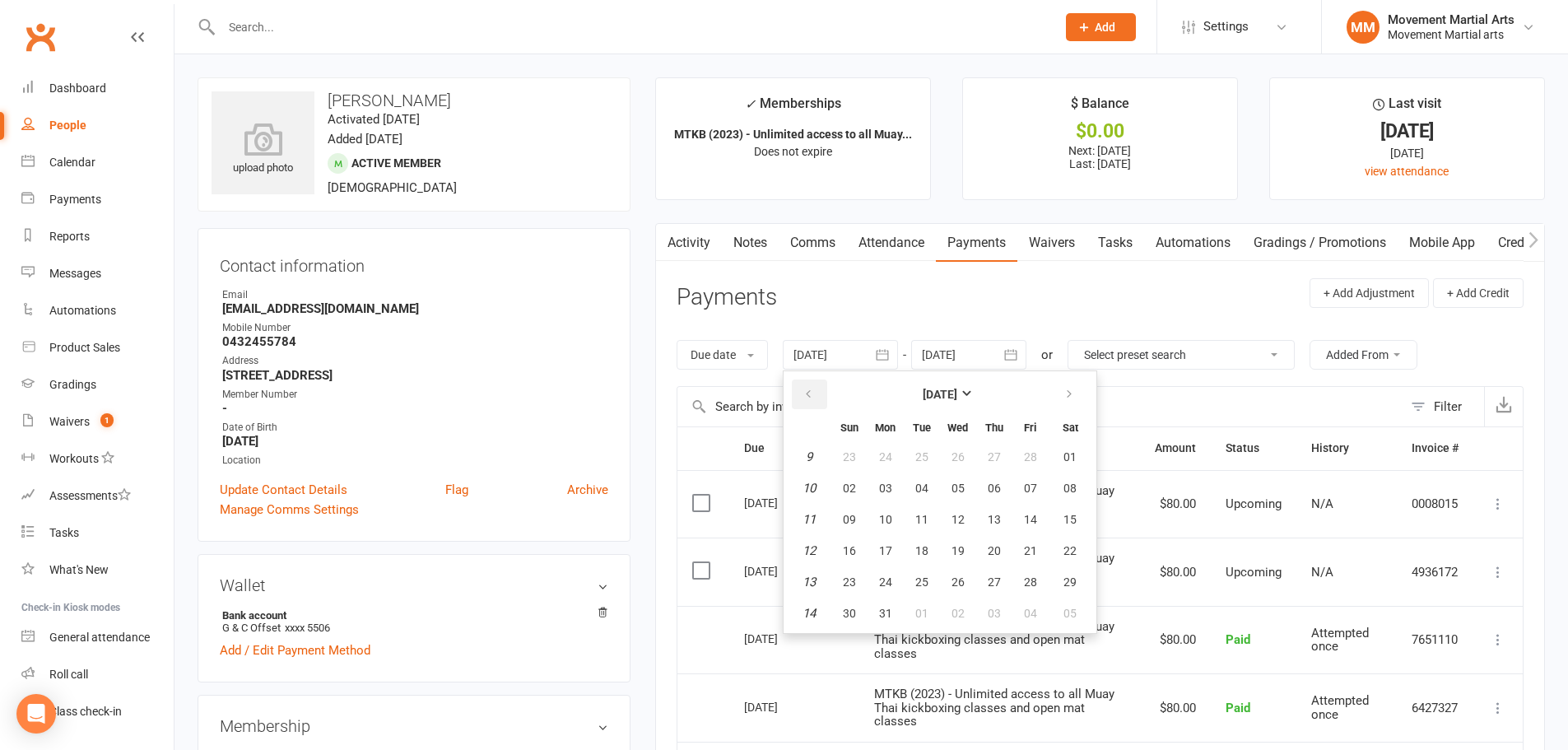
click at [811, 387] on icon "button" at bounding box center [808, 394] width 12 height 13
click at [923, 397] on strong "[DATE]" at bounding box center [940, 394] width 35 height 13
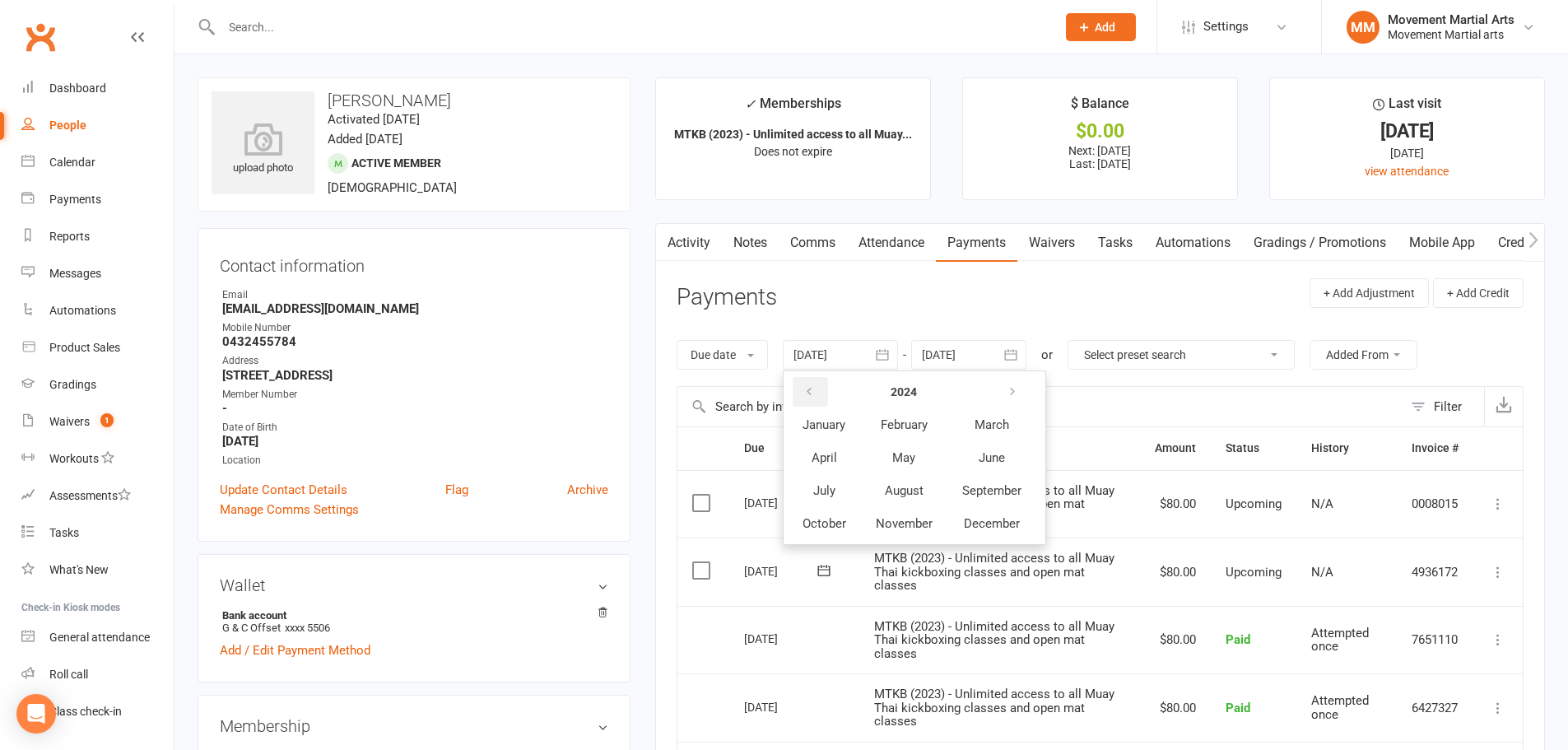
click at [809, 399] on button "button" at bounding box center [810, 391] width 35 height 30
click at [910, 469] on button "May" at bounding box center [904, 457] width 85 height 31
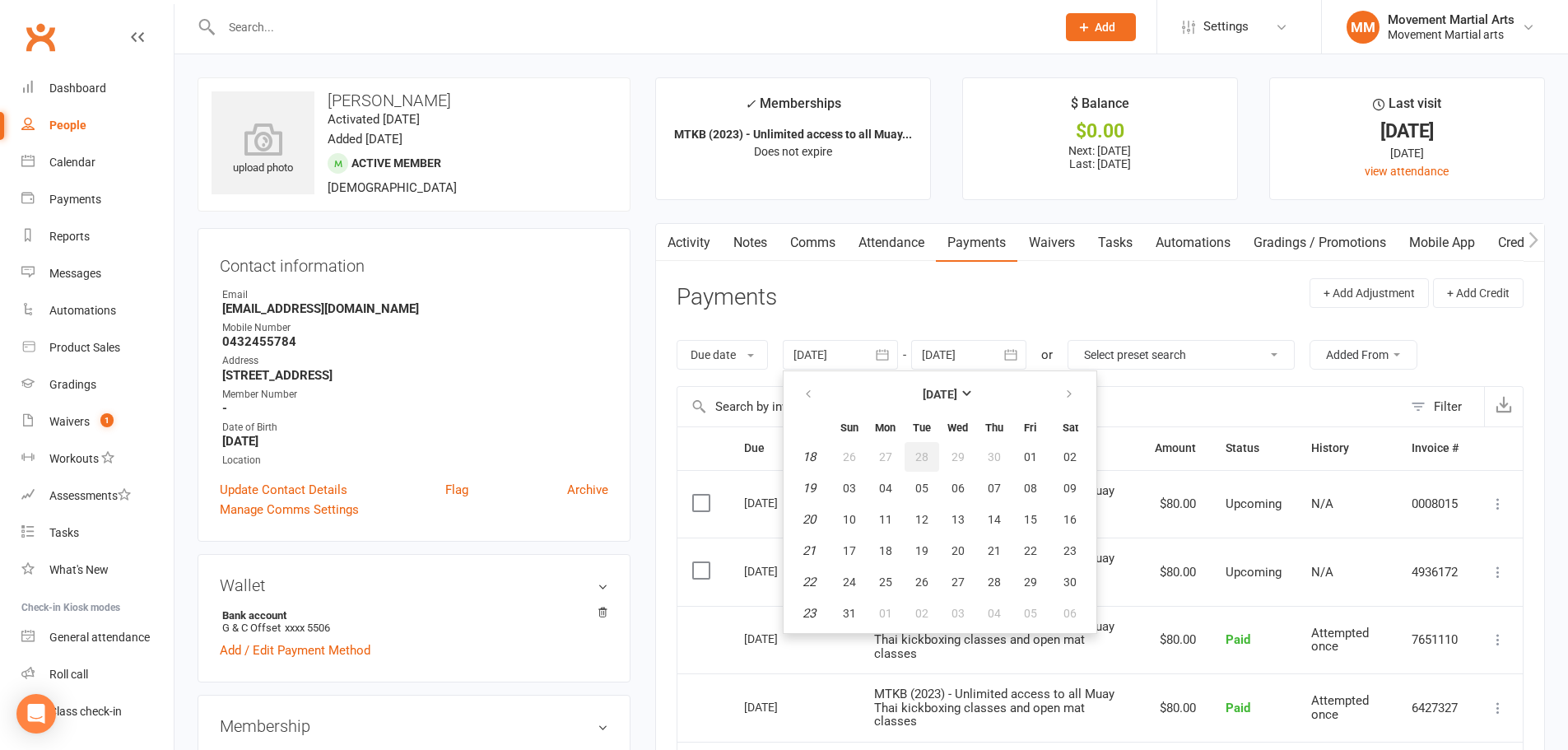
click at [910, 469] on button "28" at bounding box center [922, 457] width 35 height 30
type input "[DATE]"
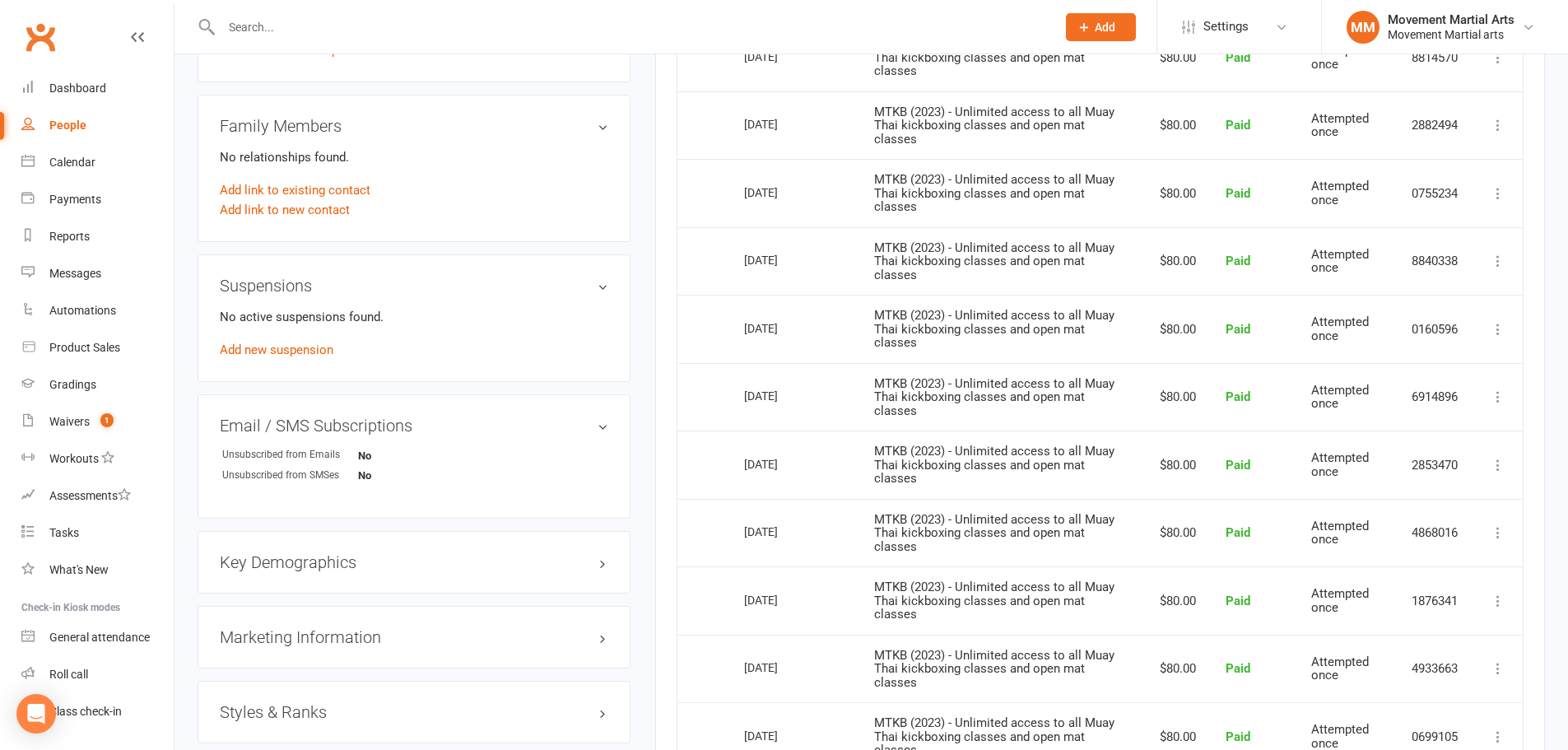
scroll to position [660, 0]
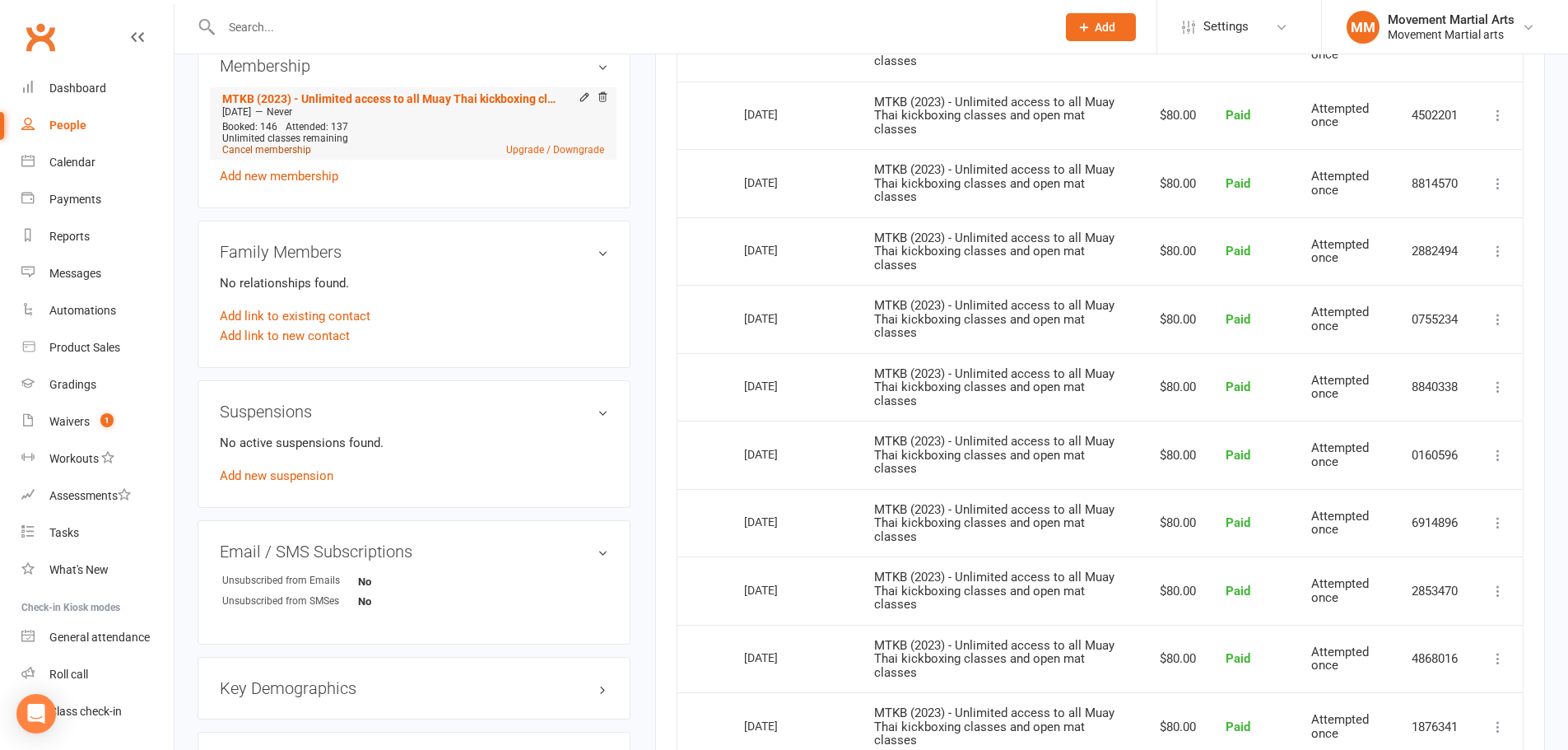
click at [283, 145] on link "Cancel membership" at bounding box center [267, 150] width 89 height 12
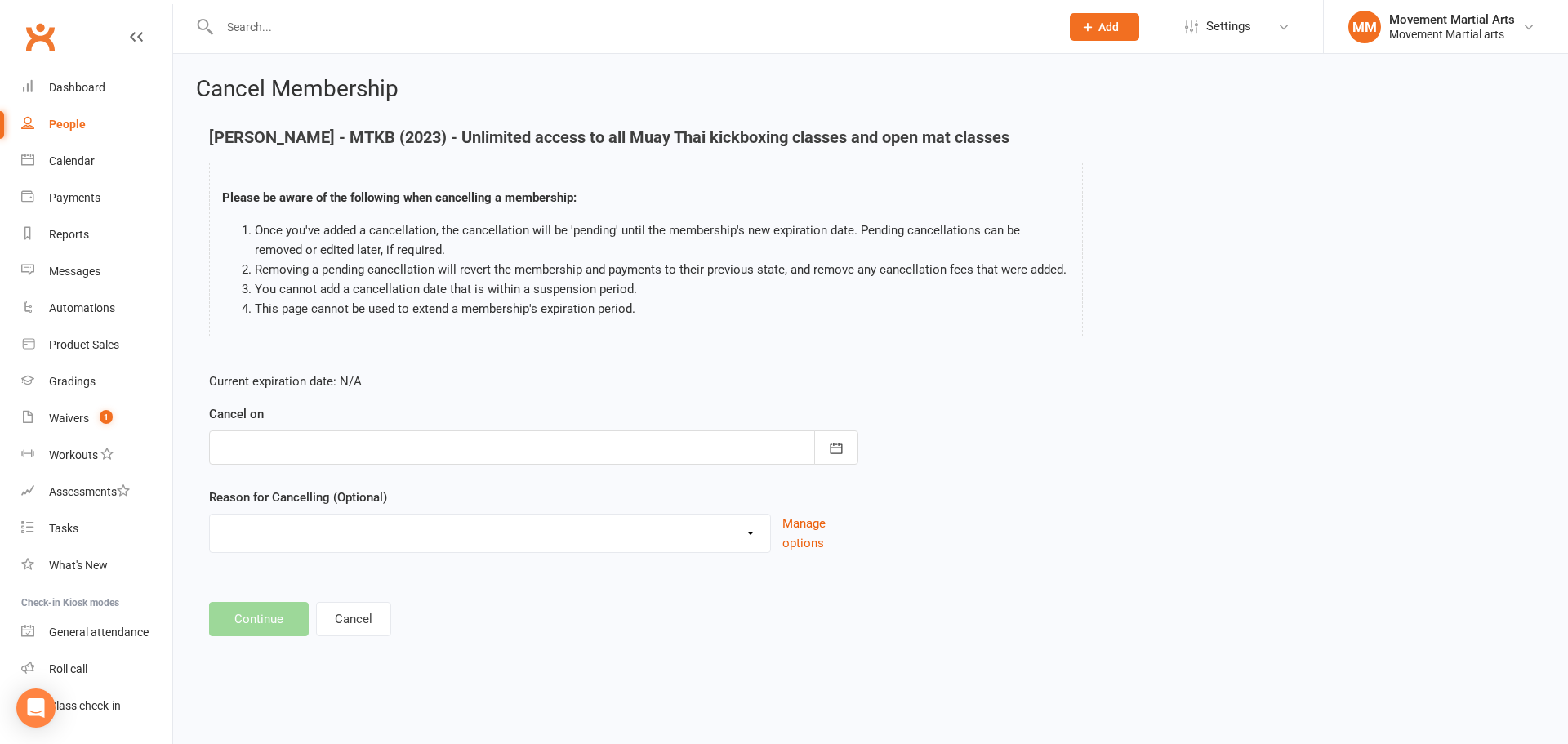
click at [416, 443] on div at bounding box center [534, 447] width 649 height 34
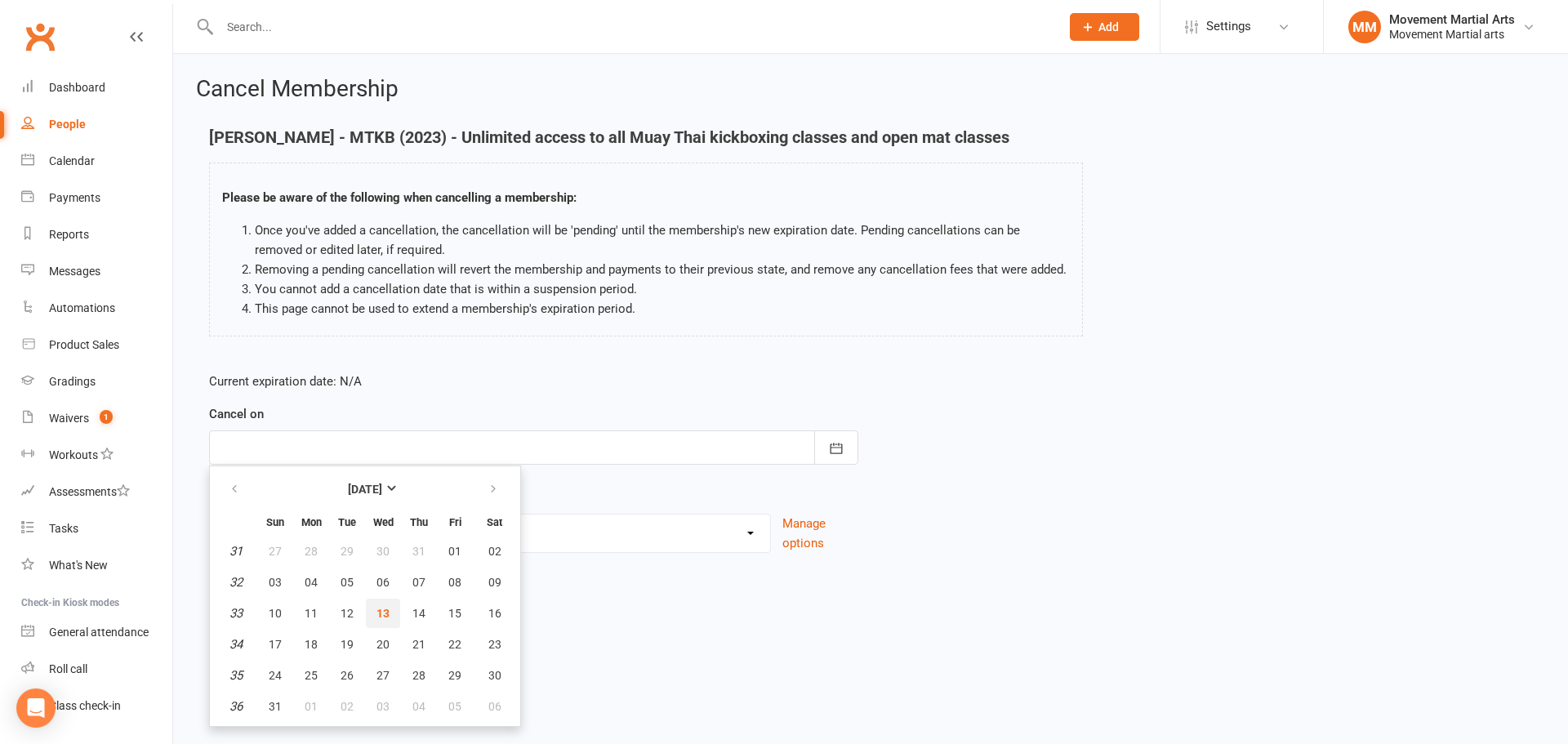
click at [386, 608] on span "13" at bounding box center [383, 613] width 13 height 13
type input "[DATE]"
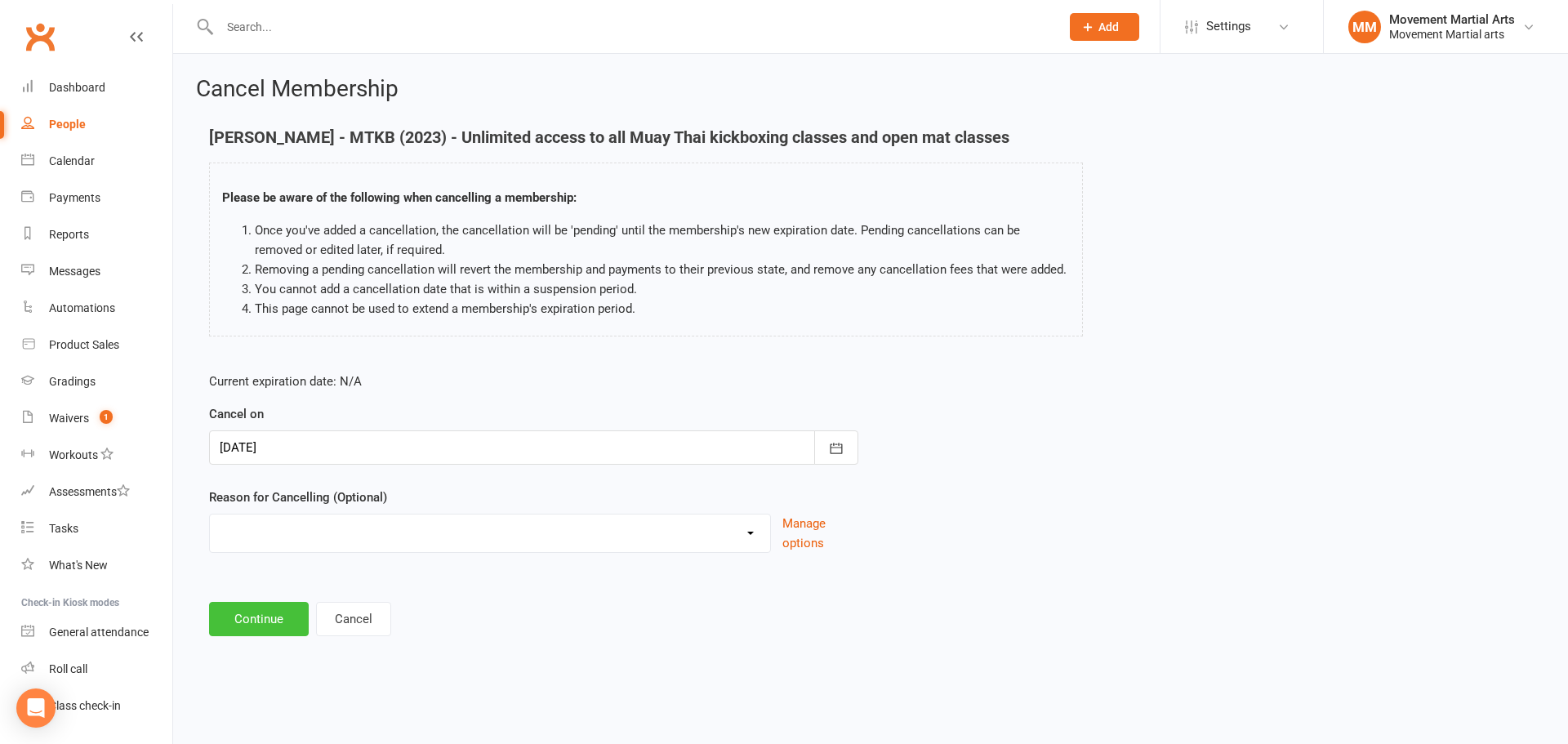
click at [262, 618] on button "Continue" at bounding box center [259, 619] width 100 height 34
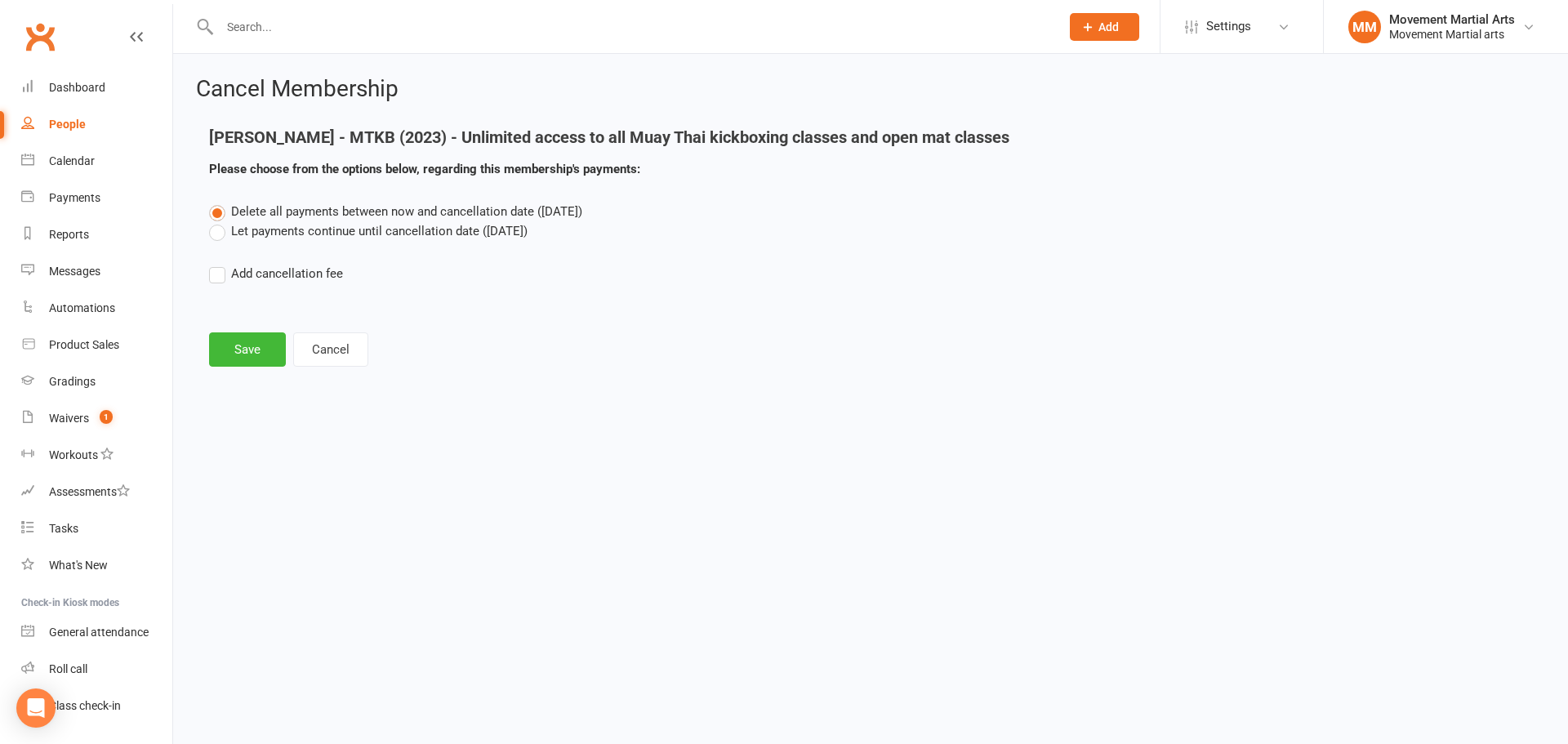
click at [244, 368] on div "Cancel Membership [PERSON_NAME] - MTKB (2023) - Unlimited access to all Muay Th…" at bounding box center [871, 223] width 1395 height 338
click at [249, 356] on button "Save" at bounding box center [248, 349] width 77 height 34
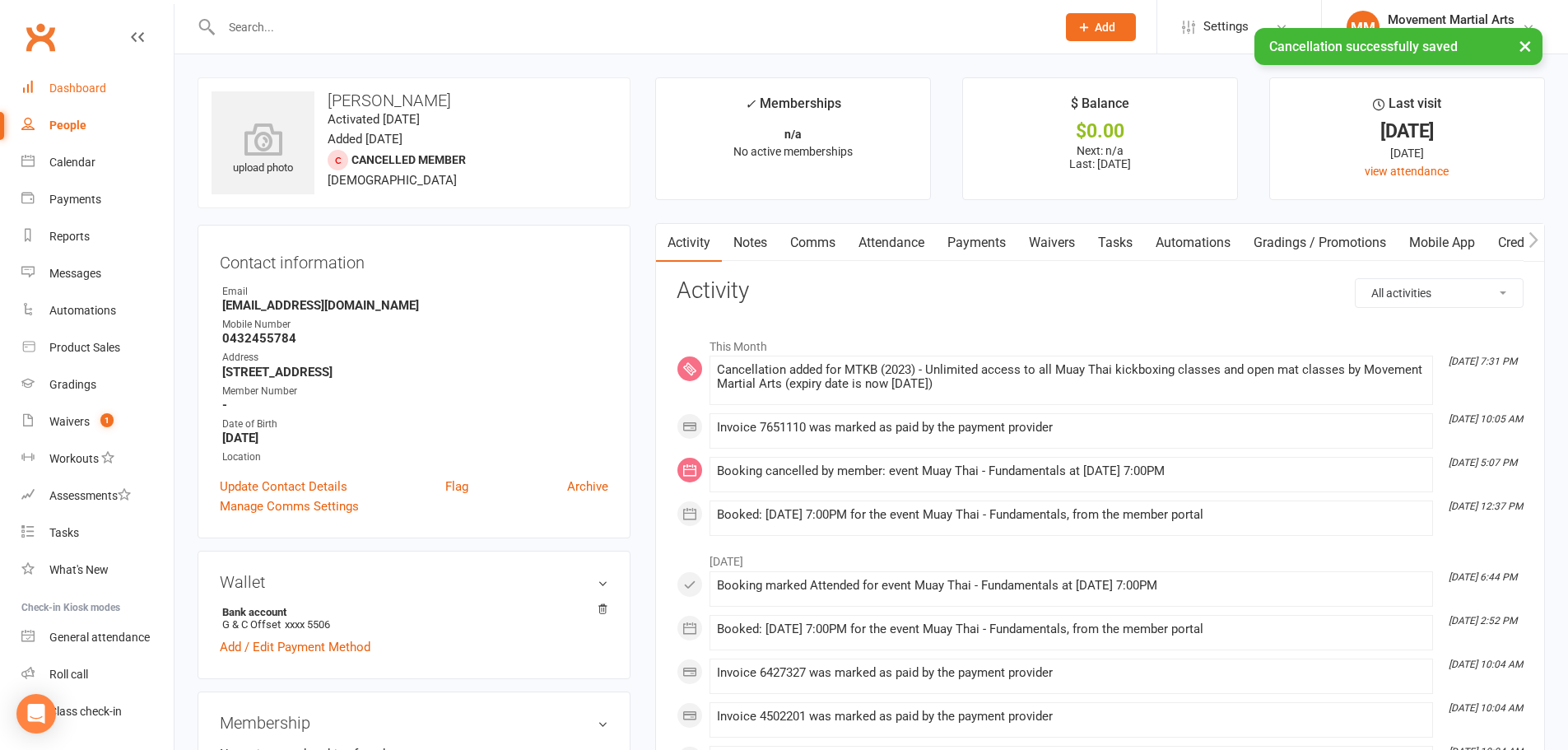
click at [83, 84] on div "Dashboard" at bounding box center [77, 88] width 57 height 13
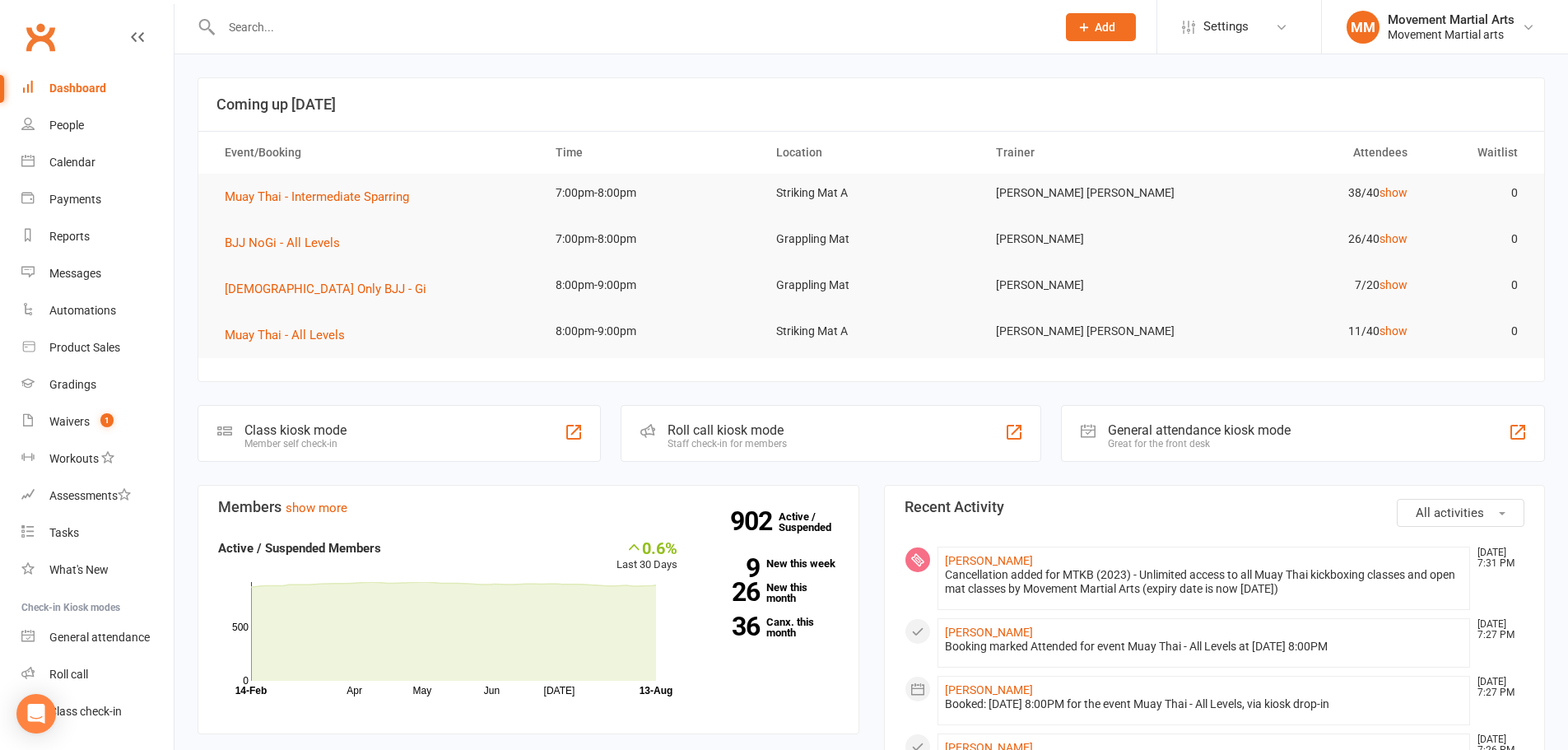
click at [339, 16] on input "text" at bounding box center [630, 27] width 828 height 23
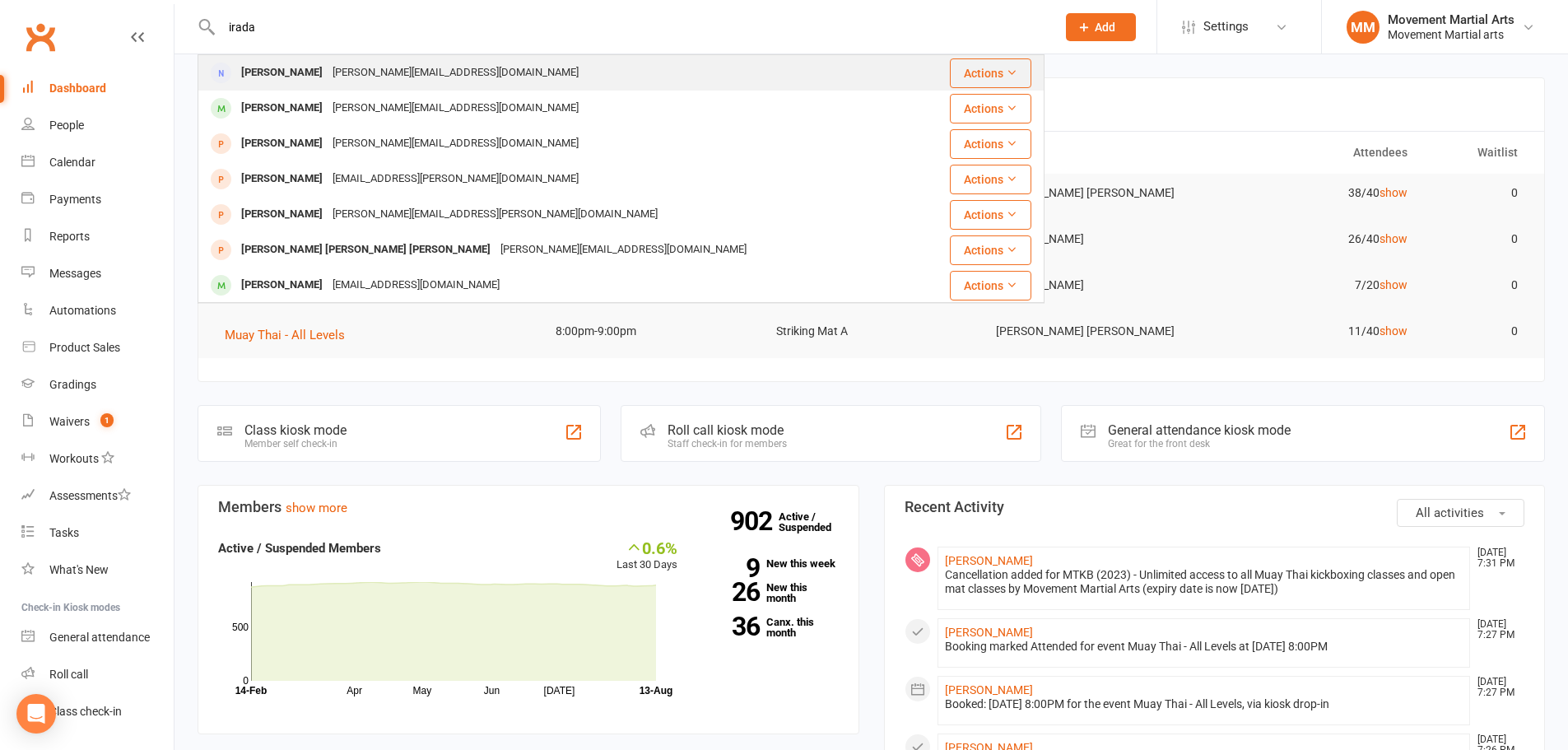
type input "irada"
click at [354, 77] on div "Irada.hankuliyeva@gmail.com" at bounding box center [456, 73] width 256 height 24
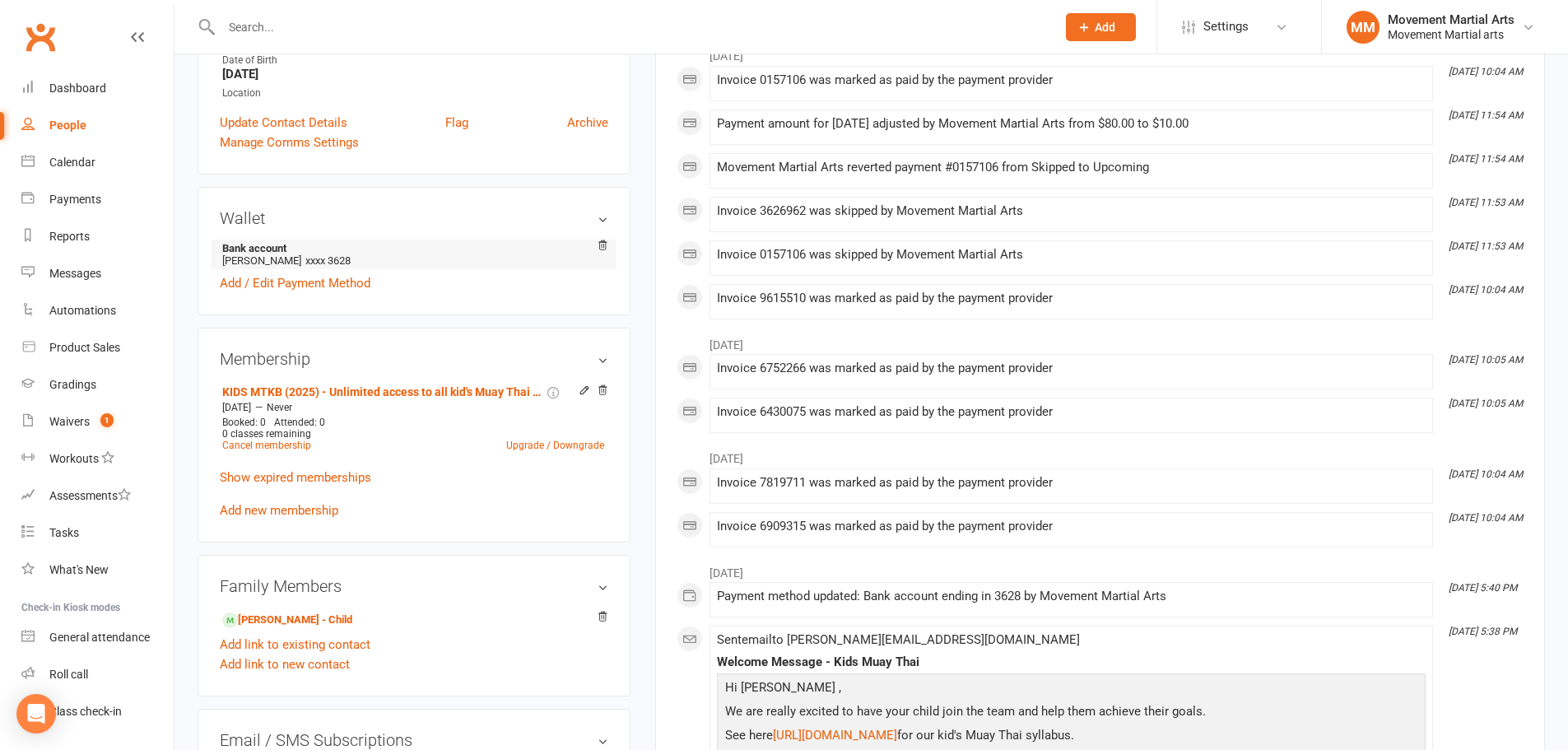
scroll to position [384, 0]
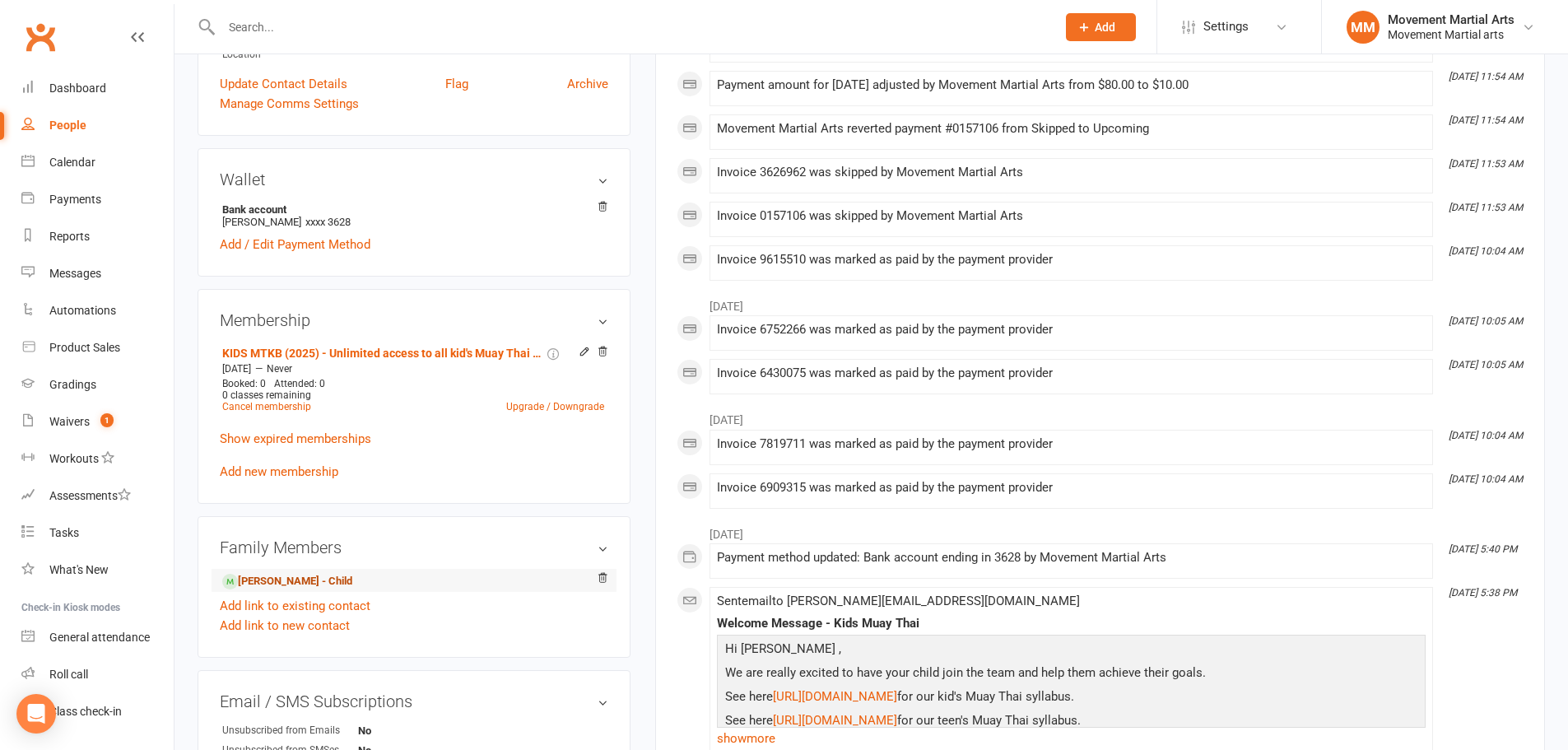
click at [283, 573] on link "Sam Samenipour - Child" at bounding box center [288, 581] width 130 height 17
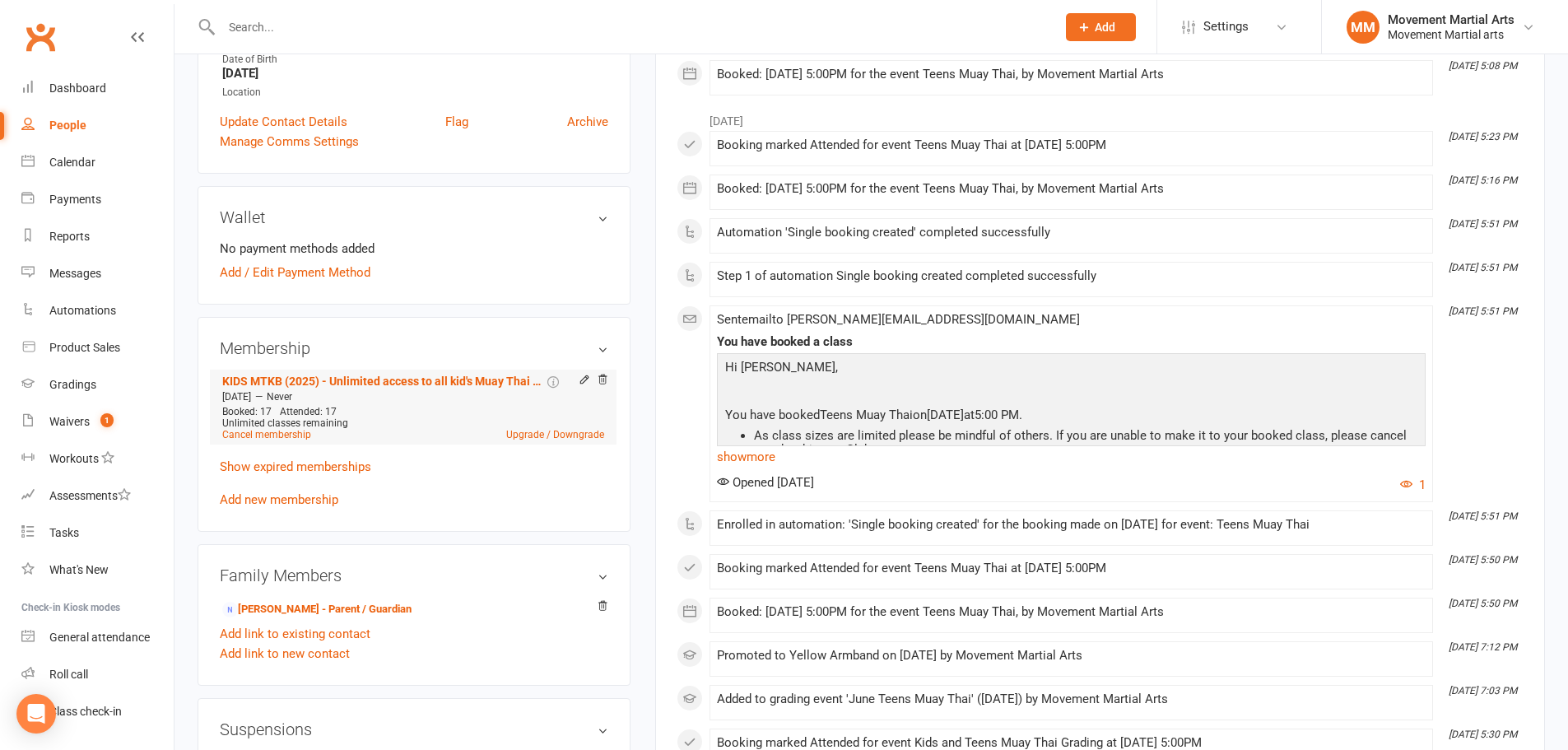
scroll to position [384, 0]
click at [278, 599] on link "Irada Hankuliyeva - Parent / Guardian" at bounding box center [317, 607] width 190 height 17
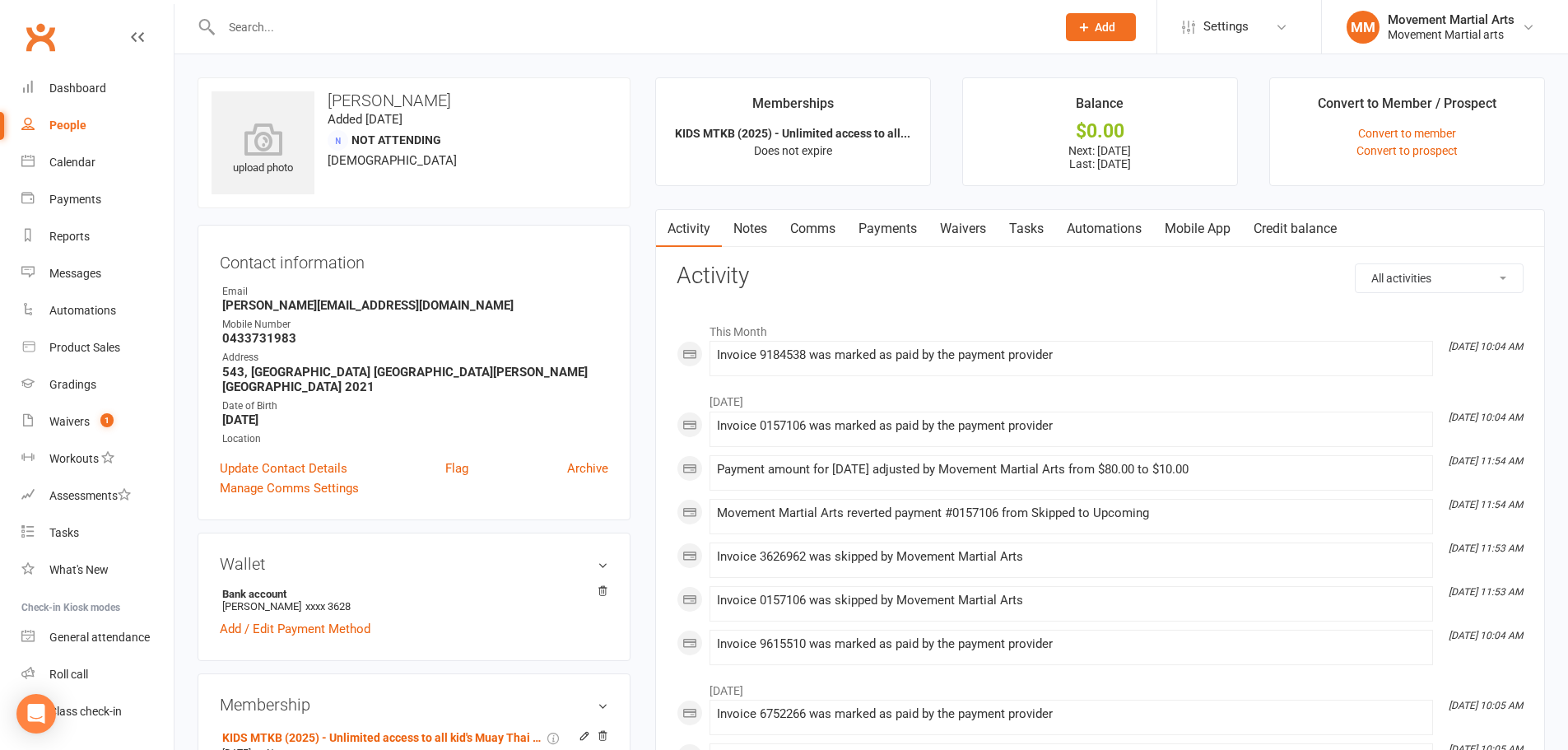
click at [916, 222] on link "Payments" at bounding box center [887, 229] width 82 height 38
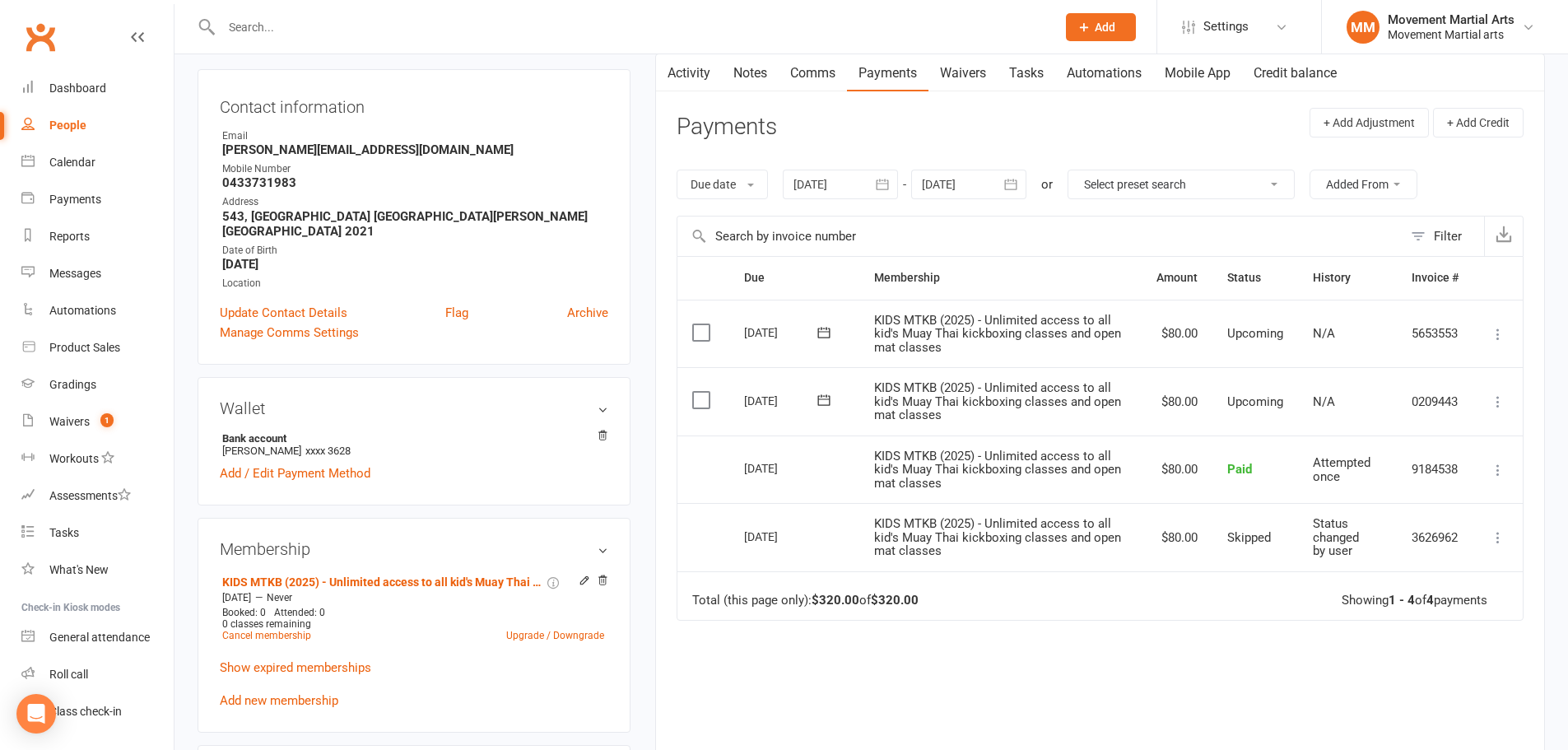
scroll to position [192, 0]
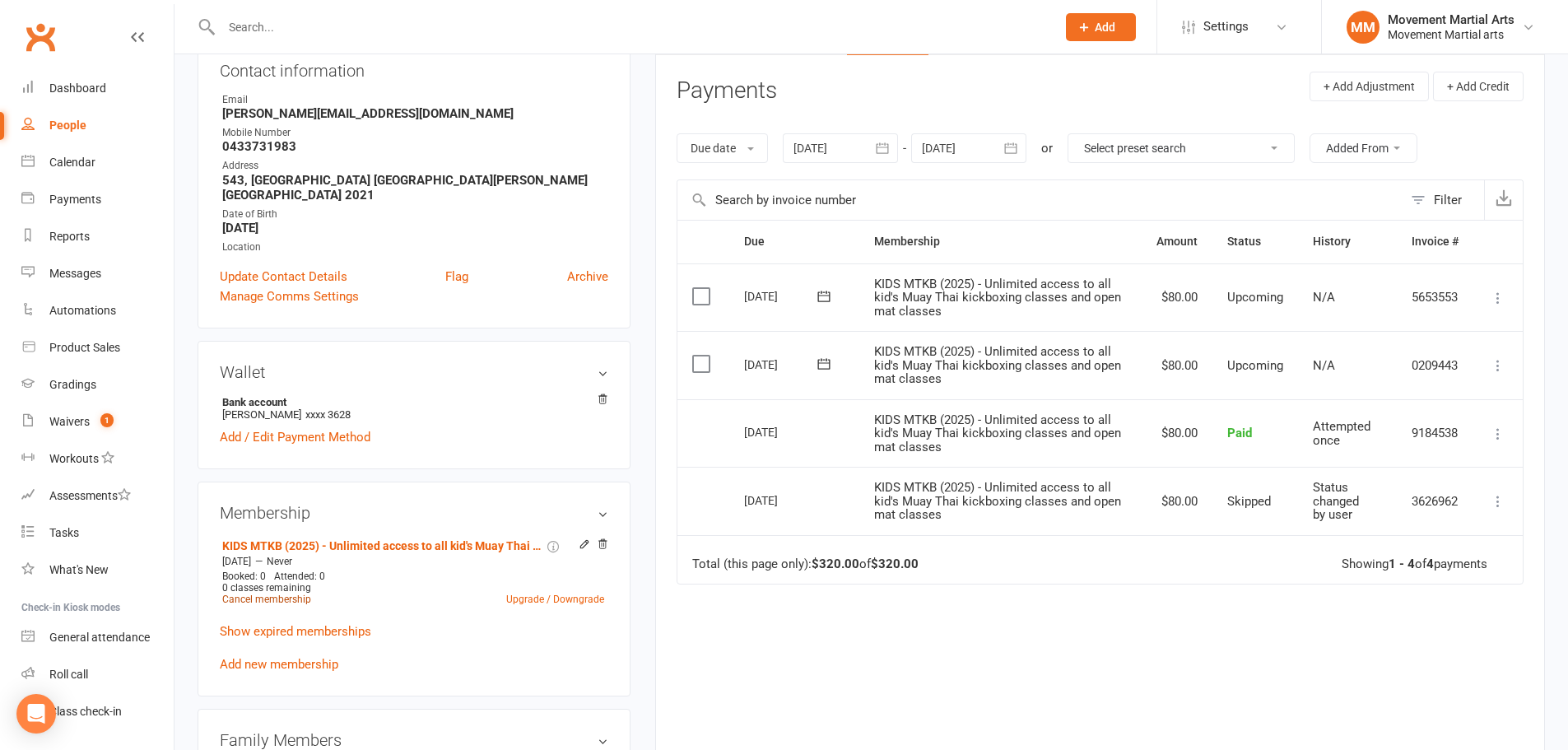
click at [305, 593] on link "Cancel membership" at bounding box center [267, 599] width 89 height 12
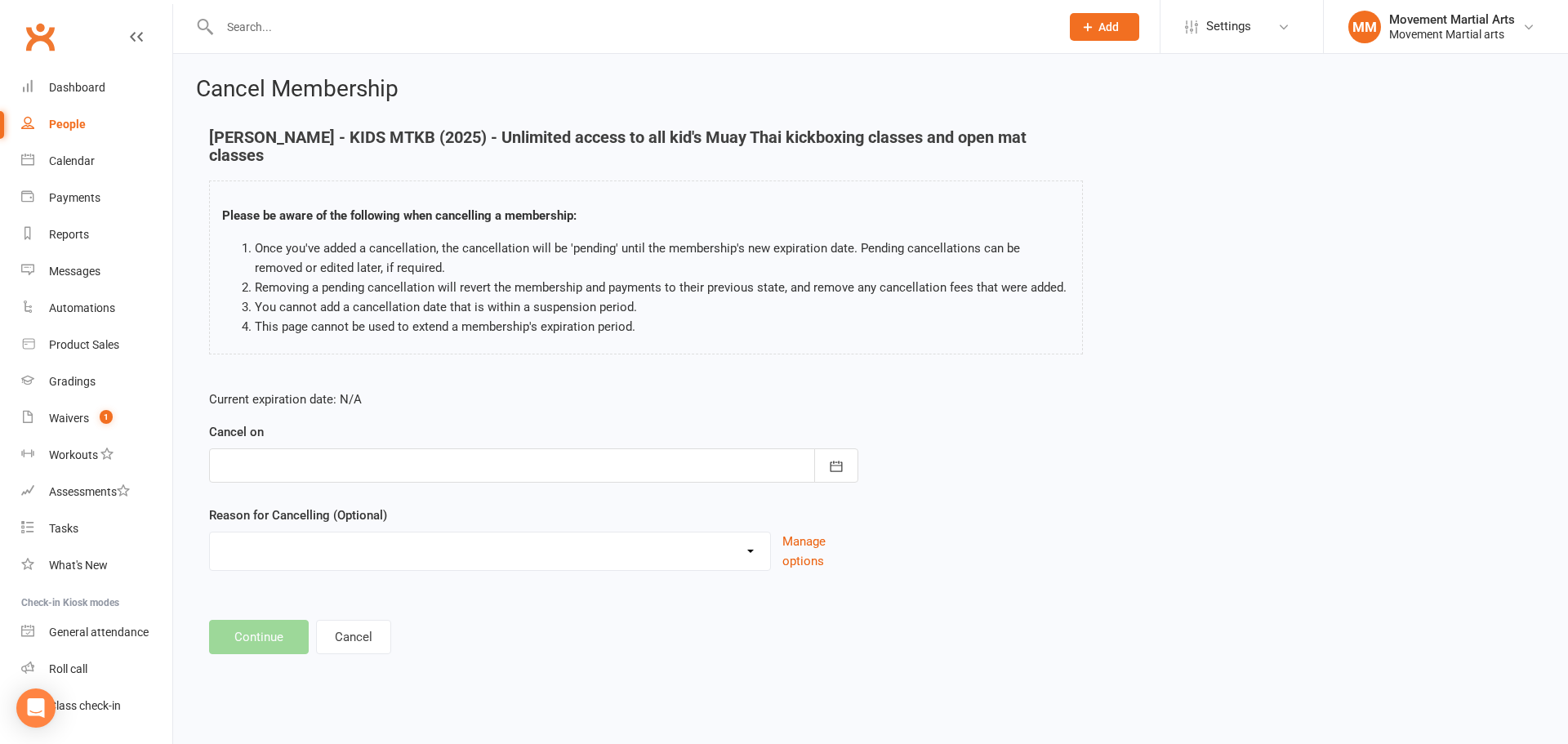
click at [366, 455] on div at bounding box center [534, 465] width 649 height 34
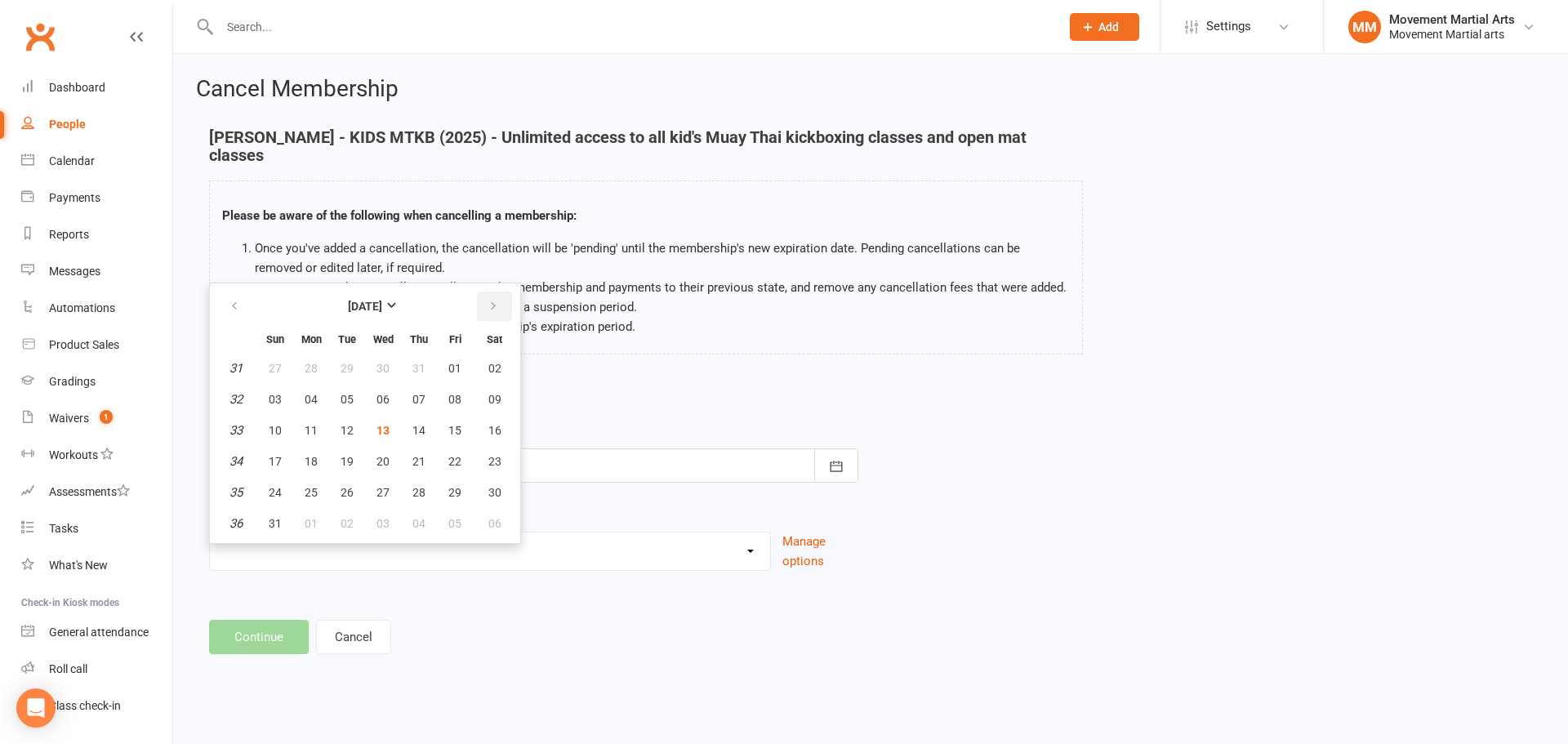
click at [491, 310] on icon "button" at bounding box center [493, 307] width 11 height 13
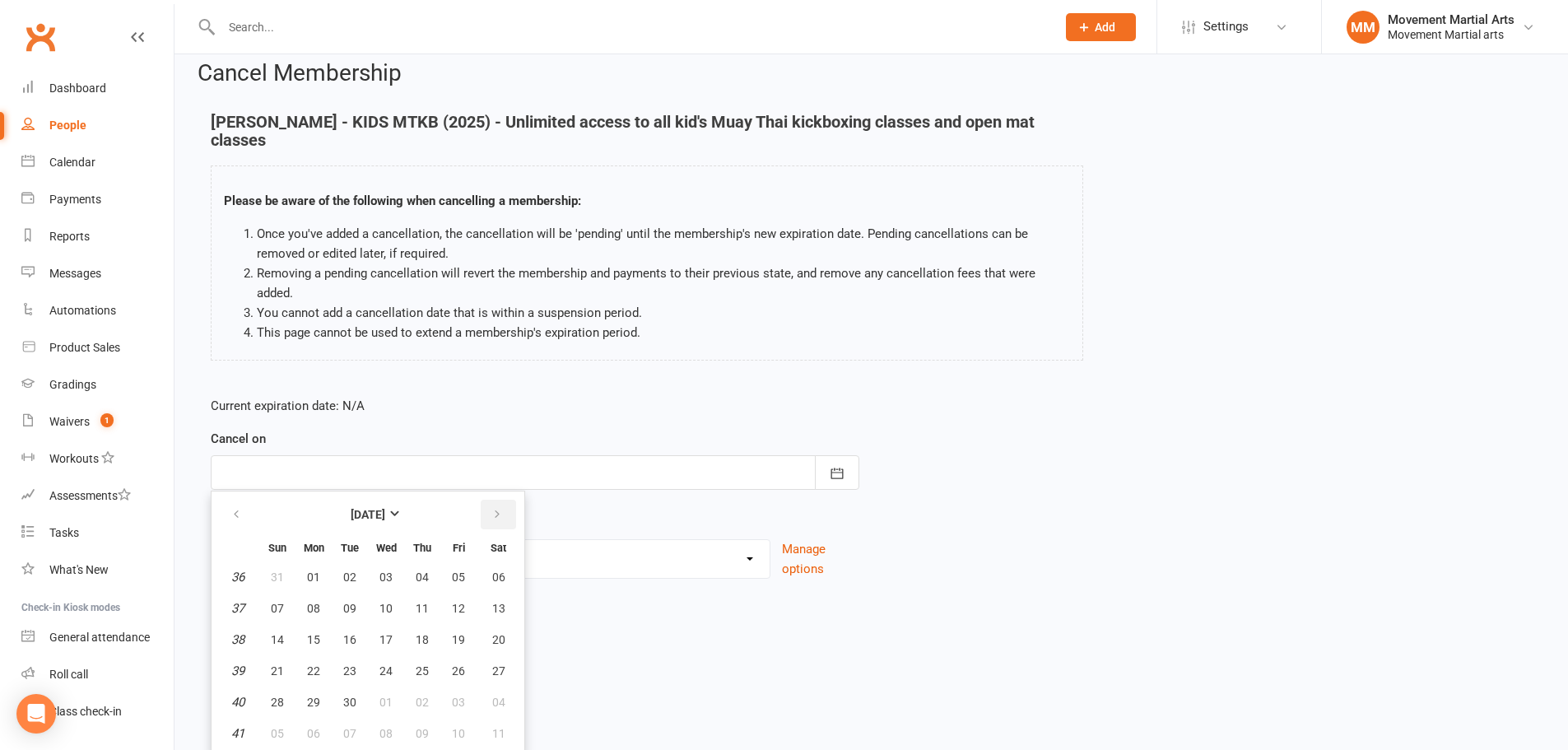
scroll to position [21, 0]
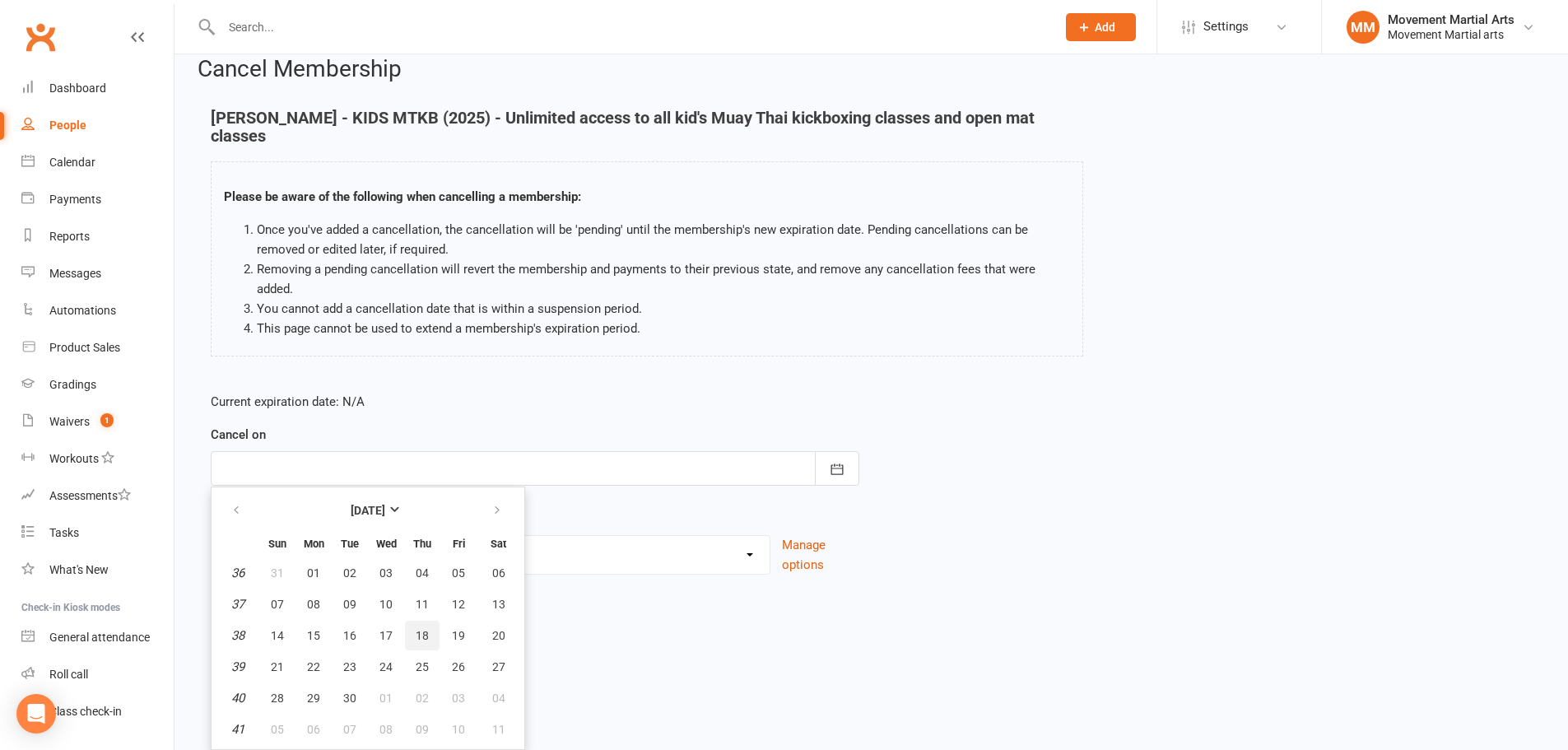
click at [429, 634] on button "18" at bounding box center [422, 635] width 35 height 30
type input "18 Sep 2025"
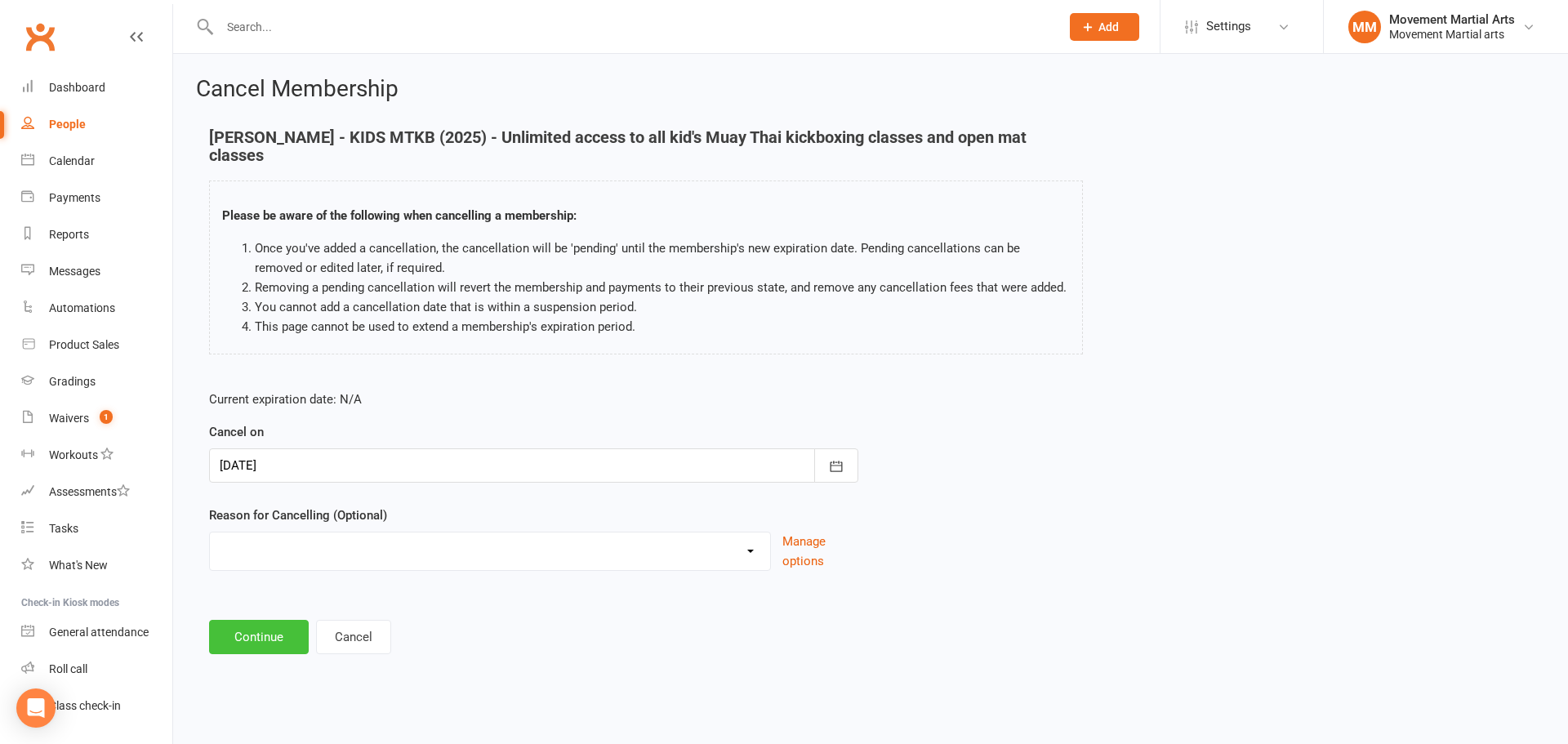
click at [280, 625] on button "Continue" at bounding box center [259, 637] width 100 height 34
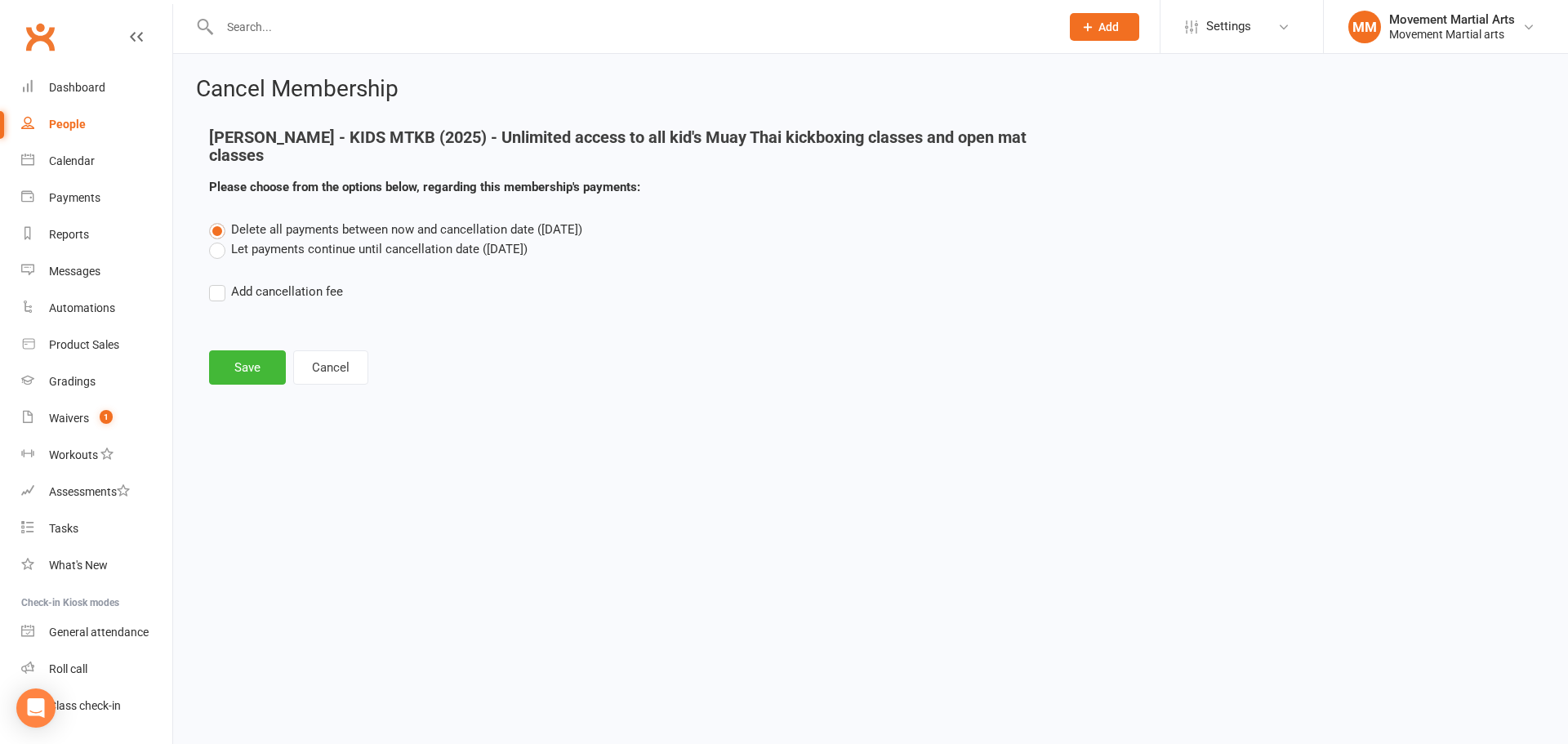
click at [300, 297] on label "Add cancellation fee" at bounding box center [276, 292] width 134 height 20
click at [220, 282] on input "Add cancellation fee" at bounding box center [214, 282] width 11 height 0
click at [361, 347] on input "number" at bounding box center [356, 342] width 137 height 34
type input "160"
click at [558, 352] on div at bounding box center [533, 342] width 164 height 34
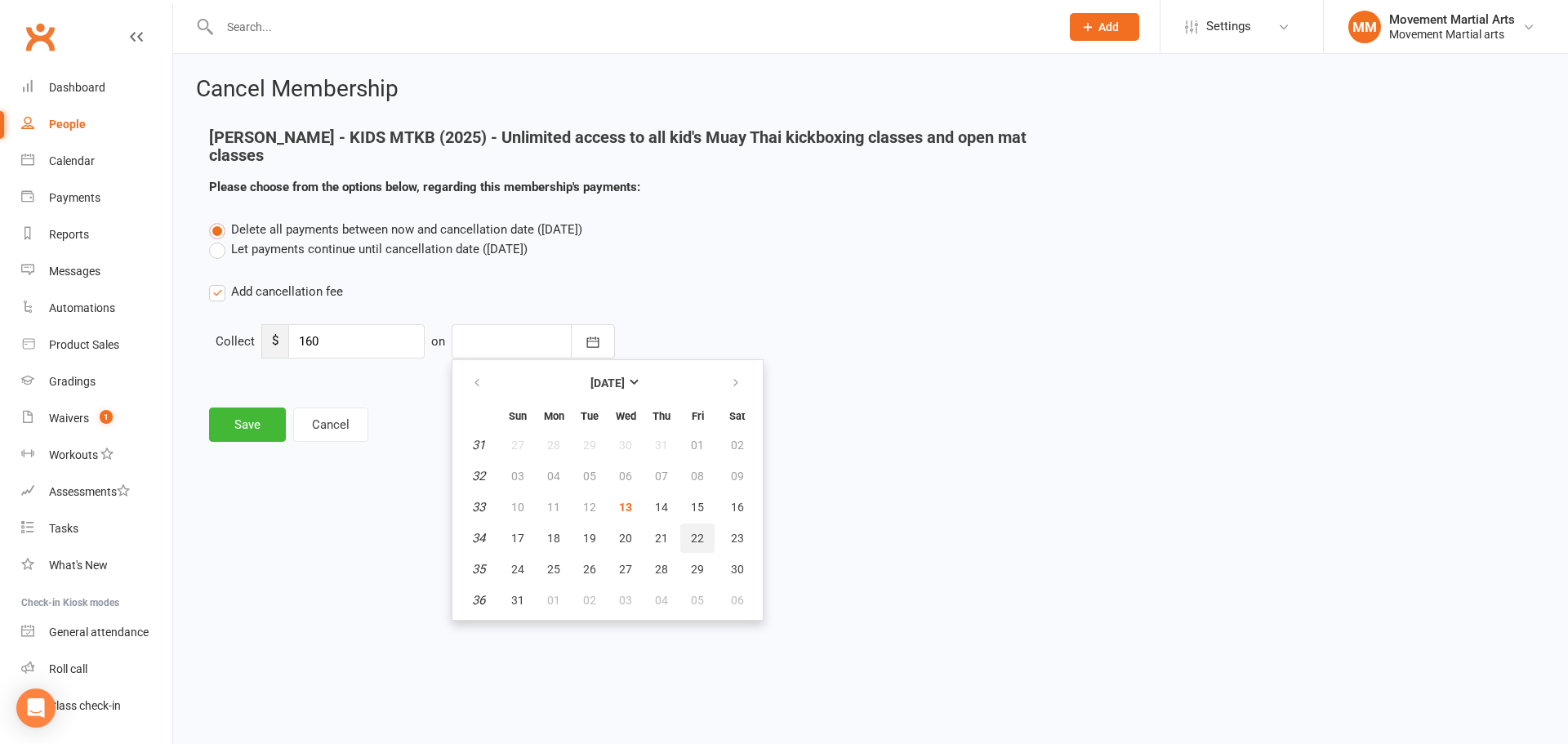
click at [683, 531] on button "22" at bounding box center [697, 538] width 34 height 29
type input "22 Aug 2025"
click at [265, 432] on button "Save" at bounding box center [248, 424] width 77 height 34
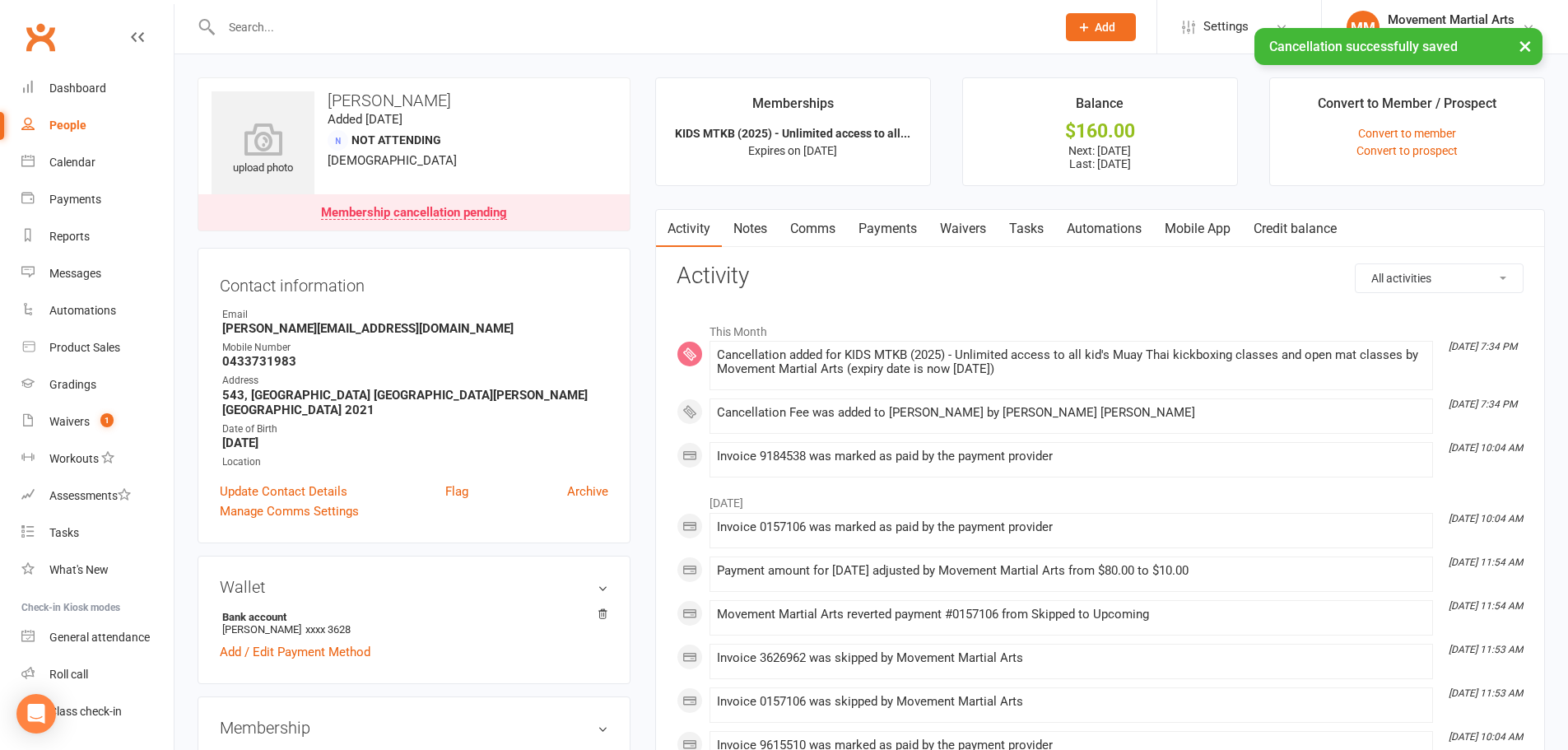
click at [910, 236] on link "Payments" at bounding box center [887, 229] width 82 height 38
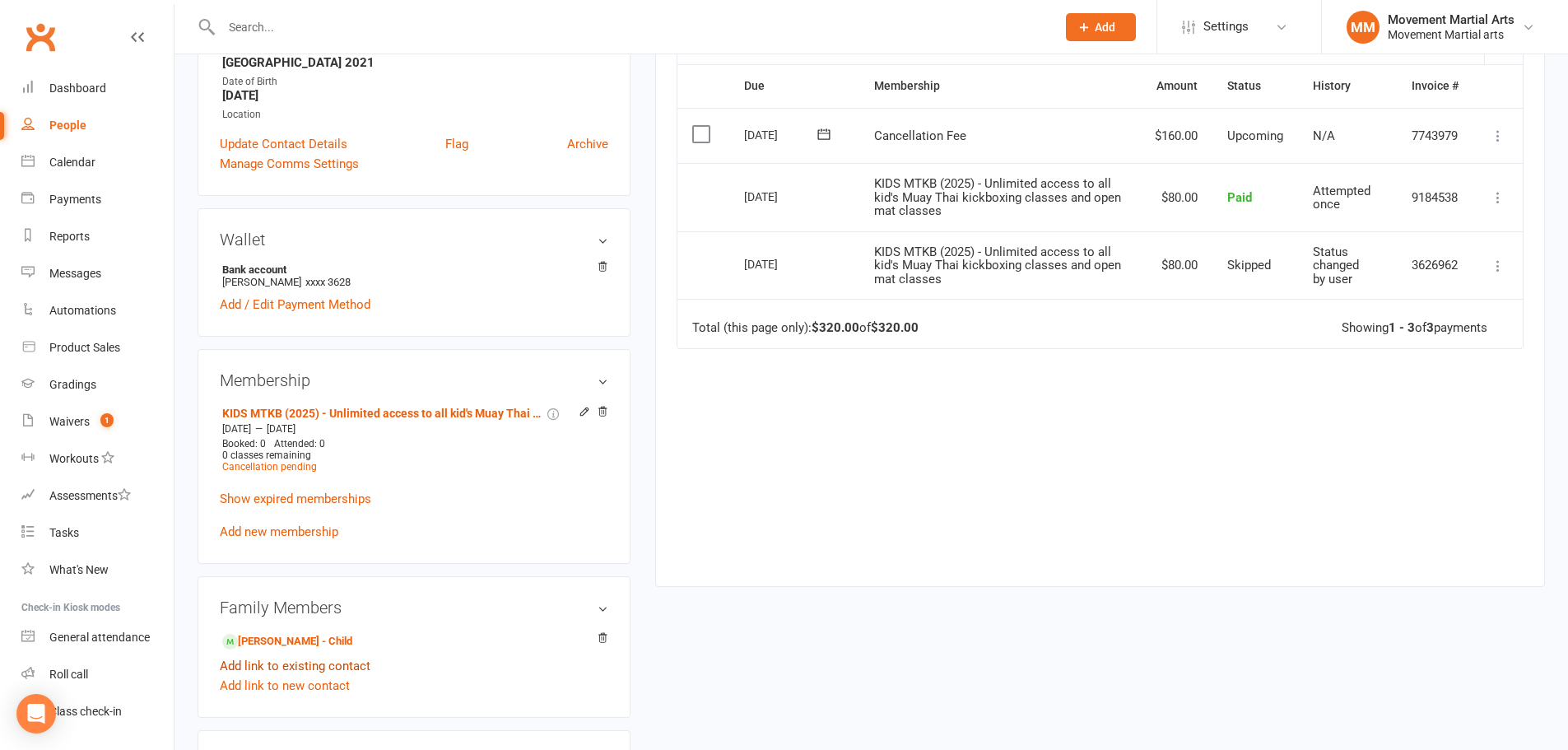
scroll to position [384, 0]
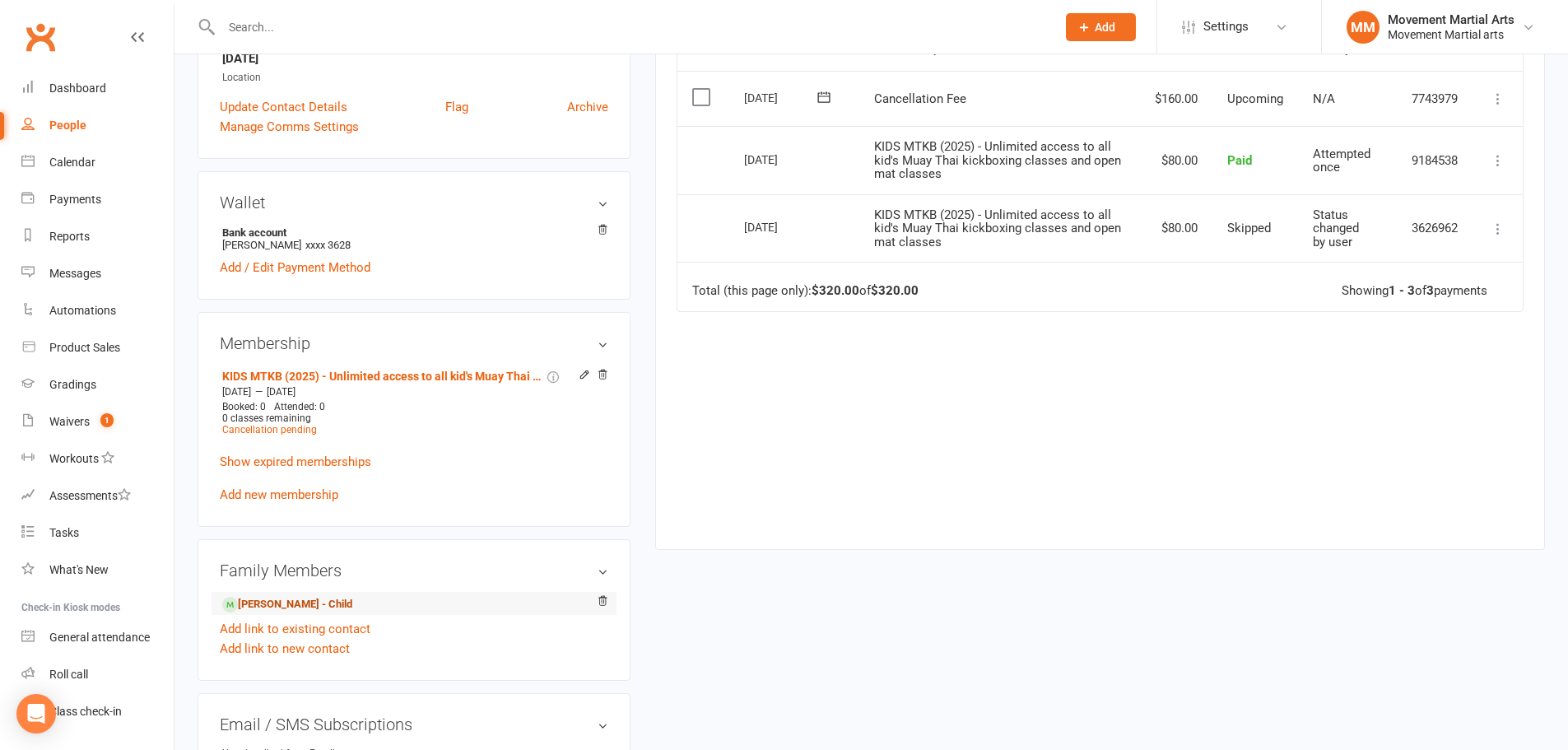
click at [287, 596] on link "Sam Samenipour - Child" at bounding box center [288, 604] width 130 height 17
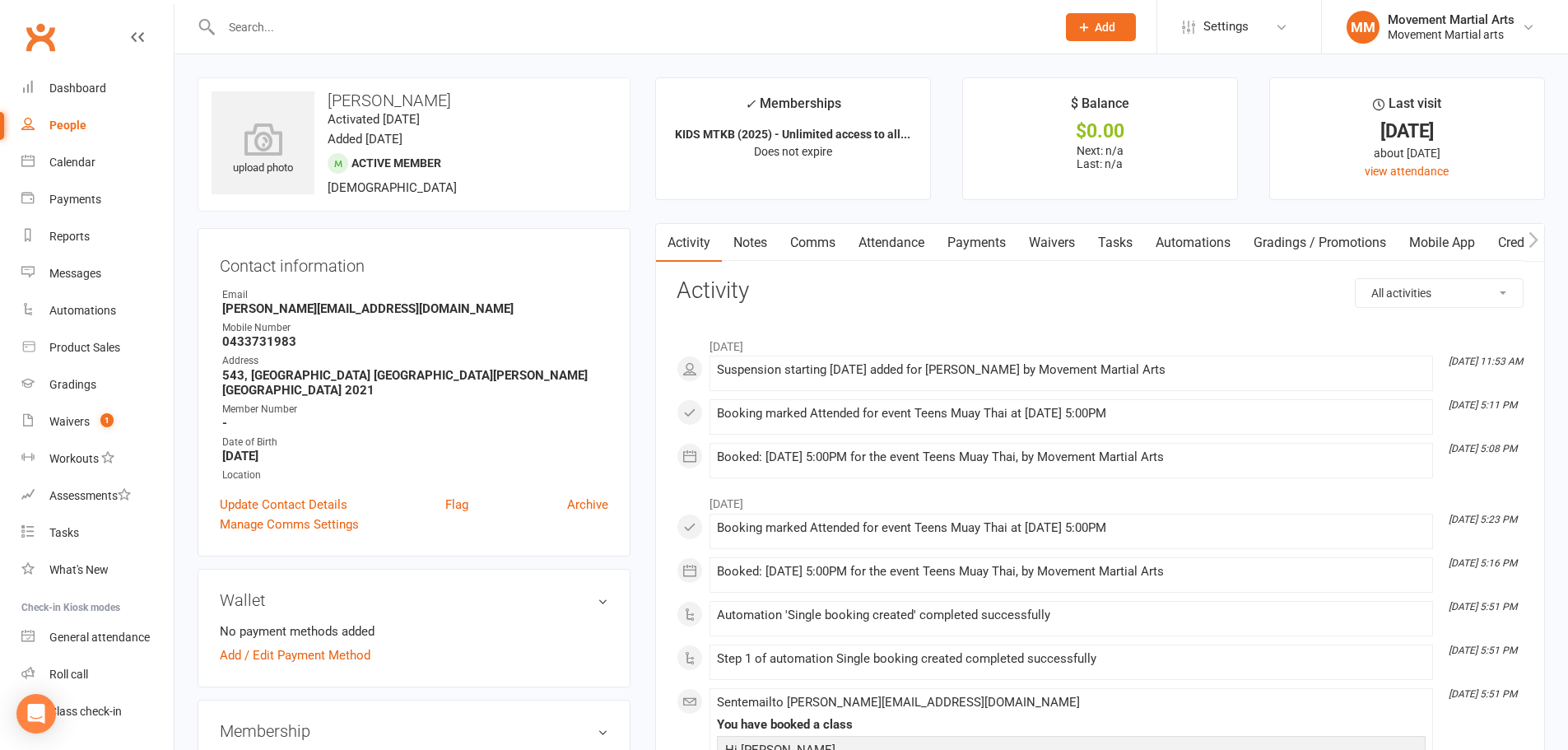
scroll to position [192, 0]
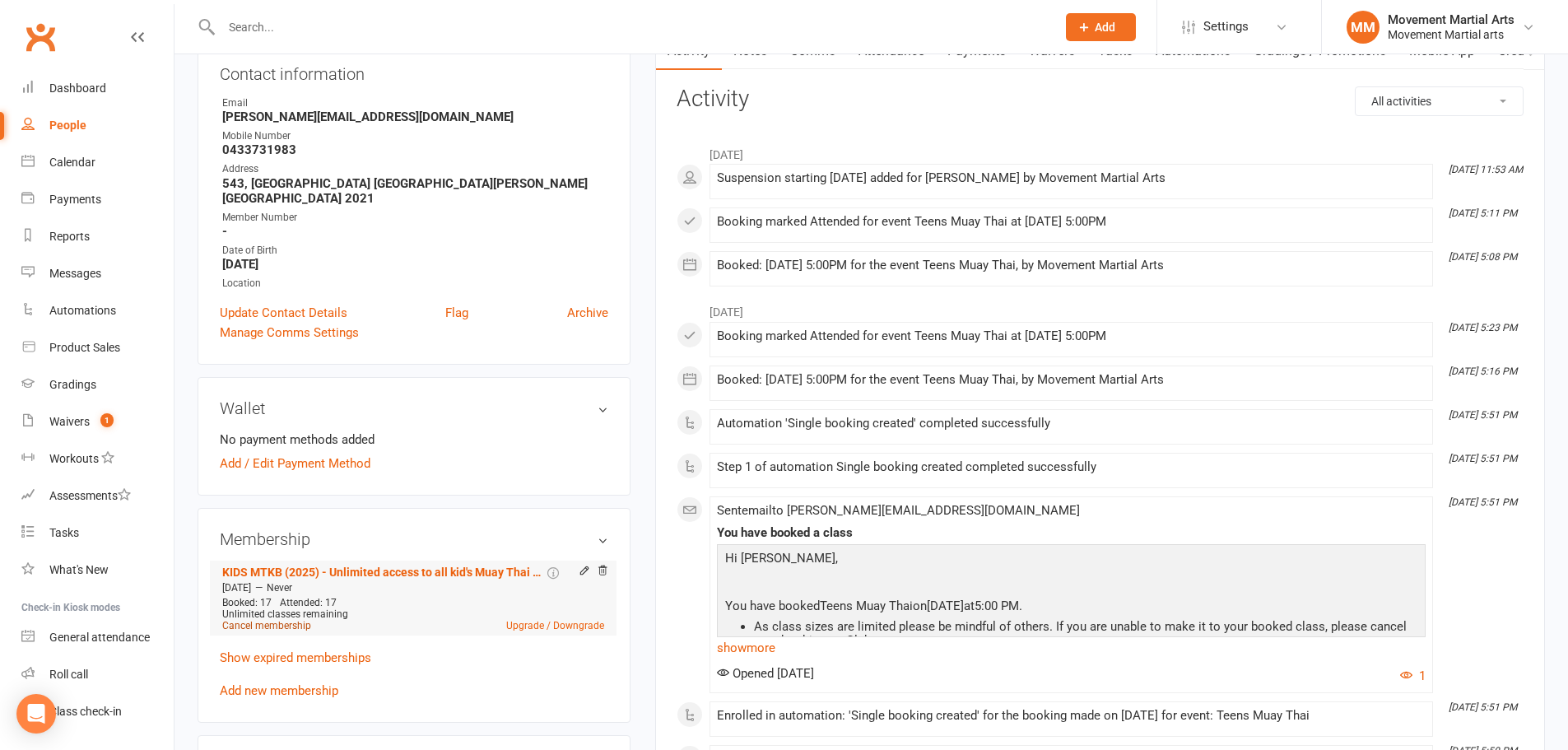
click at [260, 620] on link "Cancel membership" at bounding box center [267, 626] width 89 height 12
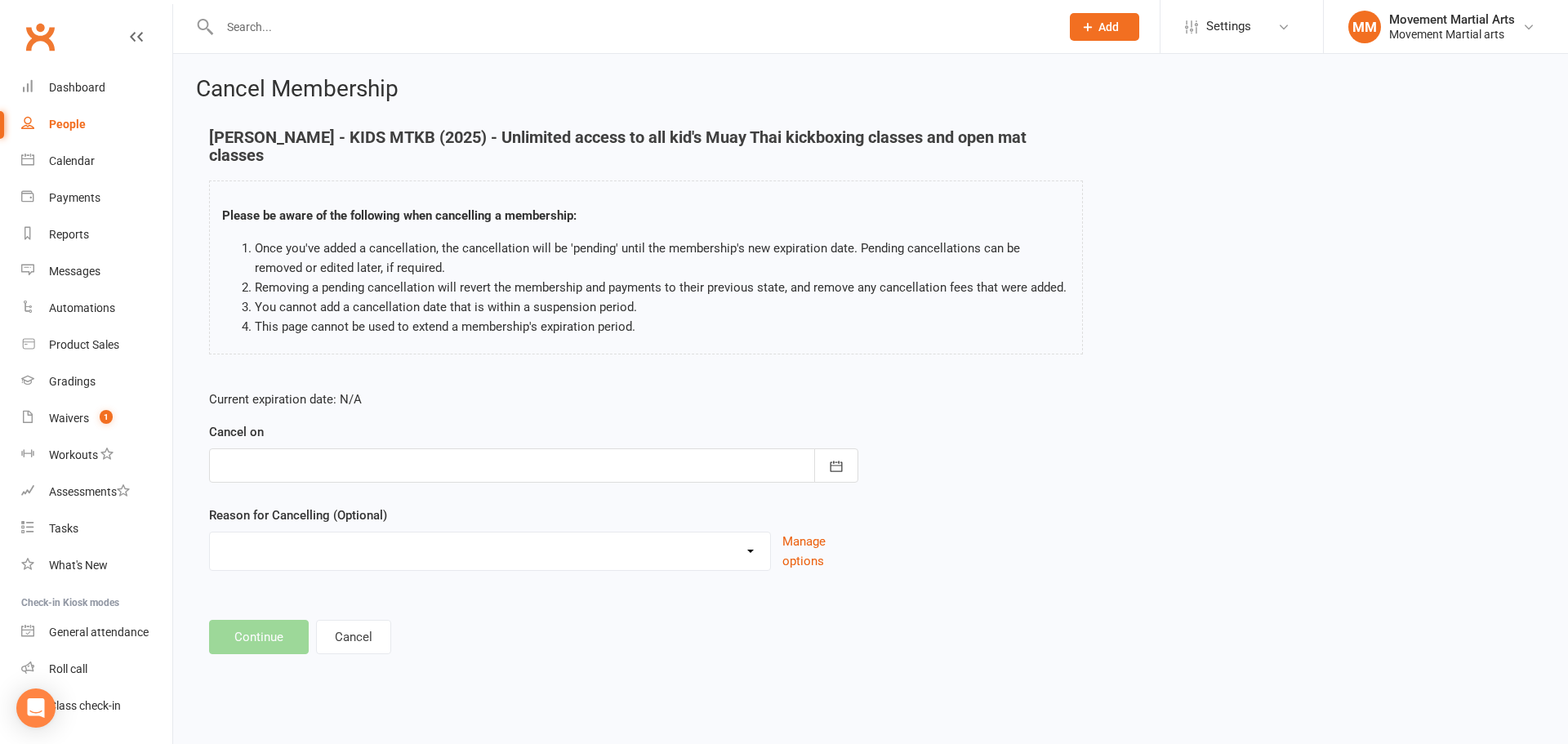
click at [332, 472] on div at bounding box center [534, 465] width 649 height 34
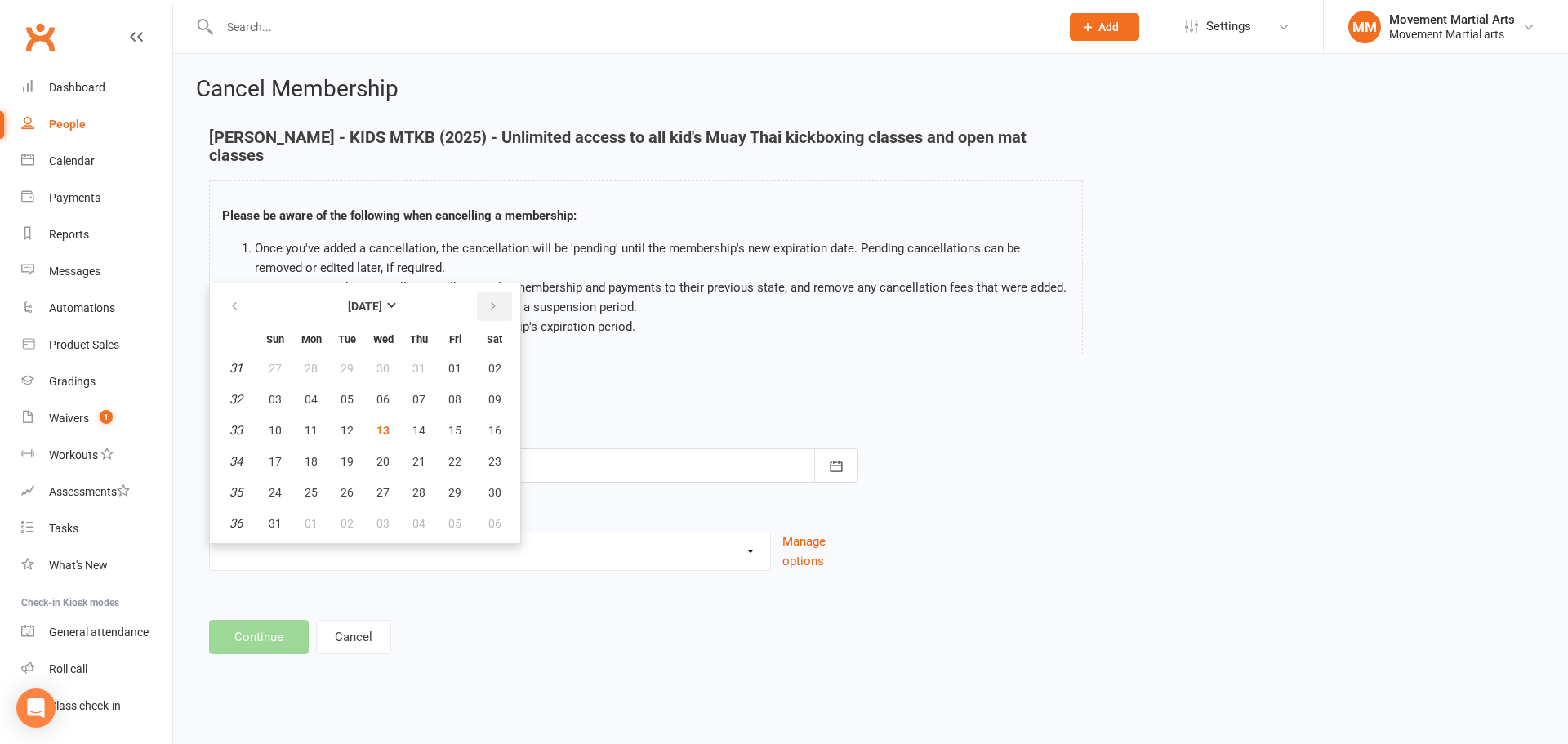
click at [486, 305] on button "button" at bounding box center [494, 307] width 35 height 29
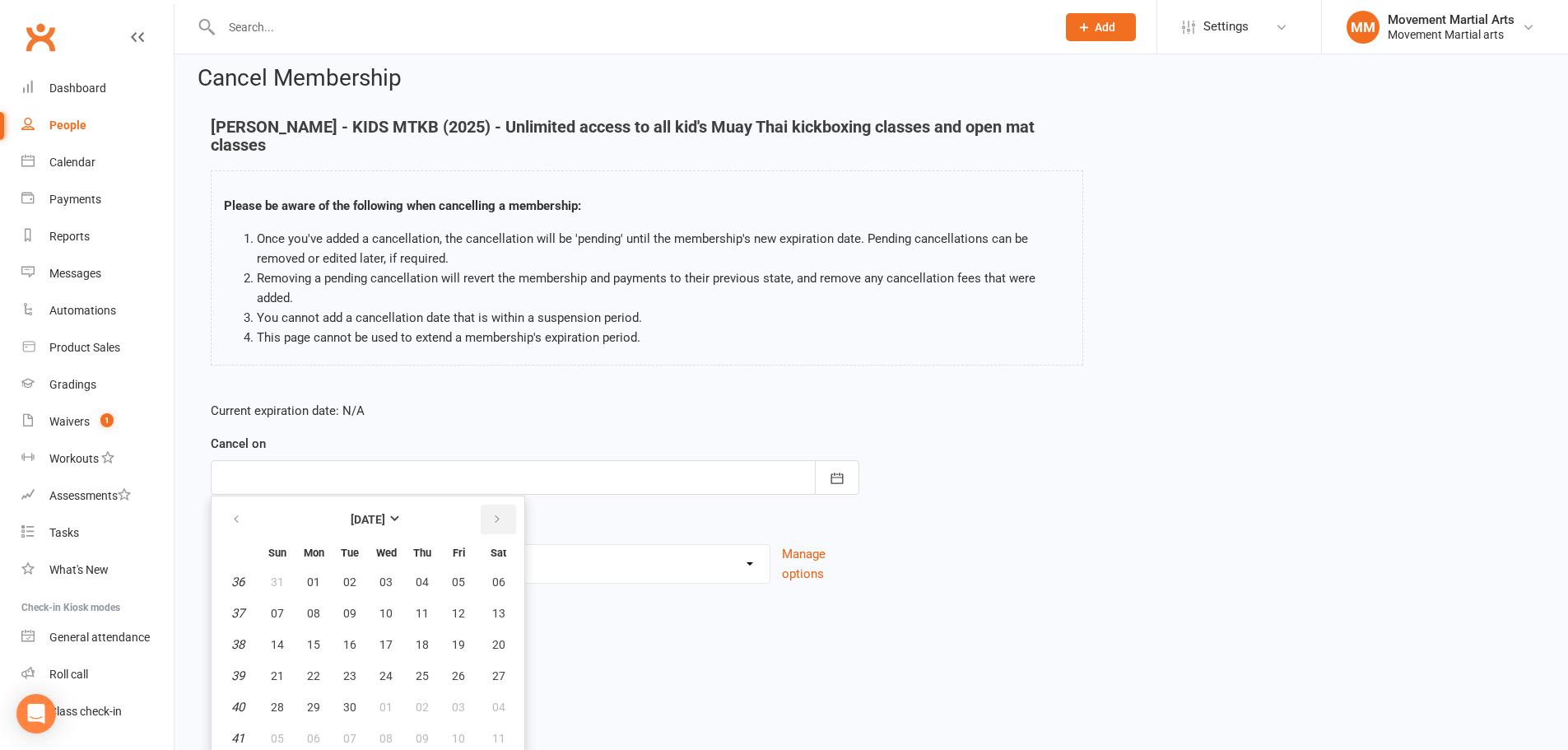
scroll to position [21, 0]
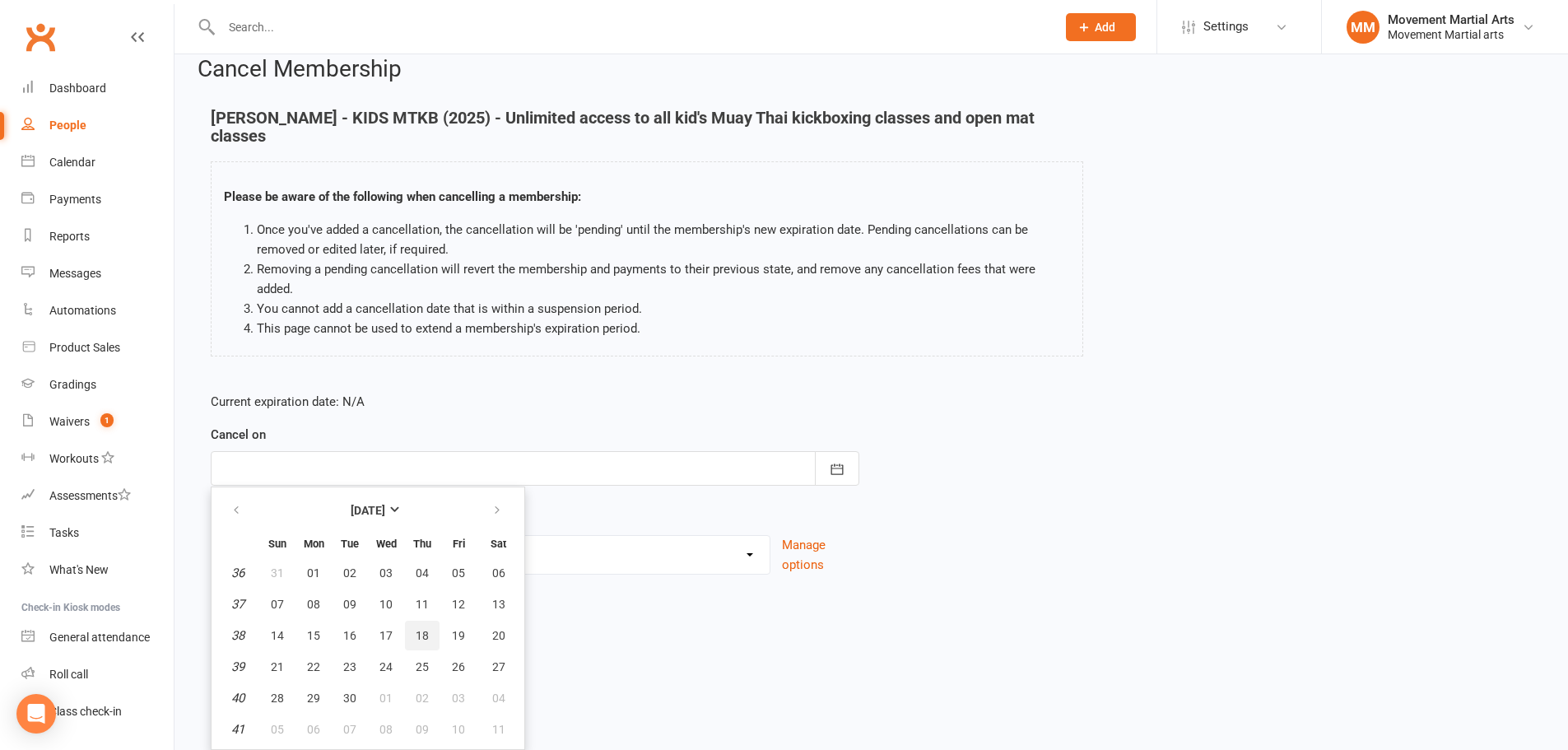
click at [413, 632] on button "18" at bounding box center [422, 635] width 35 height 30
type input "18 Sep 2025"
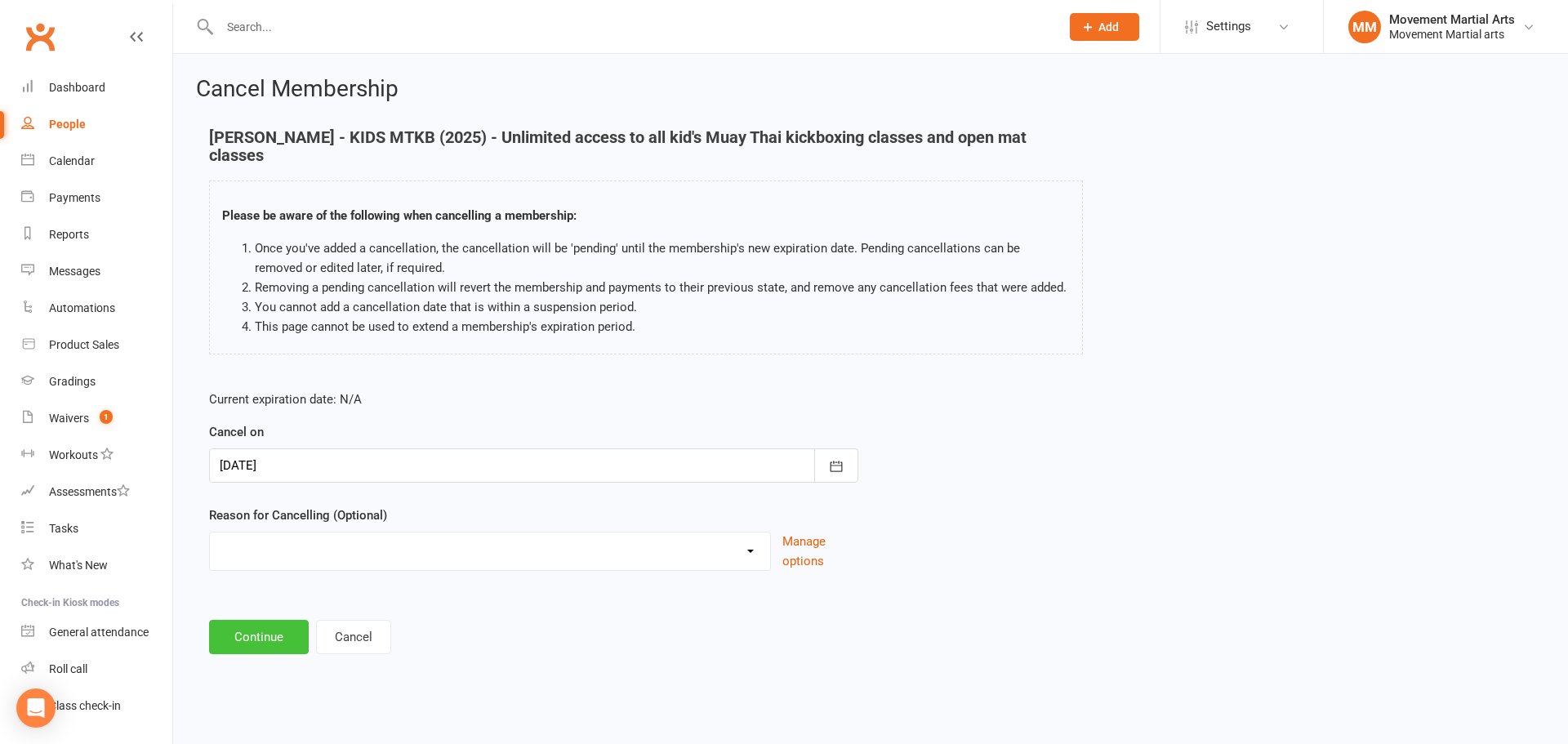
click at [272, 634] on button "Continue" at bounding box center [259, 637] width 100 height 34
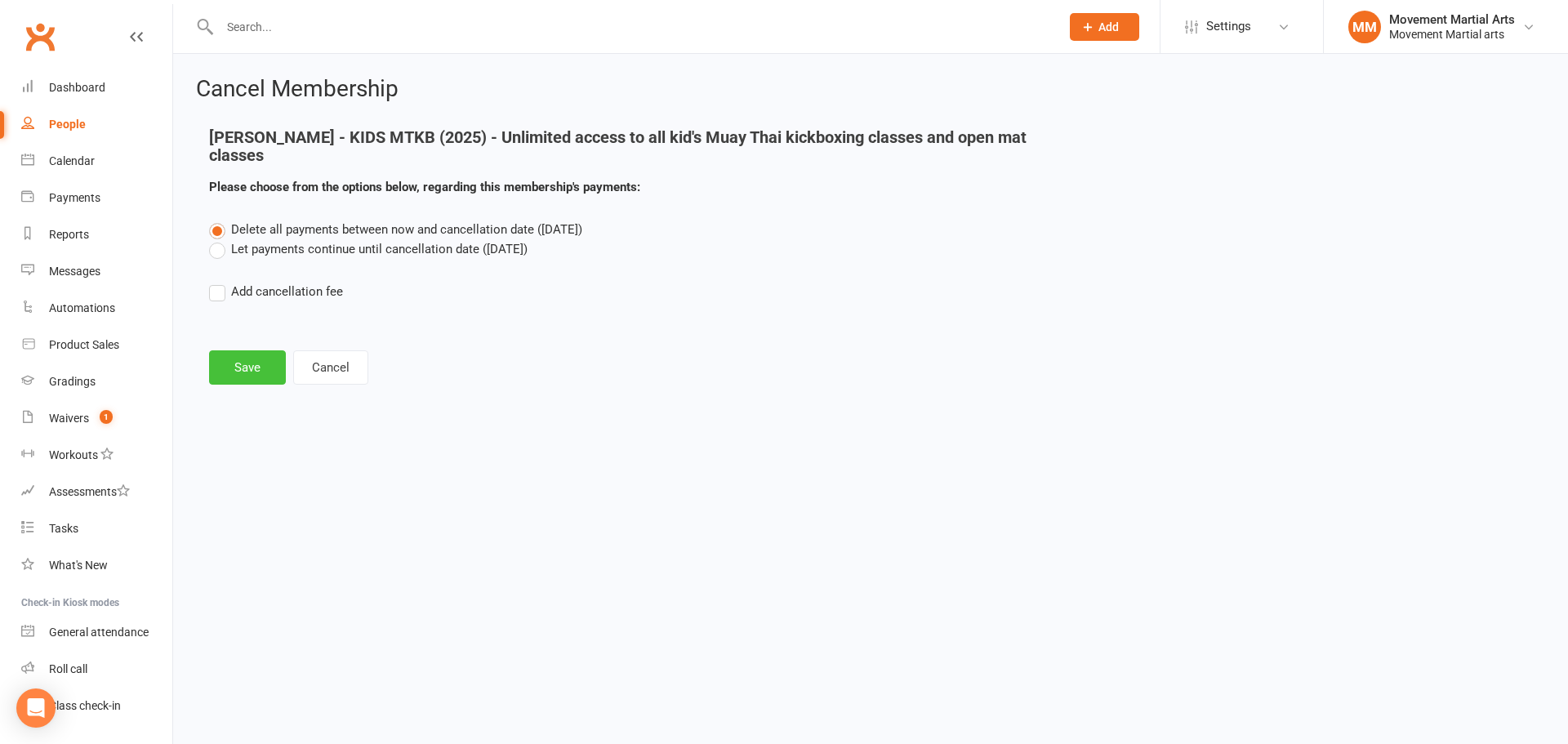
click at [266, 366] on button "Save" at bounding box center [248, 367] width 77 height 34
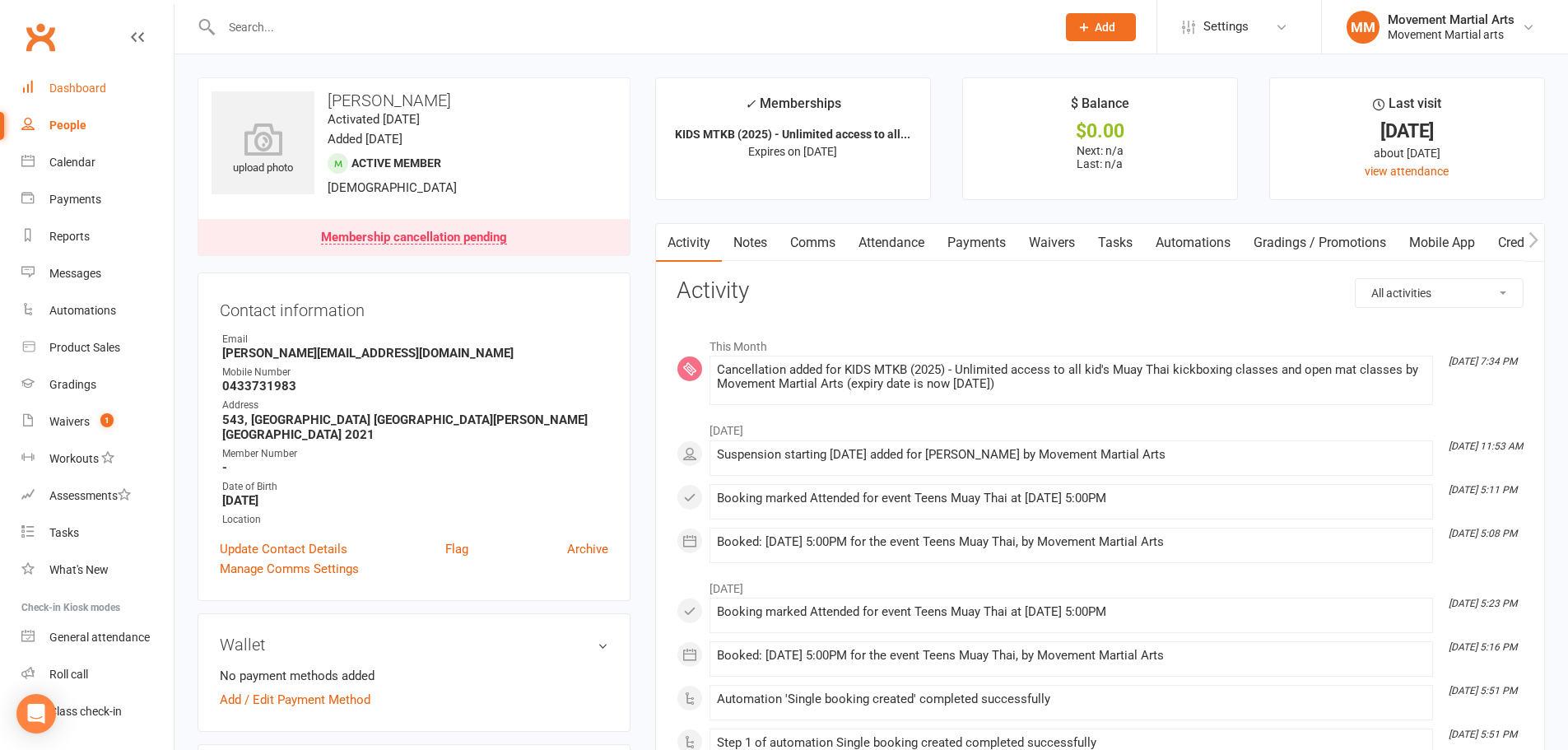
click at [115, 90] on link "Dashboard" at bounding box center [97, 88] width 152 height 37
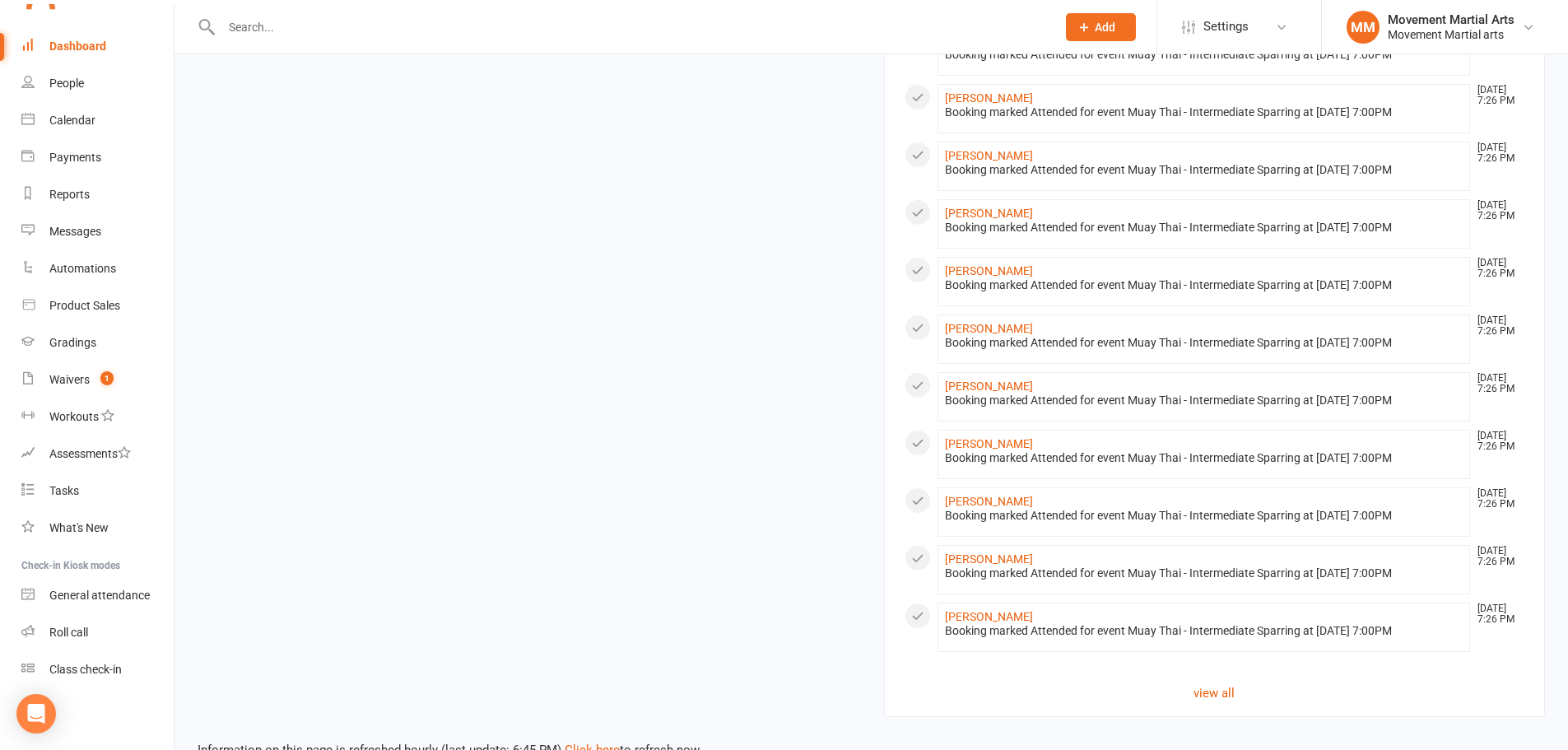
scroll to position [1114, 0]
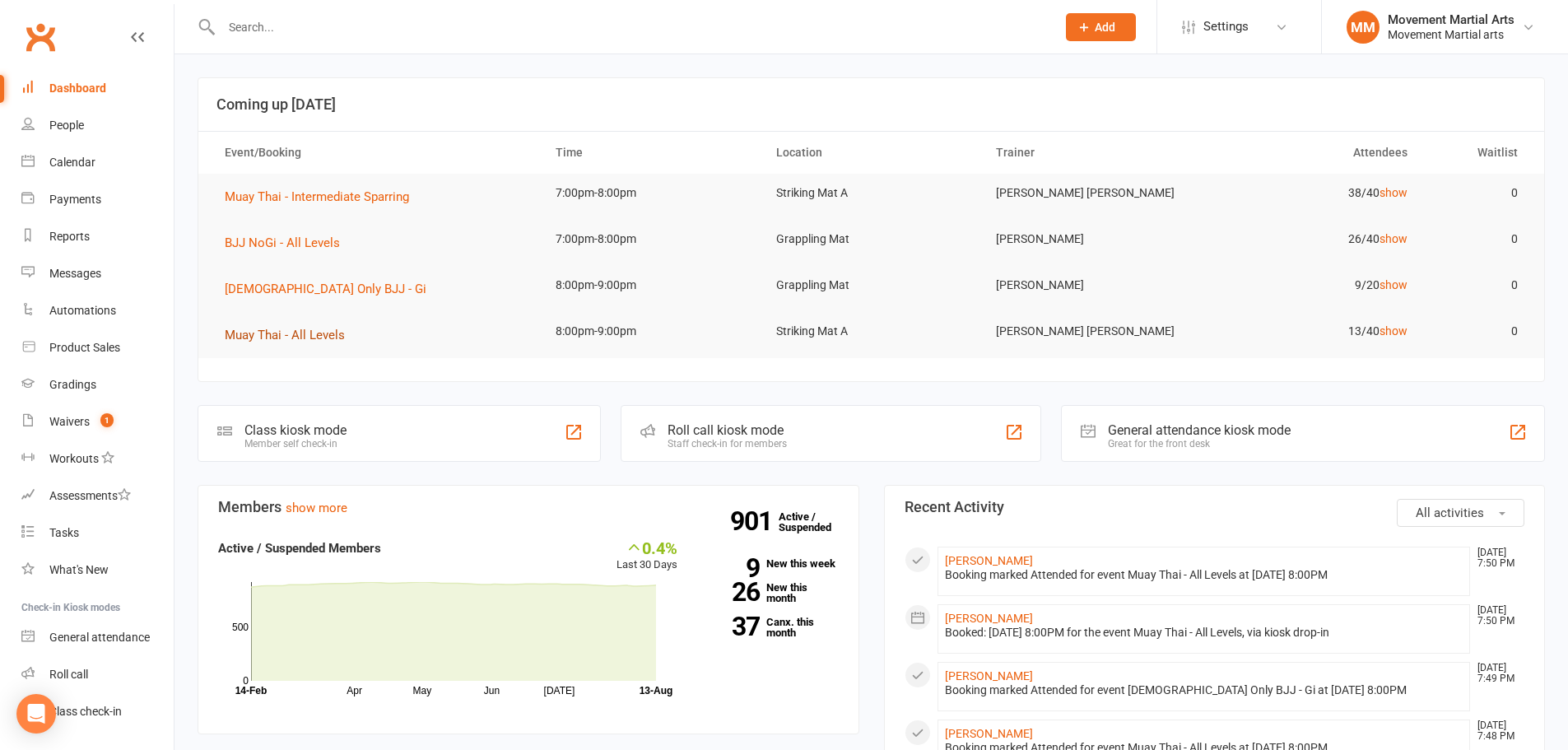
click at [300, 335] on span "Muay Thai - All Levels" at bounding box center [285, 335] width 120 height 15
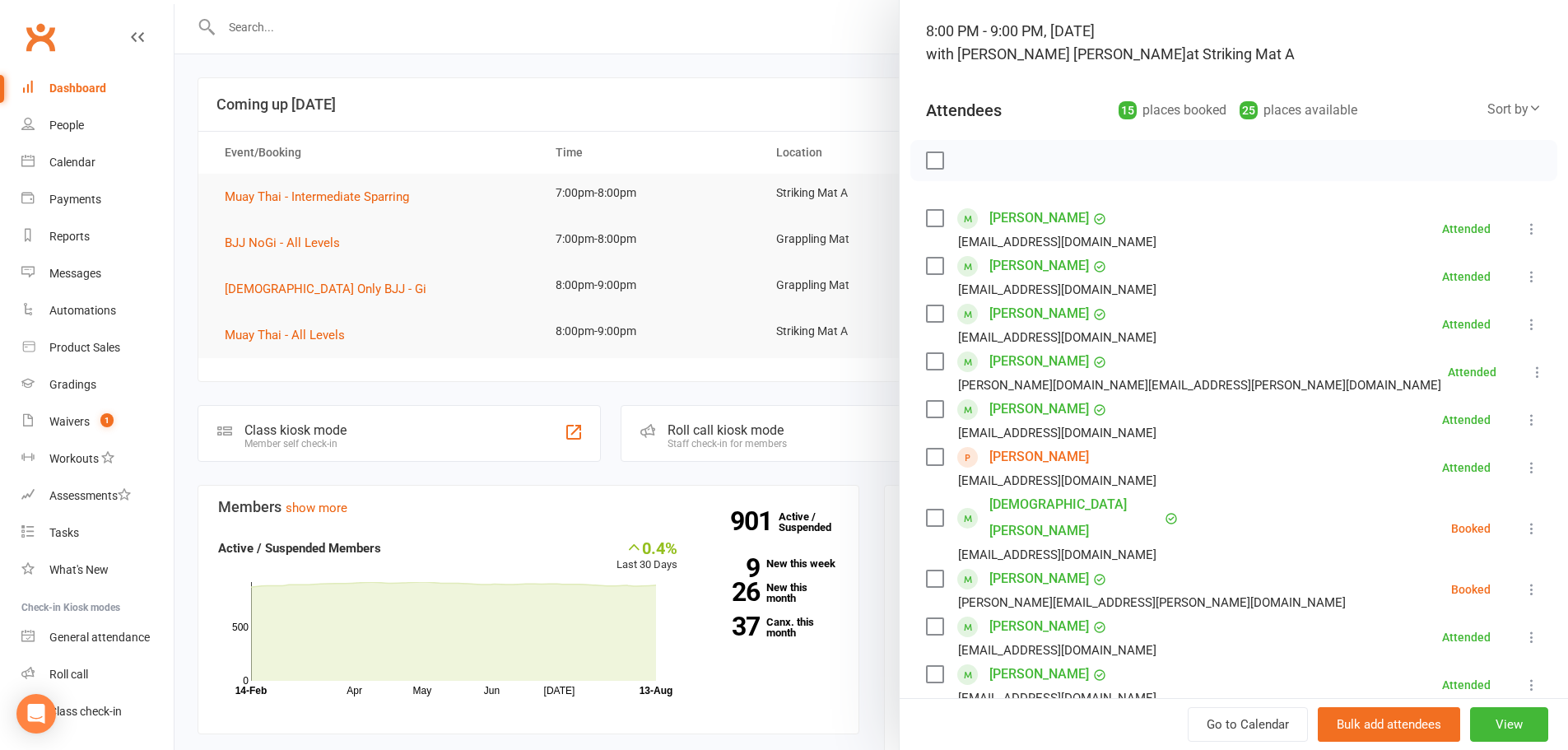
scroll to position [192, 0]
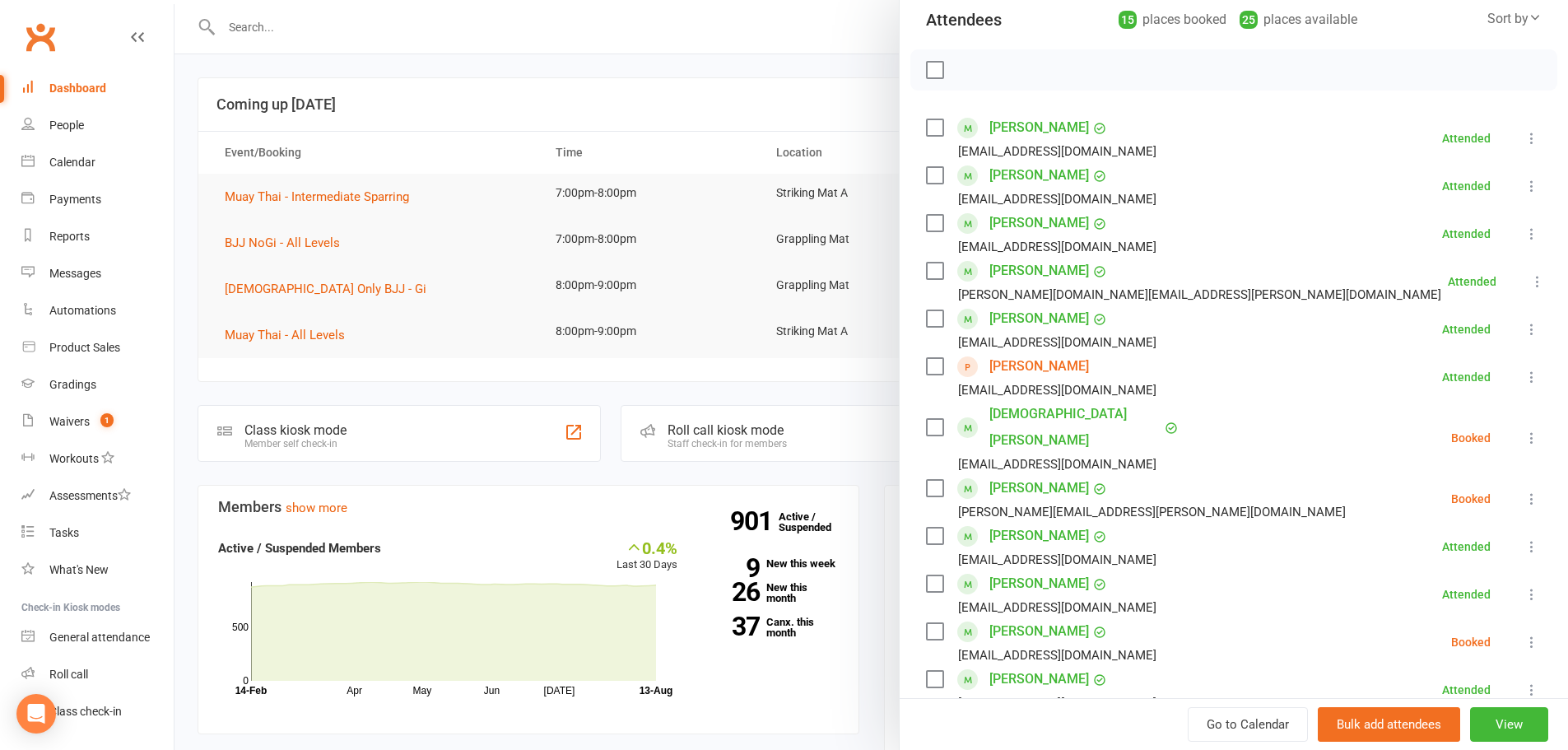
click at [1524, 429] on icon at bounding box center [1532, 438] width 16 height 16
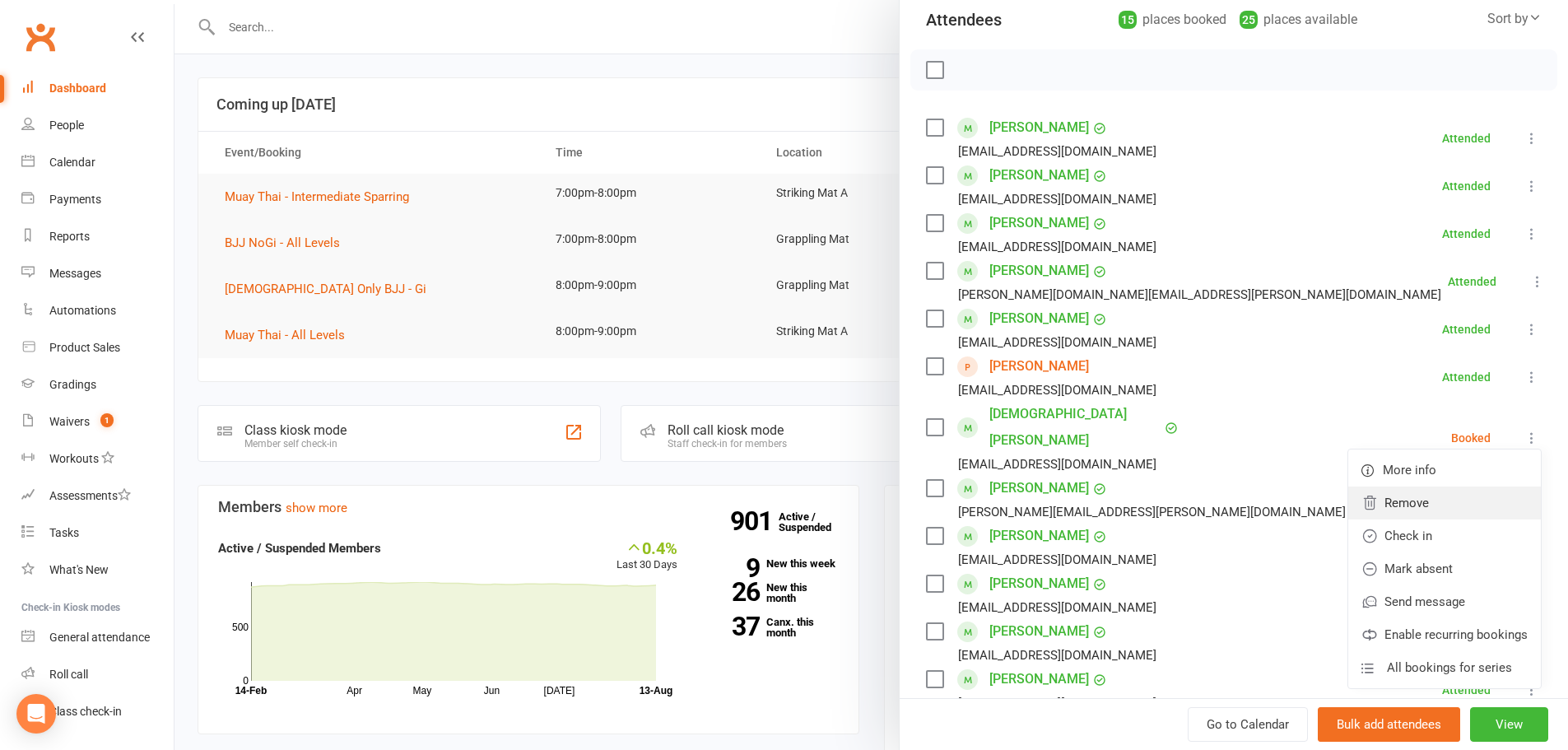
click at [1440, 486] on link "Remove" at bounding box center [1444, 503] width 193 height 33
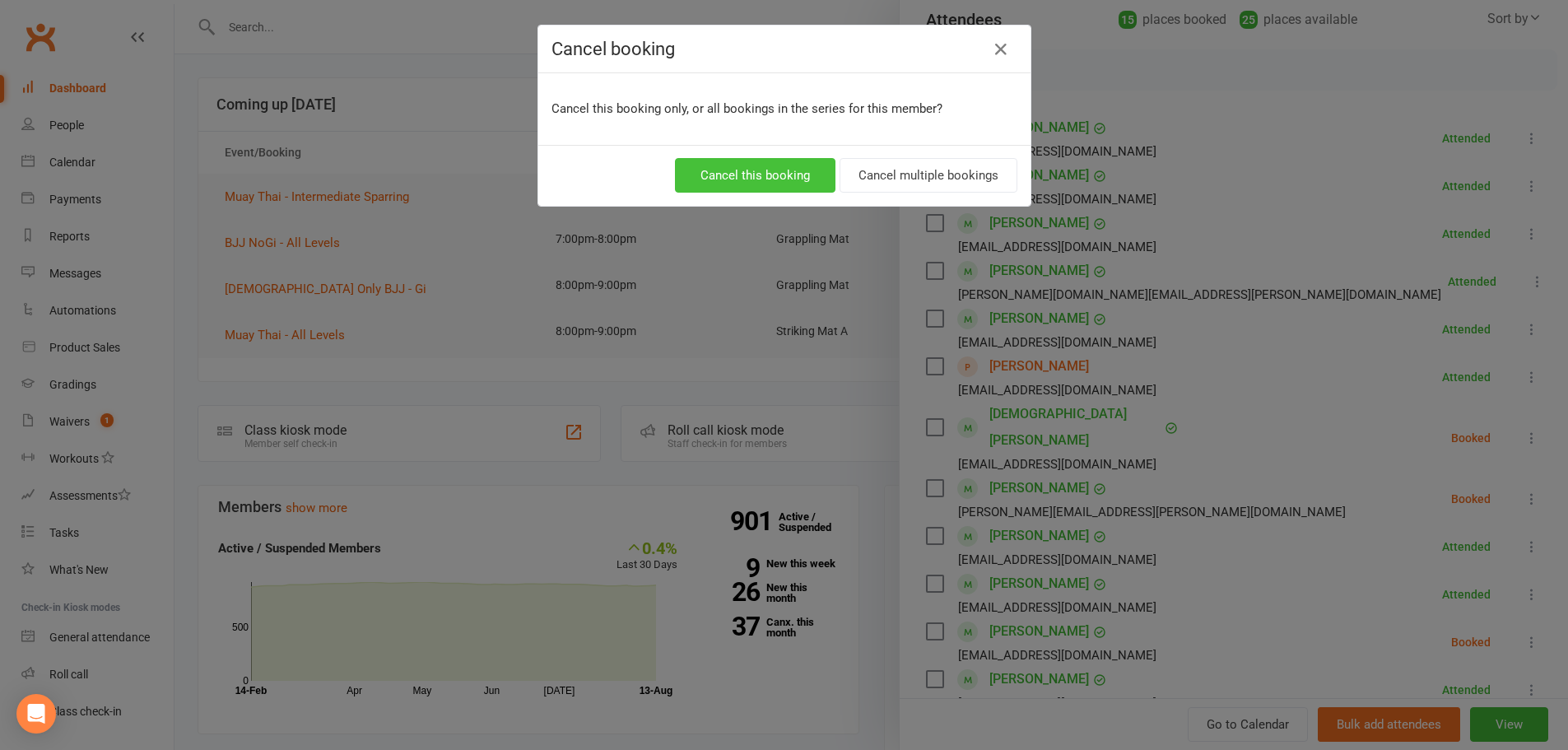
click at [796, 177] on button "Cancel this booking" at bounding box center [755, 176] width 161 height 35
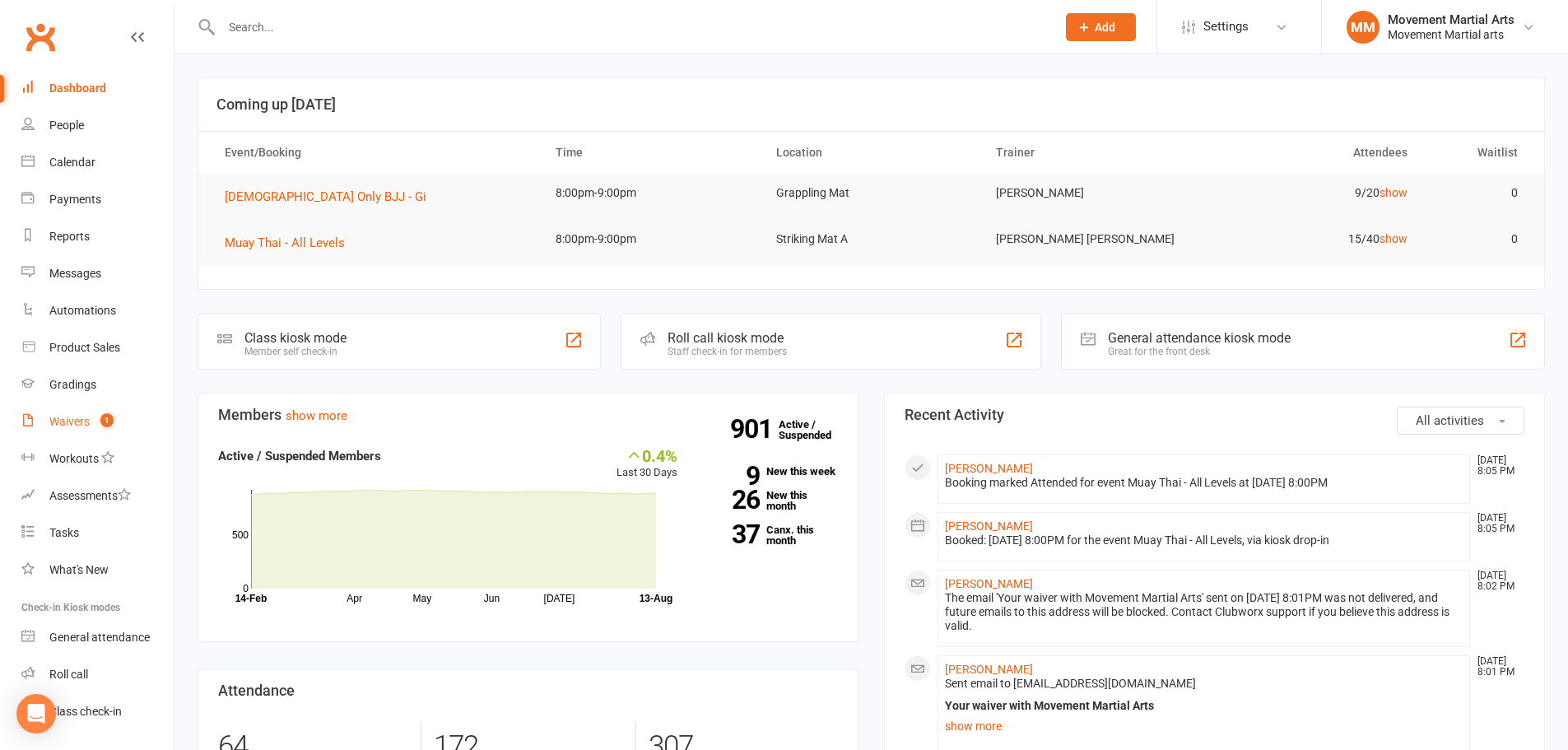
click at [87, 424] on div "Waivers" at bounding box center [69, 421] width 40 height 13
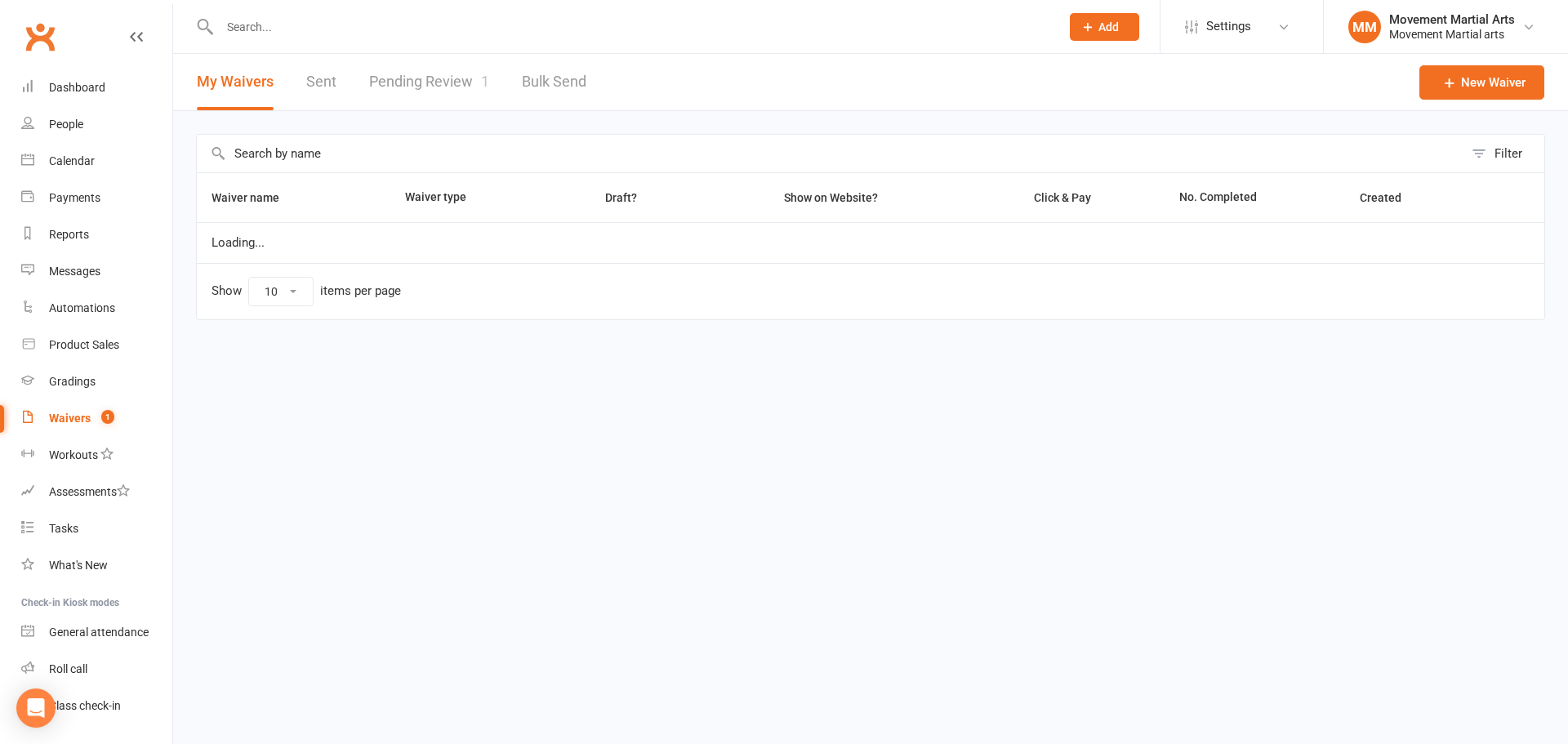
select select "100"
click at [319, 101] on link "Sent" at bounding box center [321, 82] width 30 height 56
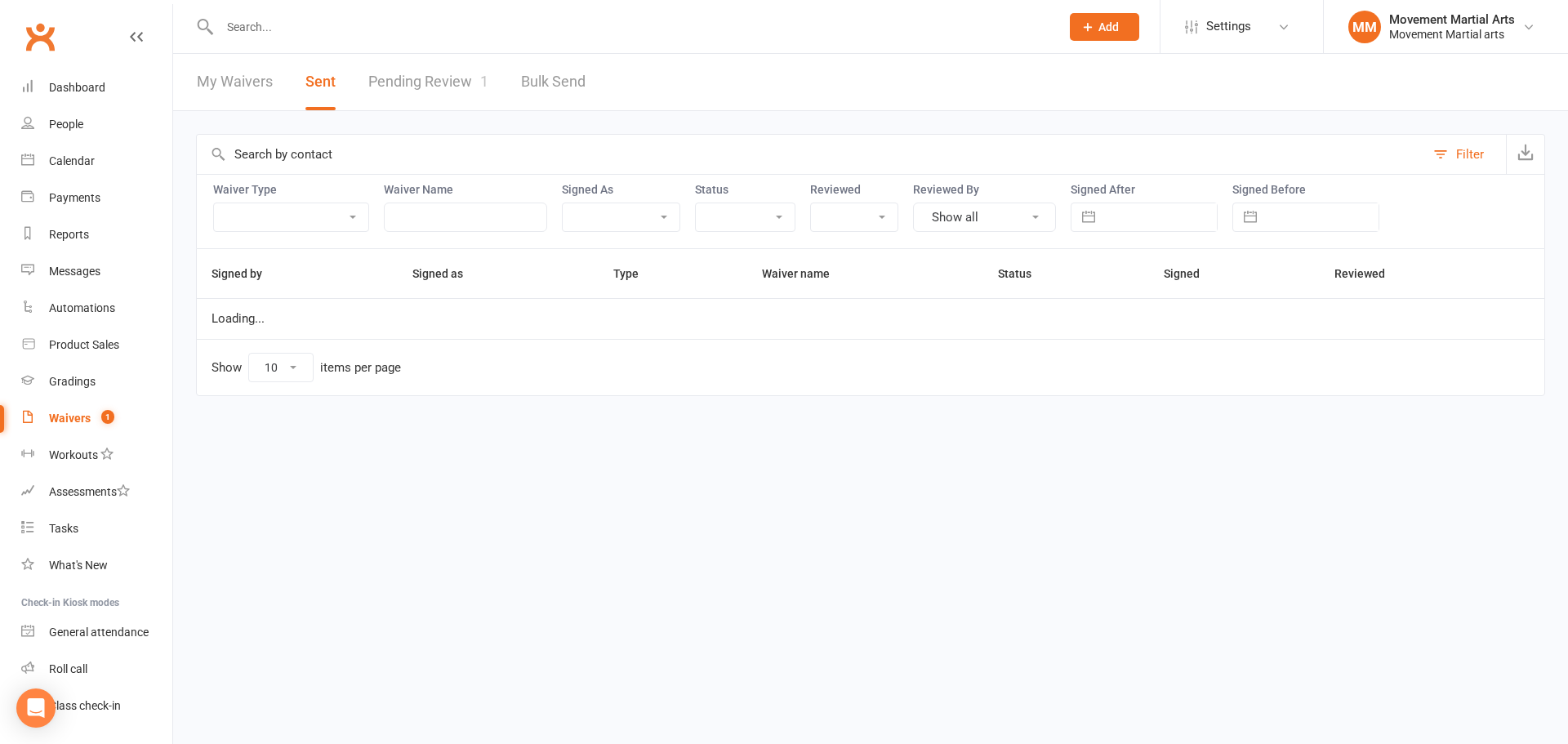
select select "50"
click at [1093, 199] on div "Signed After Navigate forward to interact with the calendar and select a date. …" at bounding box center [1144, 208] width 147 height 49
click at [1098, 222] on button "button" at bounding box center [1088, 217] width 29 height 28
select select "6"
select select "2025"
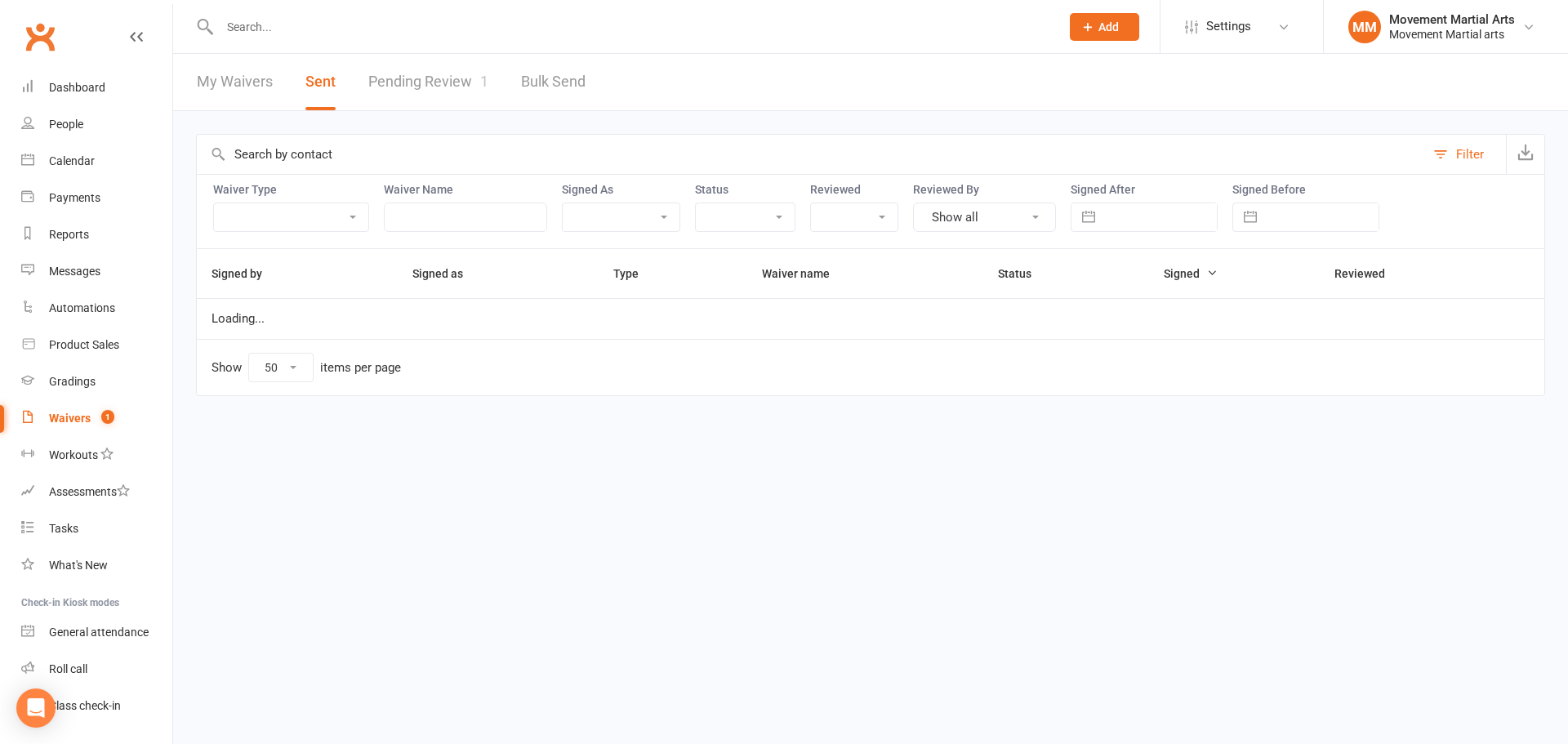
select select "7"
select select "2025"
select select "8"
select select "2025"
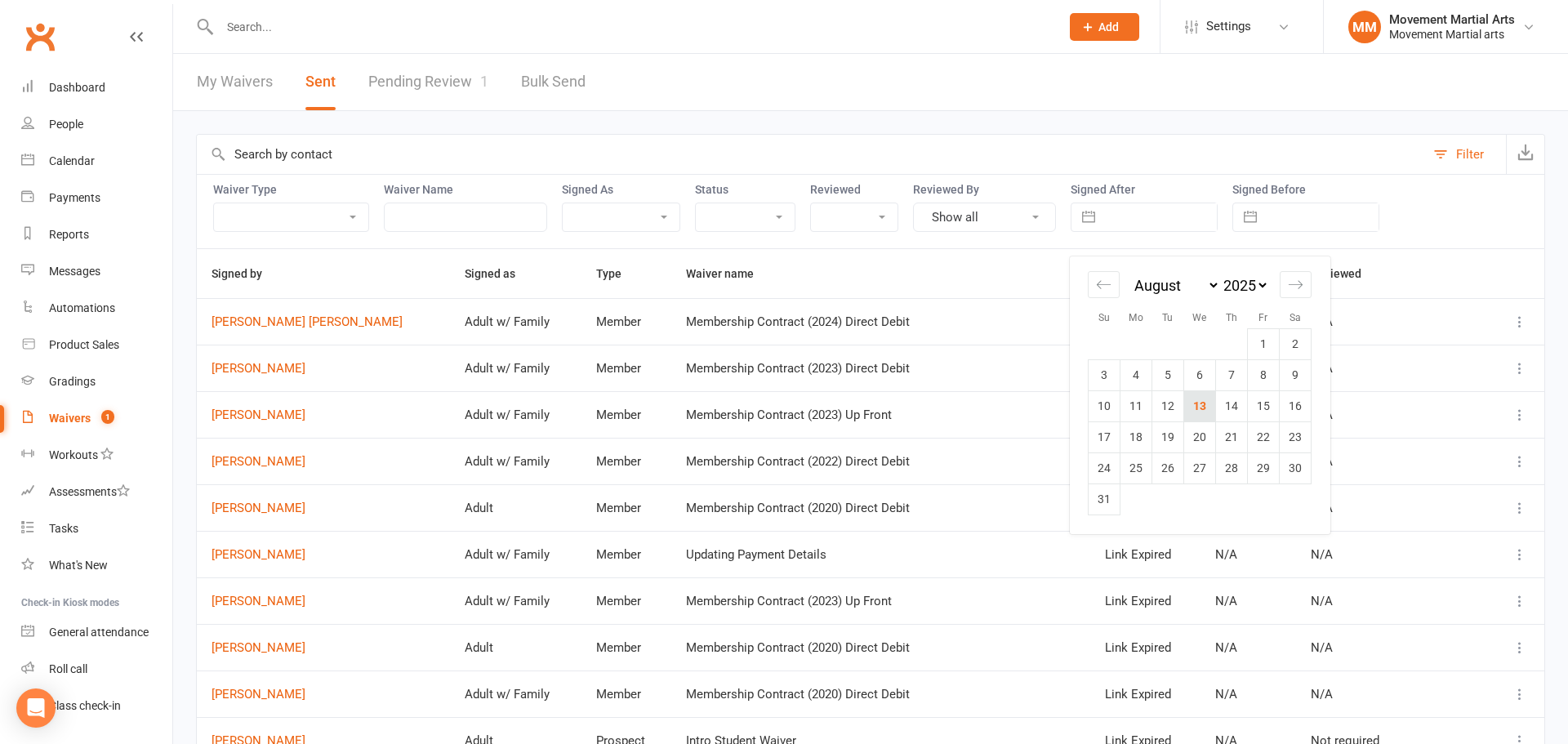
click at [1206, 410] on td "13" at bounding box center [1199, 406] width 32 height 31
type input "13 Aug 2025"
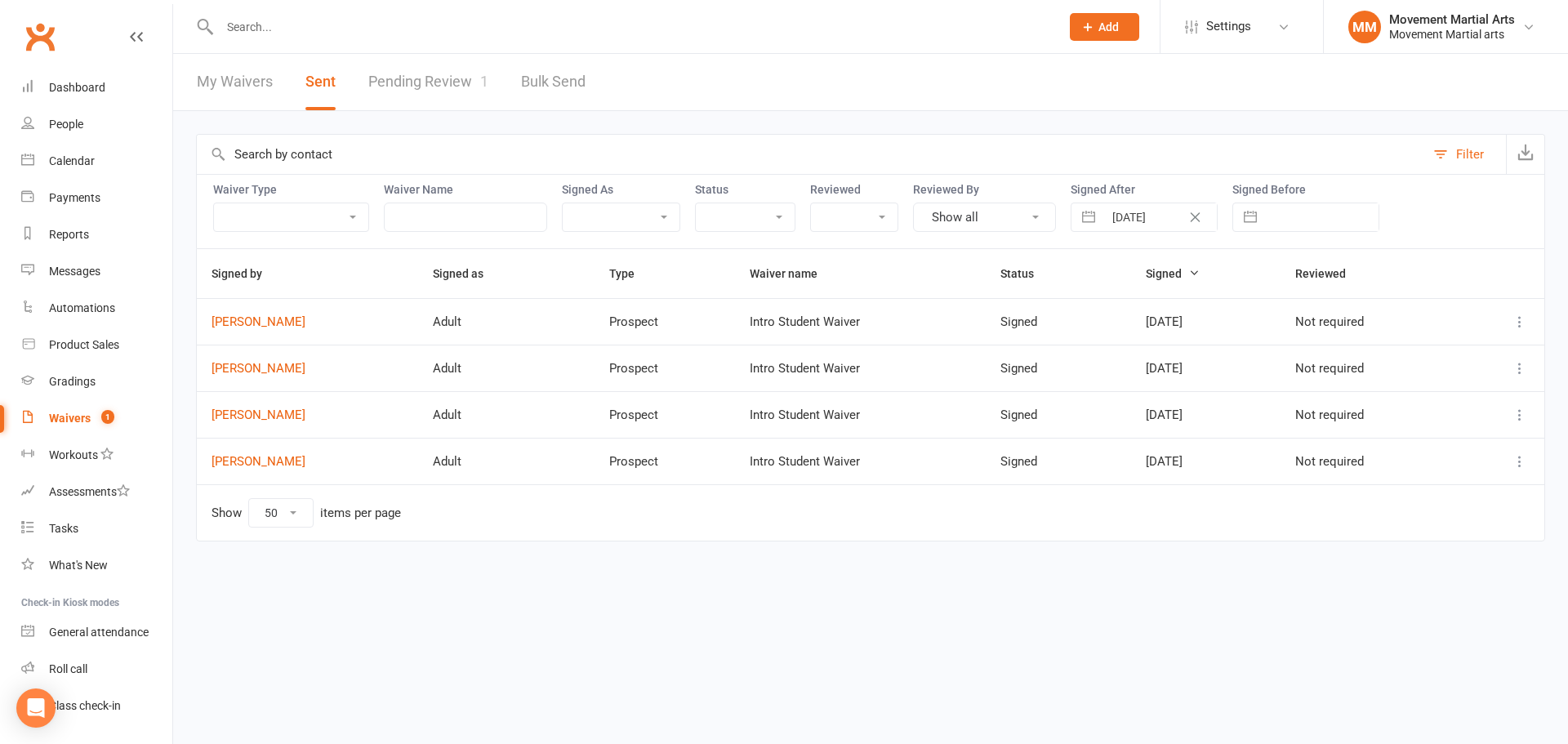
click at [1519, 320] on icon at bounding box center [1520, 322] width 16 height 16
click at [1486, 358] on link "Preview" at bounding box center [1448, 354] width 162 height 33
click at [83, 105] on link "Dashboard" at bounding box center [96, 87] width 151 height 37
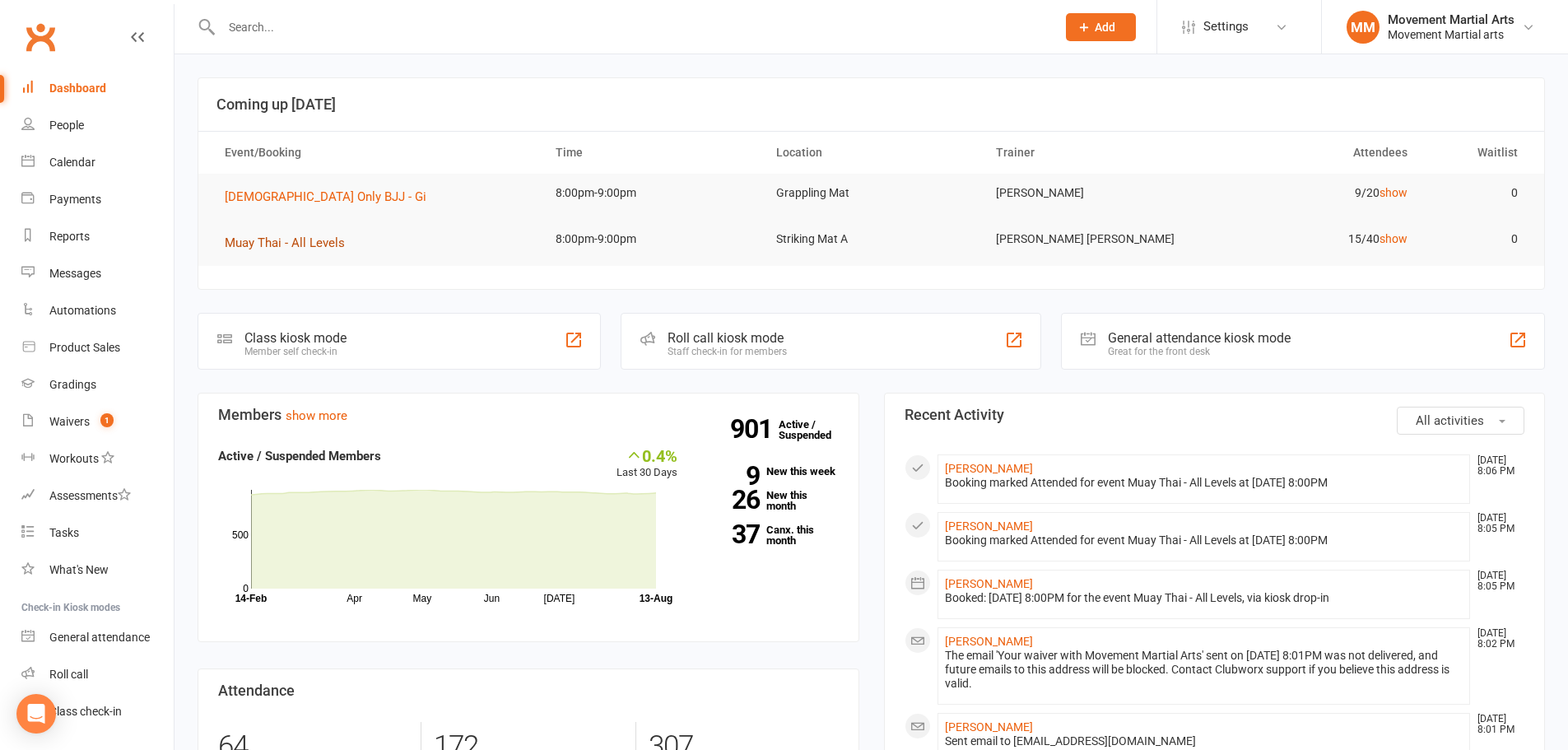
click at [318, 237] on span "Muay Thai - All Levels" at bounding box center [285, 243] width 120 height 15
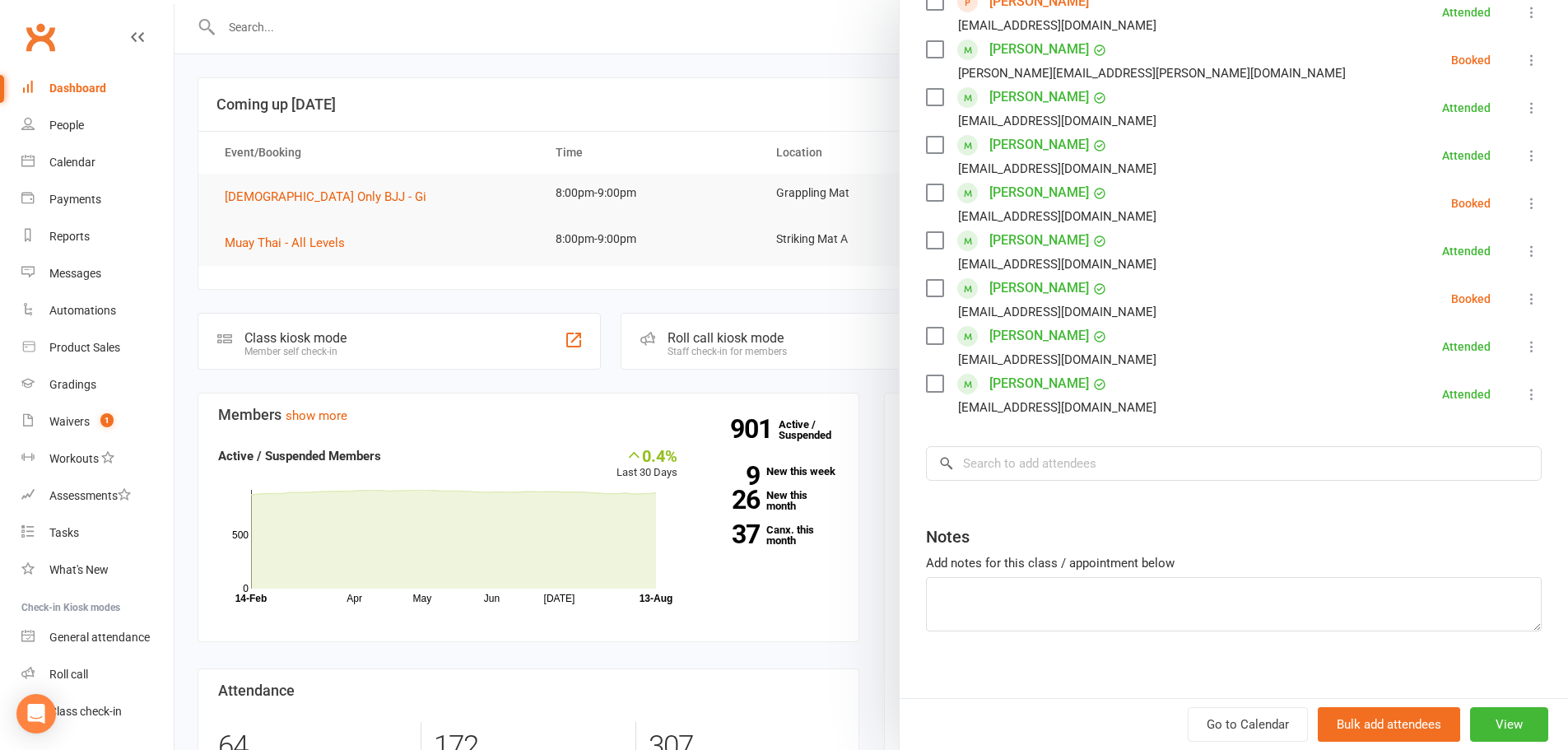
scroll to position [620, 0]
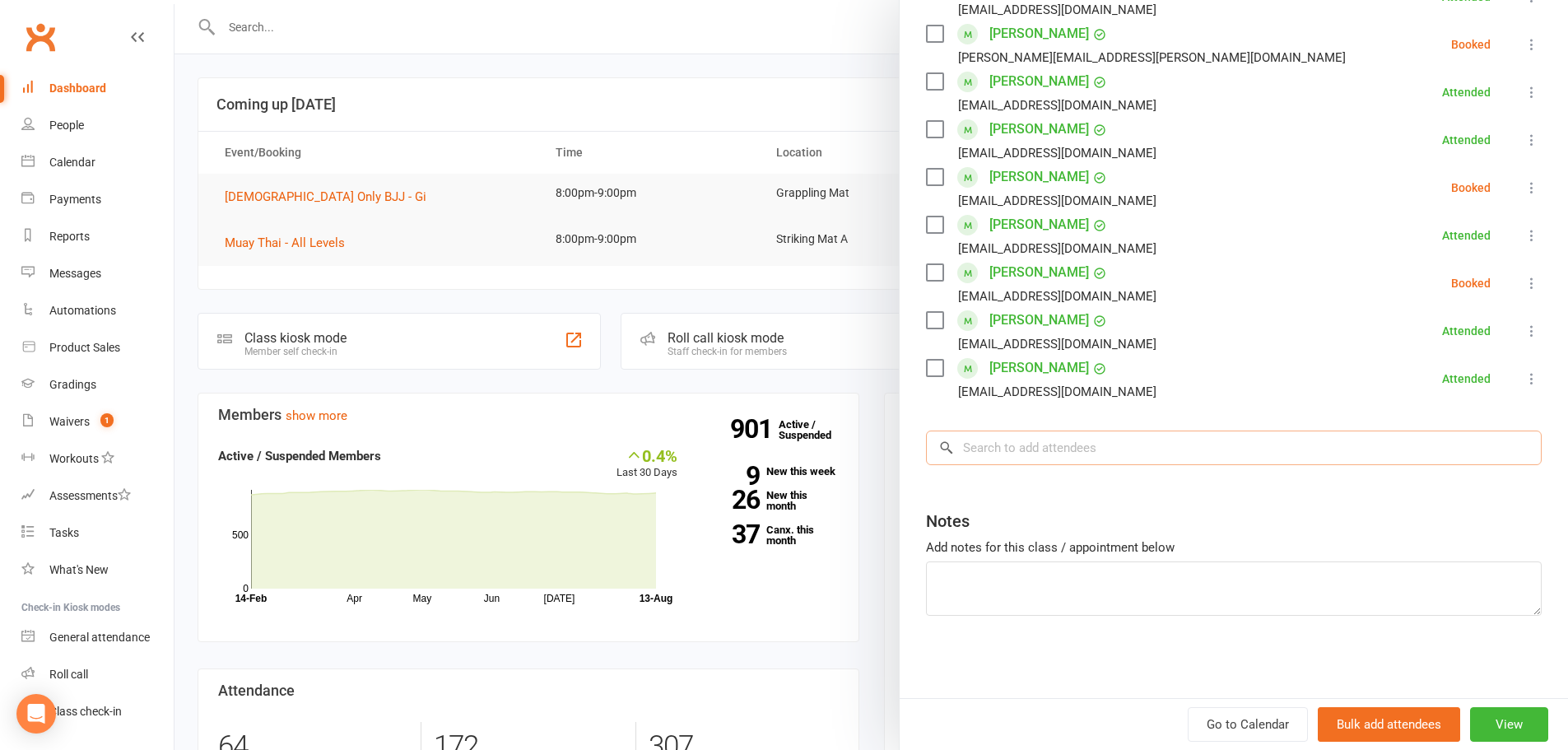
click at [1070, 450] on input "search" at bounding box center [1233, 448] width 615 height 35
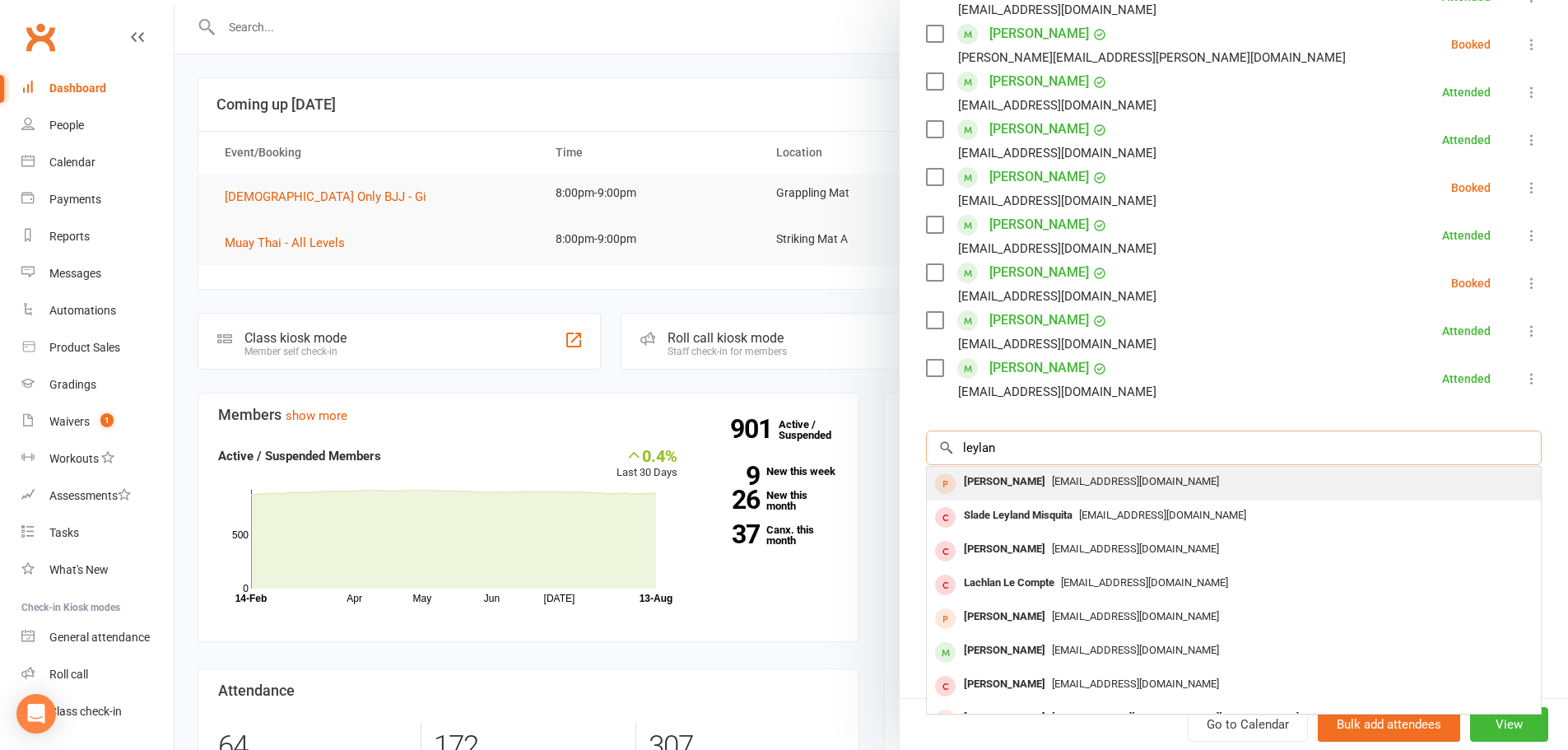
type input "leylan"
click at [1070, 486] on span "Leyland.watfa@gmail.com" at bounding box center [1135, 480] width 167 height 12
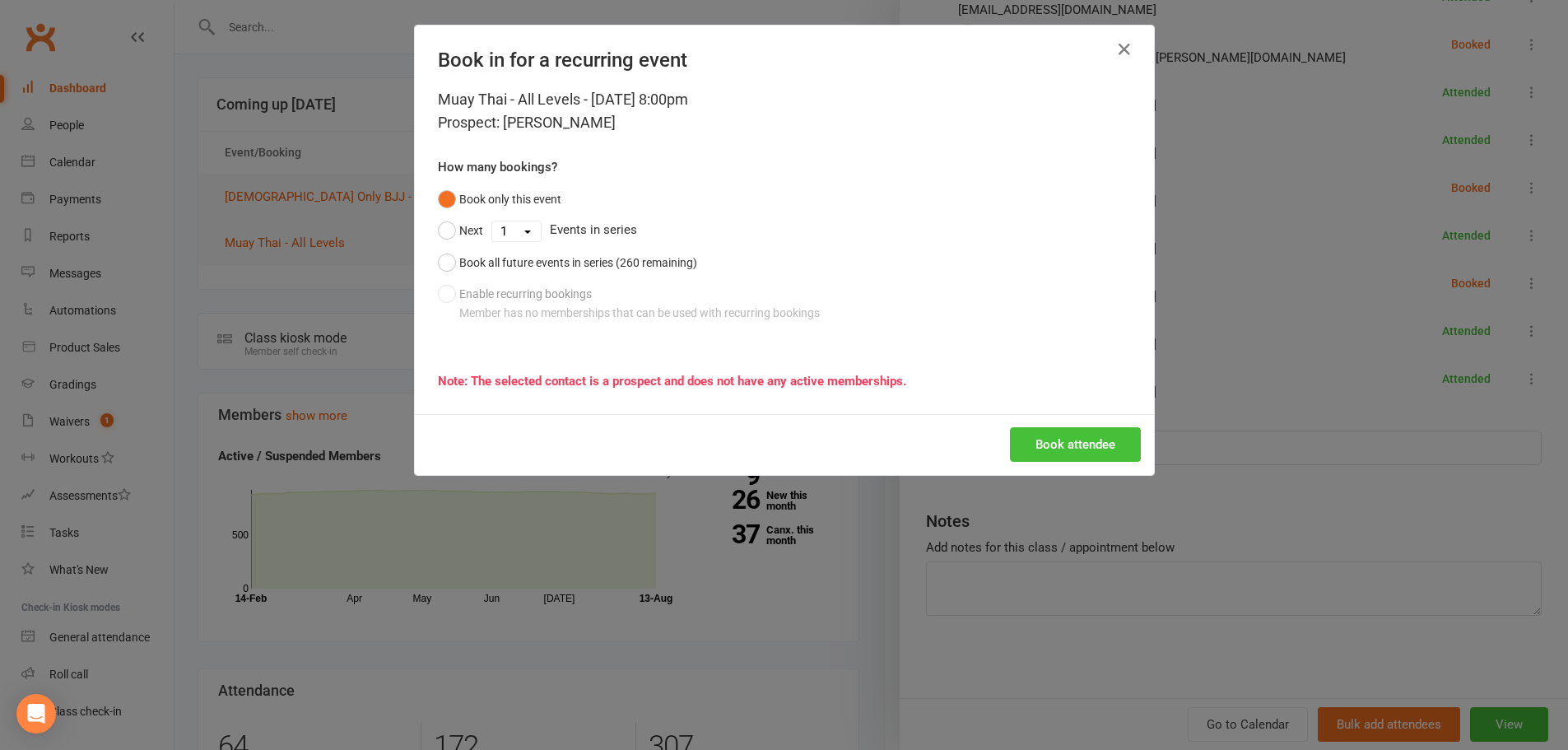
click at [1066, 432] on button "Book attendee" at bounding box center [1074, 444] width 131 height 35
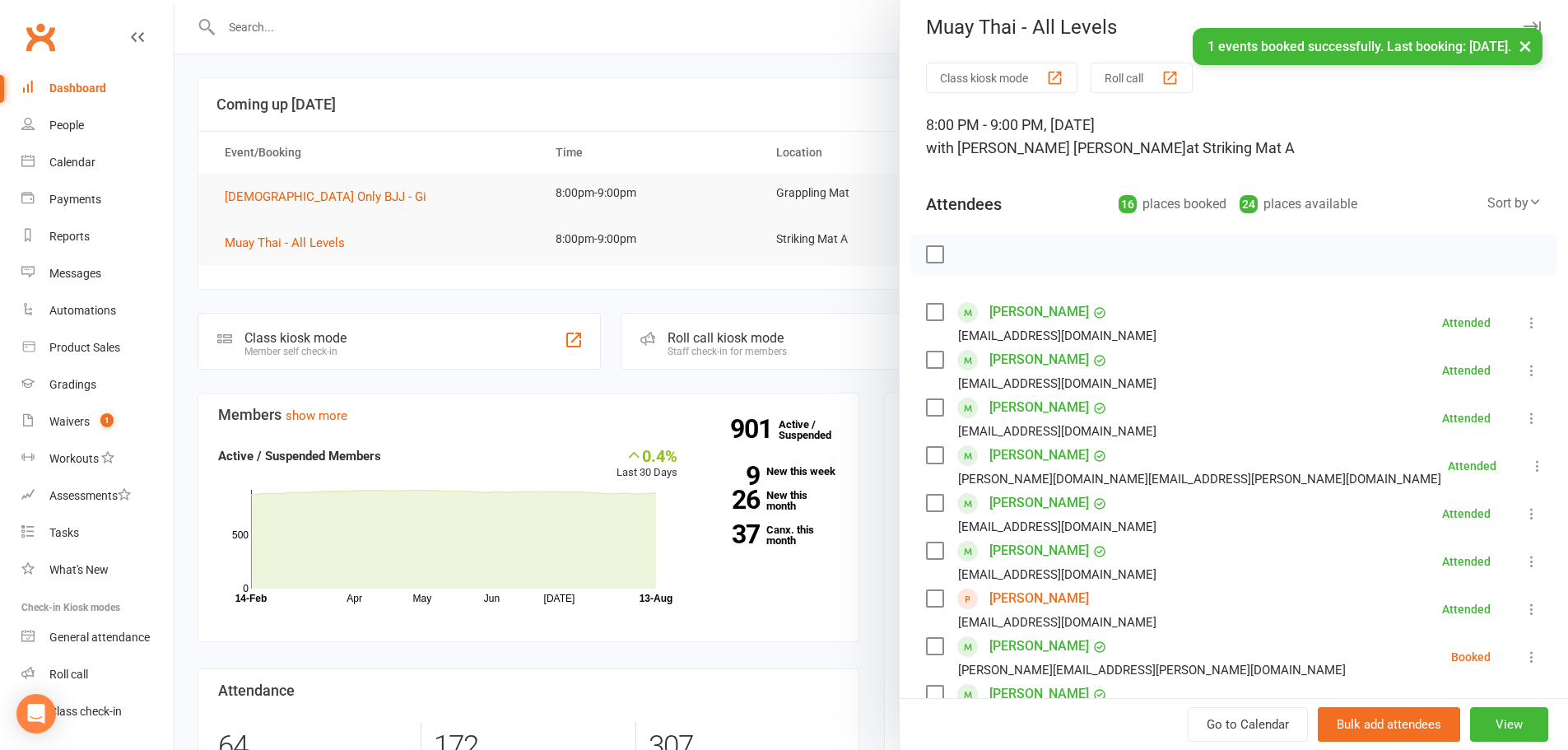
scroll to position [0, 0]
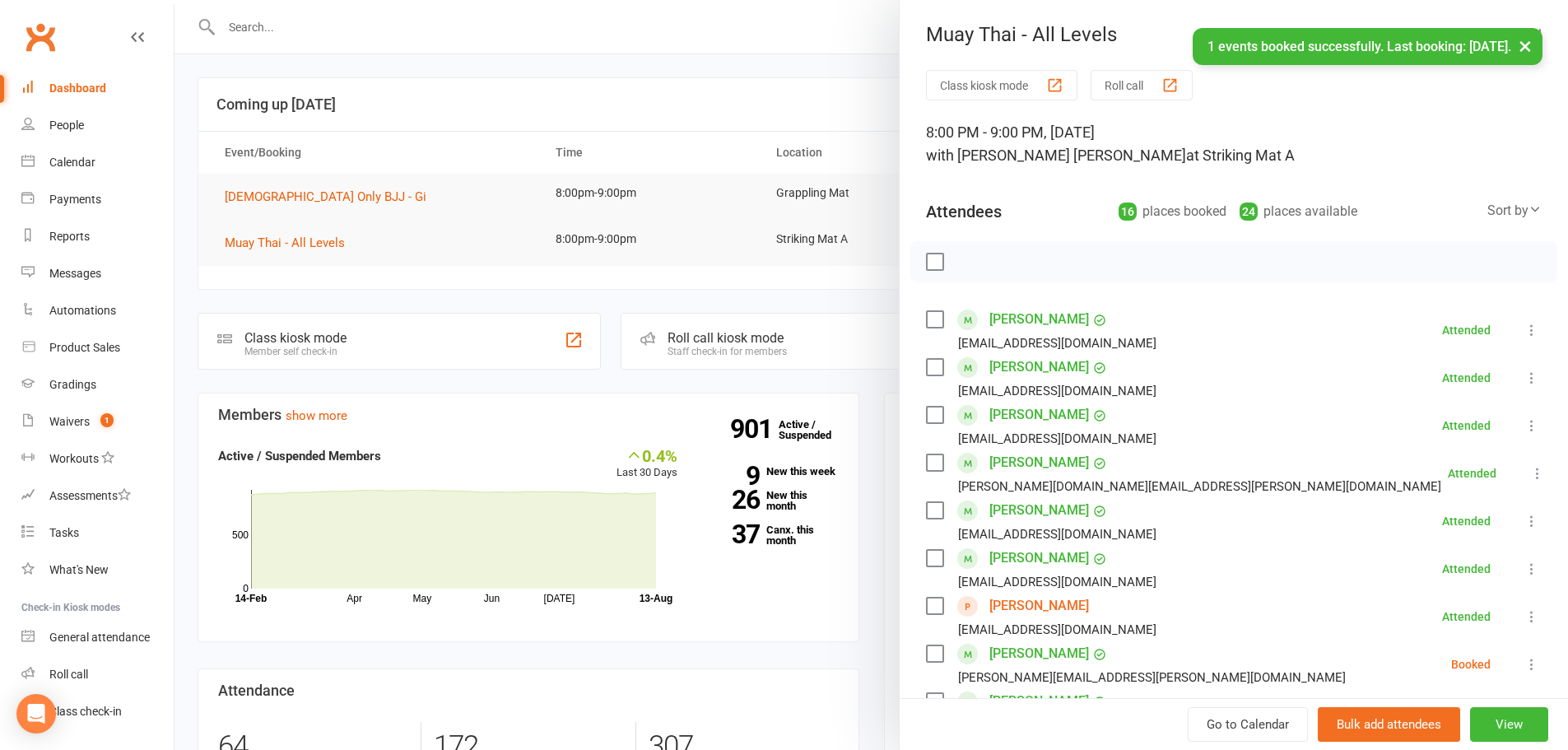
click at [653, 77] on div at bounding box center [871, 375] width 1393 height 750
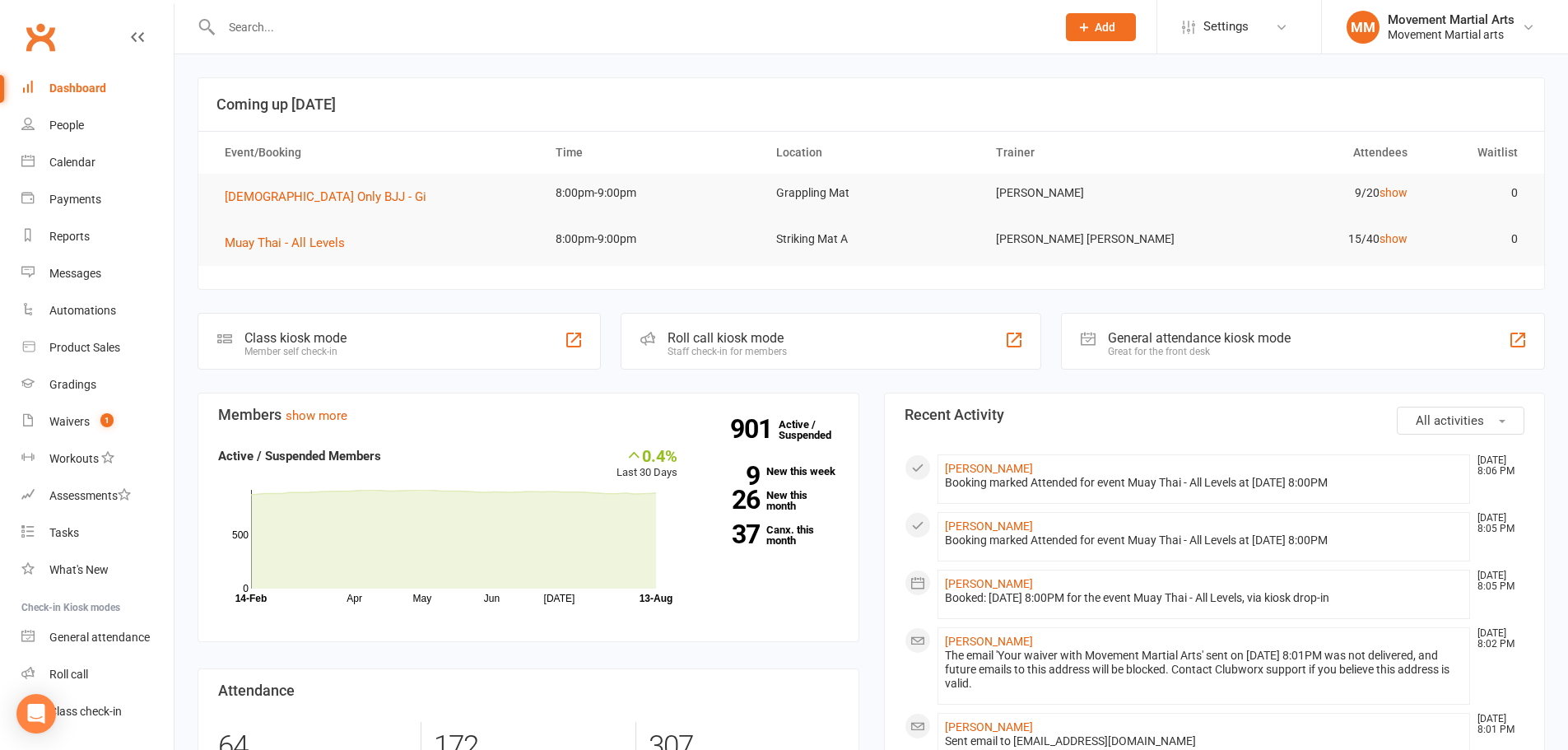
click at [404, 30] on input "text" at bounding box center [630, 27] width 828 height 23
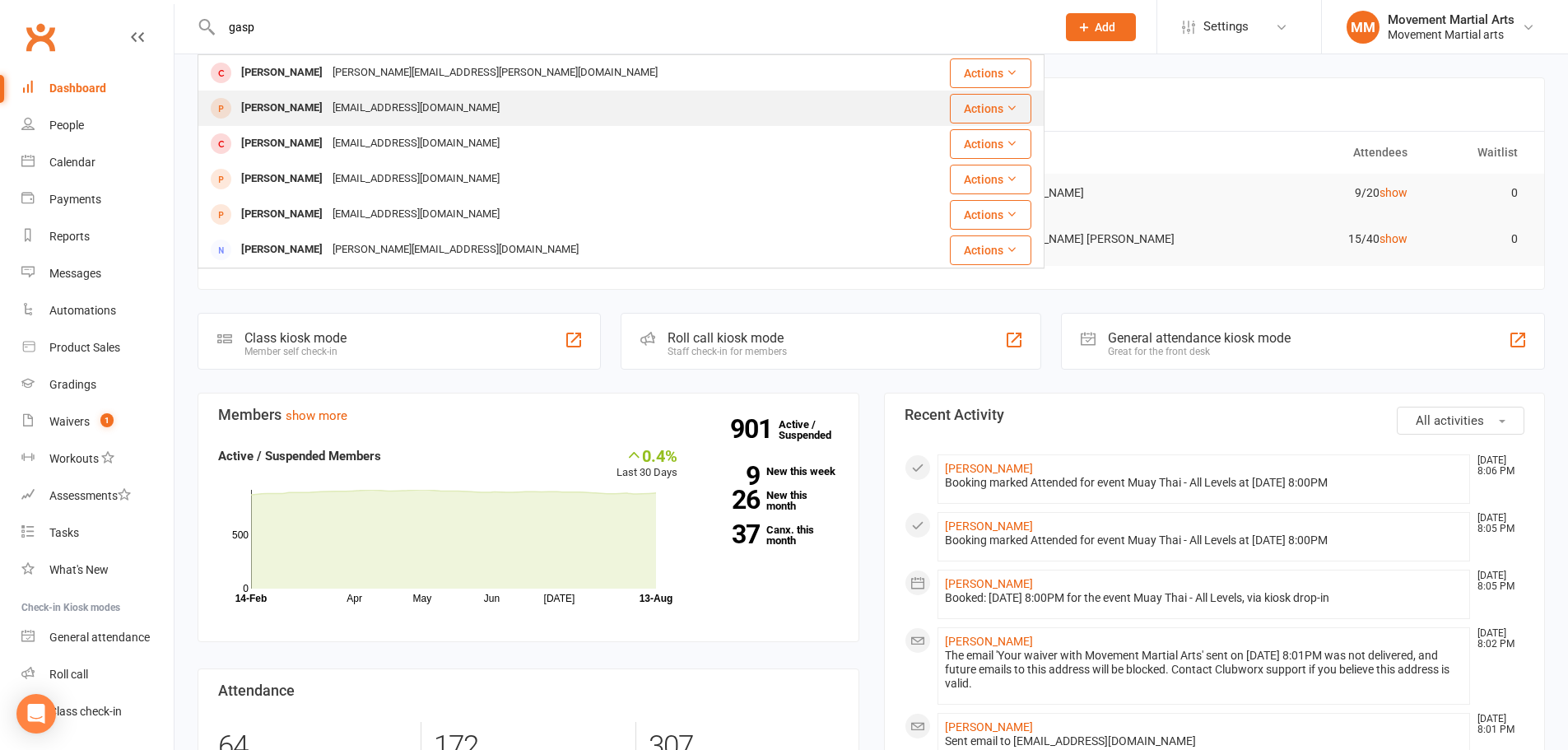
type input "gasp"
click at [381, 101] on div "gdegerando@hotmail.com" at bounding box center [416, 108] width 177 height 24
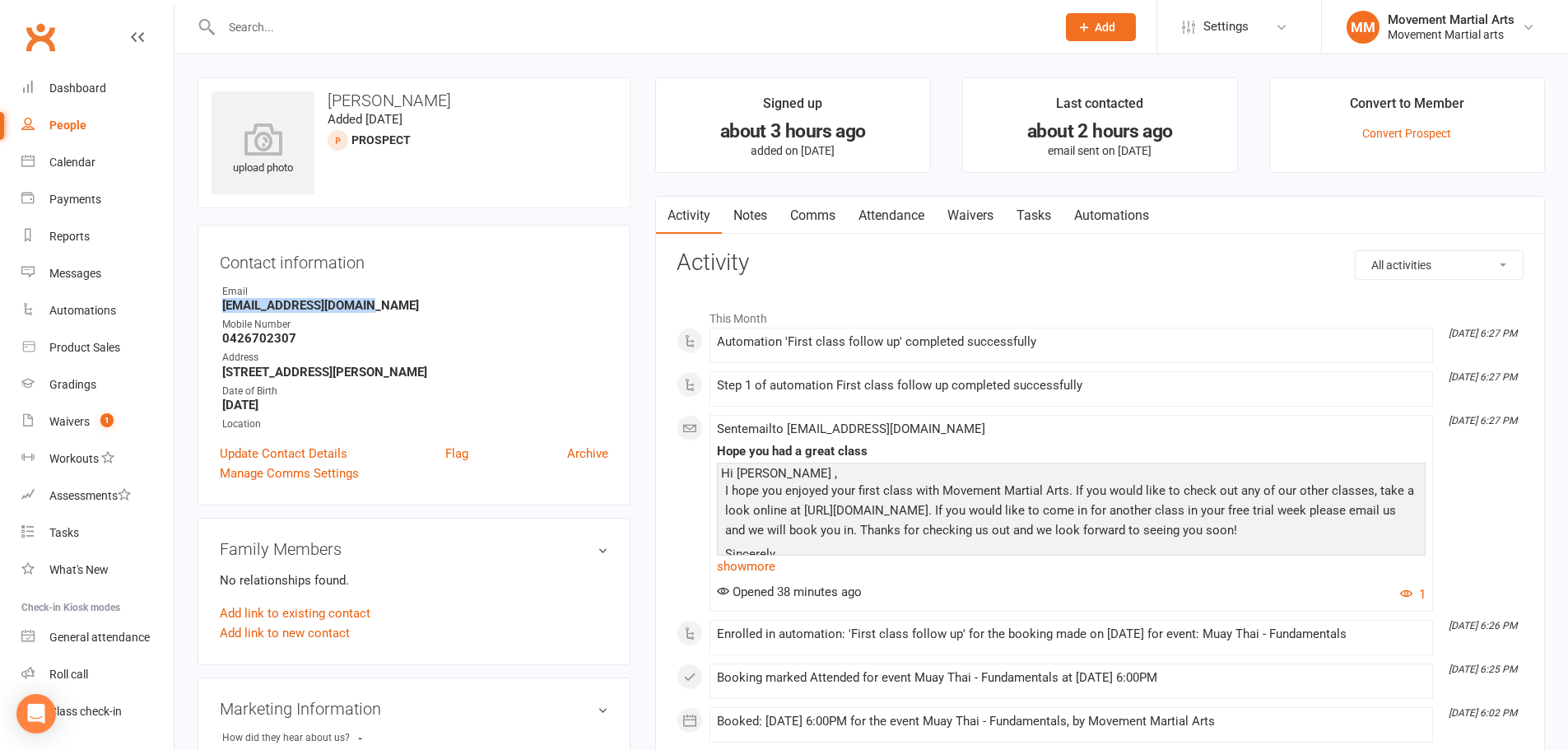
drag, startPoint x: 377, startPoint y: 306, endPoint x: 222, endPoint y: 309, distance: 155.0
click at [222, 309] on li "Email gdegerando@hotmail.com" at bounding box center [414, 298] width 388 height 29
copy strong "gdegerando@hotmail.com"
click at [133, 91] on link "Dashboard" at bounding box center [97, 88] width 152 height 37
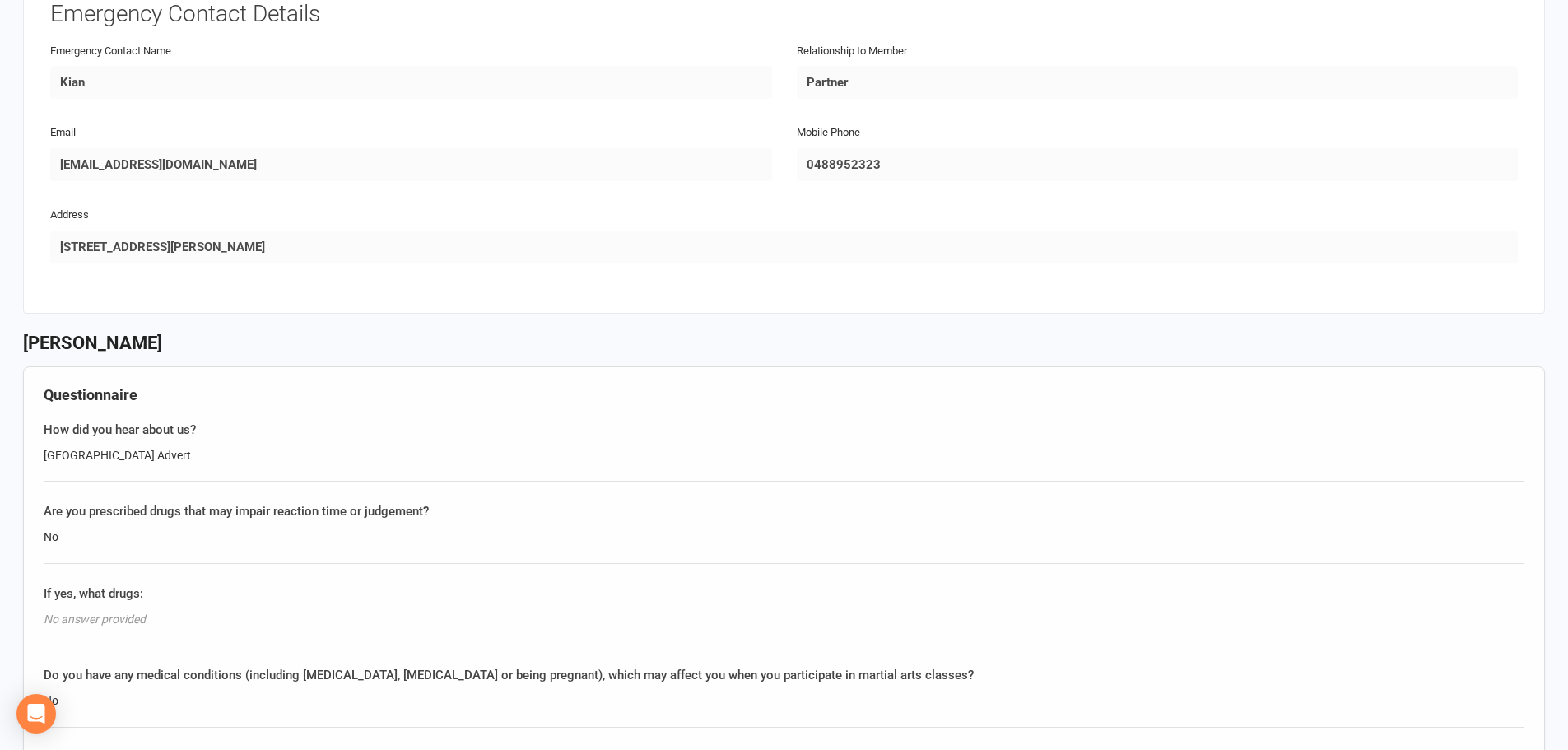
scroll to position [961, 0]
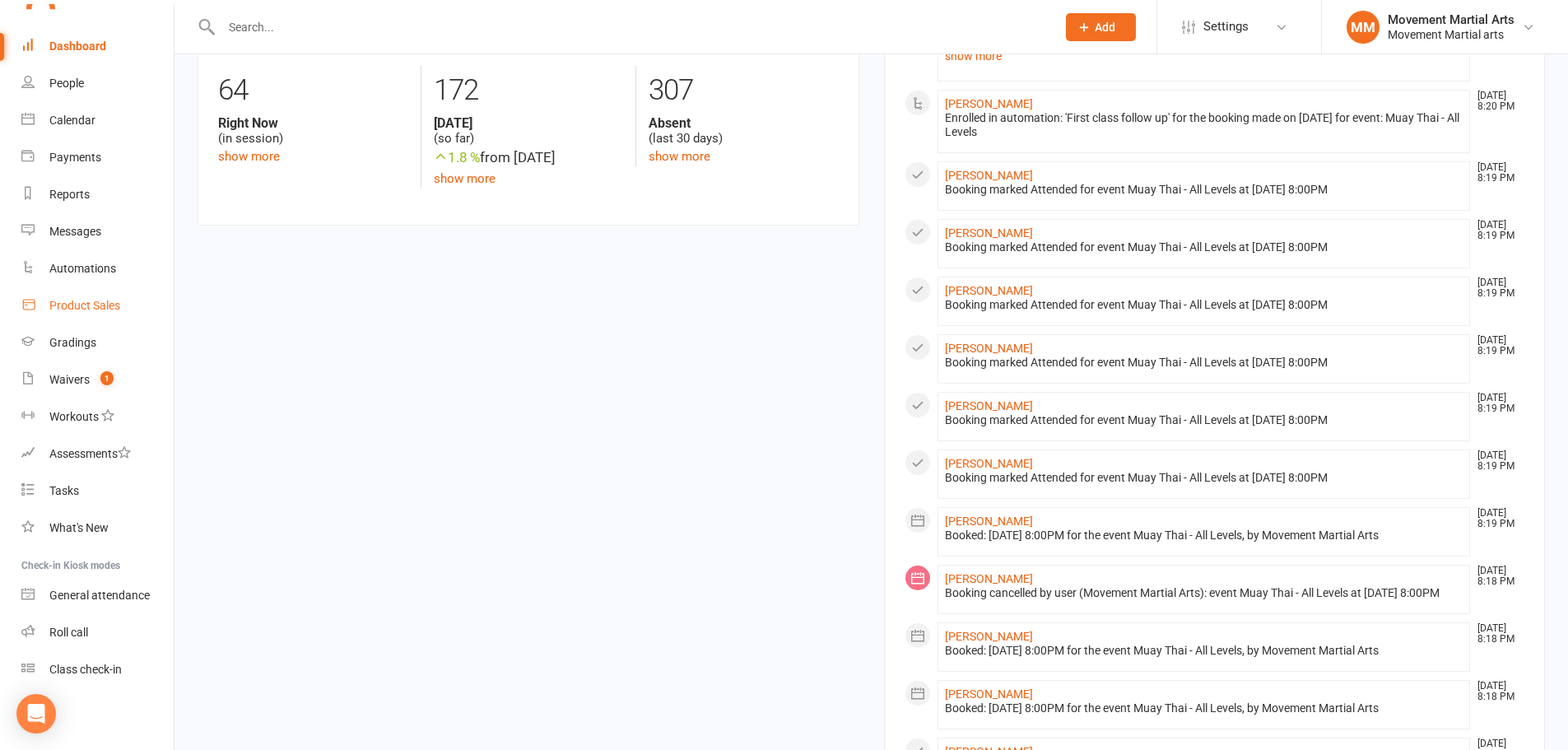
scroll to position [1069, 0]
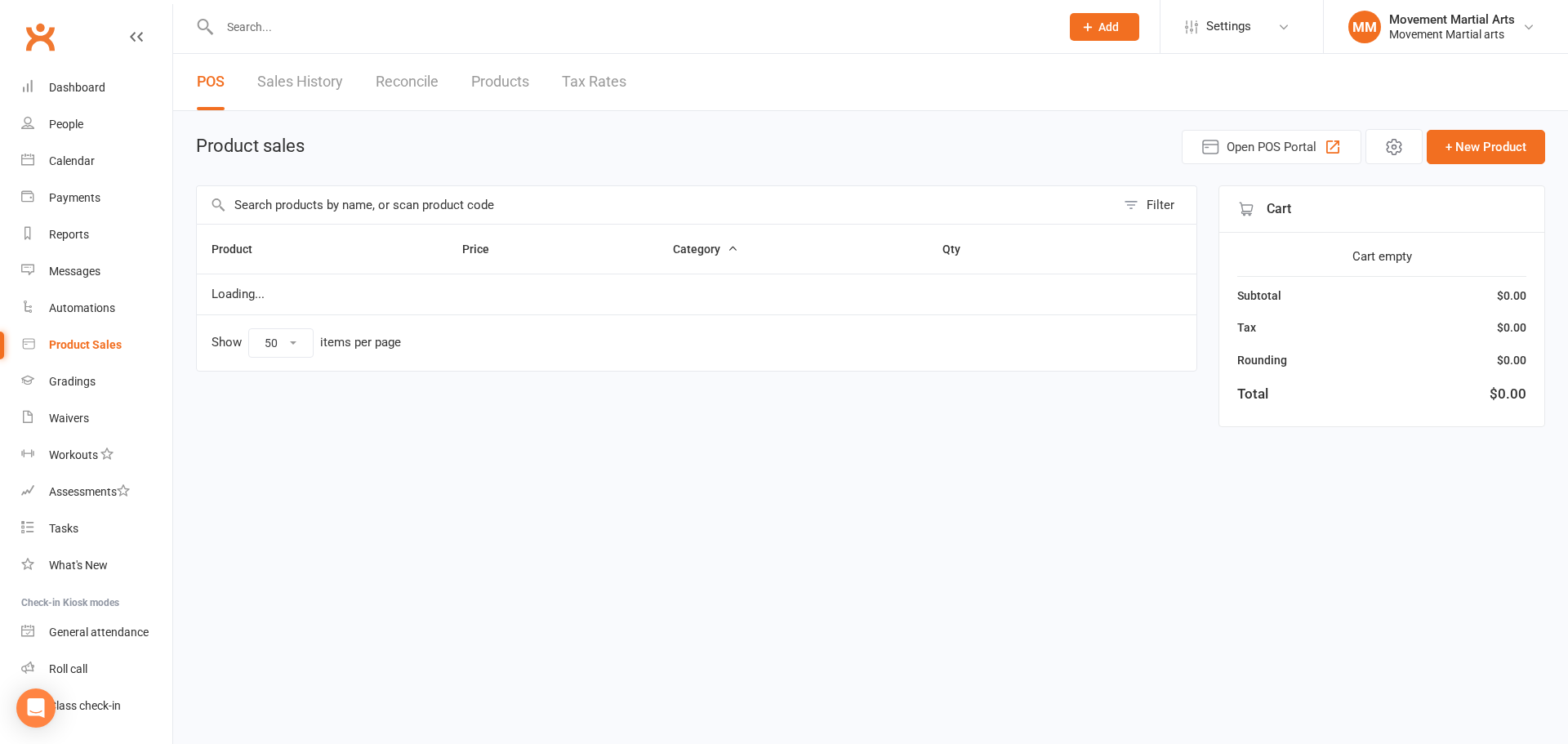
select select "50"
click at [1254, 146] on span "Open POS Portal" at bounding box center [1259, 147] width 90 height 20
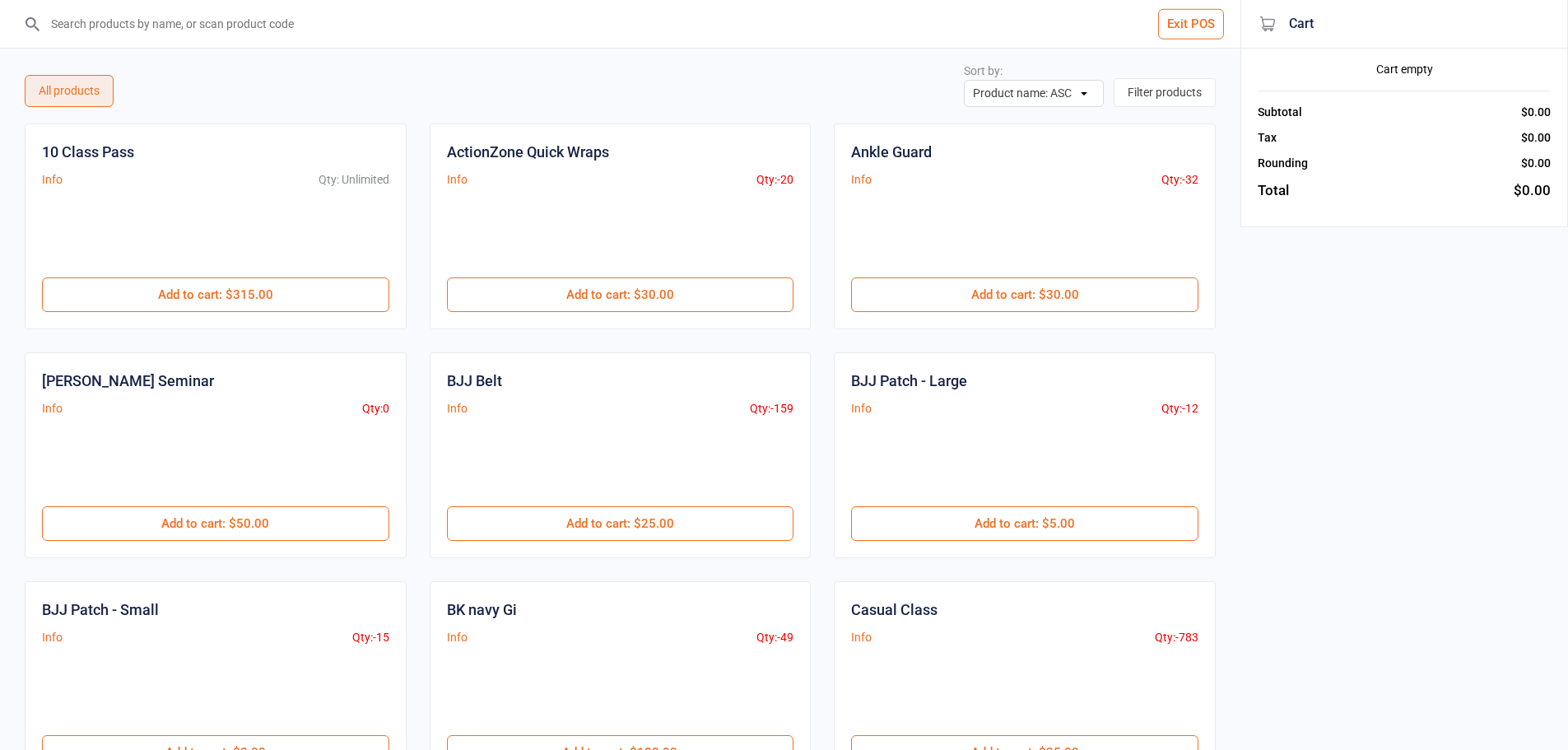
click at [729, 37] on input "search" at bounding box center [630, 24] width 1174 height 48
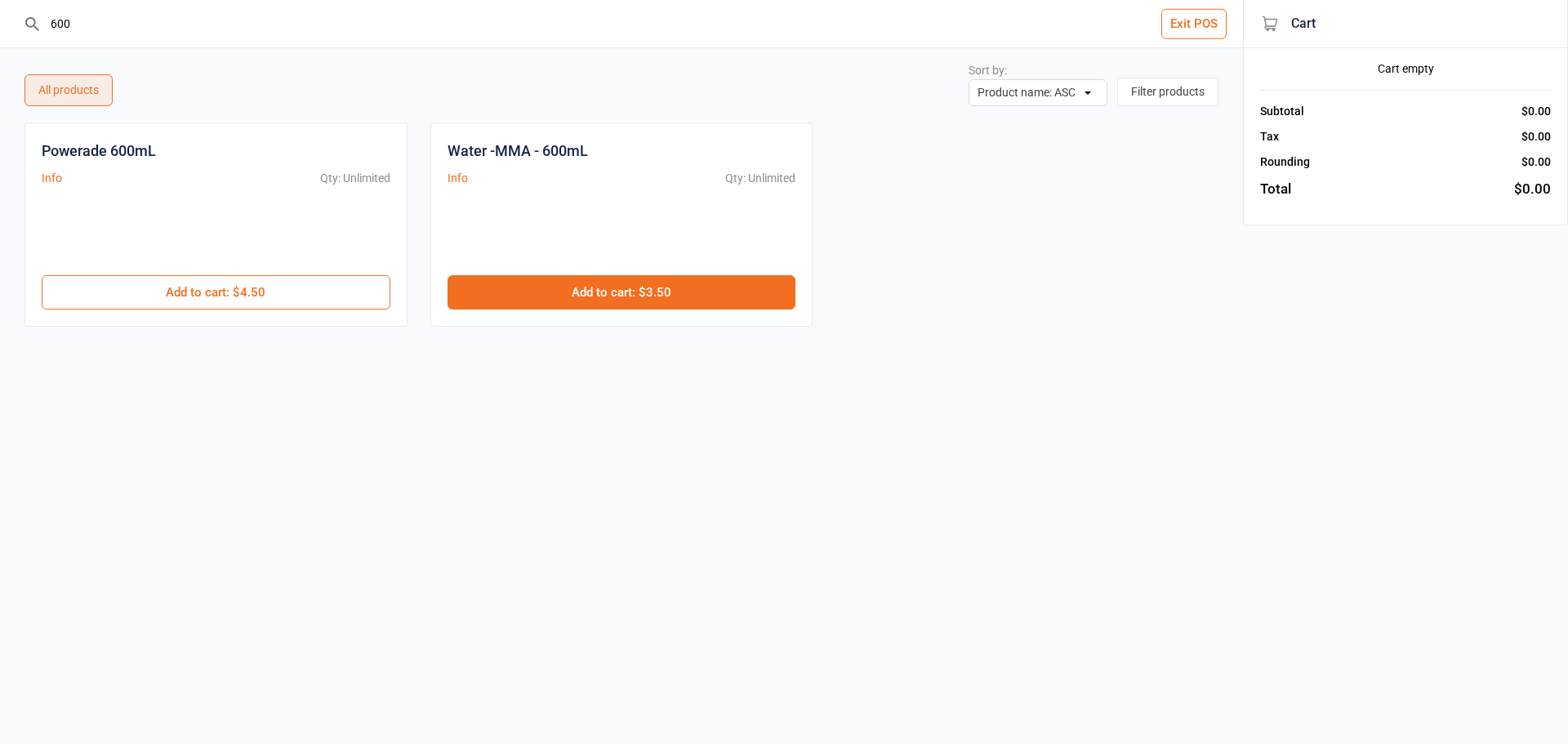
click at [720, 295] on button "Add to cart : $3.50" at bounding box center [621, 293] width 348 height 34
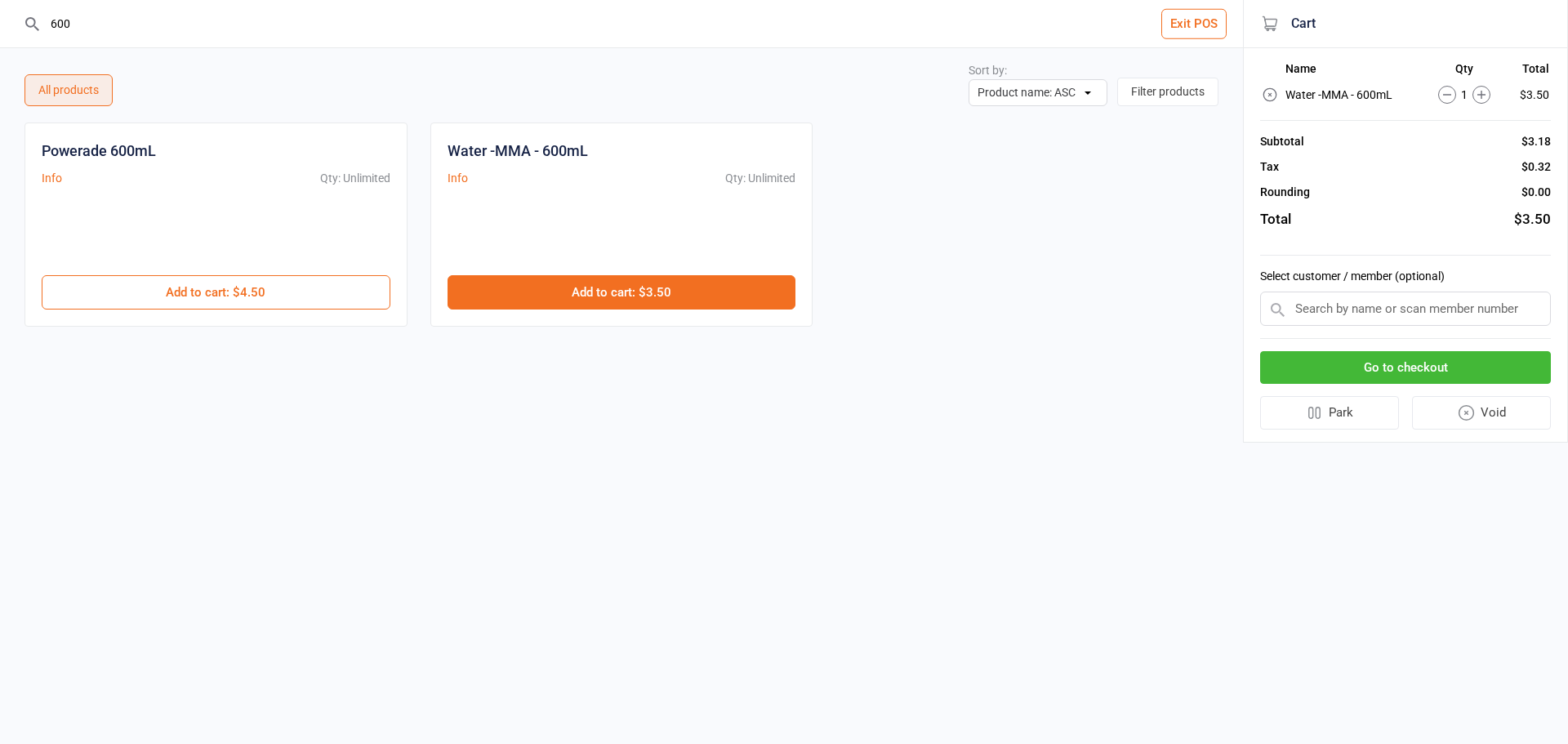
click at [720, 295] on button "Add to cart : $3.50" at bounding box center [621, 293] width 348 height 34
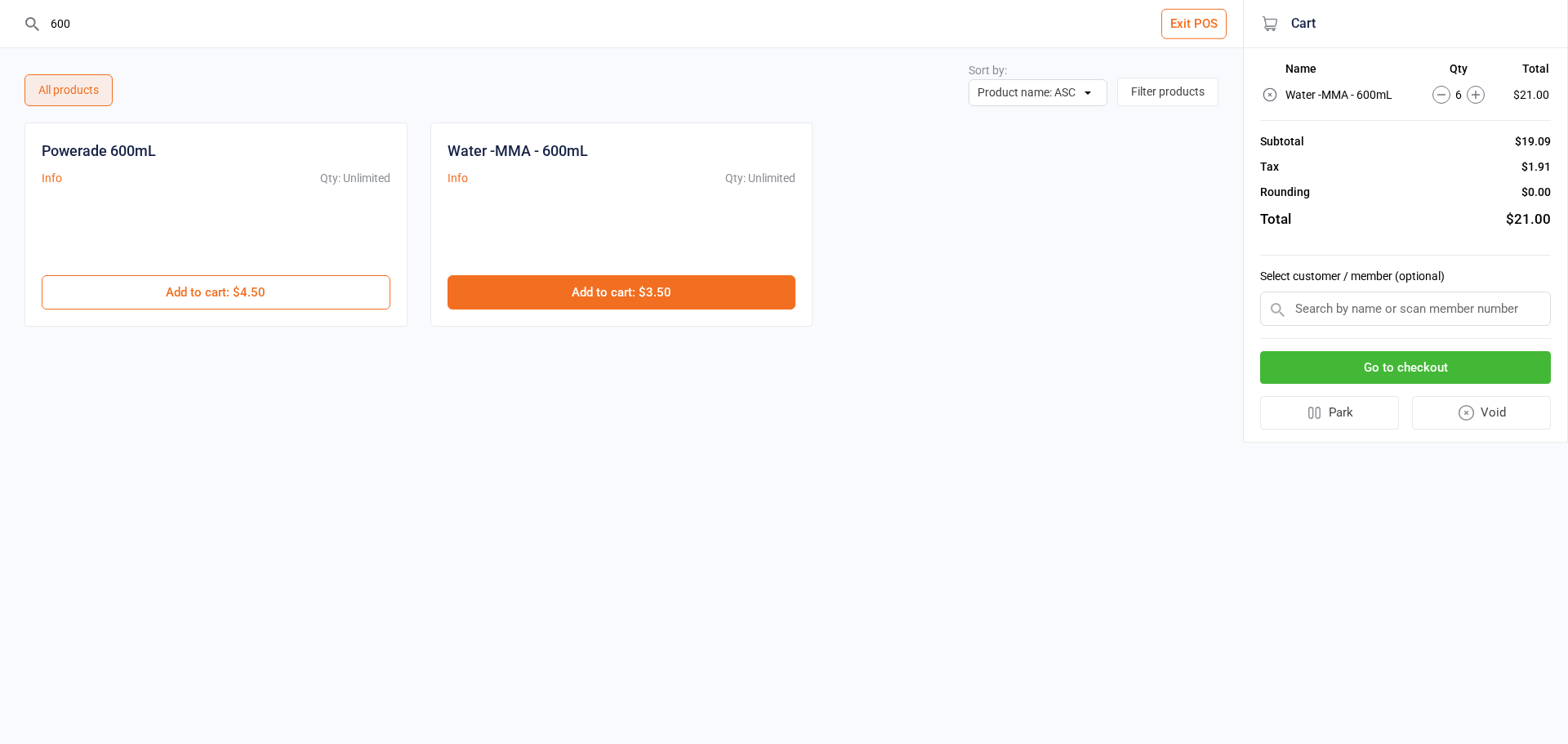
click at [720, 295] on button "Add to cart : $3.50" at bounding box center [621, 293] width 348 height 34
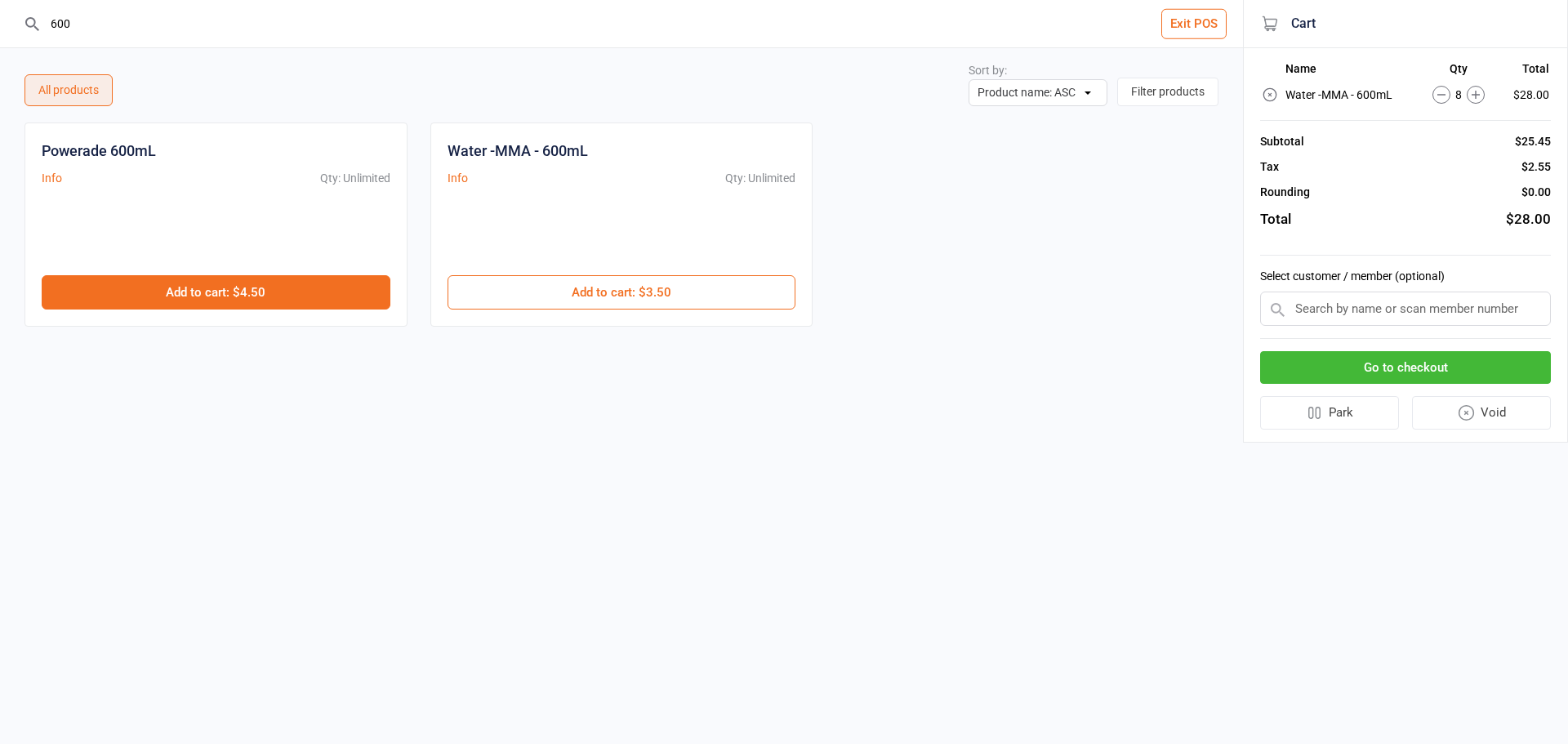
click at [258, 287] on button "Add to cart : $4.50" at bounding box center [216, 293] width 348 height 34
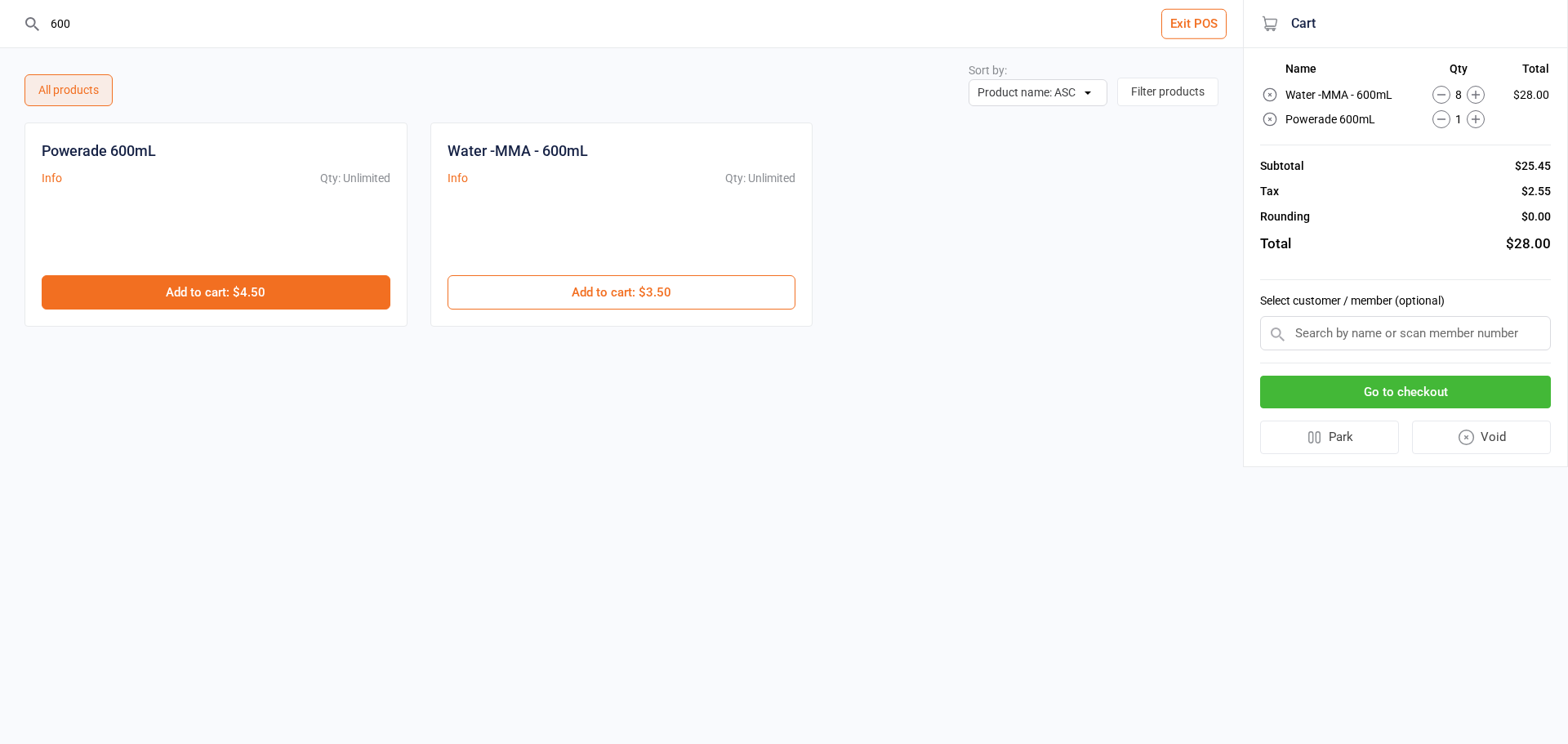
click at [259, 285] on button "Add to cart : $4.50" at bounding box center [216, 293] width 348 height 34
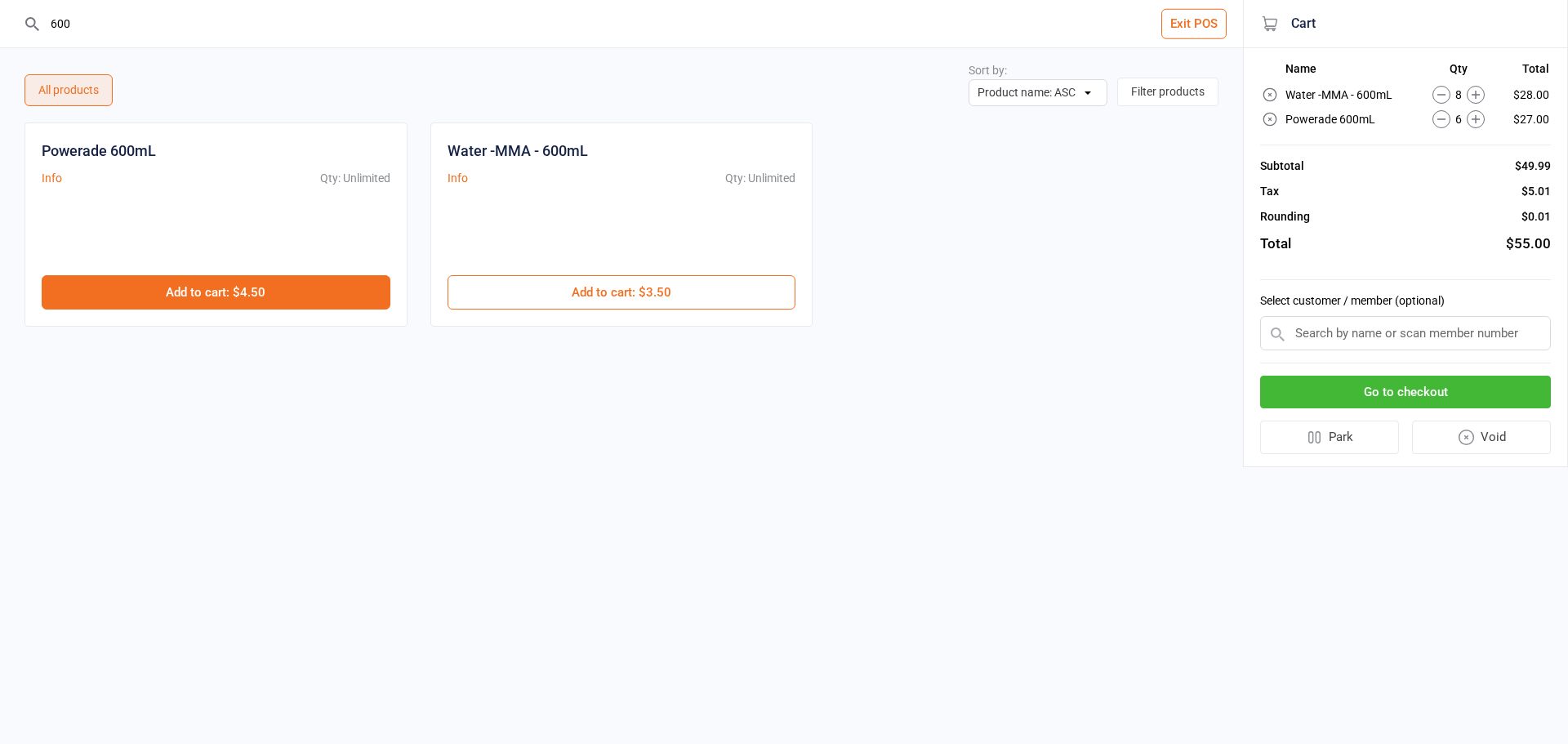
click at [259, 285] on button "Add to cart : $4.50" at bounding box center [216, 293] width 348 height 34
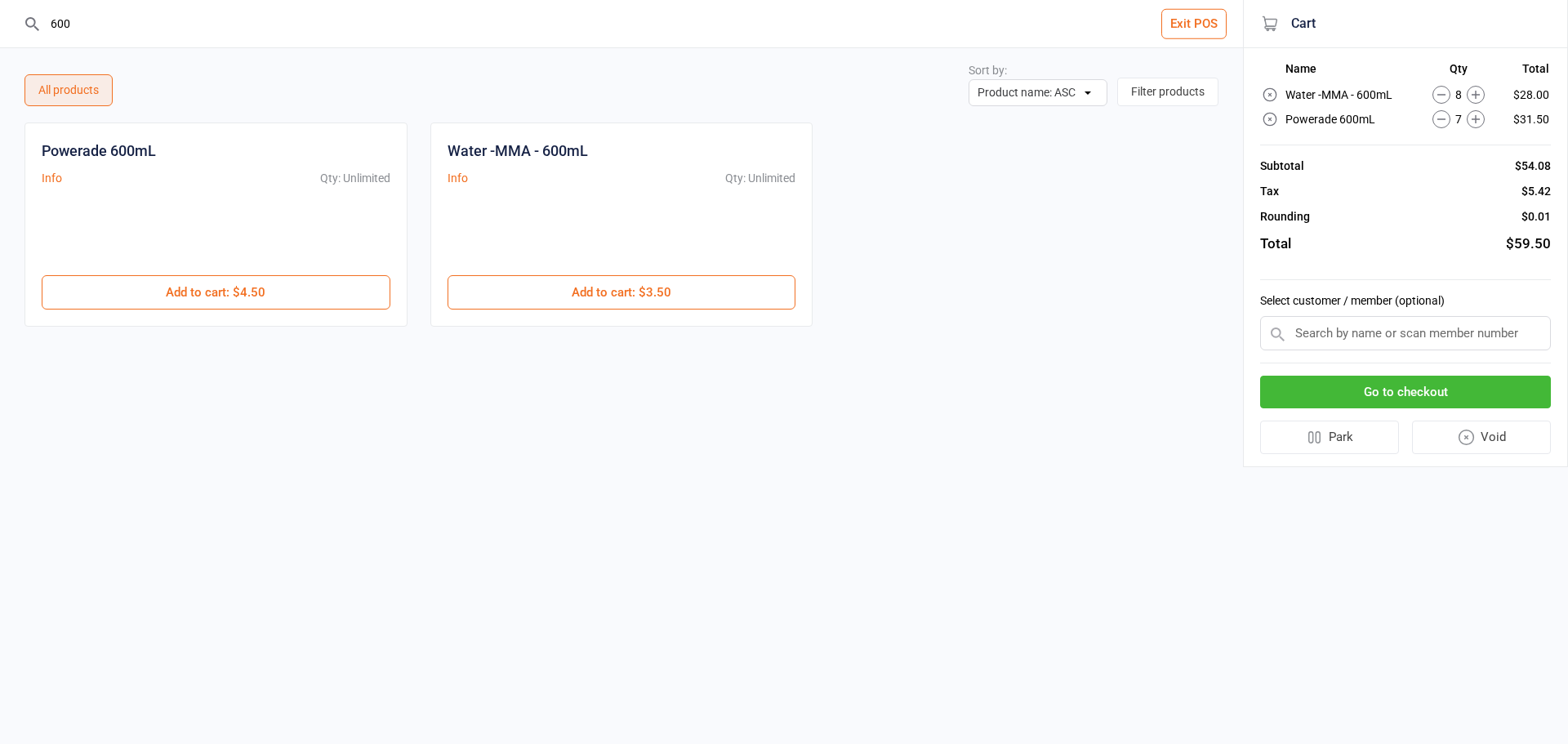
click at [172, 26] on input "600" at bounding box center [631, 24] width 1177 height 47
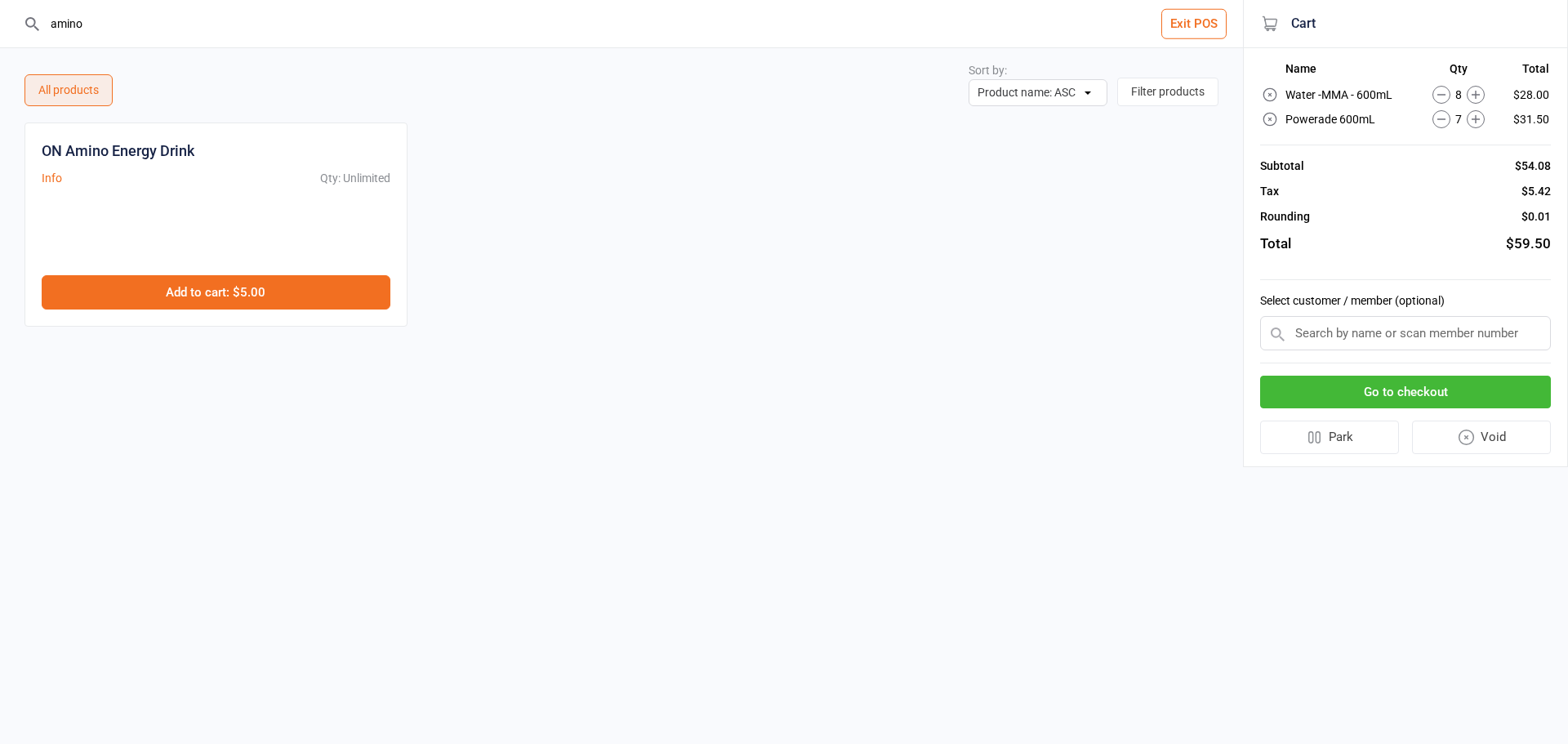
click at [263, 297] on button "Add to cart : $5.00" at bounding box center [216, 293] width 348 height 34
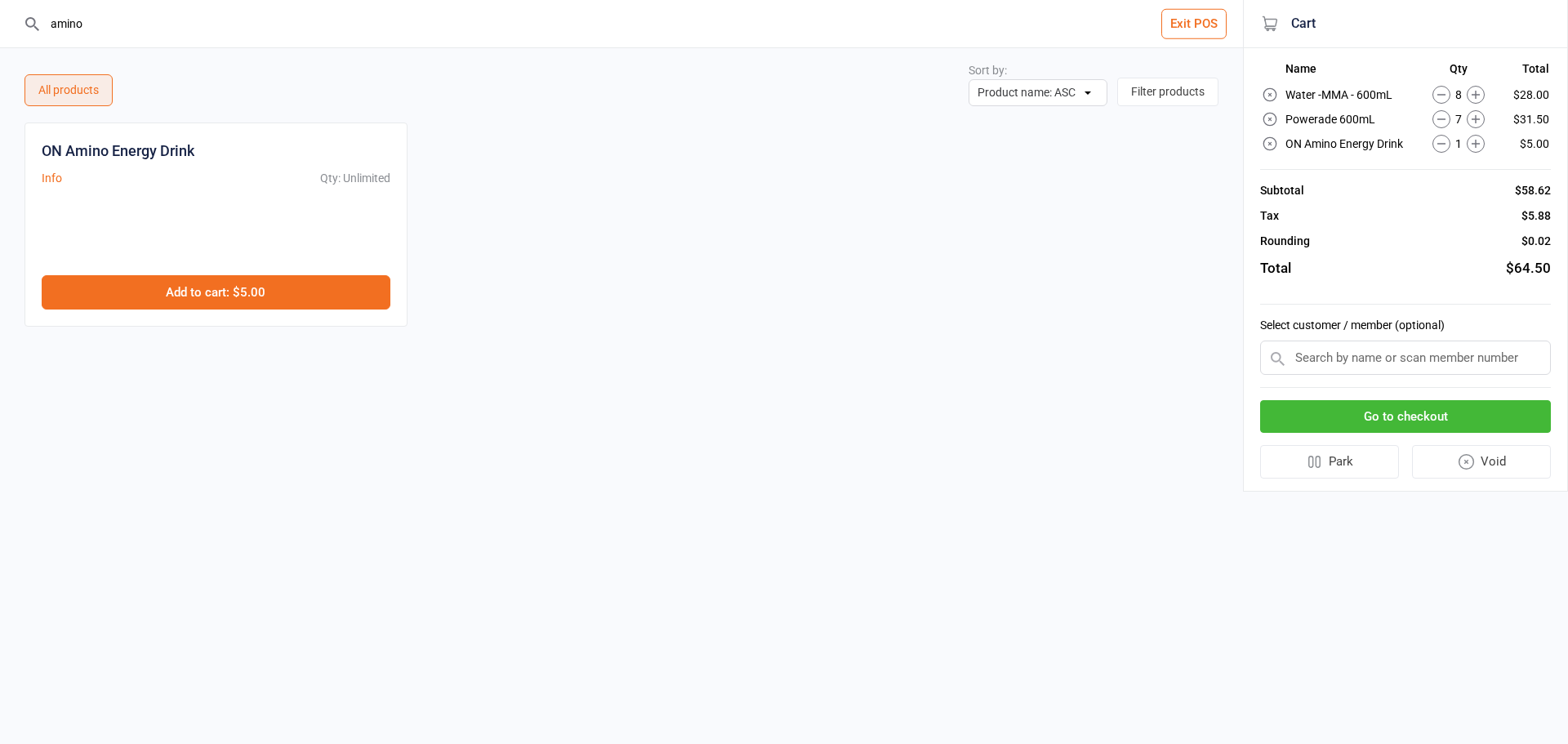
click at [263, 297] on button "Add to cart : $5.00" at bounding box center [216, 293] width 348 height 34
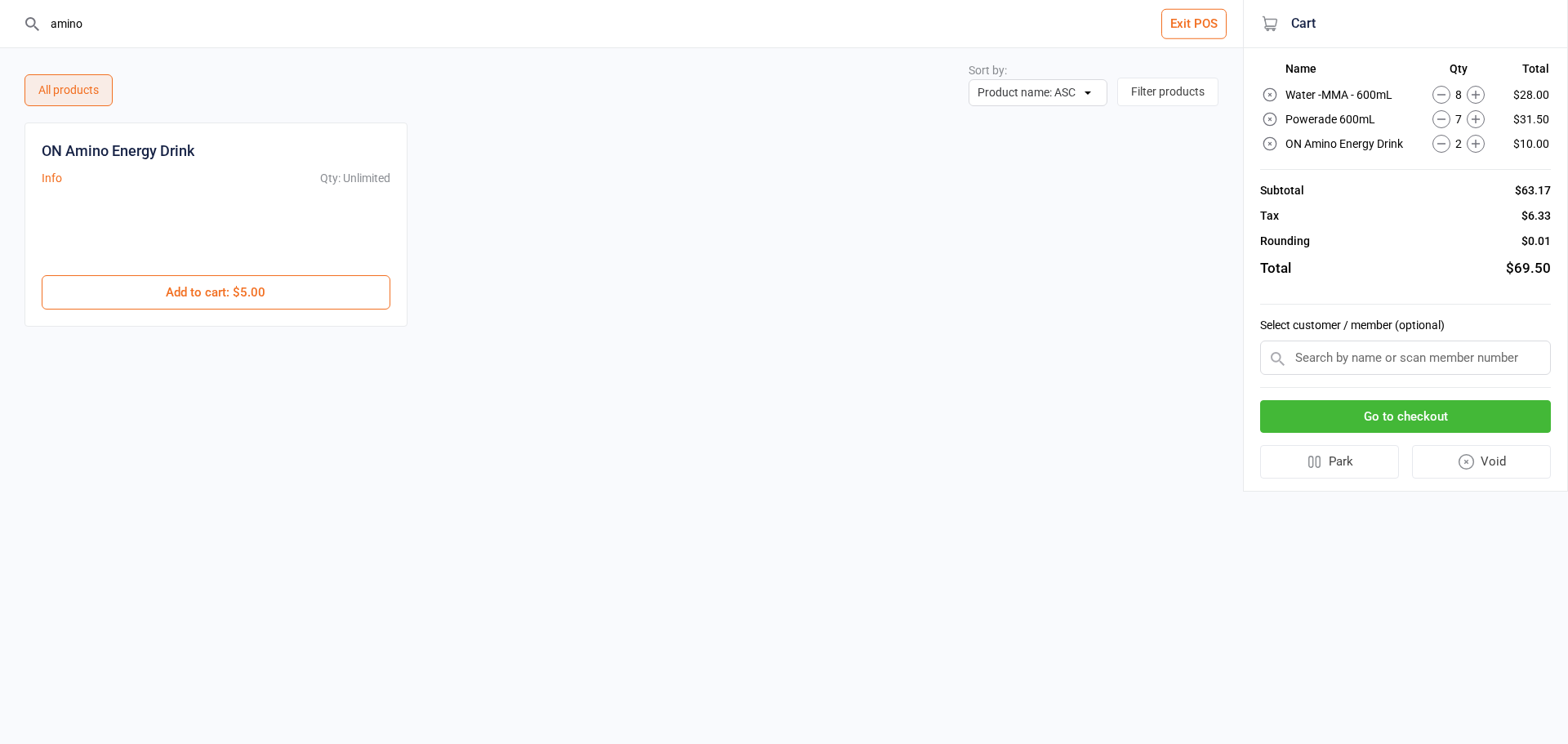
click at [105, 17] on input "amino" at bounding box center [631, 24] width 1177 height 47
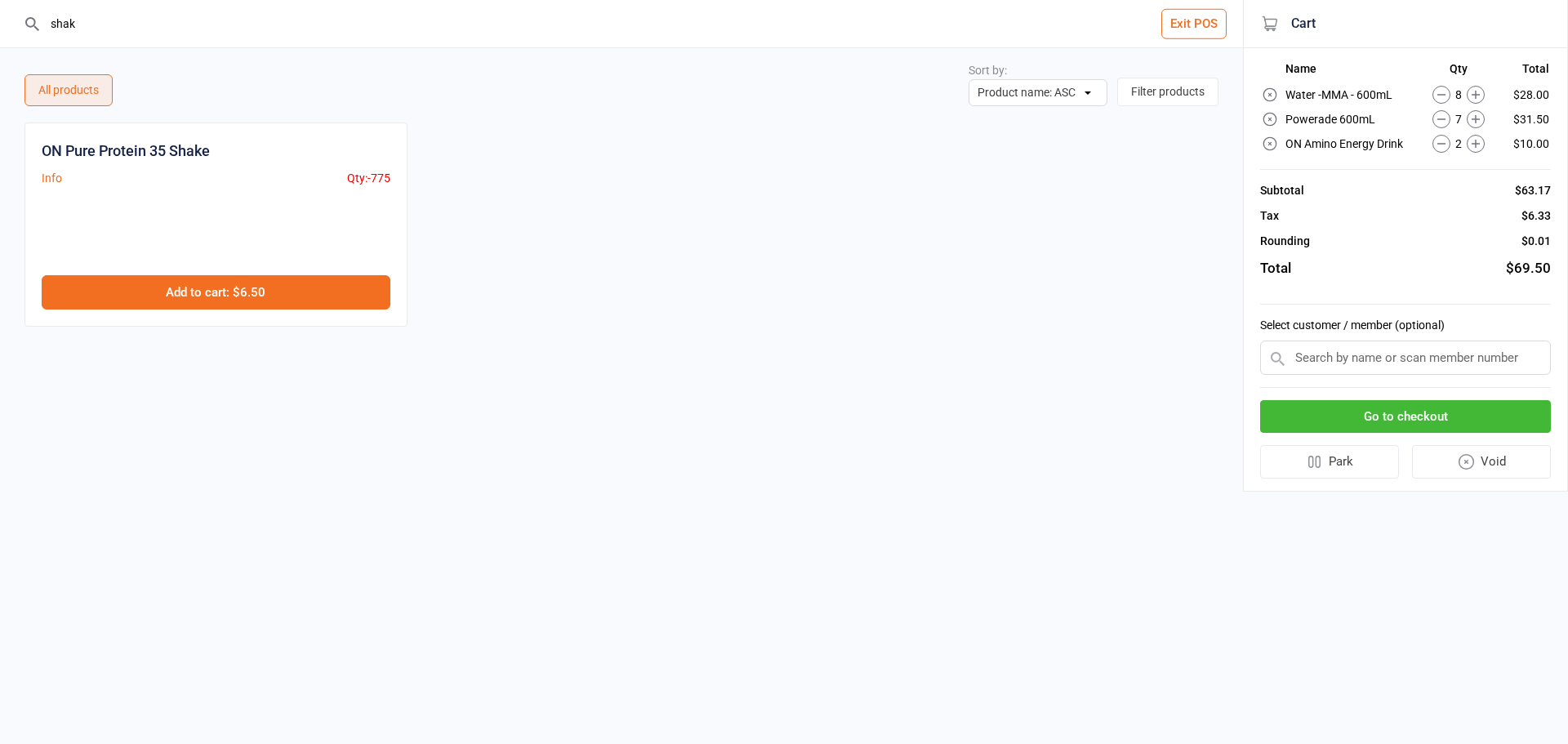
click at [264, 285] on button "Add to cart : $6.50" at bounding box center [216, 293] width 348 height 34
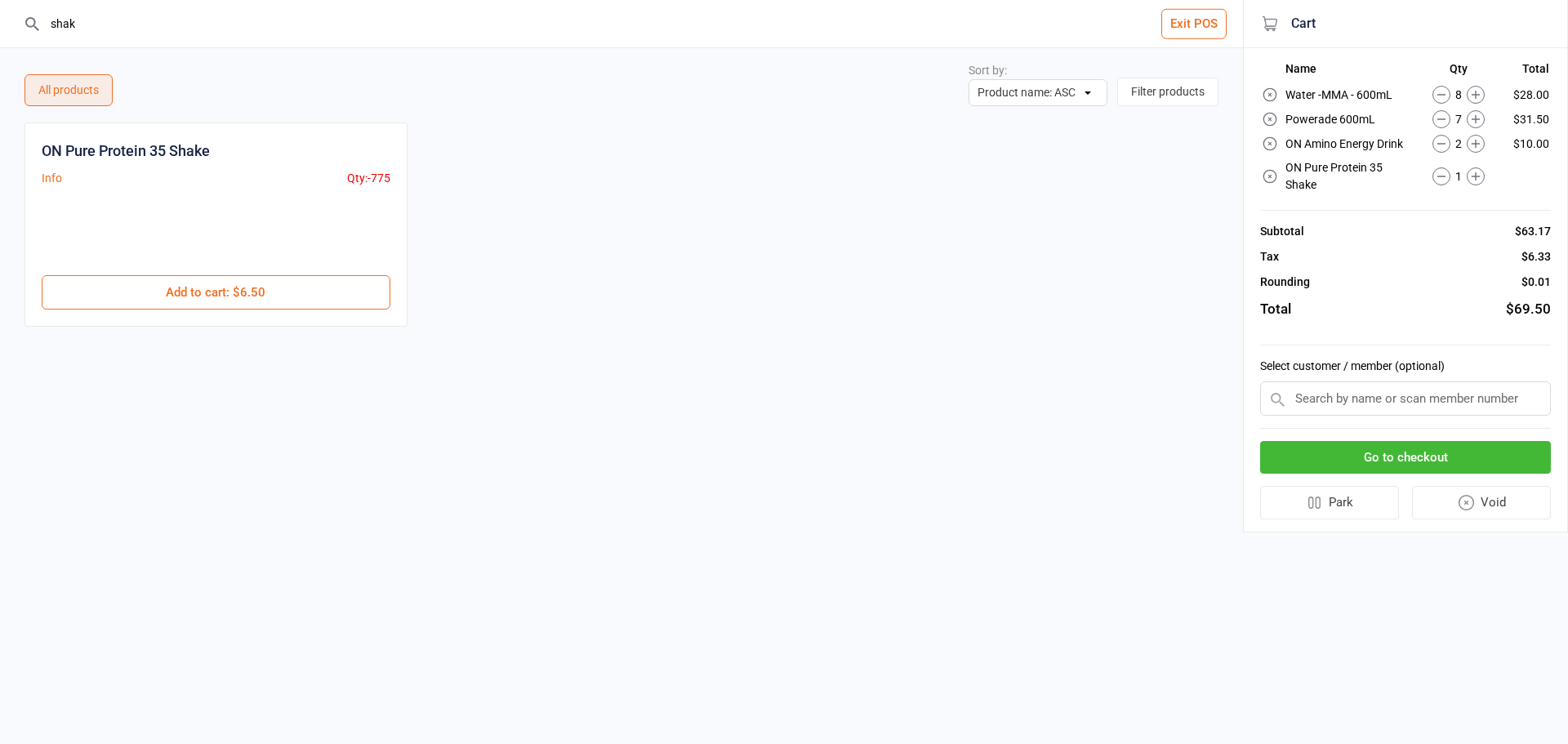
click at [103, 17] on input "shak" at bounding box center [631, 24] width 1177 height 47
click at [100, 21] on input "hand+" at bounding box center [631, 24] width 1177 height 47
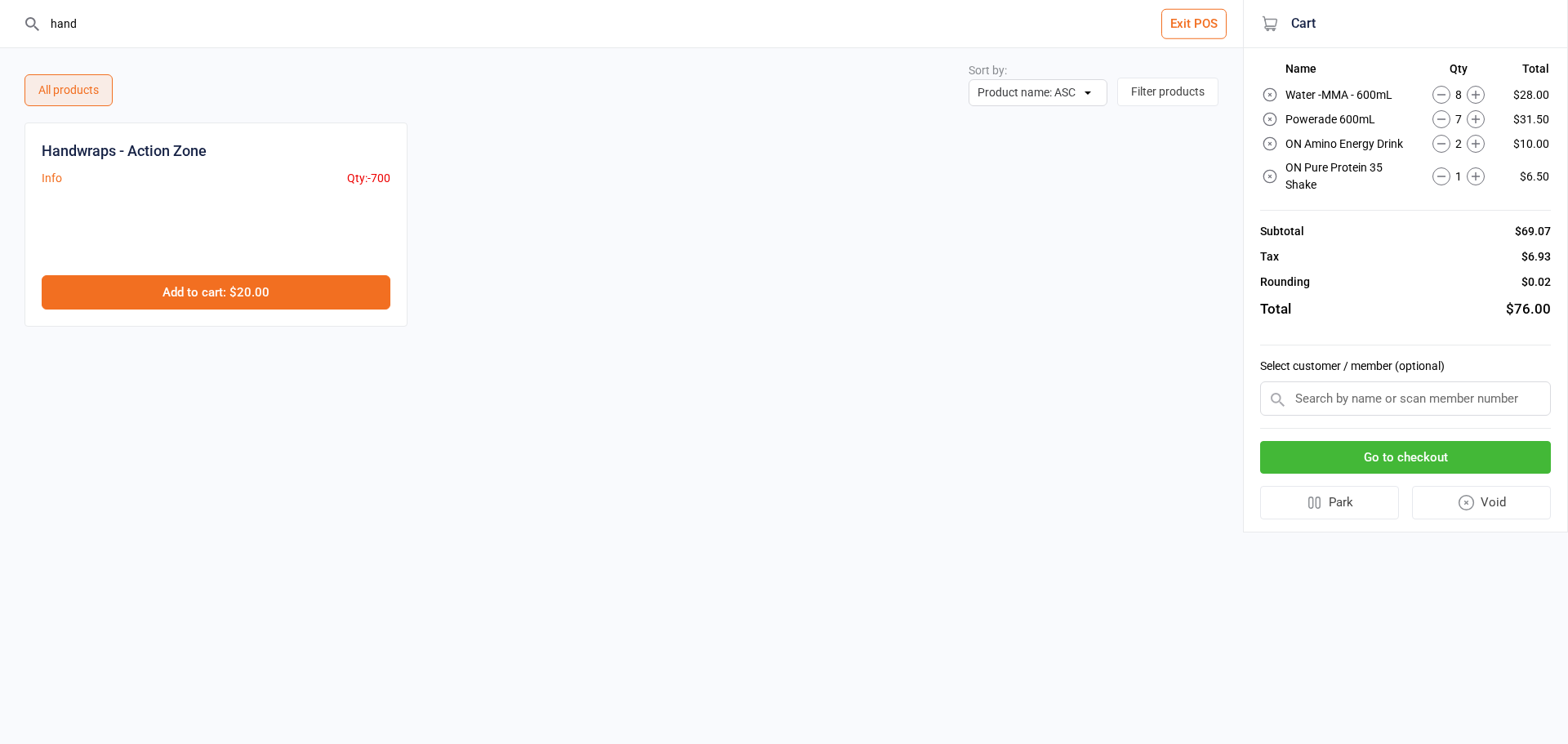
type input "hand"
click at [276, 303] on button "Add to cart : $20.00" at bounding box center [216, 293] width 348 height 34
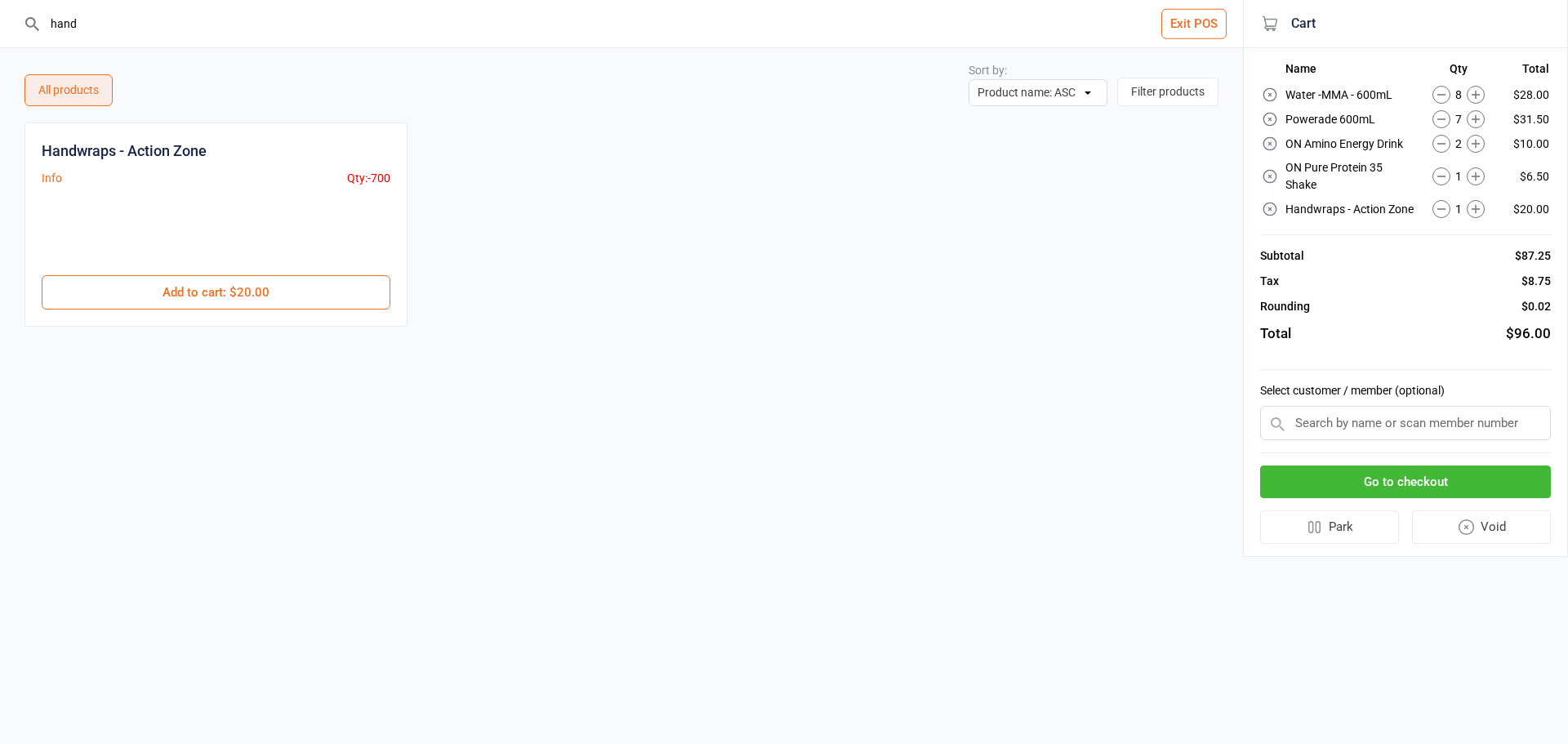
click at [1469, 172] on icon at bounding box center [1476, 177] width 18 height 18
click at [1508, 471] on button "Go to checkout" at bounding box center [1405, 482] width 291 height 34
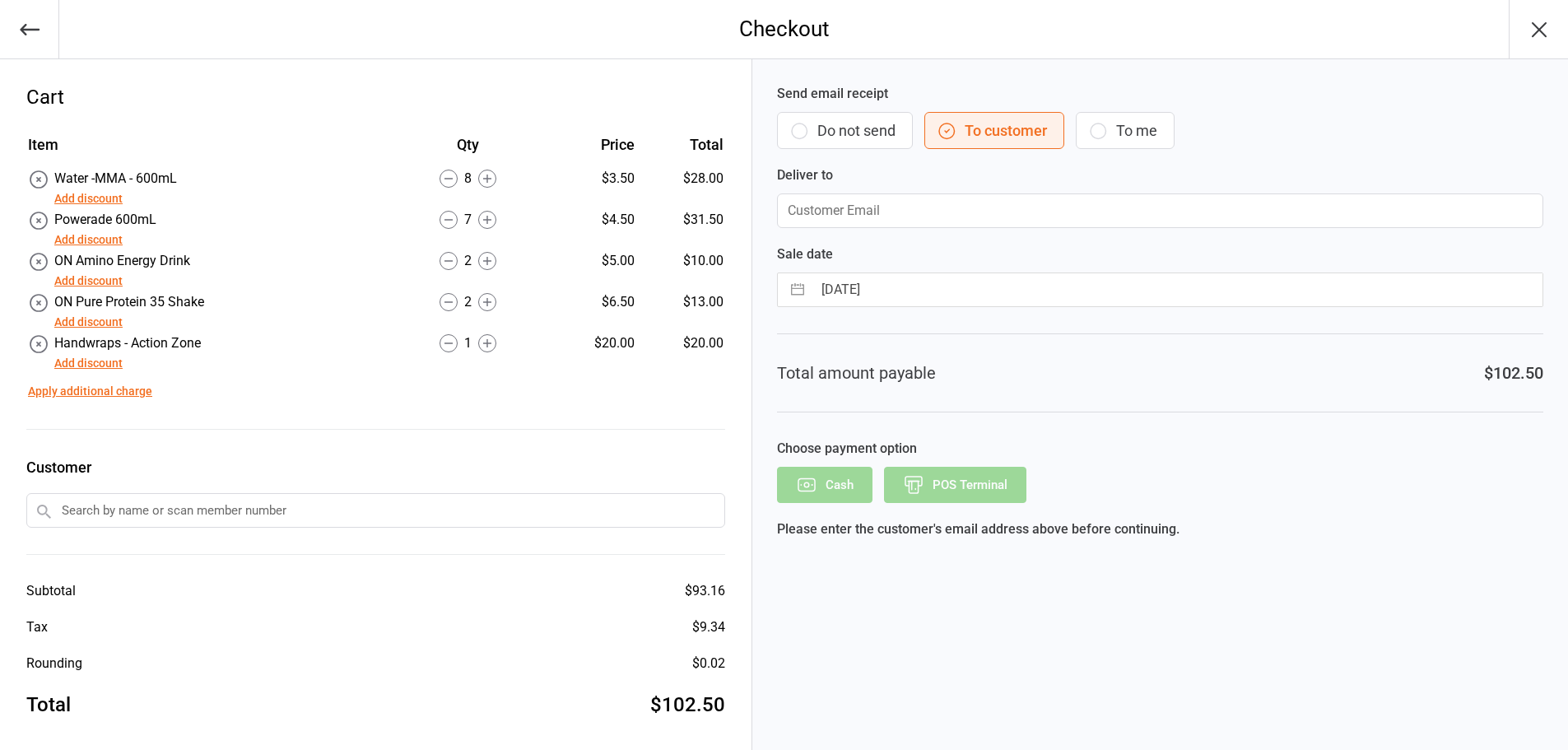
click at [1153, 122] on button "To me" at bounding box center [1125, 130] width 99 height 37
type input "admin@movementmartialarts.com.au"
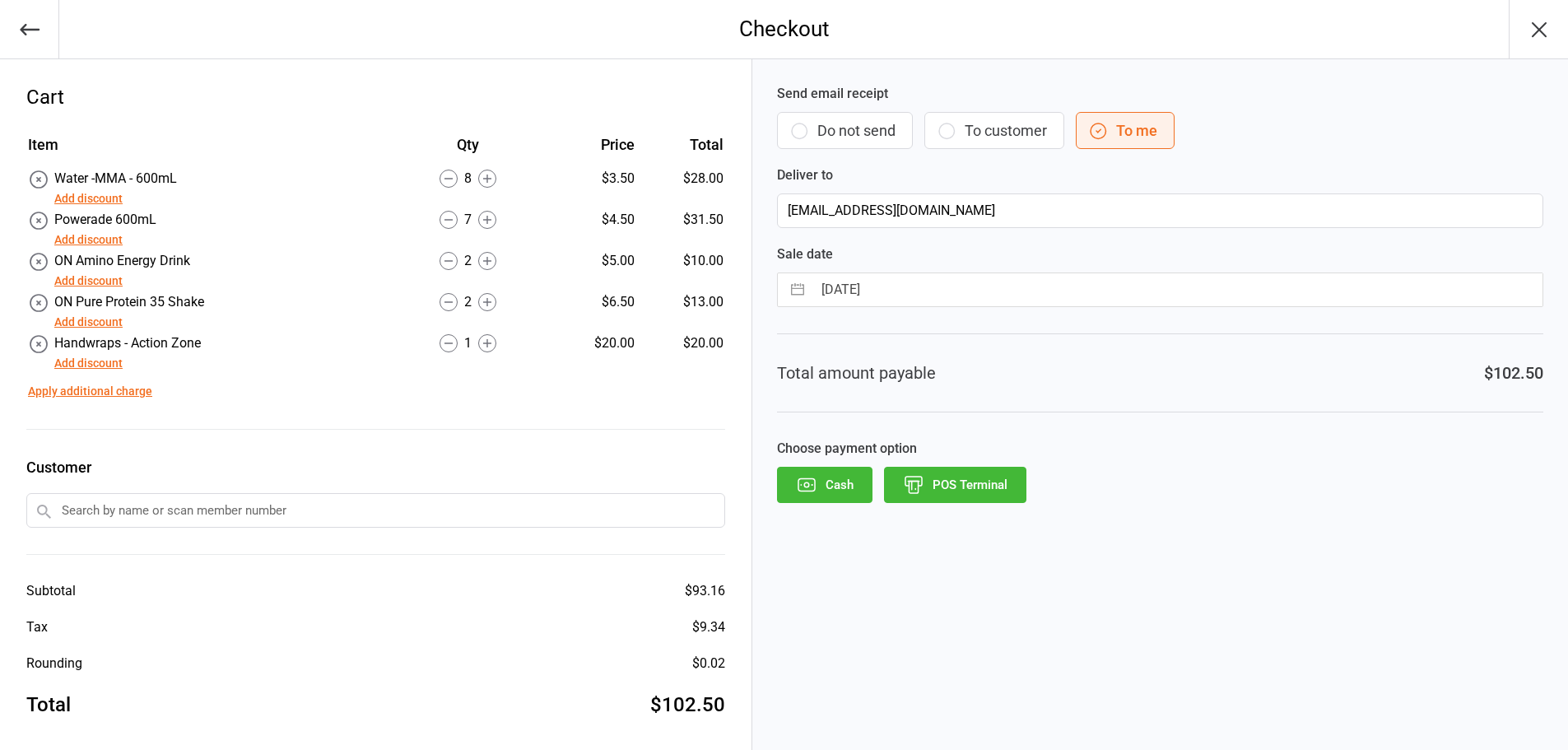
click at [918, 501] on button "POS Terminal" at bounding box center [955, 485] width 143 height 36
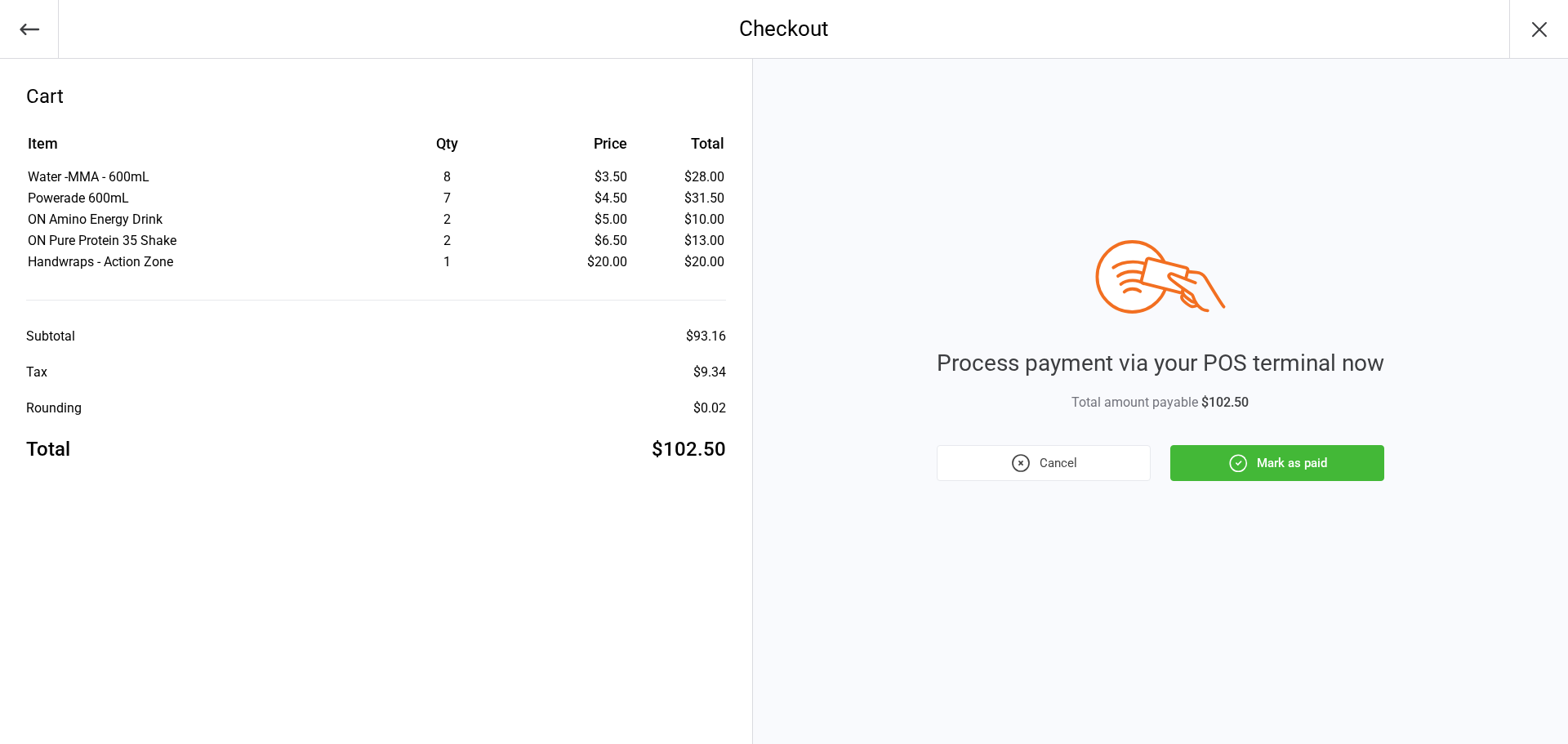
click at [1337, 463] on button "Mark as paid" at bounding box center [1277, 463] width 214 height 36
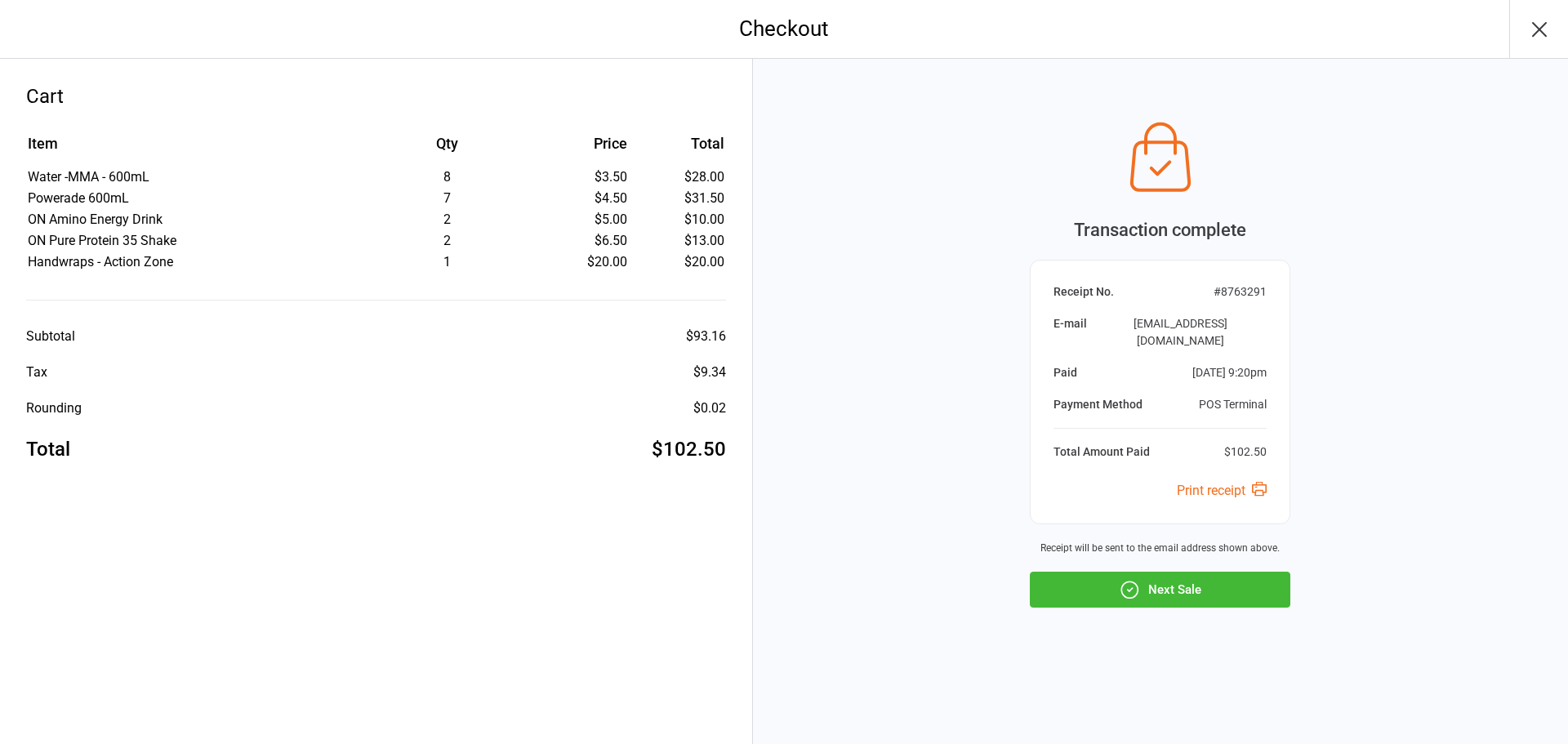
drag, startPoint x: 1146, startPoint y: 615, endPoint x: 1183, endPoint y: 596, distance: 41.6
click at [1183, 597] on div "Transaction complete Receipt No. # 8763291 E-mail admin@movementmartialarts.com…" at bounding box center [1160, 401] width 815 height 685
click at [1183, 595] on button "Next Sale" at bounding box center [1159, 589] width 261 height 36
